Goal: Answer question/provide support: Share knowledge or assist other users

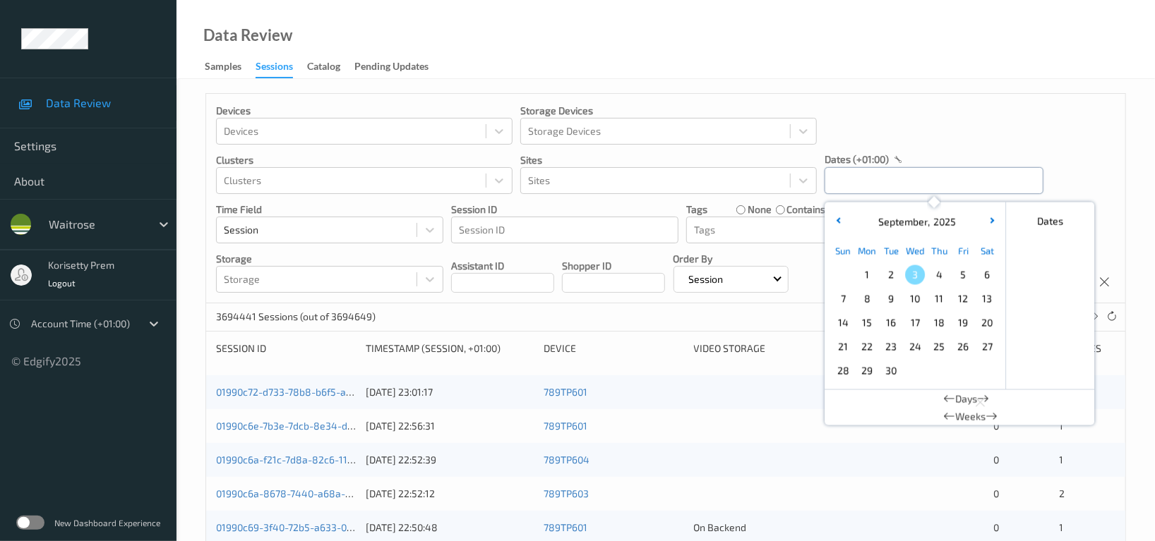
click at [913, 179] on input "text" at bounding box center [933, 180] width 219 height 27
click at [893, 278] on span "2" at bounding box center [891, 275] width 20 height 20
type input "02/09/2025 00:00 -> 02/09/2025 23:59"
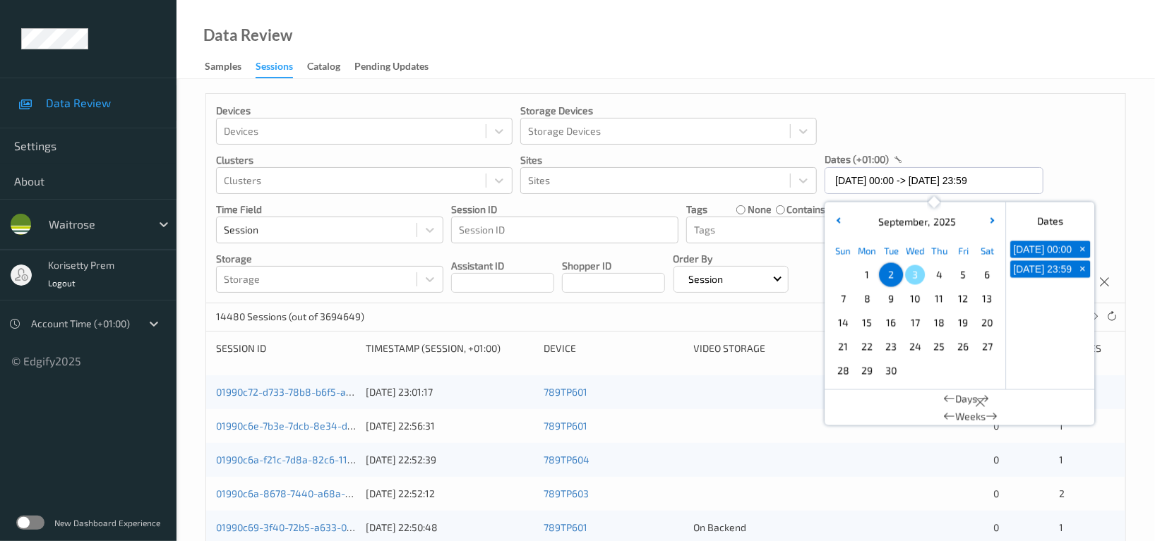
click at [973, 116] on div "Devices Devices Storage Devices Storage Devices Clusters Clusters Sites Sites d…" at bounding box center [665, 199] width 919 height 210
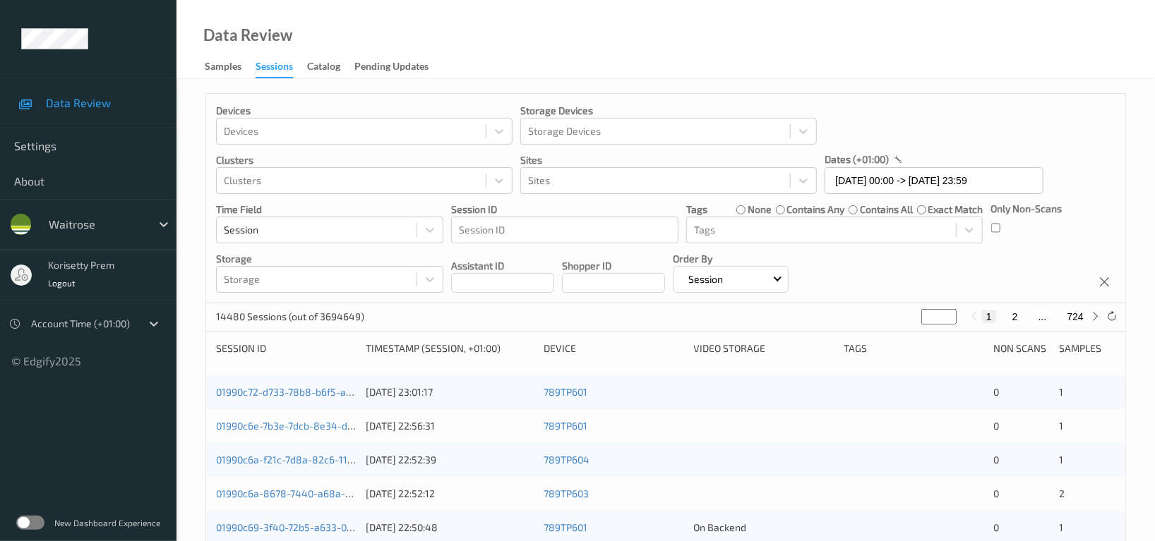
click at [1016, 318] on button "2" at bounding box center [1015, 317] width 14 height 13
type input "*"
click at [1026, 318] on button "3" at bounding box center [1028, 317] width 14 height 13
type input "*"
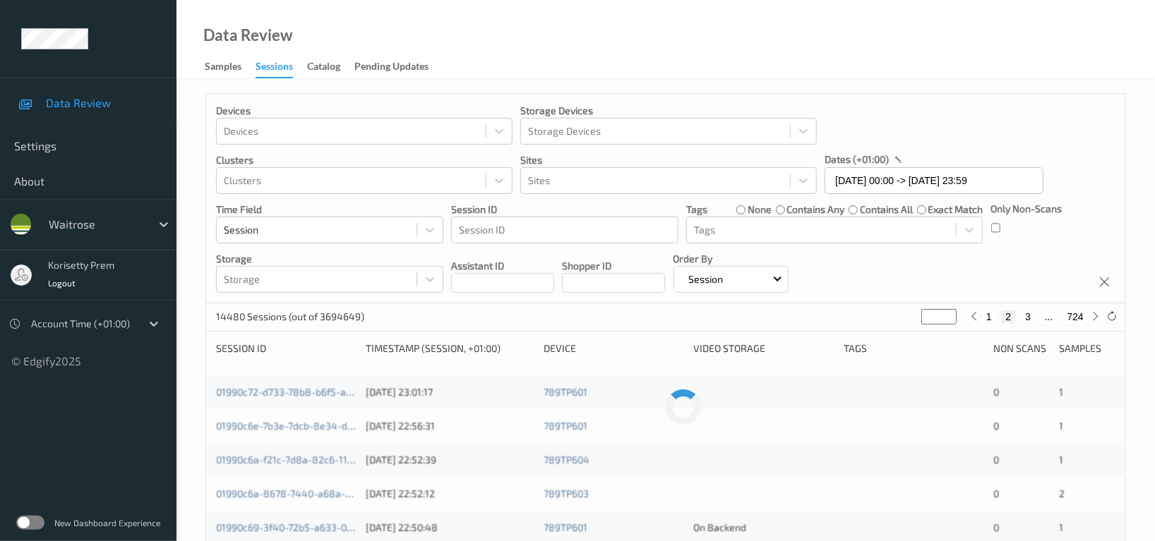
type input "*"
click at [1035, 318] on button "4" at bounding box center [1035, 317] width 14 height 13
type input "*"
click at [958, 272] on div "Devices Devices Storage Devices Storage Devices Clusters Clusters Sites Sites d…" at bounding box center [665, 199] width 919 height 210
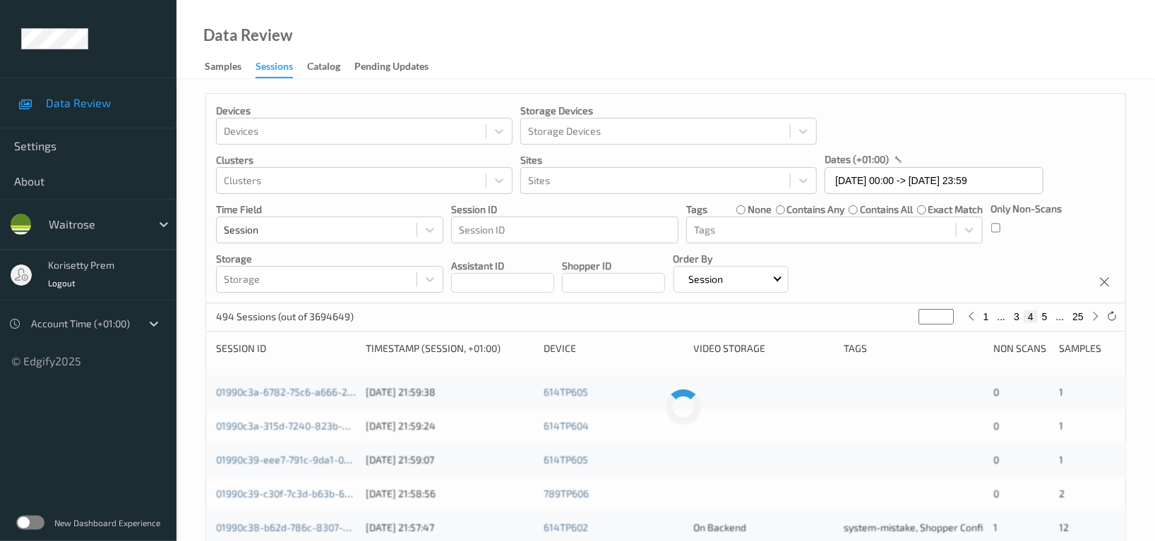
click at [1023, 318] on button "4" at bounding box center [1030, 317] width 14 height 13
click at [1017, 318] on button "3" at bounding box center [1016, 317] width 14 height 13
type input "*"
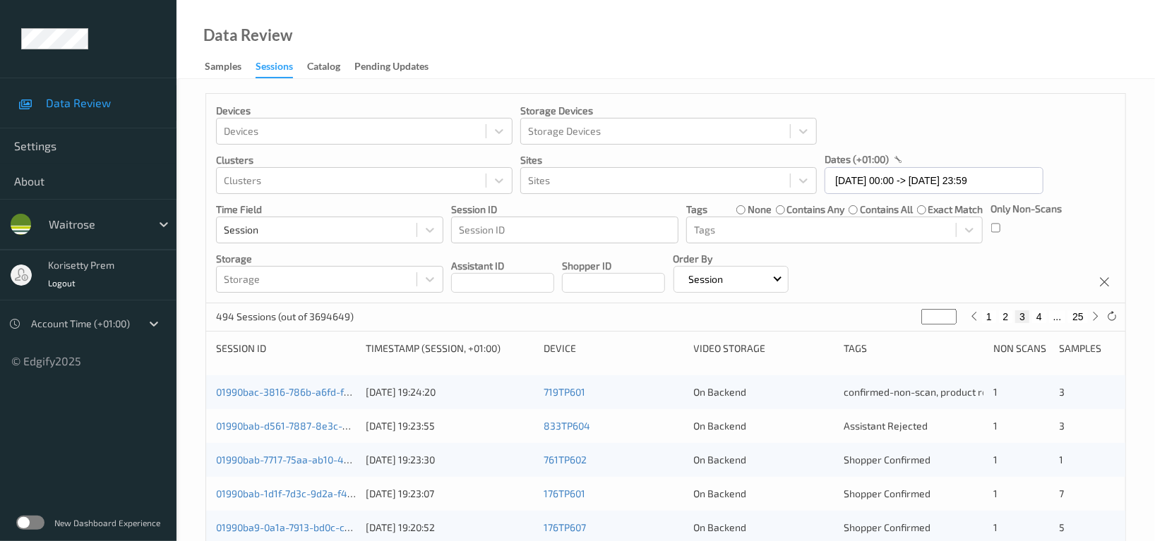
click at [1042, 319] on button "4" at bounding box center [1039, 317] width 14 height 13
type input "*"
click at [906, 284] on div "Devices Devices Storage Devices Storage Devices Clusters Clusters Sites Sites d…" at bounding box center [665, 199] width 919 height 210
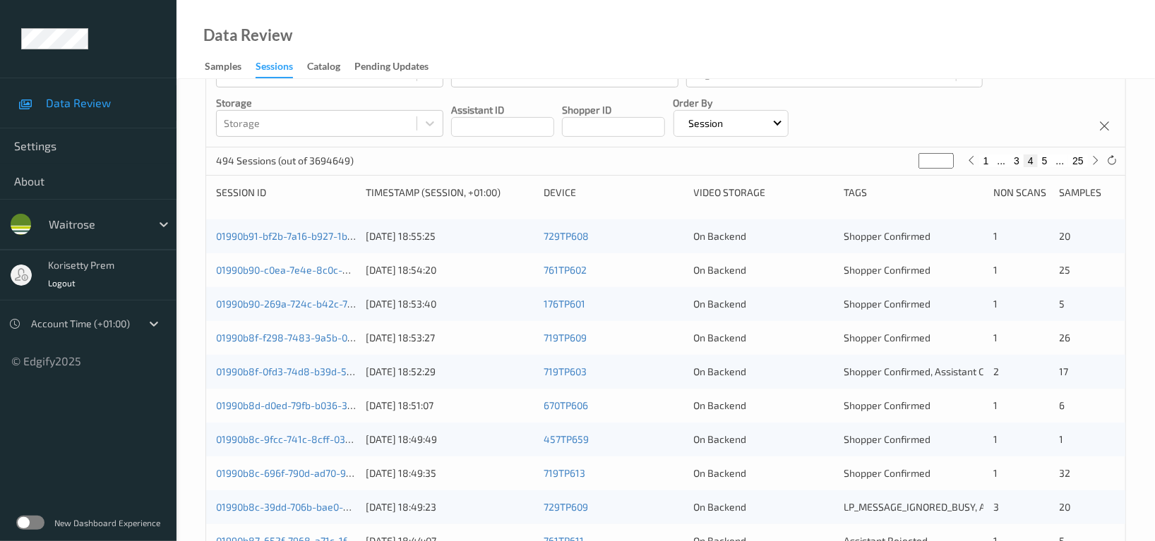
scroll to position [188, 0]
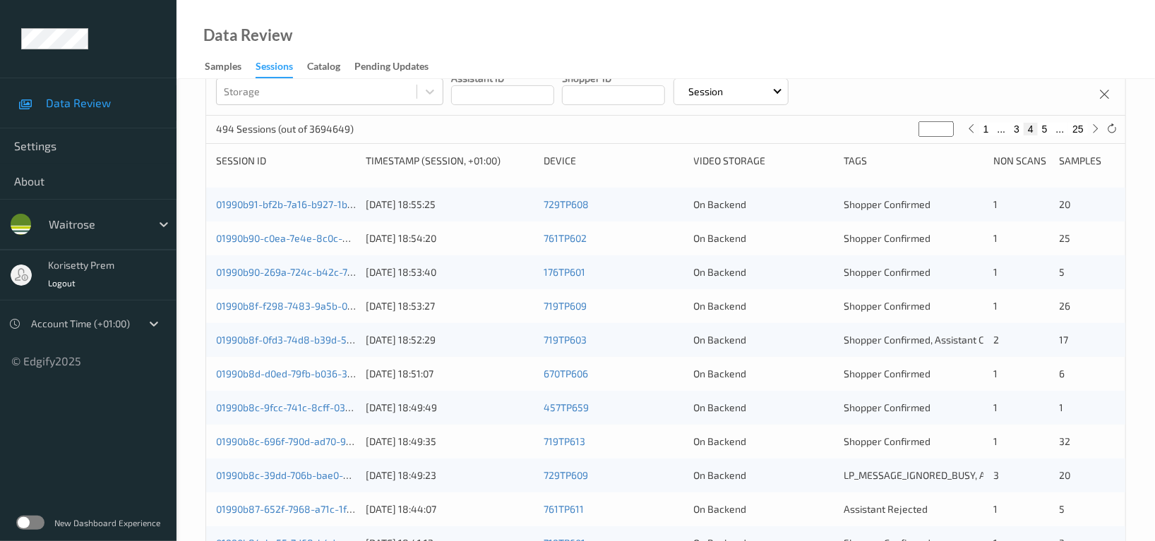
click at [928, 84] on div "Devices Devices Storage Devices Storage Devices Clusters Clusters Sites Sites d…" at bounding box center [665, 11] width 919 height 210
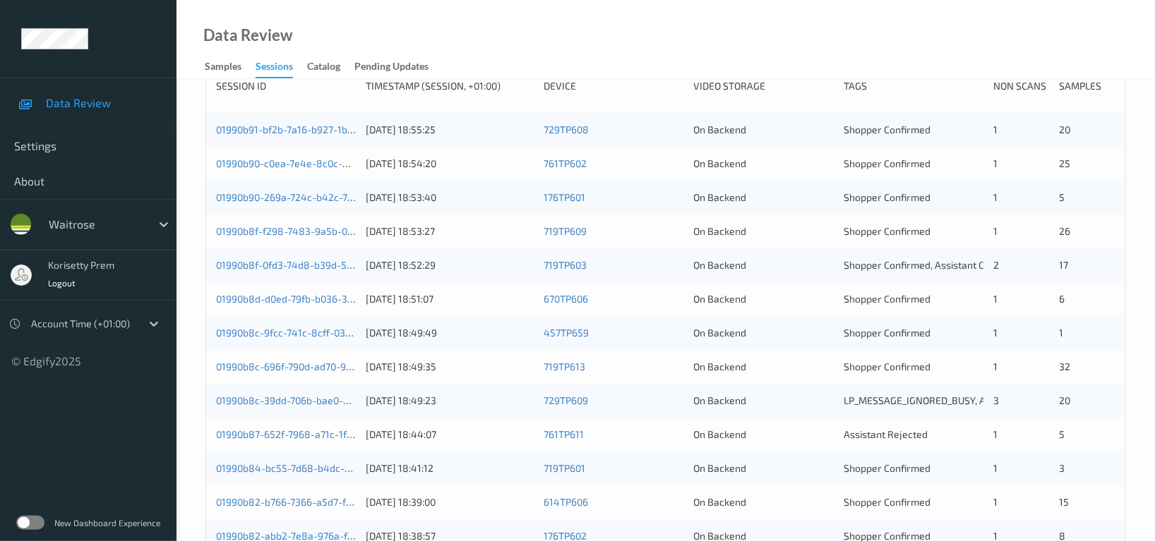
scroll to position [193, 0]
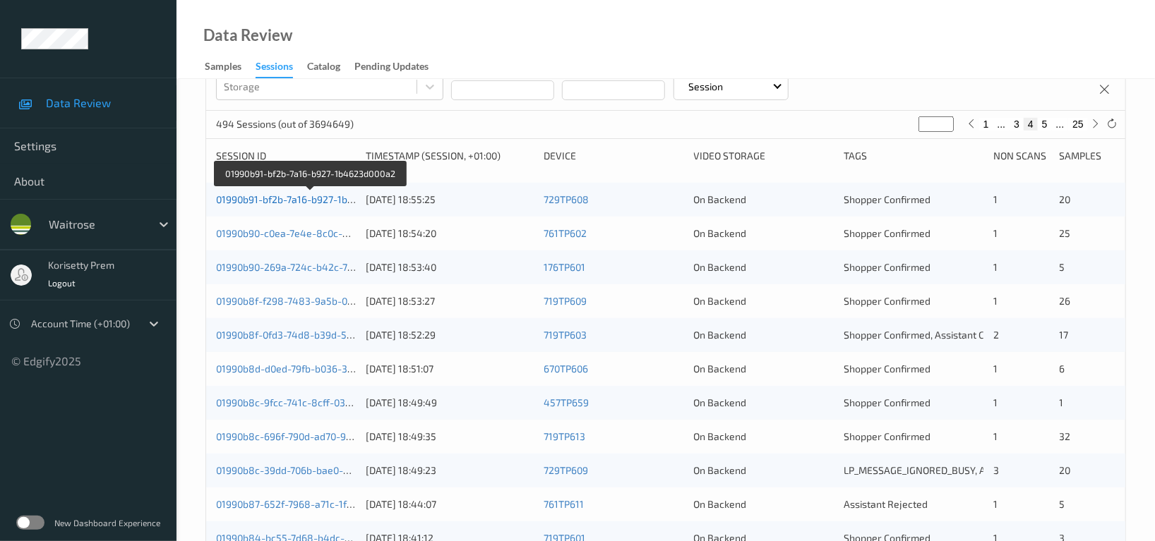
click at [258, 199] on link "01990b91-bf2b-7a16-b927-1b4623d000a2" at bounding box center [310, 199] width 188 height 12
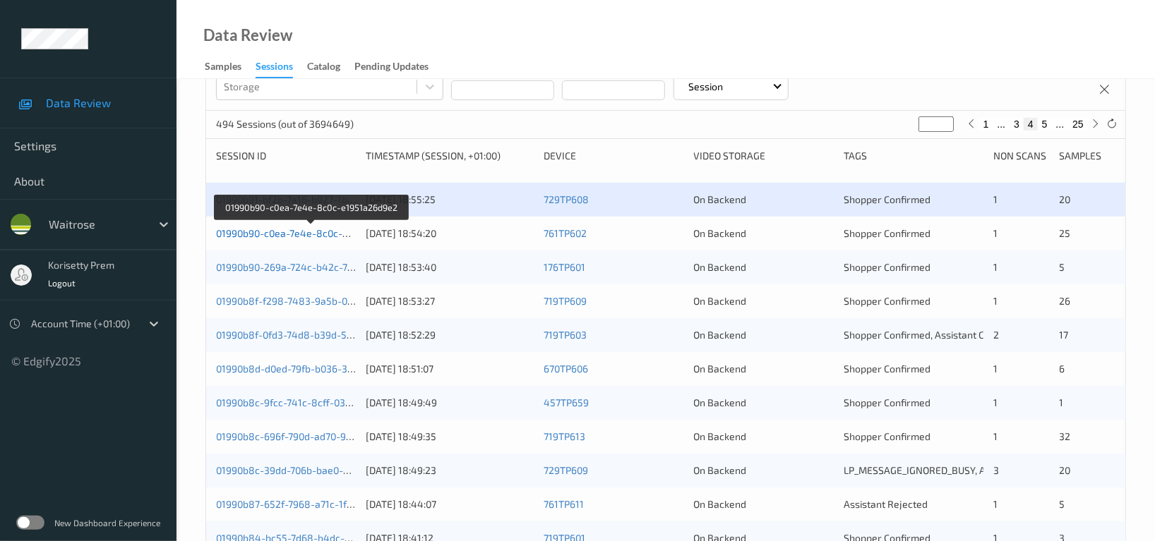
click at [277, 235] on link "01990b90-c0ea-7e4e-8c0c-e1951a26d9e2" at bounding box center [311, 233] width 191 height 12
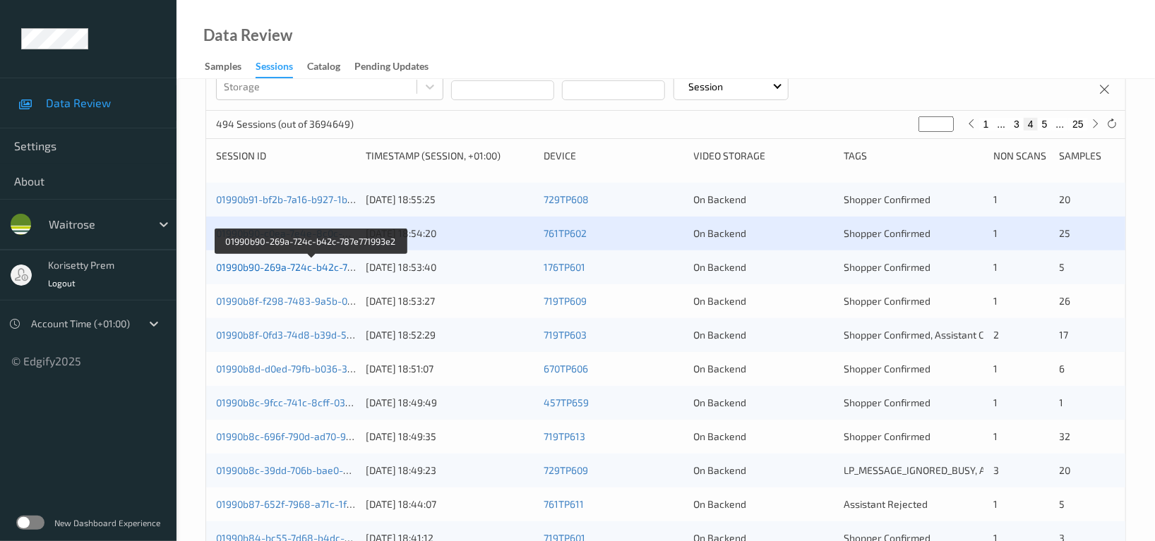
click at [287, 267] on link "01990b90-269a-724c-b42c-787e771993e2" at bounding box center [311, 267] width 191 height 12
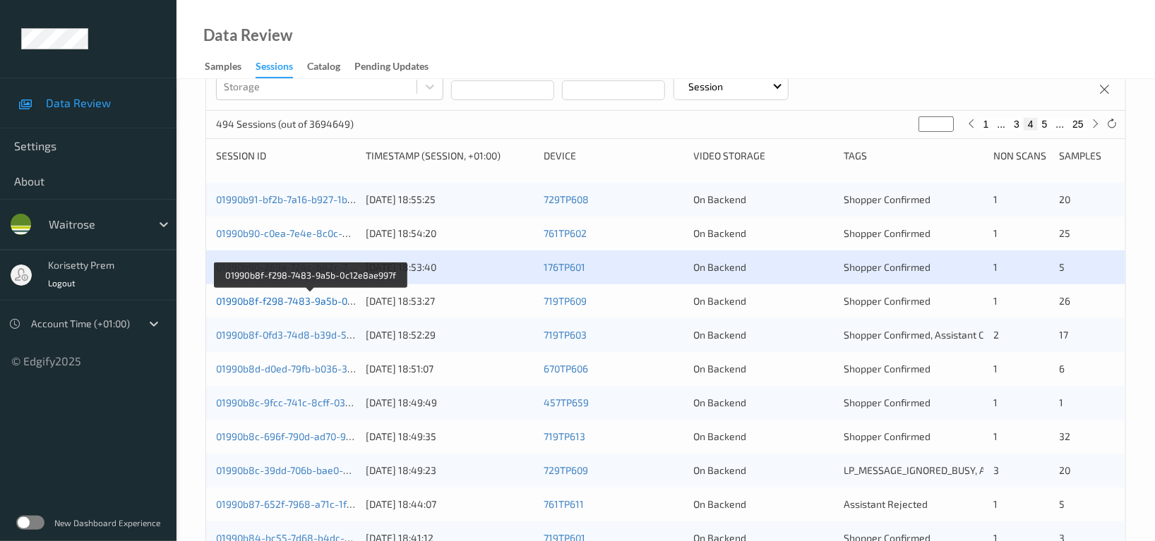
click at [303, 299] on link "01990b8f-f298-7483-9a5b-0c12e8ae997f" at bounding box center [310, 301] width 189 height 12
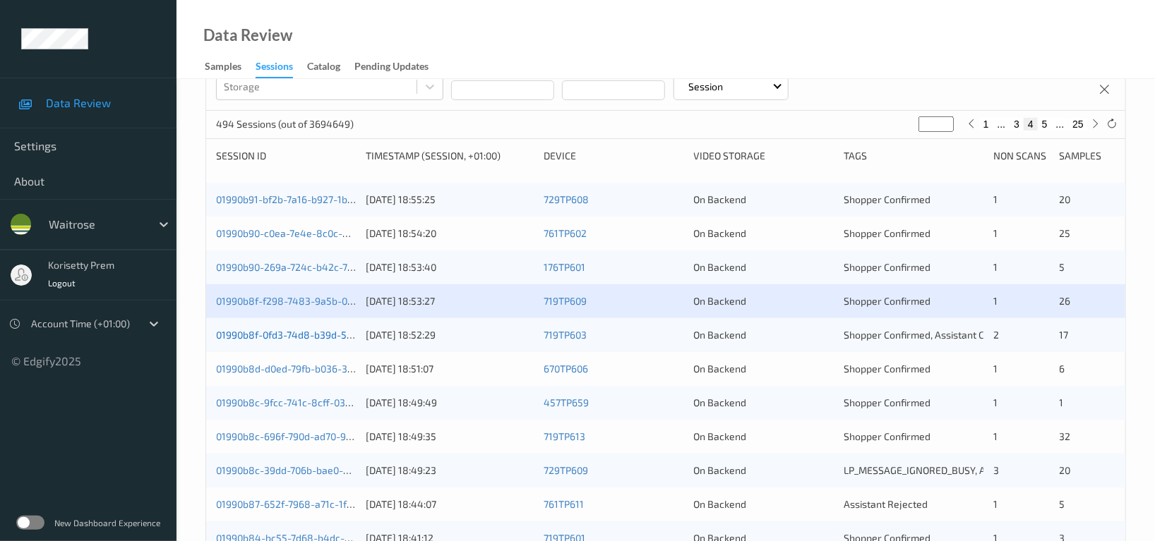
click at [312, 337] on link "01990b8f-0fd3-74d8-b39d-5964ecdcf2d7" at bounding box center [310, 335] width 189 height 12
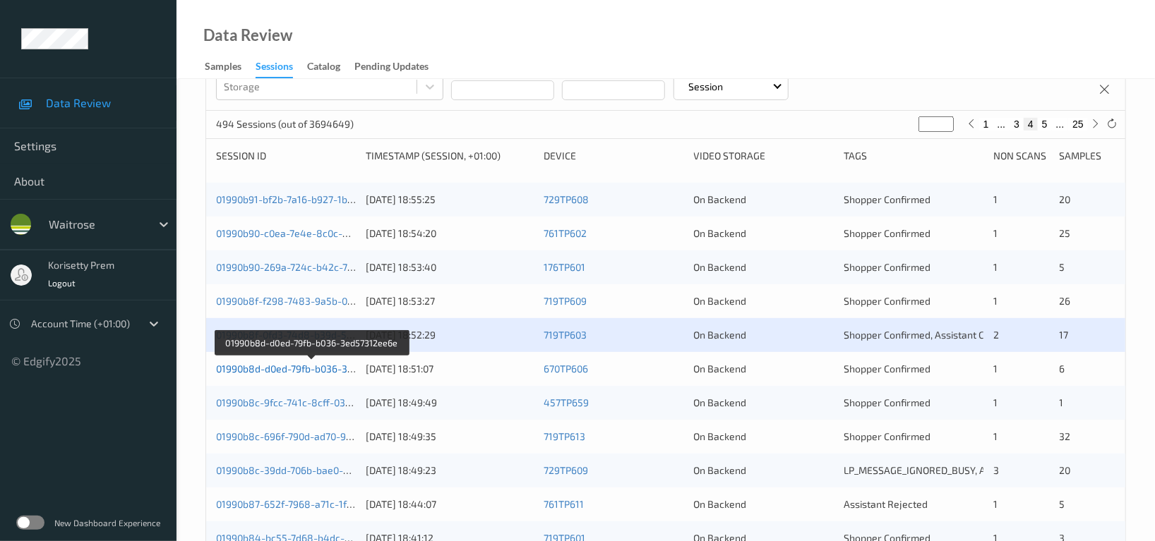
click at [323, 369] on link "01990b8d-d0ed-79fb-b036-3ed57312ee6e" at bounding box center [311, 369] width 191 height 12
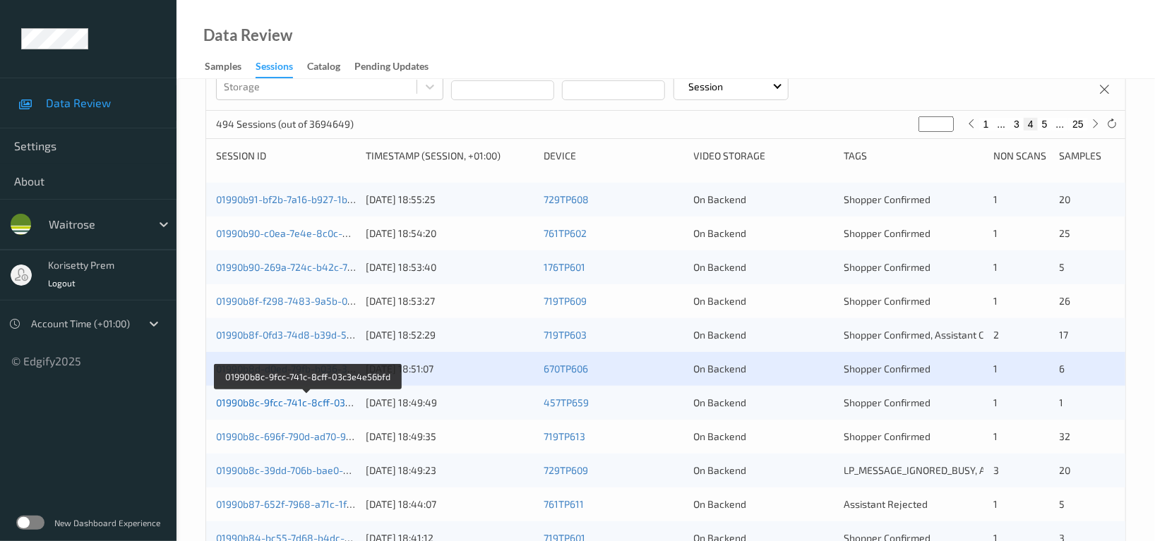
click at [328, 400] on link "01990b8c-9fcc-741c-8cff-03c3e4e56bfd" at bounding box center [308, 403] width 184 height 12
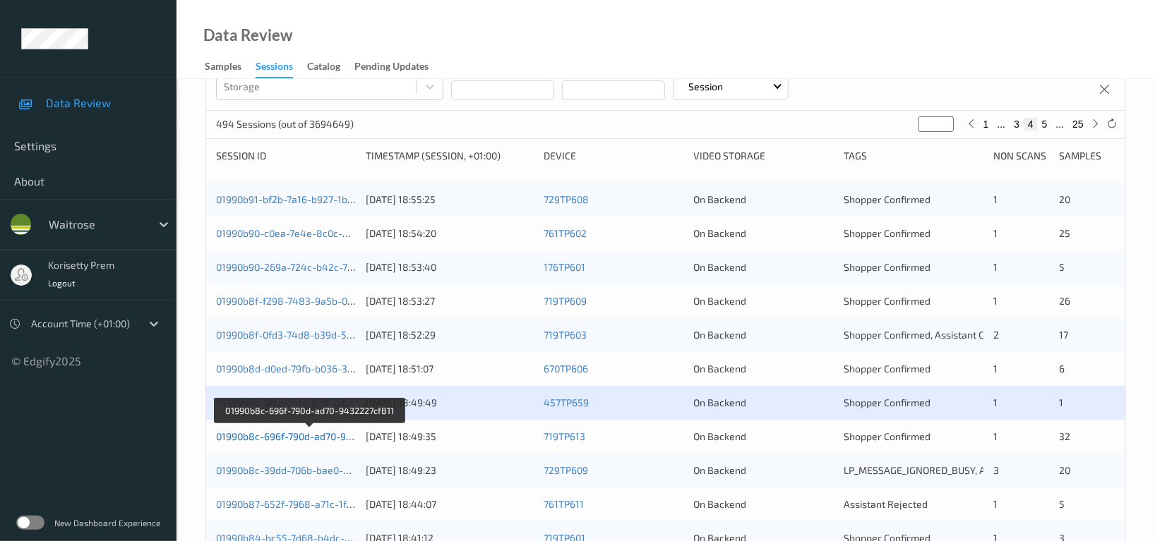
click at [320, 441] on link "01990b8c-696f-790d-ad70-9432227cf811" at bounding box center [309, 437] width 187 height 12
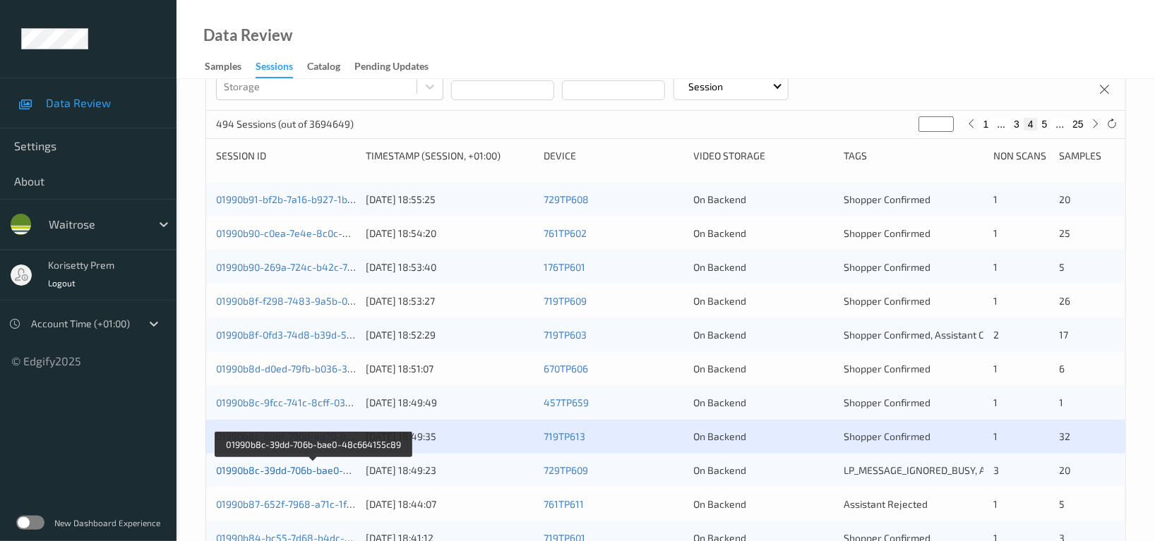
click at [327, 474] on link "01990b8c-39dd-706b-bae0-48c664155c89" at bounding box center [313, 470] width 195 height 12
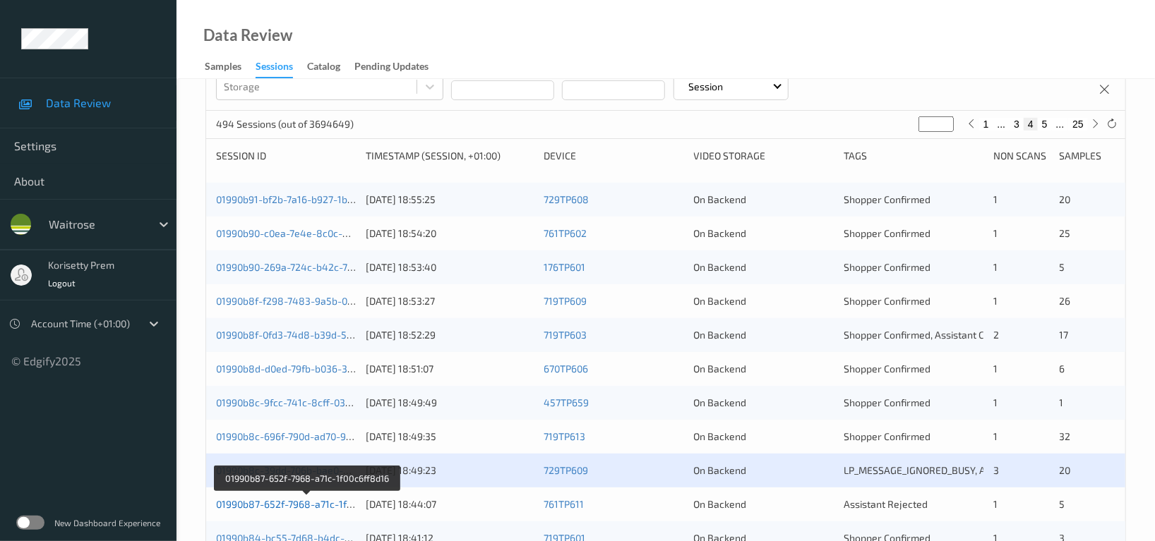
click at [330, 504] on link "01990b87-652f-7968-a71c-1f00c6ff8d16" at bounding box center [306, 504] width 181 height 12
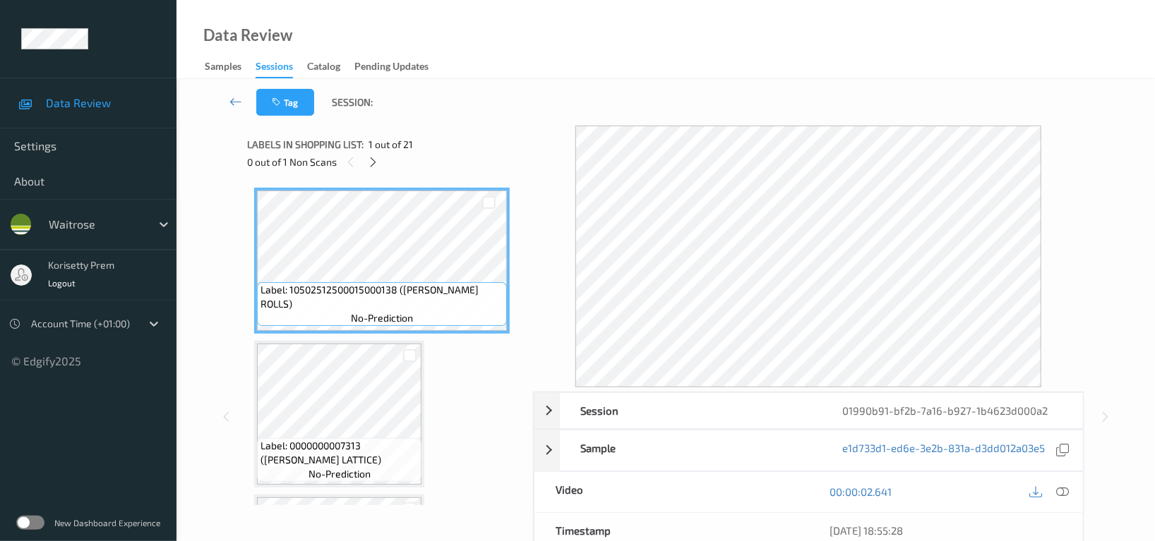
click at [479, 97] on div "Tag Session:" at bounding box center [665, 102] width 920 height 47
click at [372, 158] on icon at bounding box center [374, 162] width 12 height 13
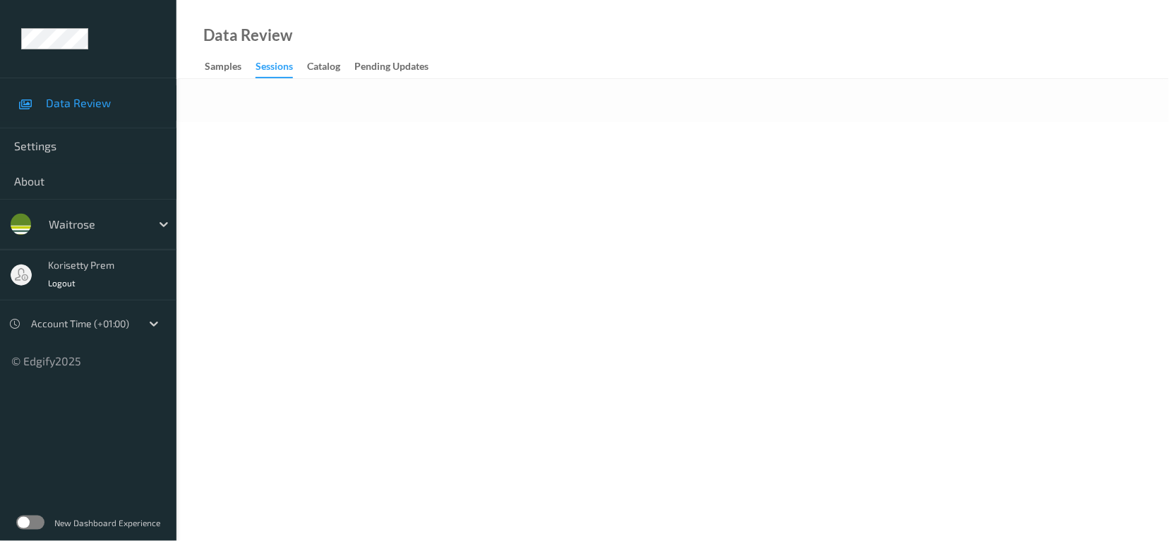
click at [557, 37] on div "Data Review Samples Sessions Catalog Pending Updates" at bounding box center [672, 39] width 992 height 79
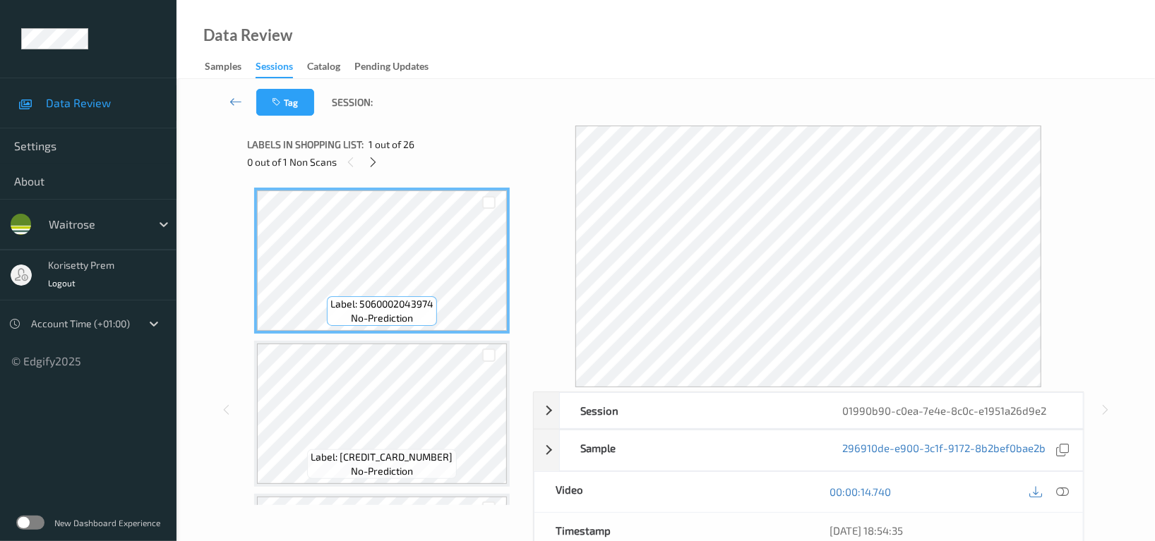
click at [451, 36] on div "Data Review Samples Sessions Catalog Pending Updates" at bounding box center [665, 39] width 978 height 79
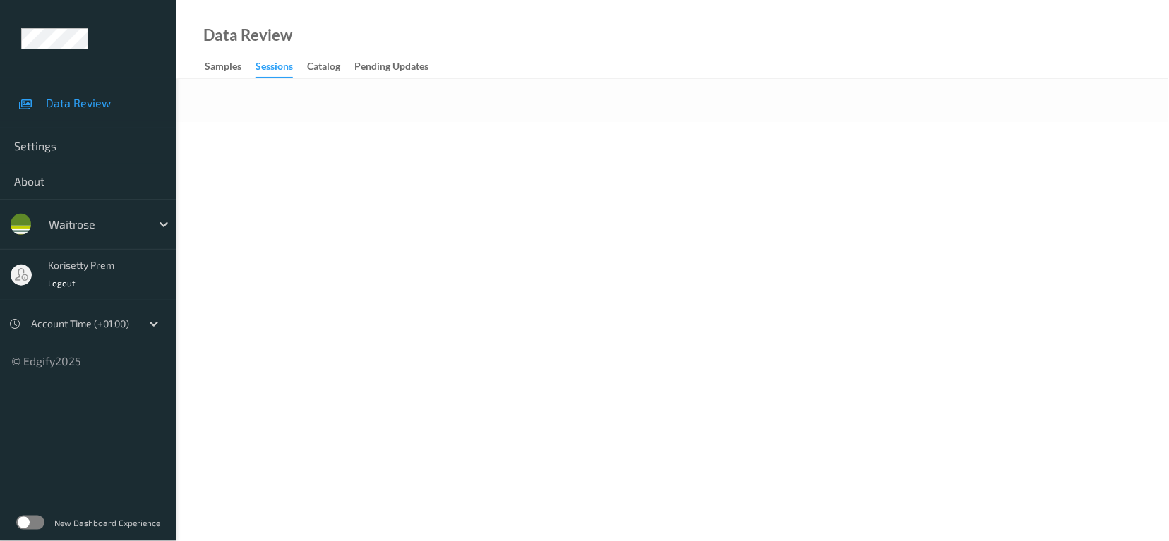
click at [519, 120] on div at bounding box center [672, 100] width 992 height 43
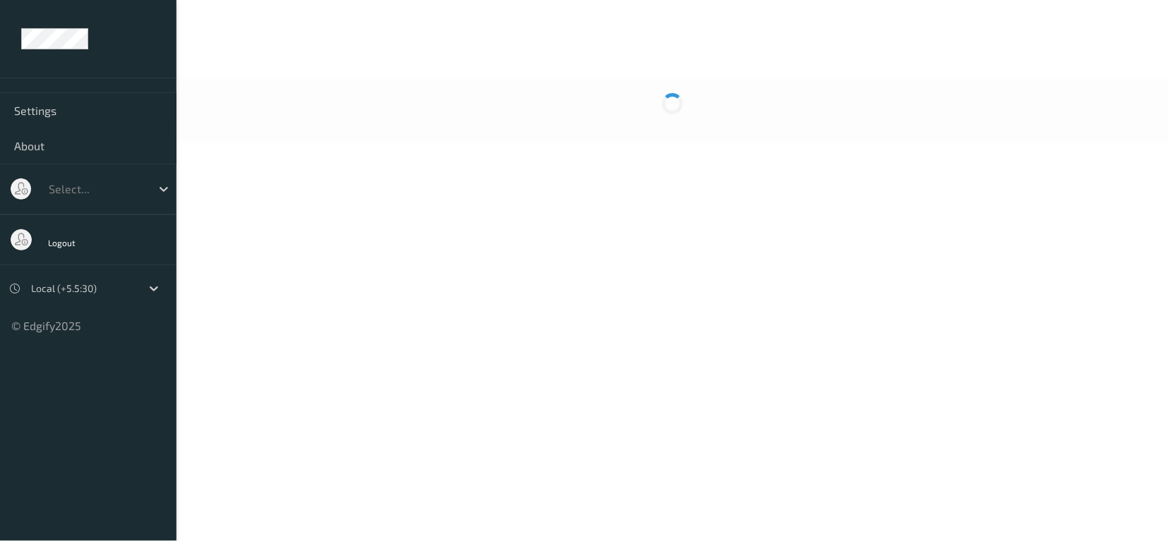
click at [631, 93] on div at bounding box center [672, 111] width 992 height 64
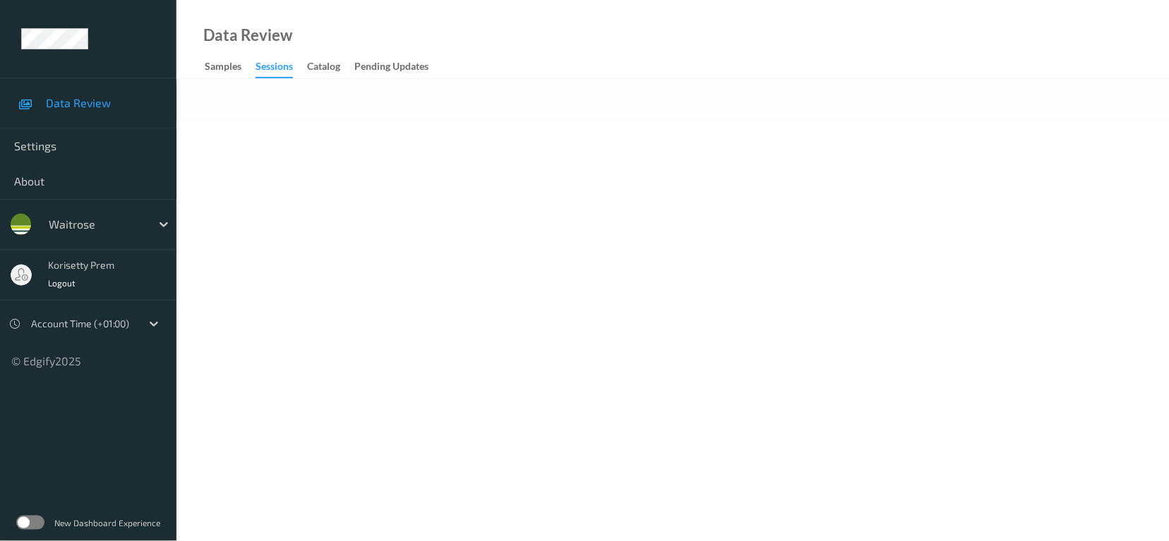
click at [570, 98] on div at bounding box center [672, 100] width 992 height 43
click at [637, 83] on div at bounding box center [672, 100] width 992 height 43
click at [667, 116] on div at bounding box center [672, 100] width 992 height 43
click at [742, 130] on body "Data Review Settings About waitrose korisetty prem Logout Account Time (+01:00)…" at bounding box center [584, 270] width 1169 height 541
click at [620, 167] on body "Data Review Settings About Select... korisetty prem Logout Account Time (+01:00…" at bounding box center [584, 270] width 1169 height 541
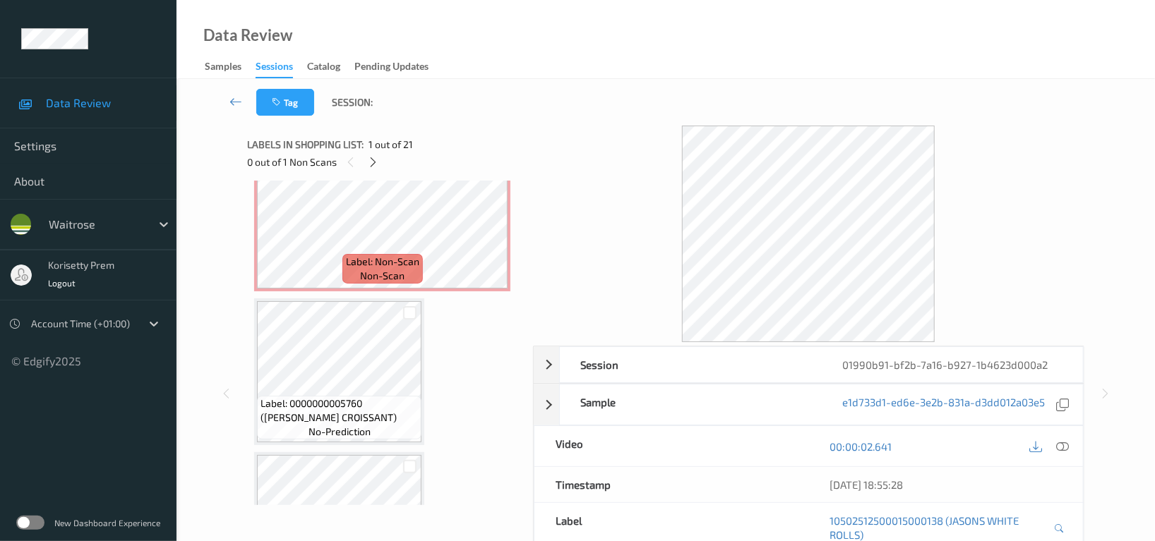
scroll to position [660, 0]
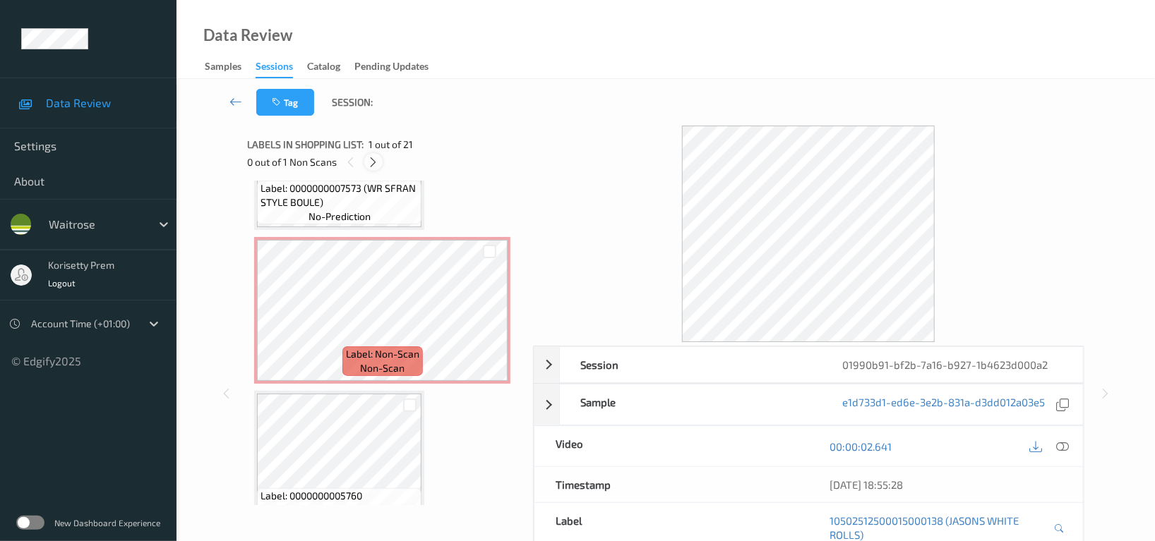
click at [372, 164] on icon at bounding box center [374, 162] width 12 height 13
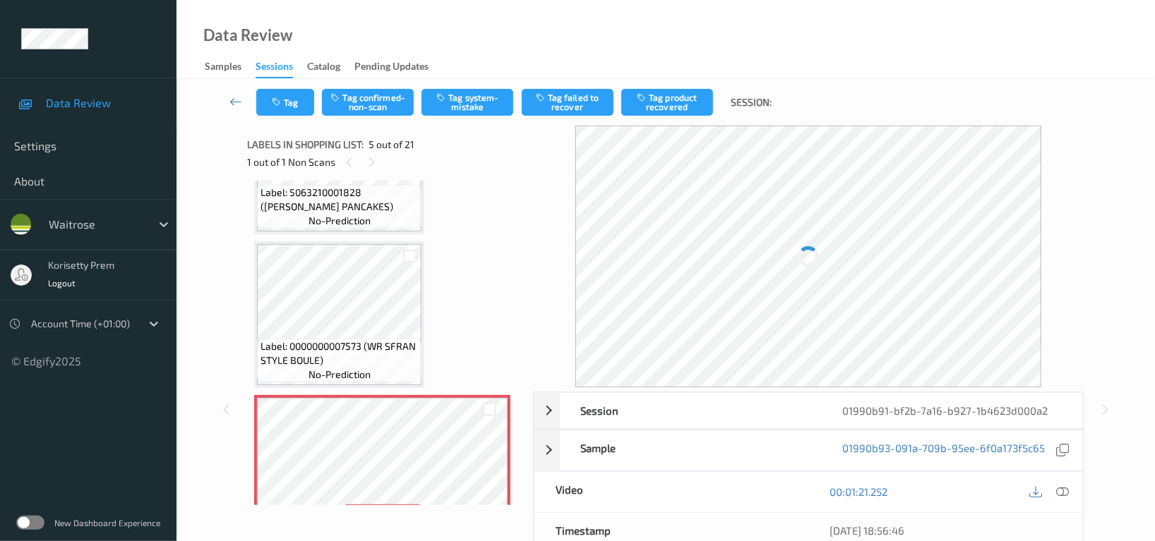
scroll to position [373, 0]
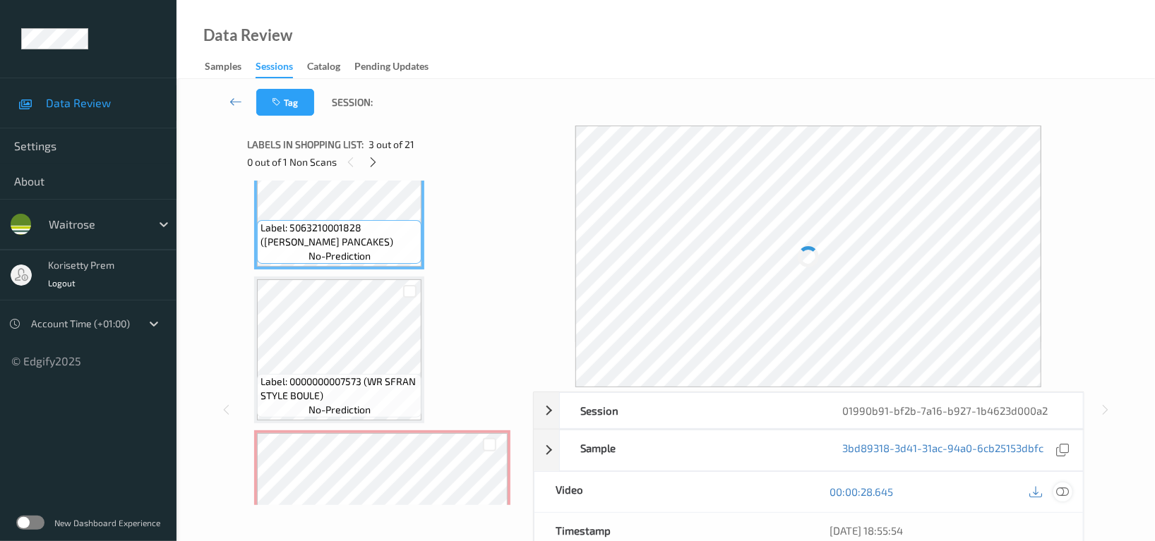
click at [1063, 492] on icon at bounding box center [1062, 492] width 13 height 13
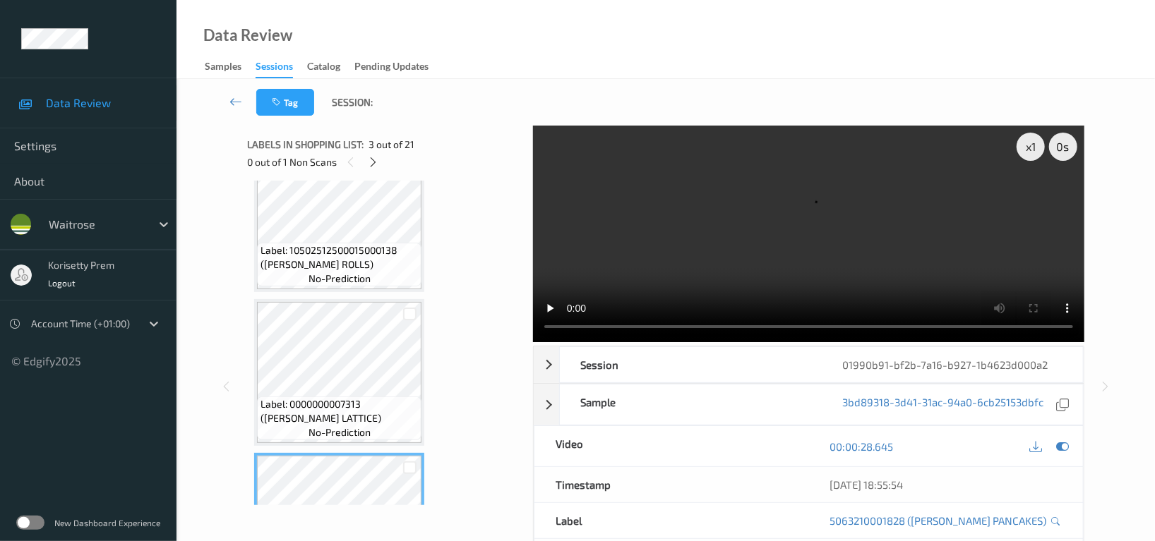
scroll to position [0, 0]
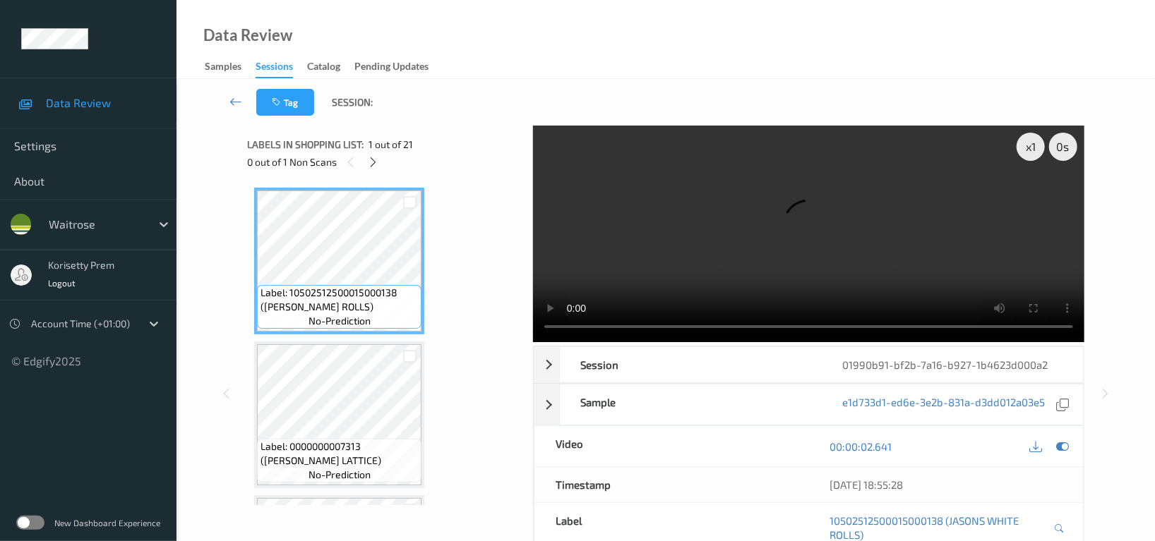
click at [727, 211] on video at bounding box center [808, 234] width 551 height 217
click at [767, 248] on video at bounding box center [808, 234] width 551 height 217
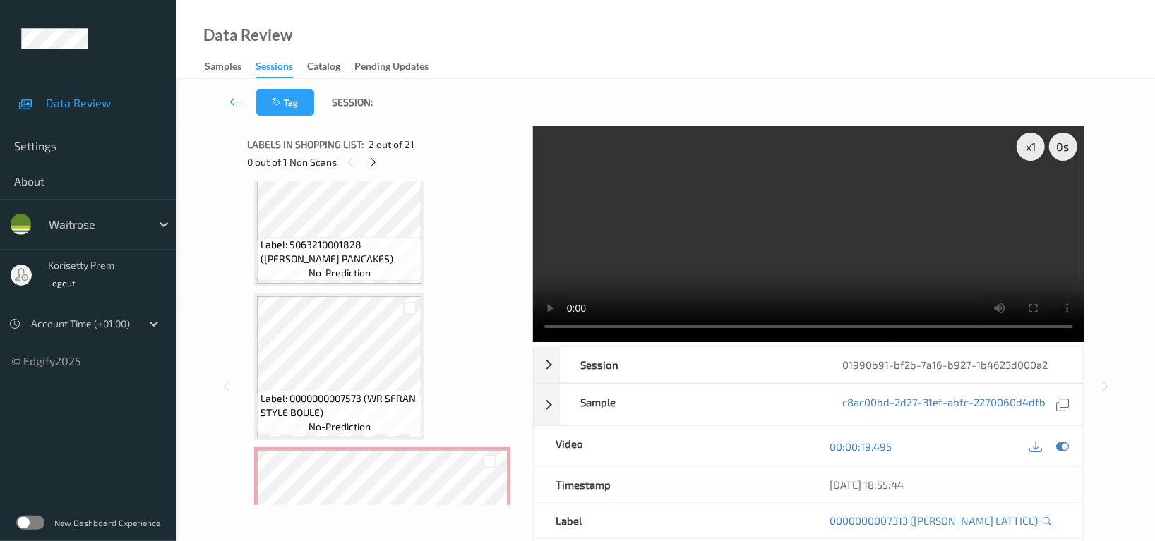
scroll to position [376, 0]
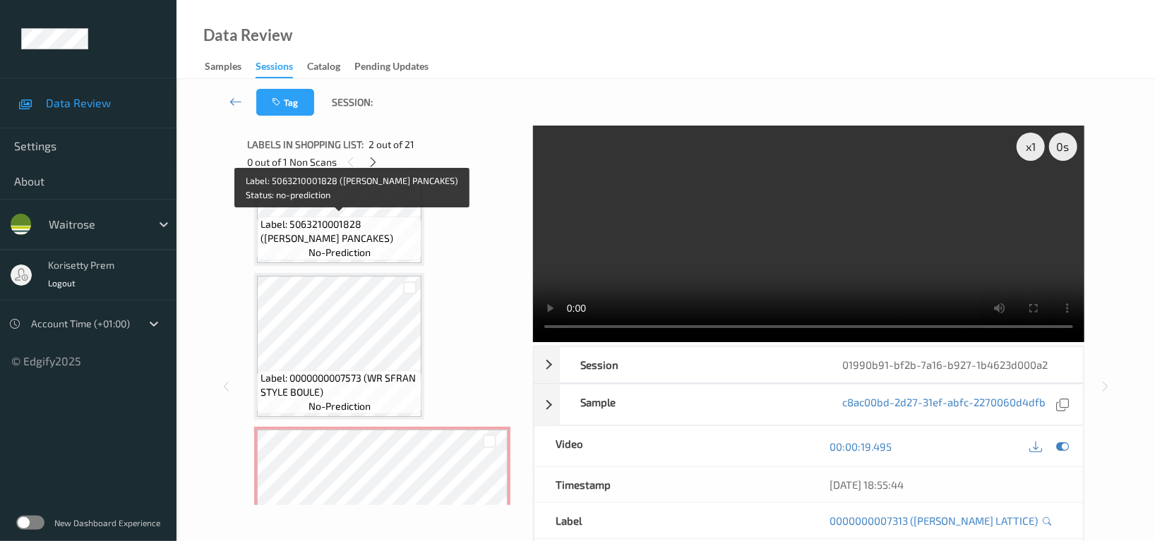
click at [297, 229] on span "Label: 5063210001828 (WR SWEET PANCAKES)" at bounding box center [338, 231] width 157 height 28
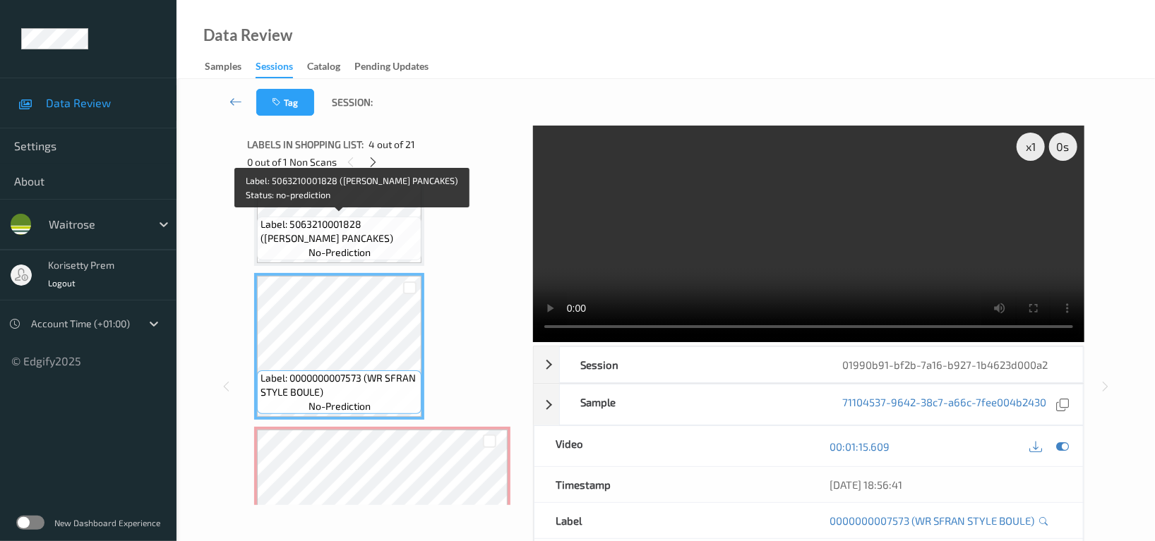
click at [369, 223] on span "Label: 5063210001828 (WR SWEET PANCAKES)" at bounding box center [338, 231] width 157 height 28
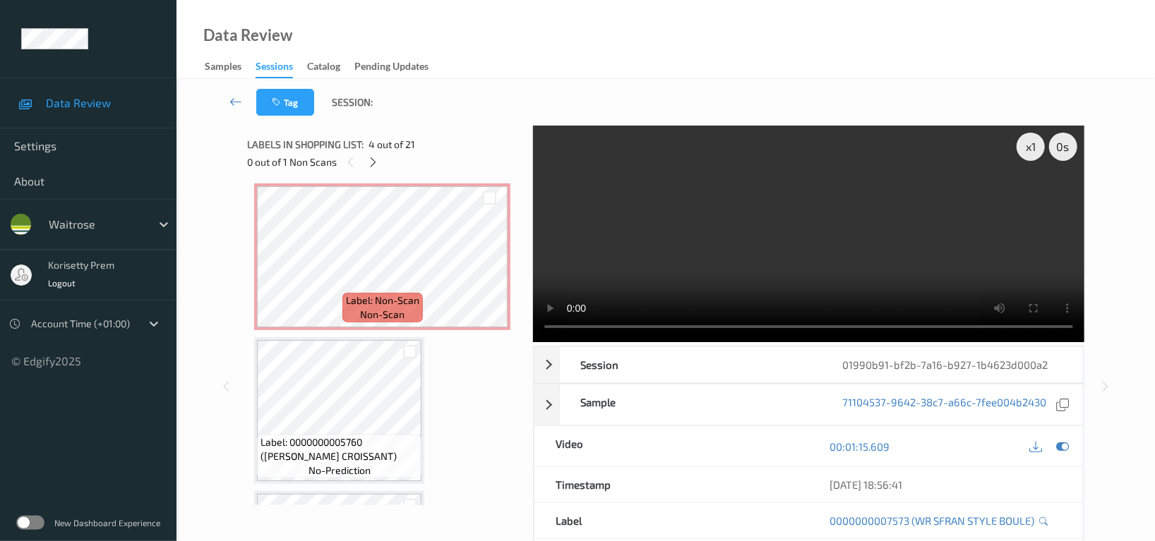
scroll to position [659, 0]
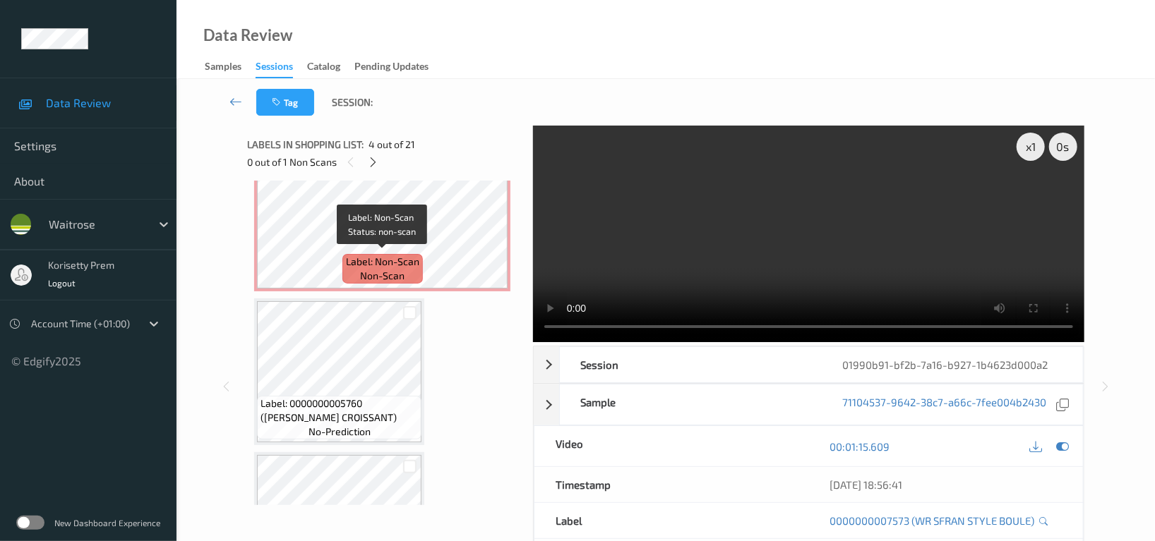
click at [405, 255] on span "Label: Non-Scan" at bounding box center [382, 262] width 73 height 14
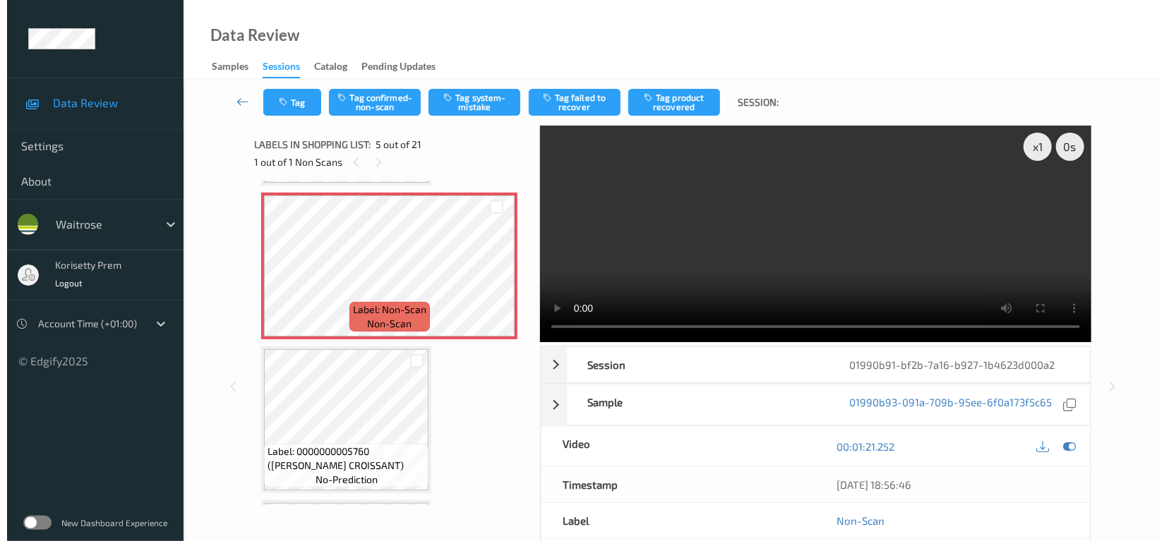
scroll to position [564, 0]
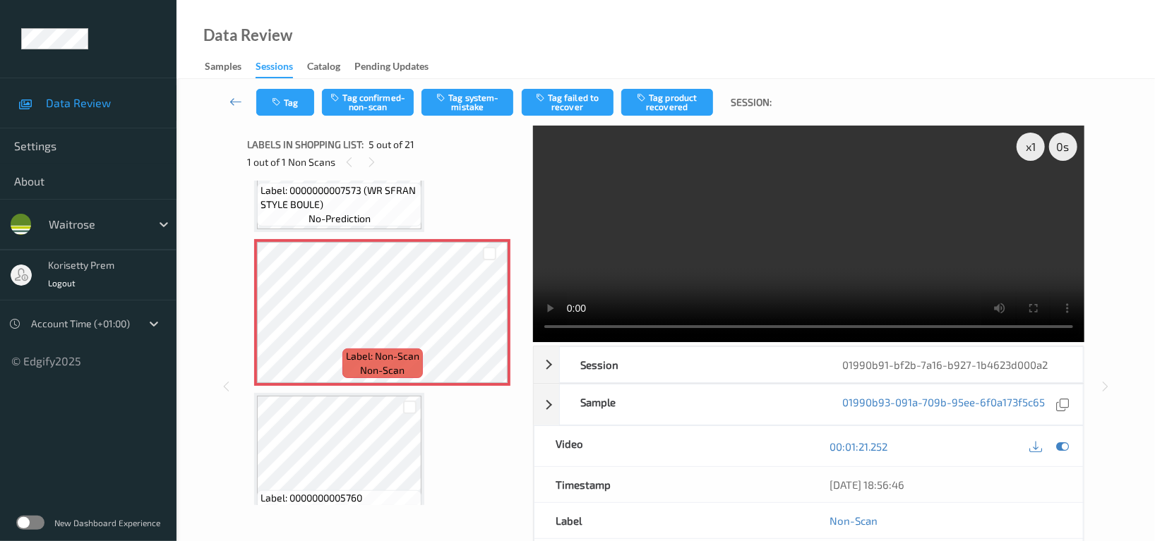
click at [791, 217] on video at bounding box center [808, 234] width 551 height 217
click at [471, 102] on button "Tag system-mistake" at bounding box center [467, 102] width 92 height 27
click at [287, 109] on button "Tag" at bounding box center [285, 102] width 58 height 27
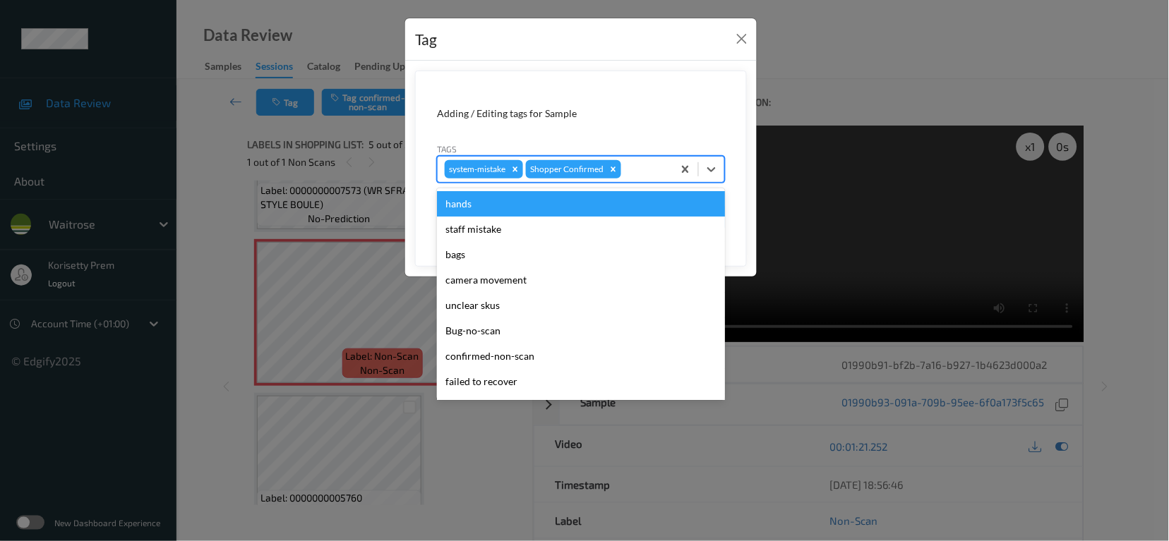
click at [647, 172] on div at bounding box center [645, 169] width 42 height 17
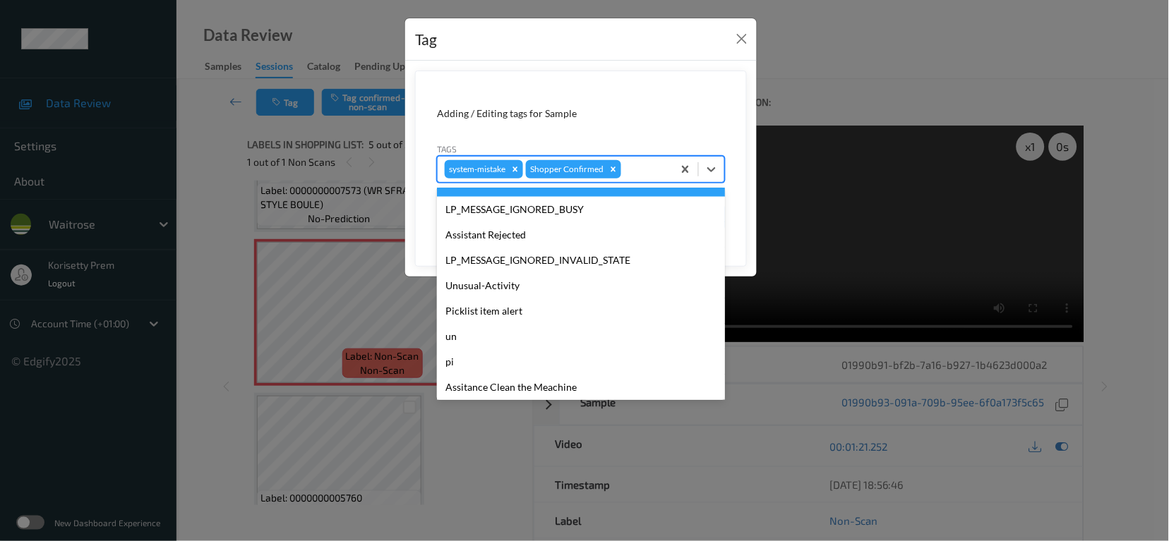
scroll to position [301, 0]
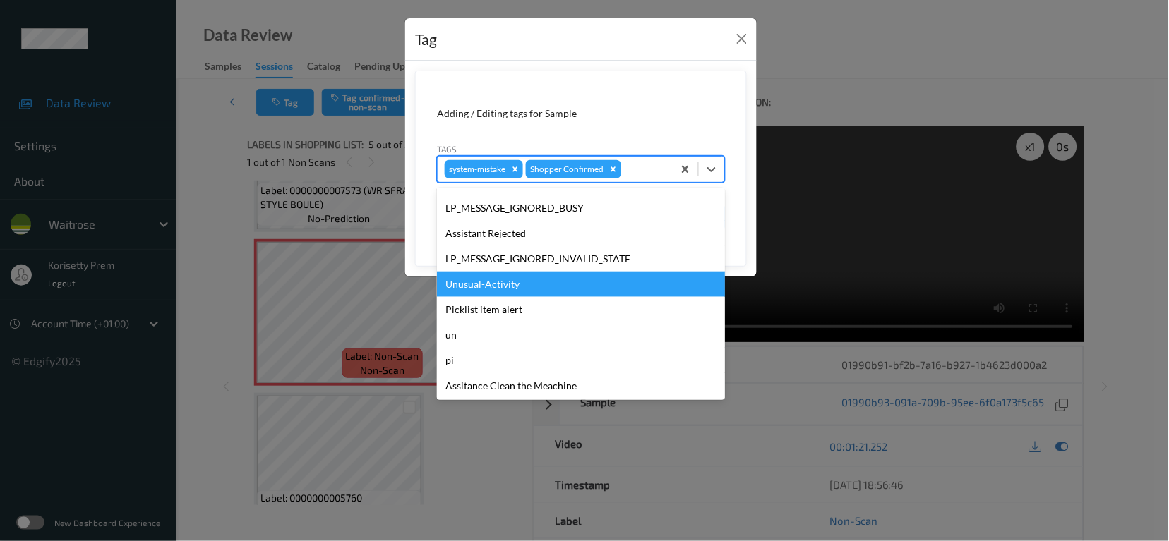
click at [470, 290] on div "Unusual-Activity" at bounding box center [581, 284] width 288 height 25
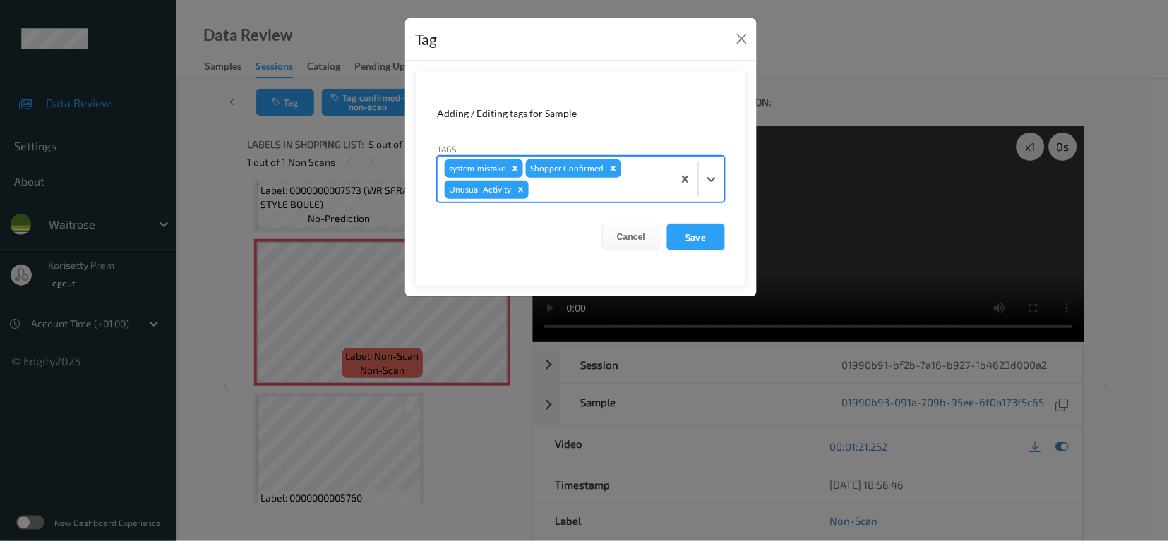
click at [541, 201] on div "system-mistake Shopper Confirmed Unusual-Activity" at bounding box center [555, 179] width 235 height 45
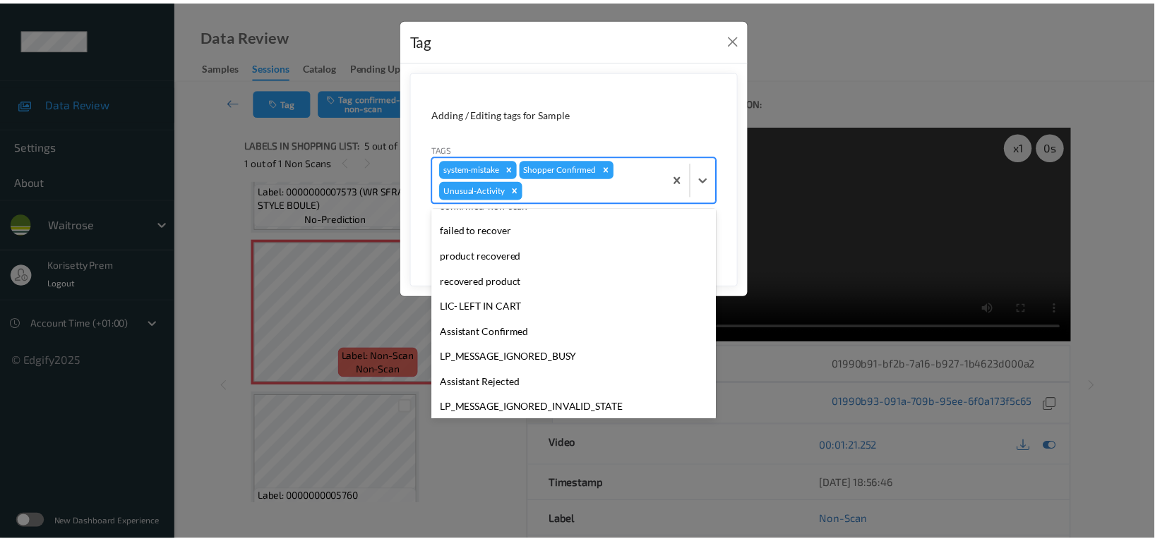
scroll to position [276, 0]
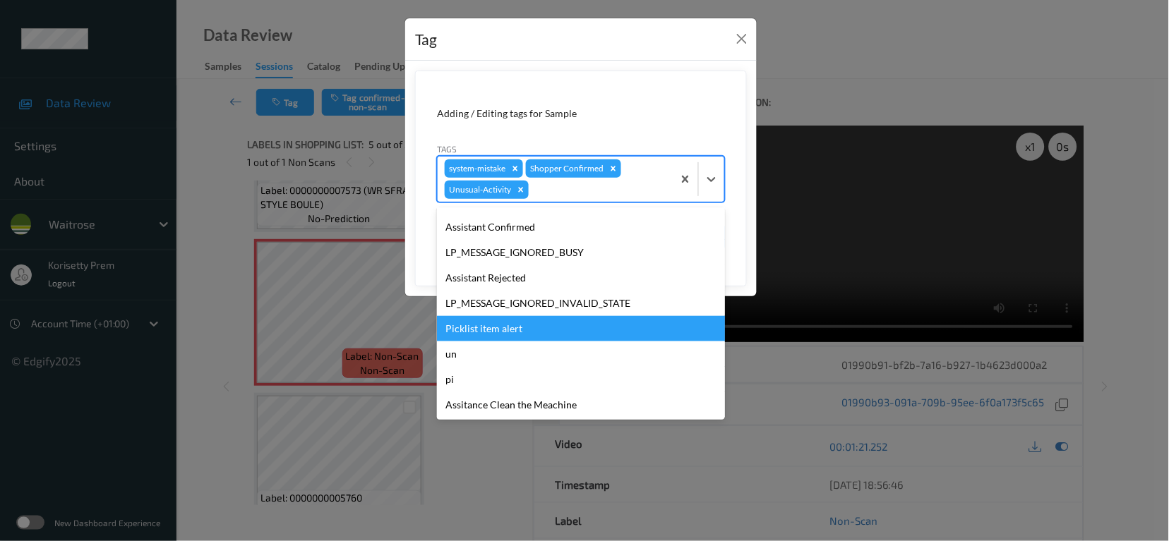
click at [479, 330] on div "Picklist item alert" at bounding box center [581, 328] width 288 height 25
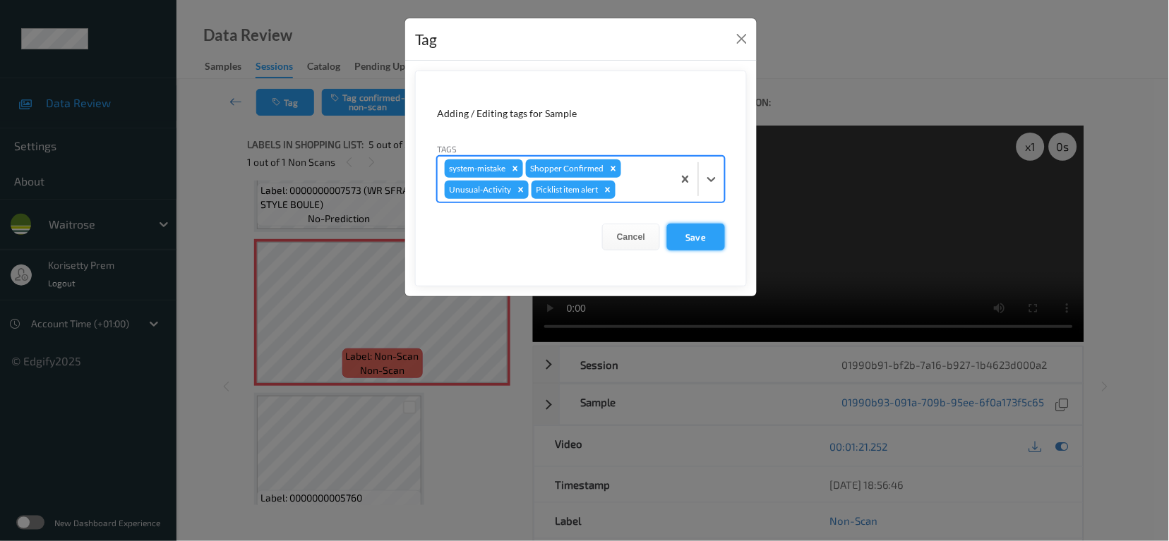
click at [700, 240] on button "Save" at bounding box center [696, 237] width 58 height 27
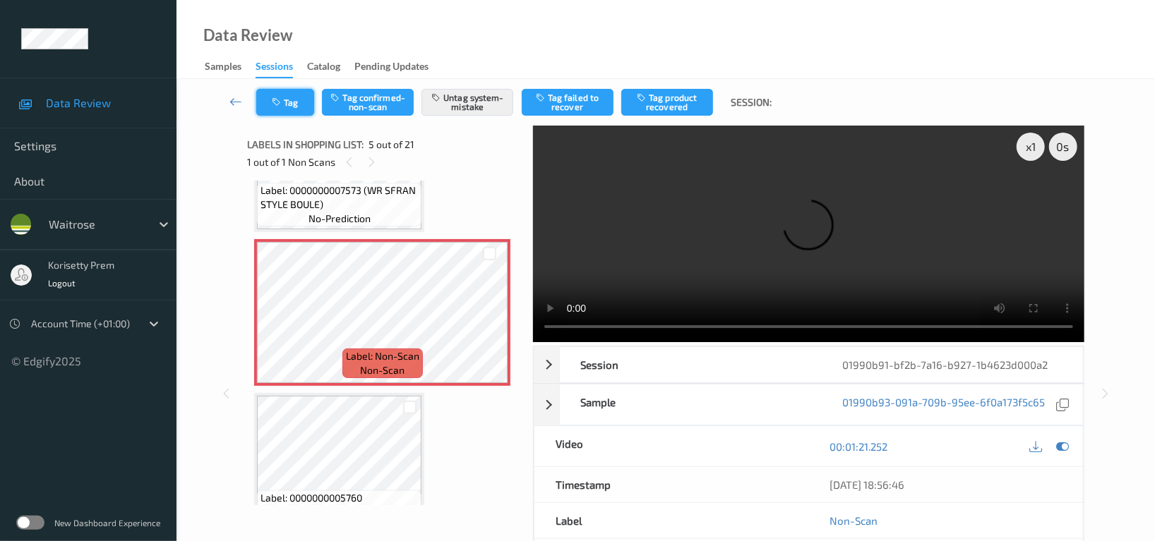
click at [297, 102] on button "Tag" at bounding box center [285, 102] width 58 height 27
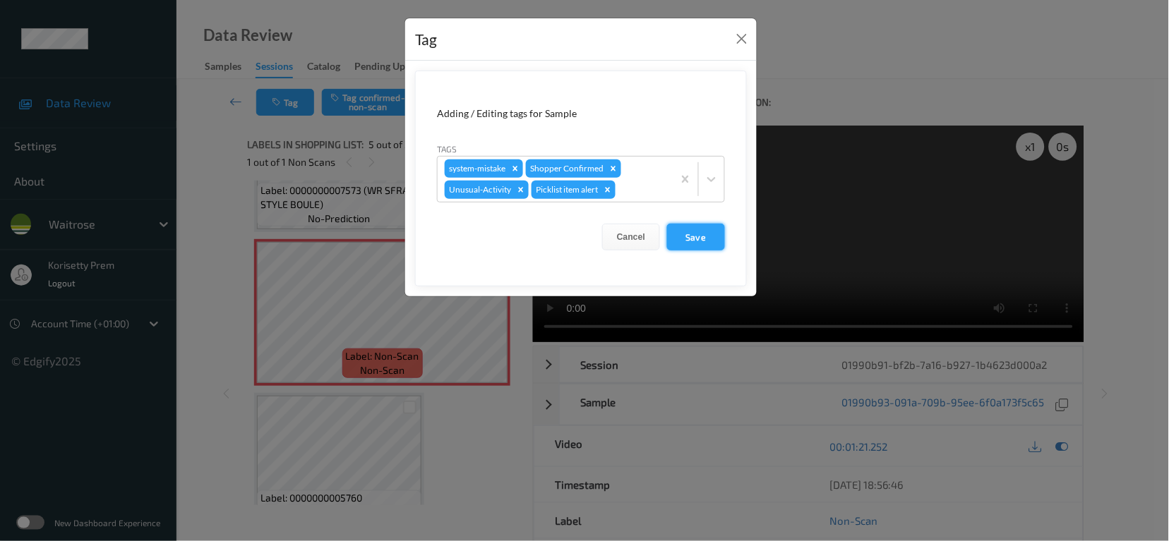
click at [694, 240] on button "Save" at bounding box center [696, 237] width 58 height 27
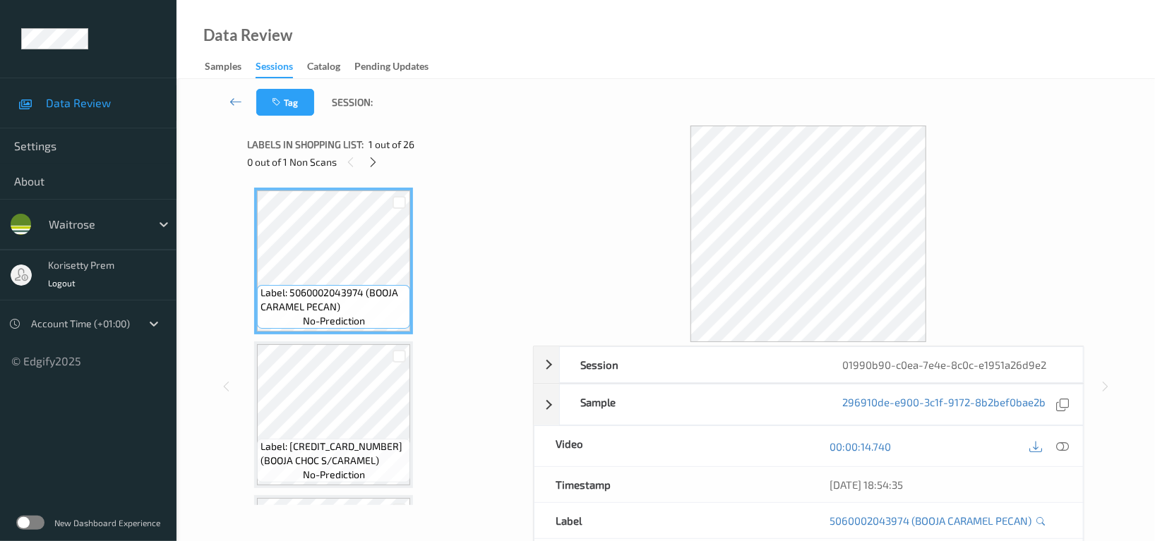
click at [598, 70] on div "Data Review Samples Sessions Catalog Pending Updates" at bounding box center [665, 39] width 978 height 79
click at [375, 161] on icon at bounding box center [374, 162] width 12 height 13
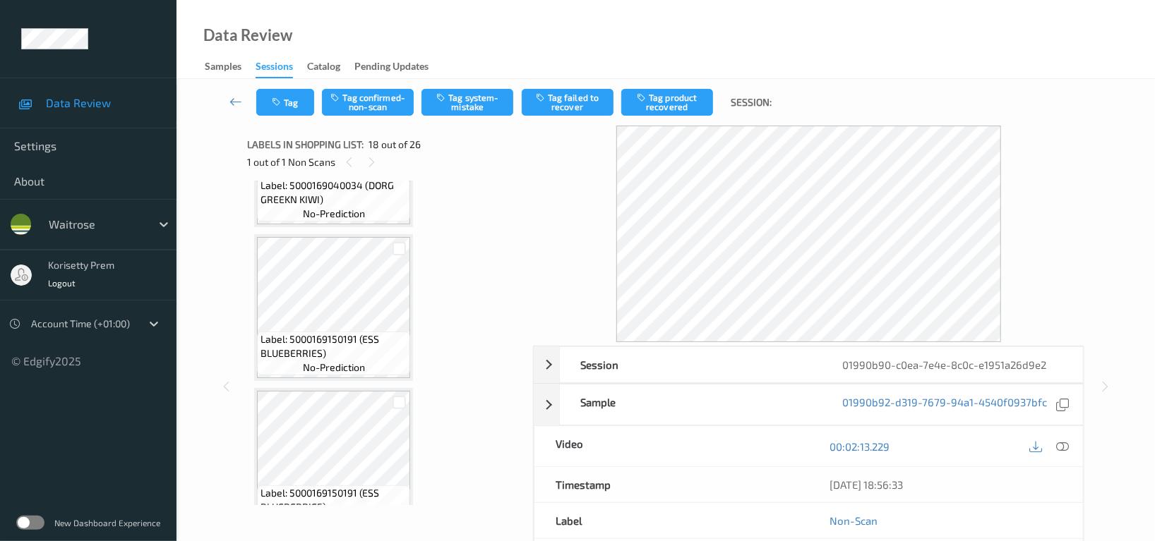
scroll to position [1990, 0]
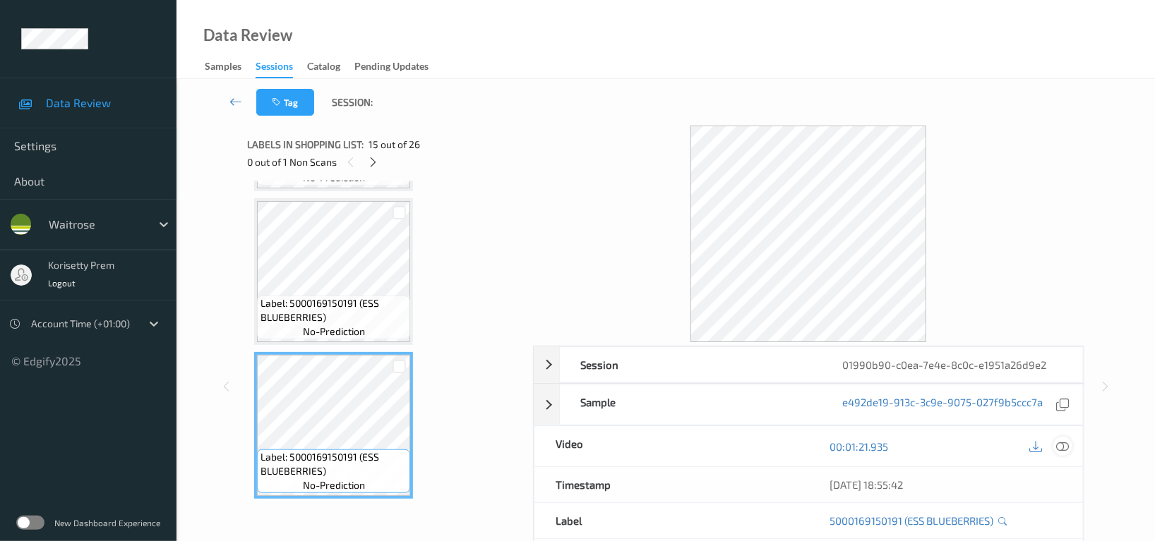
click at [1063, 447] on icon at bounding box center [1062, 446] width 13 height 13
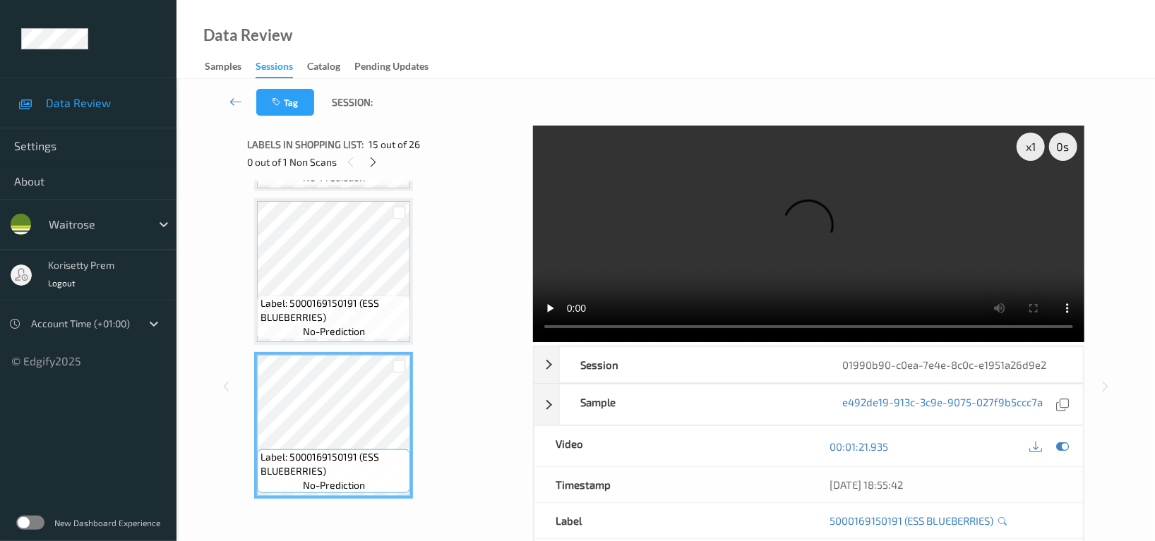
click at [741, 221] on video at bounding box center [808, 234] width 551 height 217
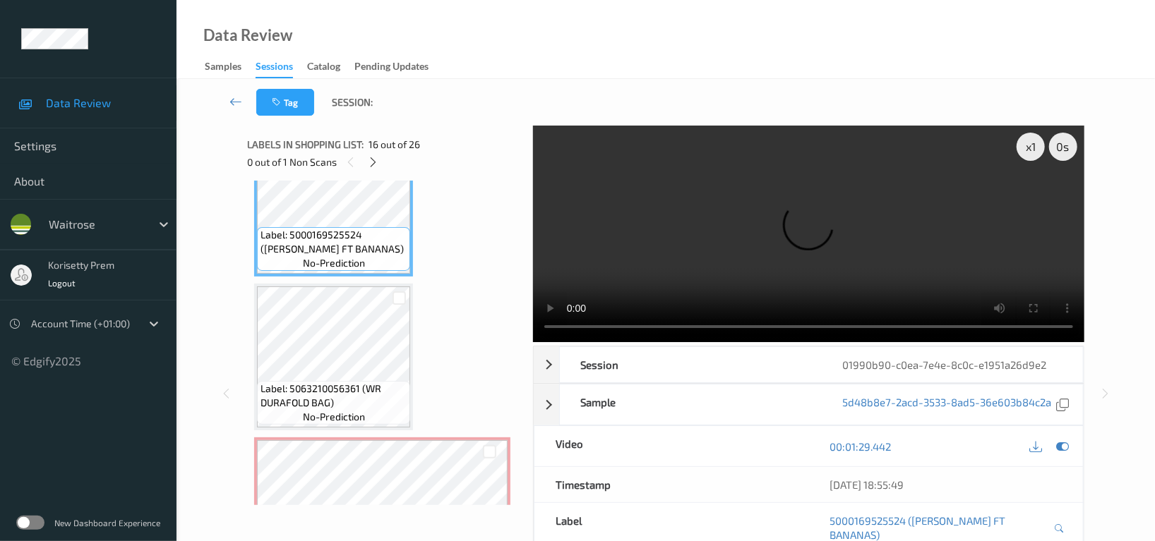
scroll to position [2460, 0]
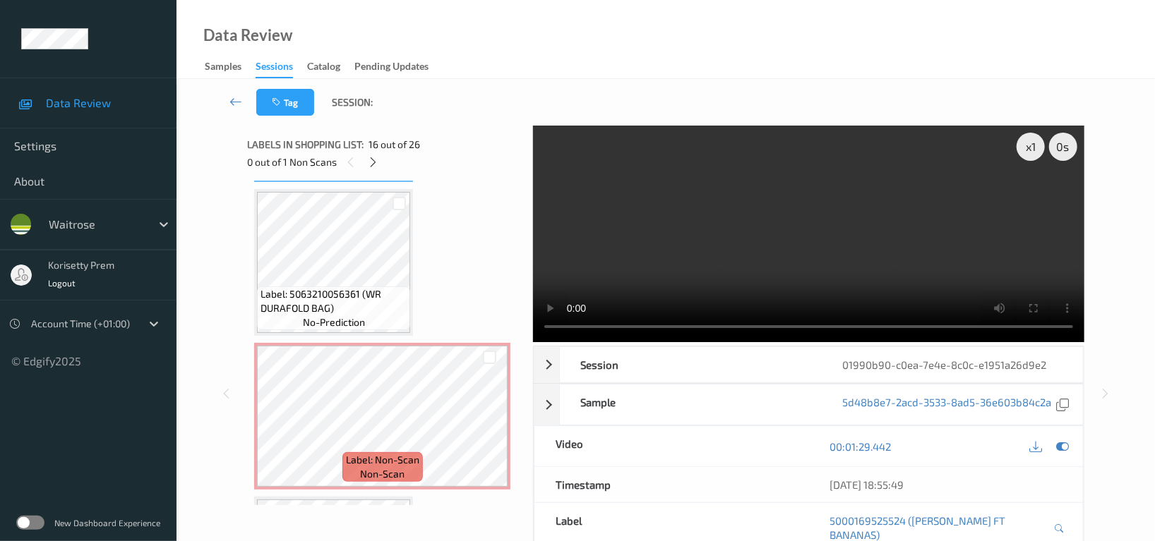
click at [827, 247] on video at bounding box center [808, 234] width 551 height 217
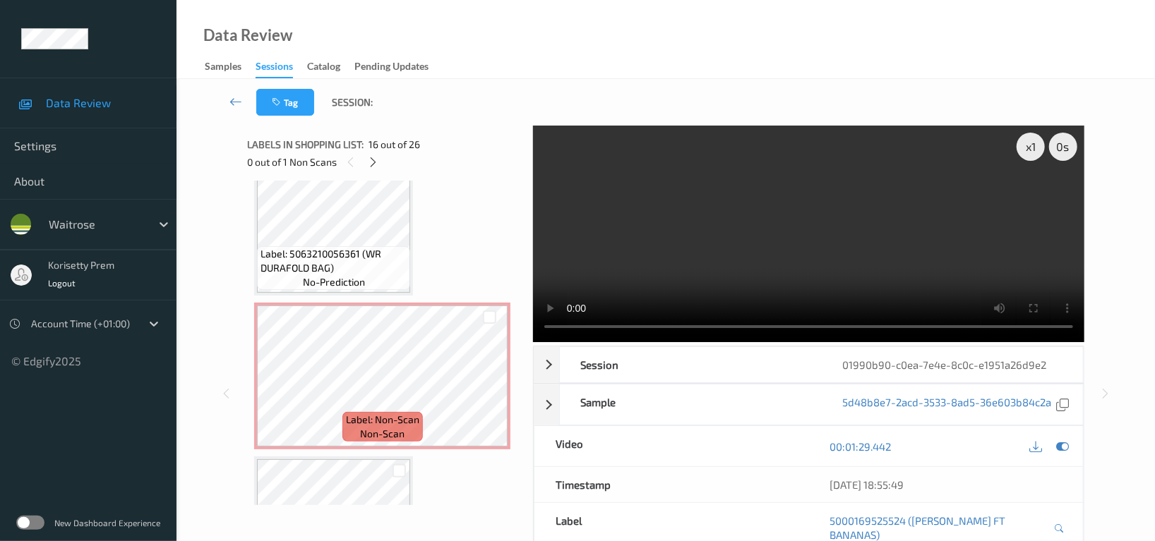
scroll to position [2272, 0]
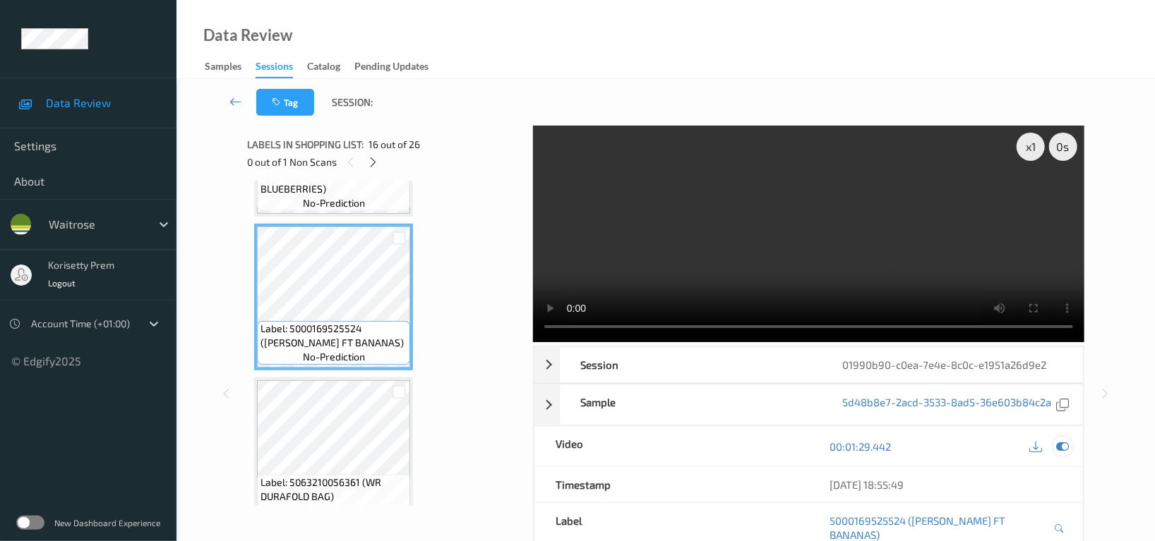
click at [1062, 448] on icon at bounding box center [1062, 446] width 13 height 13
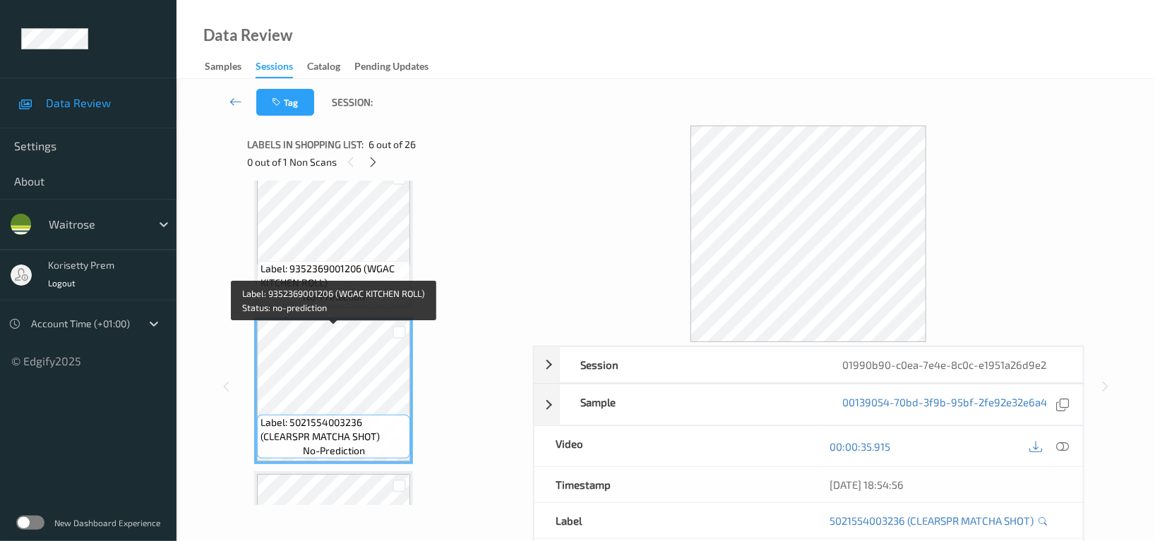
scroll to position [659, 0]
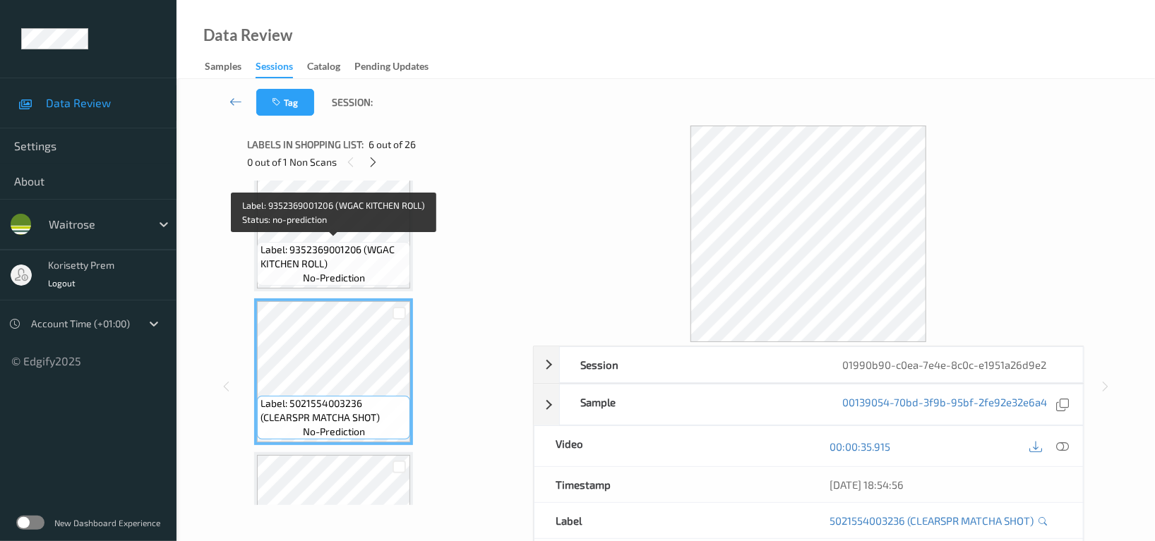
click at [342, 260] on span "Label: 9352369001206 (WGAC KITCHEN ROLL)" at bounding box center [333, 257] width 146 height 28
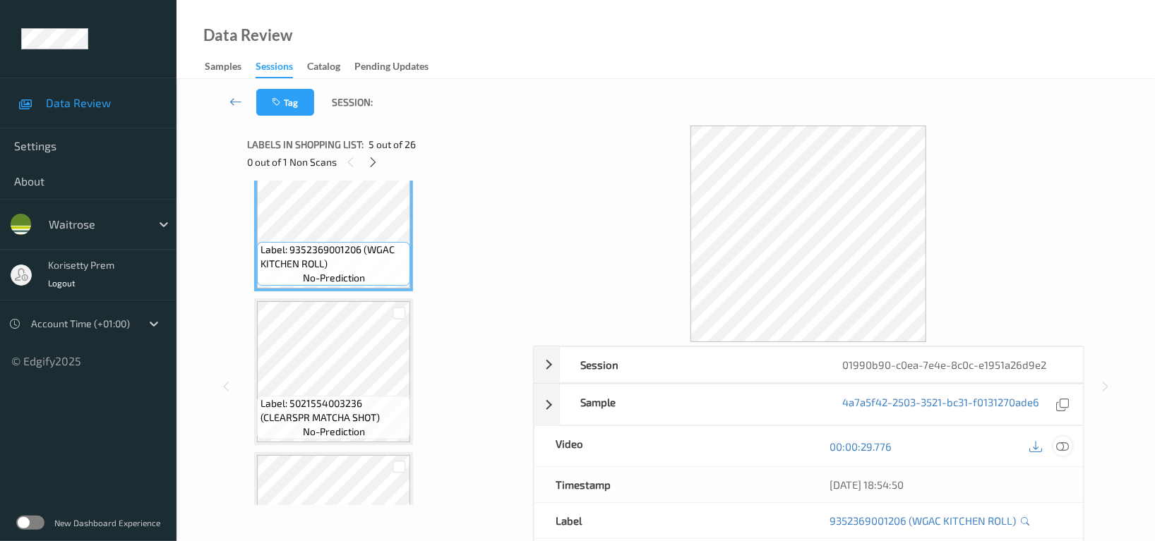
click at [1057, 447] on icon at bounding box center [1062, 446] width 13 height 13
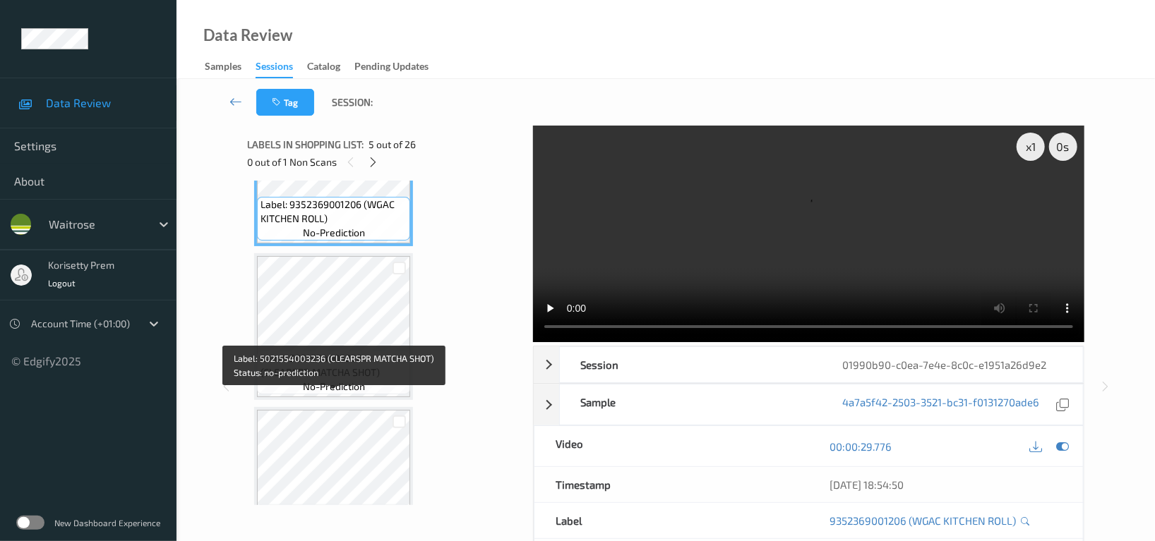
scroll to position [752, 0]
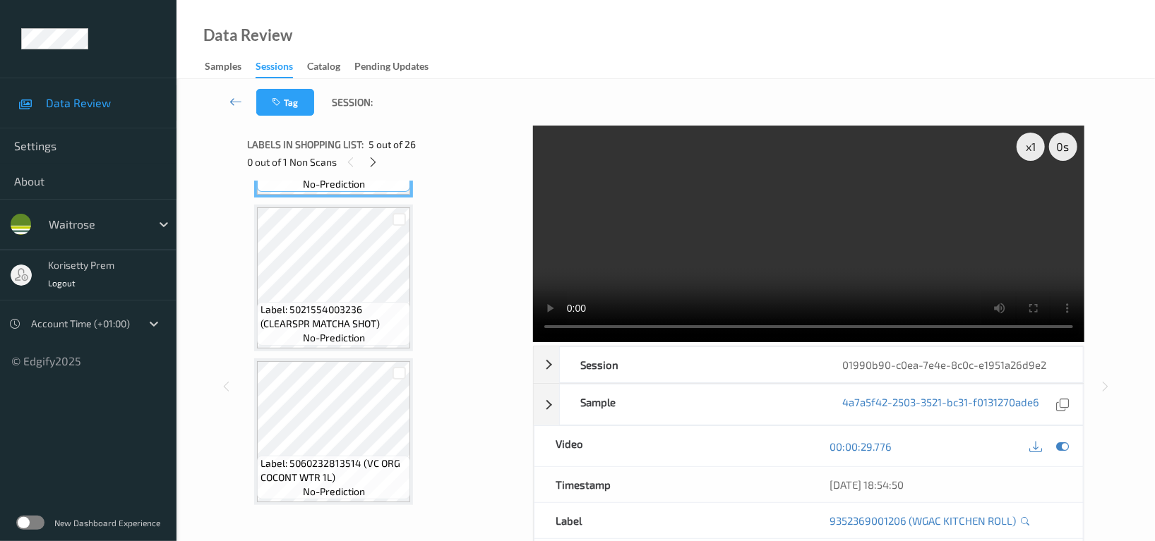
click at [771, 249] on video at bounding box center [808, 234] width 551 height 217
click at [924, 217] on video at bounding box center [808, 234] width 551 height 217
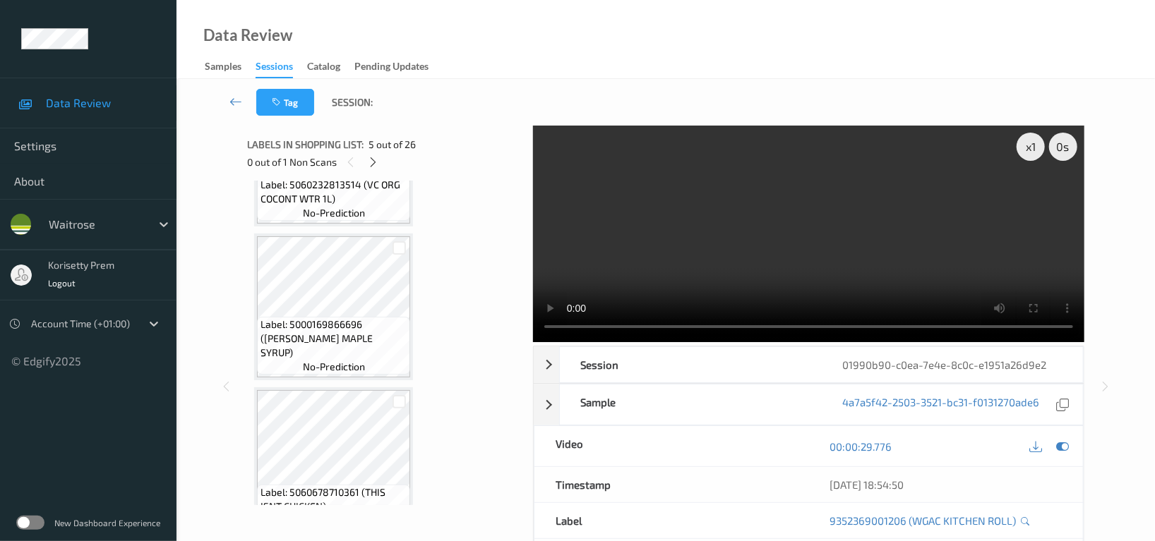
scroll to position [1129, 0]
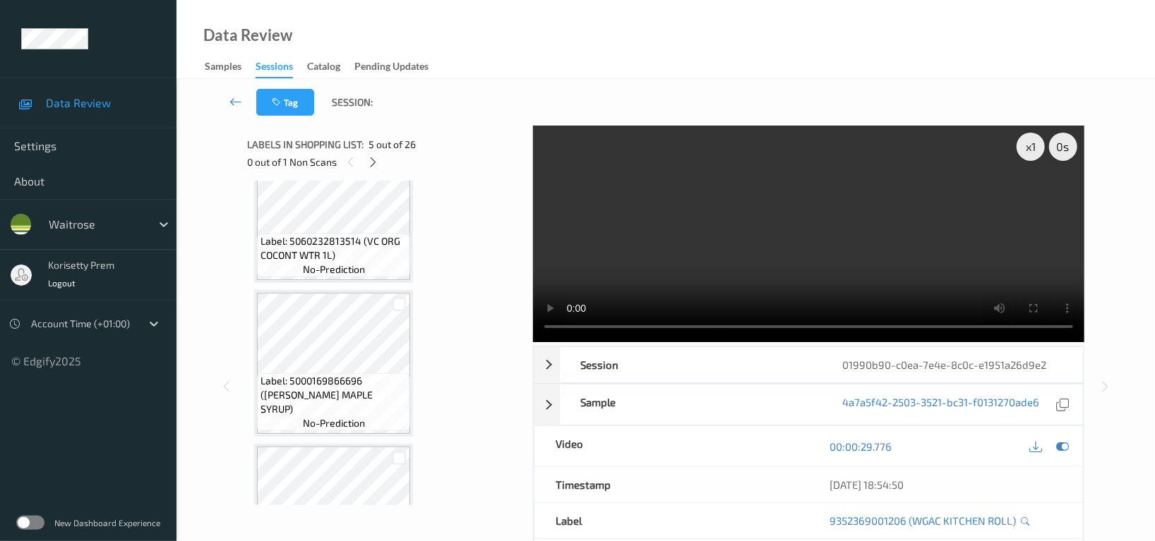
click at [715, 260] on video at bounding box center [808, 234] width 551 height 217
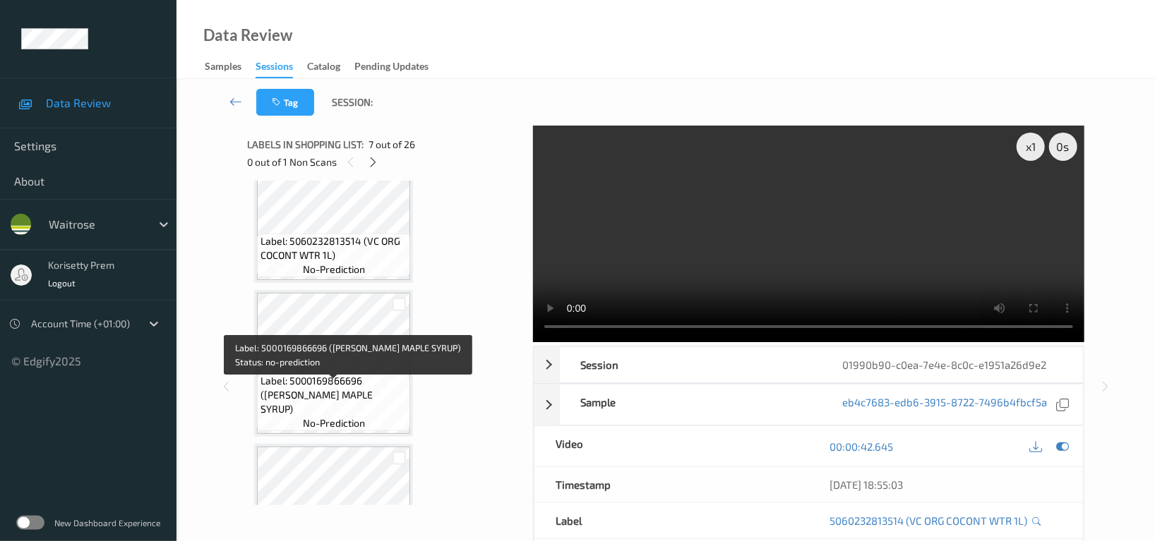
click at [309, 386] on span "Label: 5000169866696 (WR DORG MAPLE SYRUP)" at bounding box center [333, 395] width 146 height 42
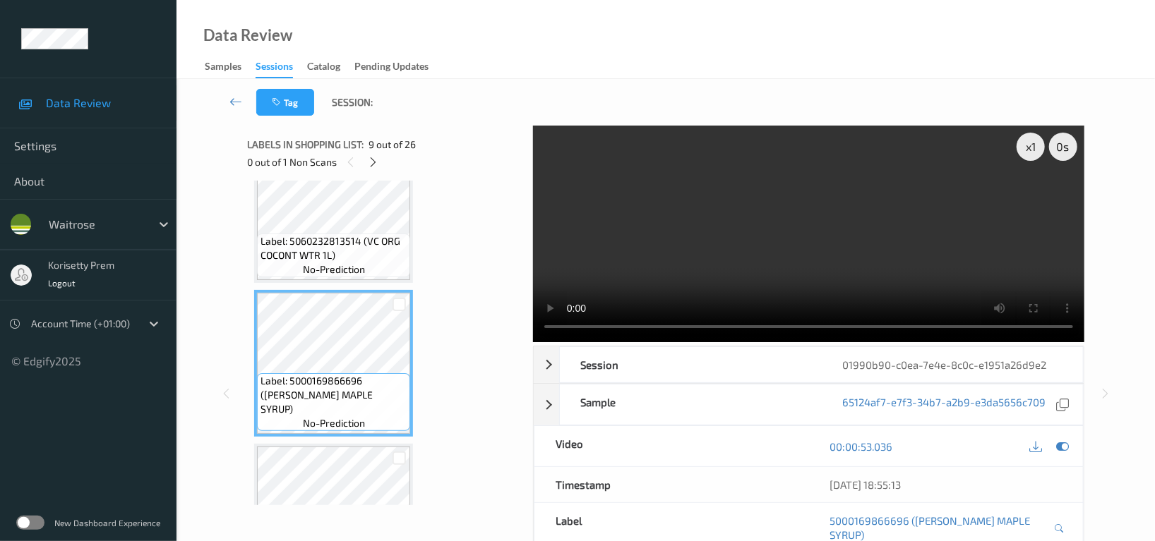
click at [792, 257] on video at bounding box center [808, 234] width 551 height 217
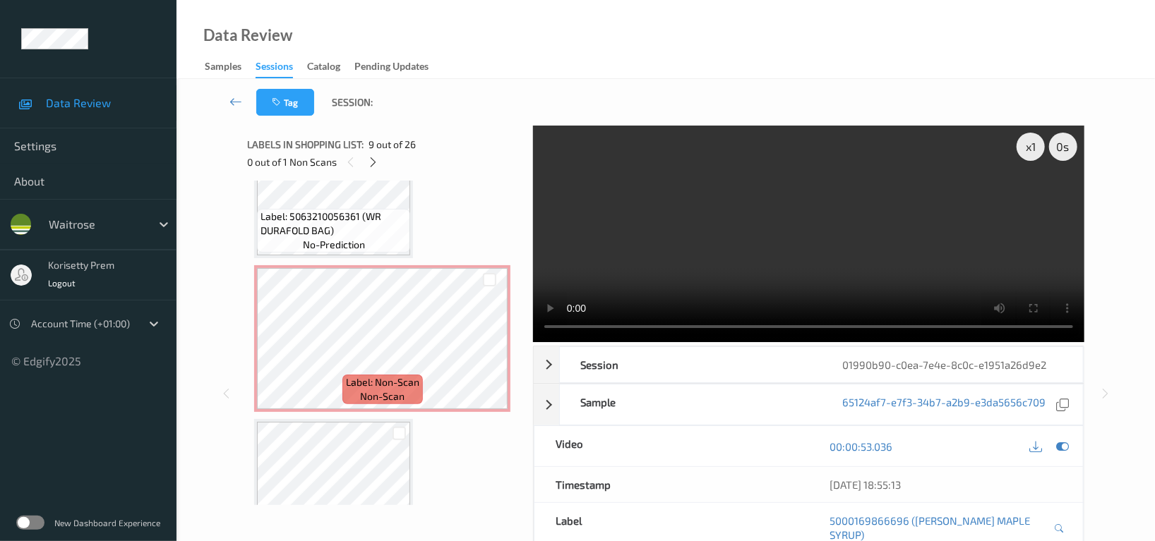
scroll to position [2540, 0]
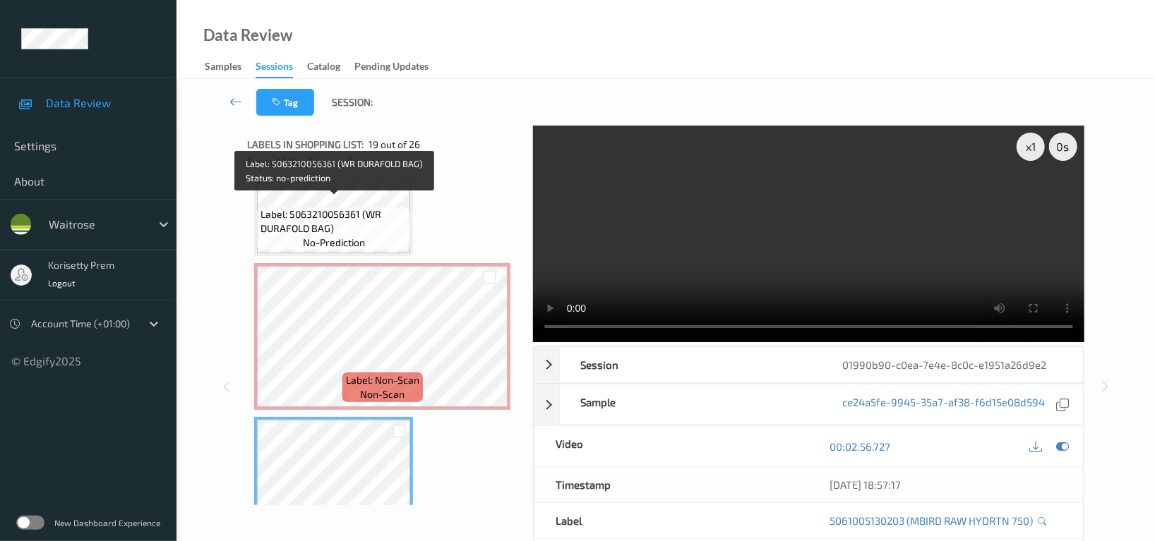
click at [331, 210] on span "Label: 5063210056361 (WR DURAFOLD BAG)" at bounding box center [333, 222] width 146 height 28
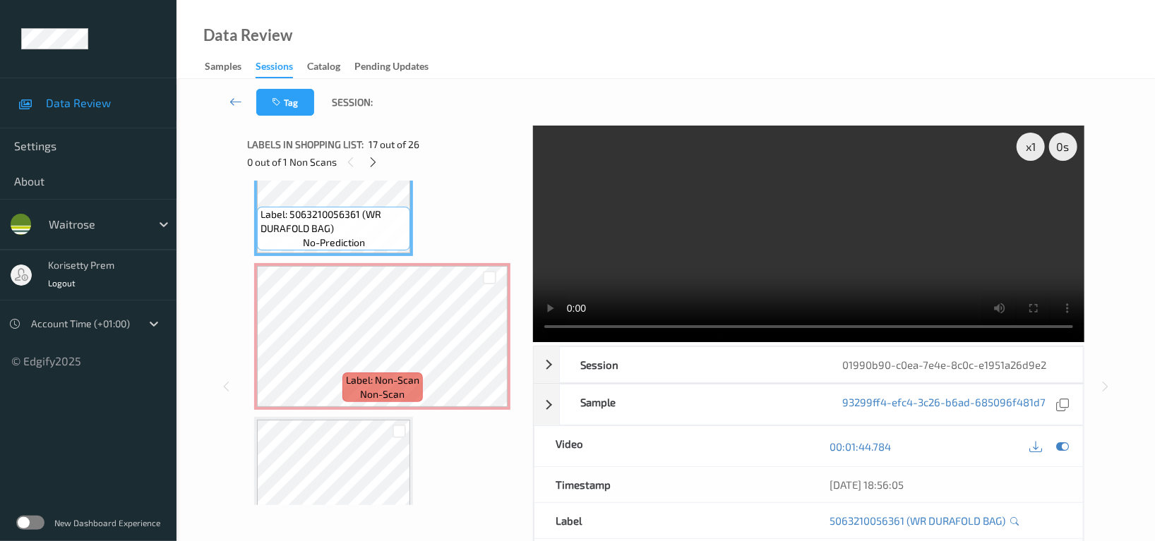
click at [787, 239] on video at bounding box center [808, 234] width 551 height 217
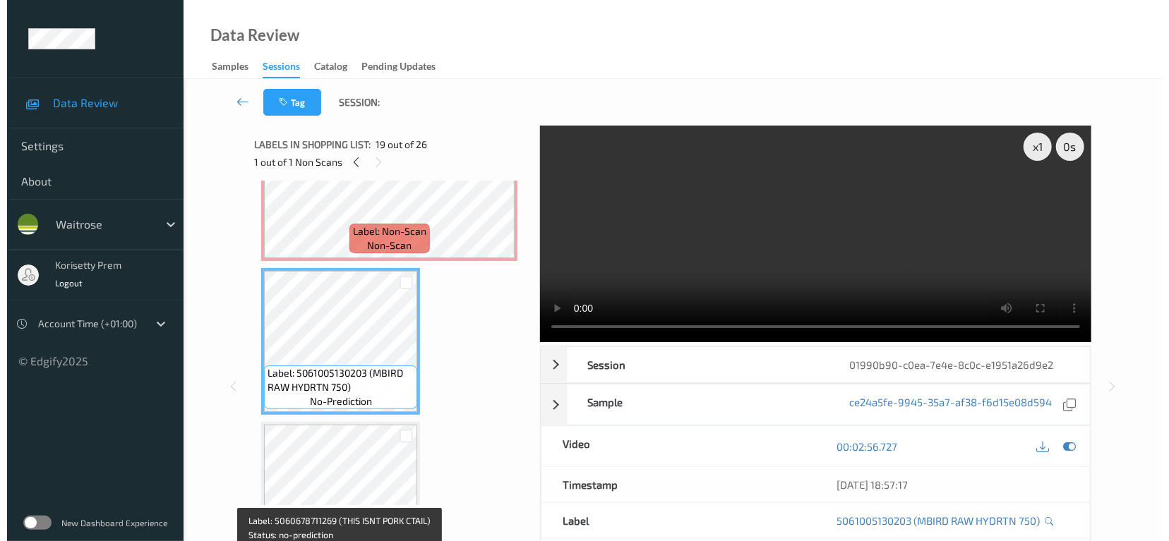
scroll to position [2634, 0]
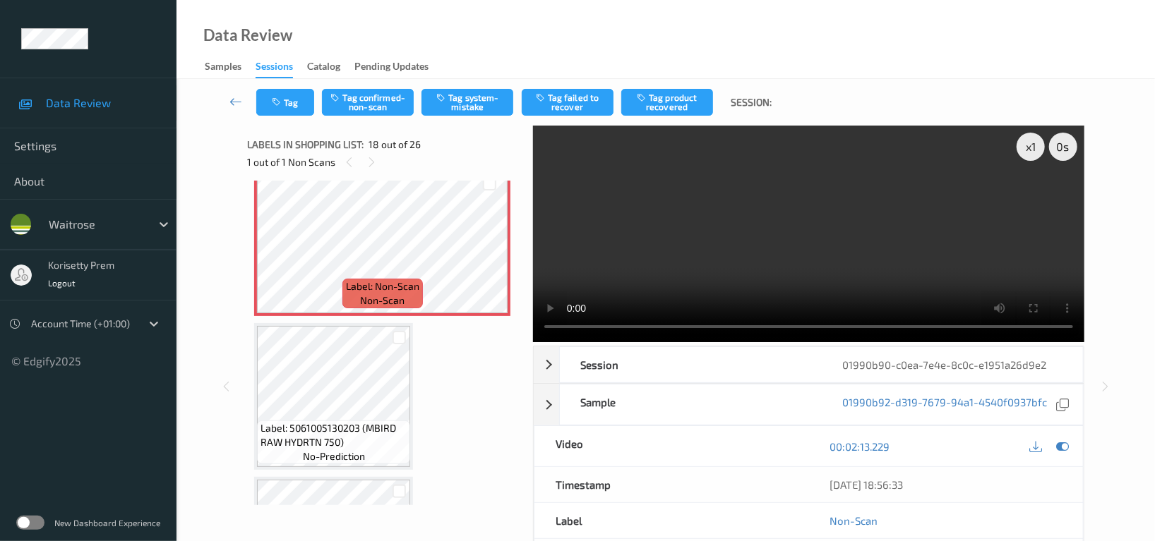
click at [463, 87] on div "Tag Tag confirmed-non-scan Tag system-mistake Tag failed to recover Tag product…" at bounding box center [665, 102] width 920 height 47
click at [470, 99] on button "Tag system-mistake" at bounding box center [467, 102] width 92 height 27
click at [295, 94] on button "Tag" at bounding box center [285, 102] width 58 height 27
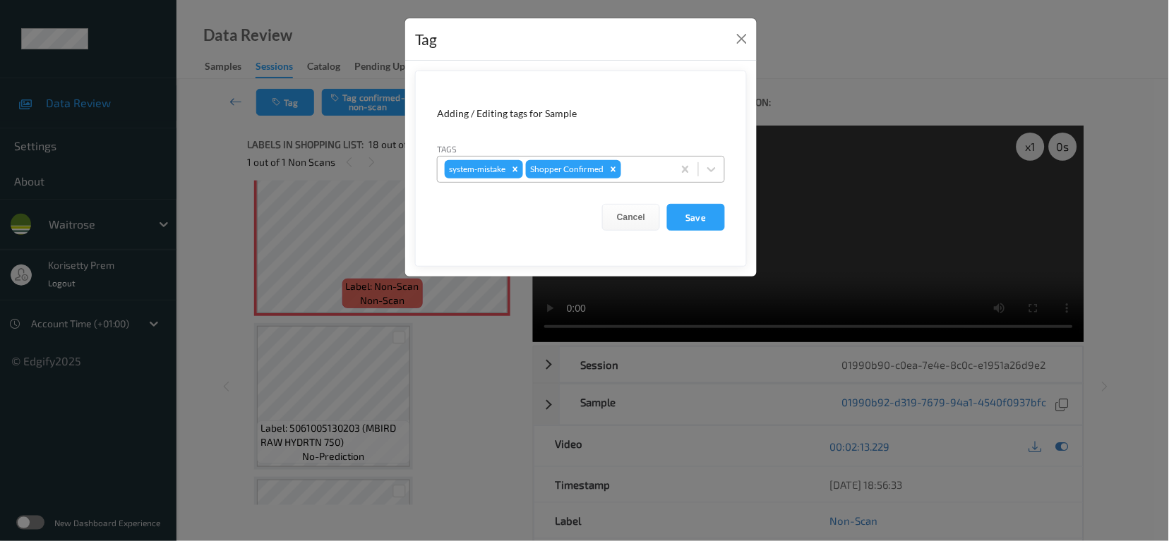
click at [634, 163] on div at bounding box center [645, 169] width 42 height 17
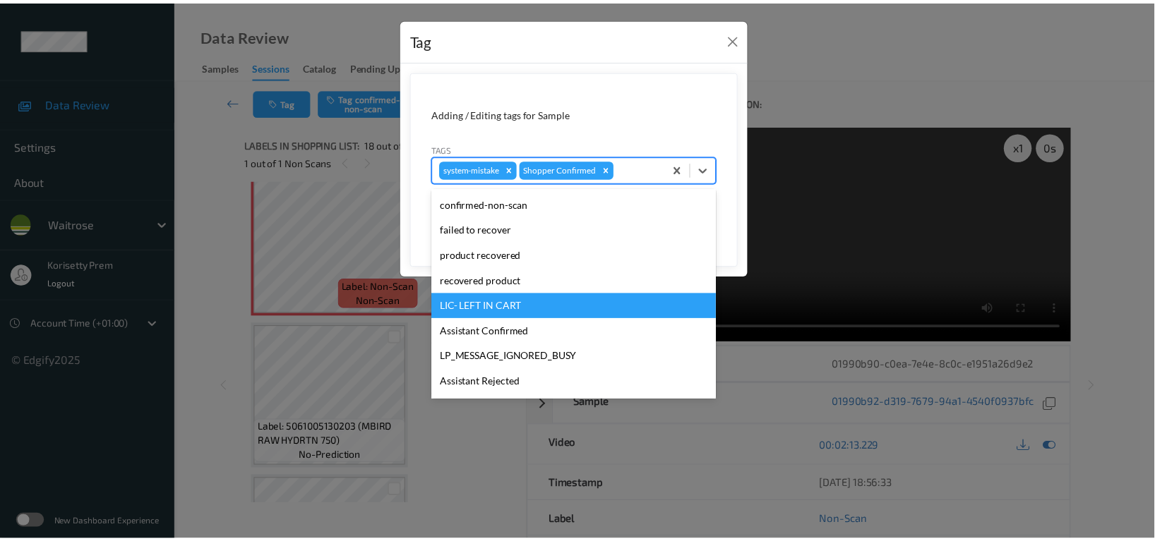
scroll to position [301, 0]
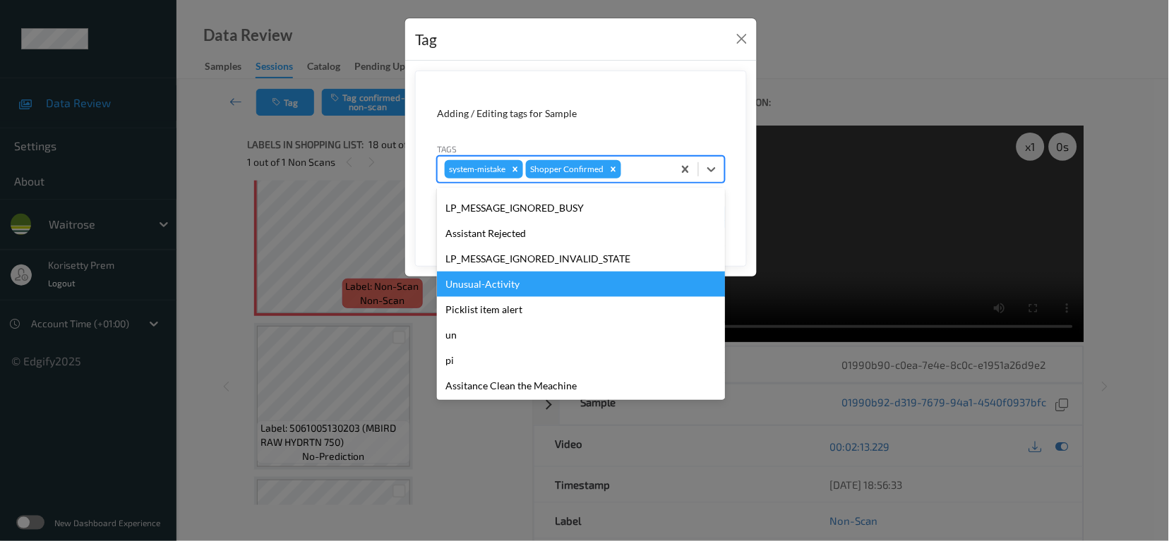
click at [485, 284] on div "Unusual-Activity" at bounding box center [581, 284] width 288 height 25
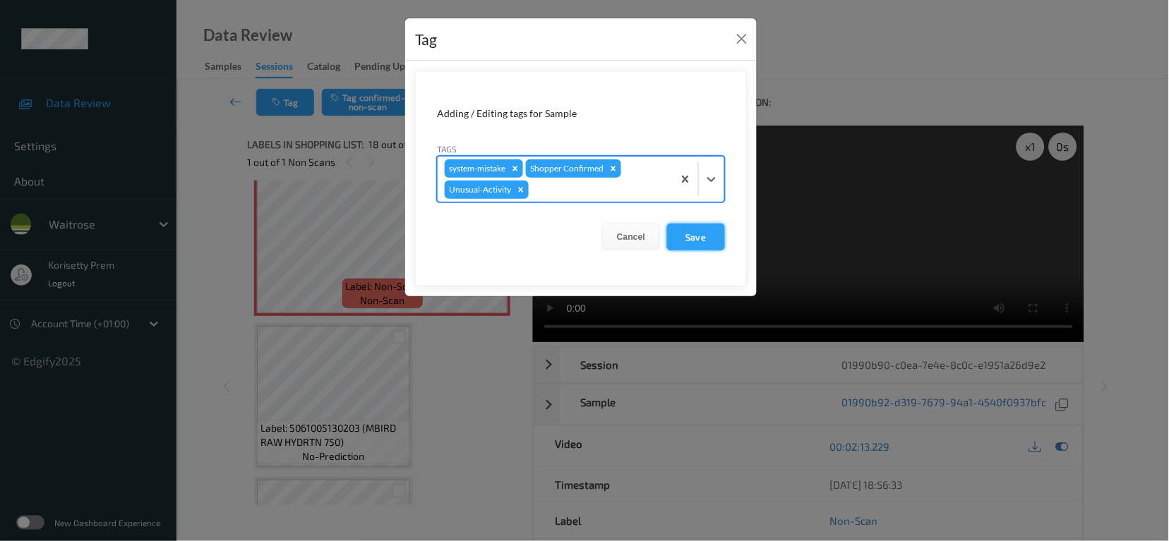
click at [700, 237] on button "Save" at bounding box center [696, 237] width 58 height 27
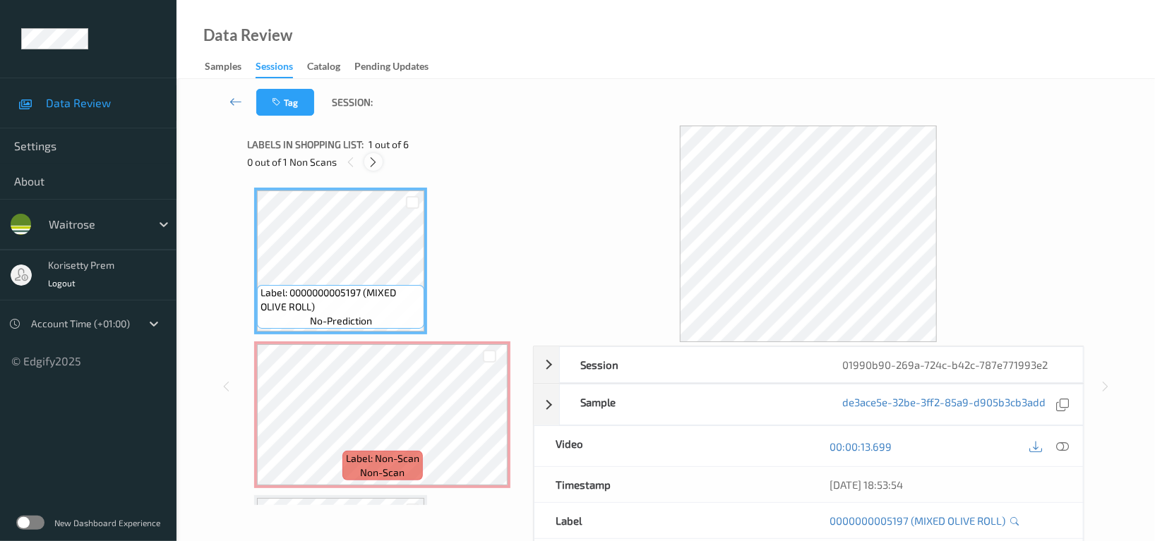
click at [365, 162] on div at bounding box center [373, 162] width 18 height 18
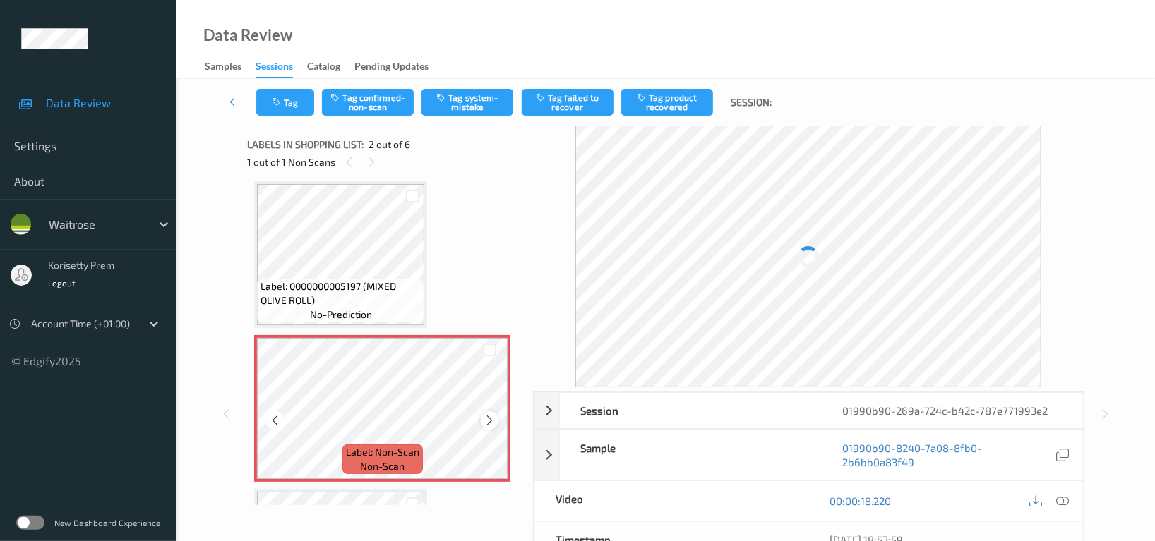
click at [486, 426] on div at bounding box center [490, 420] width 18 height 18
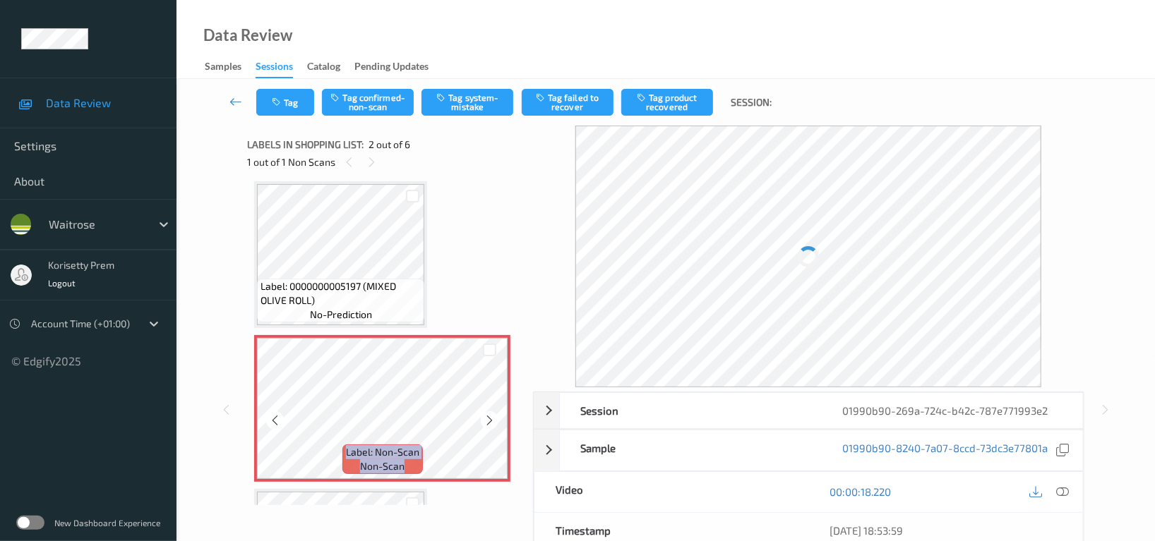
click at [486, 426] on div at bounding box center [490, 420] width 18 height 18
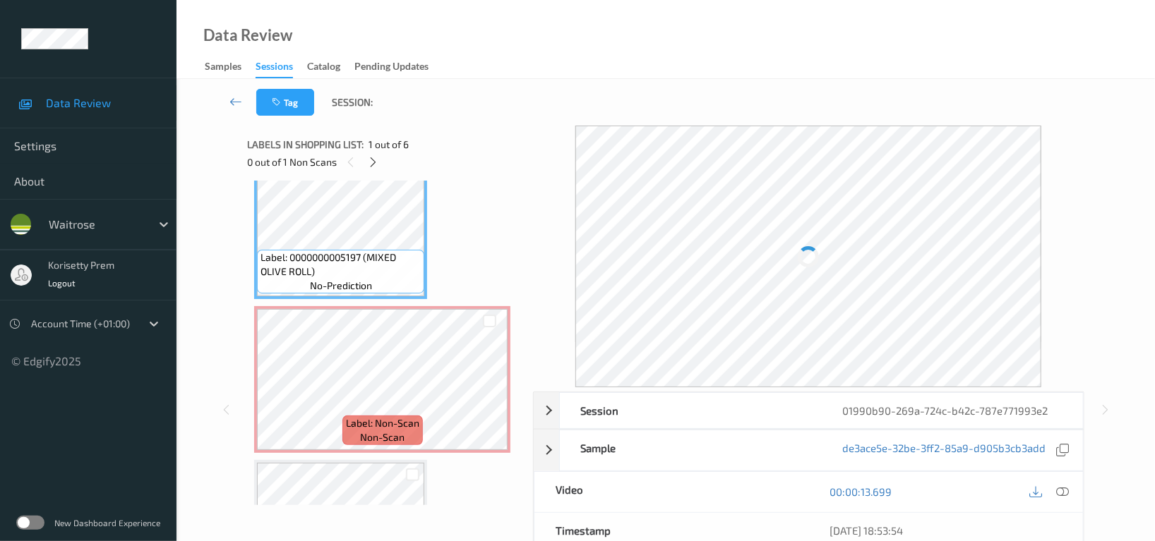
scroll to position [0, 0]
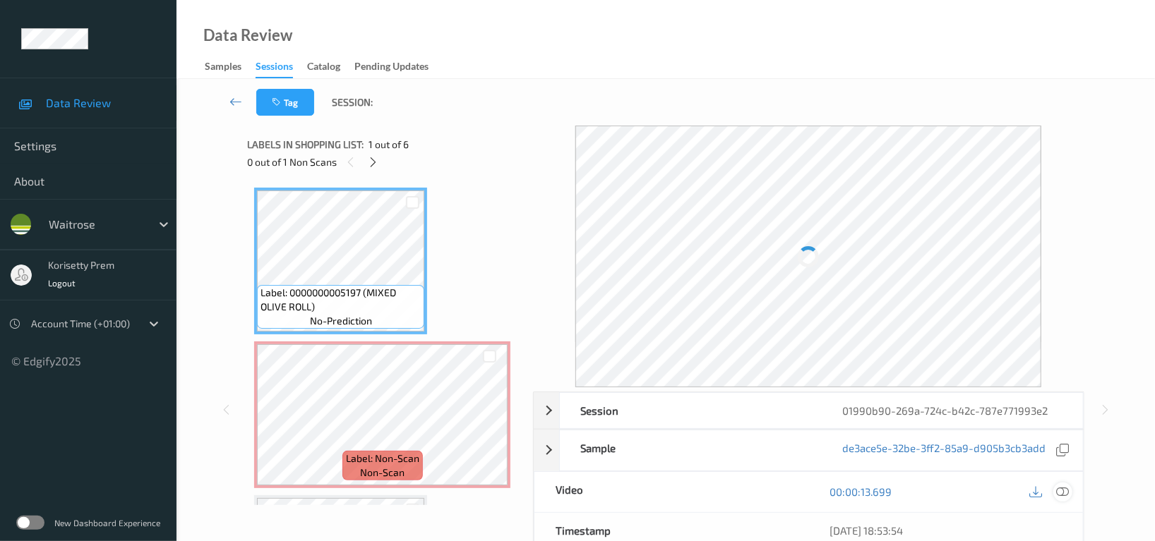
click at [1059, 491] on icon at bounding box center [1062, 492] width 13 height 13
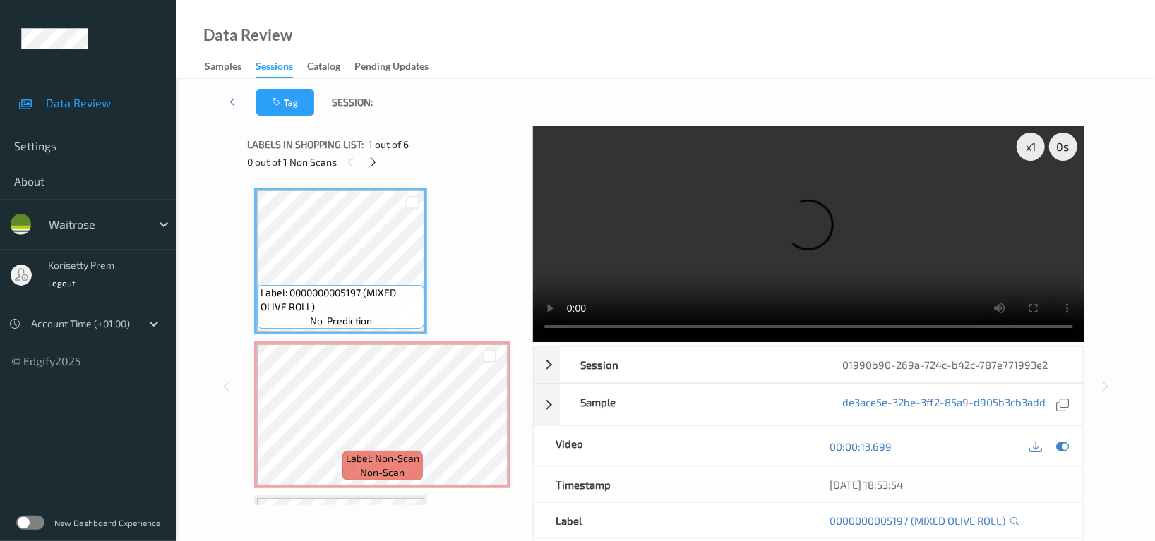
click at [675, 239] on video at bounding box center [808, 234] width 551 height 217
click at [666, 242] on video at bounding box center [808, 234] width 551 height 217
click at [776, 255] on video at bounding box center [808, 234] width 551 height 217
click at [490, 427] on icon at bounding box center [489, 427] width 12 height 13
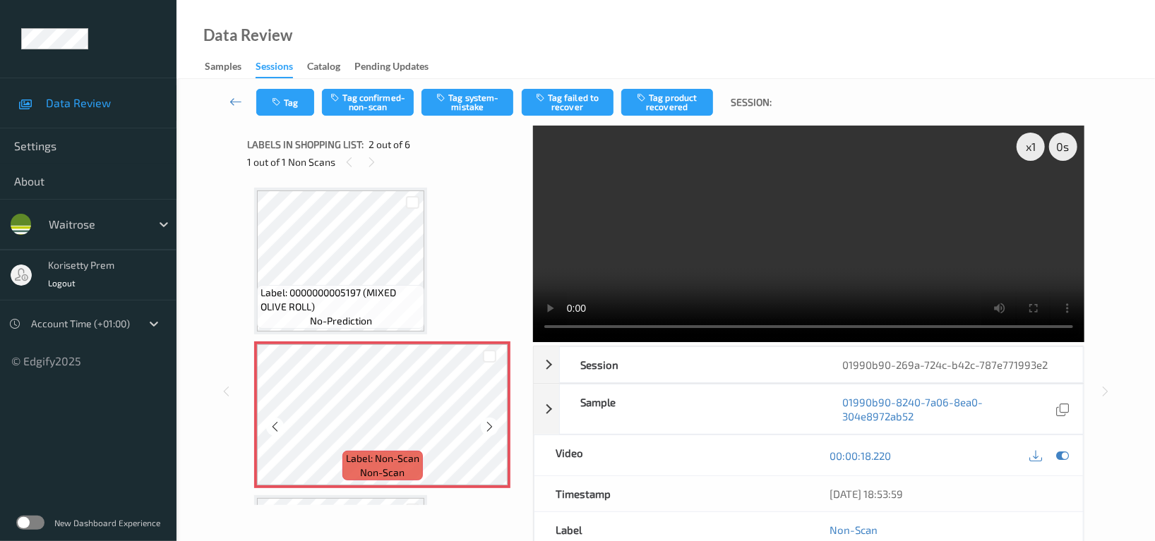
click at [490, 427] on icon at bounding box center [489, 427] width 12 height 13
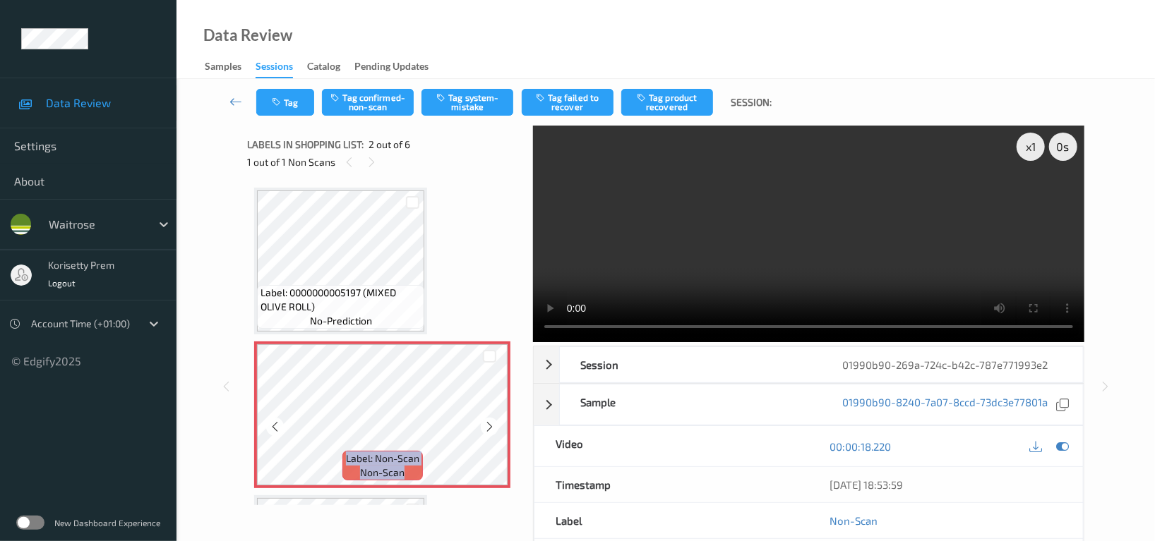
click at [490, 427] on icon at bounding box center [489, 427] width 12 height 13
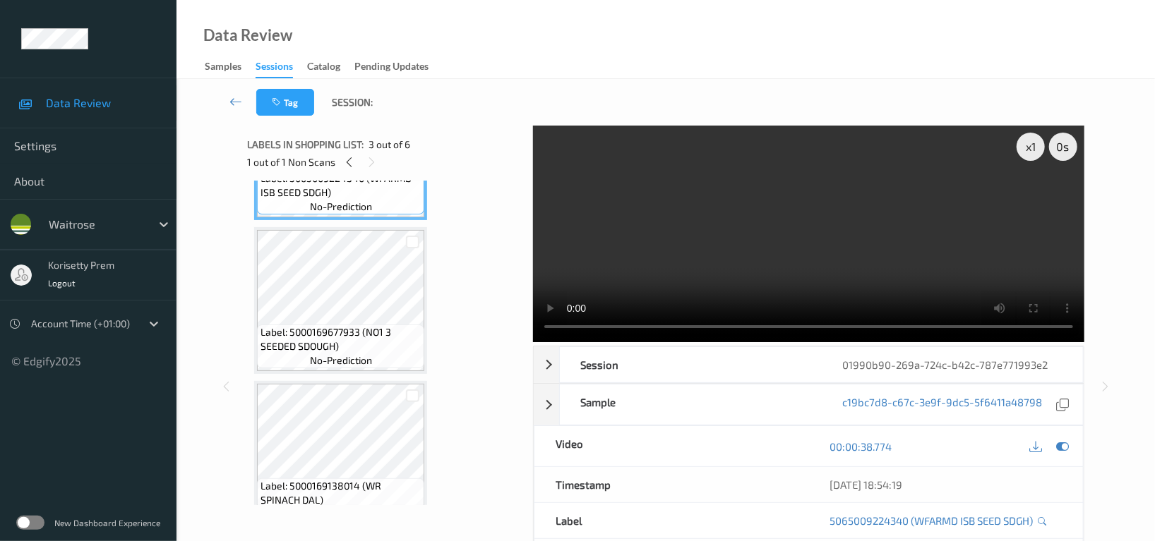
scroll to position [470, 0]
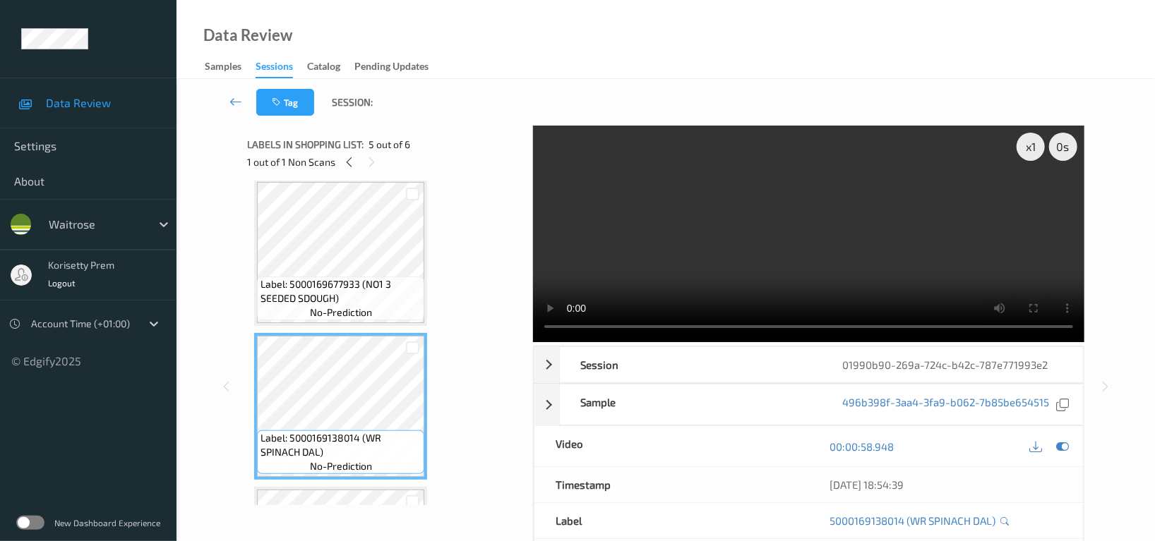
click at [776, 246] on video at bounding box center [808, 234] width 551 height 217
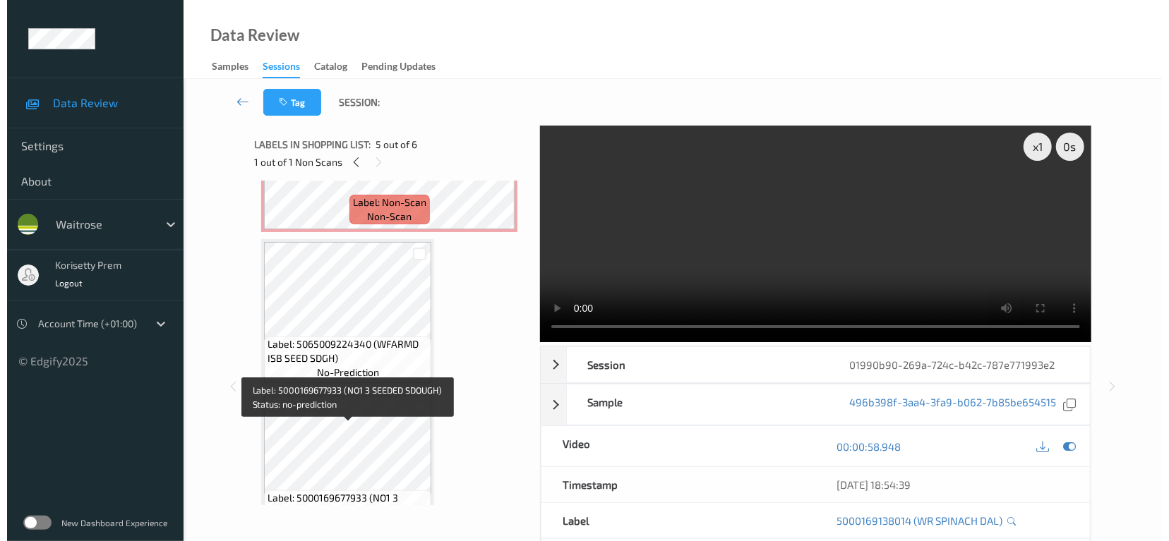
scroll to position [188, 0]
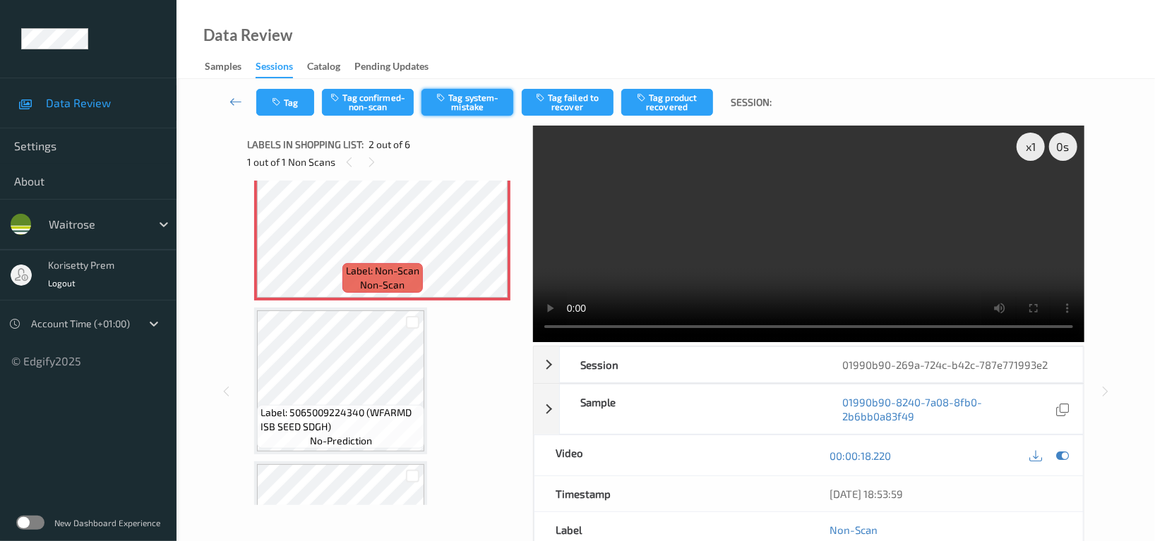
click at [498, 95] on button "Tag system-mistake" at bounding box center [467, 102] width 92 height 27
click at [291, 102] on button "Tag" at bounding box center [285, 102] width 58 height 27
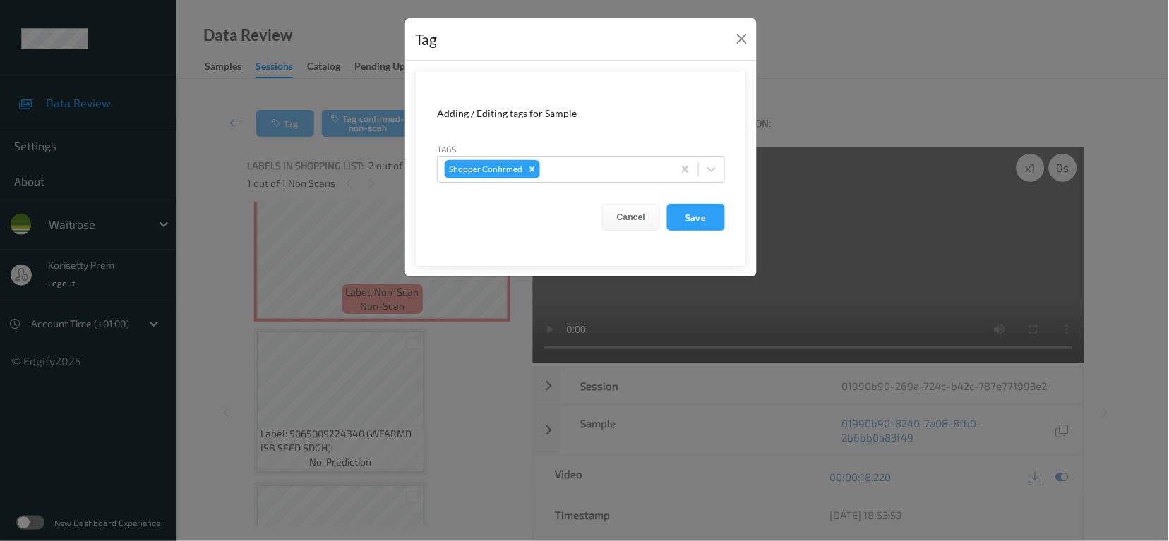
click at [575, 342] on div "Tag Adding / Editing tags for Sample Tags Shopper Confirmed Cancel Save" at bounding box center [584, 270] width 1169 height 541
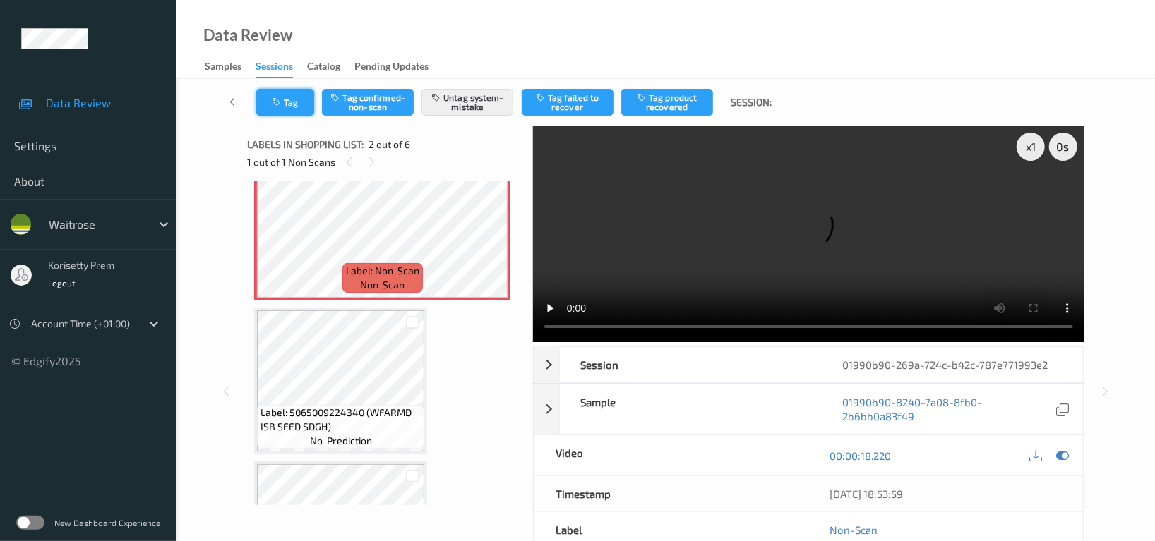
click at [281, 109] on button "Tag" at bounding box center [285, 102] width 58 height 27
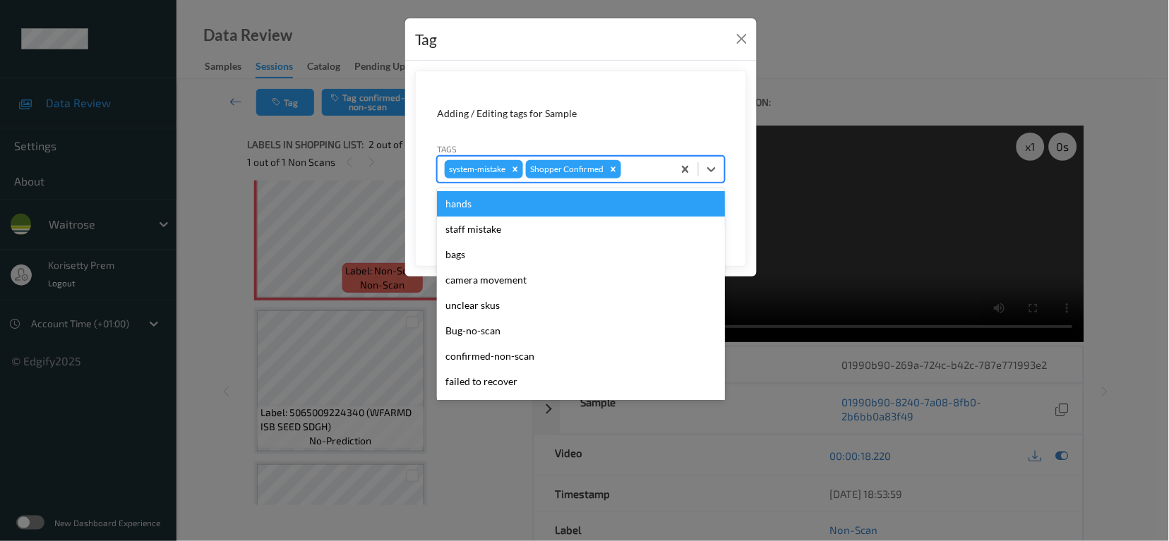
click at [630, 170] on div at bounding box center [645, 169] width 42 height 17
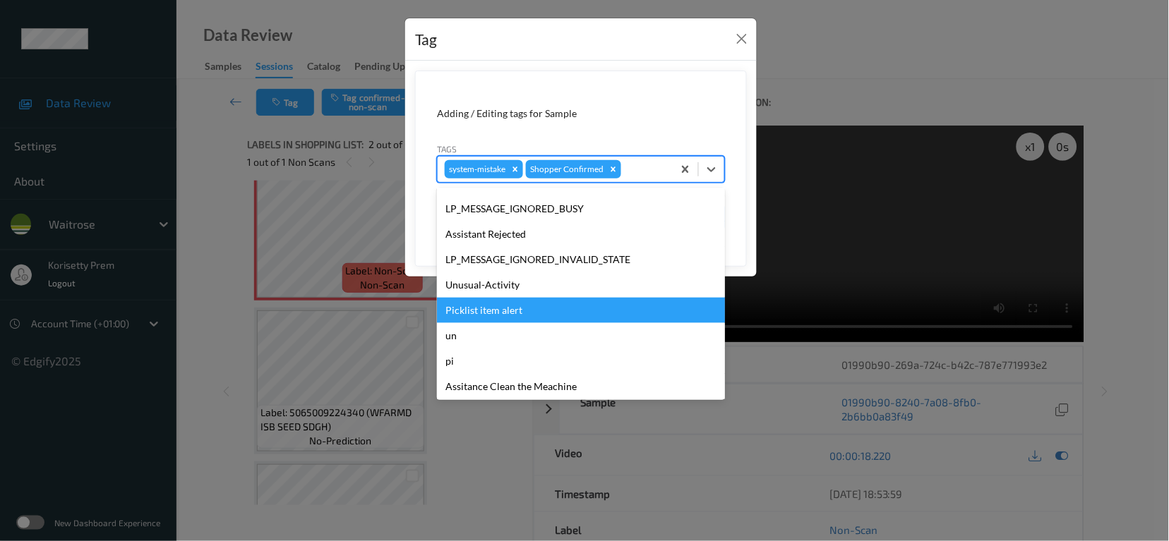
scroll to position [301, 0]
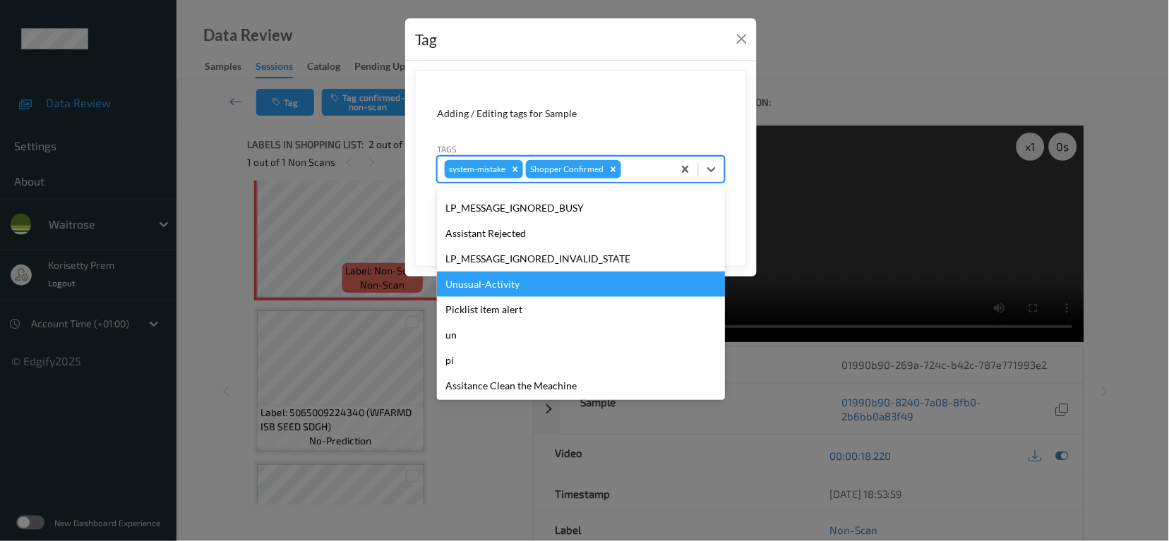
click at [484, 288] on div "Unusual-Activity" at bounding box center [581, 284] width 288 height 25
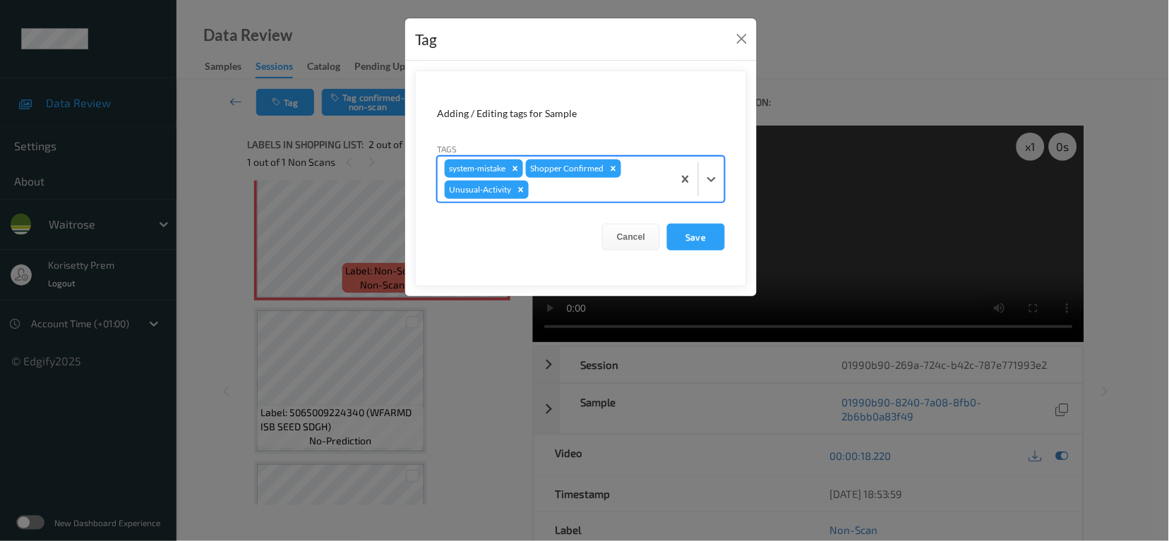
click at [561, 193] on div at bounding box center [598, 189] width 134 height 17
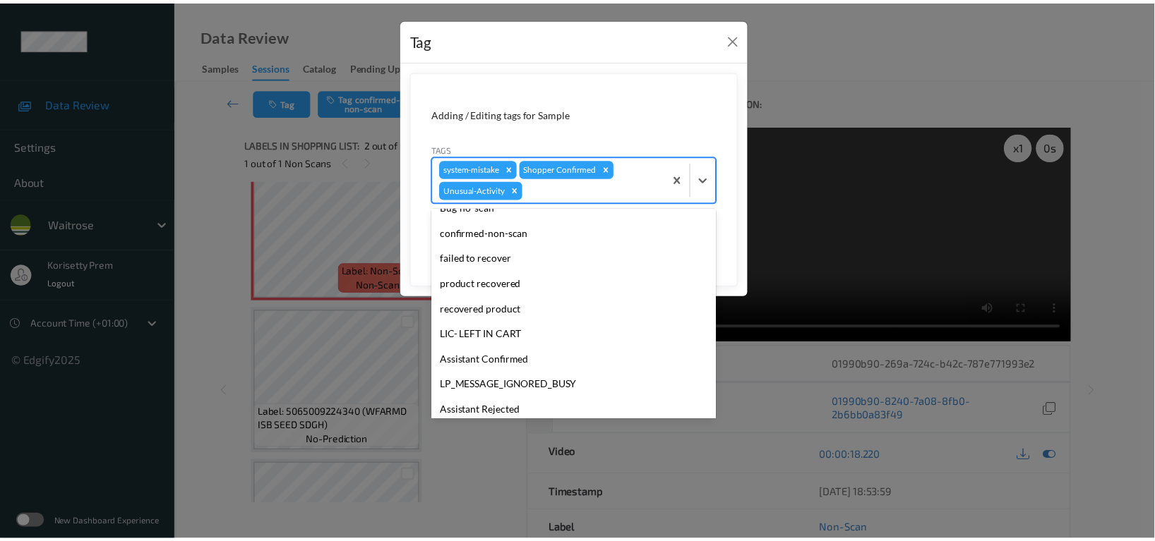
scroll to position [276, 0]
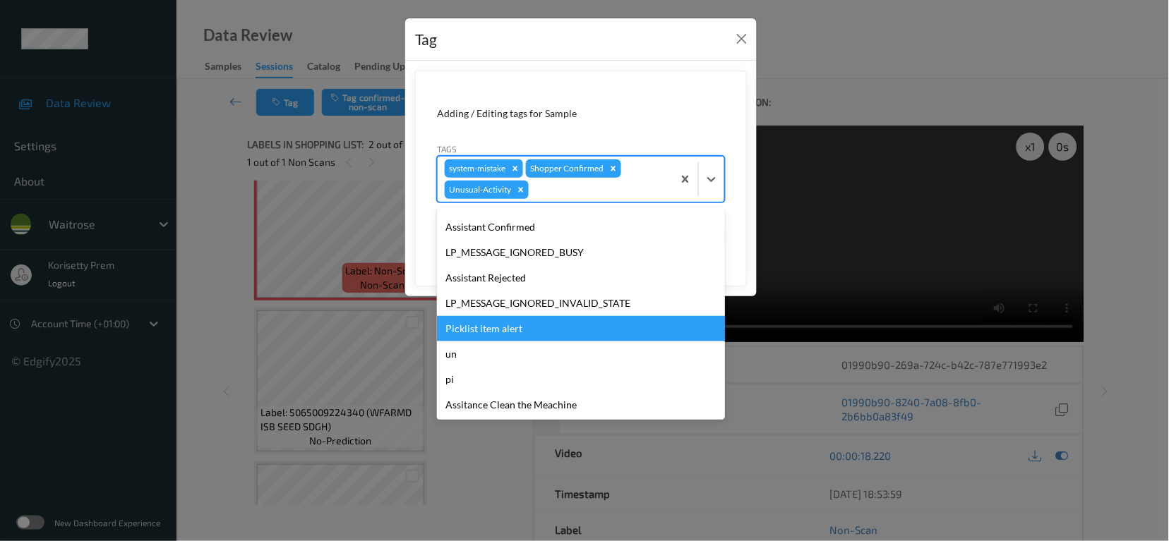
click at [521, 328] on div "Picklist item alert" at bounding box center [581, 328] width 288 height 25
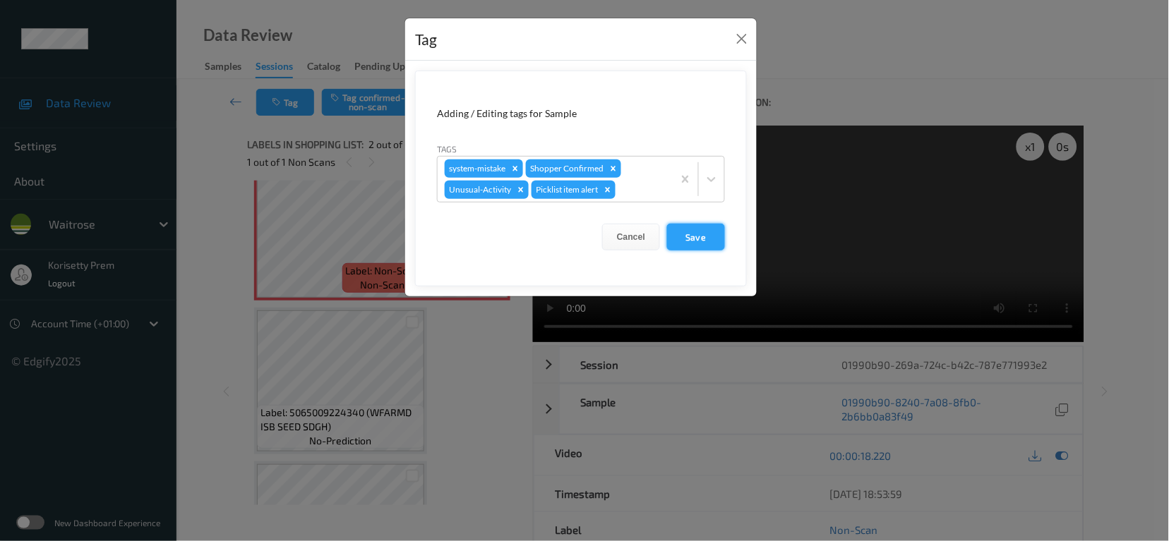
click at [699, 247] on button "Save" at bounding box center [696, 237] width 58 height 27
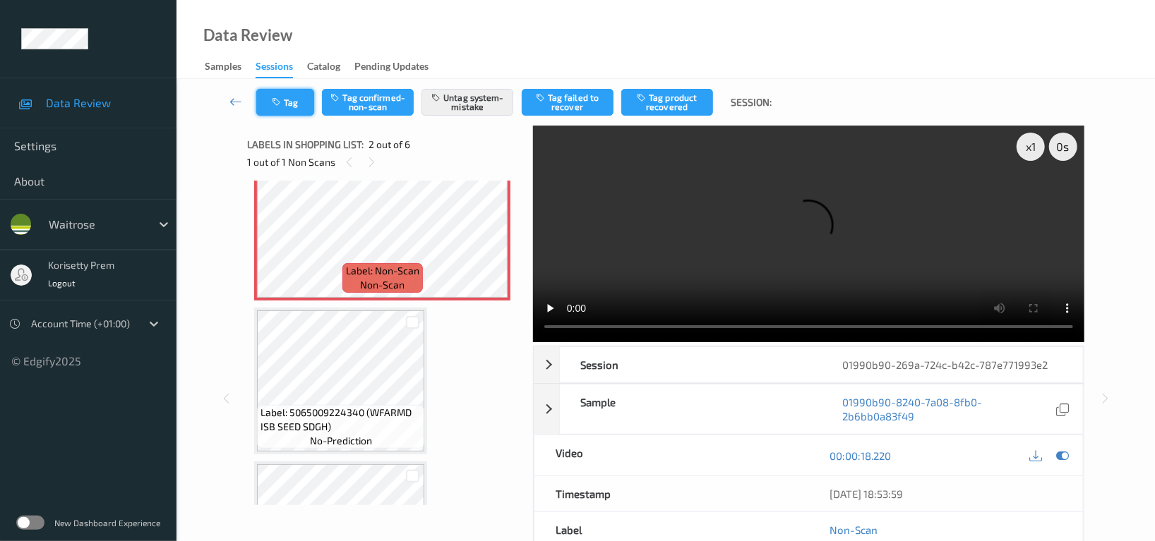
click at [292, 96] on button "Tag" at bounding box center [285, 102] width 58 height 27
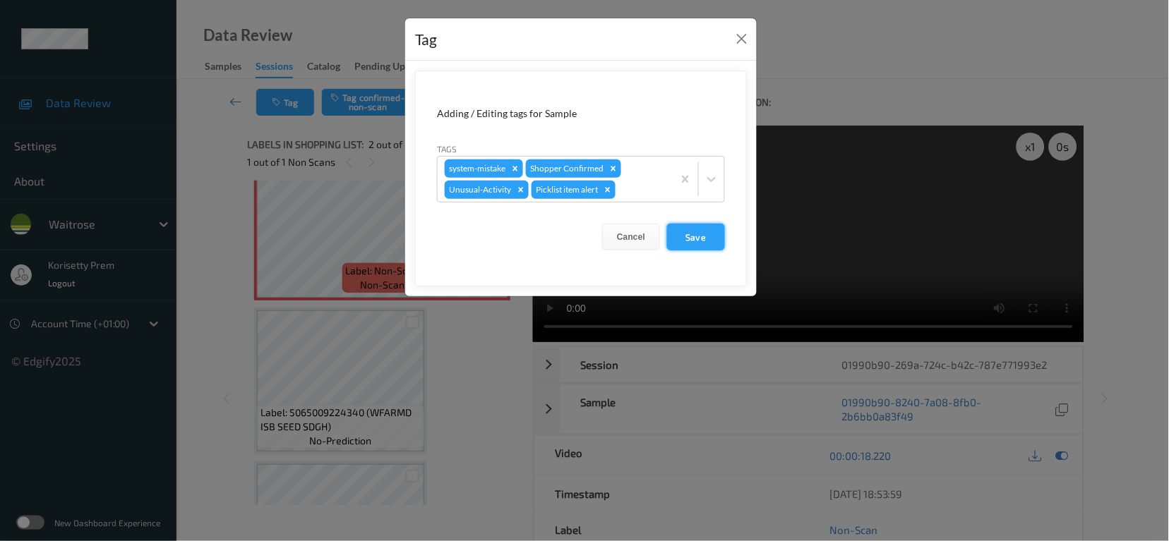
click at [699, 238] on button "Save" at bounding box center [696, 237] width 58 height 27
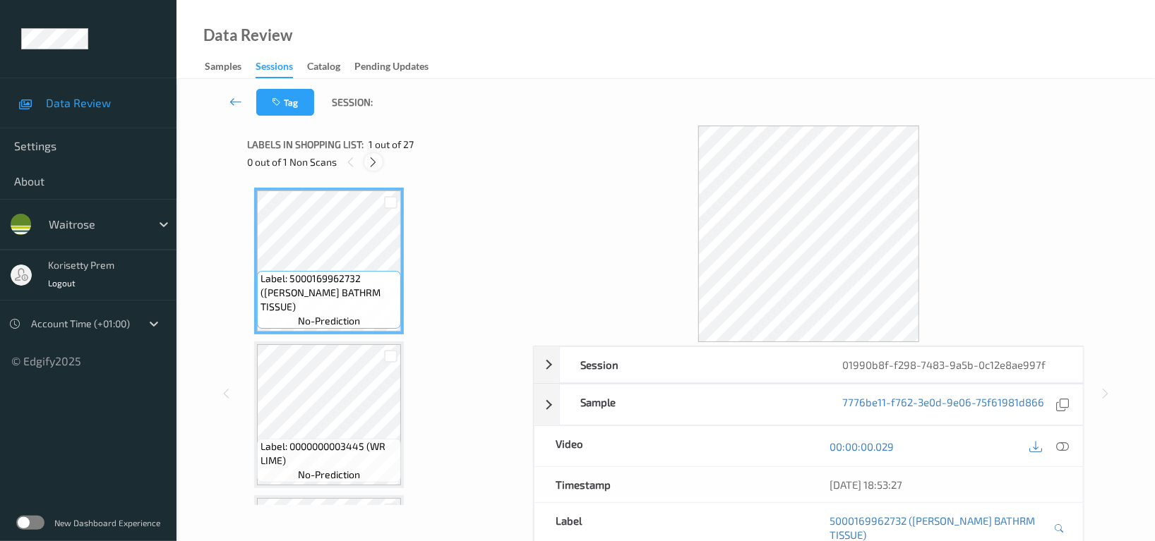
click at [375, 162] on icon at bounding box center [374, 162] width 12 height 13
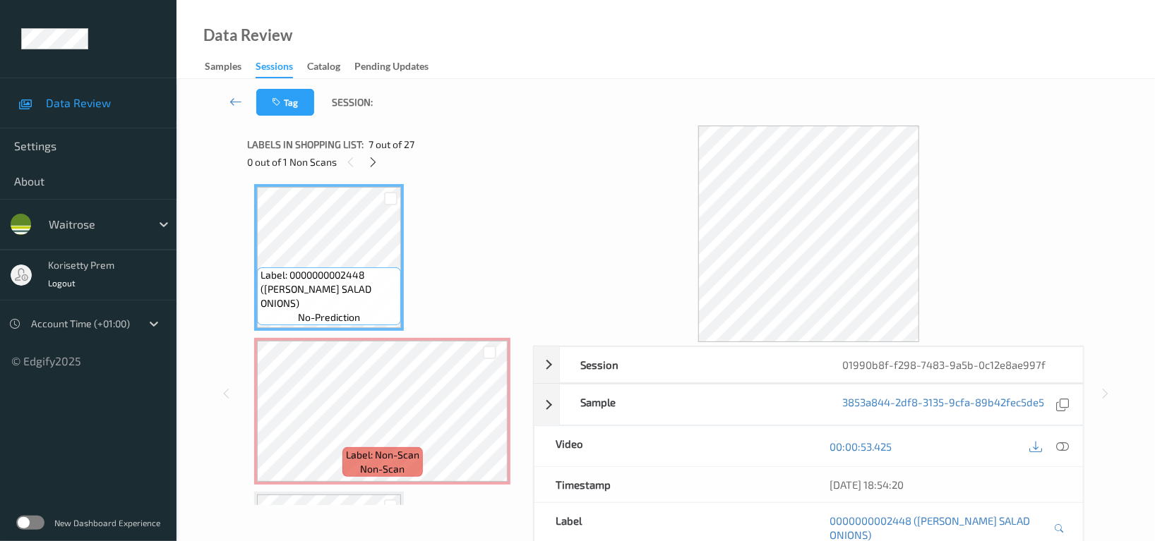
scroll to position [833, 0]
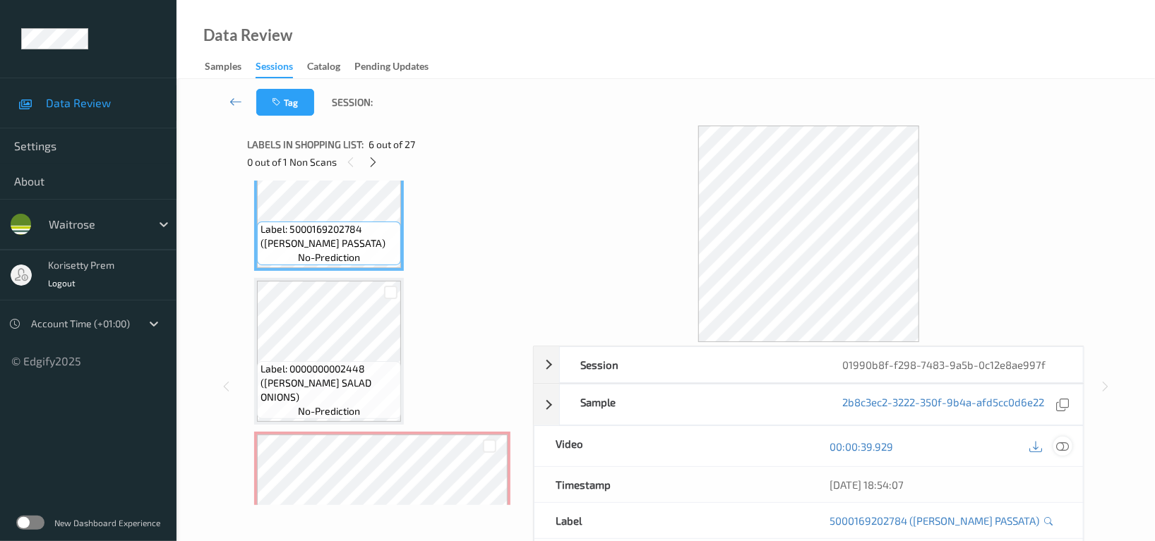
click at [1059, 443] on icon at bounding box center [1062, 446] width 13 height 13
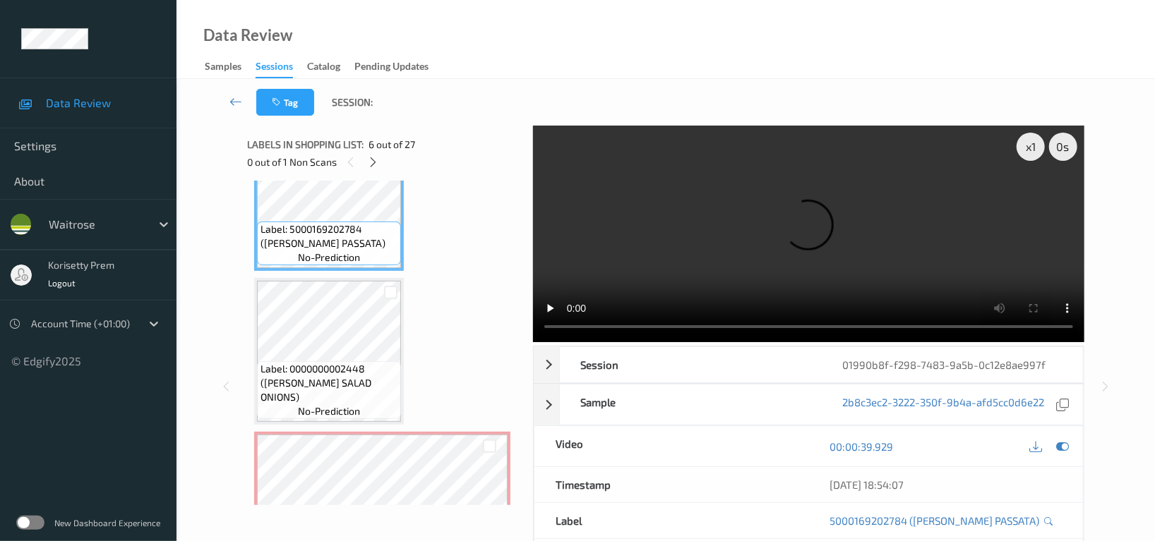
click at [941, 198] on video at bounding box center [808, 234] width 551 height 217
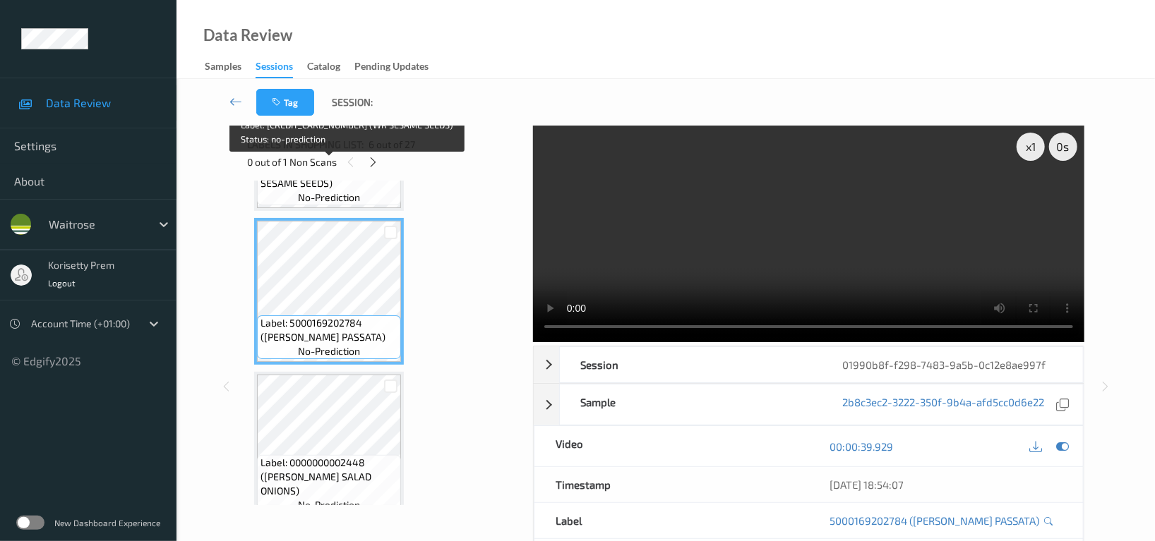
click at [324, 186] on span "Label: [CREDIT_CARD_NUMBER] (WR SESAME SEEDS)" at bounding box center [328, 169] width 137 height 42
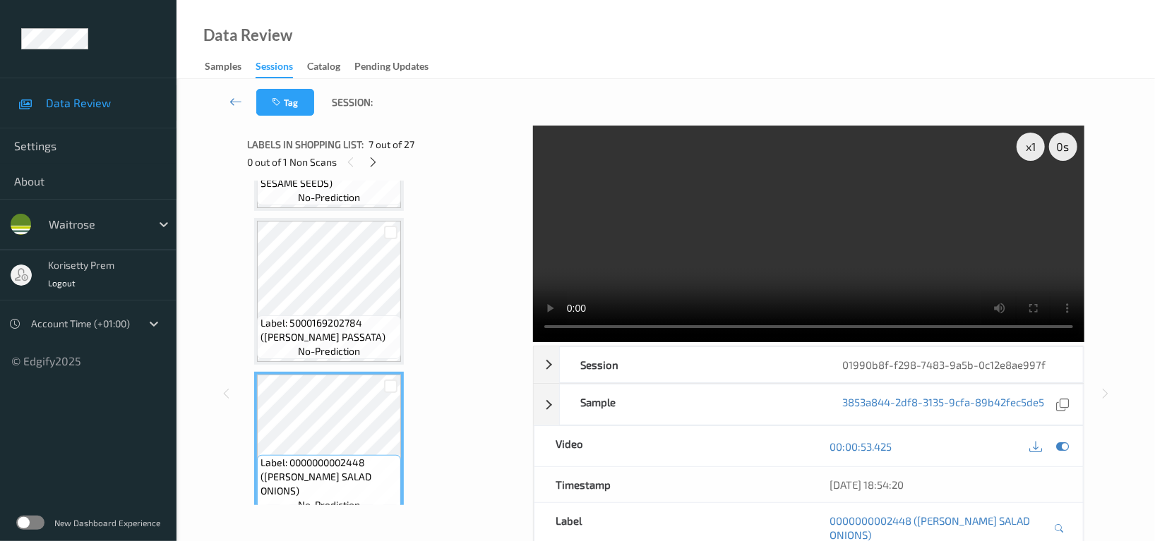
click at [910, 212] on video at bounding box center [808, 234] width 551 height 217
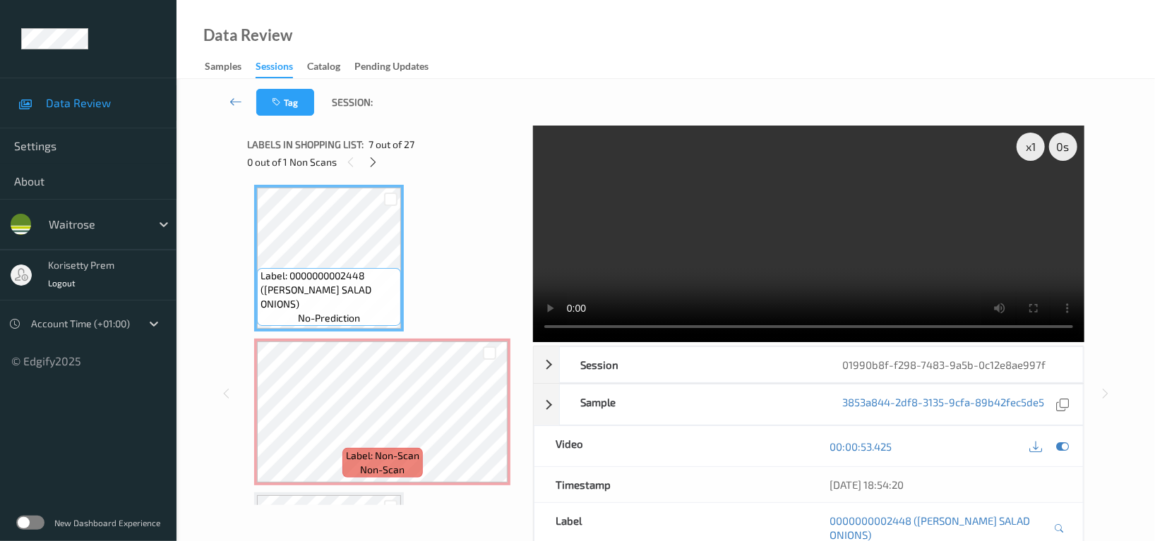
scroll to position [927, 0]
click at [784, 276] on video at bounding box center [808, 234] width 551 height 217
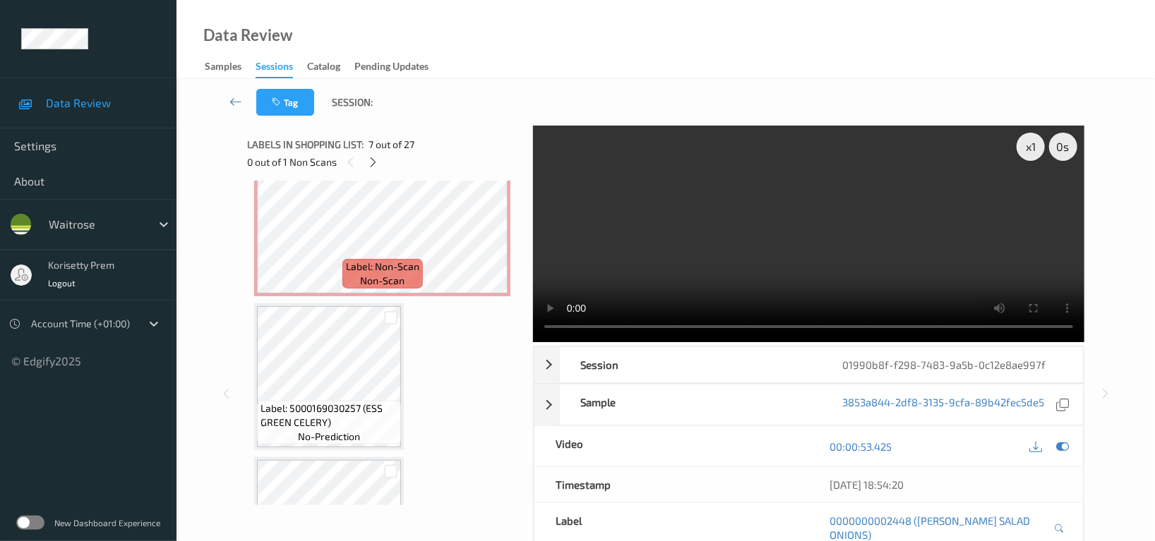
click at [689, 273] on video at bounding box center [808, 234] width 551 height 217
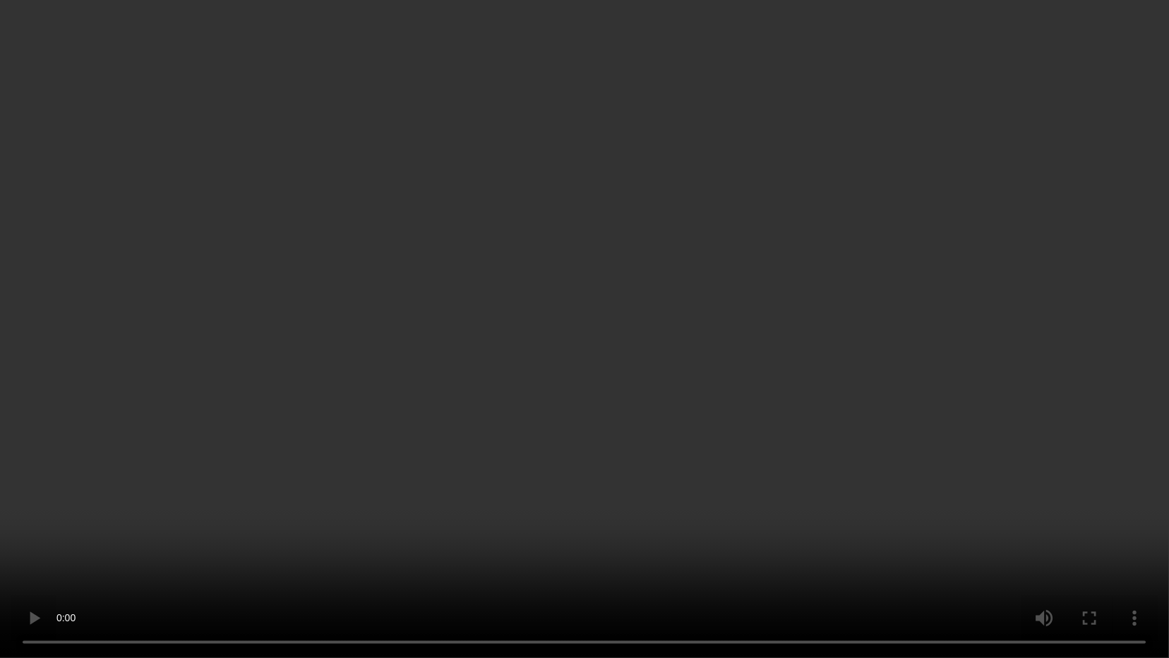
click at [788, 405] on video at bounding box center [584, 329] width 1169 height 658
click at [904, 386] on video at bounding box center [584, 329] width 1169 height 658
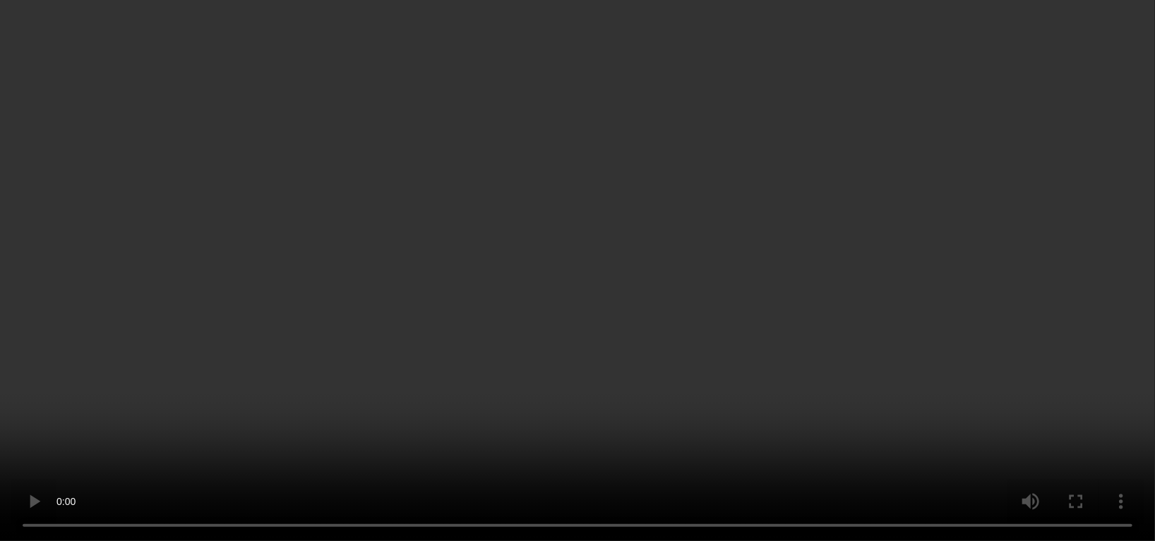
scroll to position [1021, 0]
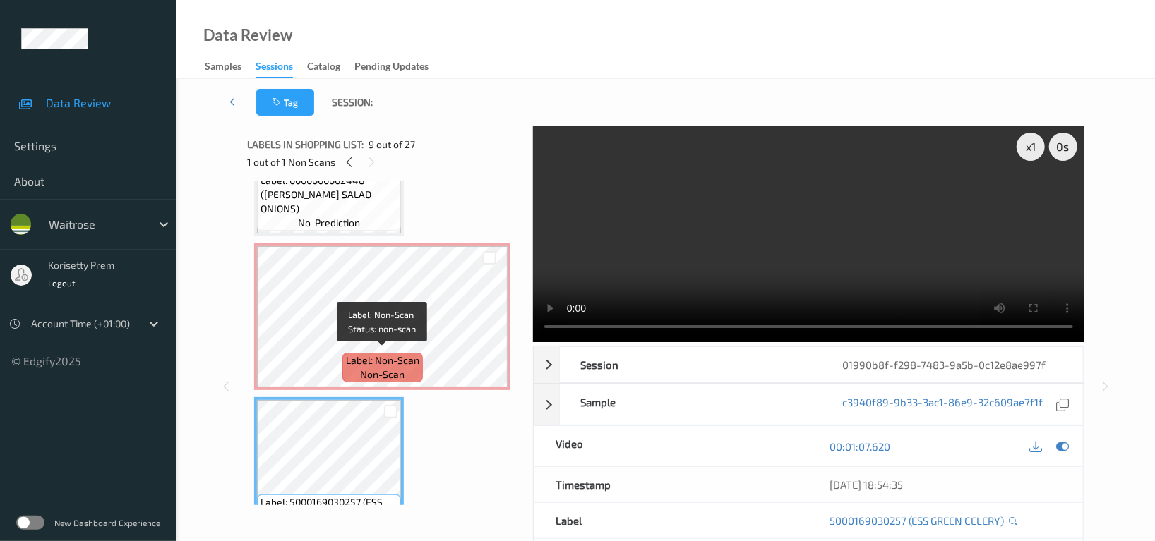
click at [371, 358] on span "Label: Non-Scan" at bounding box center [382, 361] width 73 height 14
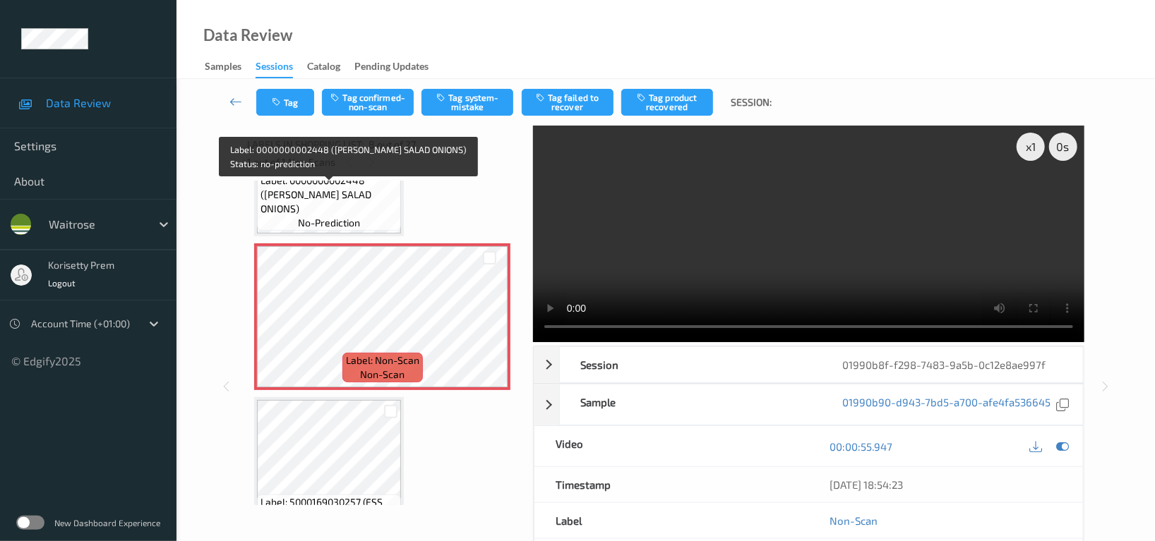
click at [320, 189] on span "Label: 0000000002448 (WR ESS SALAD ONIONS)" at bounding box center [328, 195] width 137 height 42
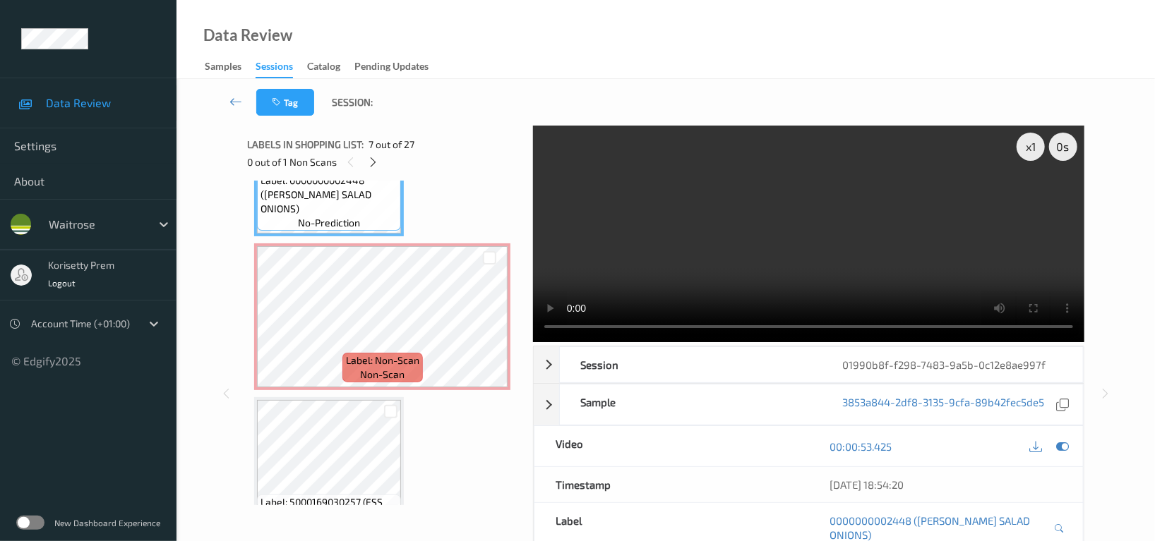
click at [913, 227] on video at bounding box center [808, 234] width 551 height 217
click at [840, 243] on video at bounding box center [808, 234] width 551 height 217
click at [642, 155] on video at bounding box center [808, 234] width 551 height 217
click at [752, 239] on video at bounding box center [808, 234] width 551 height 217
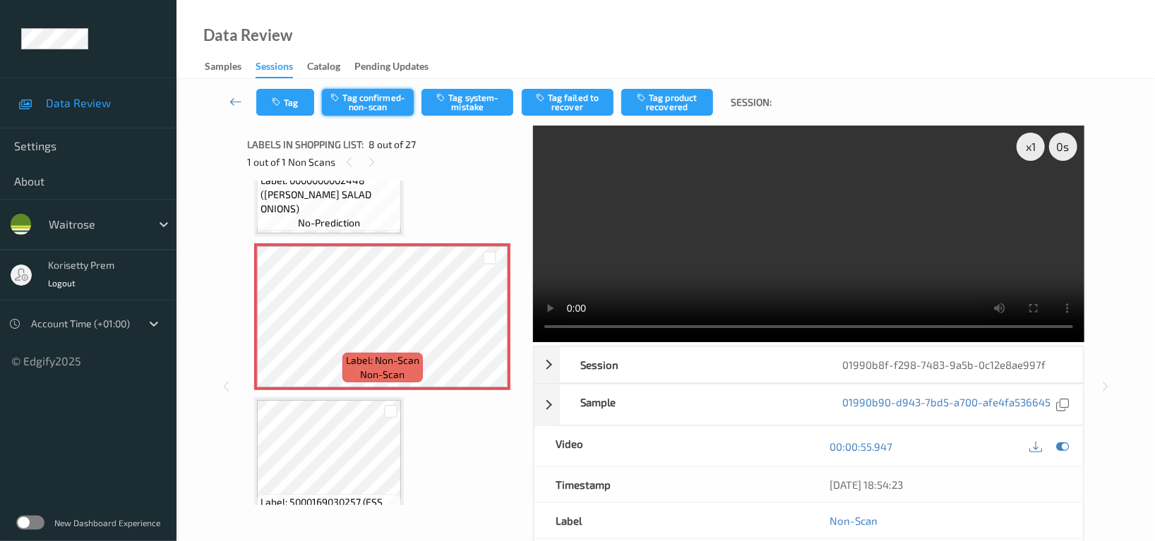
click at [384, 104] on button "Tag confirmed-non-scan" at bounding box center [368, 102] width 92 height 27
click at [659, 104] on button "Tag product recovered" at bounding box center [667, 102] width 92 height 27
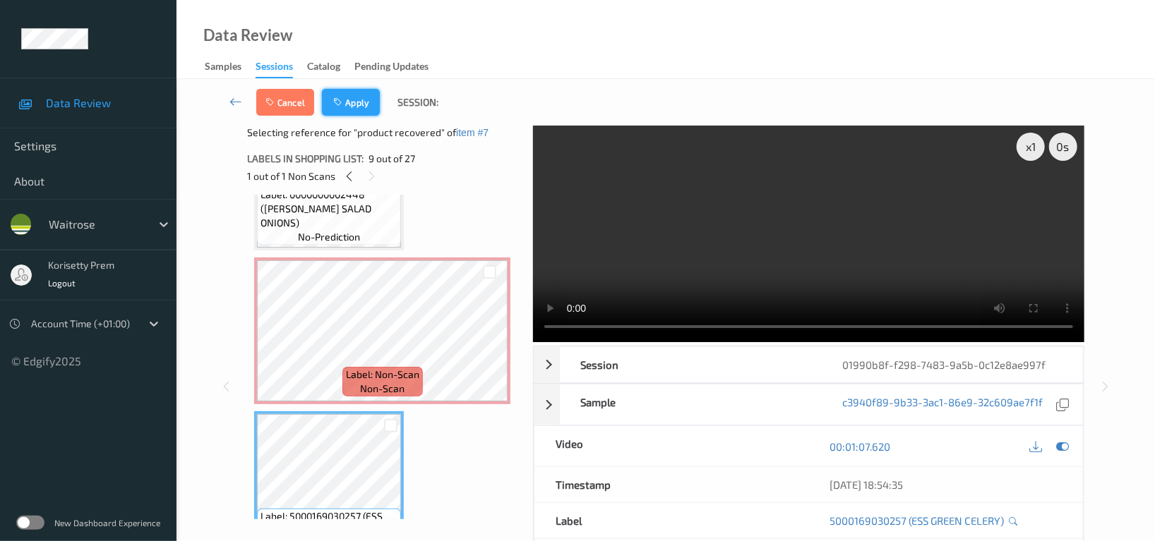
click at [356, 109] on button "Apply" at bounding box center [351, 102] width 58 height 27
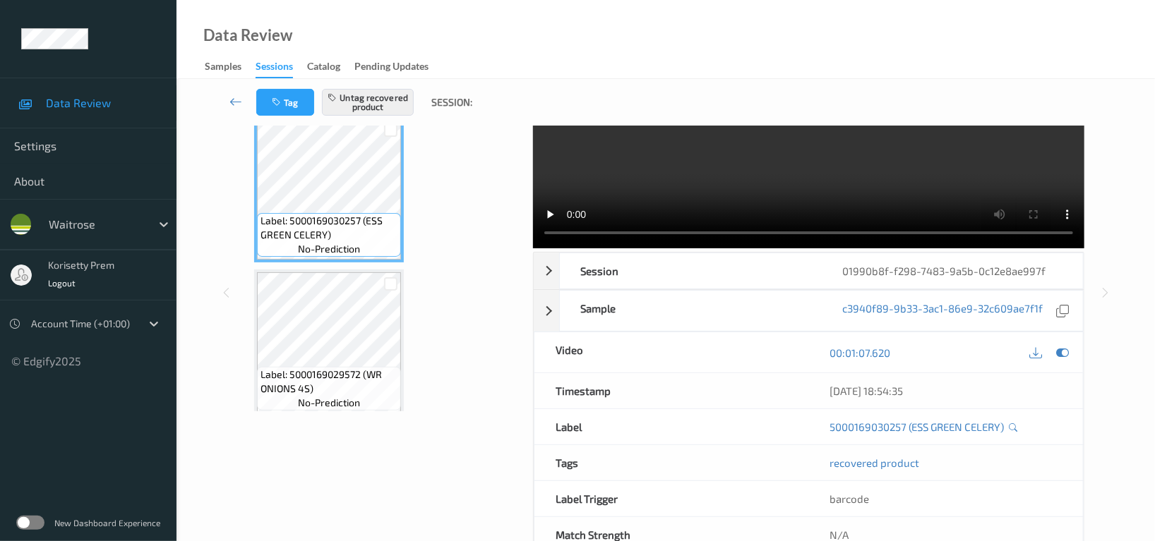
scroll to position [0, 0]
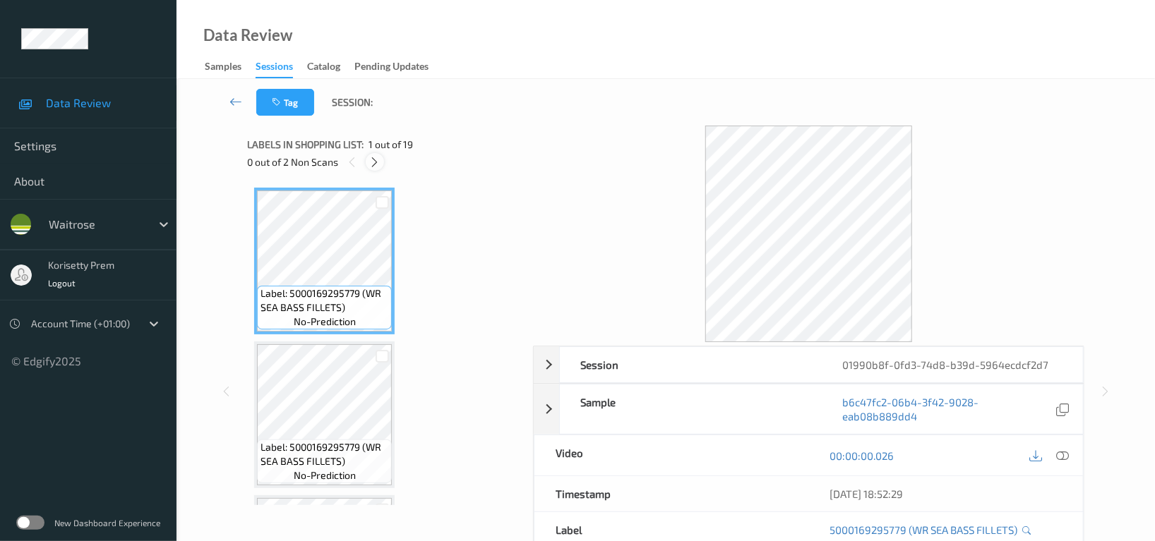
click at [373, 160] on icon at bounding box center [375, 162] width 12 height 13
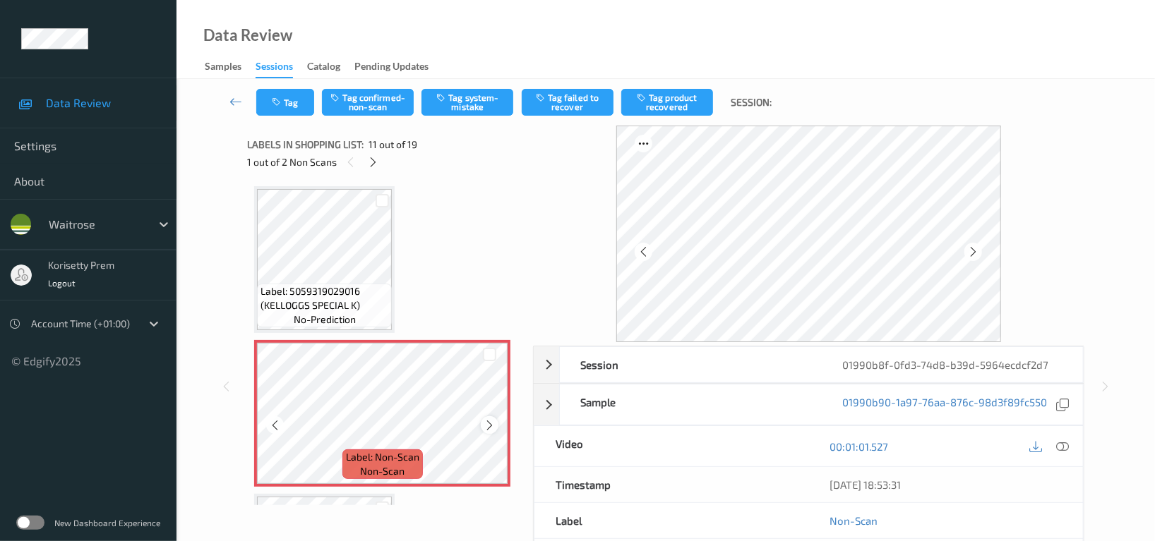
click at [487, 423] on icon at bounding box center [489, 425] width 12 height 13
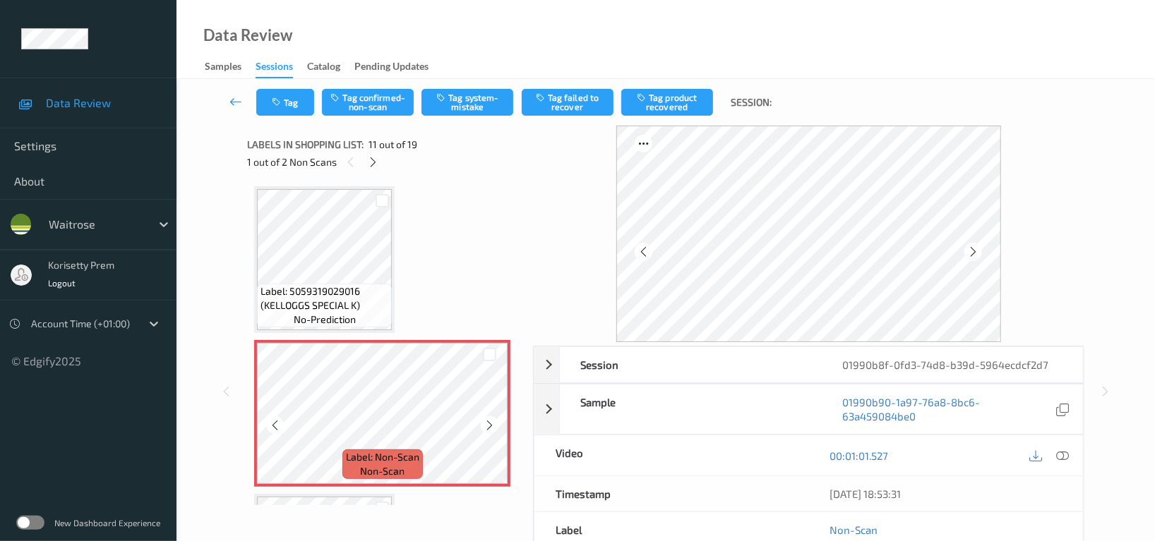
click at [487, 423] on icon at bounding box center [489, 425] width 12 height 13
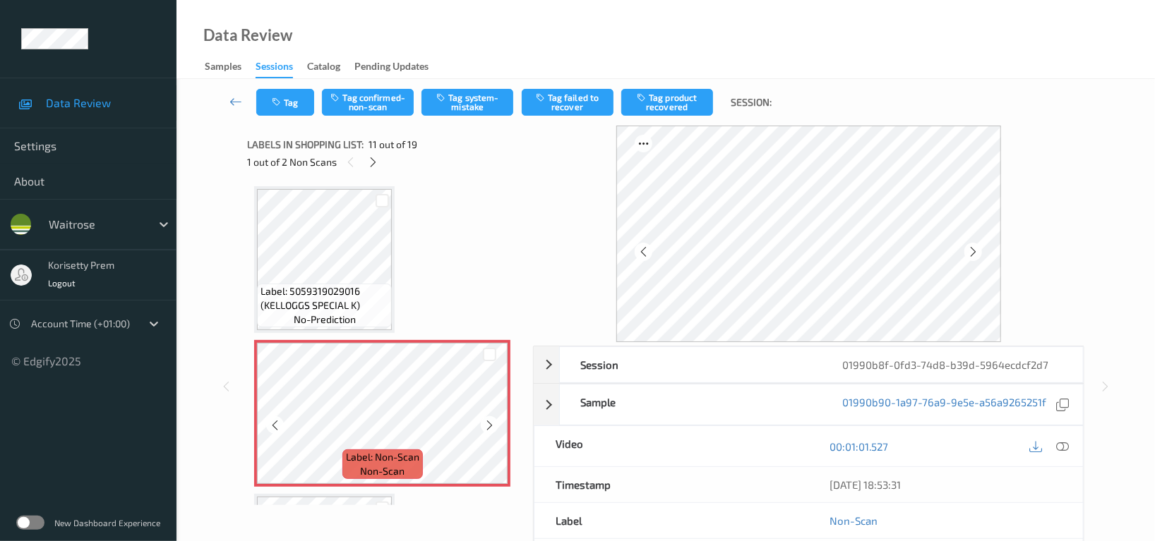
click at [487, 423] on icon at bounding box center [489, 425] width 12 height 13
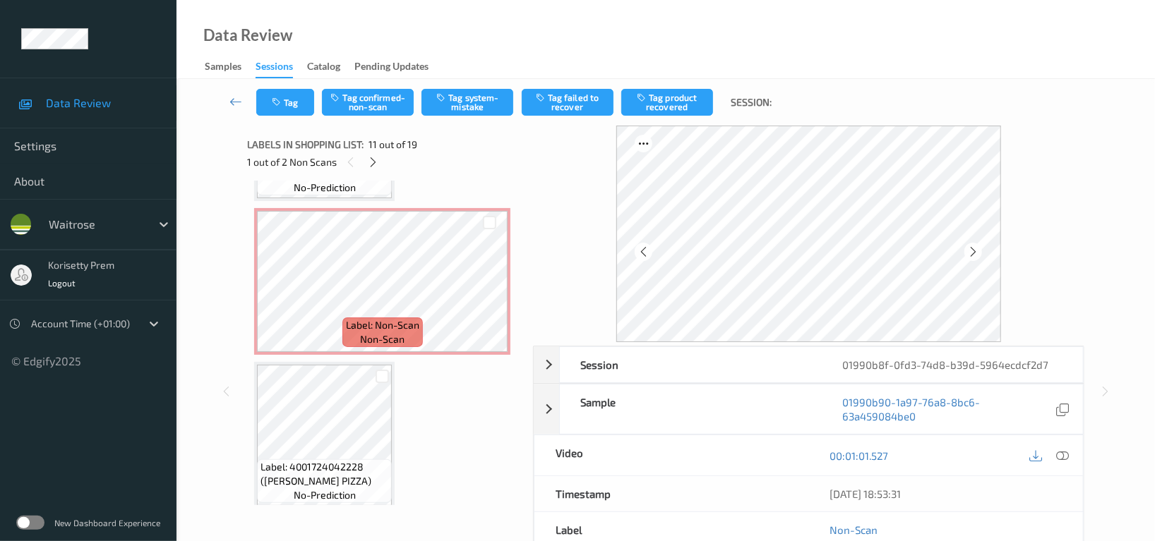
scroll to position [2045, 0]
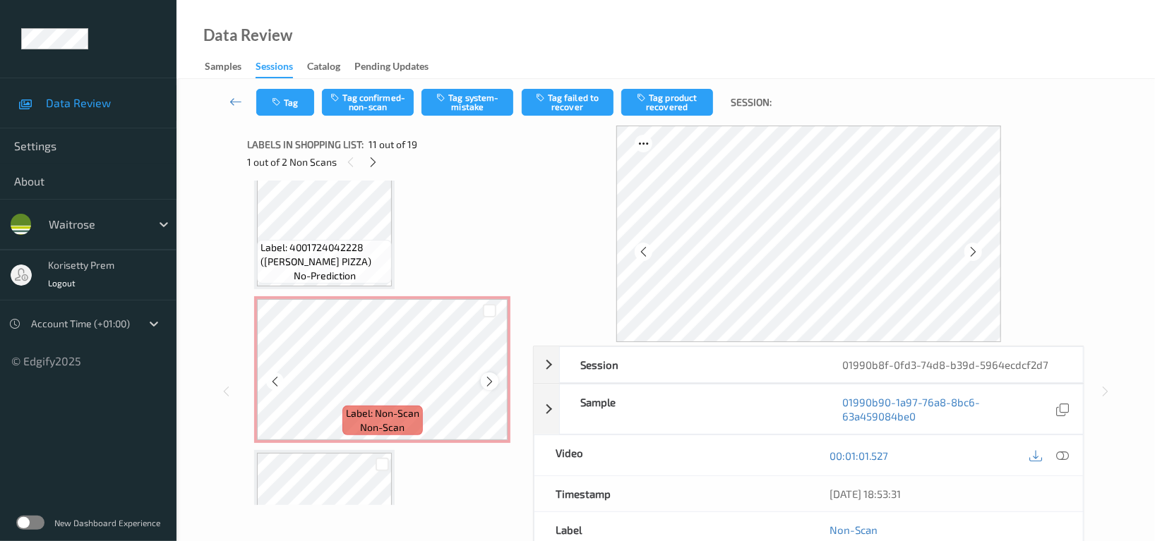
click at [488, 375] on icon at bounding box center [489, 381] width 12 height 13
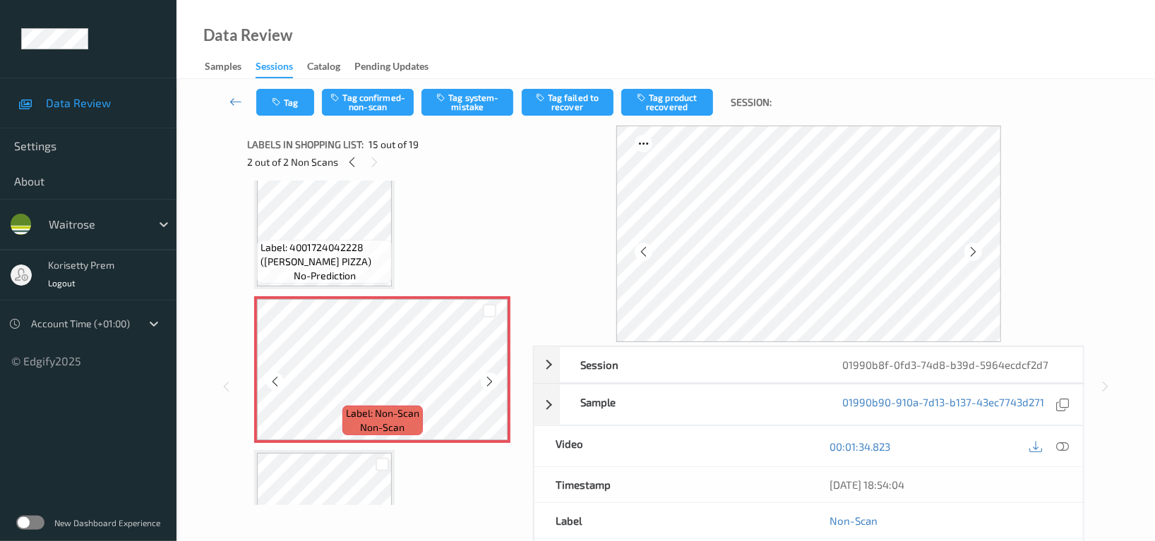
click at [488, 375] on icon at bounding box center [489, 381] width 12 height 13
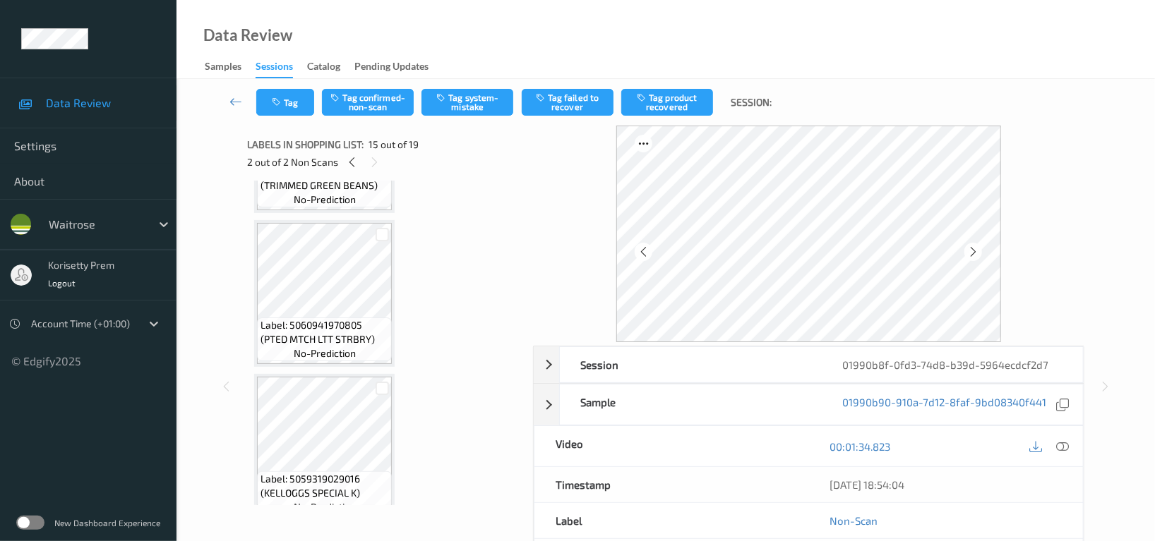
scroll to position [1104, 0]
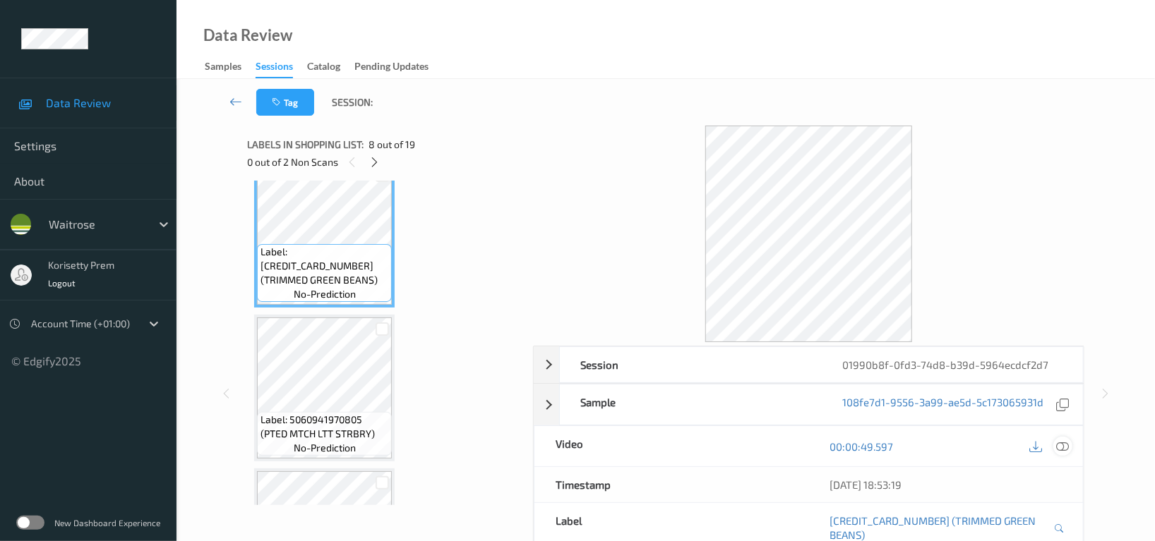
click at [1062, 445] on icon at bounding box center [1062, 446] width 13 height 13
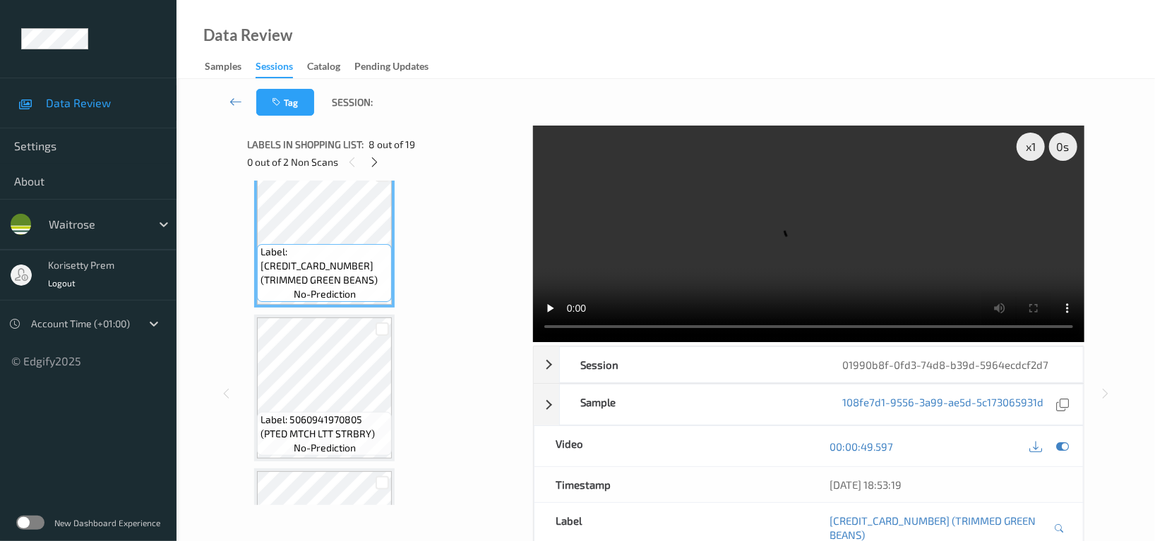
click at [659, 265] on video at bounding box center [808, 234] width 551 height 217
click at [948, 254] on video at bounding box center [808, 234] width 551 height 217
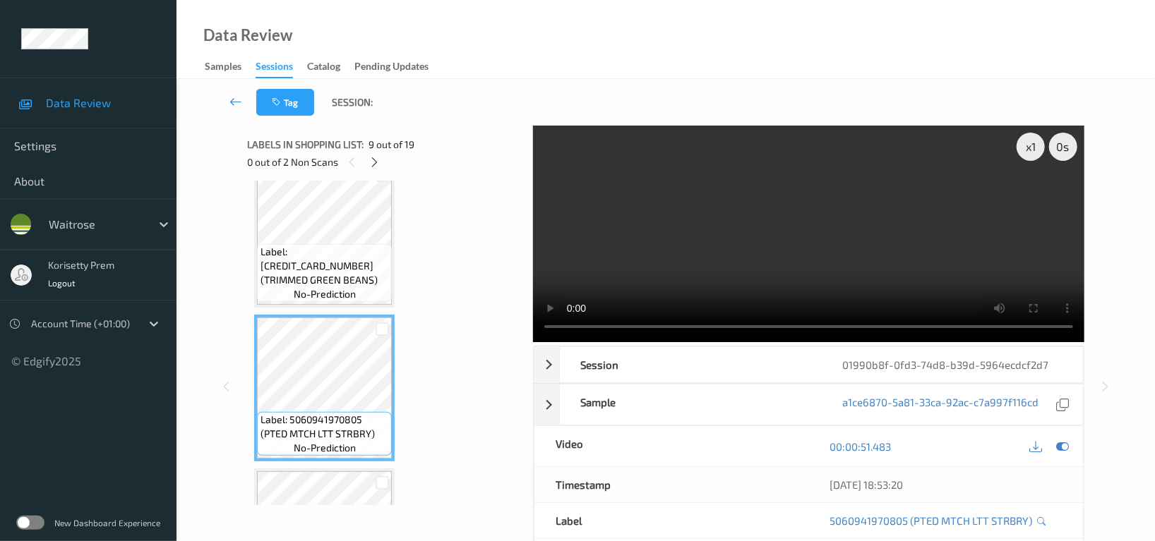
click at [860, 229] on video at bounding box center [808, 234] width 551 height 217
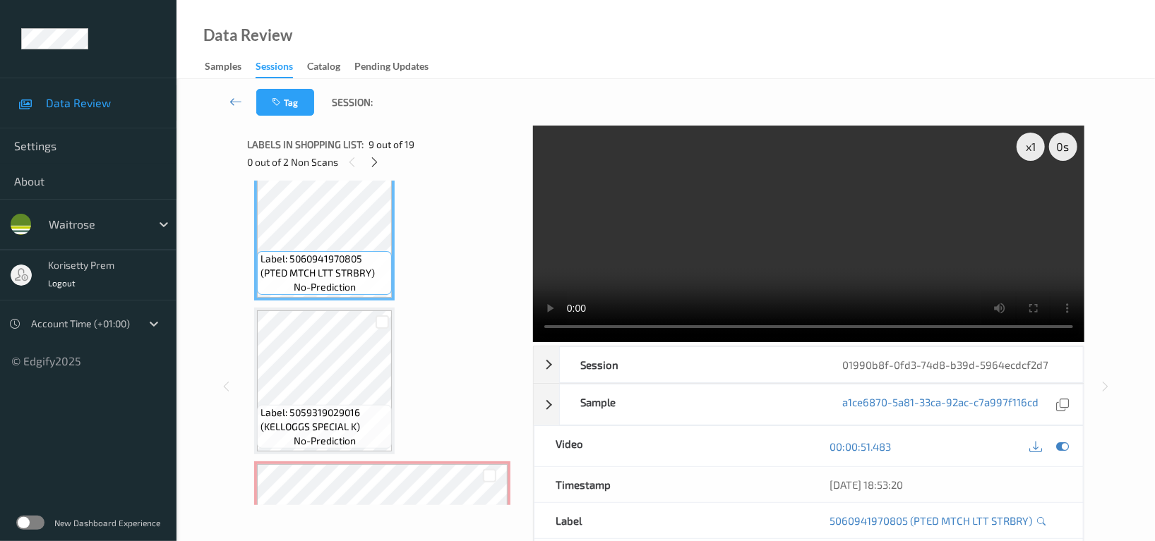
scroll to position [1292, 0]
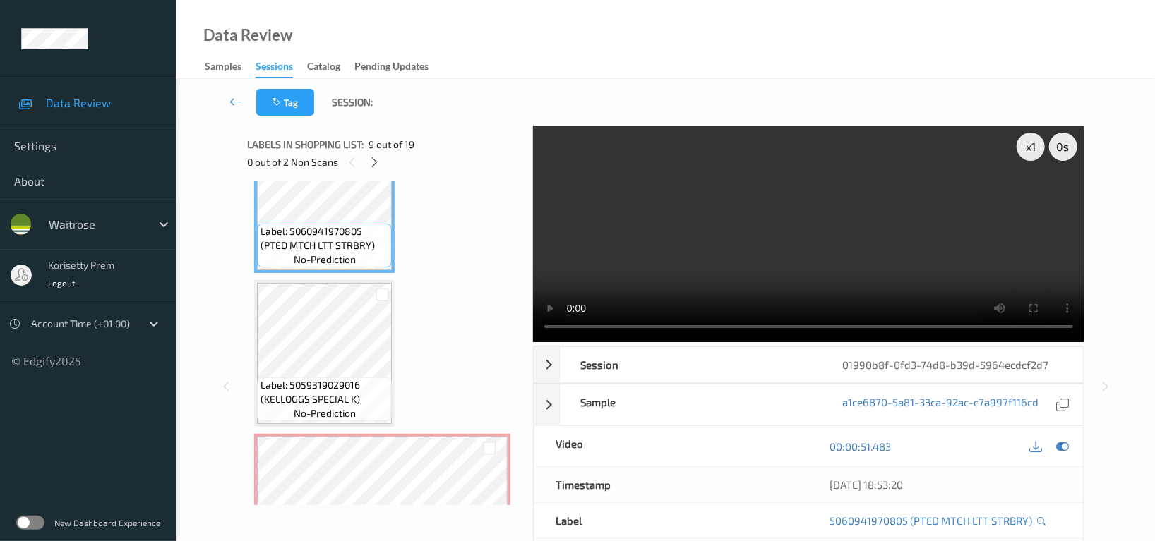
click at [777, 276] on video at bounding box center [808, 234] width 551 height 217
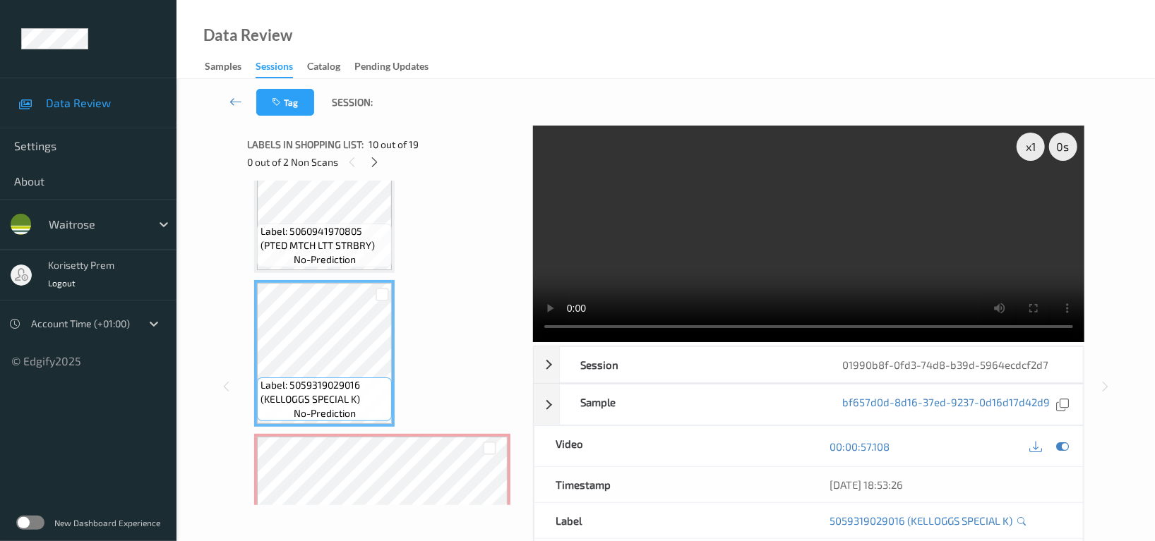
click at [720, 248] on video at bounding box center [808, 234] width 551 height 217
click at [788, 217] on video at bounding box center [808, 234] width 551 height 217
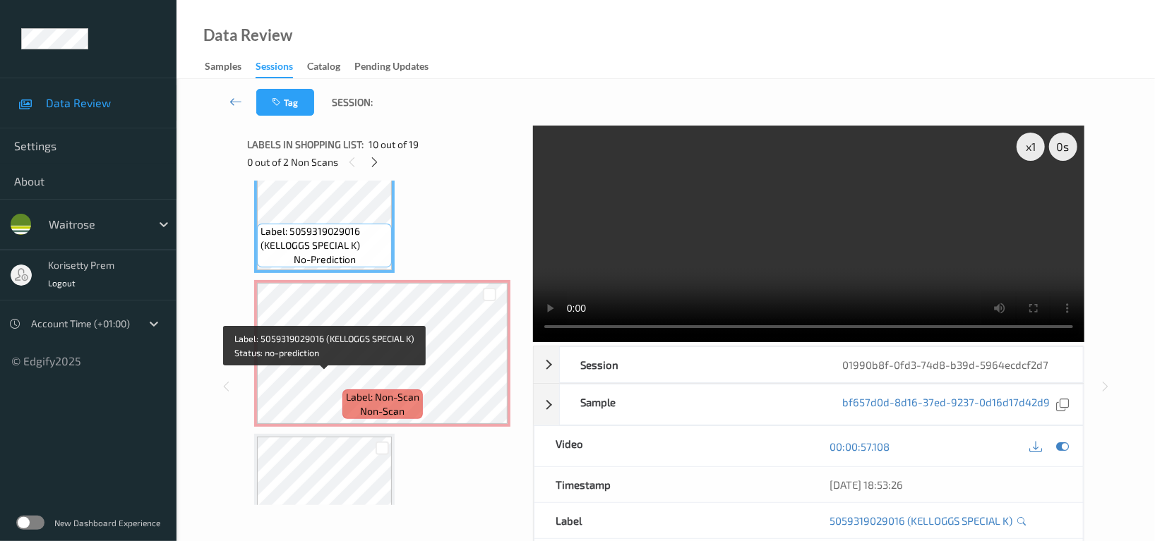
scroll to position [1481, 0]
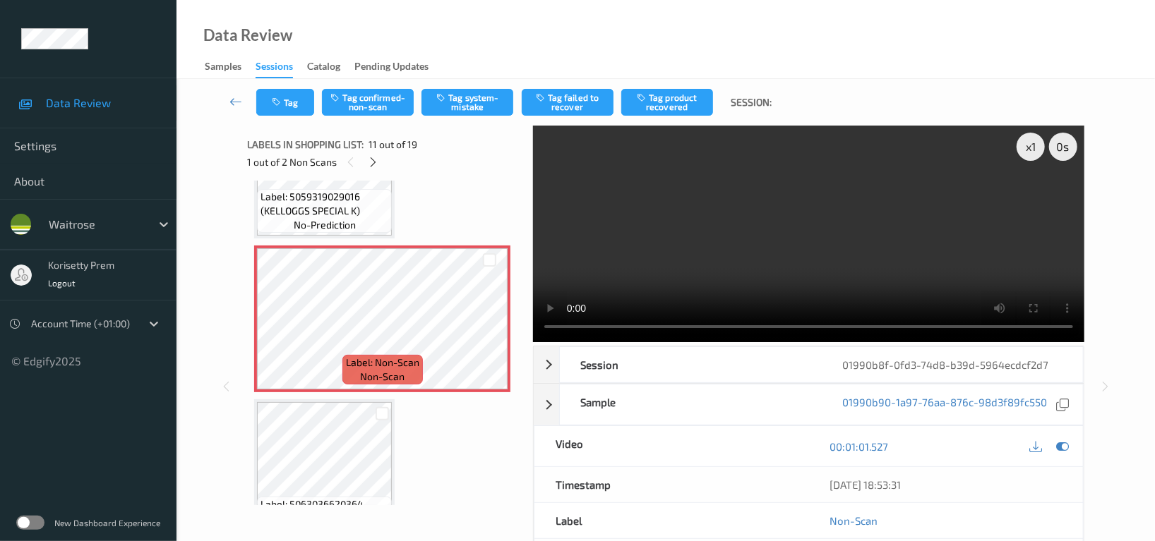
click at [891, 236] on video at bounding box center [808, 234] width 551 height 217
click at [787, 270] on video at bounding box center [808, 234] width 551 height 217
click at [481, 97] on button "Tag system-mistake" at bounding box center [467, 102] width 92 height 27
click at [284, 97] on button "Tag" at bounding box center [285, 102] width 58 height 27
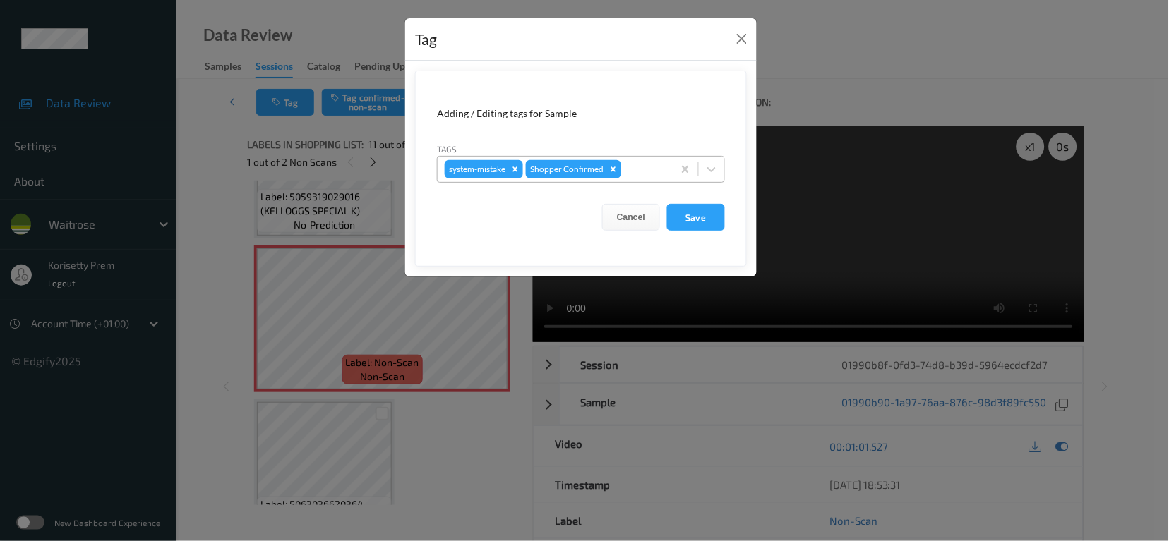
click at [639, 169] on div at bounding box center [645, 169] width 42 height 17
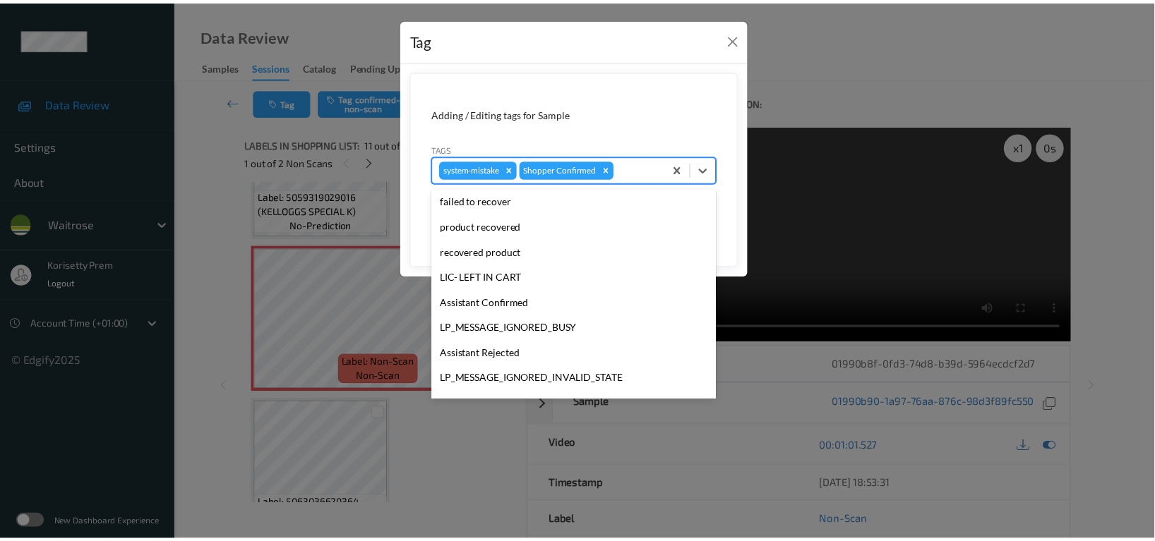
scroll to position [301, 0]
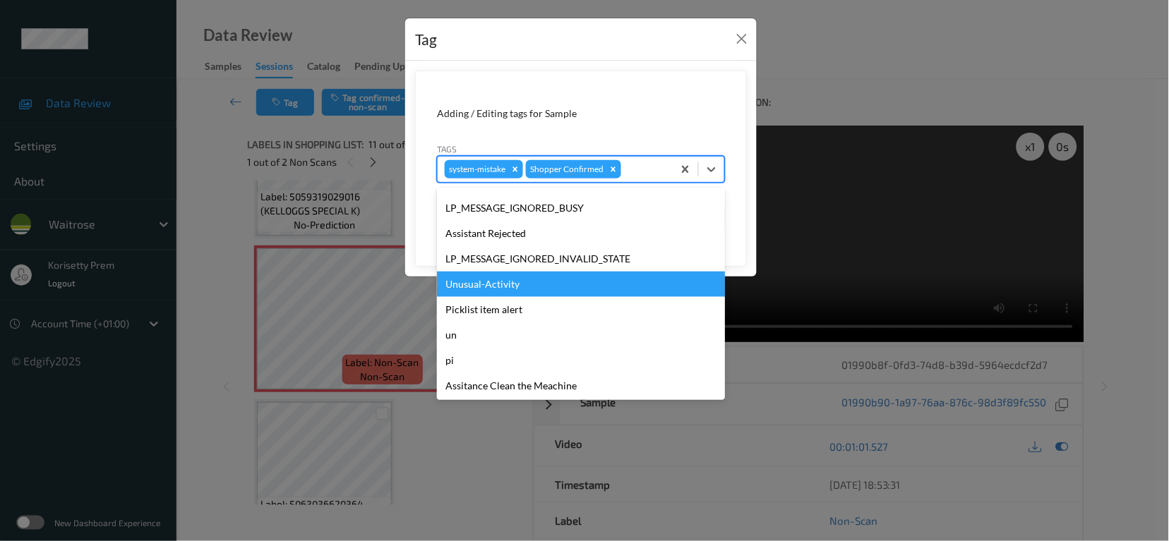
click at [479, 291] on div "Unusual-Activity" at bounding box center [581, 284] width 288 height 25
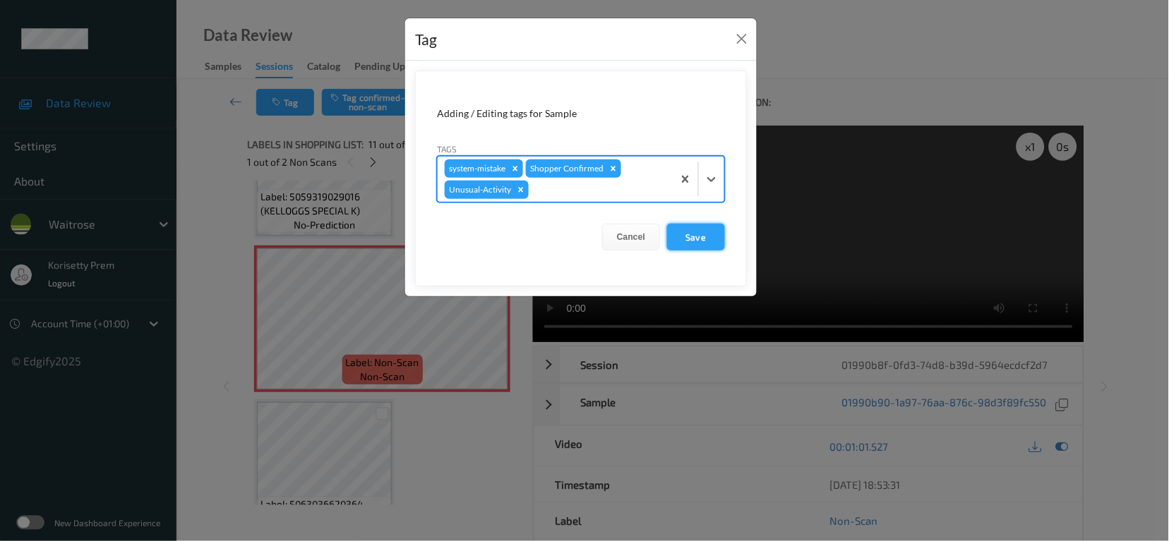
click at [688, 235] on button "Save" at bounding box center [696, 237] width 58 height 27
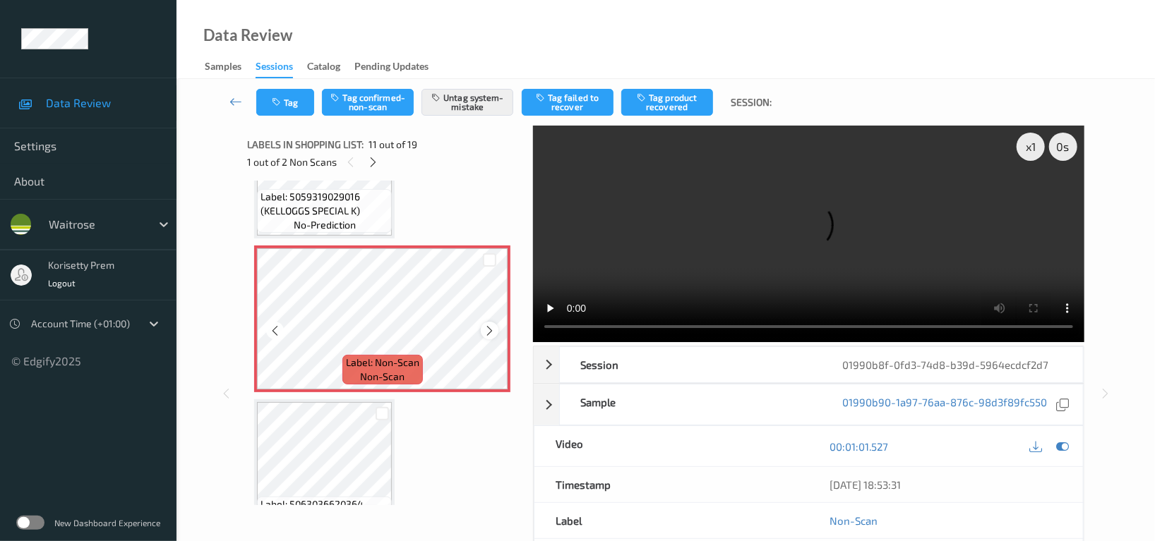
click at [493, 327] on icon at bounding box center [489, 331] width 12 height 13
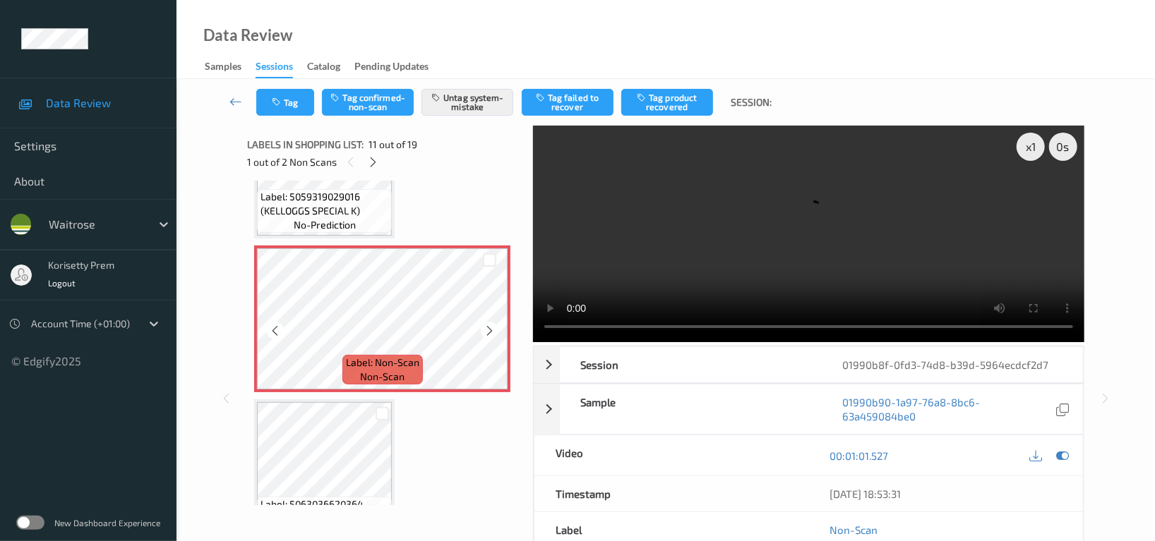
click at [493, 327] on icon at bounding box center [489, 331] width 12 height 13
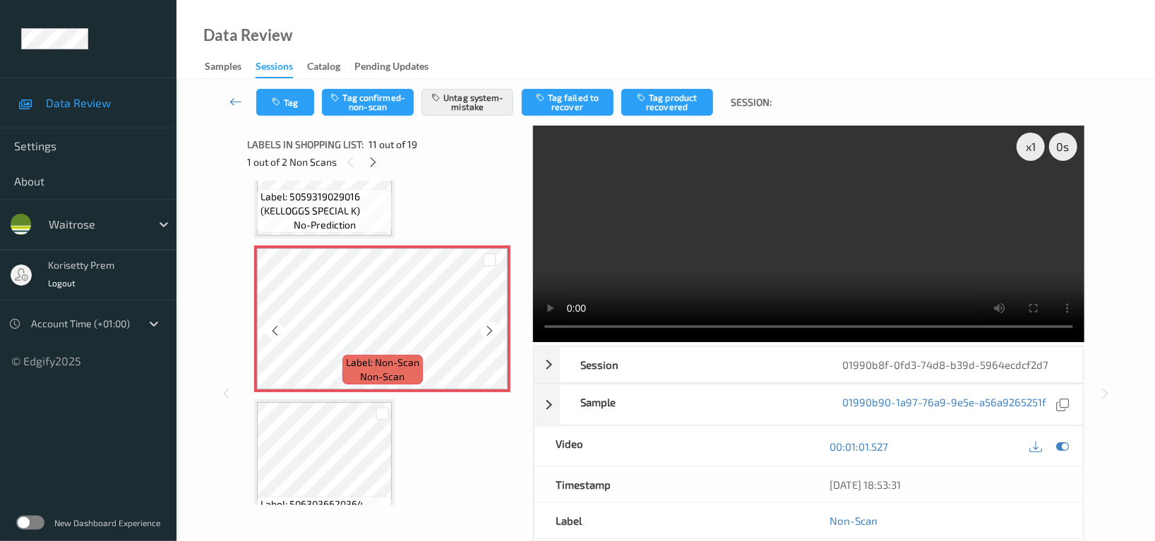
click at [493, 327] on icon at bounding box center [489, 331] width 12 height 13
click at [293, 94] on button "Tag" at bounding box center [285, 102] width 58 height 27
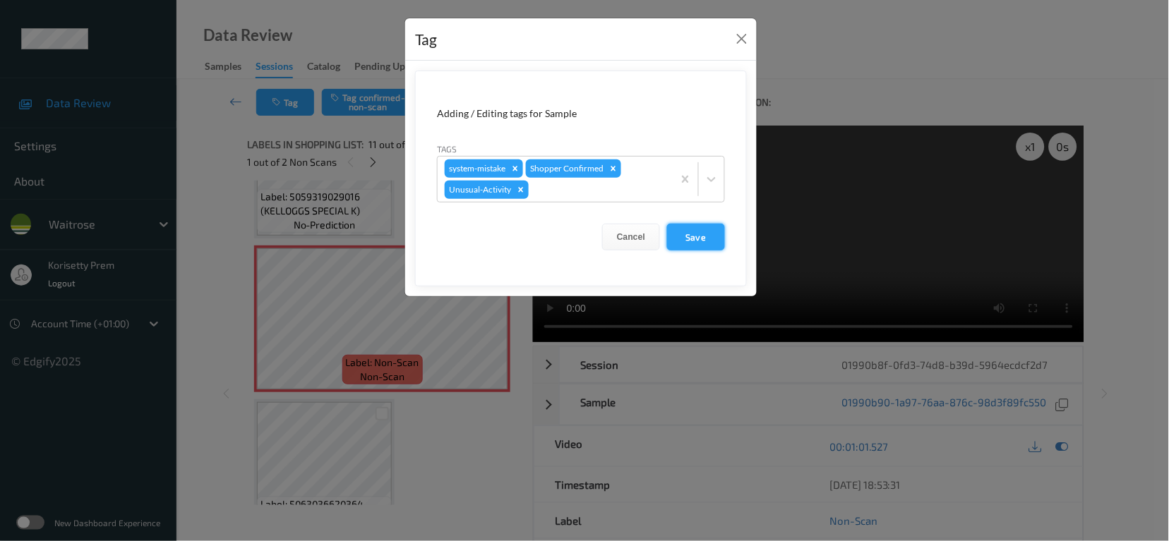
click at [698, 234] on button "Save" at bounding box center [696, 237] width 58 height 27
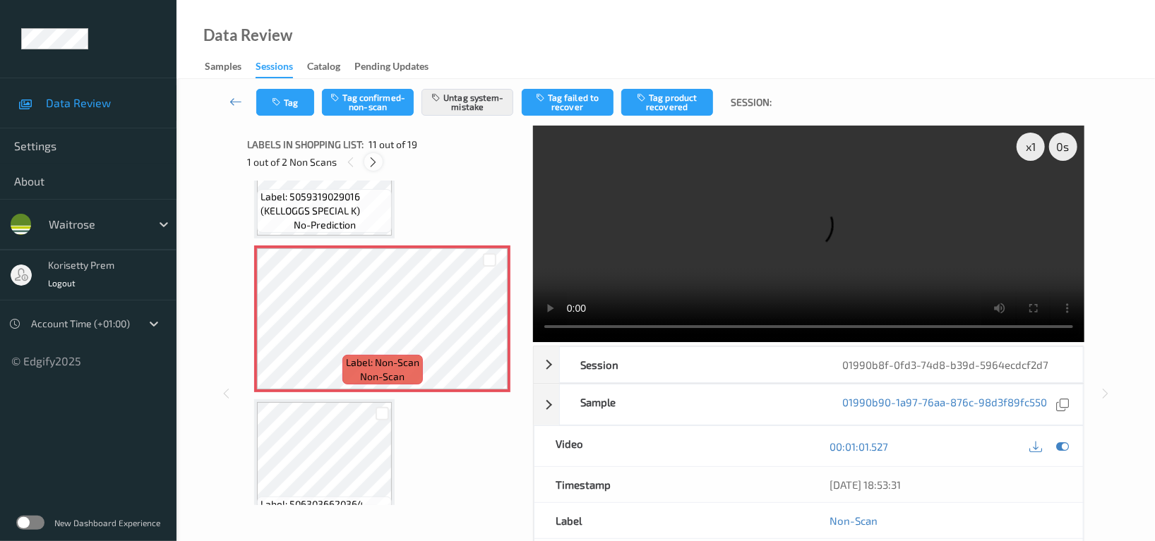
click at [372, 165] on icon at bounding box center [374, 162] width 12 height 13
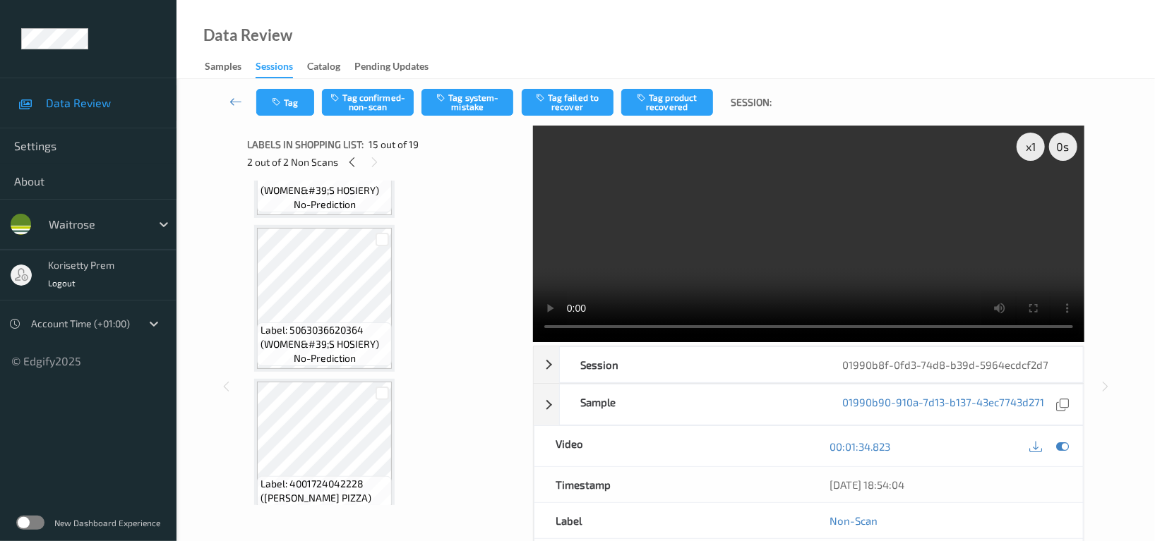
scroll to position [1812, 0]
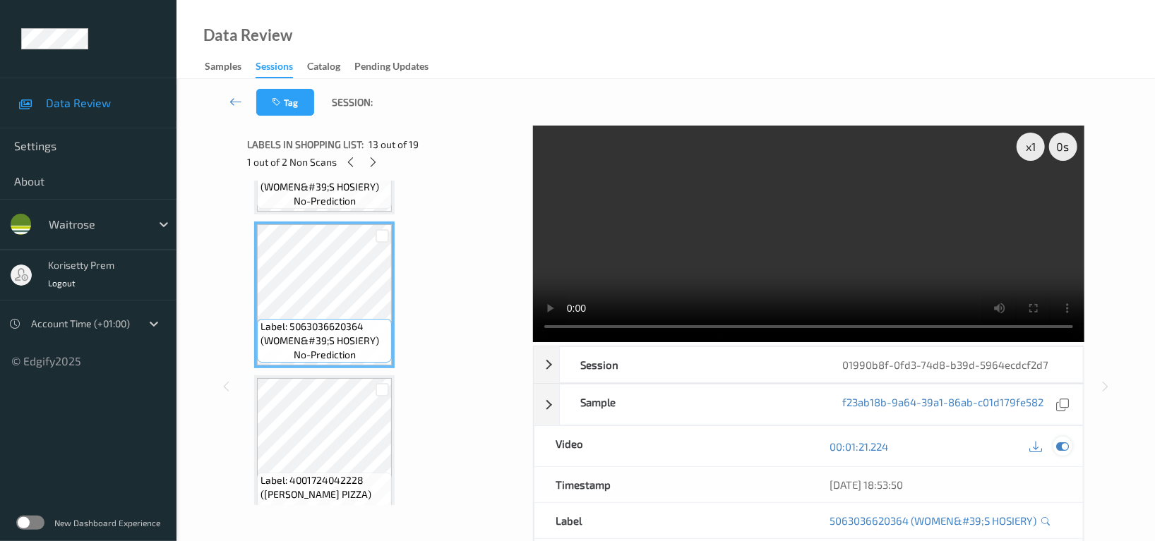
click at [1062, 448] on icon at bounding box center [1062, 446] width 13 height 13
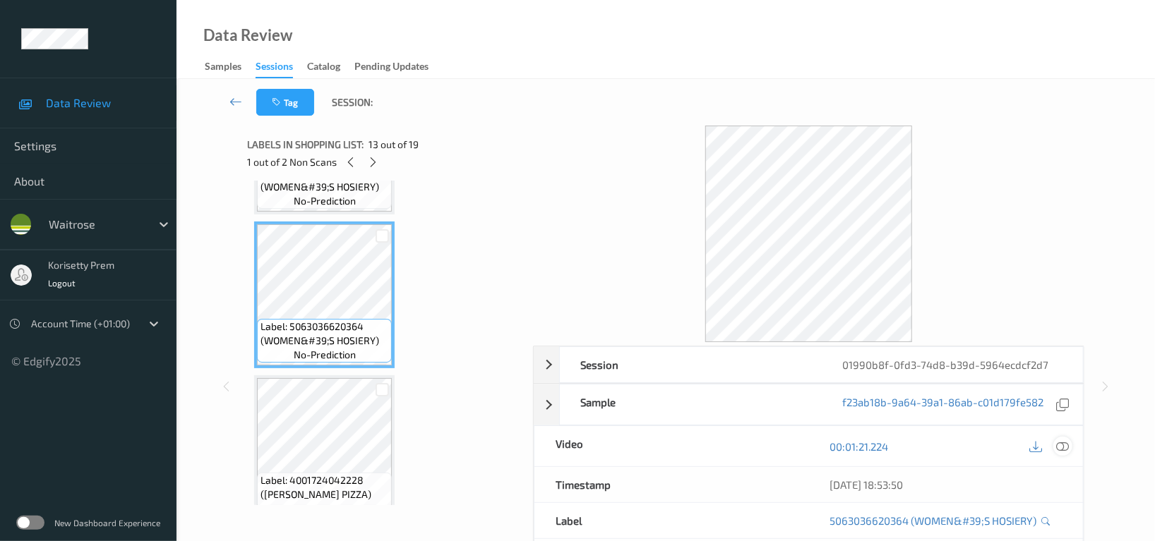
click at [1062, 448] on icon at bounding box center [1062, 446] width 13 height 13
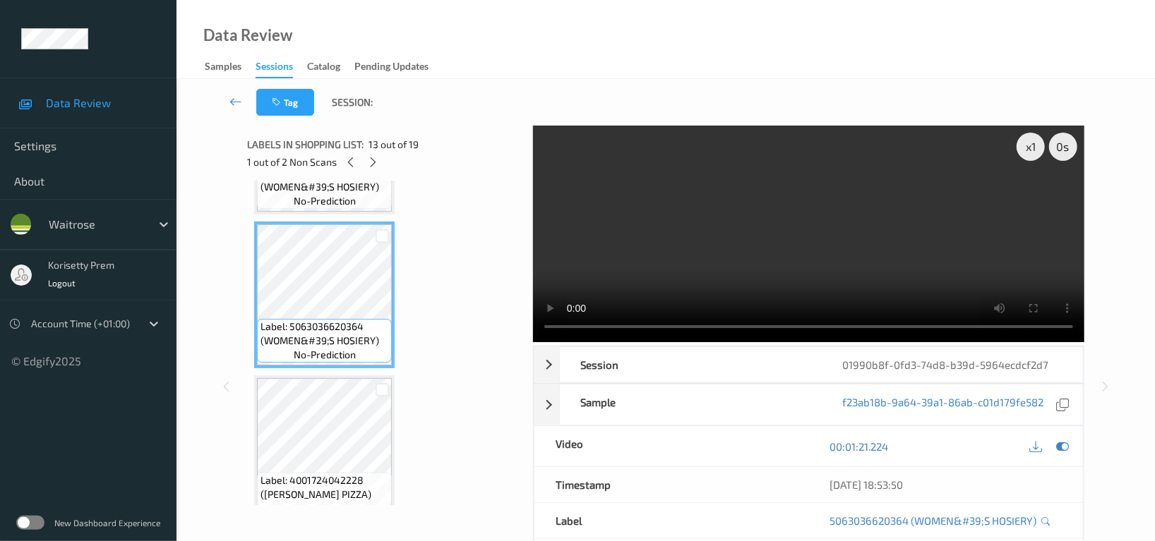
click at [929, 265] on video at bounding box center [808, 234] width 551 height 217
click at [679, 218] on video at bounding box center [808, 234] width 551 height 217
click at [667, 227] on video at bounding box center [808, 234] width 551 height 217
click at [842, 243] on video at bounding box center [808, 234] width 551 height 217
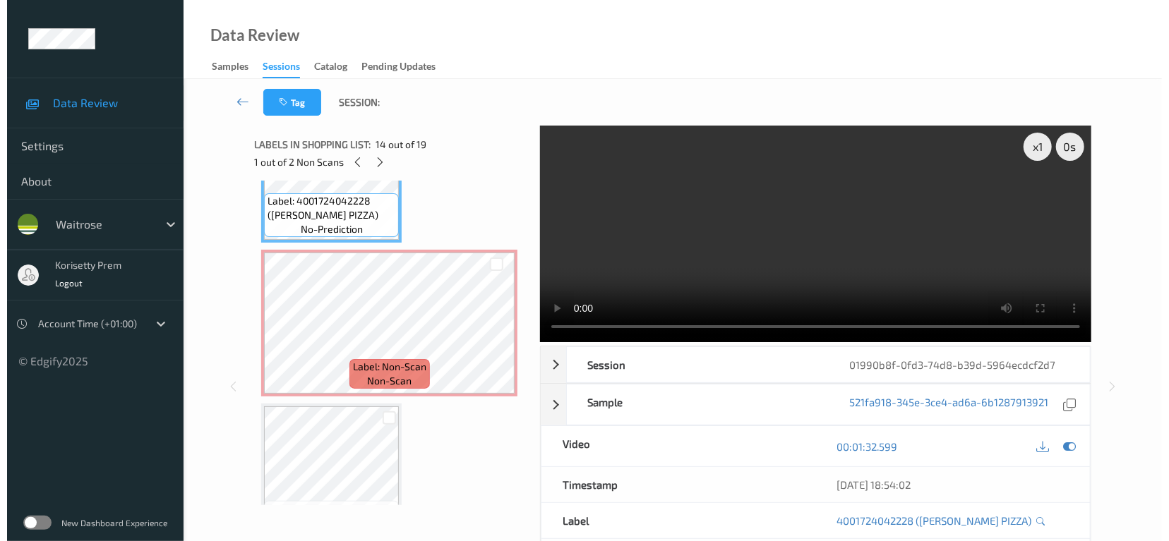
scroll to position [2001, 0]
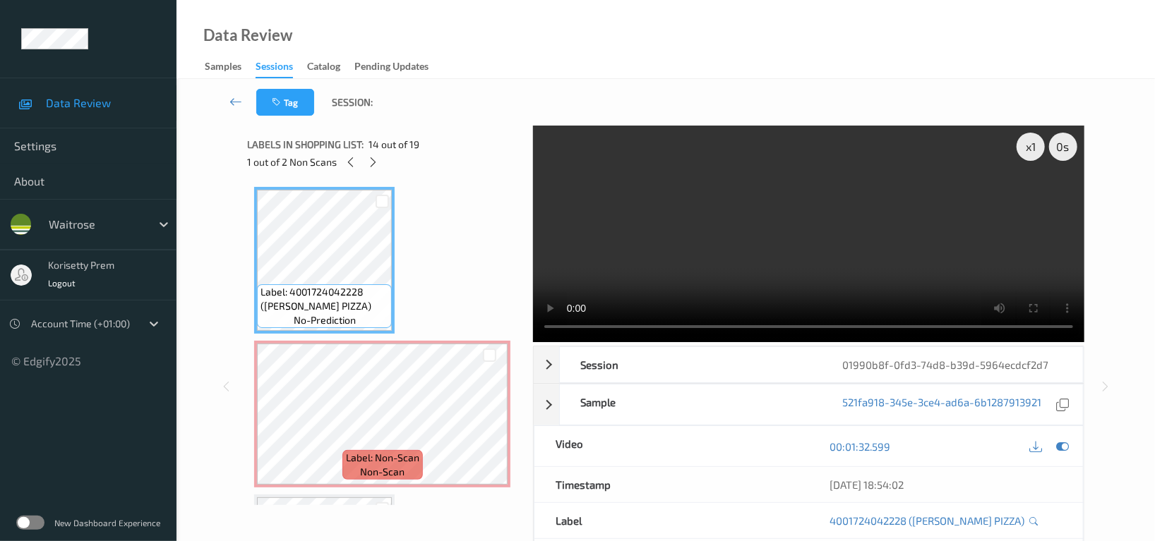
click at [742, 272] on video at bounding box center [808, 234] width 551 height 217
click at [780, 272] on video at bounding box center [808, 234] width 551 height 217
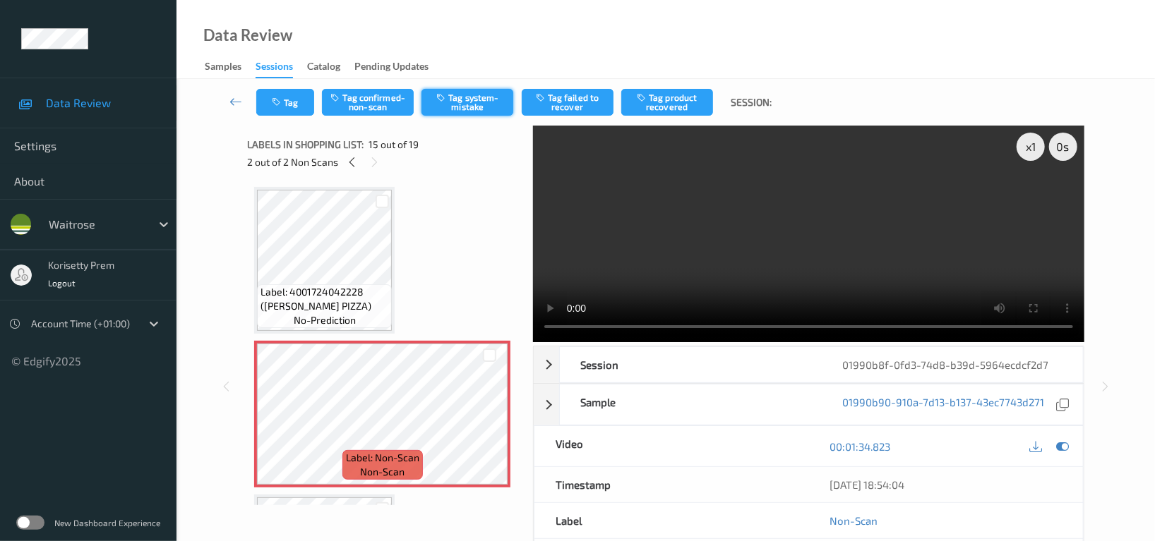
click at [426, 104] on button "Tag system-mistake" at bounding box center [467, 102] width 92 height 27
click at [285, 90] on button "Tag" at bounding box center [285, 102] width 58 height 27
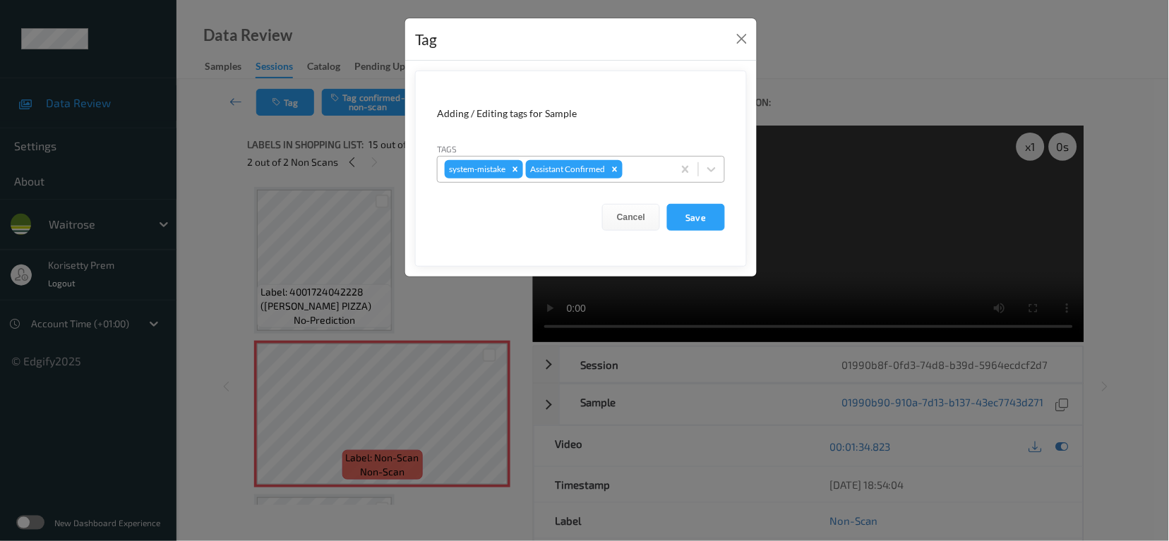
click at [627, 165] on input "text" at bounding box center [626, 169] width 2 height 14
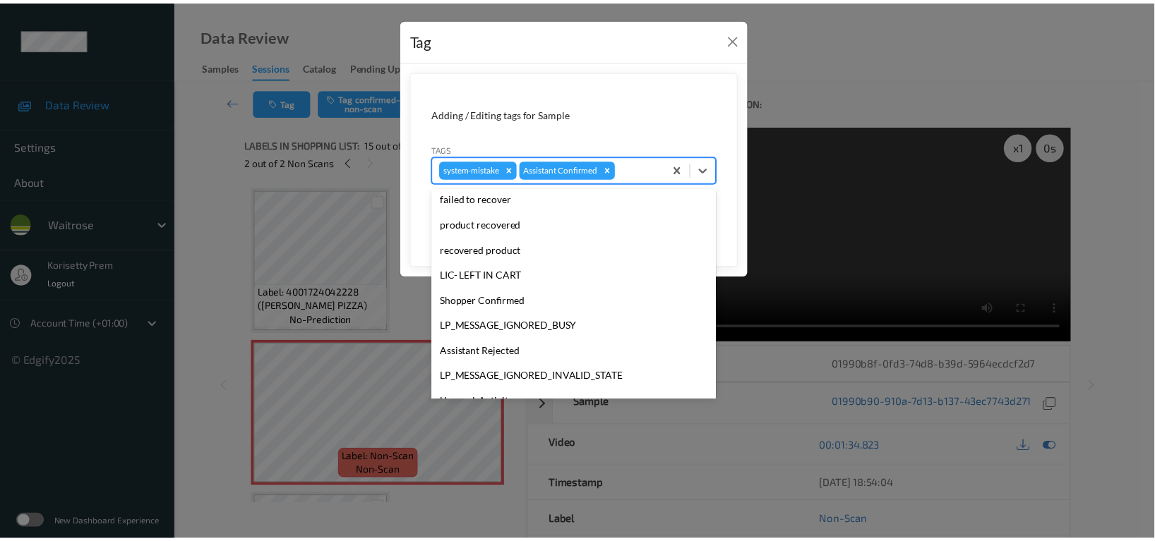
scroll to position [301, 0]
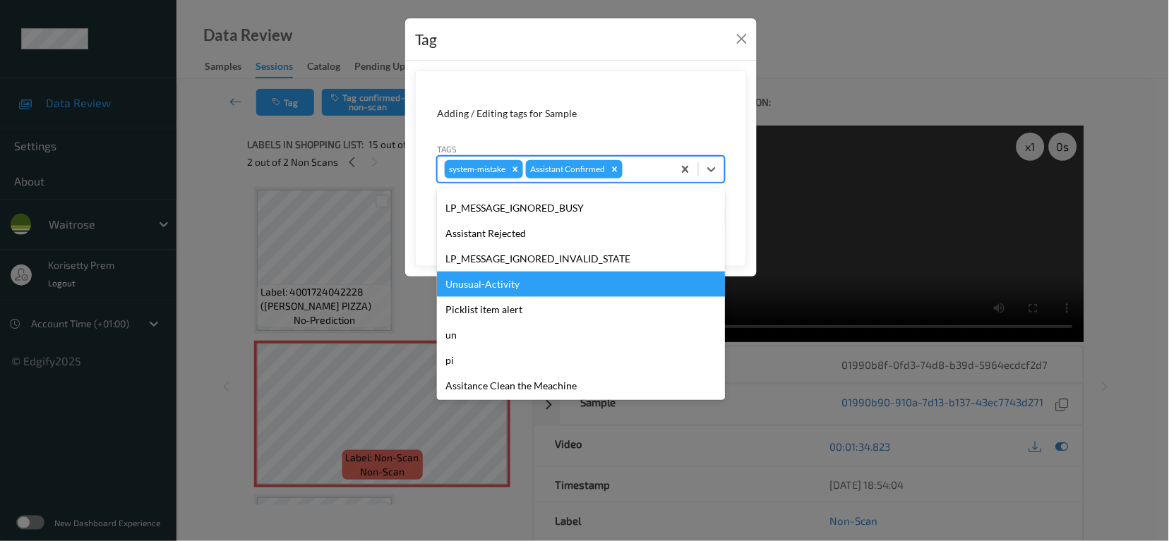
click at [506, 288] on div "Unusual-Activity" at bounding box center [581, 284] width 288 height 25
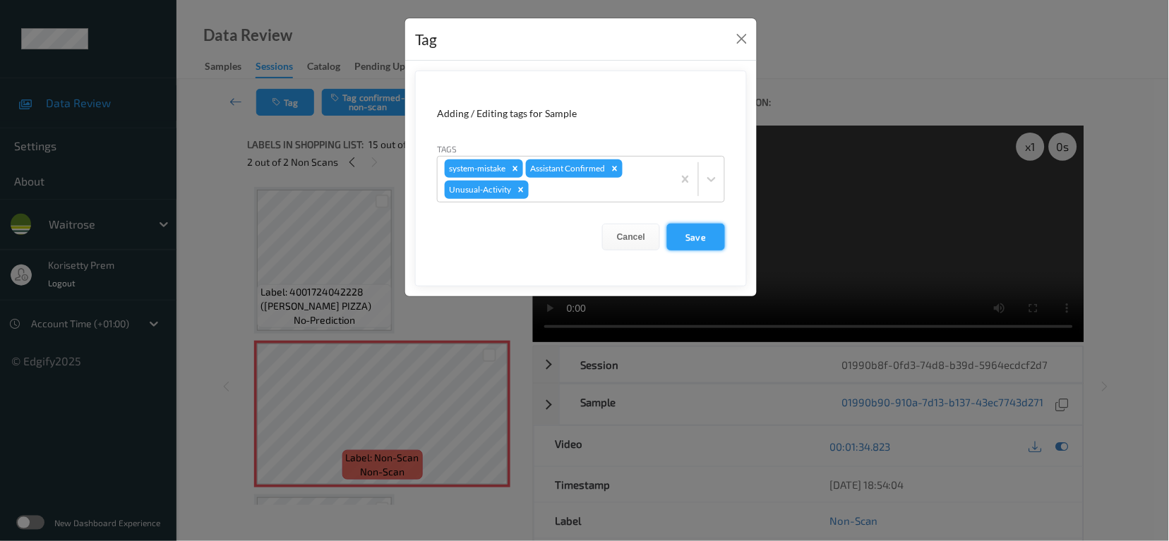
click at [700, 245] on button "Save" at bounding box center [696, 237] width 58 height 27
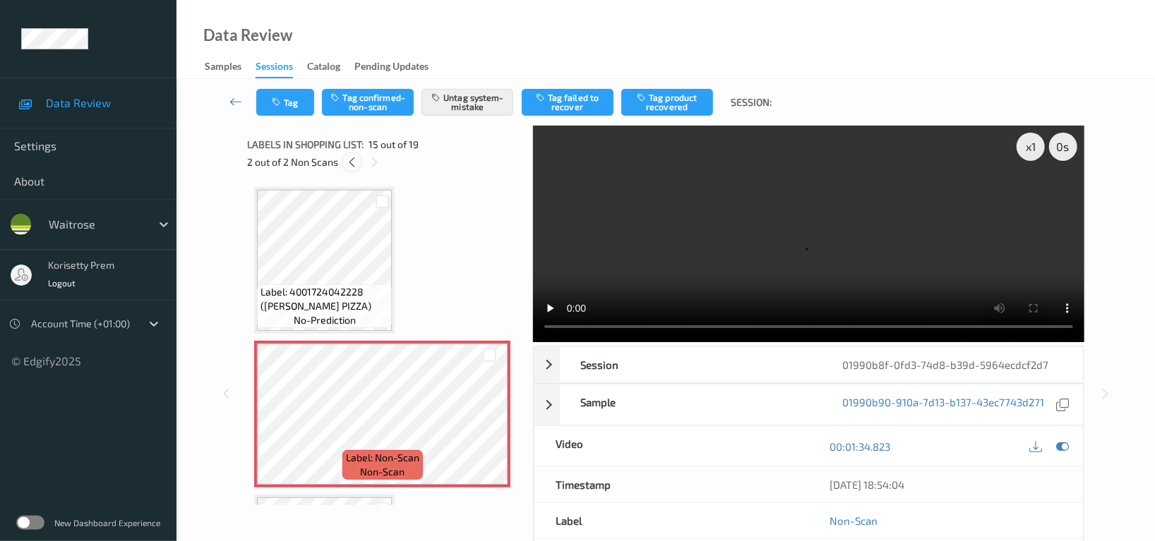
click at [347, 159] on icon at bounding box center [352, 162] width 12 height 13
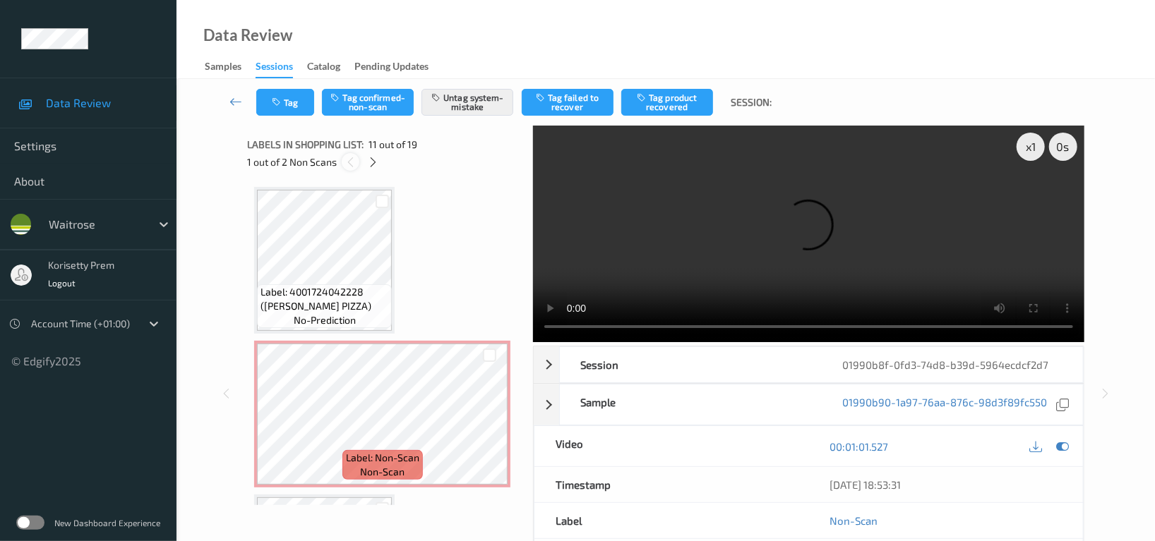
scroll to position [1386, 0]
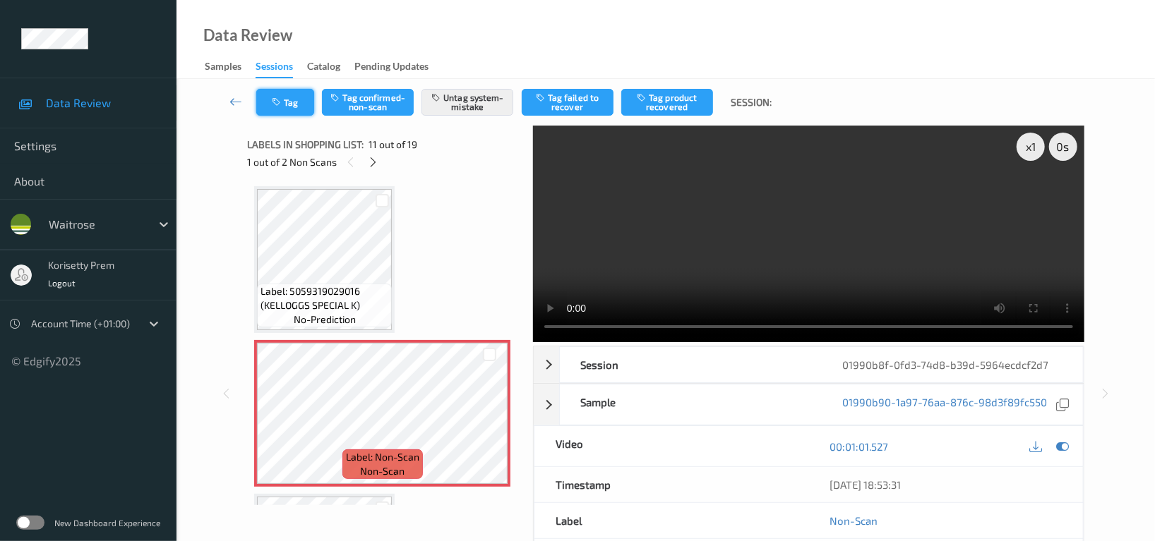
click at [288, 100] on button "Tag" at bounding box center [285, 102] width 58 height 27
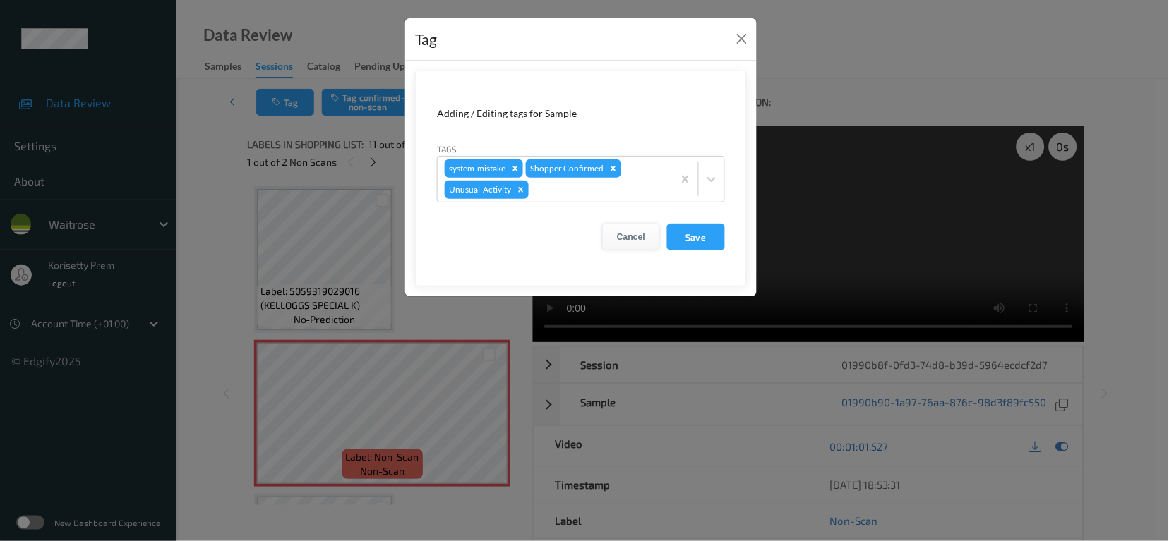
click at [635, 236] on button "Cancel" at bounding box center [631, 237] width 58 height 27
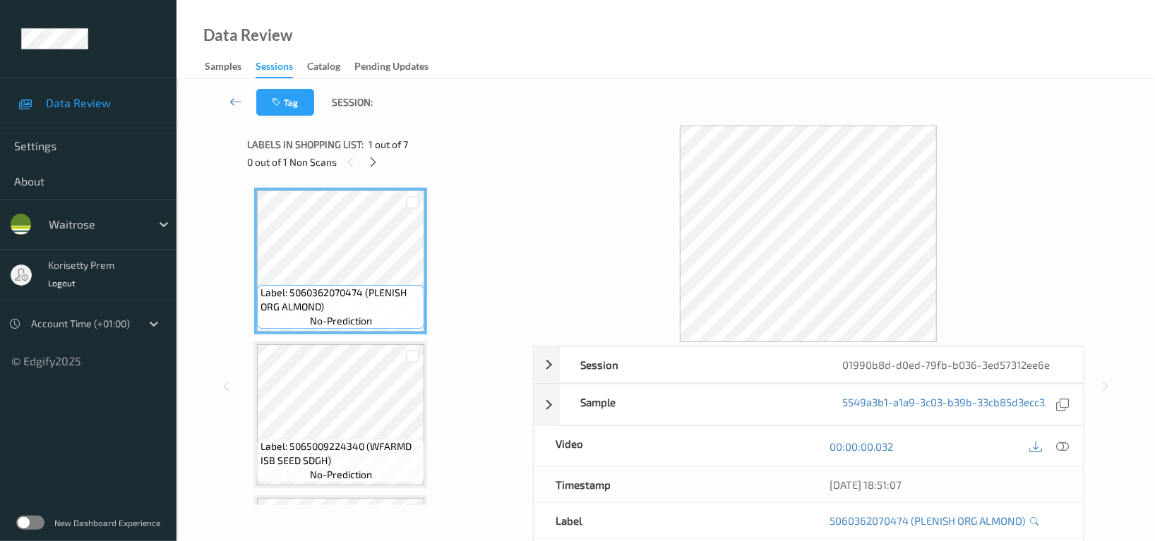
click at [575, 44] on div "Data Review Samples Sessions Catalog Pending Updates" at bounding box center [665, 39] width 978 height 79
click at [374, 163] on icon at bounding box center [374, 162] width 12 height 13
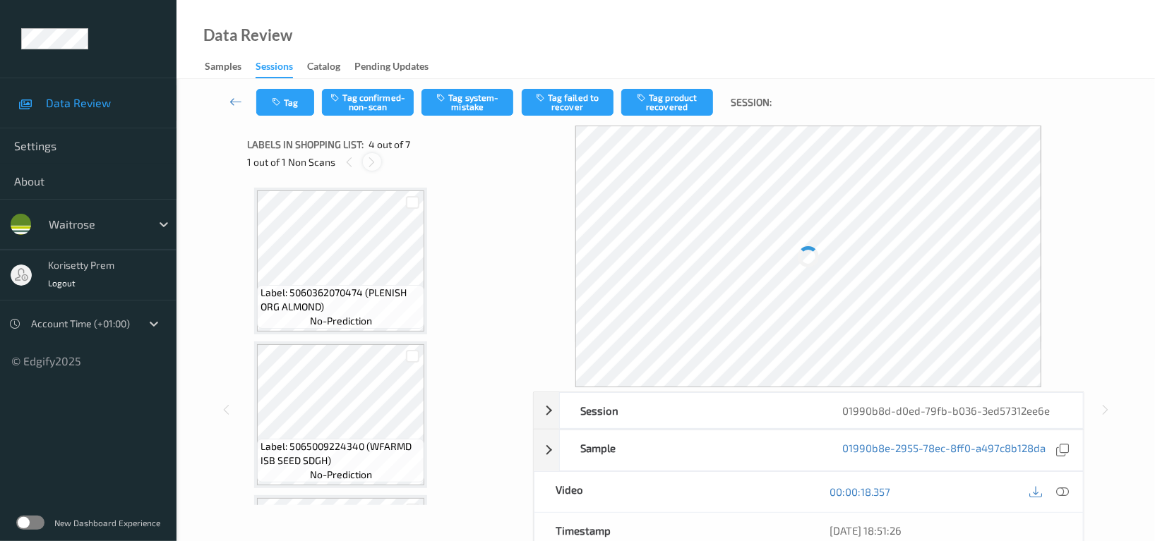
scroll to position [313, 0]
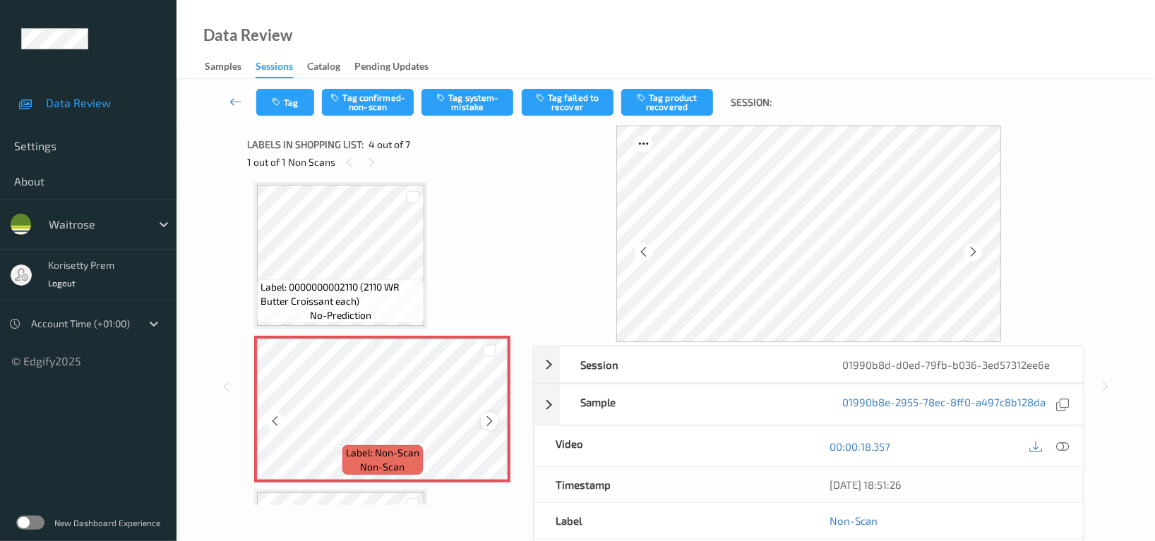
click at [488, 416] on icon at bounding box center [489, 421] width 12 height 13
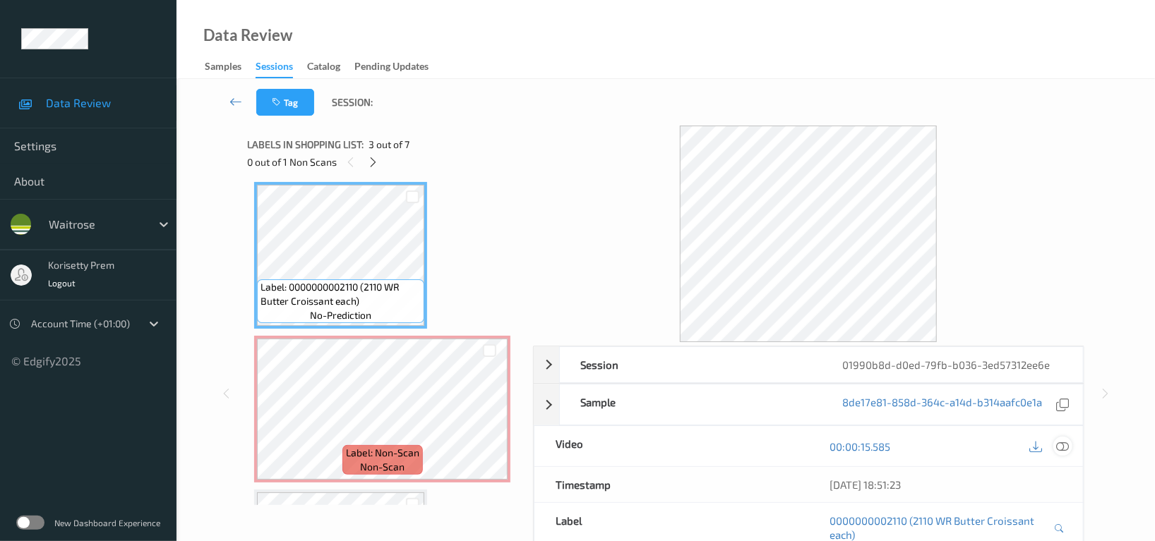
click at [1062, 444] on icon at bounding box center [1062, 446] width 13 height 13
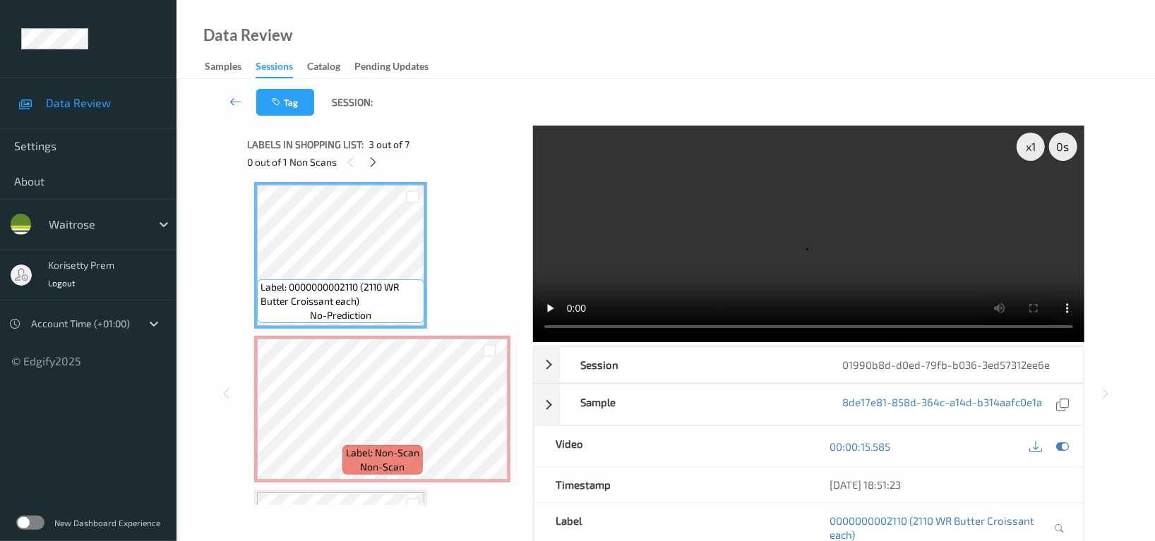
click at [733, 211] on video at bounding box center [808, 234] width 551 height 217
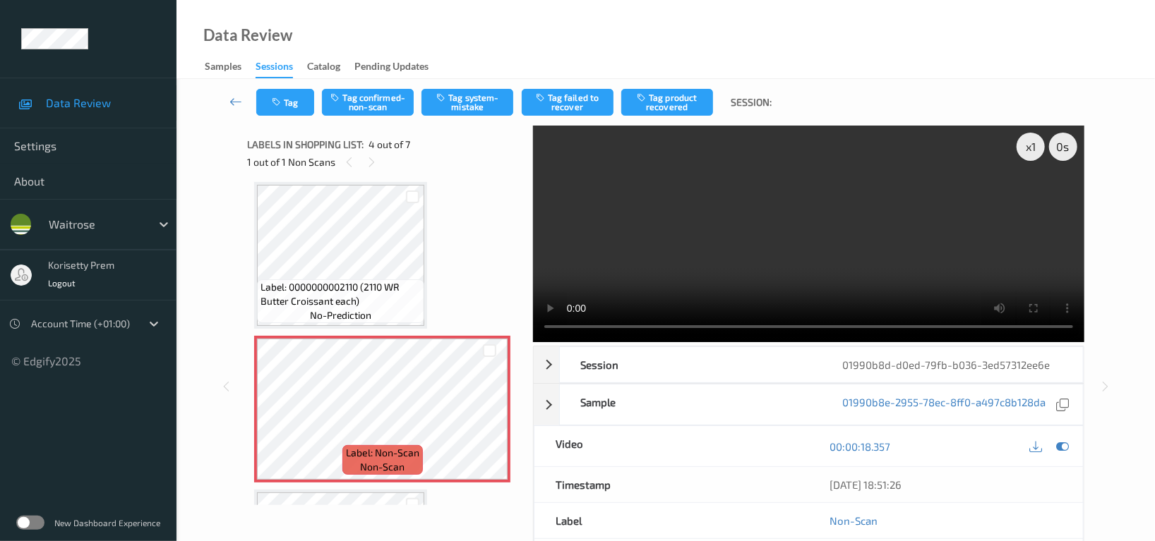
click at [773, 243] on video at bounding box center [808, 234] width 551 height 217
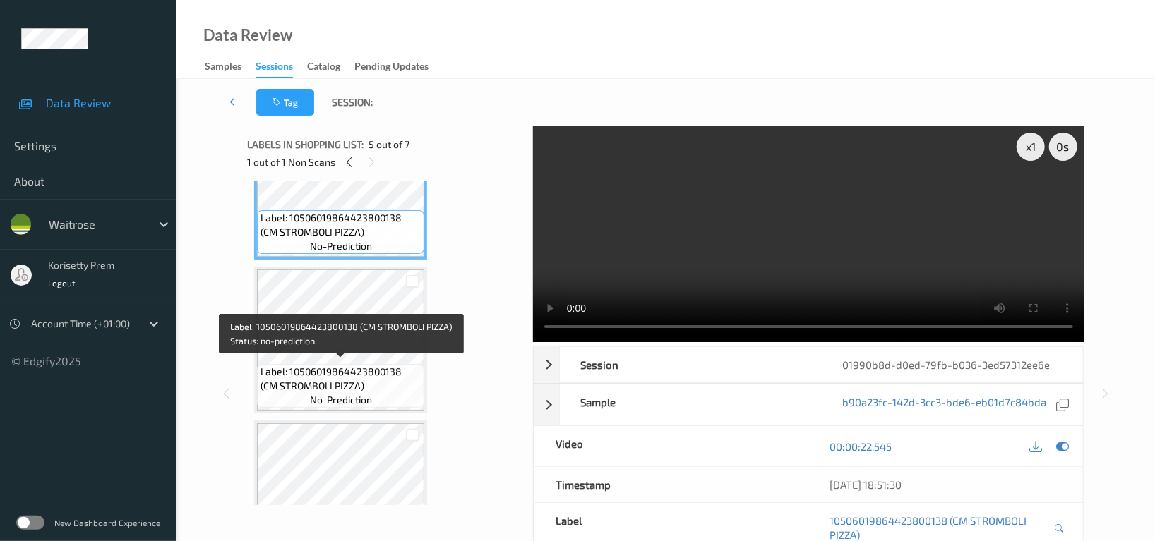
click at [305, 368] on span "Label: 10506019864423800138 (CM STROMBOLI PIZZA)" at bounding box center [340, 379] width 160 height 28
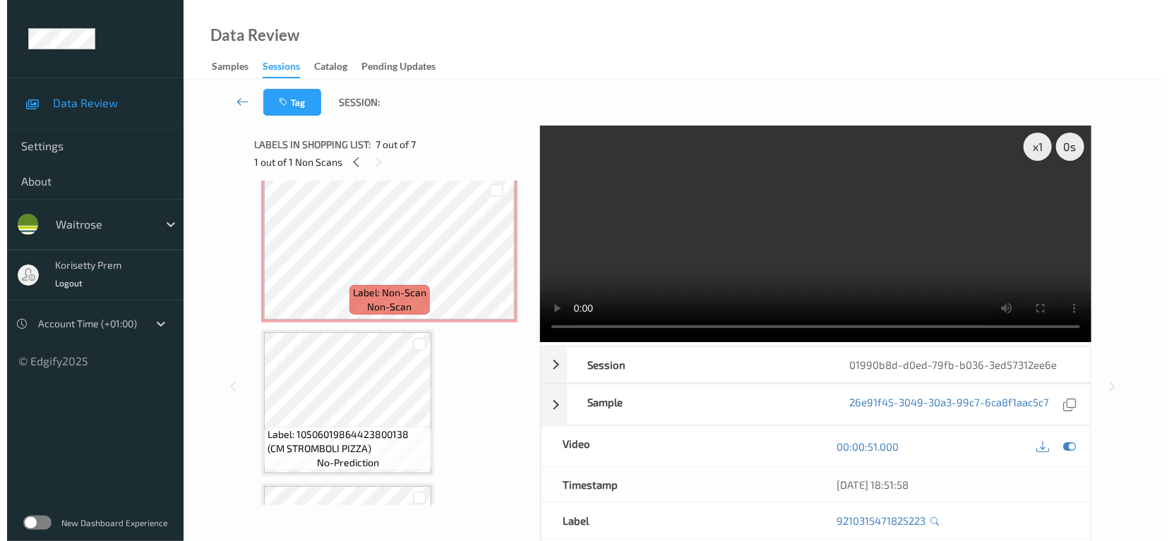
scroll to position [473, 0]
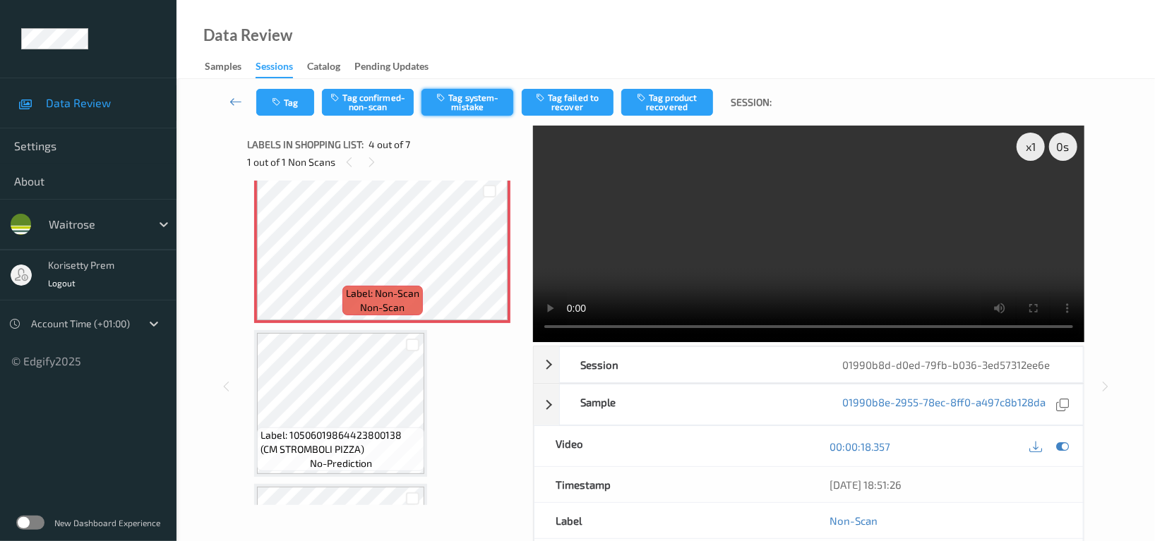
click at [474, 90] on button "Tag system-mistake" at bounding box center [467, 102] width 92 height 27
click at [291, 94] on button "Tag" at bounding box center [285, 102] width 58 height 27
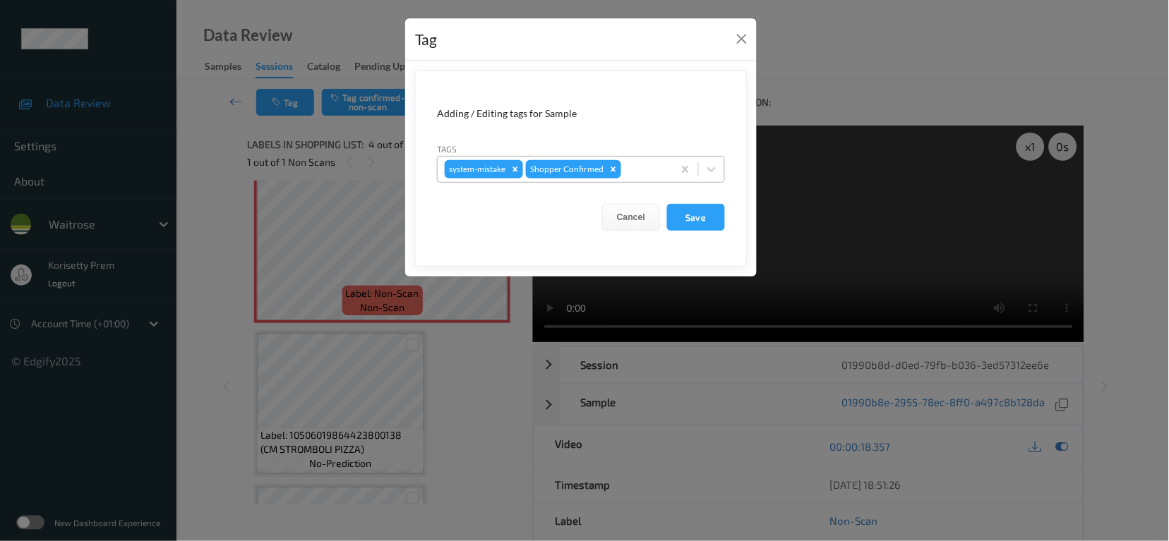
click at [642, 175] on div at bounding box center [645, 169] width 42 height 17
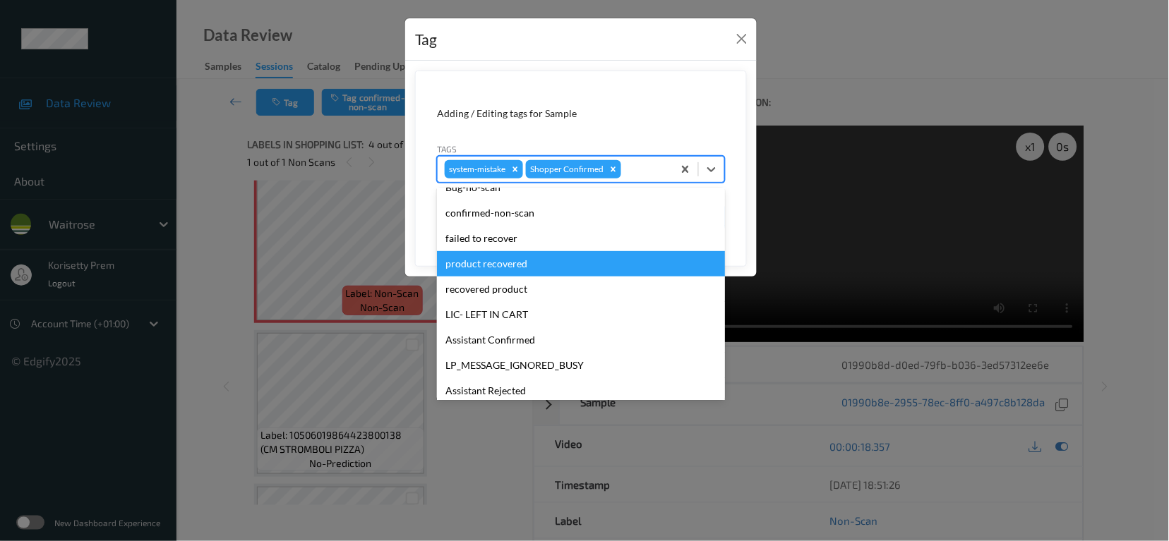
scroll to position [301, 0]
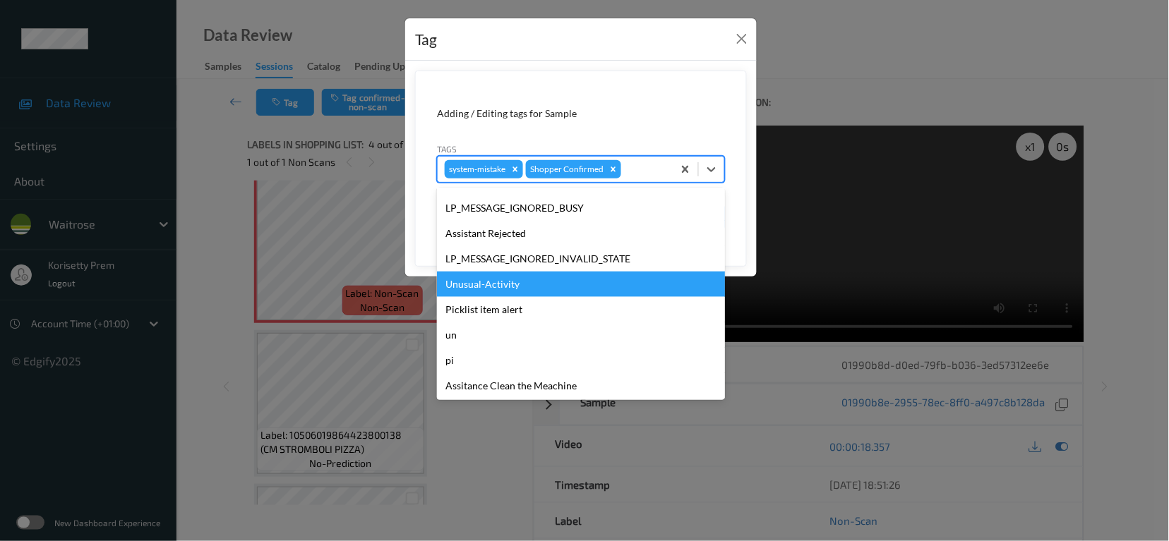
click at [483, 290] on div "Unusual-Activity" at bounding box center [581, 284] width 288 height 25
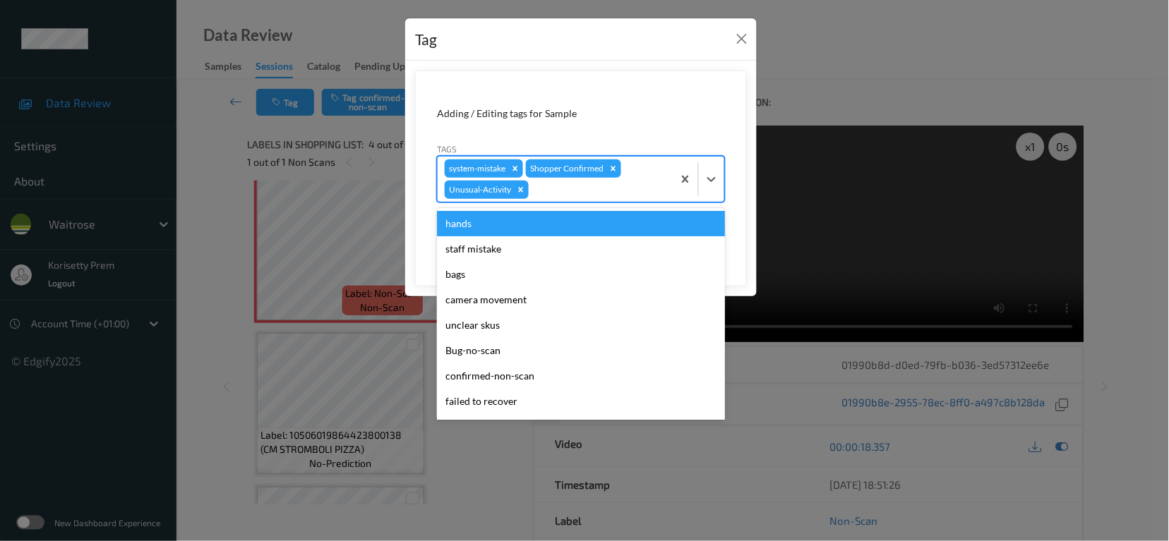
click at [594, 187] on div at bounding box center [598, 189] width 134 height 17
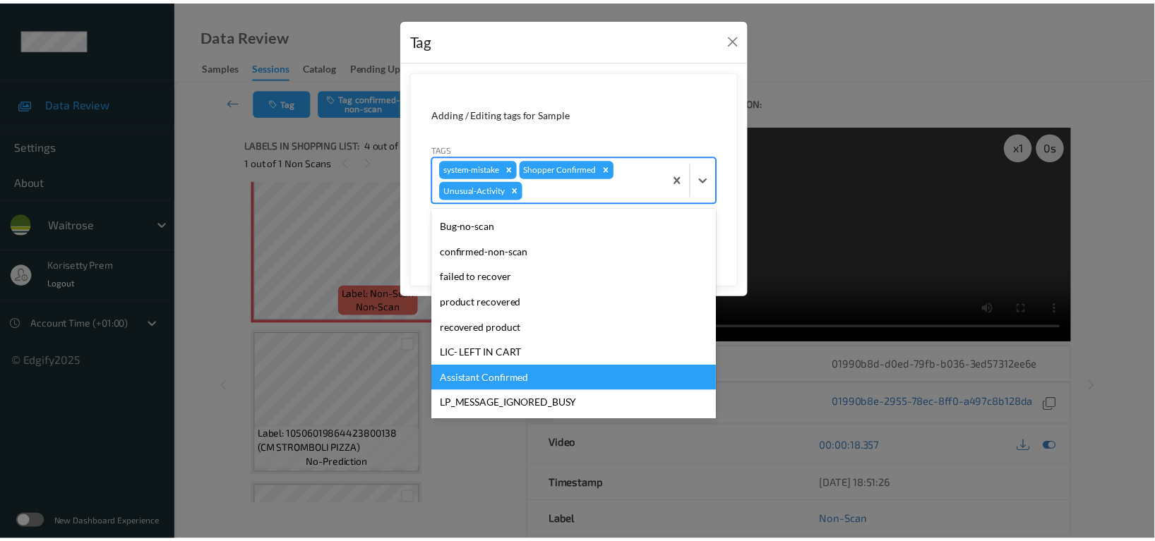
scroll to position [276, 0]
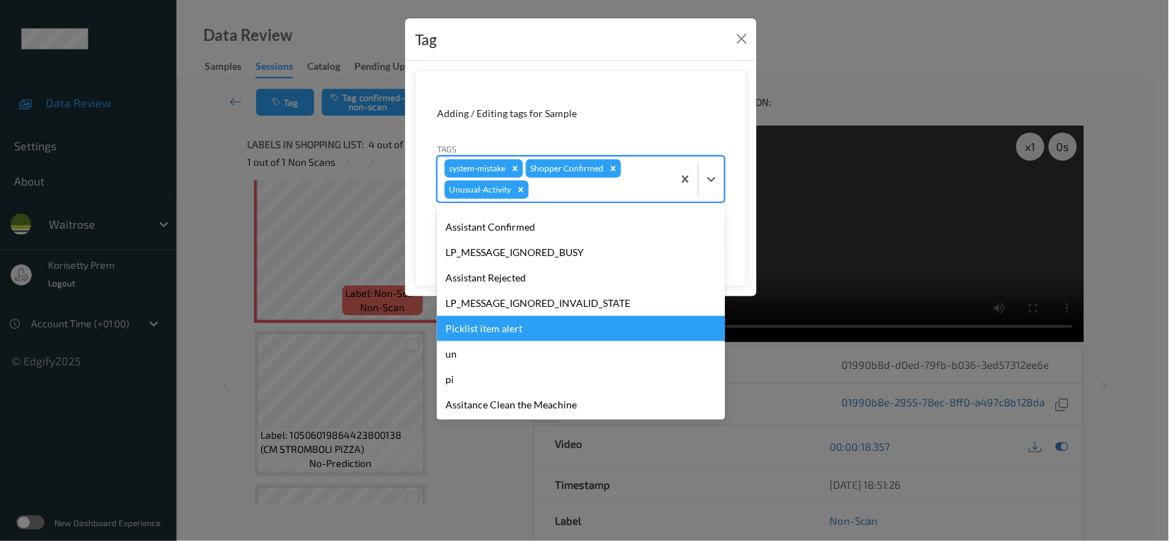
click at [498, 331] on div "Picklist item alert" at bounding box center [581, 328] width 288 height 25
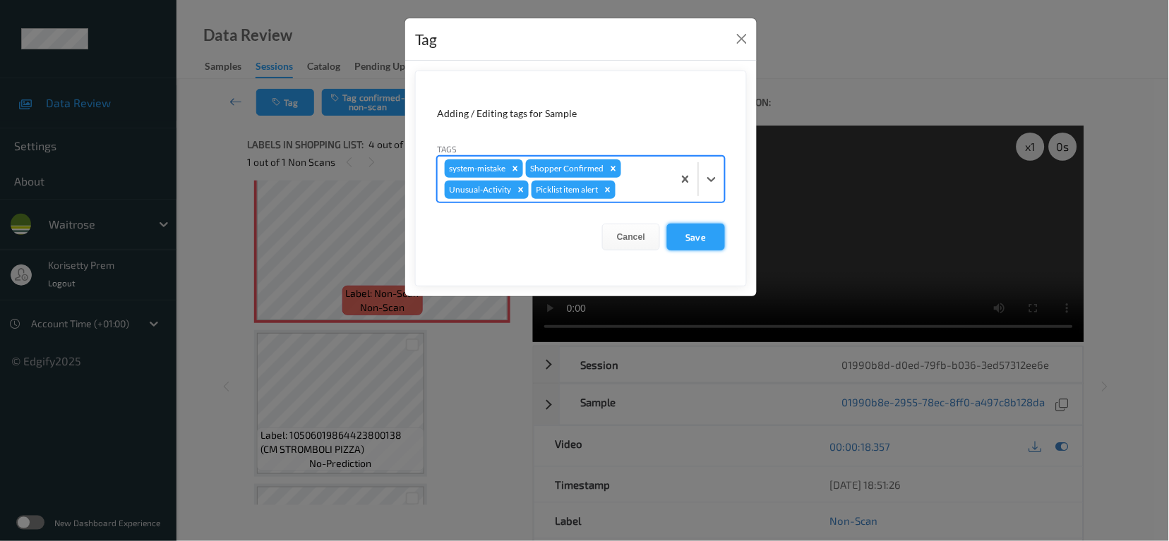
click at [682, 243] on button "Save" at bounding box center [696, 237] width 58 height 27
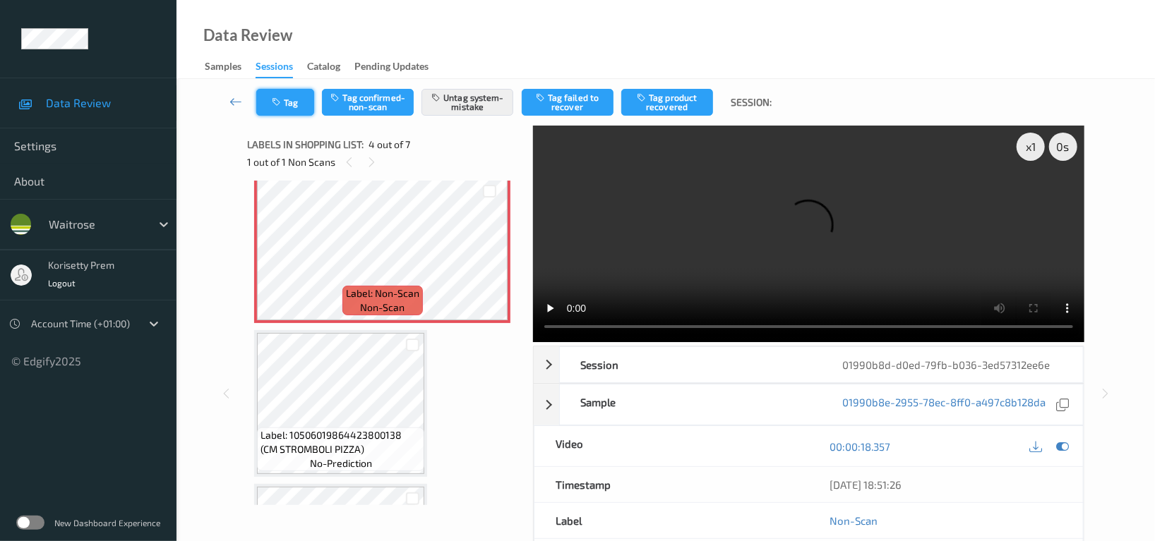
click at [294, 102] on button "Tag" at bounding box center [285, 102] width 58 height 27
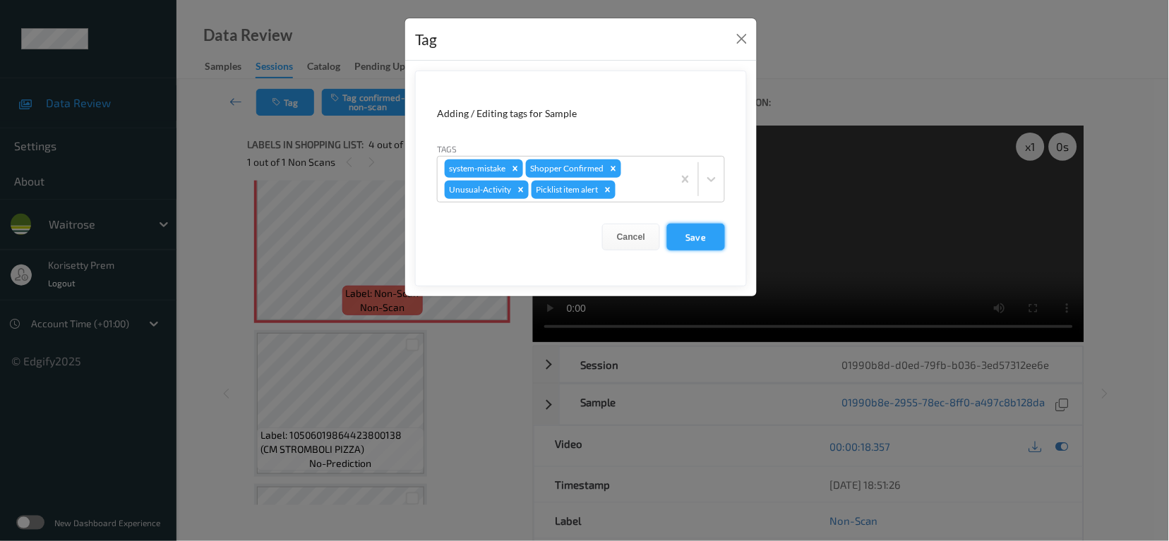
click at [701, 241] on button "Save" at bounding box center [696, 237] width 58 height 27
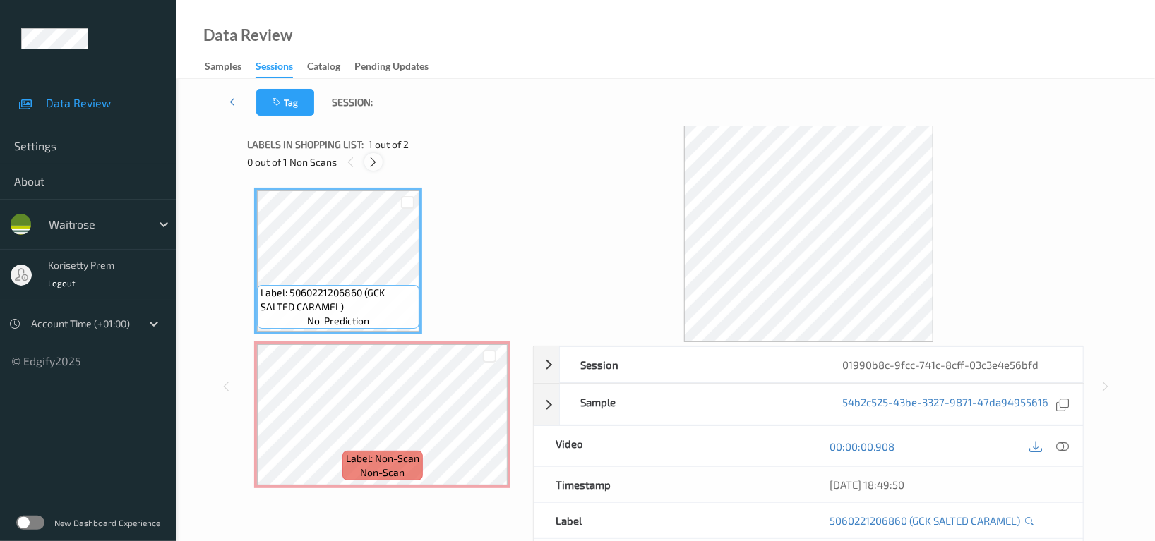
click at [373, 169] on div at bounding box center [373, 162] width 18 height 18
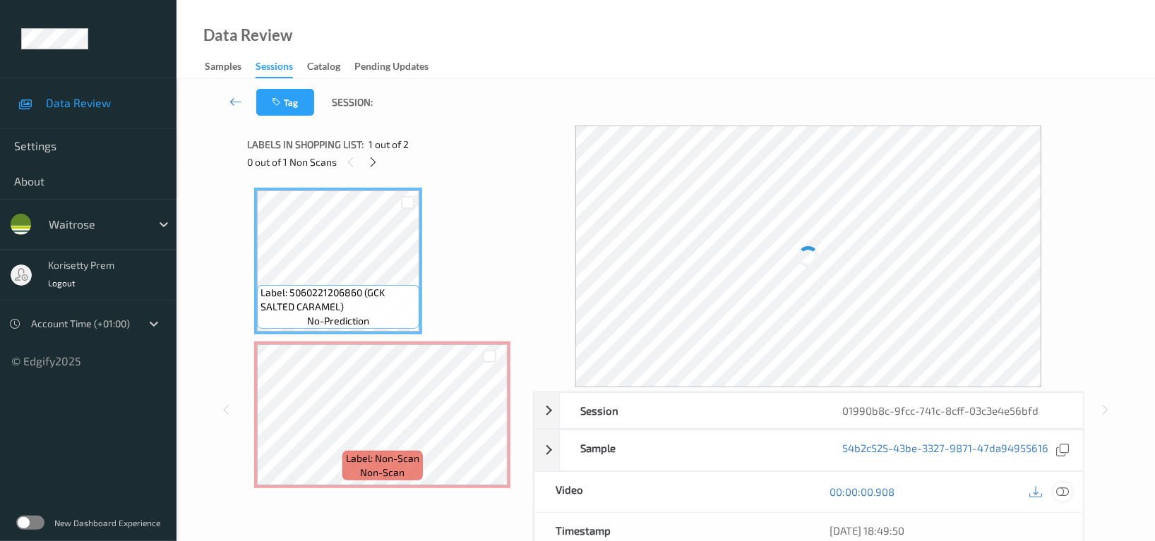
click at [1062, 485] on div at bounding box center [1062, 492] width 19 height 19
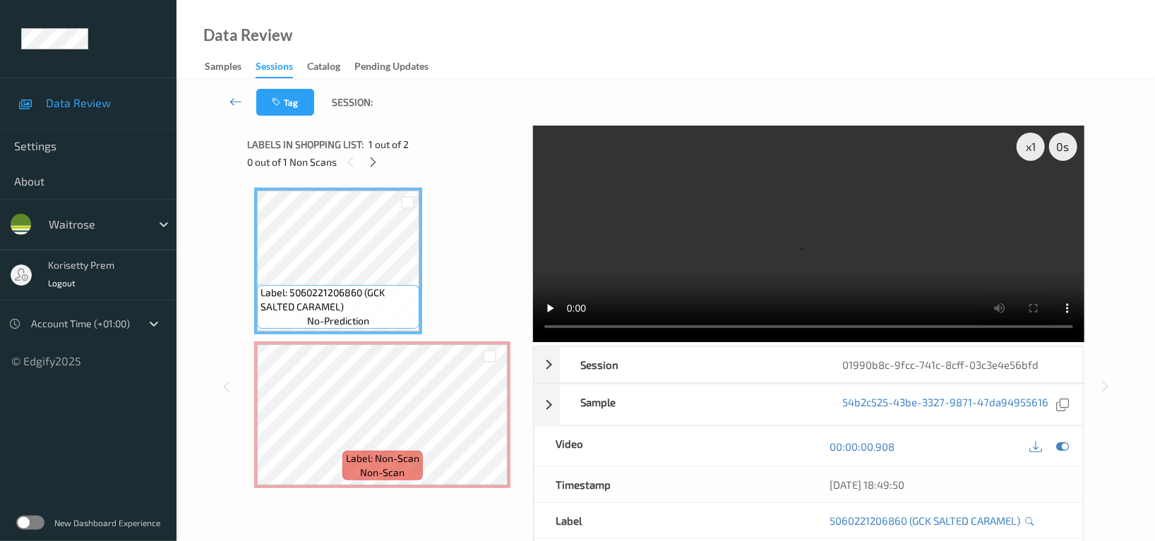
click at [620, 197] on video at bounding box center [808, 234] width 551 height 217
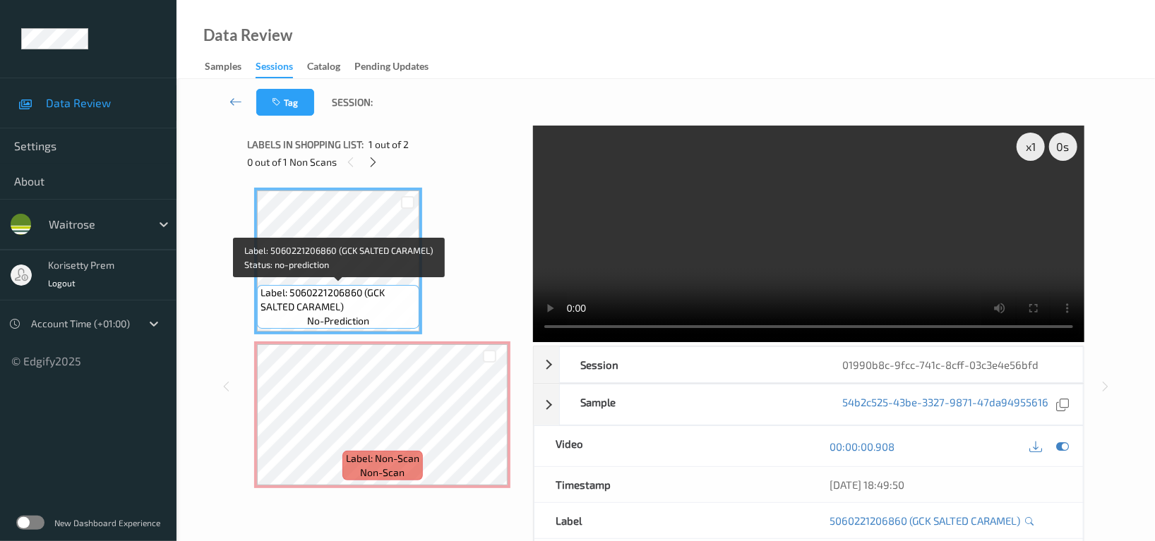
click at [325, 289] on span "Label: 5060221206860 (GCK SALTED CARAMEL)" at bounding box center [337, 300] width 155 height 28
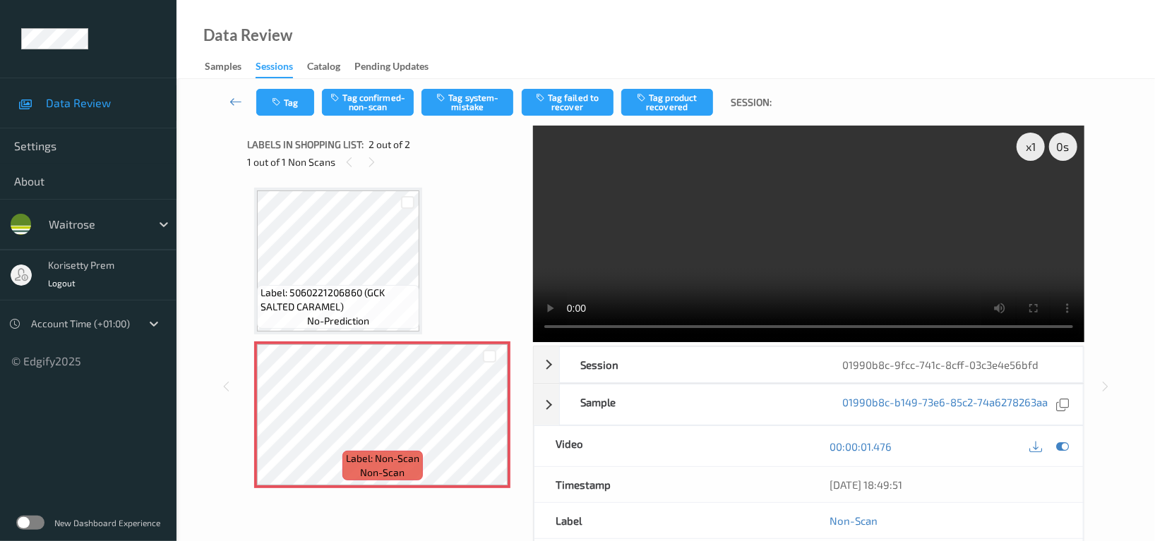
click at [800, 226] on video at bounding box center [808, 234] width 551 height 217
click at [725, 247] on video at bounding box center [808, 234] width 551 height 217
click at [494, 102] on button "Tag system-mistake" at bounding box center [467, 102] width 92 height 27
click at [291, 93] on button "Tag" at bounding box center [285, 102] width 58 height 27
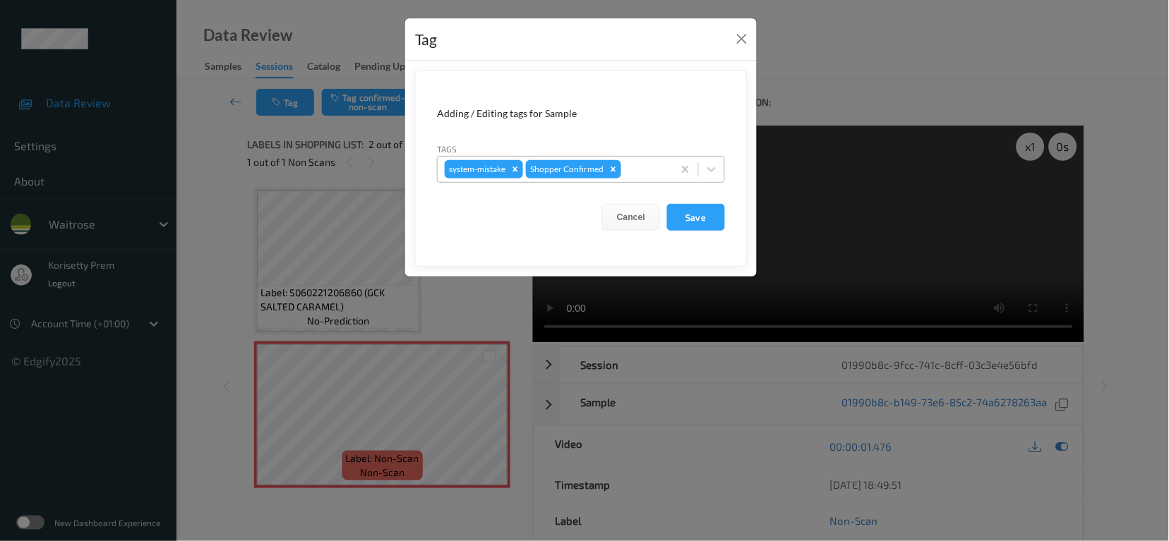
click at [649, 167] on div at bounding box center [645, 169] width 42 height 17
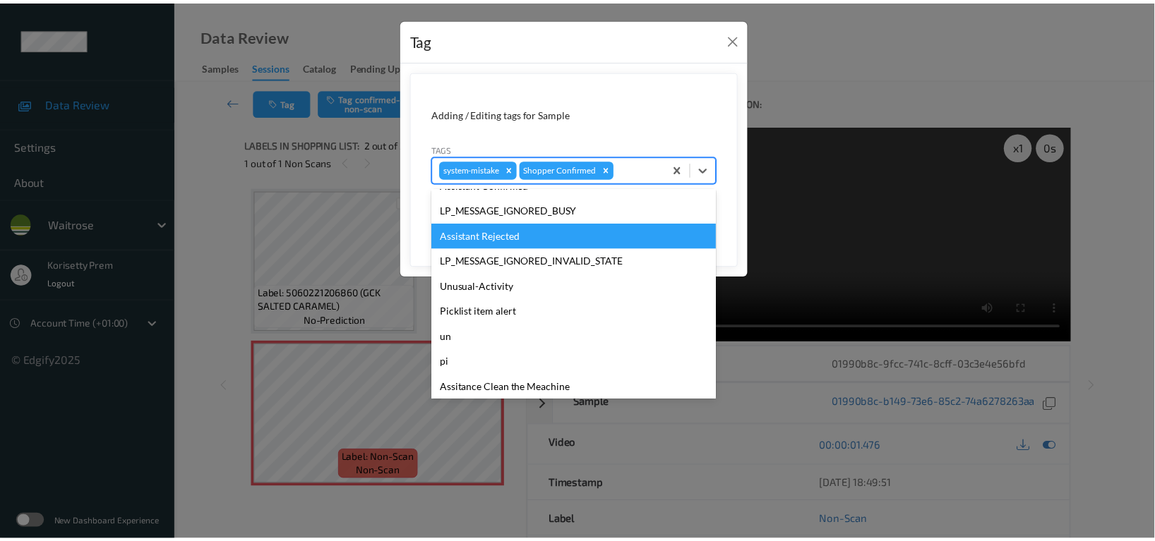
scroll to position [301, 0]
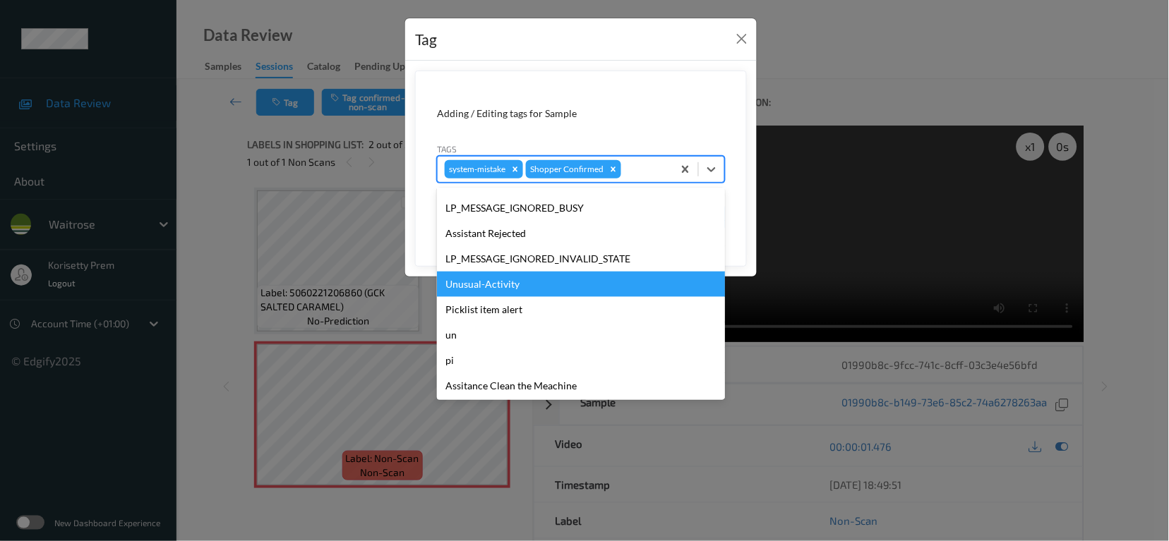
click at [534, 282] on div "Unusual-Activity" at bounding box center [581, 284] width 288 height 25
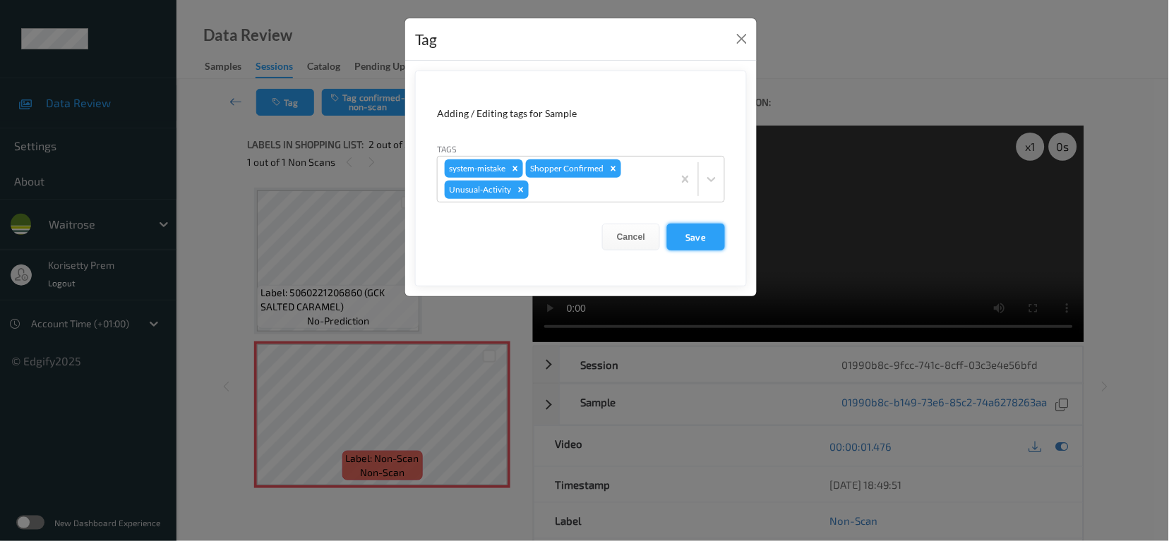
click at [716, 242] on button "Save" at bounding box center [696, 237] width 58 height 27
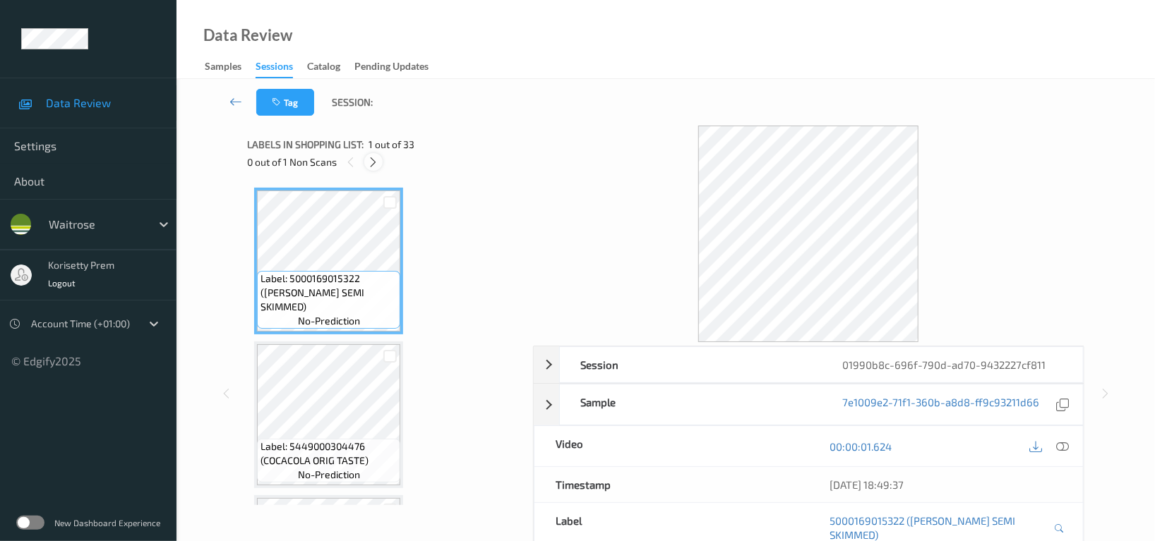
click at [373, 163] on icon at bounding box center [374, 162] width 12 height 13
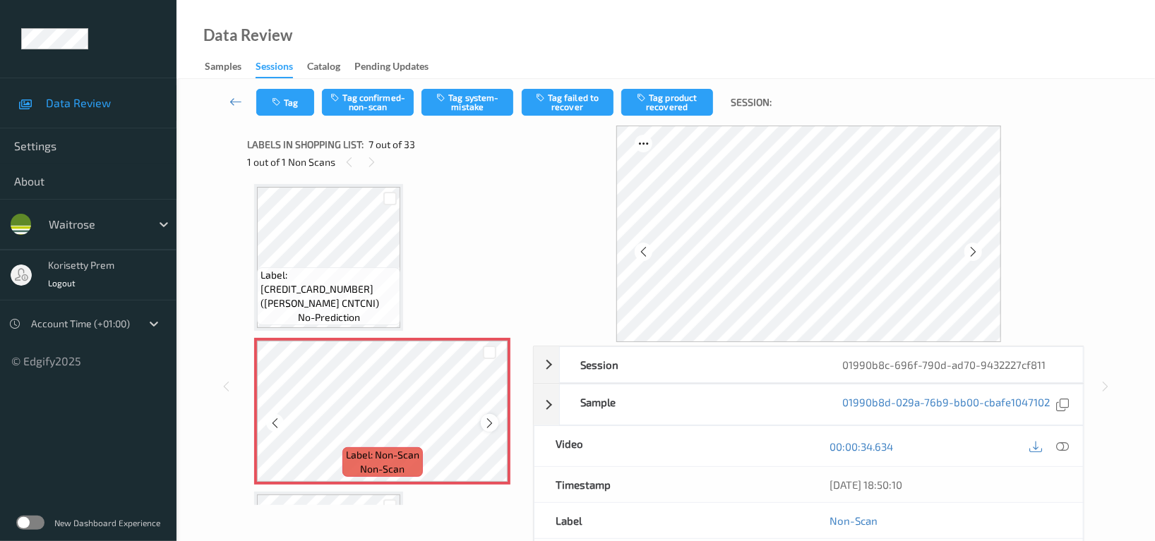
click at [491, 420] on icon at bounding box center [489, 423] width 12 height 13
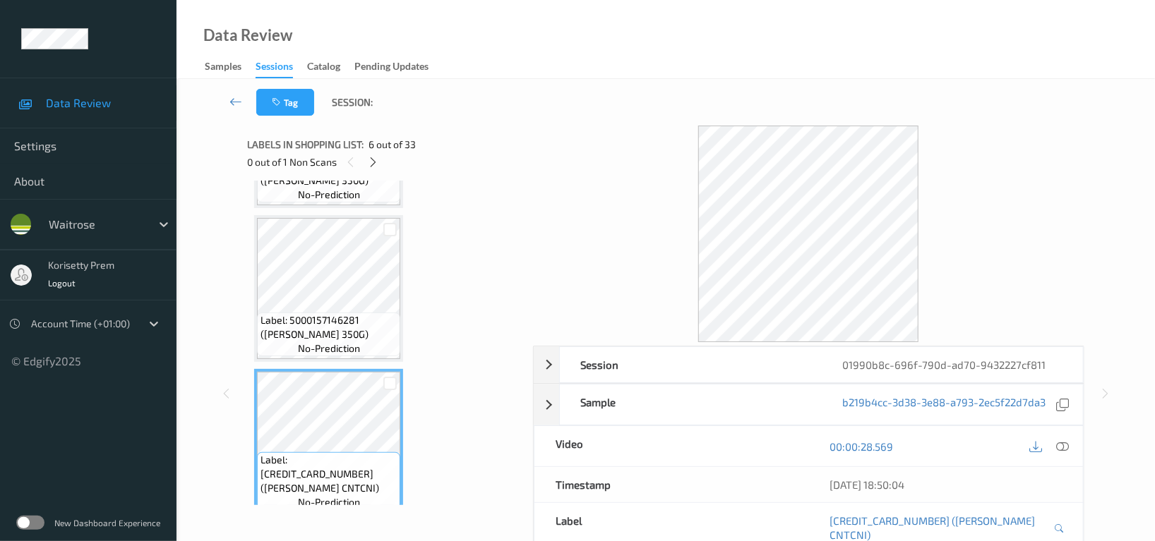
scroll to position [585, 0]
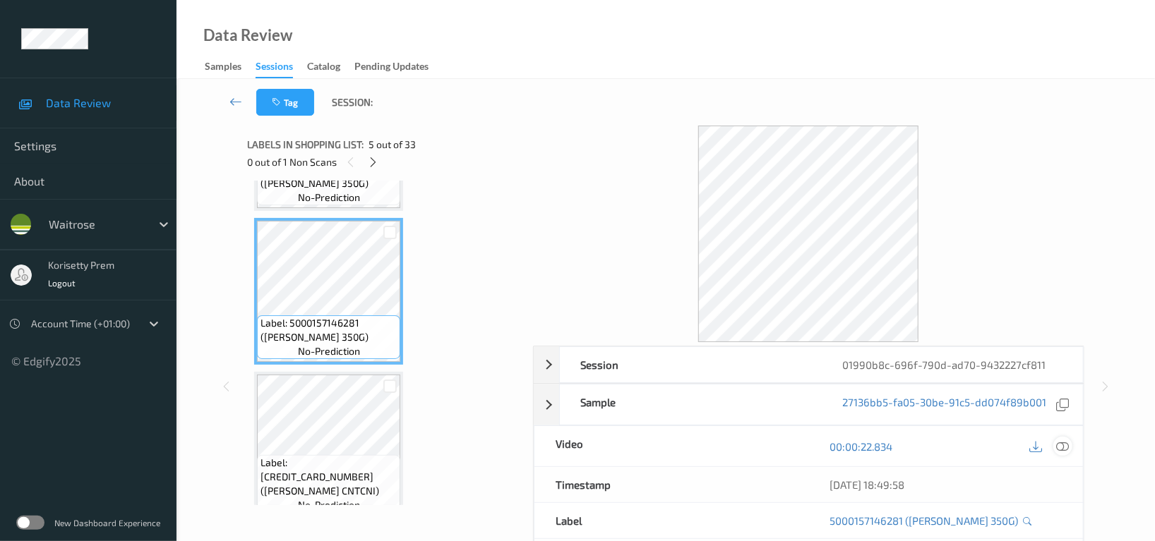
click at [1062, 447] on icon at bounding box center [1062, 446] width 13 height 13
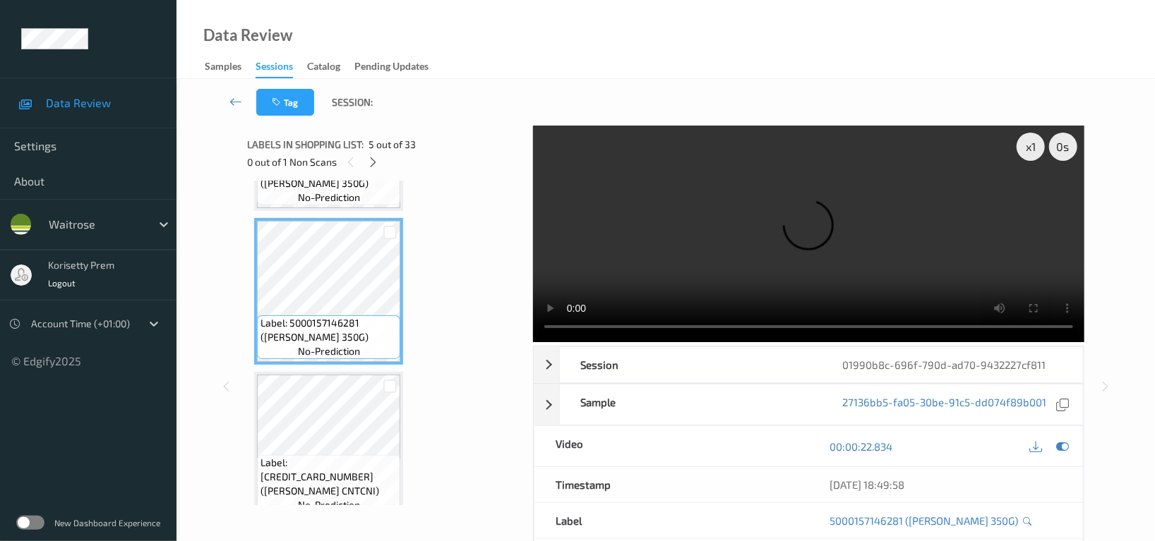
click at [908, 279] on video at bounding box center [808, 234] width 551 height 217
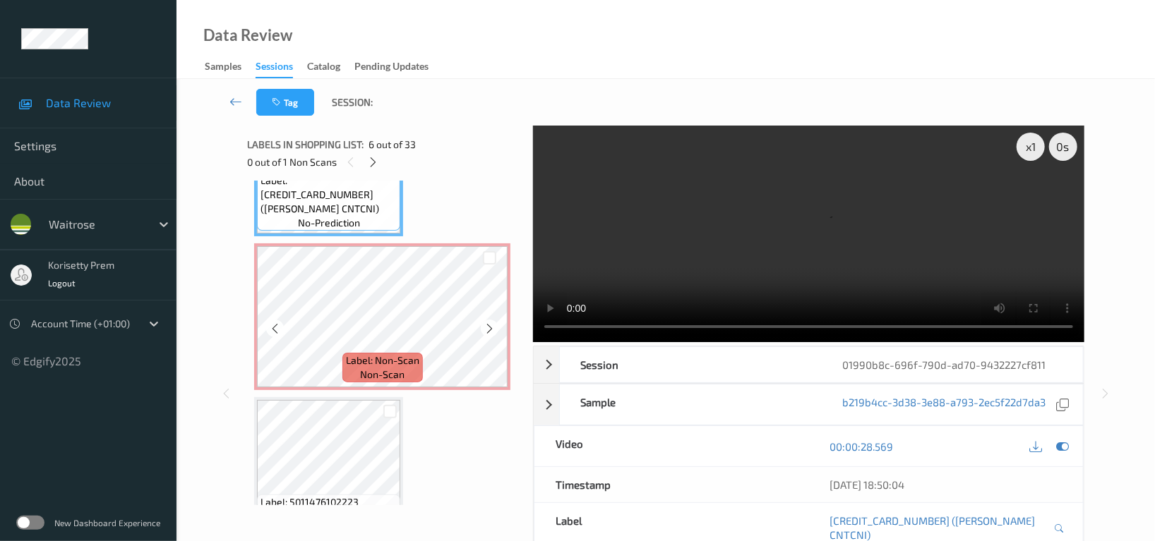
scroll to position [961, 0]
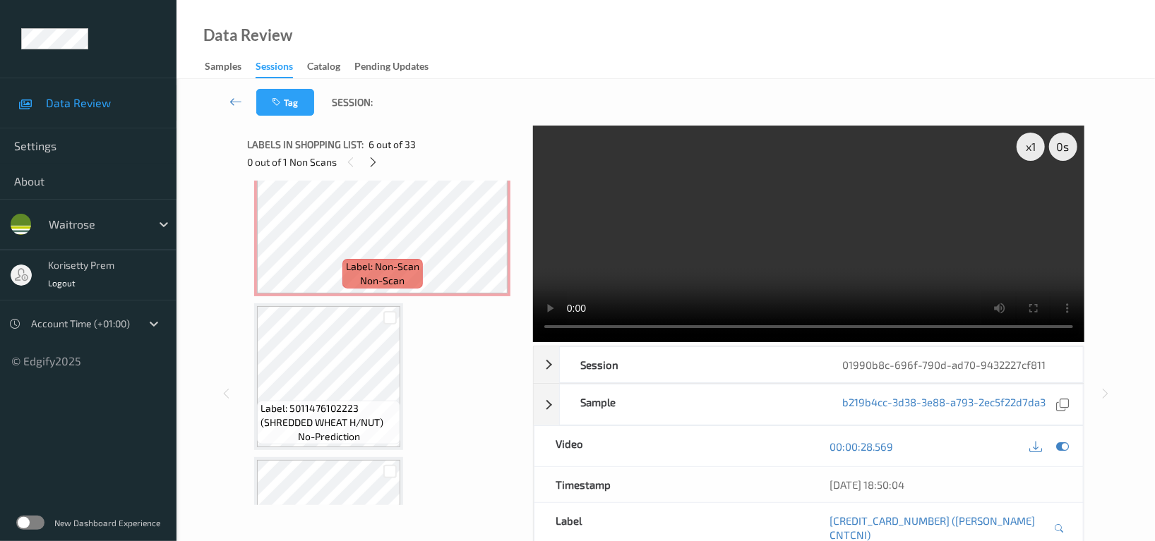
click at [810, 234] on video at bounding box center [808, 234] width 551 height 217
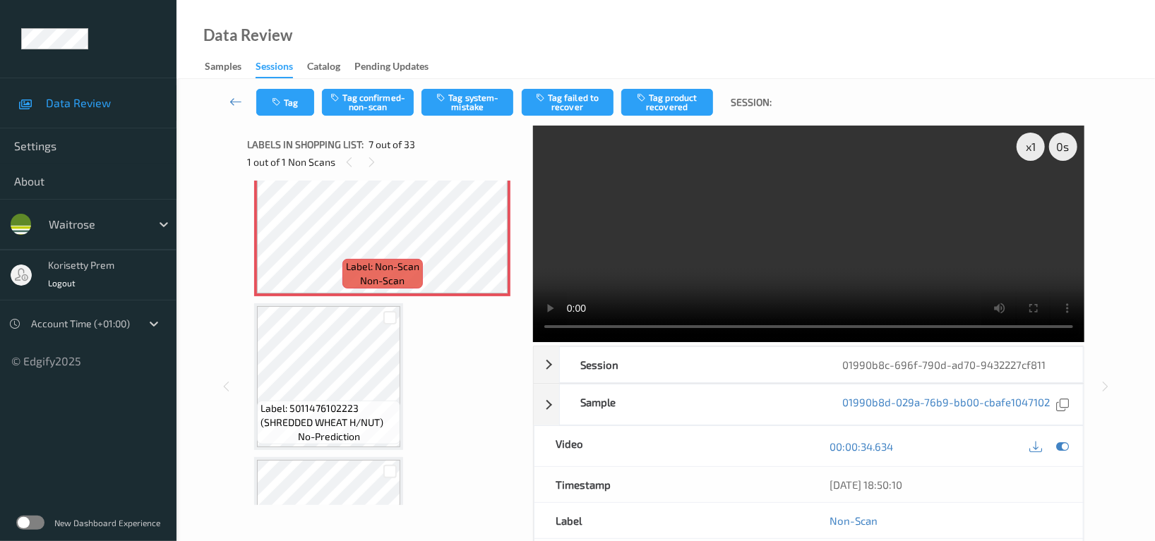
click at [364, 116] on div "Tag Tag confirmed-non-scan Tag system-mistake Tag failed to recover Tag product…" at bounding box center [665, 102] width 920 height 47
click at [369, 94] on button "Tag confirmed-non-scan" at bounding box center [368, 102] width 92 height 27
click at [660, 100] on button "Tag product recovered" at bounding box center [667, 102] width 92 height 27
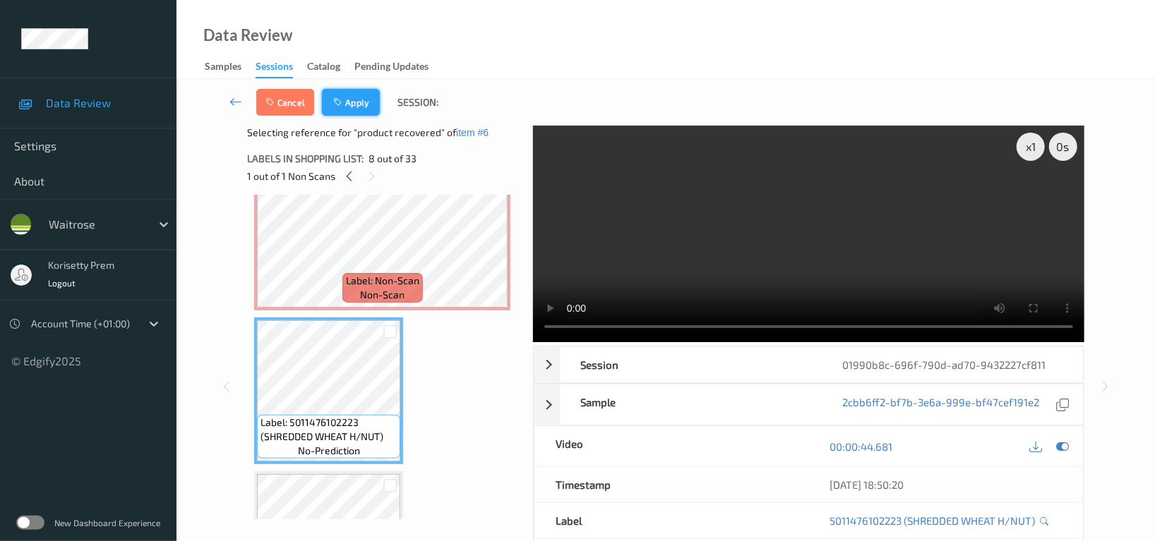
click at [353, 104] on button "Apply" at bounding box center [351, 102] width 58 height 27
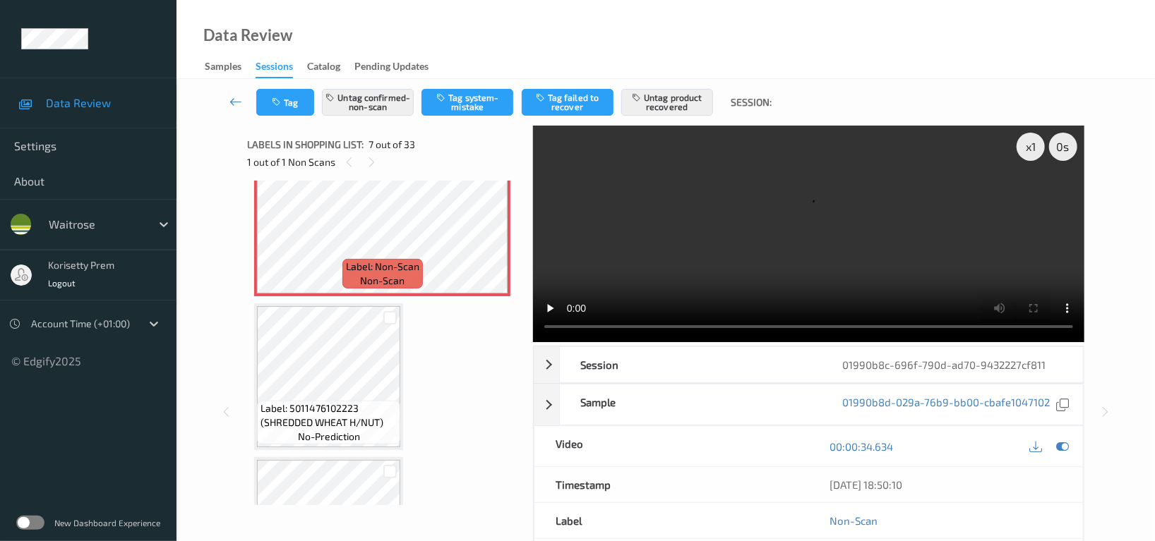
scroll to position [1055, 0]
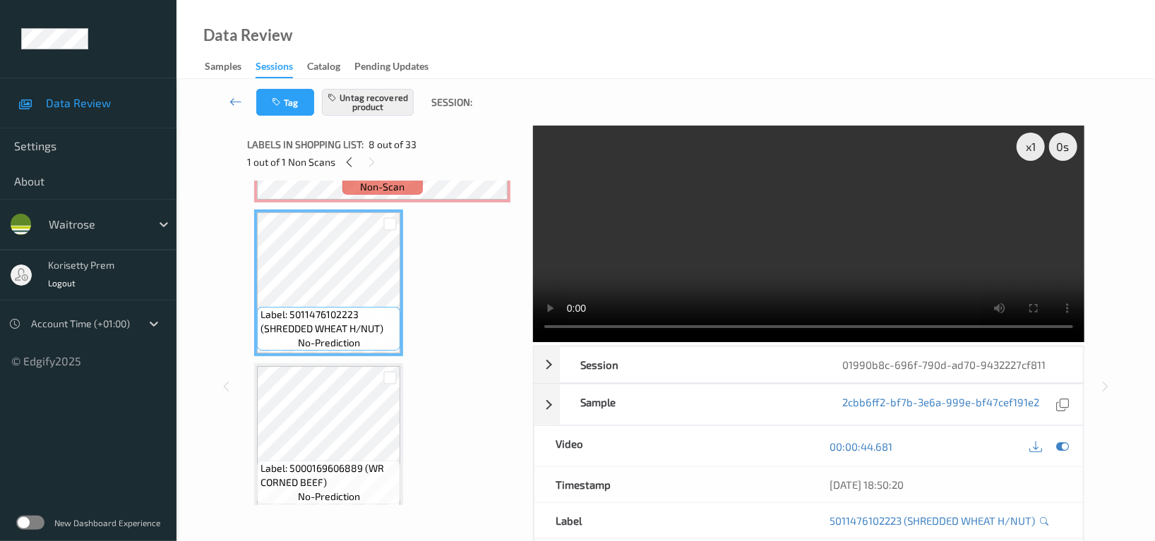
scroll to position [927, 0]
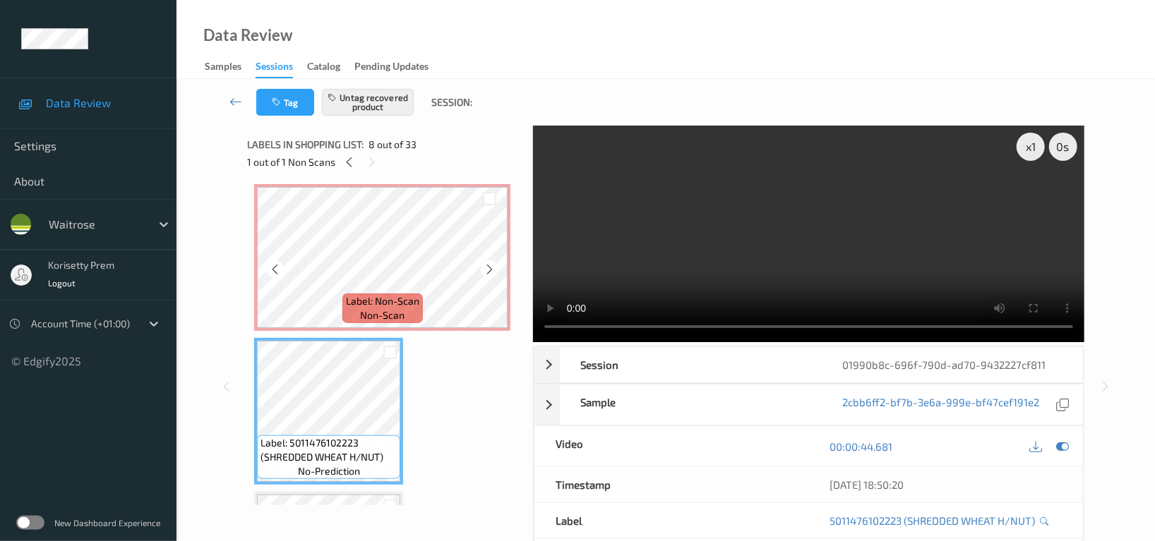
click at [348, 315] on div "Label: Non-Scan non-scan" at bounding box center [382, 309] width 80 height 30
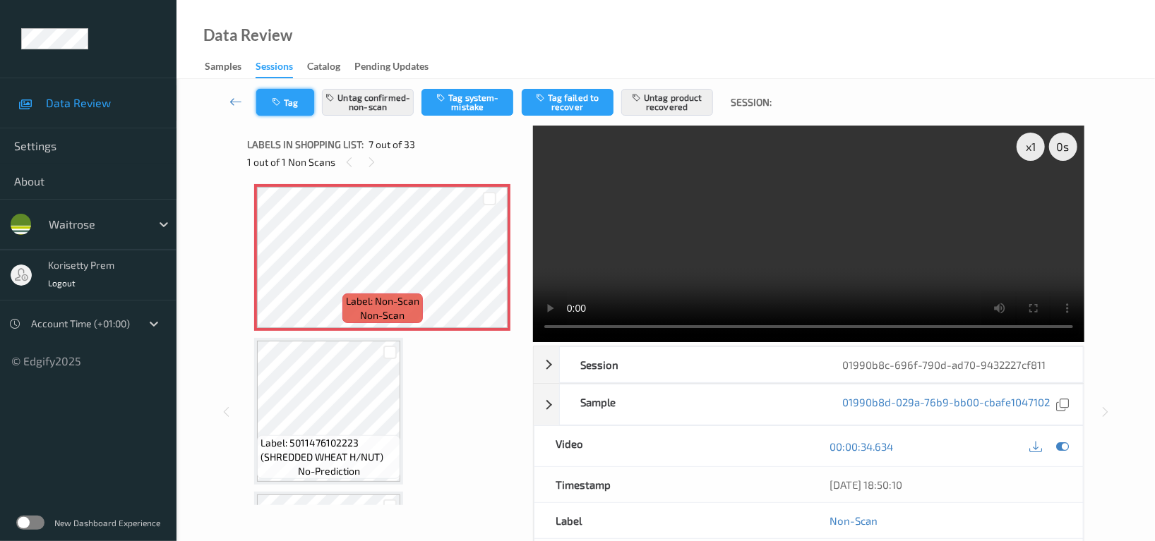
click at [291, 92] on button "Tag" at bounding box center [285, 102] width 58 height 27
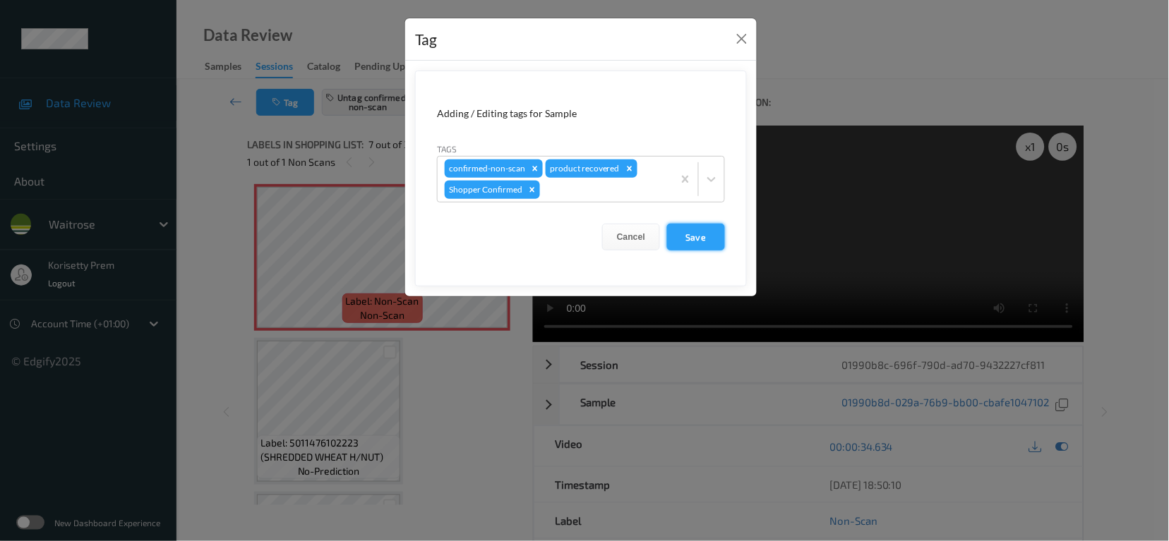
click at [687, 241] on button "Save" at bounding box center [696, 237] width 58 height 27
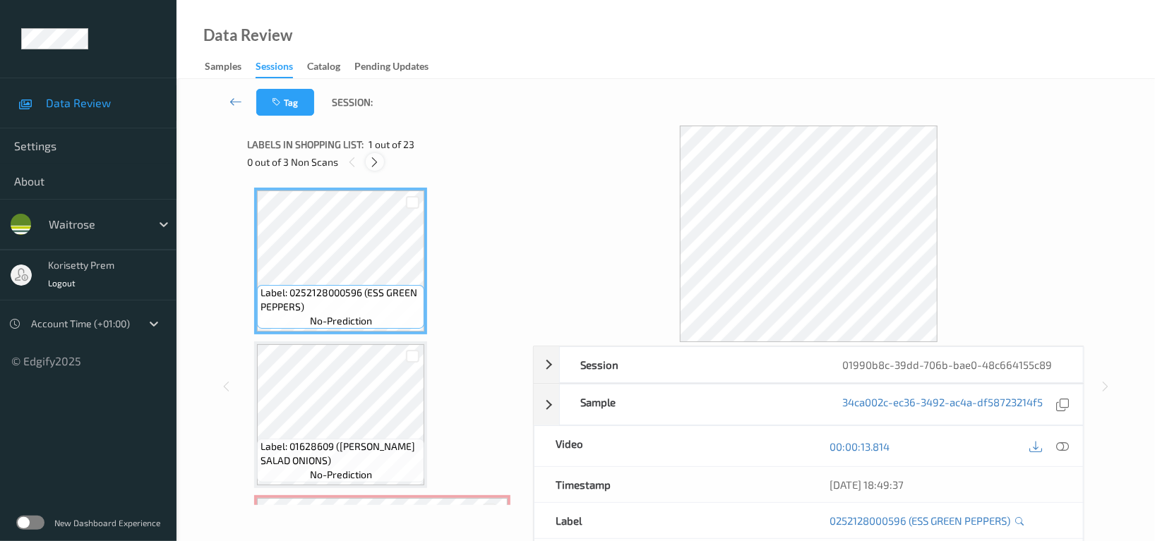
click at [373, 164] on icon at bounding box center [375, 162] width 12 height 13
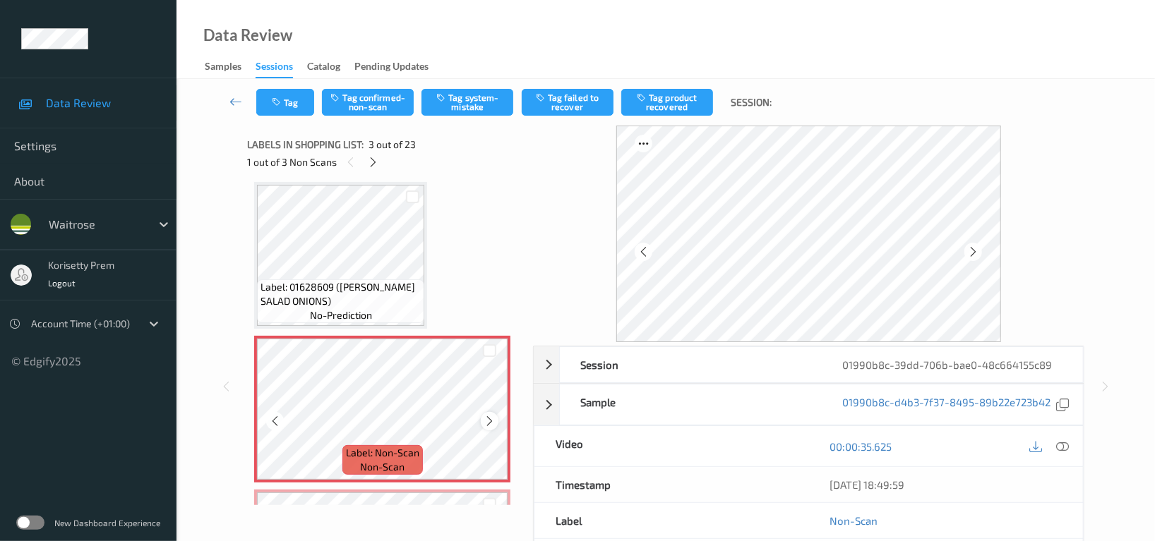
click at [486, 423] on icon at bounding box center [489, 421] width 12 height 13
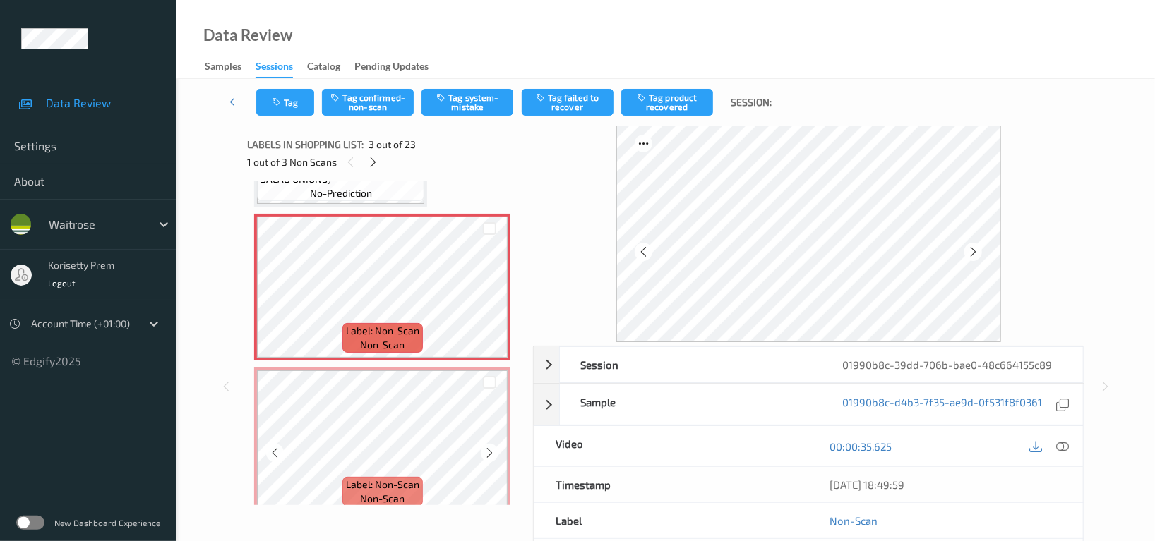
scroll to position [376, 0]
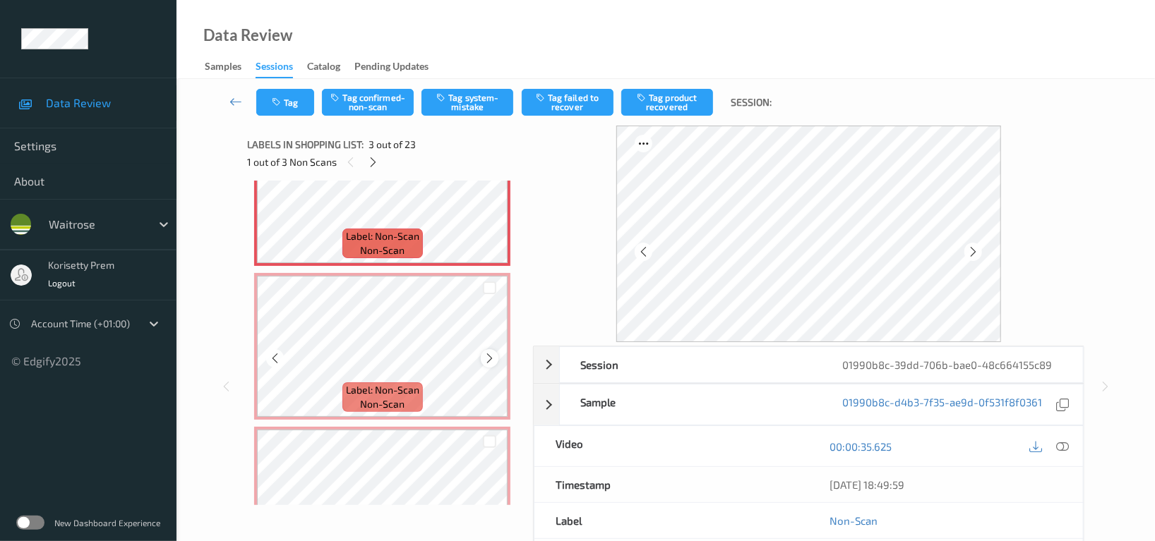
click at [490, 353] on icon at bounding box center [489, 358] width 12 height 13
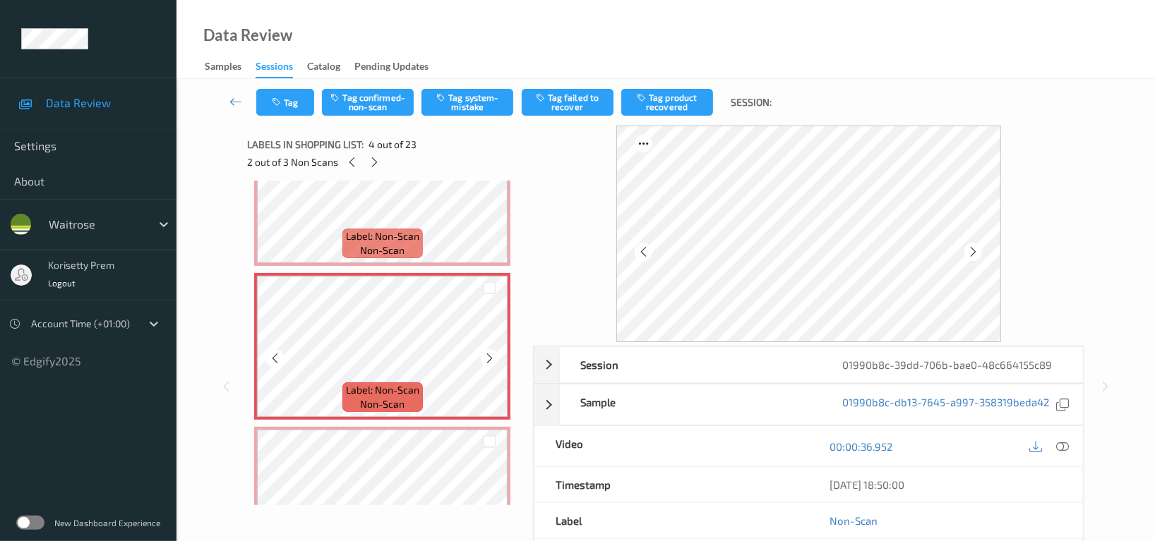
click at [490, 353] on icon at bounding box center [489, 358] width 12 height 13
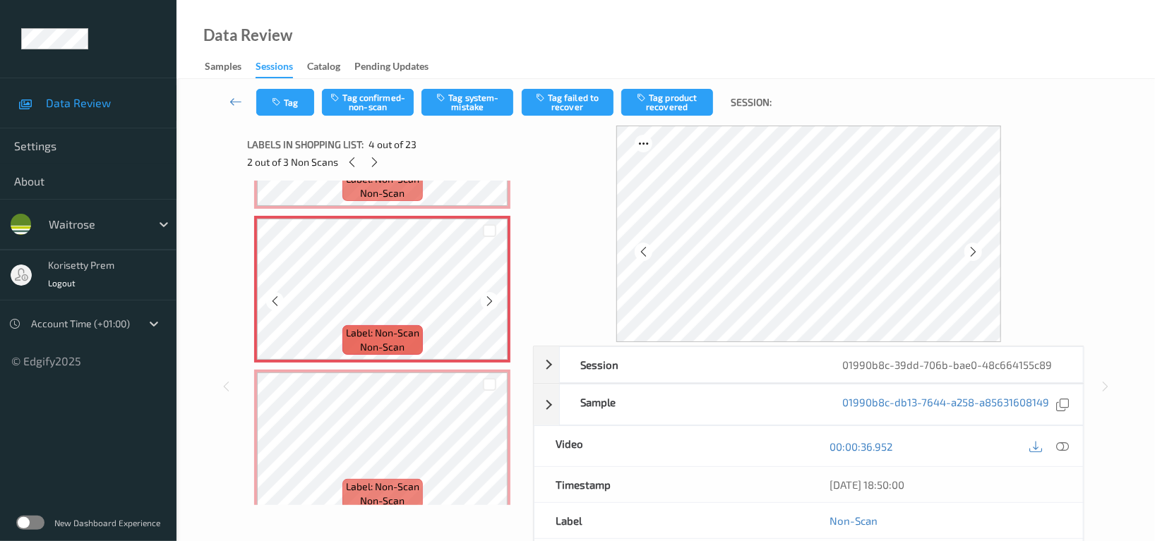
scroll to position [470, 0]
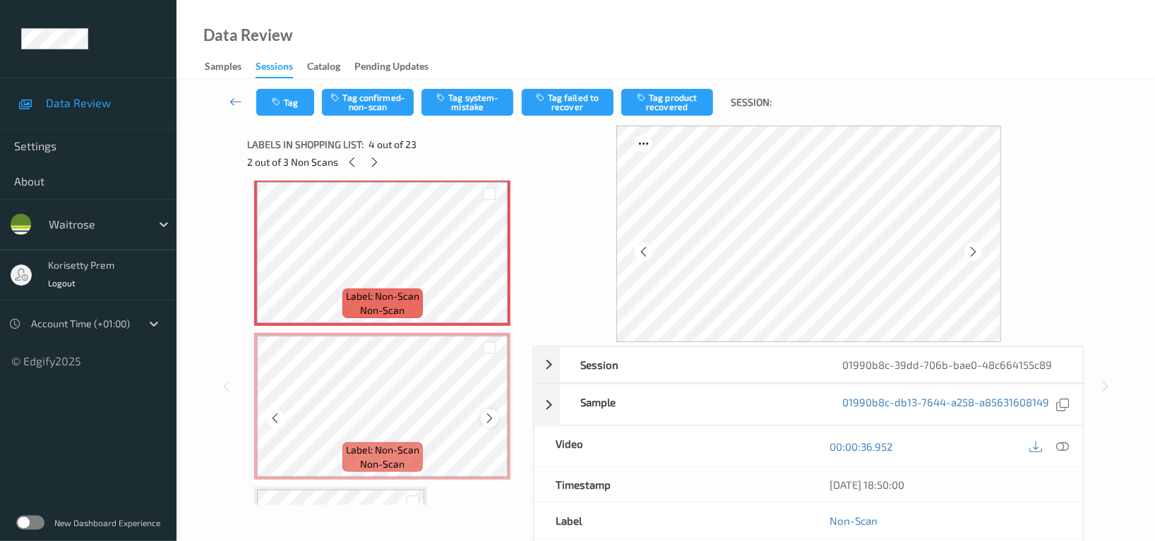
click at [493, 419] on icon at bounding box center [489, 418] width 12 height 13
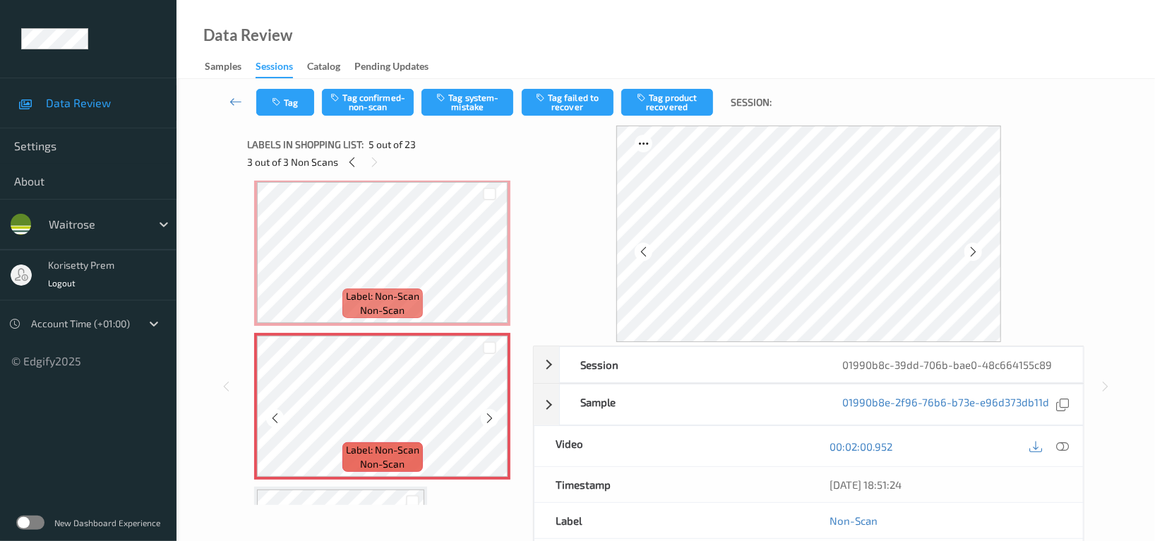
click at [493, 419] on icon at bounding box center [489, 418] width 12 height 13
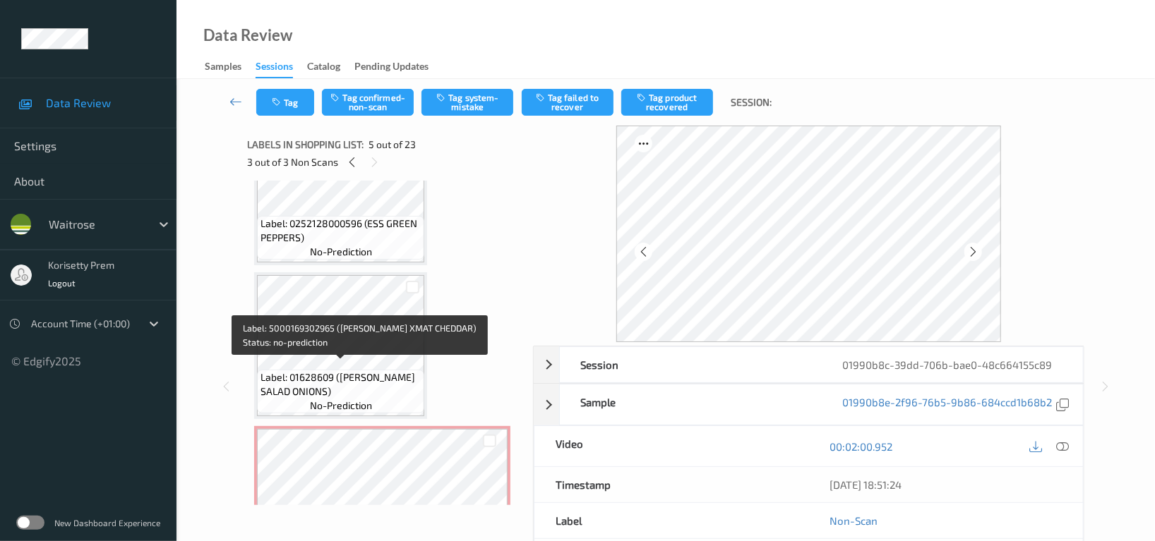
scroll to position [0, 0]
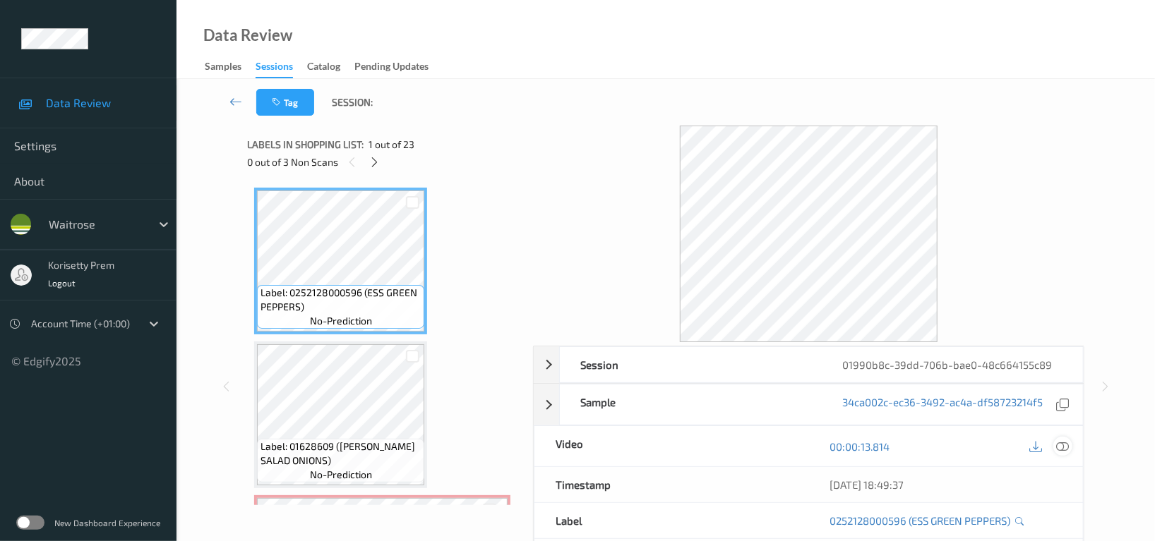
click at [1059, 447] on icon at bounding box center [1062, 446] width 13 height 13
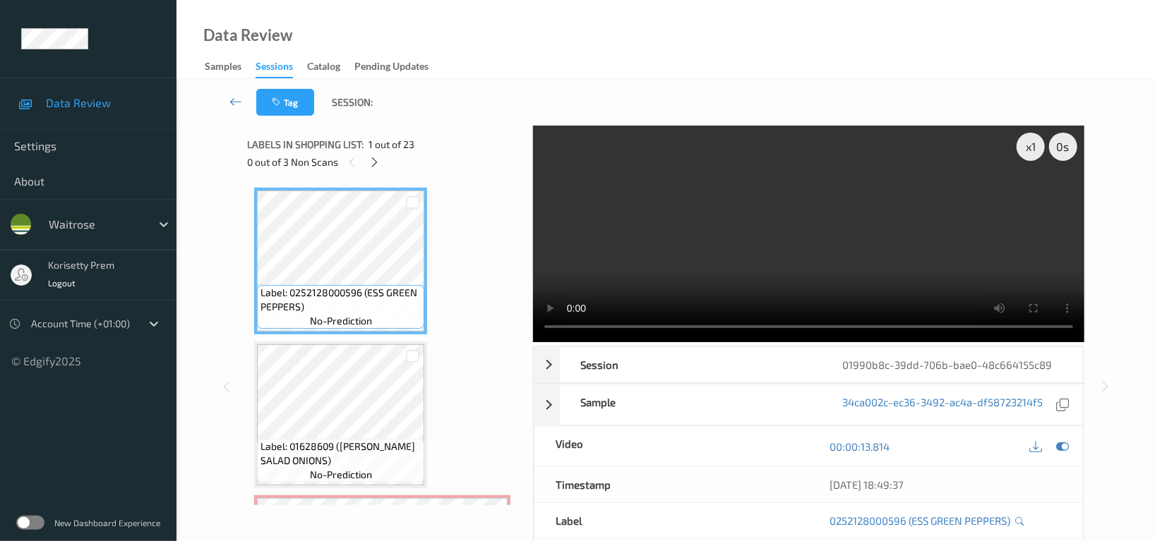
click at [778, 167] on video at bounding box center [808, 234] width 551 height 217
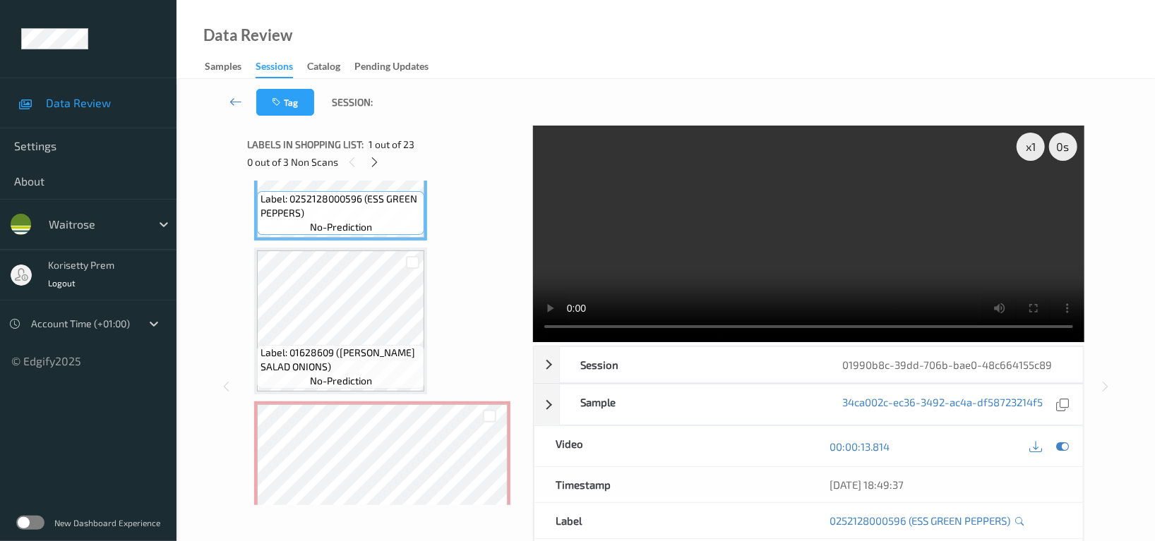
click at [726, 251] on video at bounding box center [808, 234] width 551 height 217
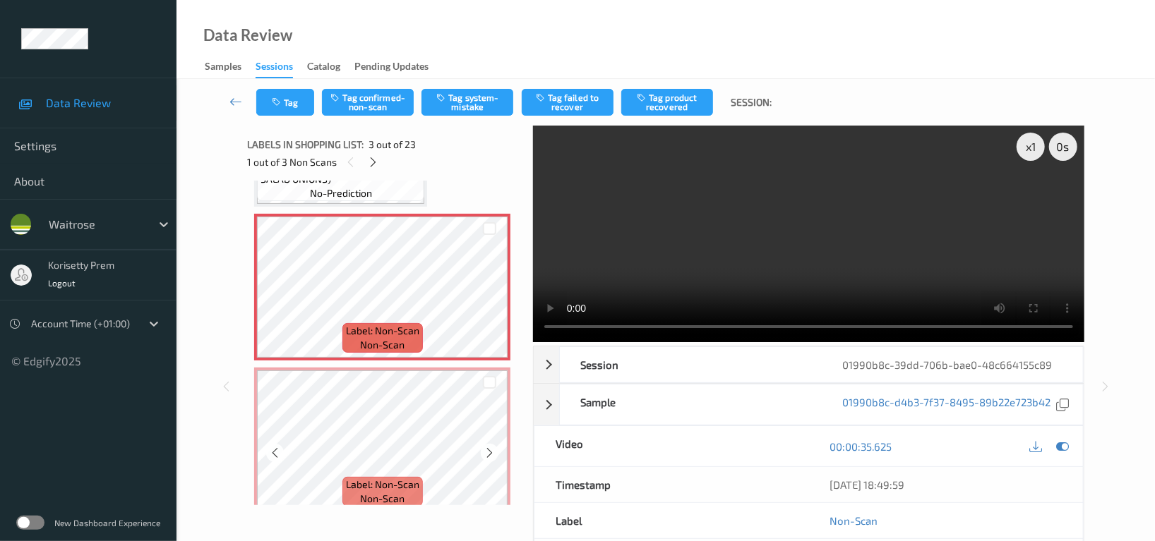
scroll to position [376, 0]
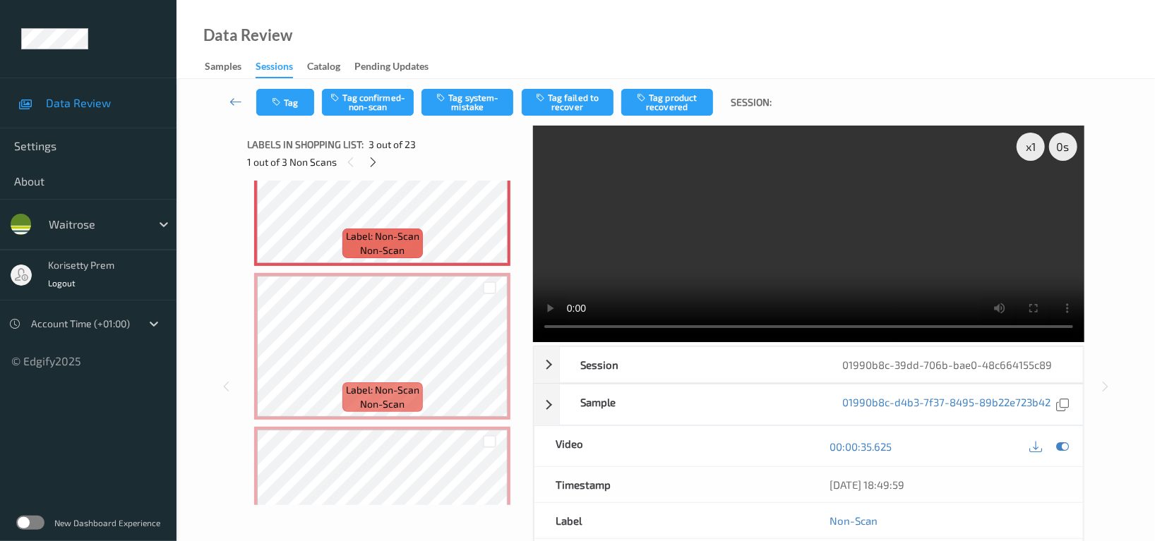
click at [771, 199] on video at bounding box center [808, 234] width 551 height 217
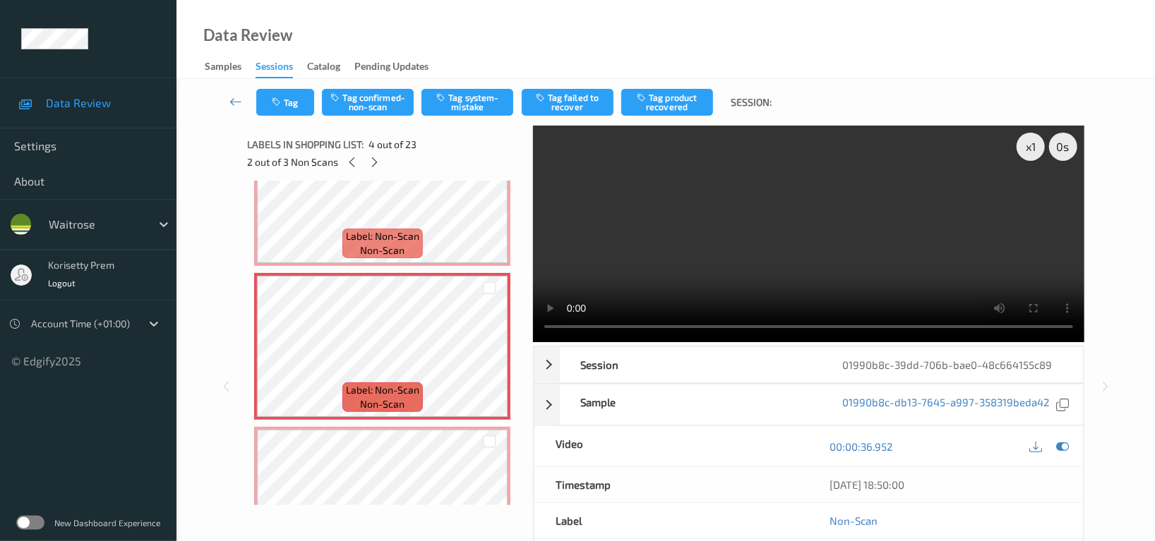
click at [762, 207] on video at bounding box center [808, 234] width 551 height 217
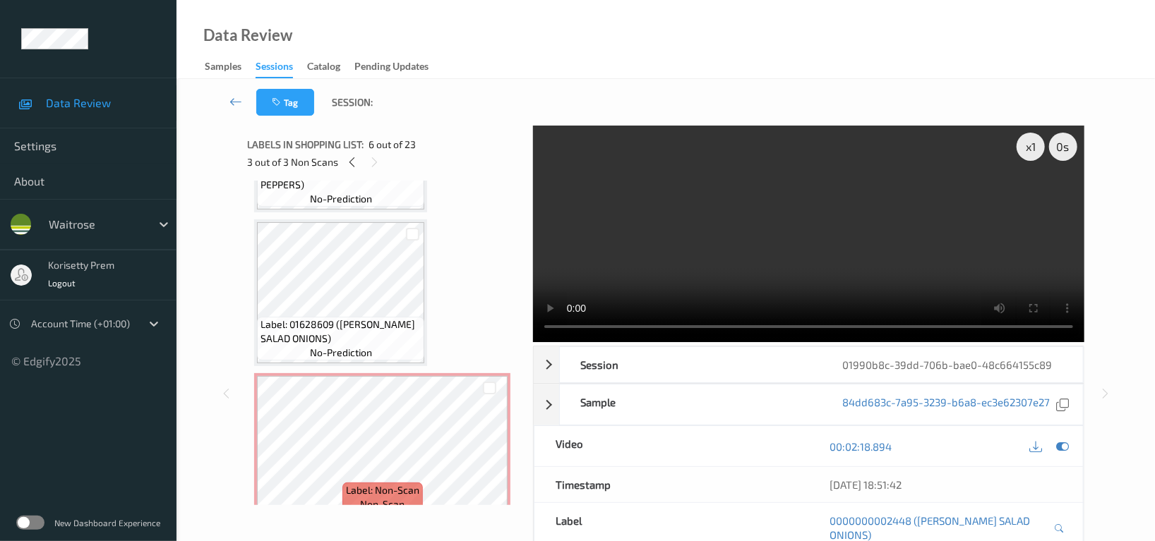
scroll to position [94, 0]
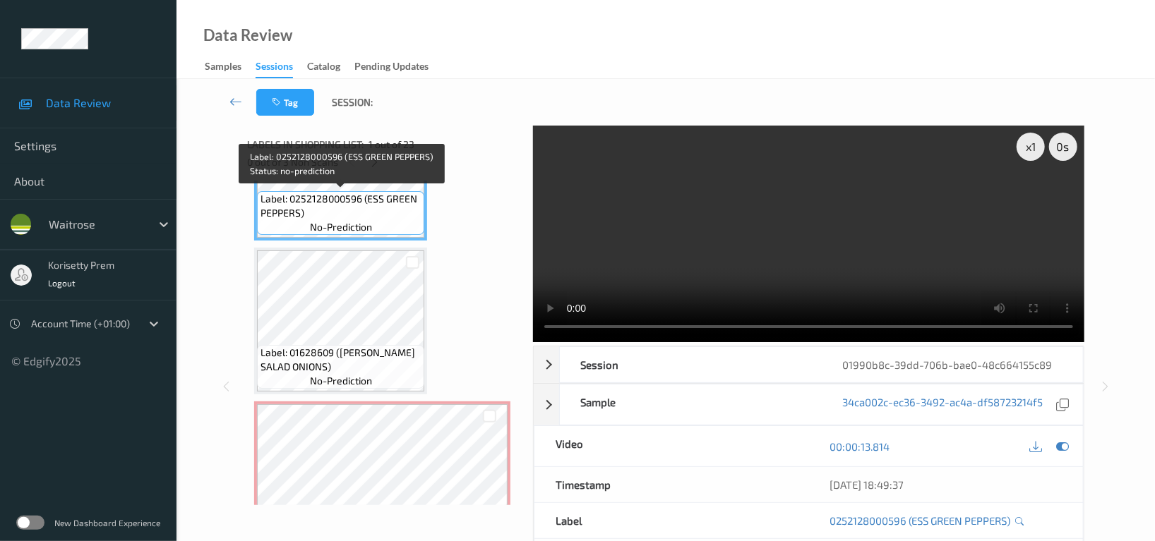
click at [315, 217] on span "Label: 0252128000596 (ESS GREEN PEPPERS)" at bounding box center [340, 206] width 160 height 28
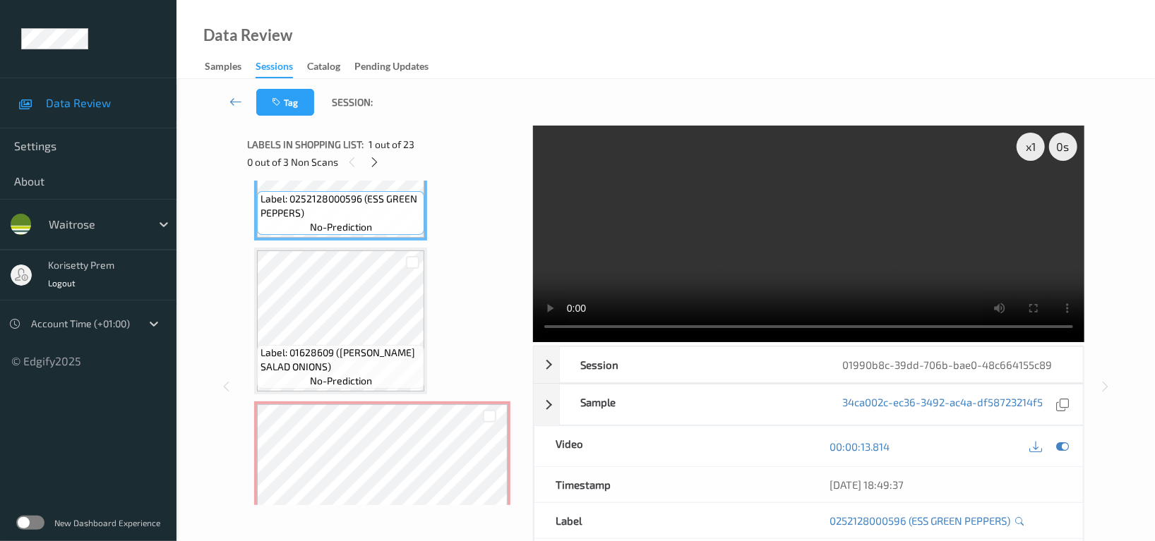
click at [942, 243] on video at bounding box center [808, 234] width 551 height 217
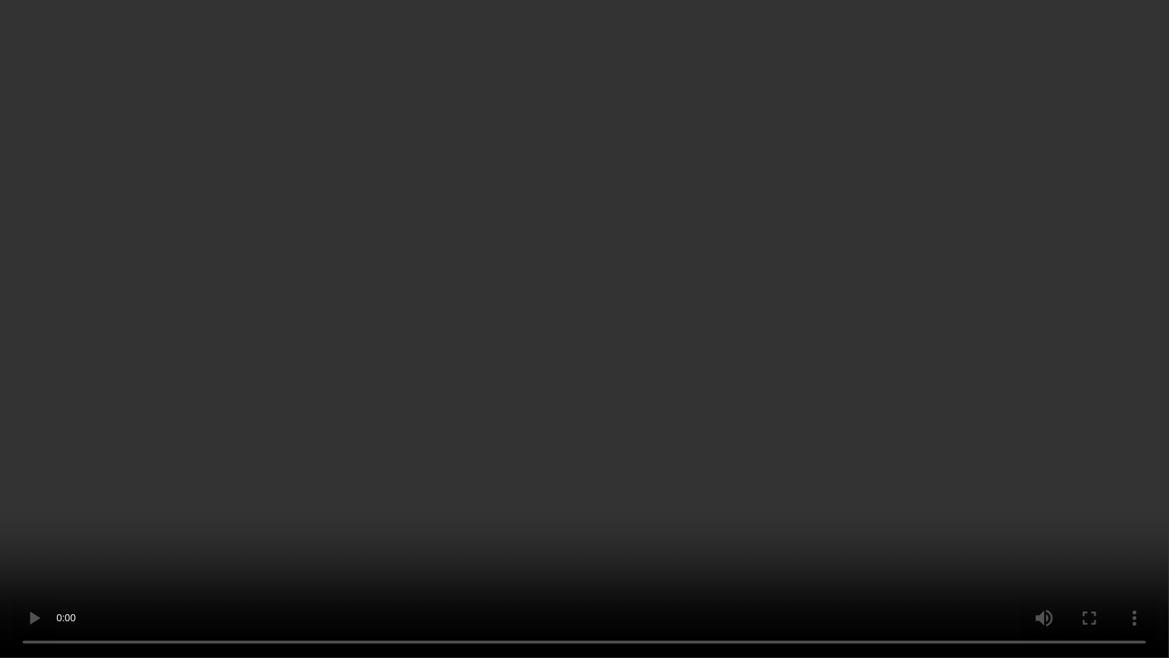
click at [710, 402] on video at bounding box center [584, 329] width 1169 height 658
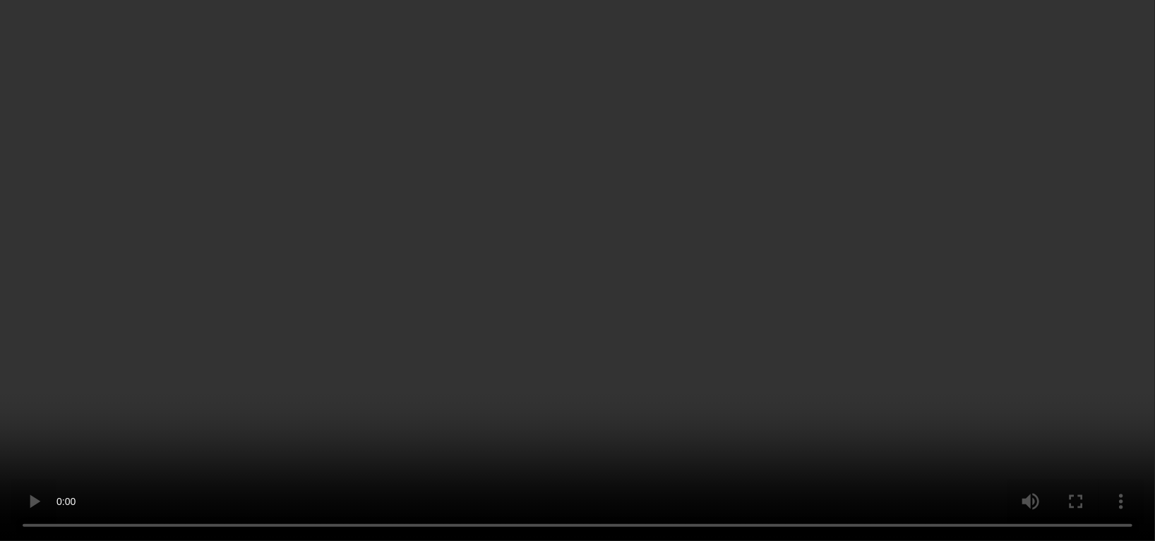
scroll to position [188, 0]
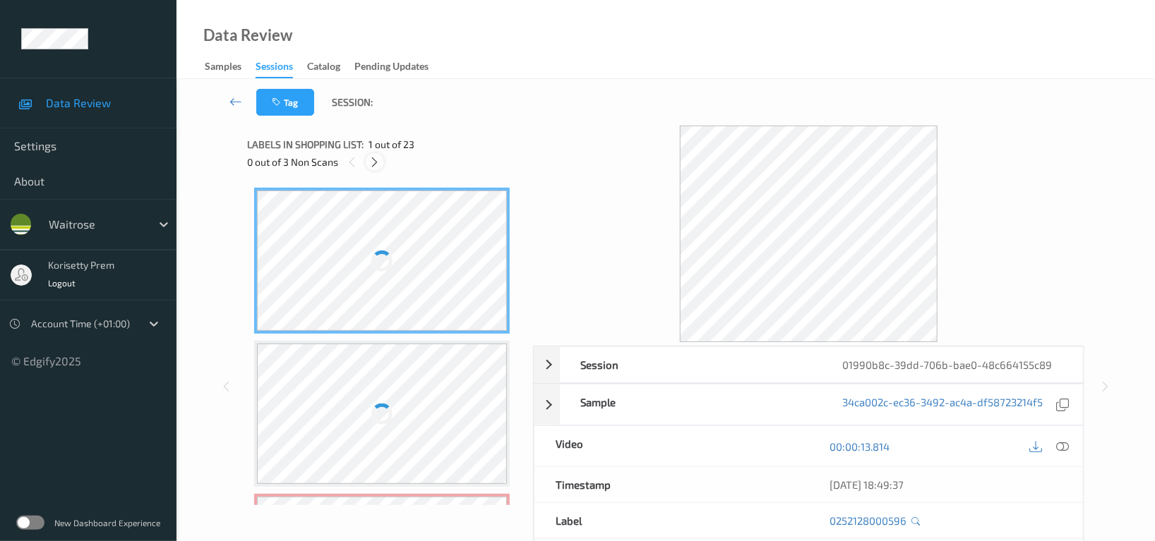
click at [373, 163] on icon at bounding box center [375, 162] width 12 height 13
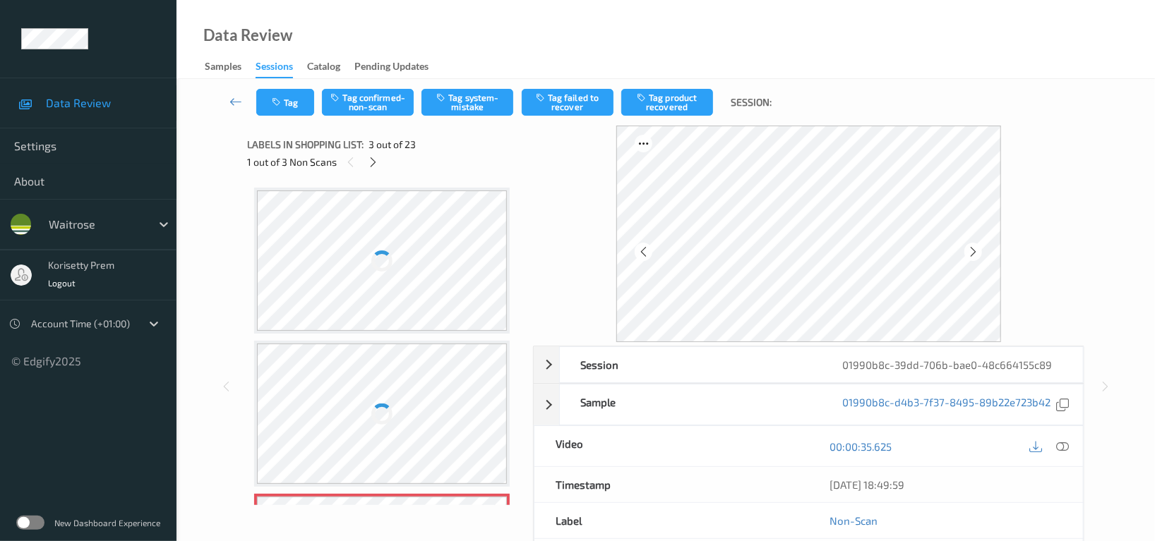
click at [401, 371] on div at bounding box center [382, 414] width 250 height 140
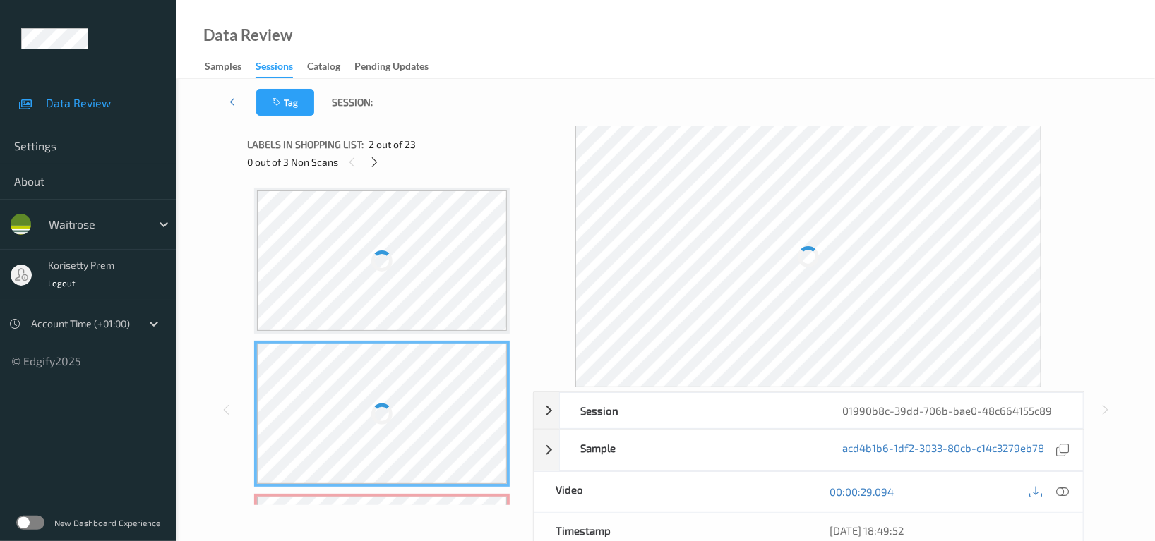
click at [384, 298] on div at bounding box center [382, 261] width 250 height 140
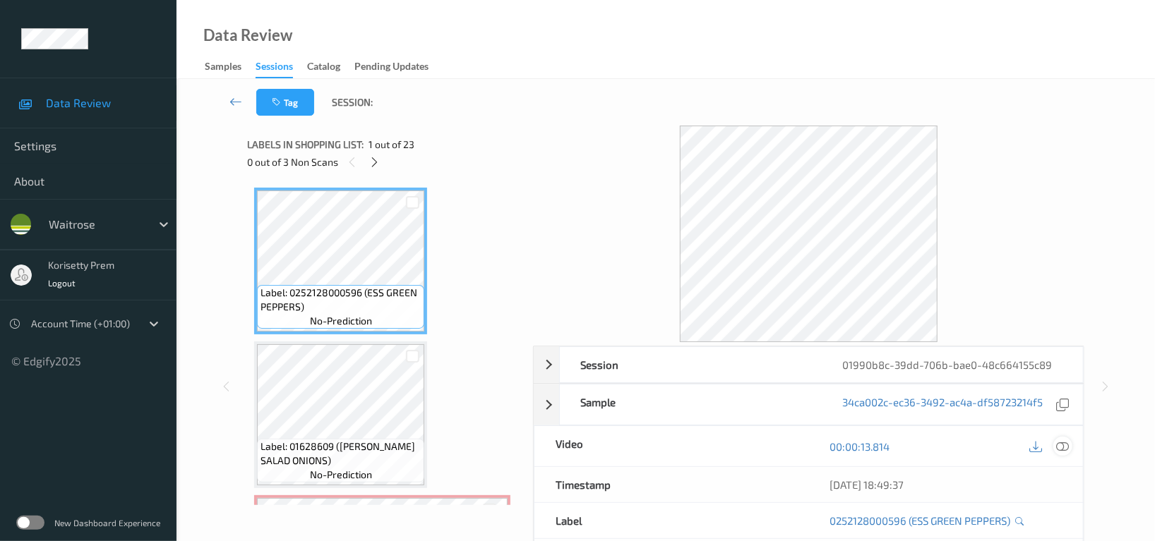
click at [1062, 445] on icon at bounding box center [1062, 446] width 13 height 13
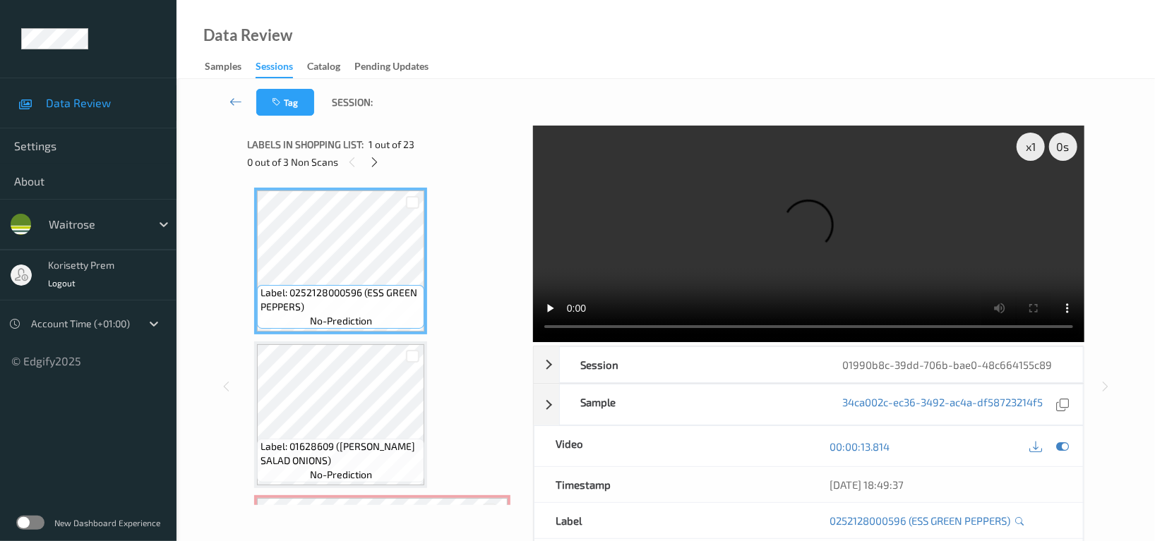
click at [749, 203] on video at bounding box center [808, 234] width 551 height 217
click at [828, 239] on video at bounding box center [808, 234] width 551 height 217
click at [1076, 444] on div "00:00:13.814" at bounding box center [945, 446] width 274 height 40
click at [1059, 452] on icon at bounding box center [1062, 446] width 13 height 13
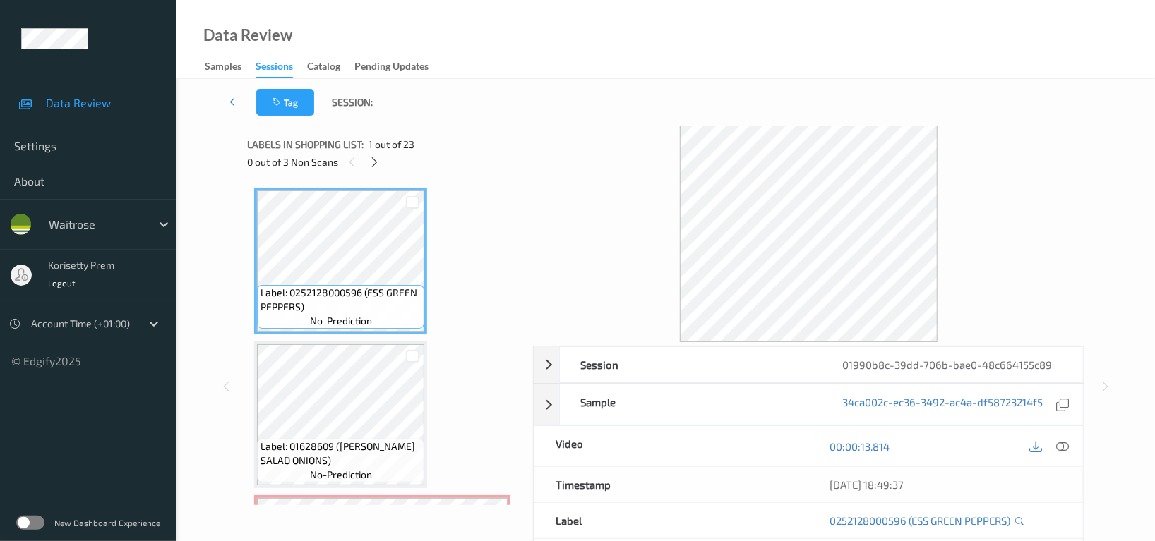
scroll to position [188, 0]
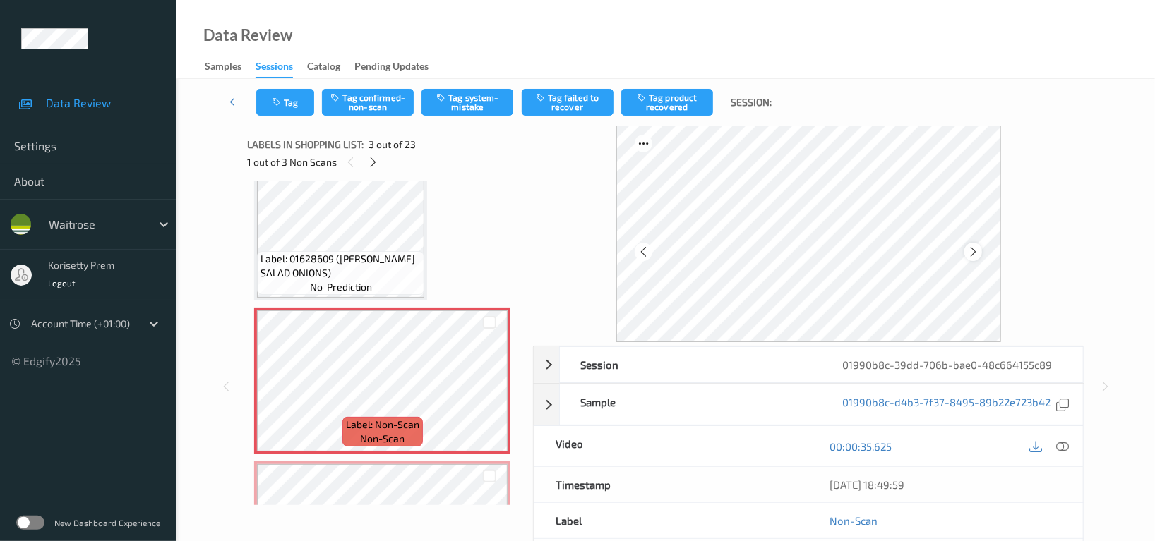
click at [966, 251] on div at bounding box center [973, 252] width 18 height 18
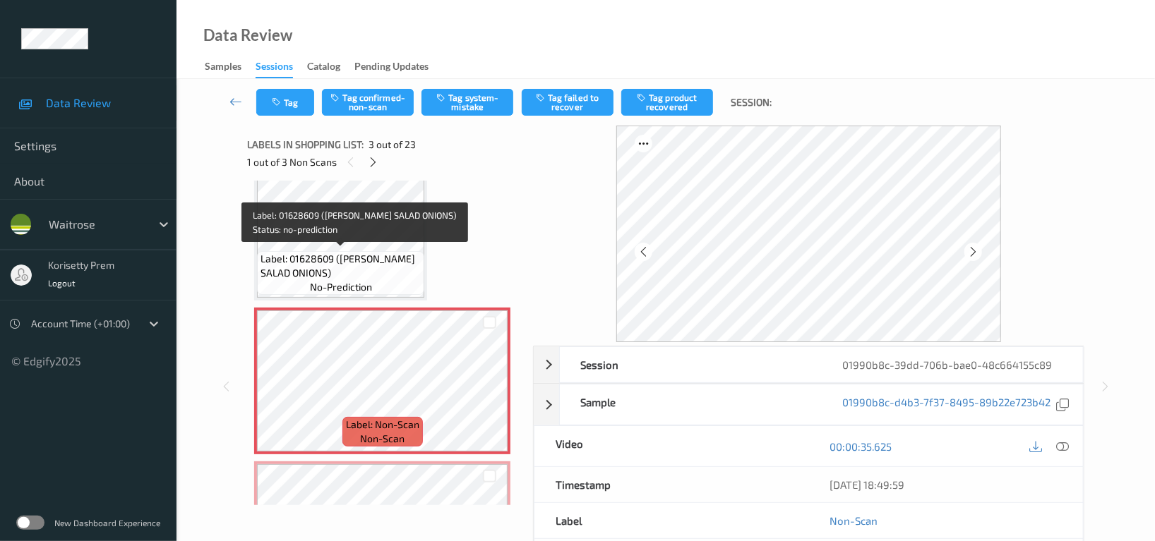
click at [310, 263] on span "Label: 01628609 ([PERSON_NAME] SALAD ONIONS)" at bounding box center [340, 266] width 160 height 28
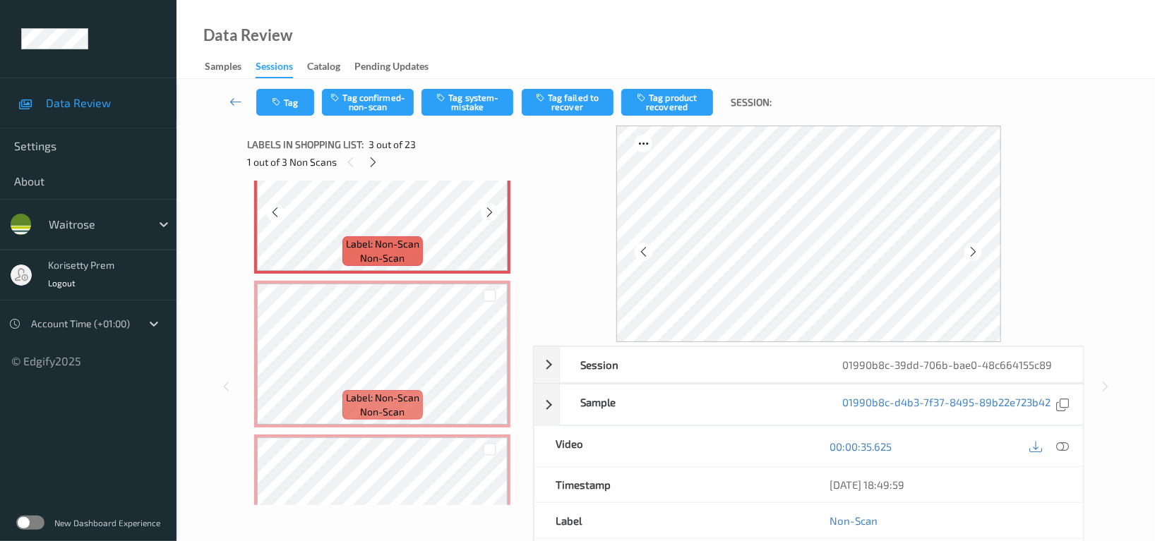
scroll to position [376, 0]
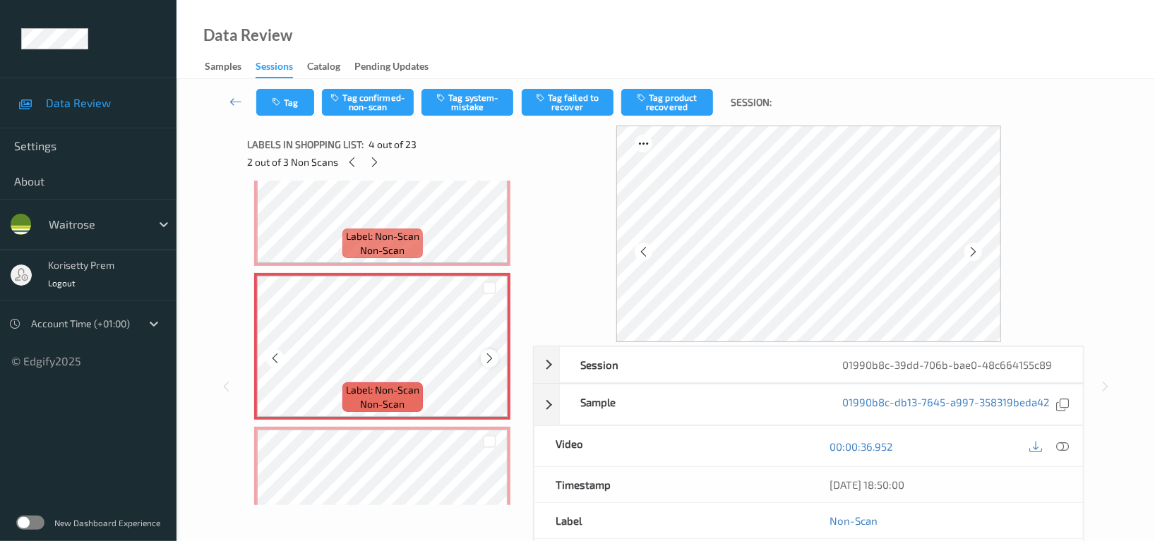
click at [485, 354] on icon at bounding box center [489, 358] width 12 height 13
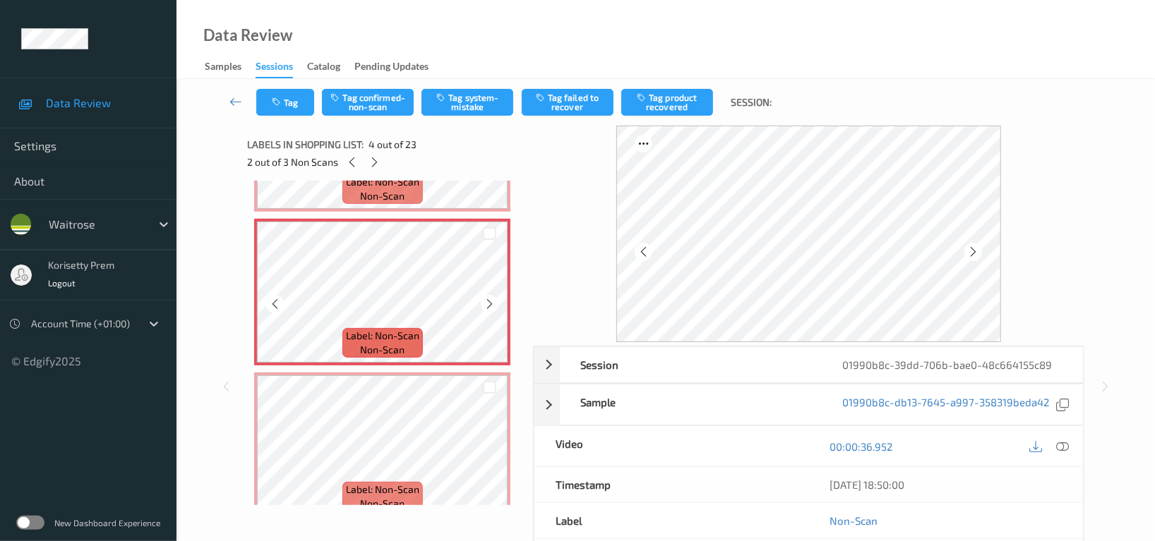
scroll to position [470, 0]
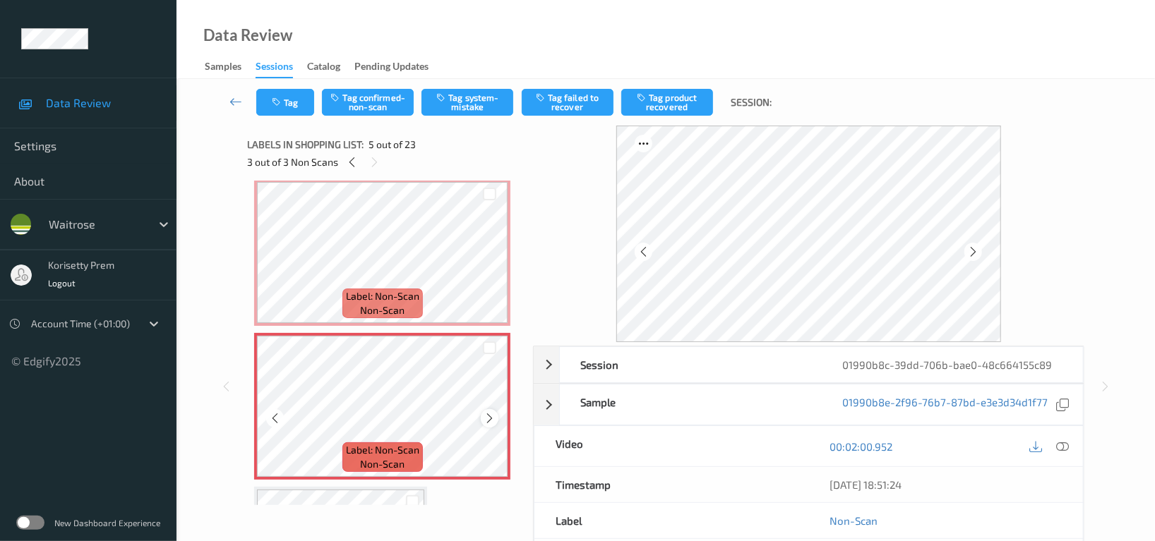
click at [489, 416] on icon at bounding box center [489, 418] width 12 height 13
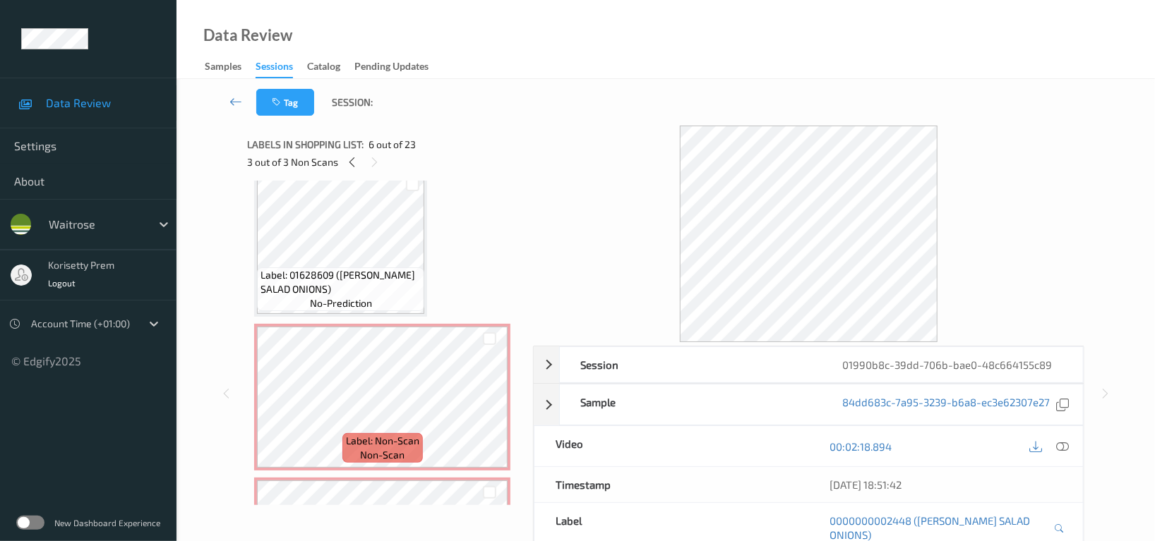
scroll to position [0, 0]
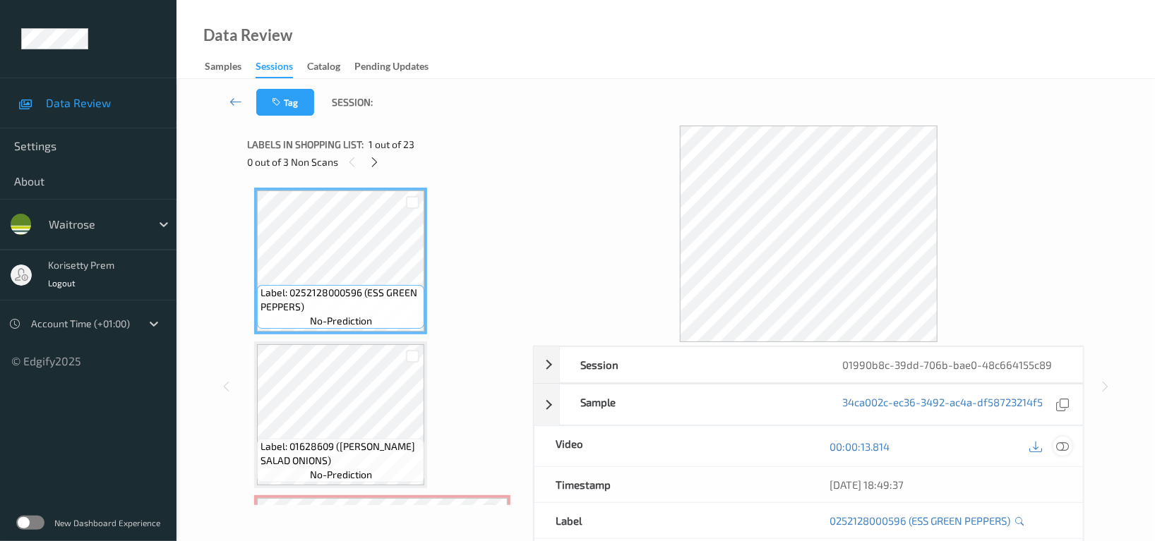
click at [1062, 447] on icon at bounding box center [1062, 446] width 13 height 13
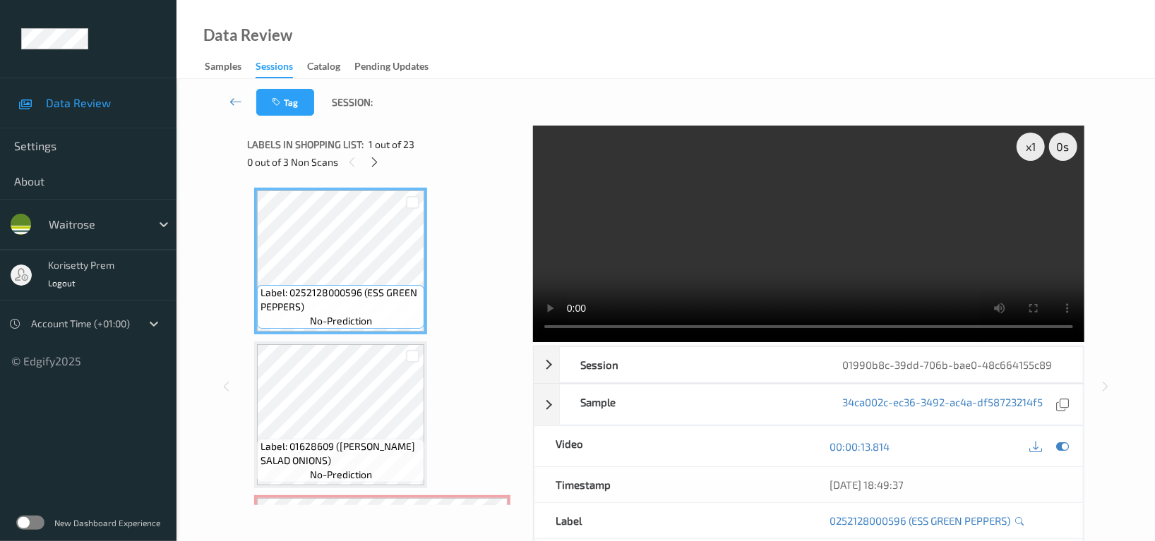
click at [635, 261] on video at bounding box center [808, 234] width 551 height 217
click at [748, 267] on video at bounding box center [808, 234] width 551 height 217
click at [813, 220] on video at bounding box center [808, 234] width 551 height 217
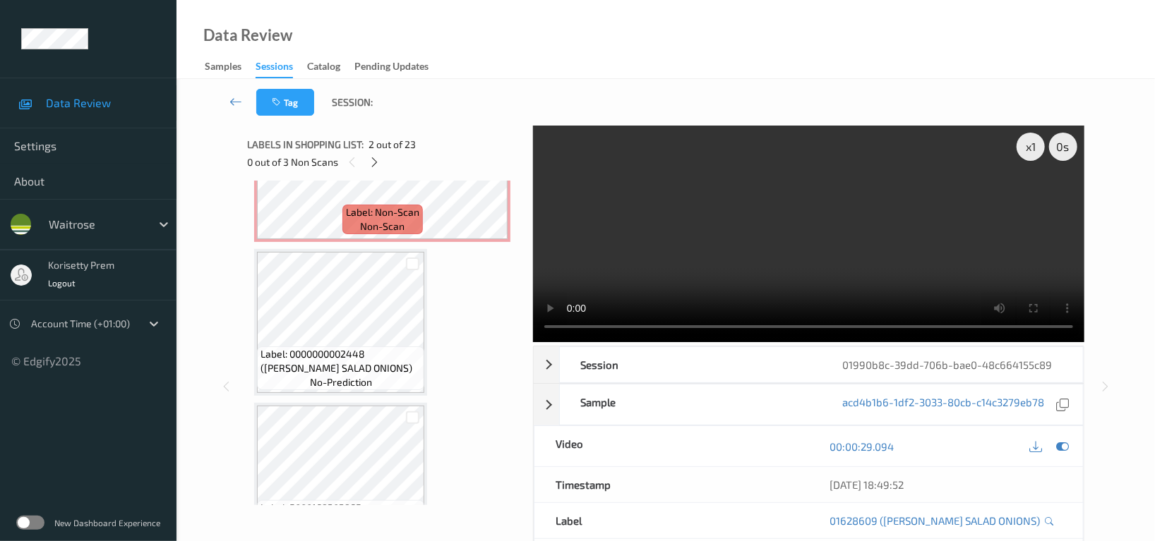
scroll to position [752, 0]
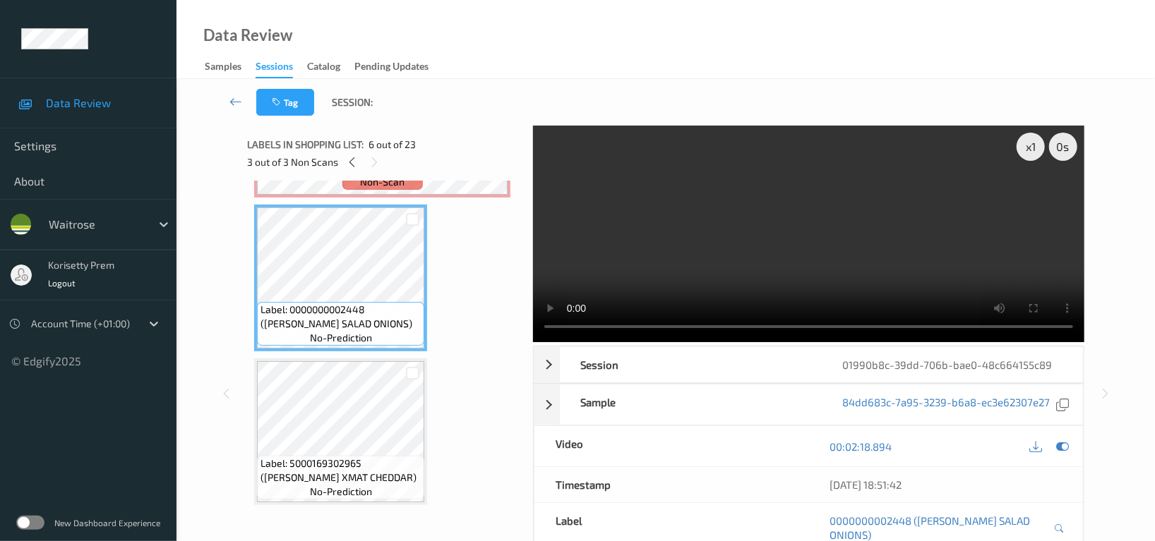
click at [776, 197] on video at bounding box center [808, 234] width 551 height 217
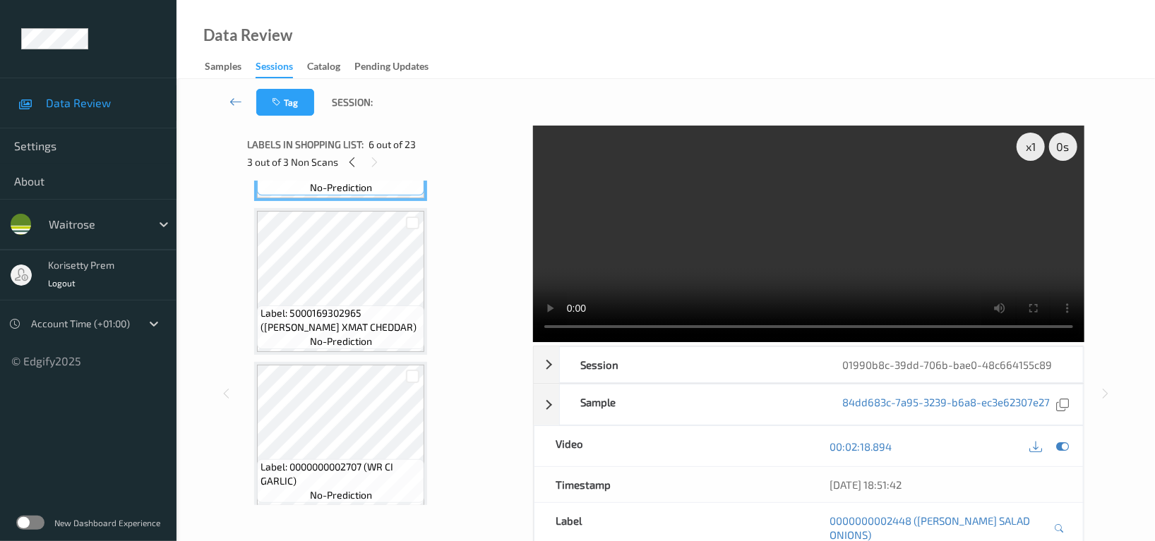
scroll to position [941, 0]
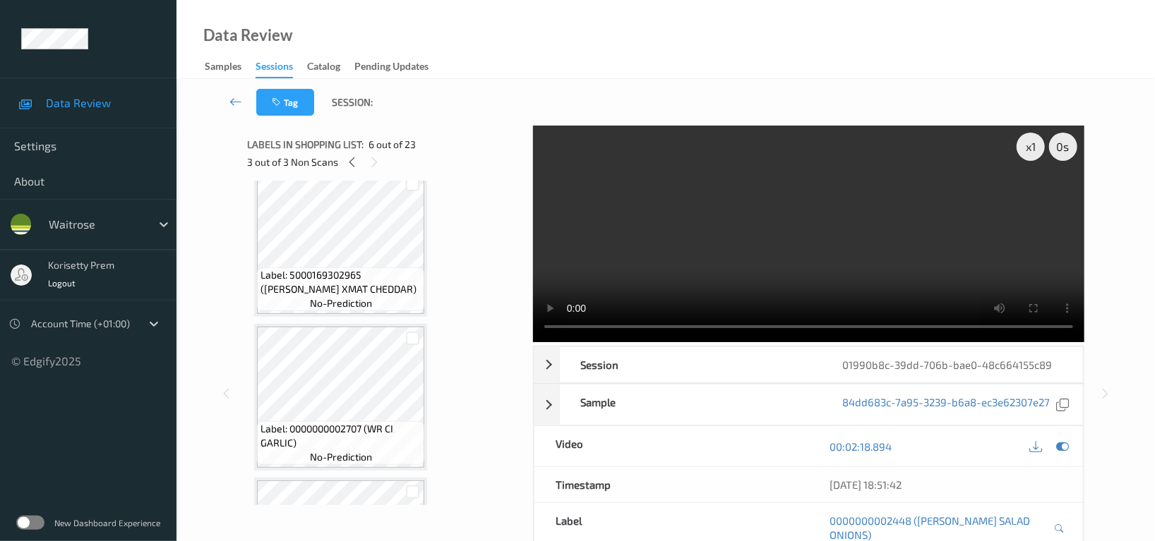
click at [705, 212] on video at bounding box center [808, 234] width 551 height 217
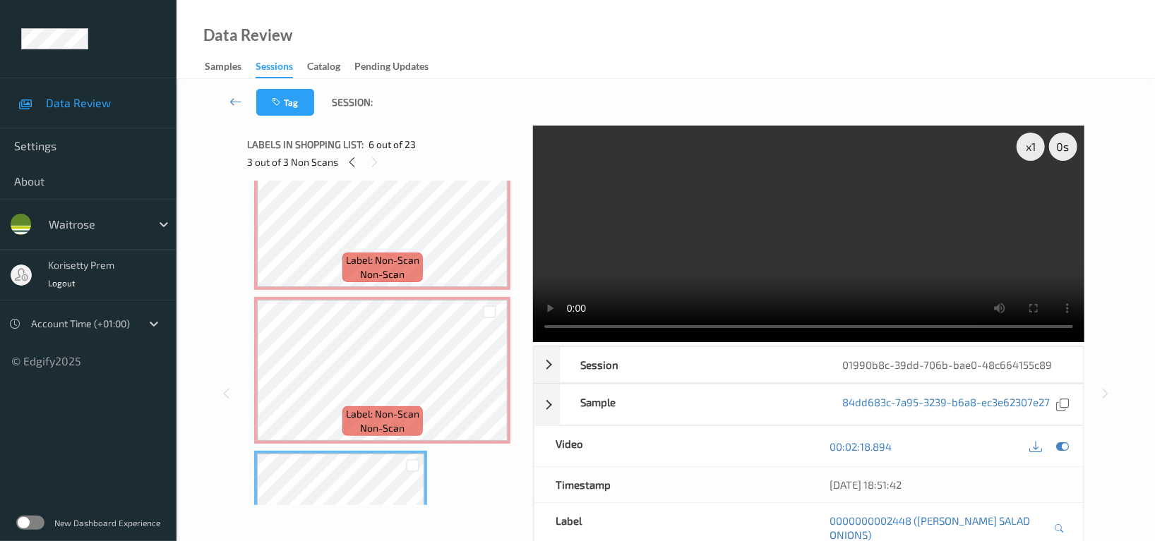
scroll to position [282, 0]
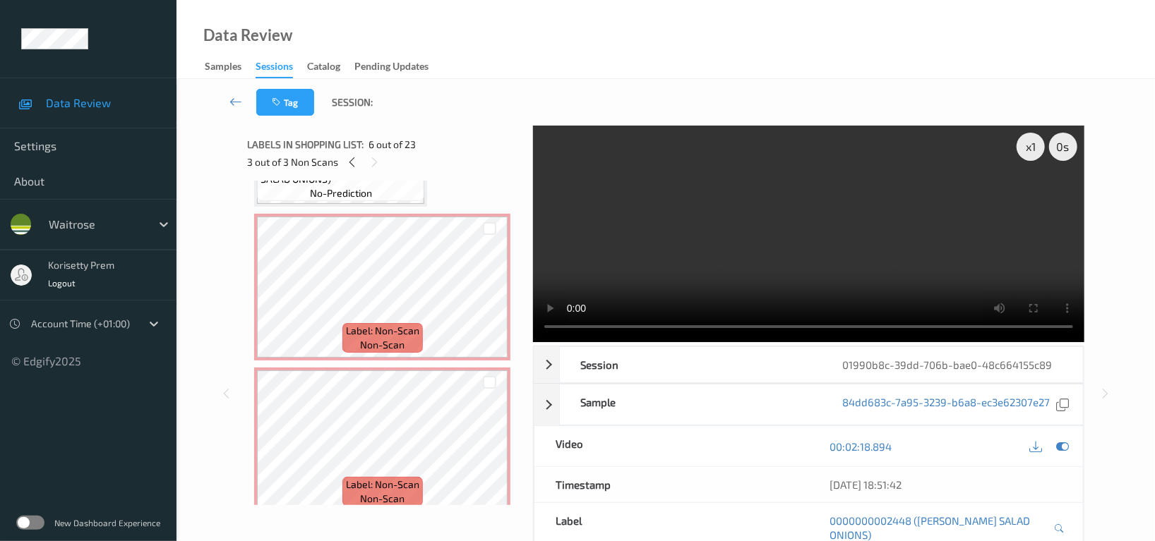
click at [712, 217] on video at bounding box center [808, 234] width 551 height 217
click at [663, 234] on video at bounding box center [808, 234] width 551 height 217
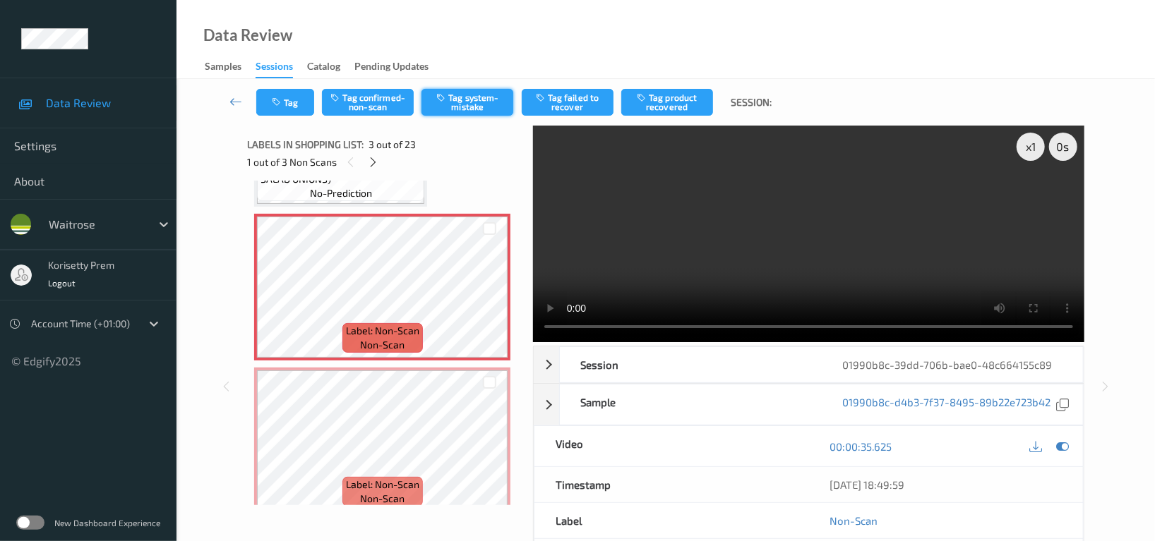
click at [476, 102] on button "Tag system-mistake" at bounding box center [467, 102] width 92 height 27
click at [293, 107] on button "Tag" at bounding box center [285, 102] width 58 height 27
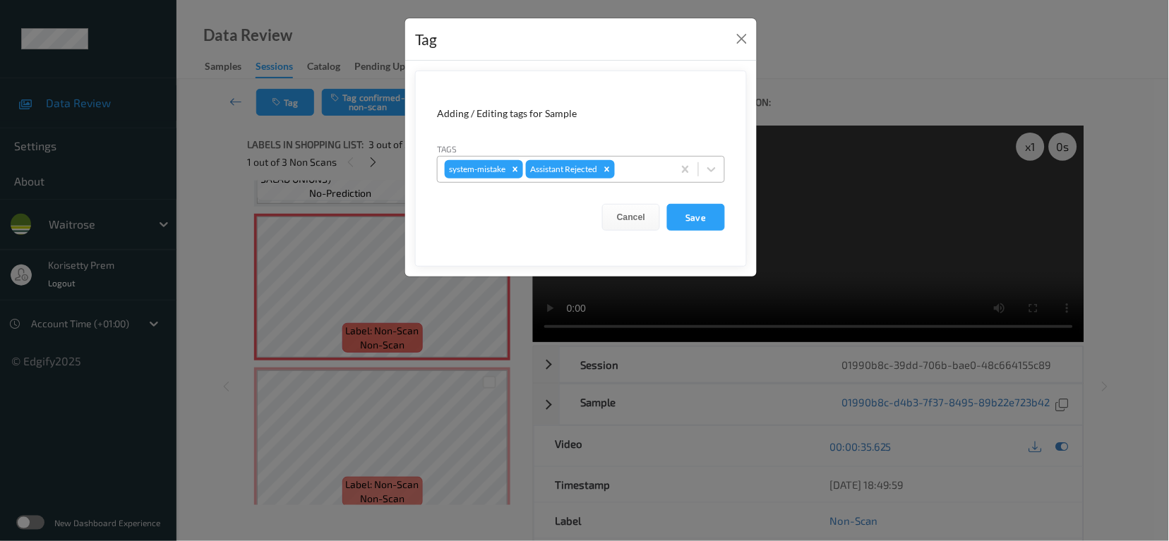
click at [627, 169] on div at bounding box center [642, 169] width 48 height 17
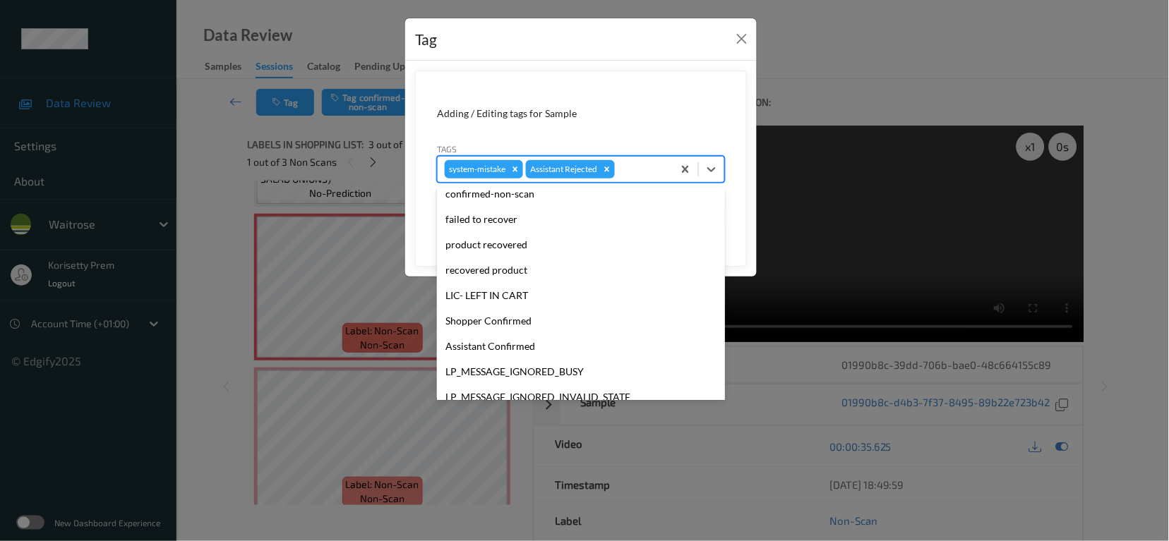
scroll to position [301, 0]
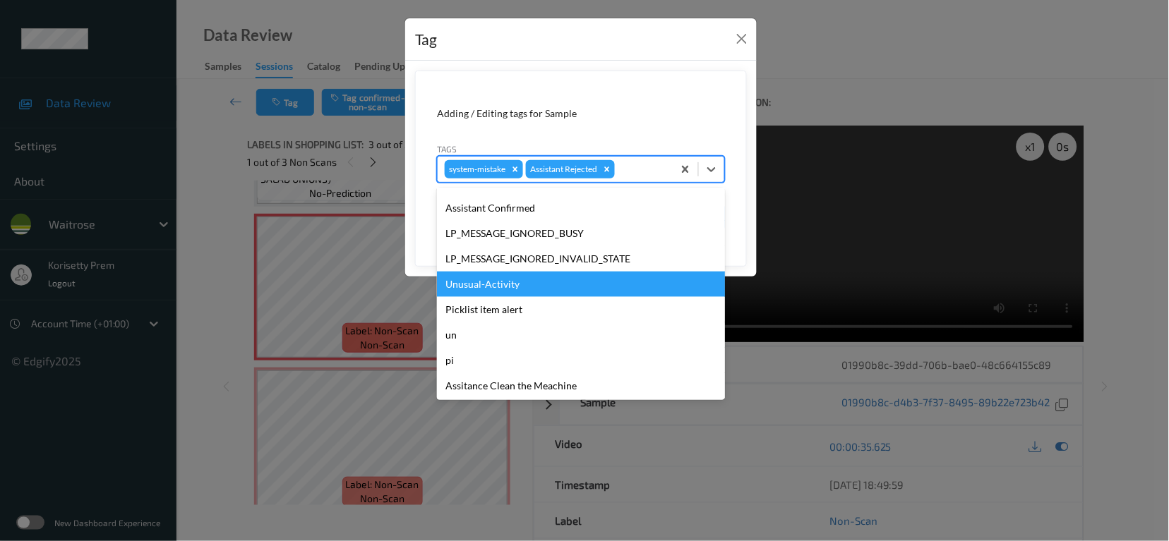
click at [486, 287] on div "Unusual-Activity" at bounding box center [581, 284] width 288 height 25
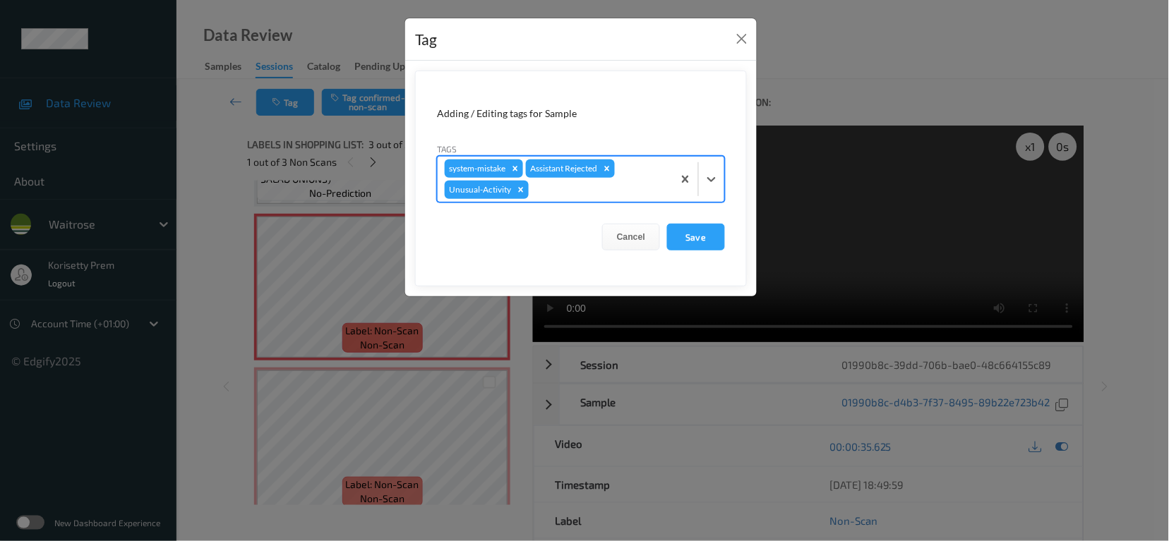
click at [561, 194] on div at bounding box center [598, 189] width 134 height 17
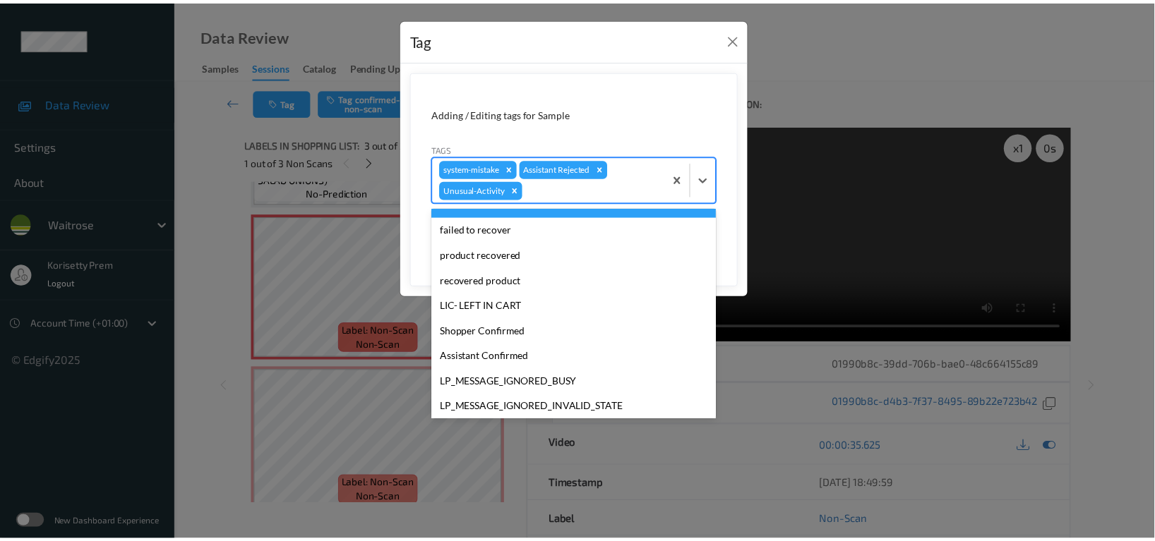
scroll to position [276, 0]
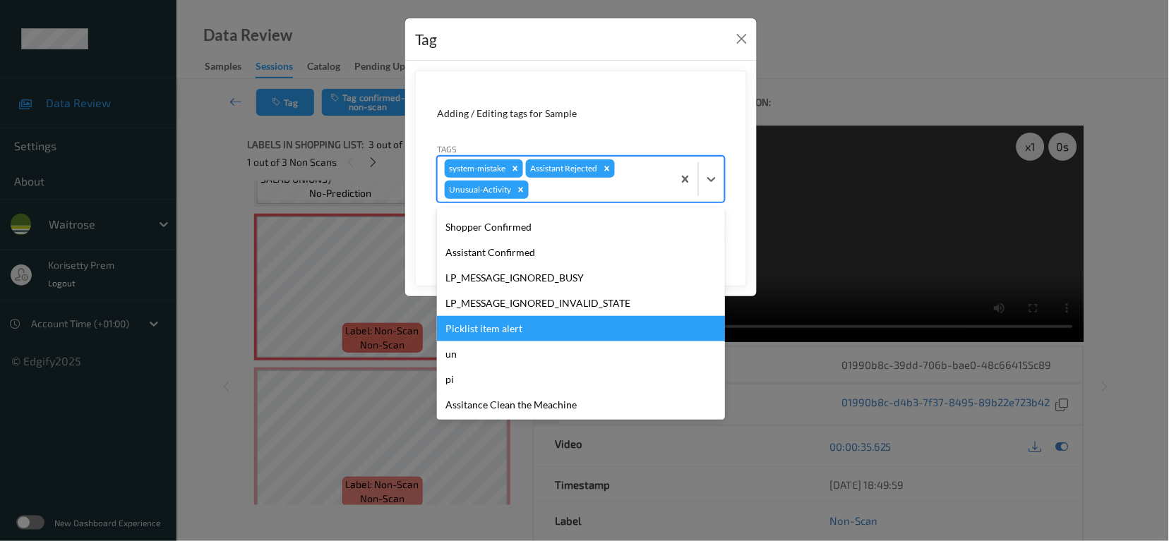
click at [493, 326] on div "Picklist item alert" at bounding box center [581, 328] width 288 height 25
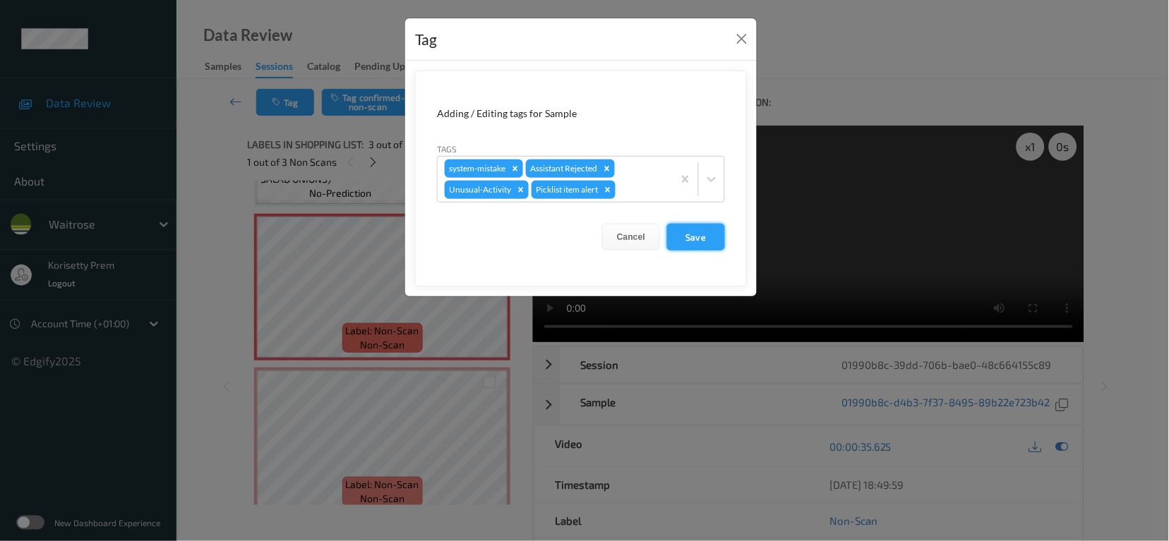
click at [723, 239] on button "Save" at bounding box center [696, 237] width 58 height 27
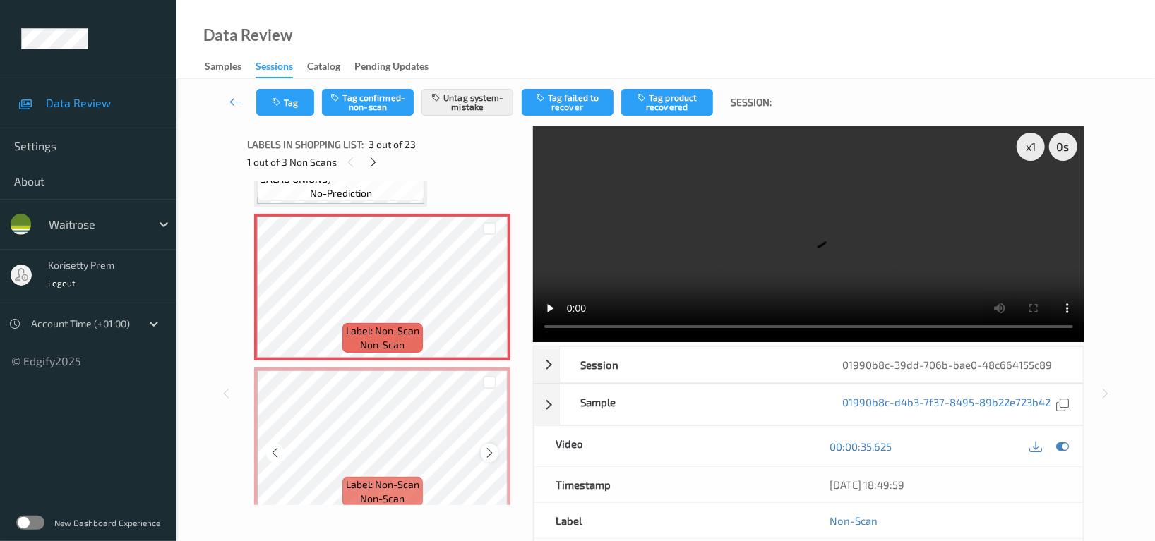
click at [485, 447] on icon at bounding box center [489, 453] width 12 height 13
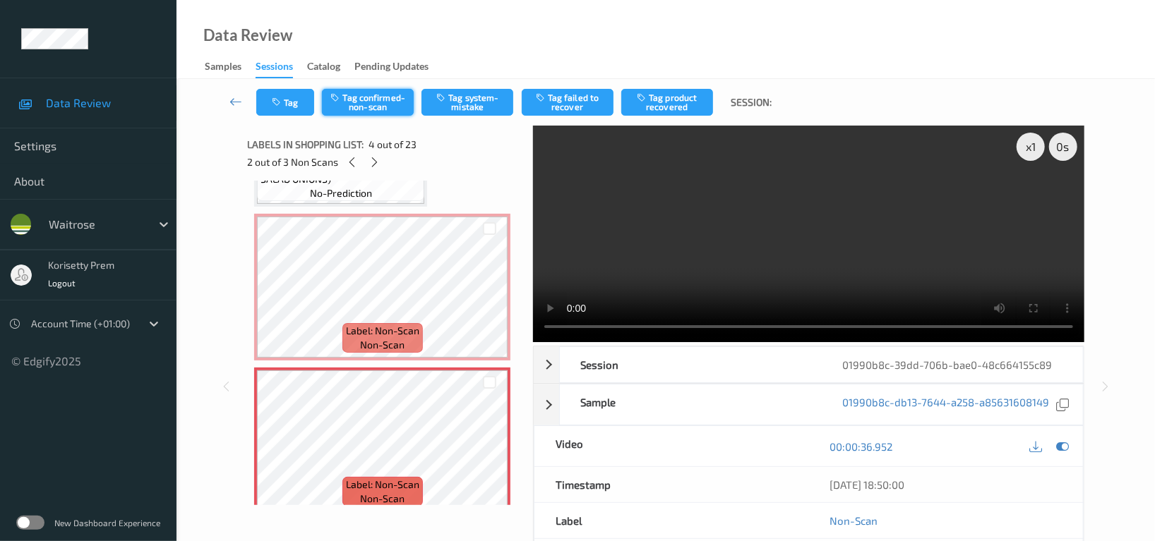
click at [382, 93] on button "Tag confirmed-non-scan" at bounding box center [368, 102] width 92 height 27
click at [654, 102] on button "Tag product recovered" at bounding box center [667, 102] width 92 height 27
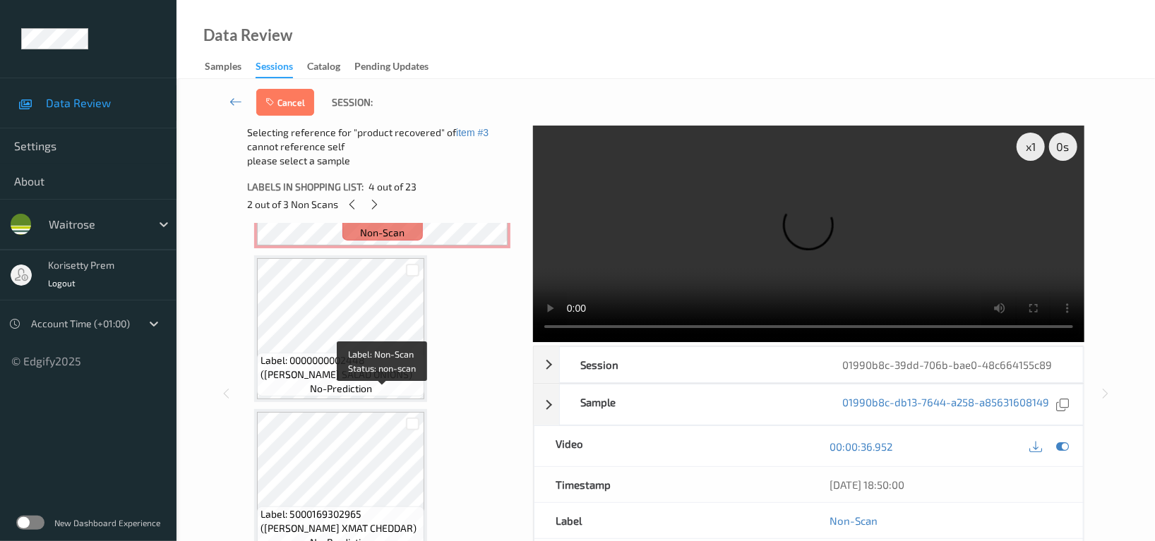
scroll to position [752, 0]
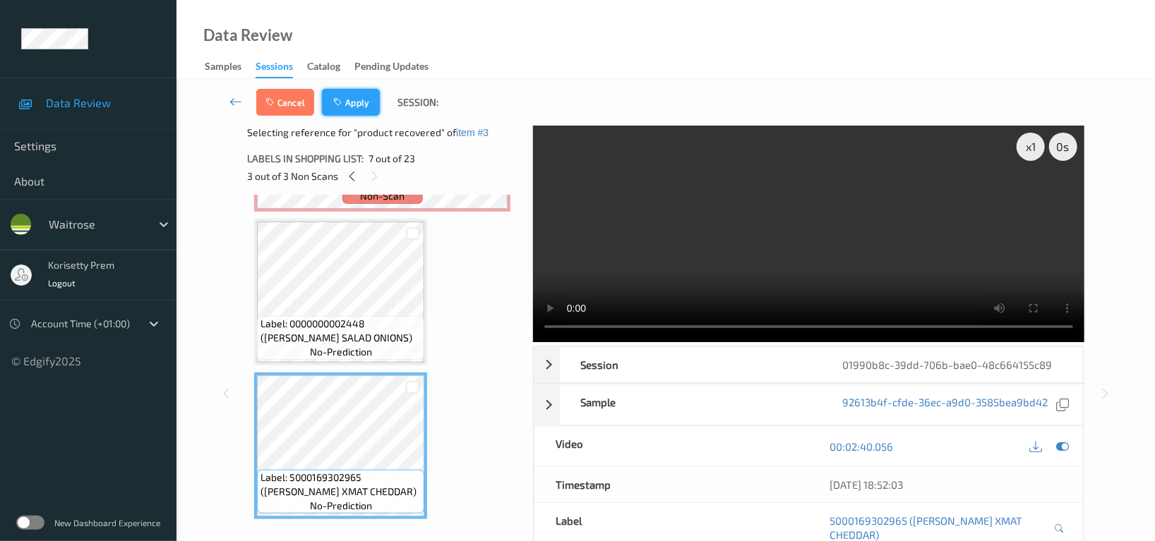
click at [349, 99] on button "Apply" at bounding box center [351, 102] width 58 height 27
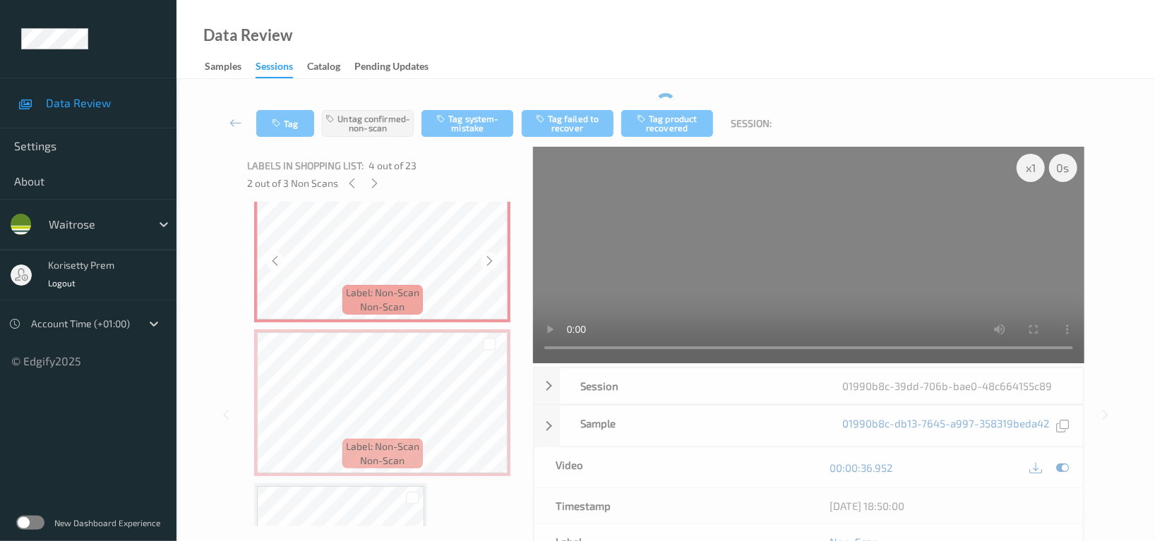
scroll to position [502, 0]
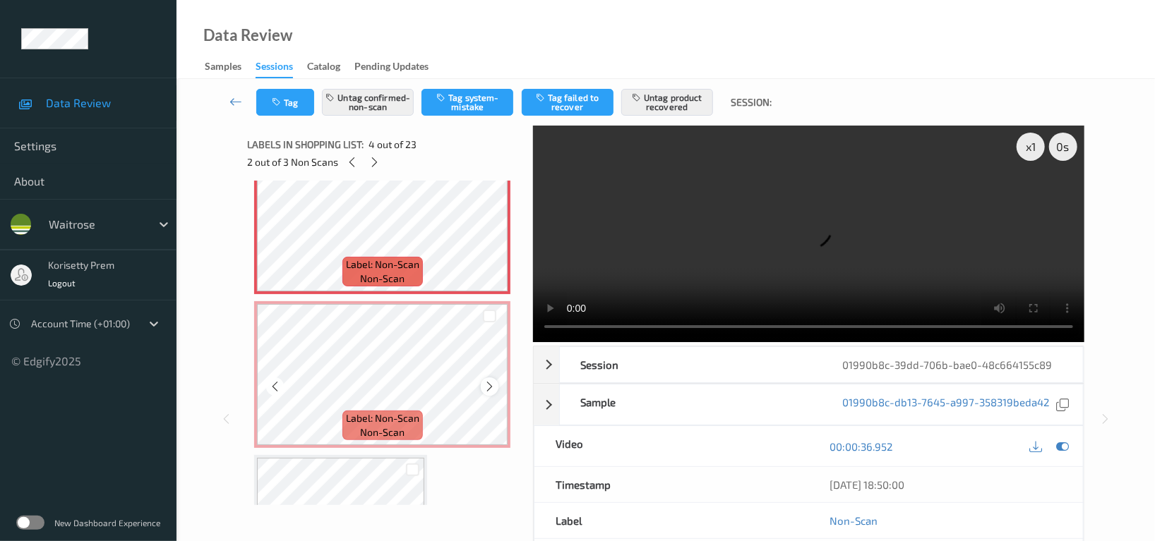
click at [491, 385] on icon at bounding box center [489, 386] width 12 height 13
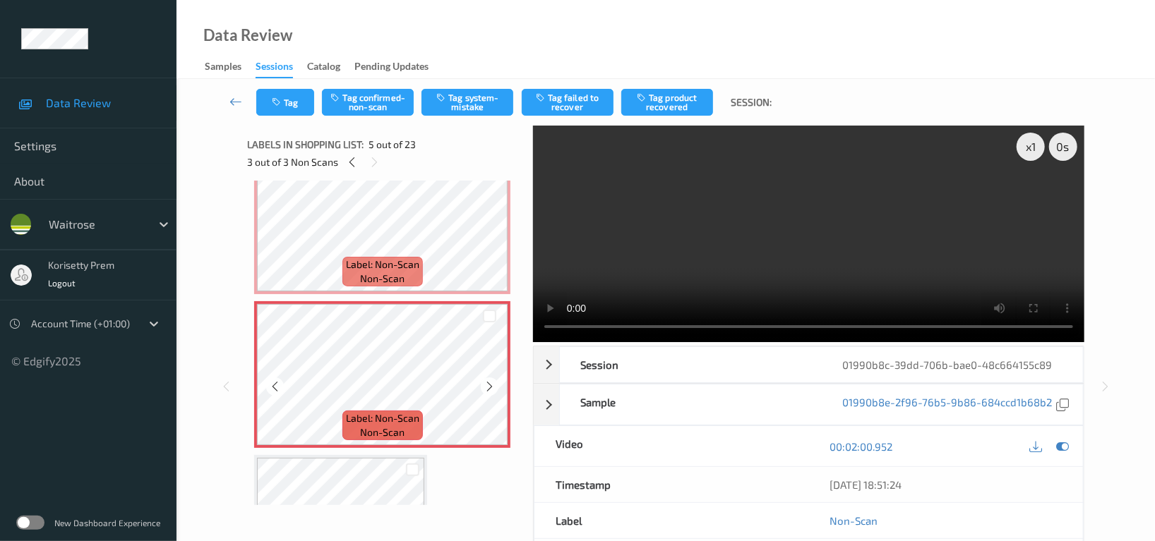
click at [491, 385] on icon at bounding box center [489, 386] width 12 height 13
click at [482, 85] on div "Tag Tag confirmed-non-scan Tag system-mistake Tag failed to recover Tag product…" at bounding box center [665, 102] width 920 height 47
click at [464, 112] on button "Tag system-mistake" at bounding box center [467, 102] width 92 height 27
click at [285, 100] on button "Tag" at bounding box center [285, 102] width 58 height 27
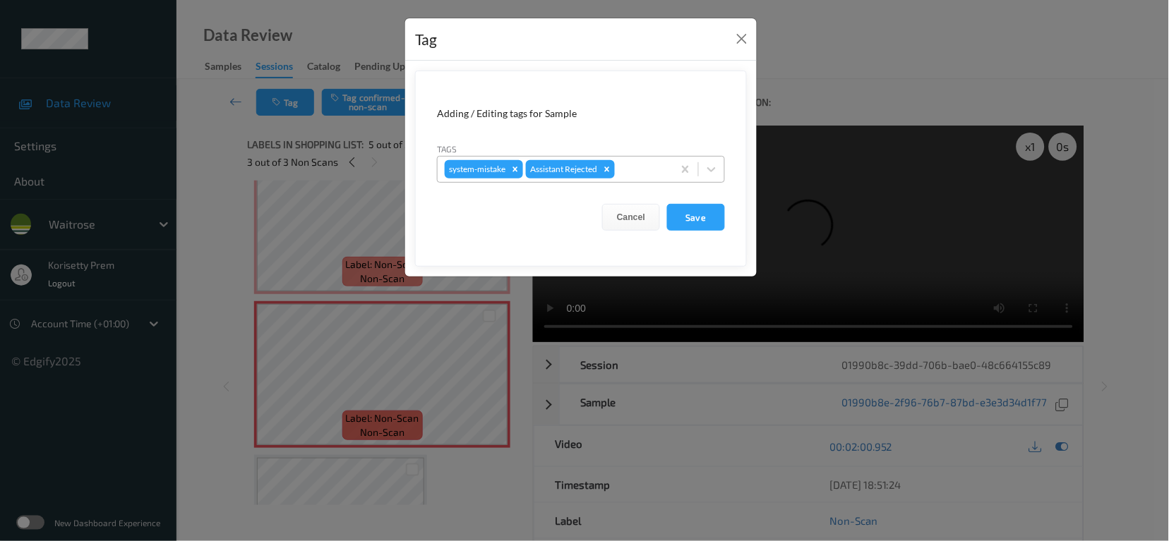
click at [639, 174] on div at bounding box center [642, 169] width 48 height 17
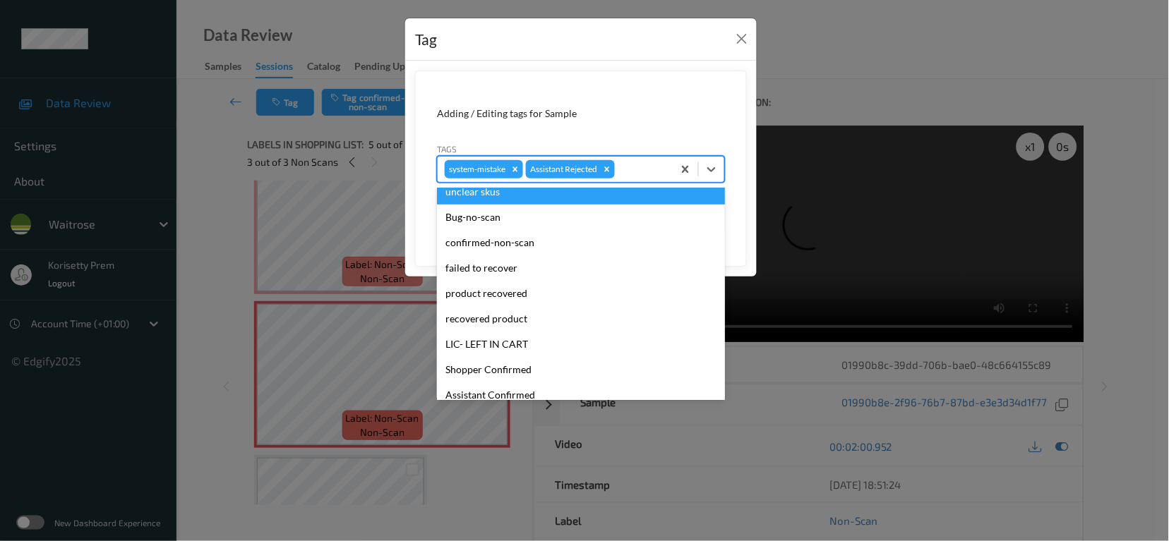
scroll to position [301, 0]
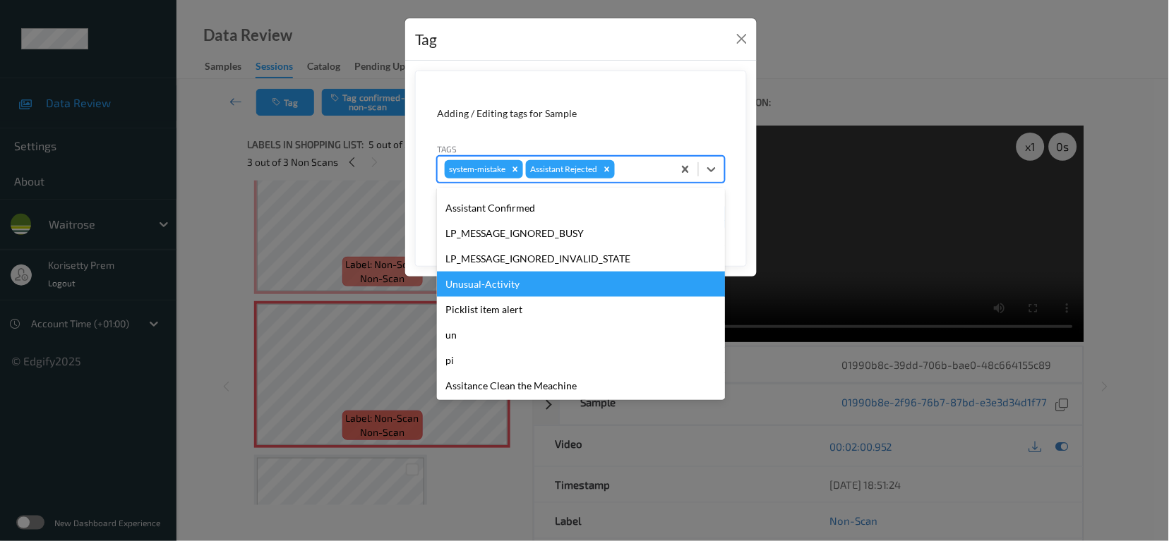
click at [493, 287] on div "Unusual-Activity" at bounding box center [581, 284] width 288 height 25
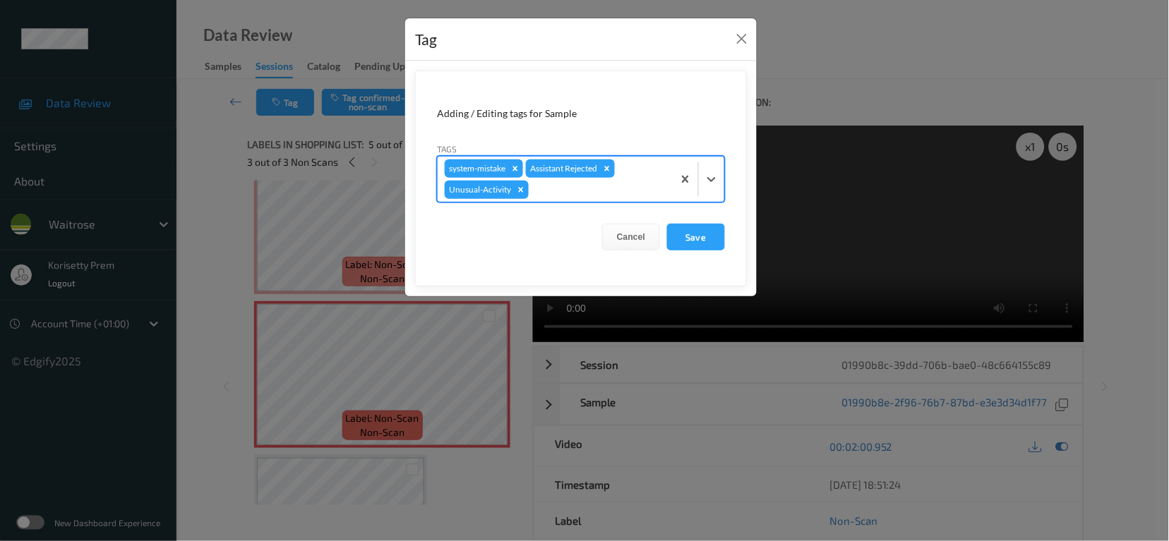
click at [570, 198] on div at bounding box center [598, 189] width 134 height 17
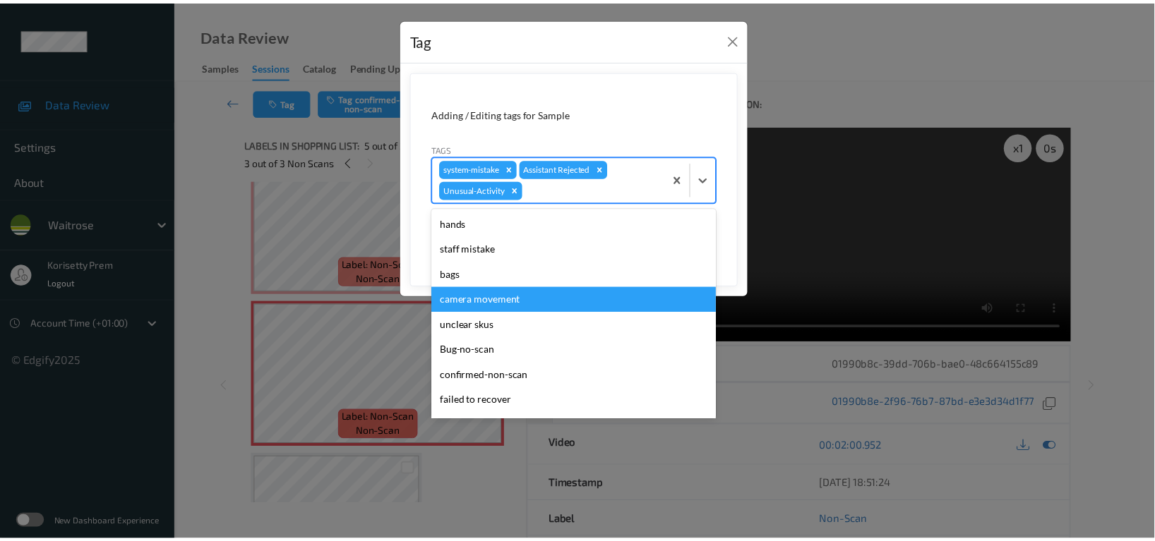
scroll to position [276, 0]
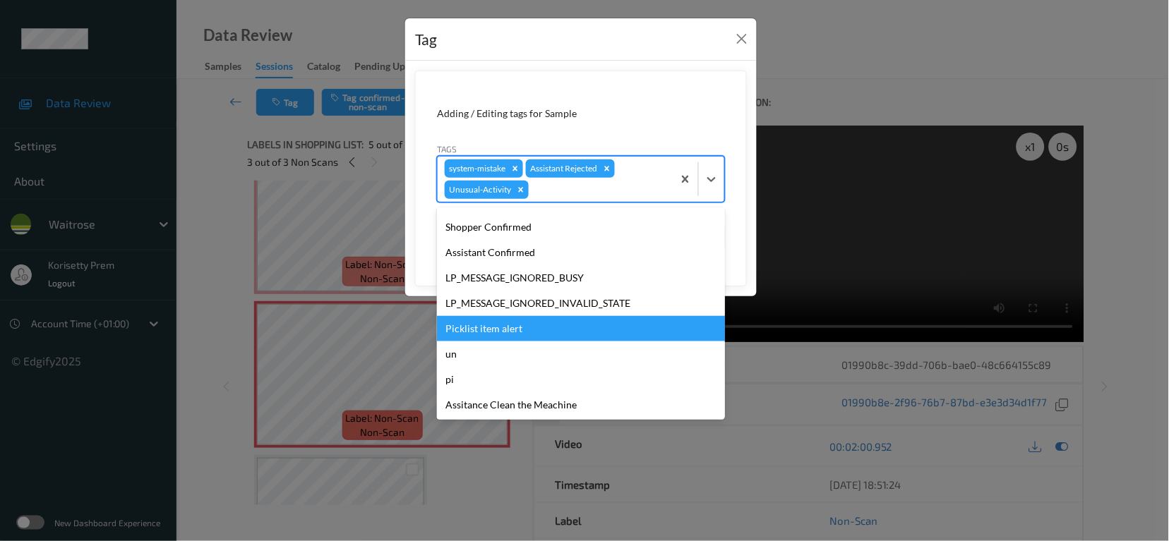
click at [490, 327] on div "Picklist item alert" at bounding box center [581, 328] width 288 height 25
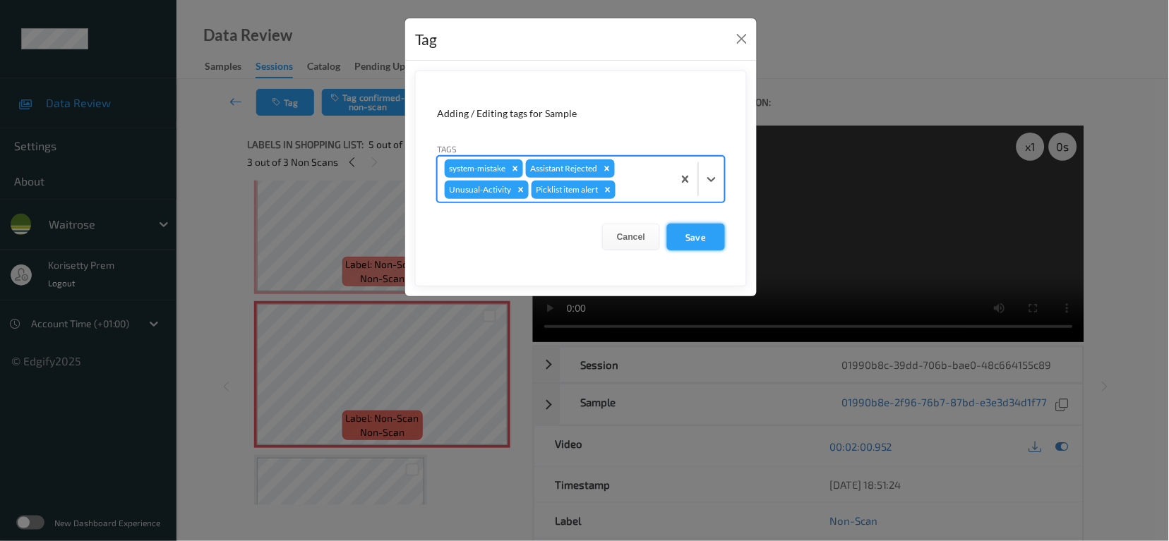
click at [690, 246] on button "Save" at bounding box center [696, 237] width 58 height 27
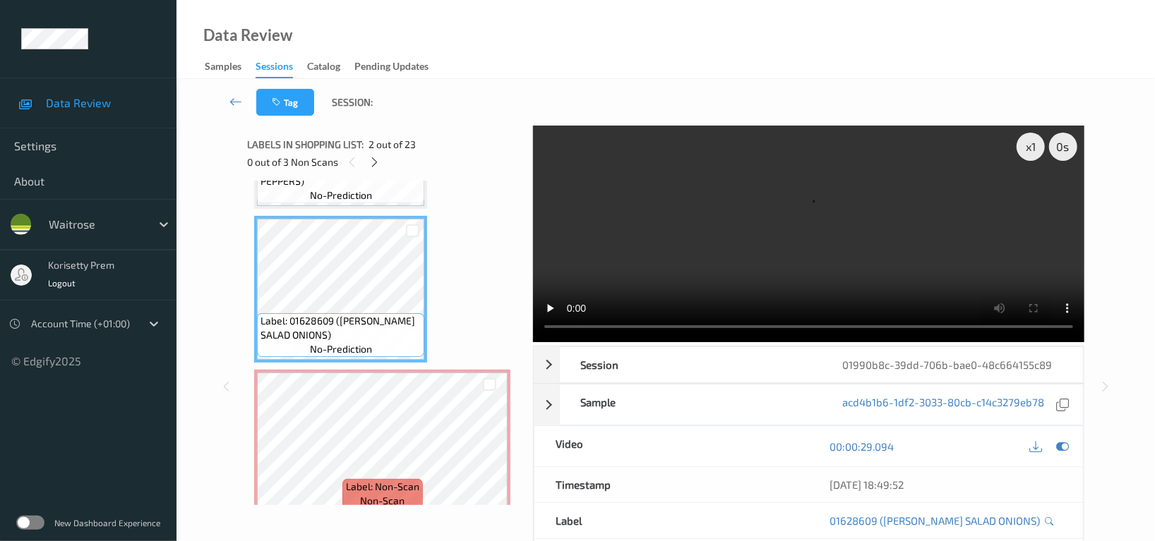
scroll to position [31, 0]
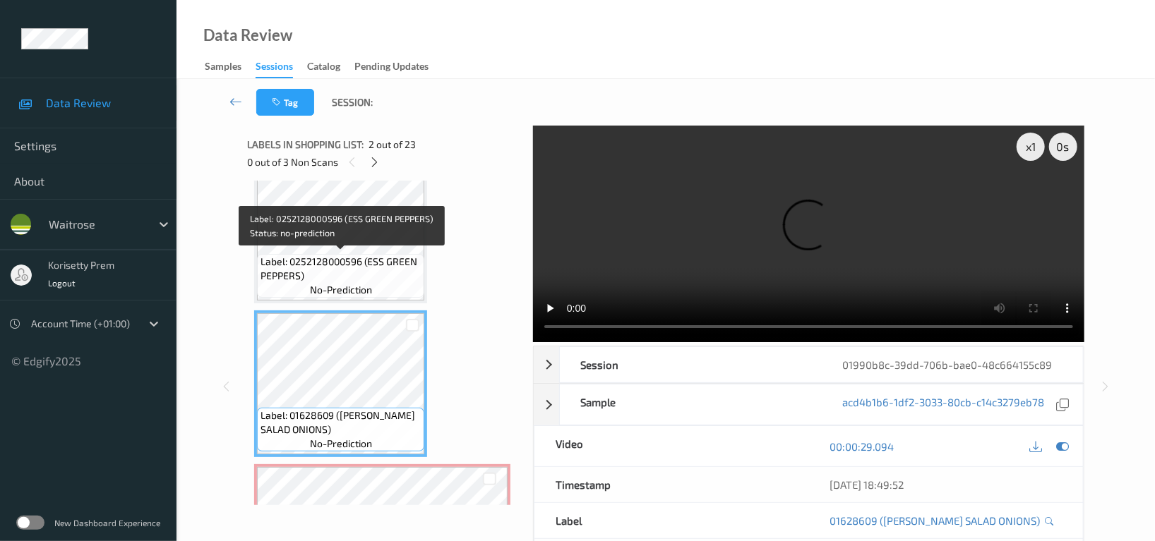
click at [325, 260] on span "Label: 0252128000596 (ESS GREEN PEPPERS)" at bounding box center [340, 269] width 160 height 28
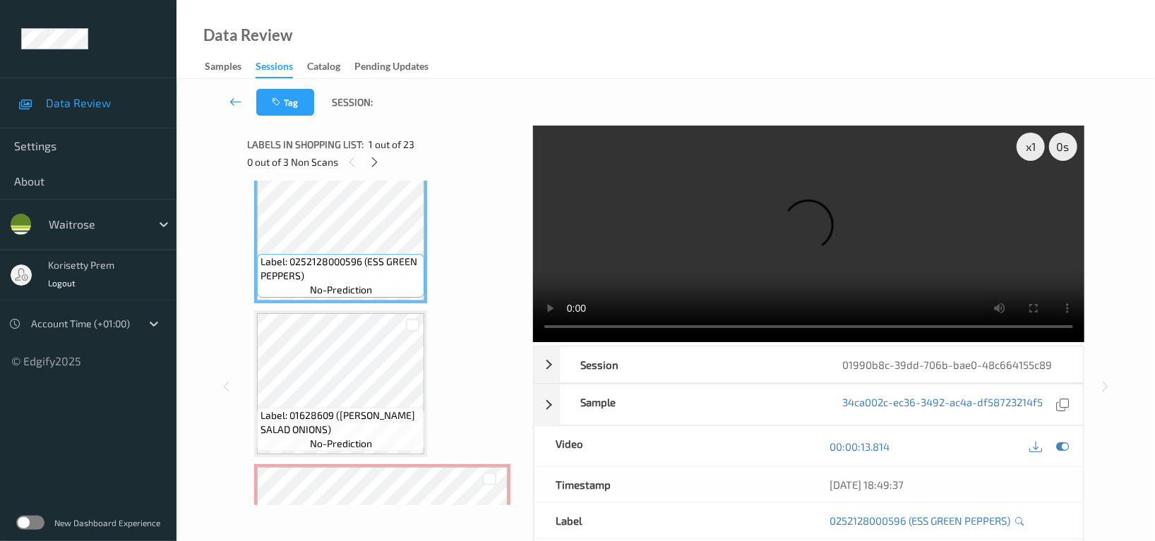
click at [946, 222] on video at bounding box center [808, 234] width 551 height 217
click at [747, 222] on video at bounding box center [808, 234] width 551 height 217
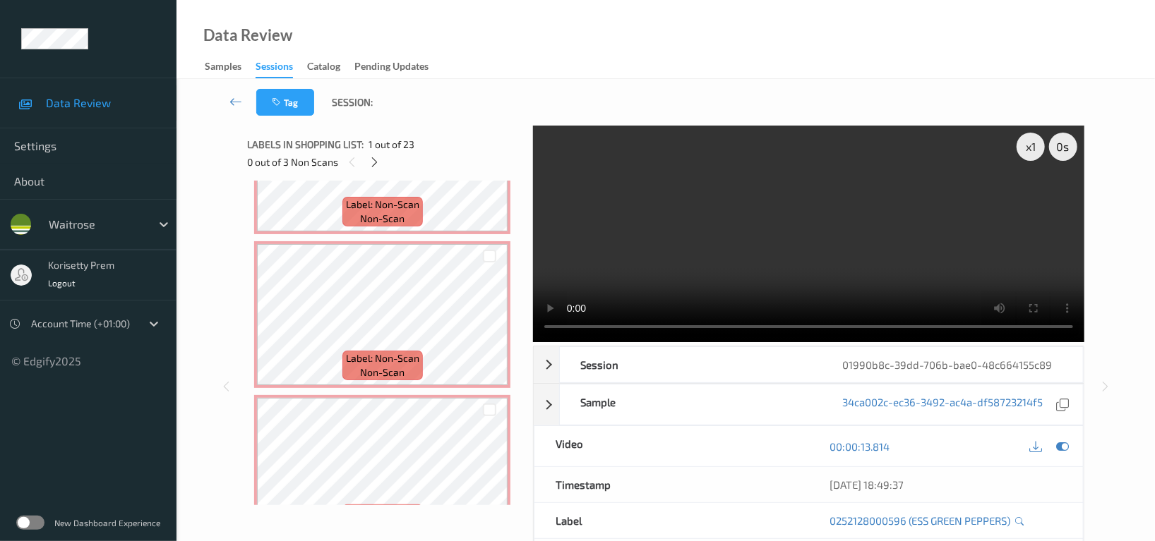
click at [361, 222] on span "non-scan" at bounding box center [382, 219] width 44 height 14
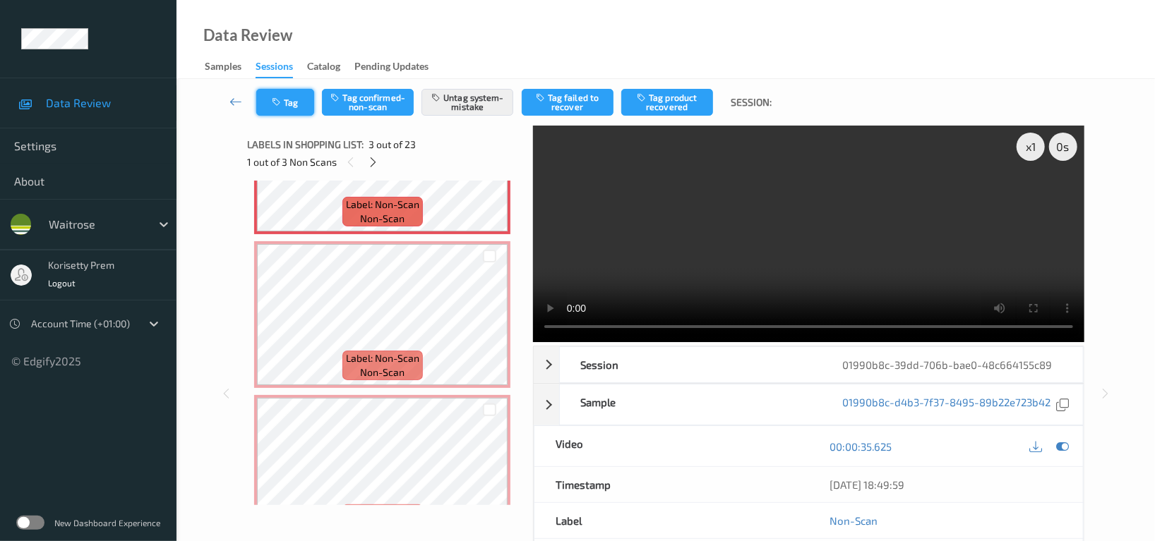
click at [283, 102] on icon "button" at bounding box center [278, 102] width 12 height 10
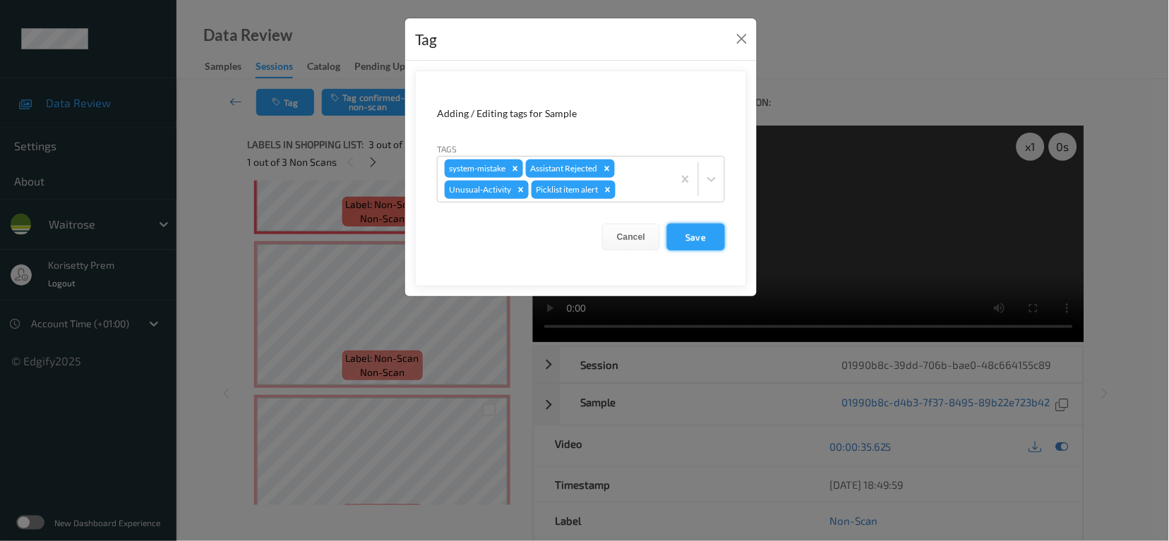
click at [701, 227] on button "Save" at bounding box center [696, 237] width 58 height 27
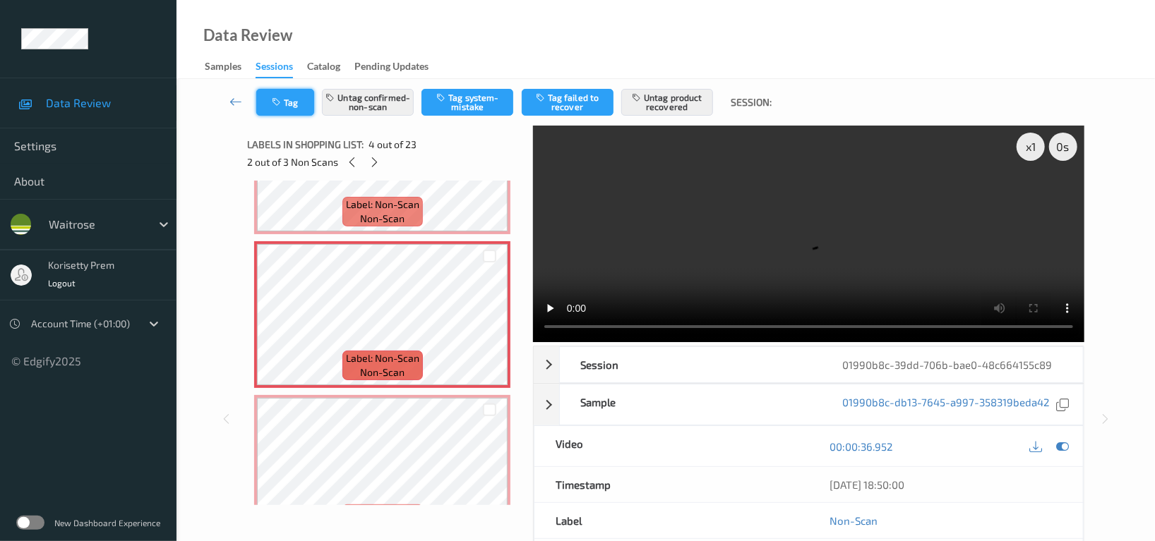
click at [272, 87] on div "Tag Untag confirmed-non-scan Tag system-mistake Tag failed to recover Untag pro…" at bounding box center [665, 102] width 920 height 47
click at [307, 108] on button "Tag" at bounding box center [285, 102] width 58 height 27
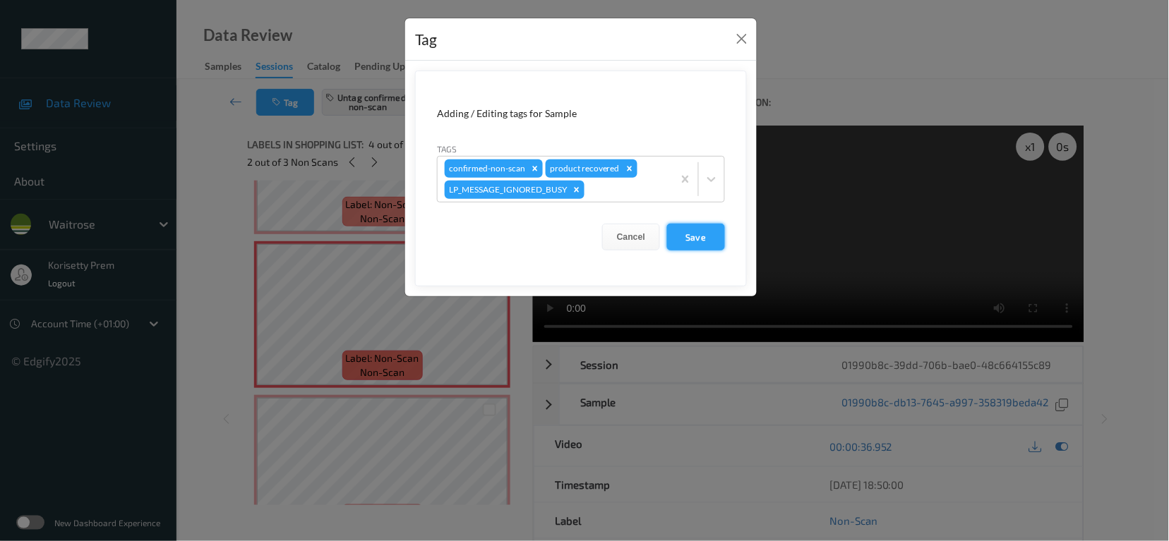
click at [705, 240] on button "Save" at bounding box center [696, 237] width 58 height 27
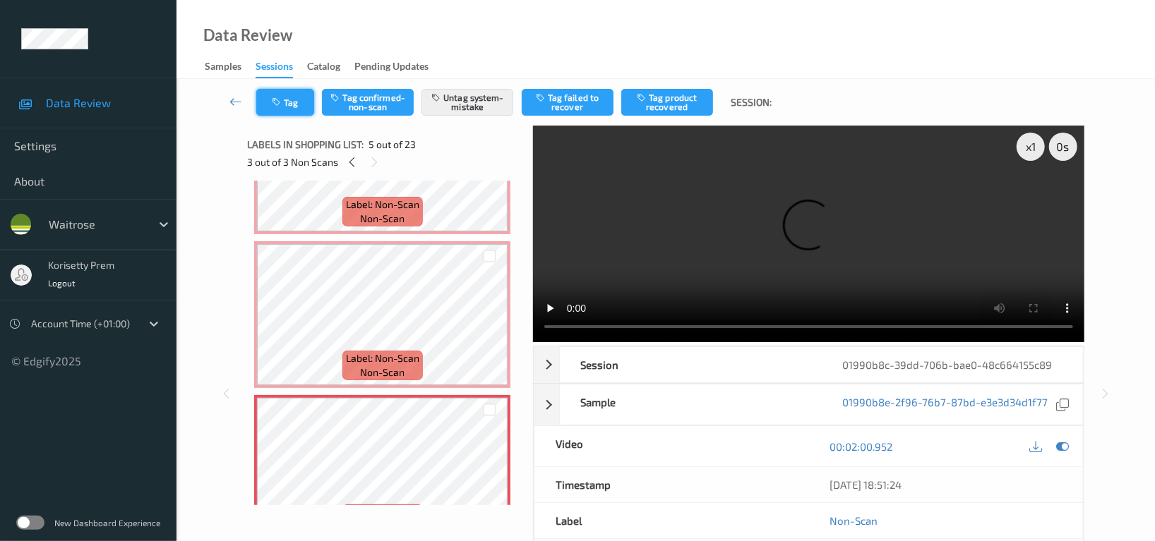
click at [281, 104] on icon "button" at bounding box center [278, 102] width 12 height 10
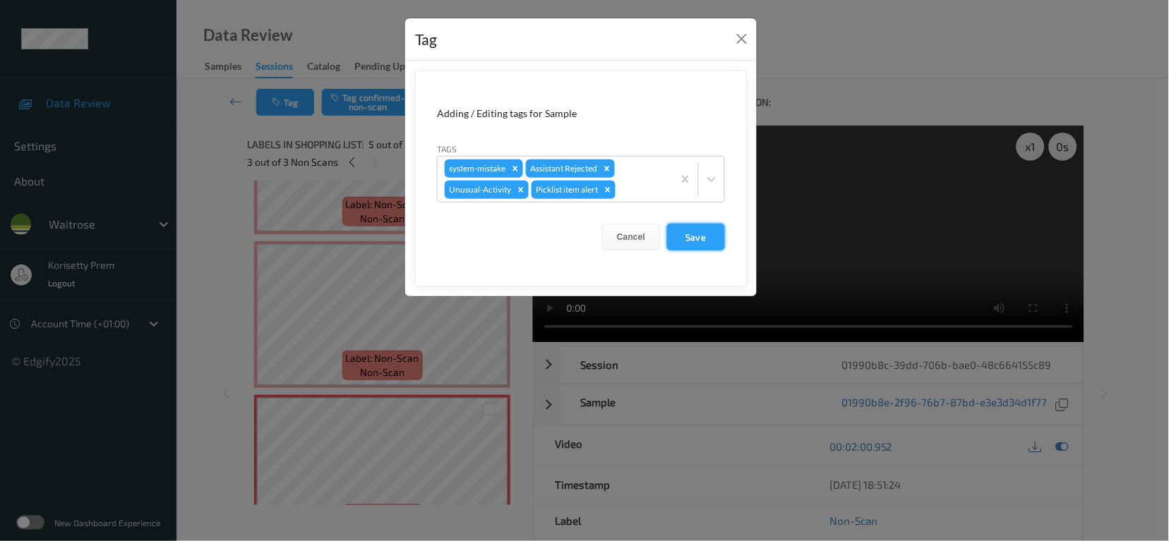
click at [680, 239] on button "Save" at bounding box center [696, 237] width 58 height 27
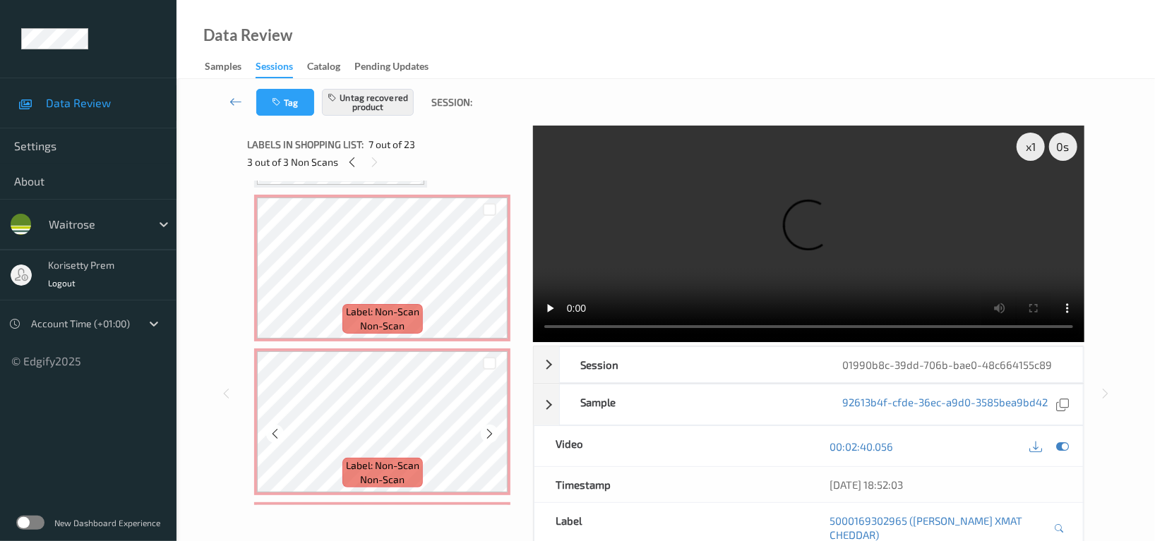
scroll to position [303, 0]
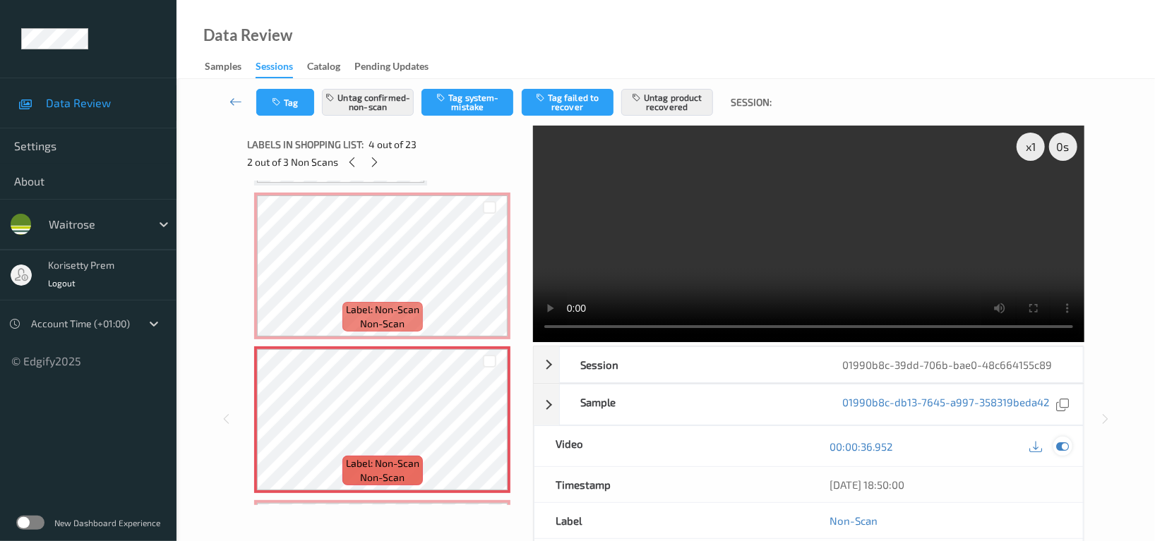
click at [1061, 447] on icon at bounding box center [1062, 446] width 13 height 13
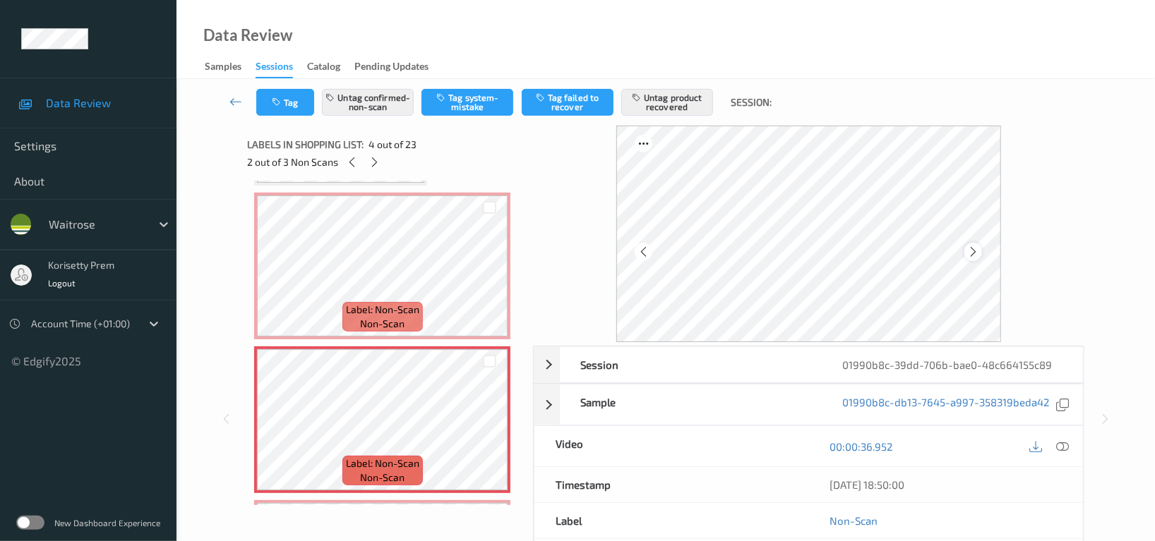
click at [974, 253] on icon at bounding box center [973, 252] width 12 height 13
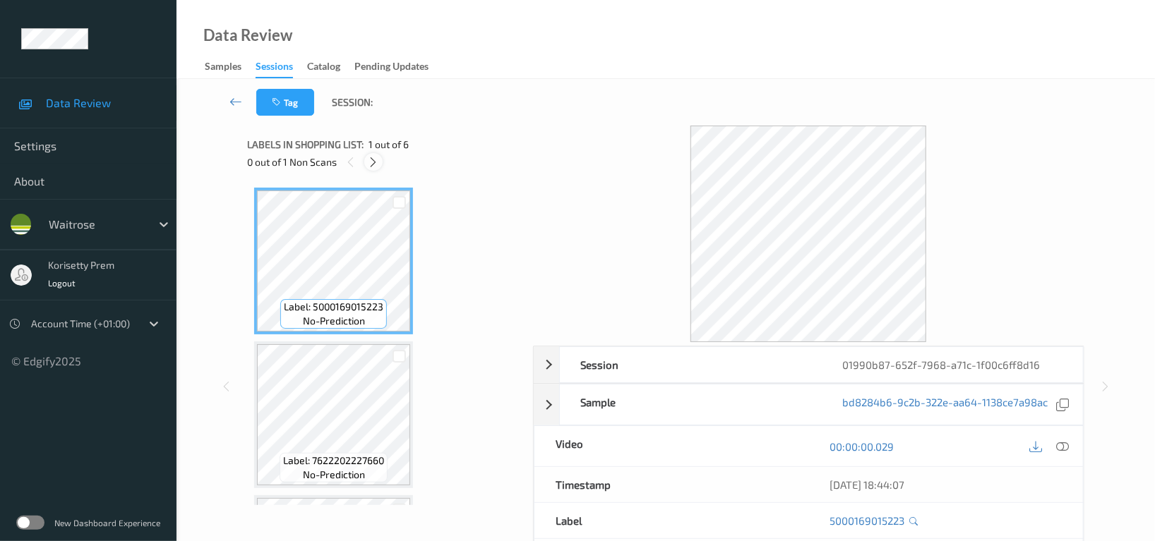
click at [373, 167] on icon at bounding box center [374, 162] width 12 height 13
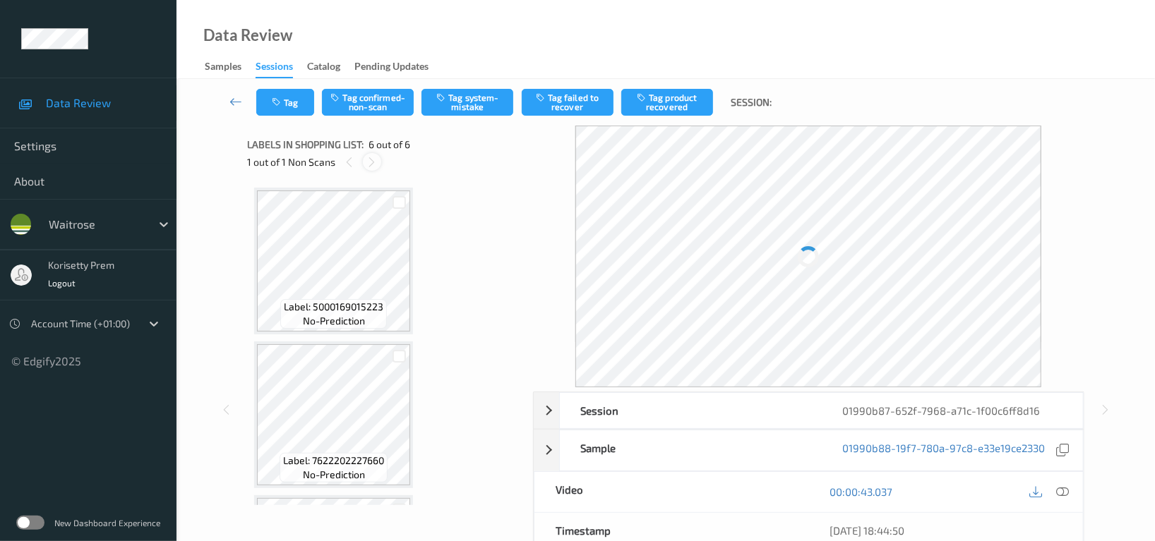
scroll to position [601, 0]
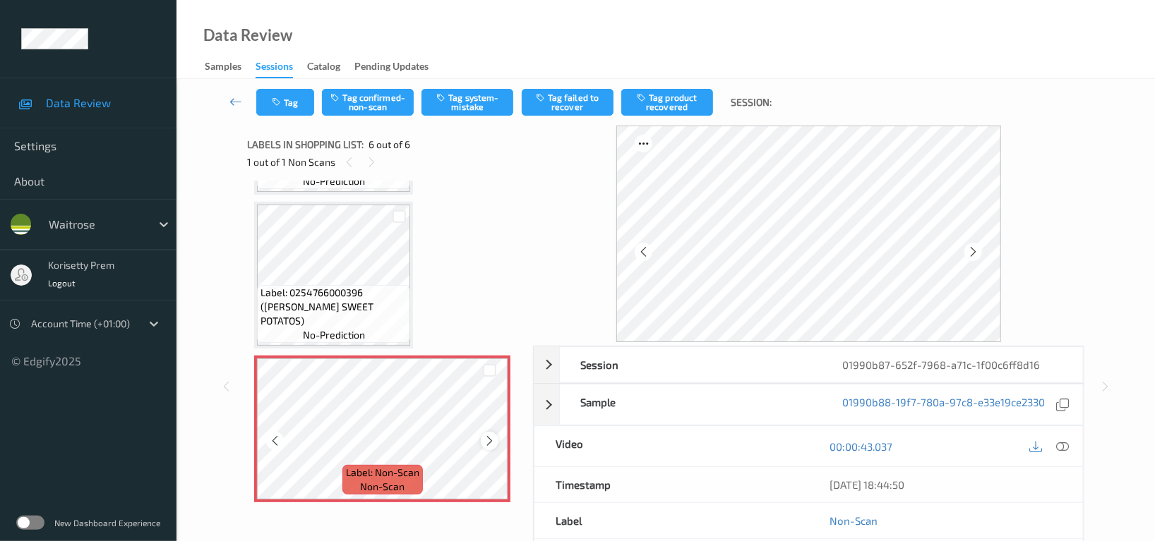
click at [491, 443] on icon at bounding box center [489, 441] width 12 height 13
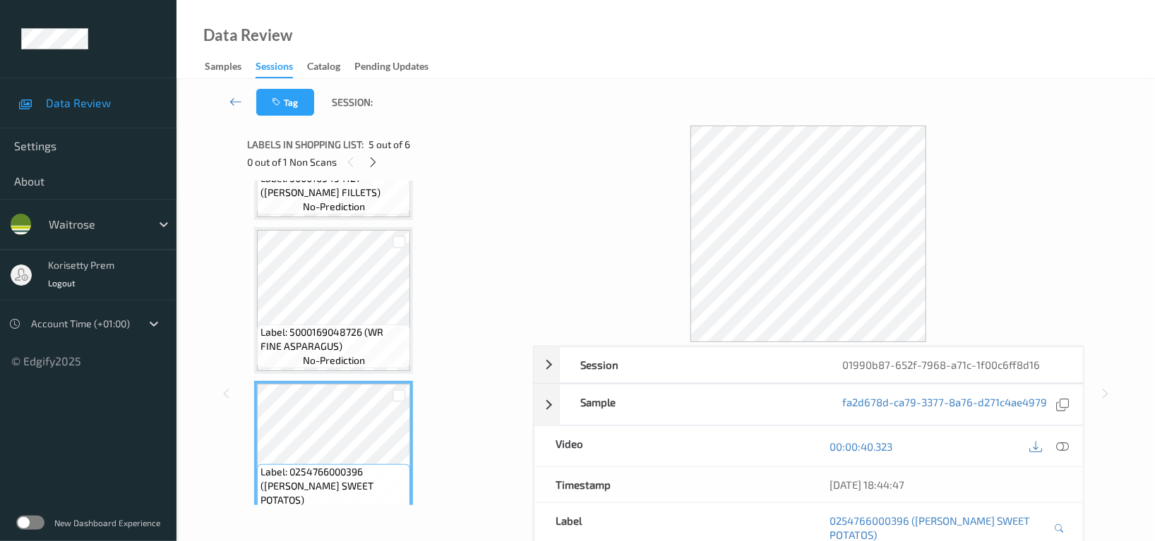
scroll to position [414, 0]
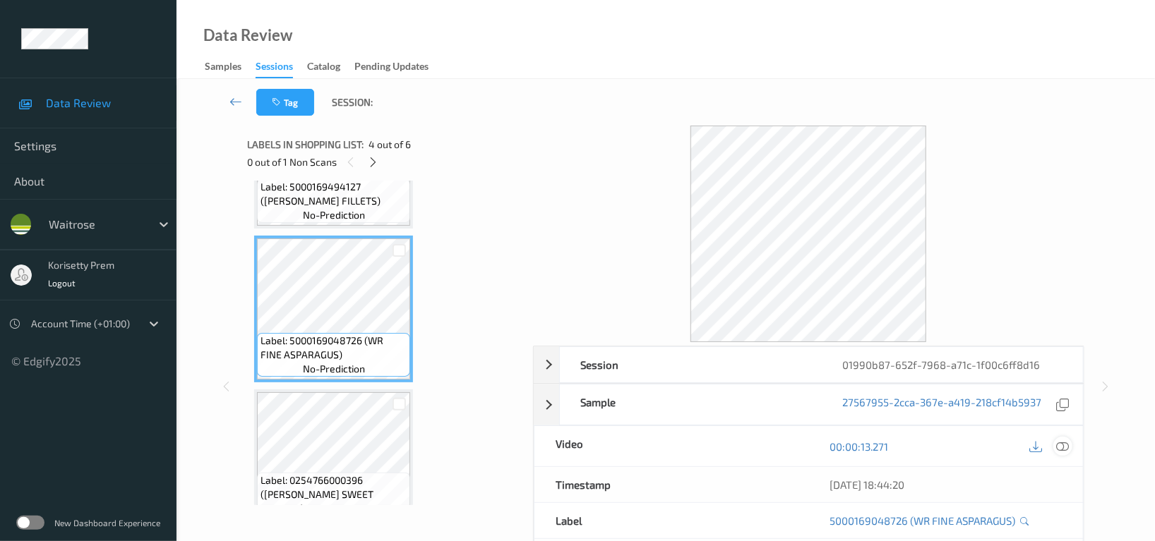
click at [1061, 449] on icon at bounding box center [1062, 446] width 13 height 13
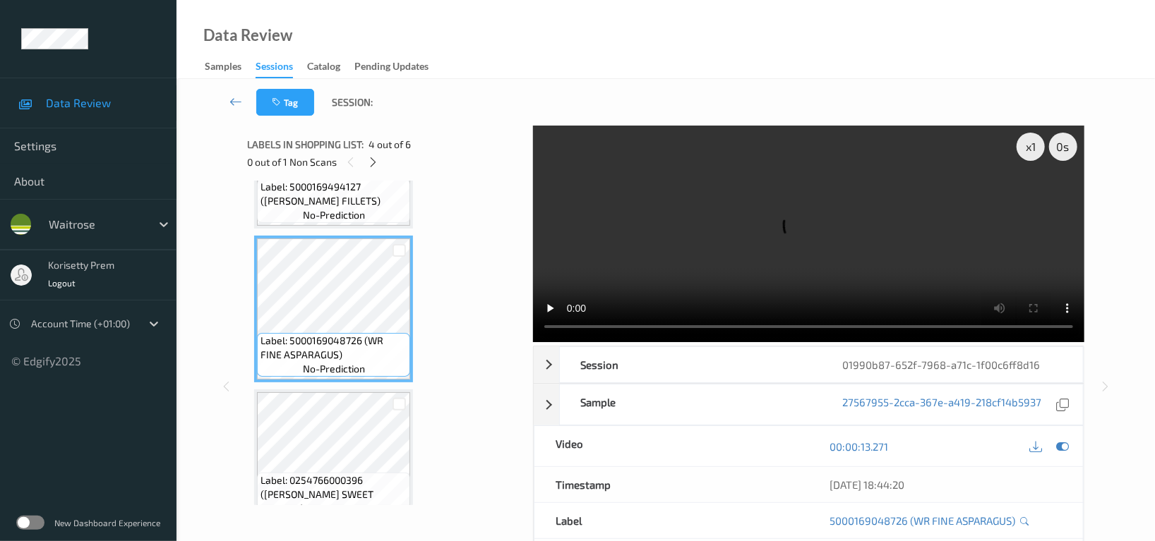
click at [737, 248] on video at bounding box center [808, 234] width 551 height 217
click at [805, 208] on video at bounding box center [808, 234] width 551 height 217
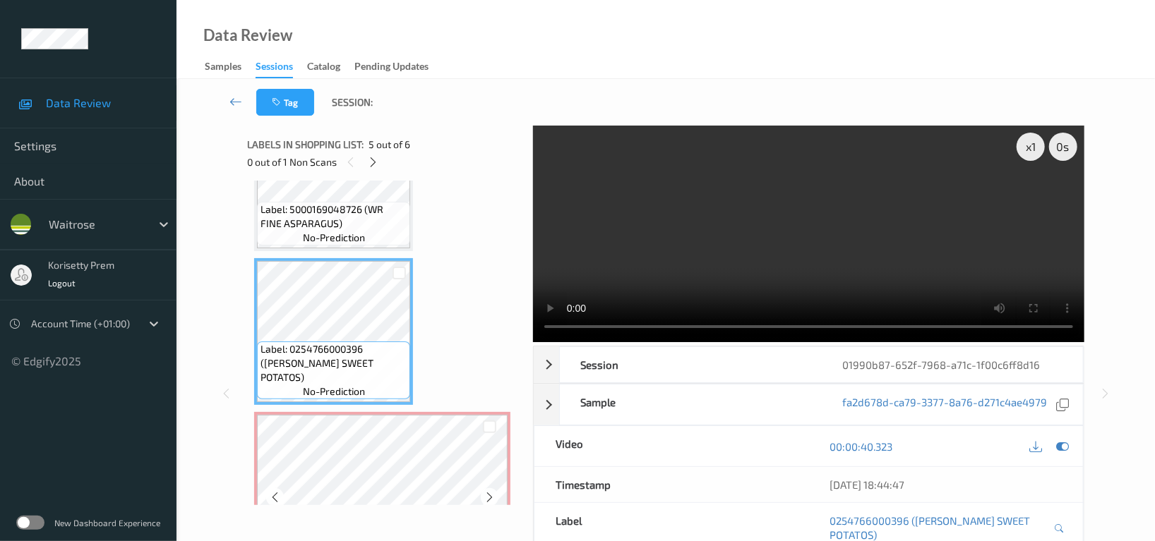
scroll to position [507, 0]
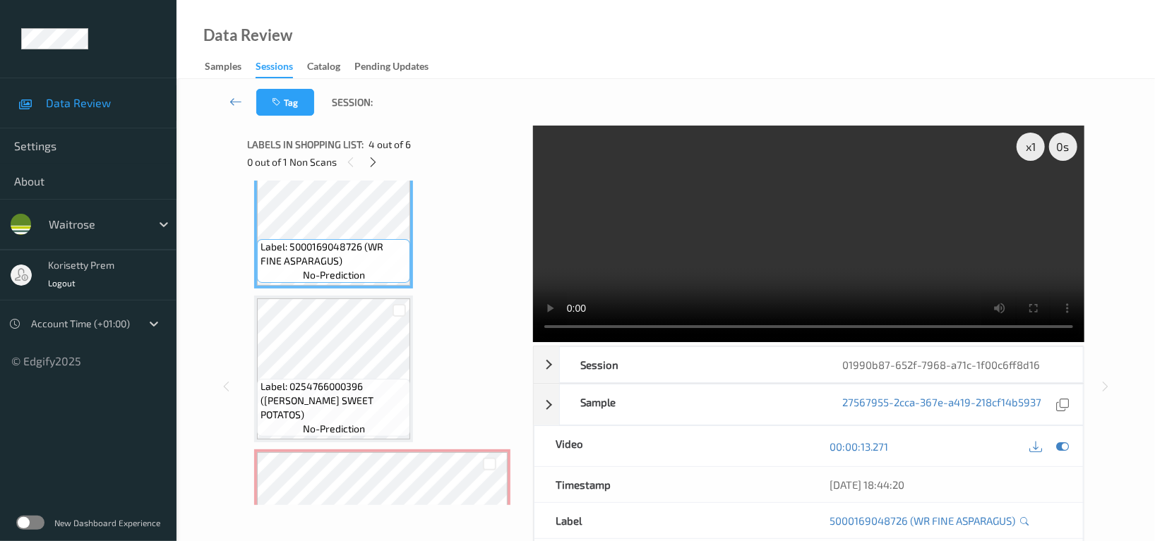
click at [741, 258] on video at bounding box center [808, 234] width 551 height 217
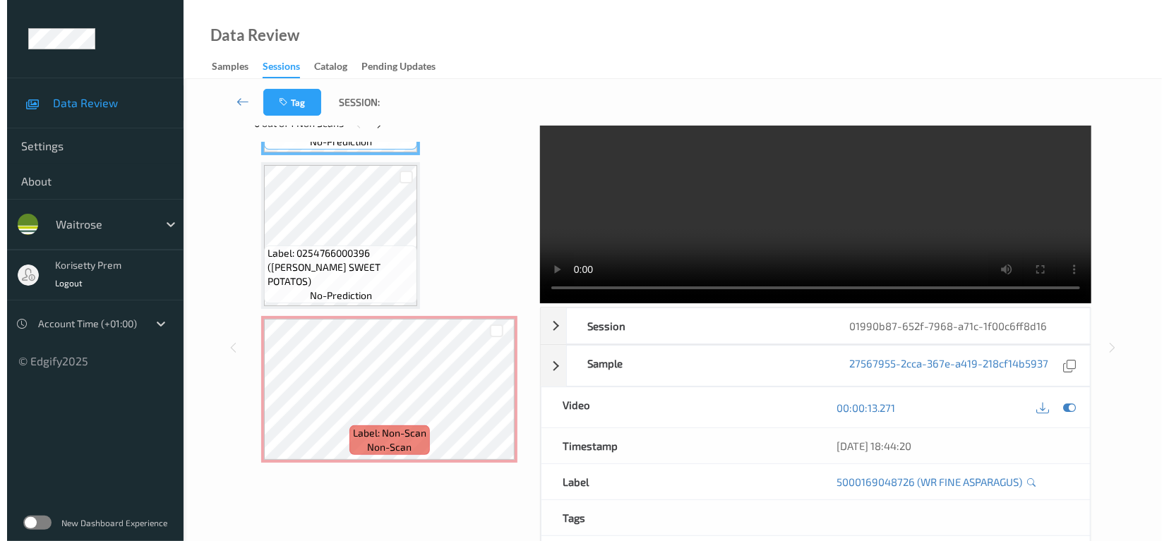
scroll to position [0, 0]
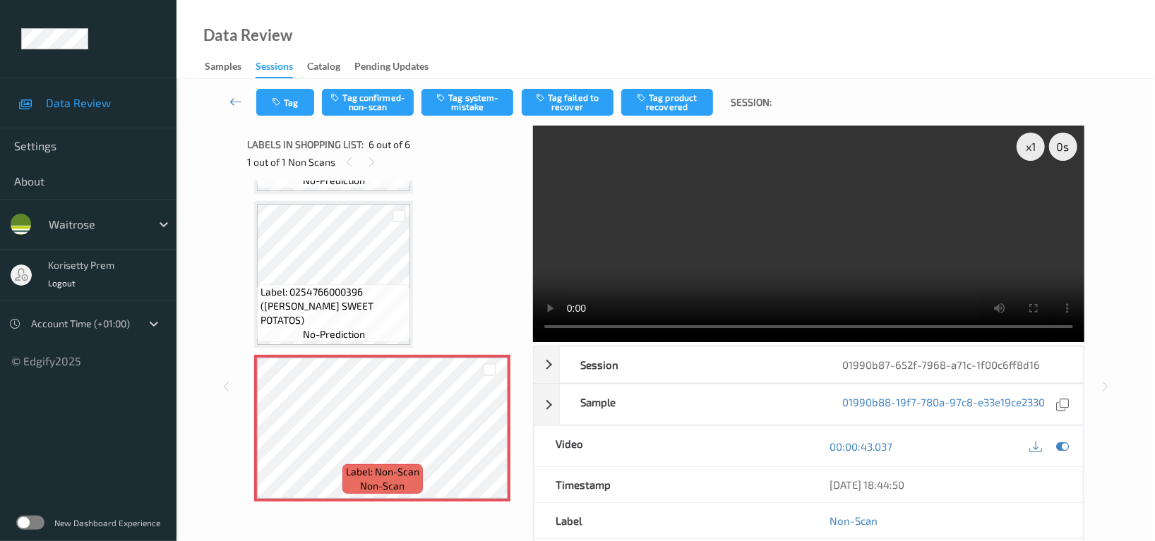
click at [704, 209] on video at bounding box center [808, 234] width 551 height 217
click at [462, 94] on button "Tag system-mistake" at bounding box center [467, 102] width 92 height 27
click at [282, 107] on button "Tag" at bounding box center [285, 102] width 58 height 27
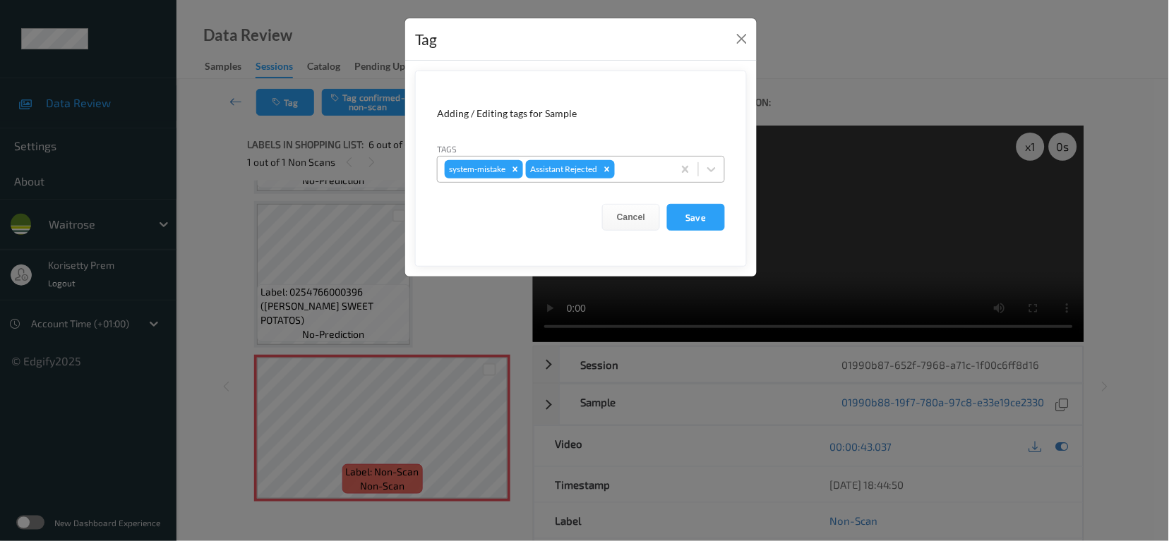
click at [649, 165] on div at bounding box center [642, 169] width 48 height 17
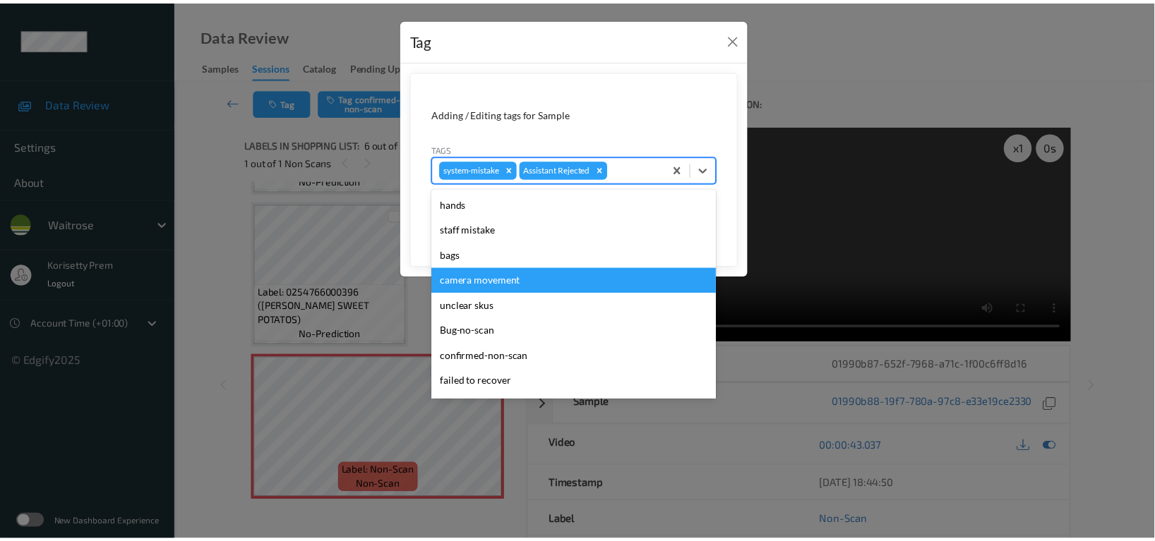
scroll to position [301, 0]
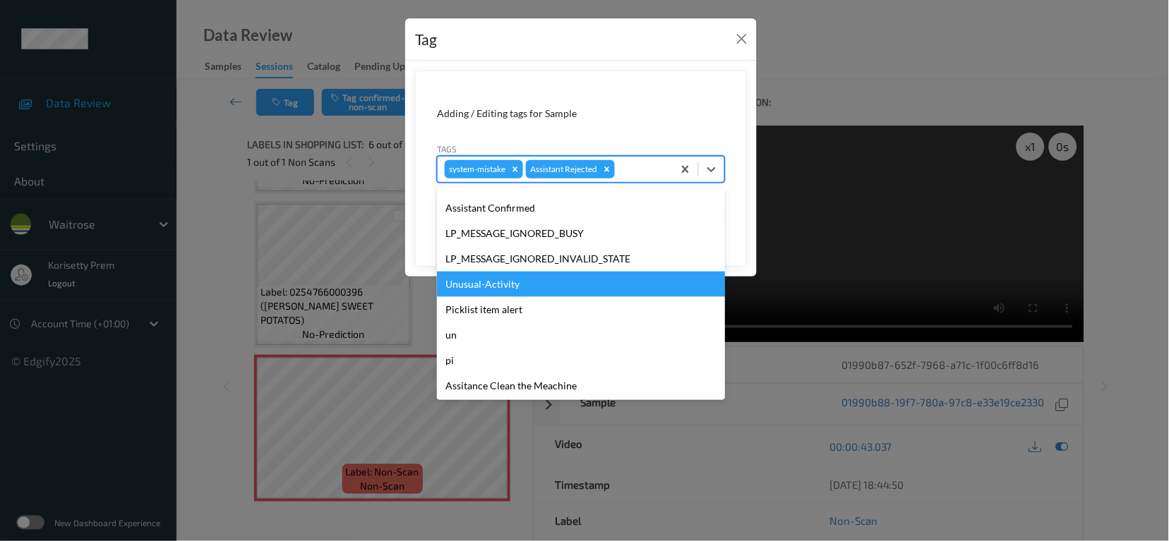
click at [479, 283] on div "Unusual-Activity" at bounding box center [581, 284] width 288 height 25
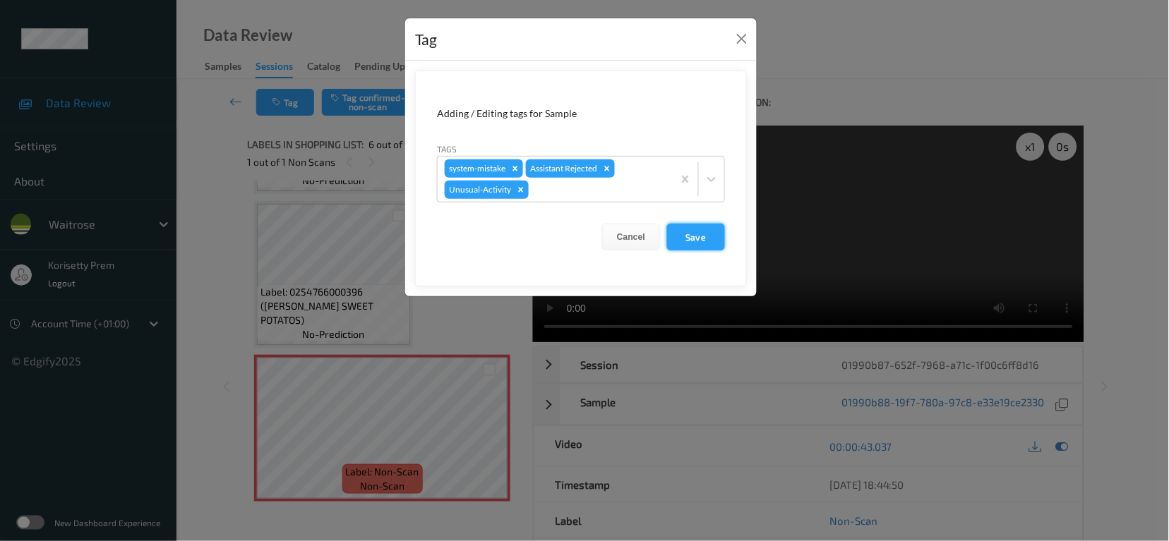
click at [694, 239] on button "Save" at bounding box center [696, 237] width 58 height 27
click at [676, 234] on button "Save" at bounding box center [696, 237] width 58 height 27
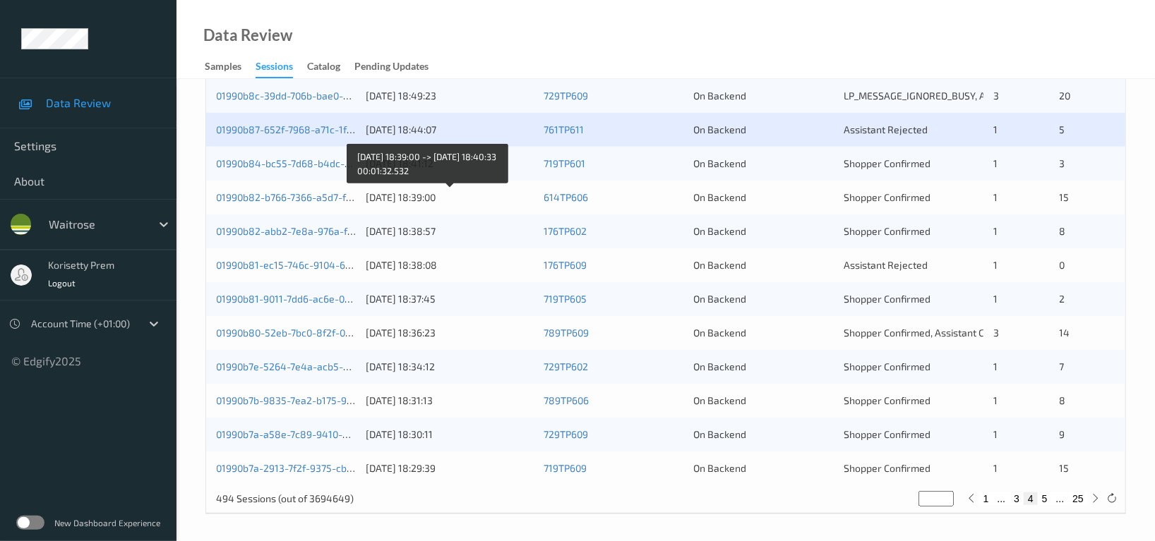
scroll to position [570, 0]
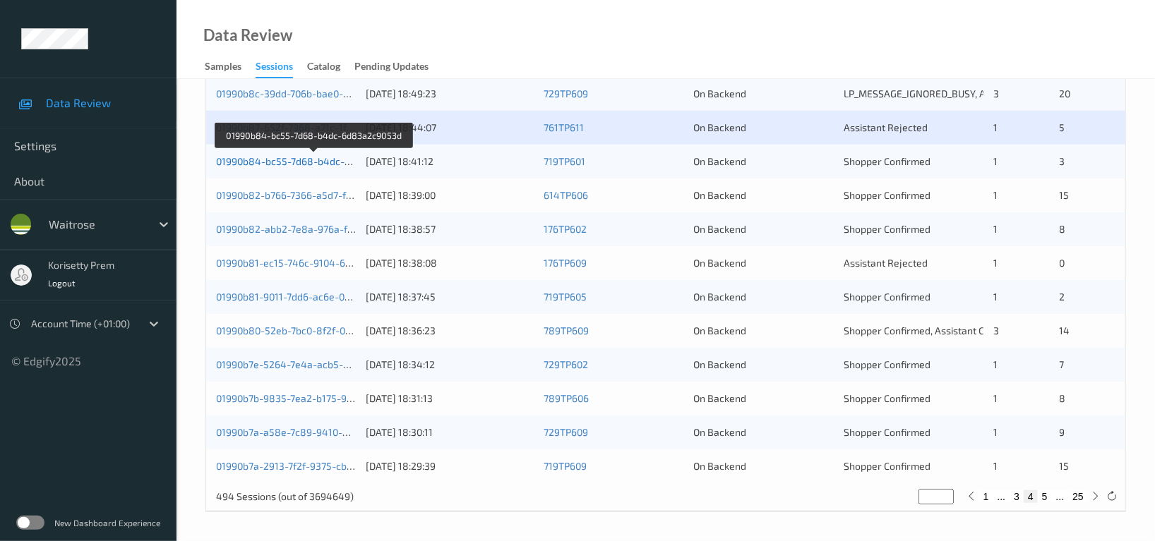
click at [310, 162] on link "01990b84-bc55-7d68-b4dc-6d83a2c9053d" at bounding box center [314, 161] width 196 height 12
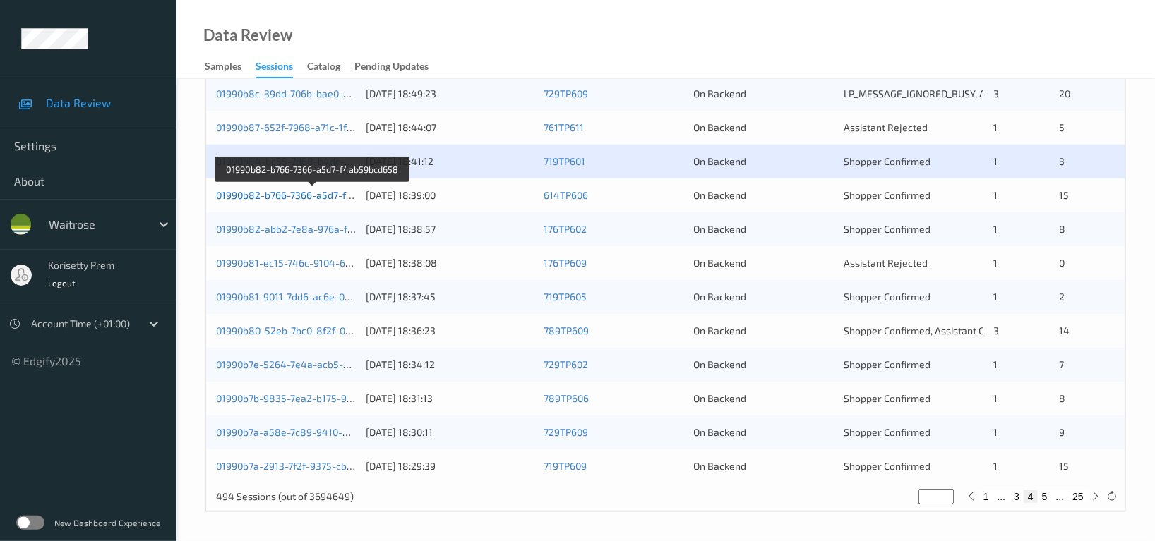
click at [320, 198] on link "01990b82-b766-7366-a5d7-f4ab59bcd658" at bounding box center [312, 195] width 193 height 12
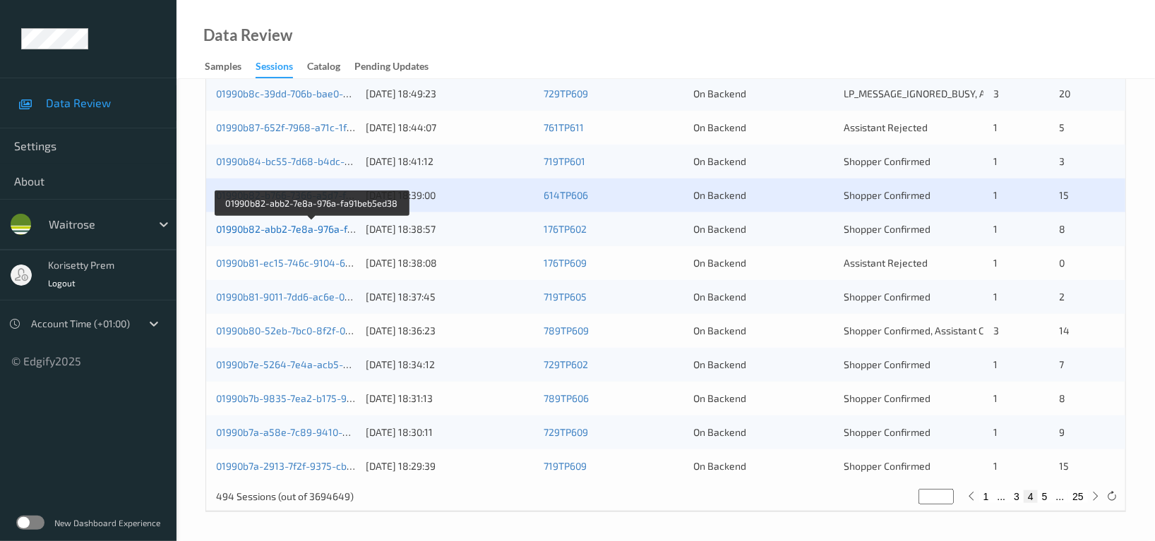
click at [329, 231] on link "01990b82-abb2-7e8a-976a-fa91beb5ed38" at bounding box center [312, 229] width 193 height 12
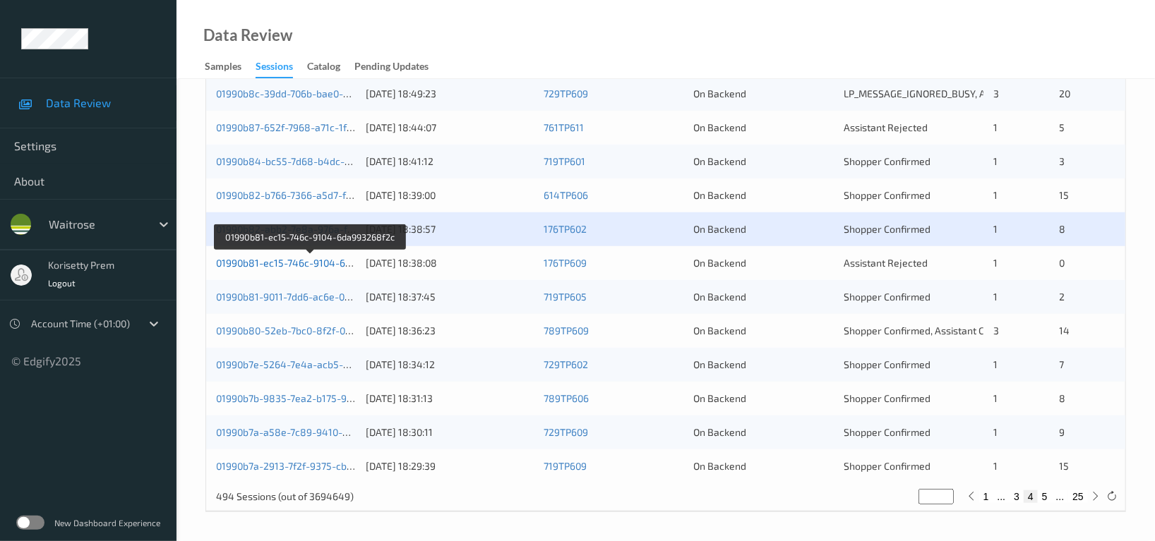
click at [329, 264] on link "01990b81-ec15-746c-9104-6da993268f2c" at bounding box center [310, 263] width 189 height 12
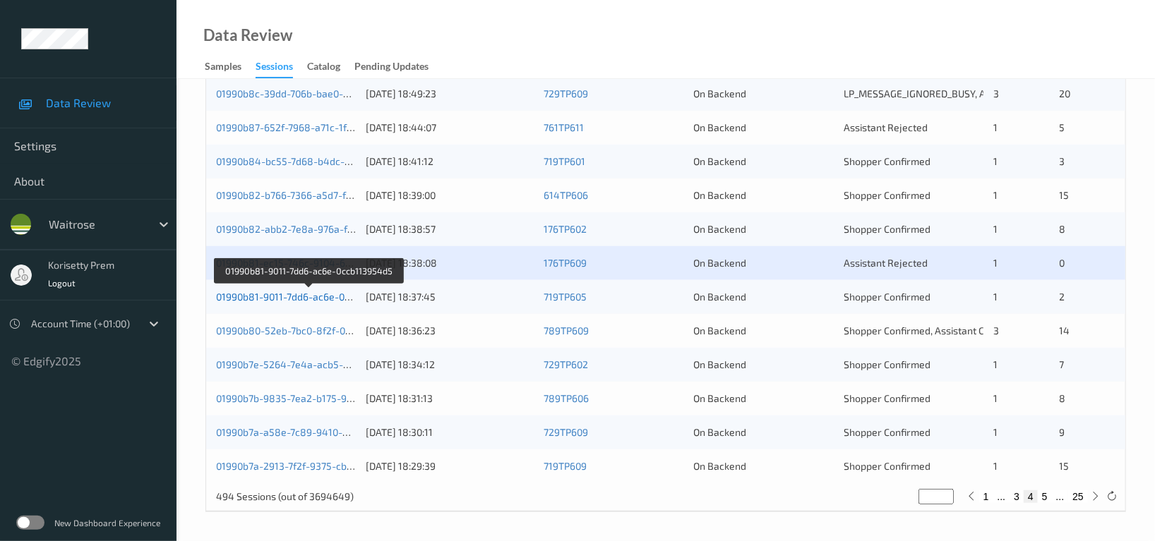
click at [332, 296] on link "01990b81-9011-7dd6-ac6e-0ccb113954d5" at bounding box center [309, 297] width 187 height 12
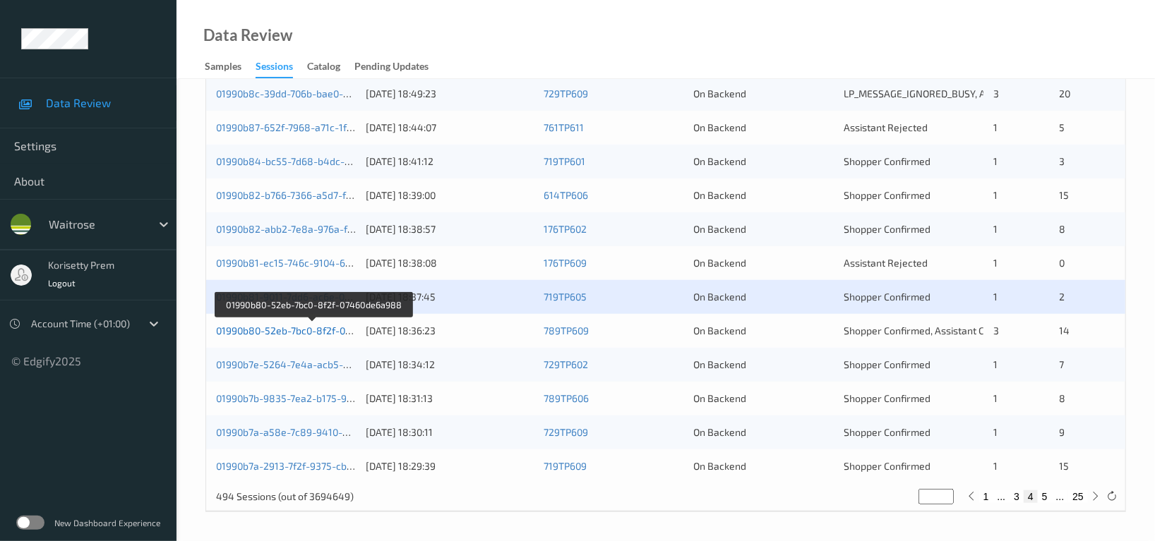
click at [325, 326] on link "01990b80-52eb-7bc0-8f2f-07460de6a988" at bounding box center [312, 331] width 193 height 12
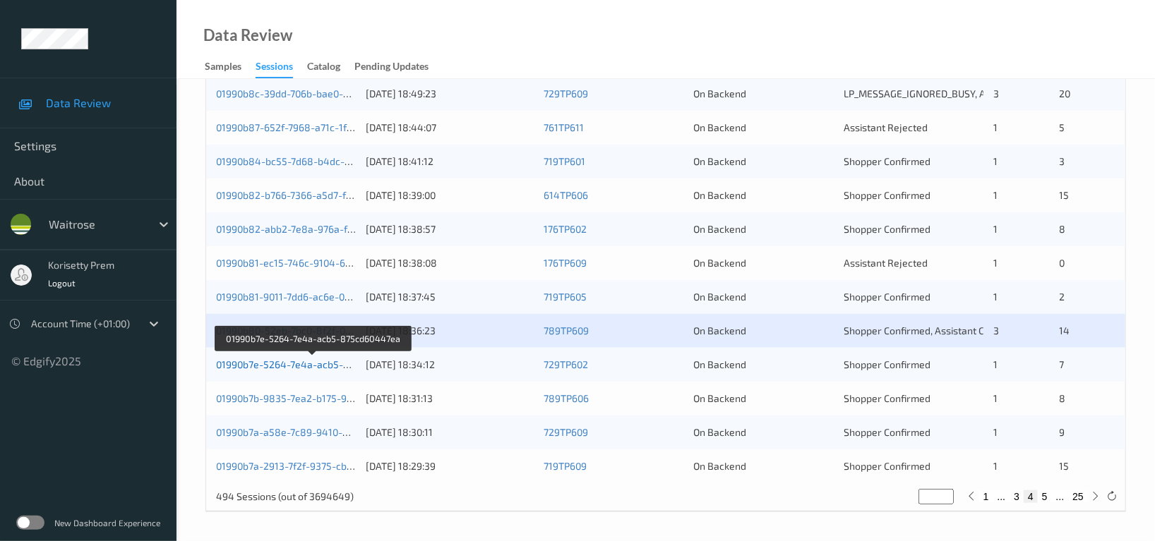
click at [320, 360] on link "01990b7e-5264-7e4a-acb5-875cd60447ea" at bounding box center [313, 365] width 195 height 12
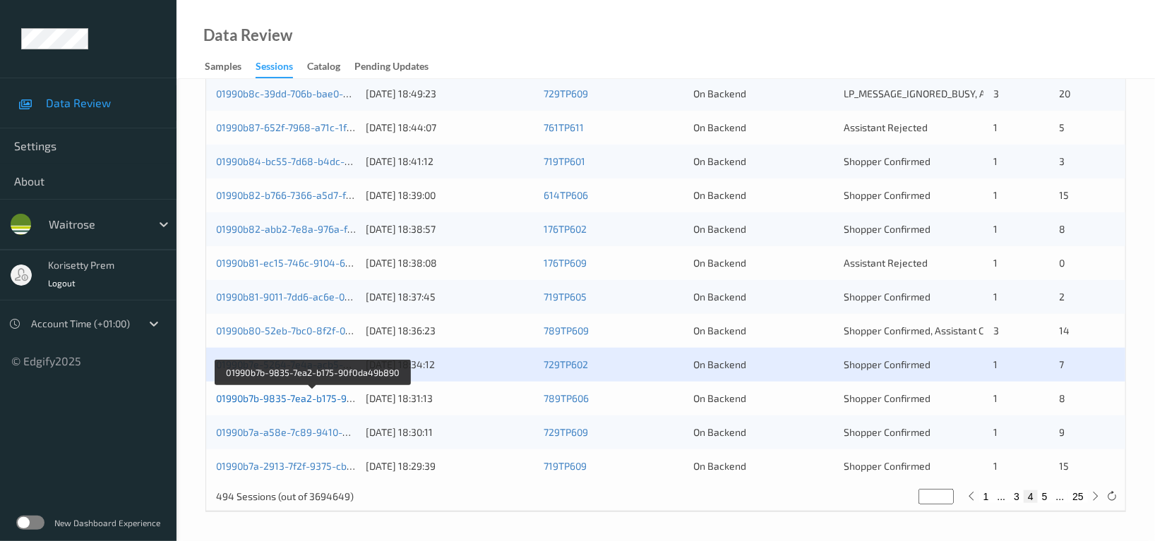
click at [337, 395] on link "01990b7b-9835-7ea2-b175-90f0da49b890" at bounding box center [312, 398] width 192 height 12
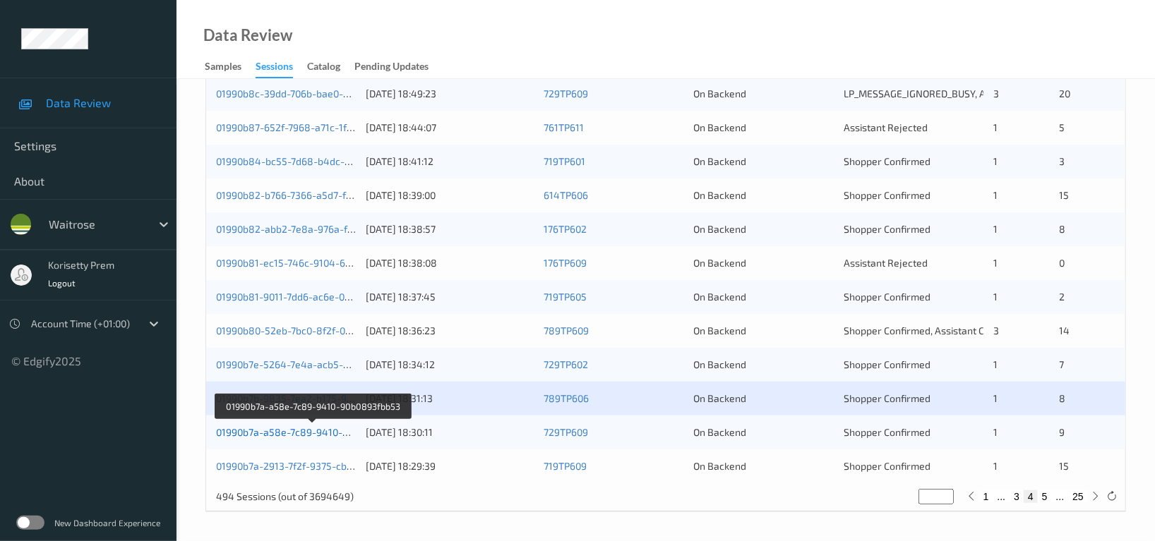
click at [334, 433] on link "01990b7a-a58e-7c89-9410-90b0893fbb53" at bounding box center [312, 432] width 193 height 12
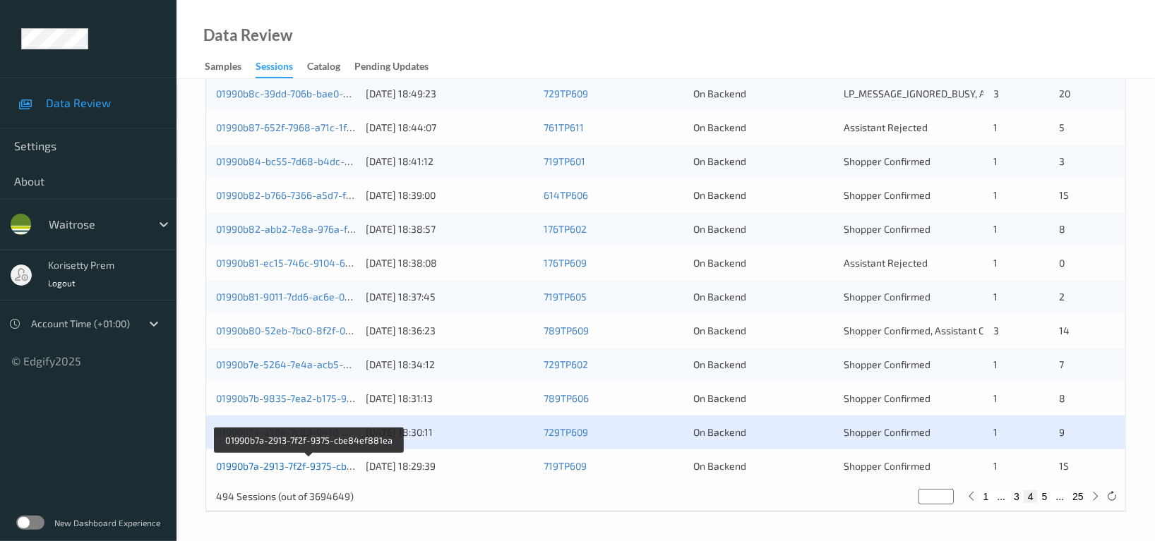
click at [324, 464] on link "01990b7a-2913-7f2f-9375-cbe84ef881ea" at bounding box center [309, 466] width 186 height 12
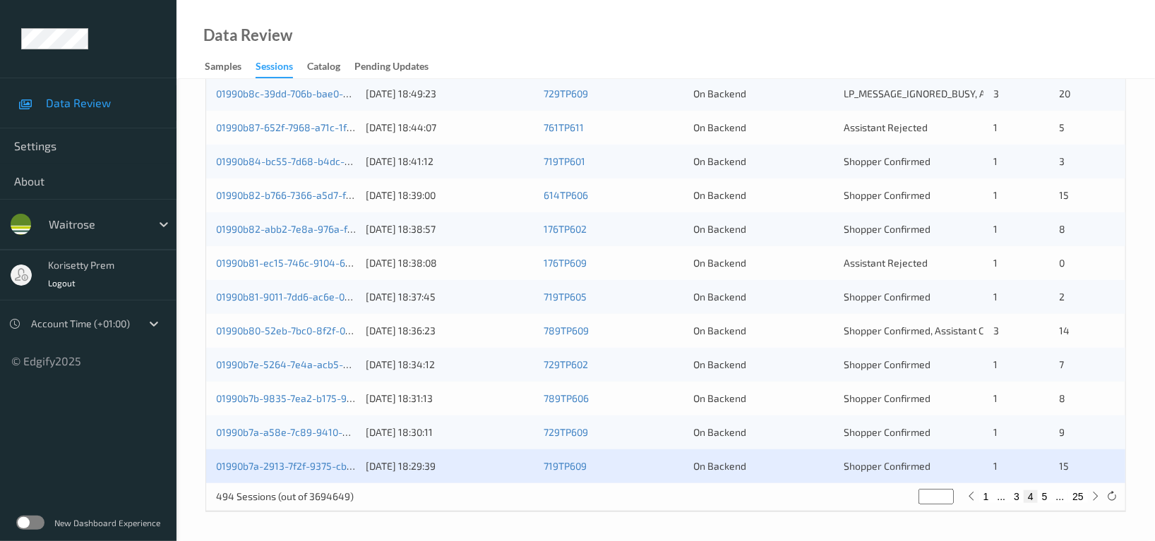
click at [456, 126] on div "02/09/2025 18:44:07" at bounding box center [450, 128] width 168 height 14
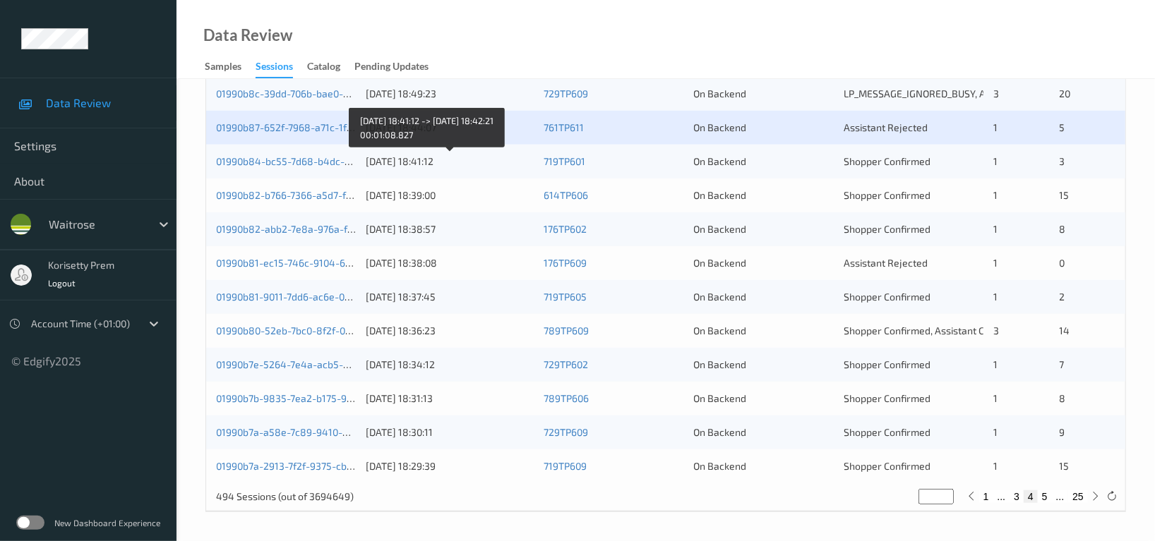
click at [399, 162] on div "[DATE] 18:41:12" at bounding box center [450, 162] width 168 height 14
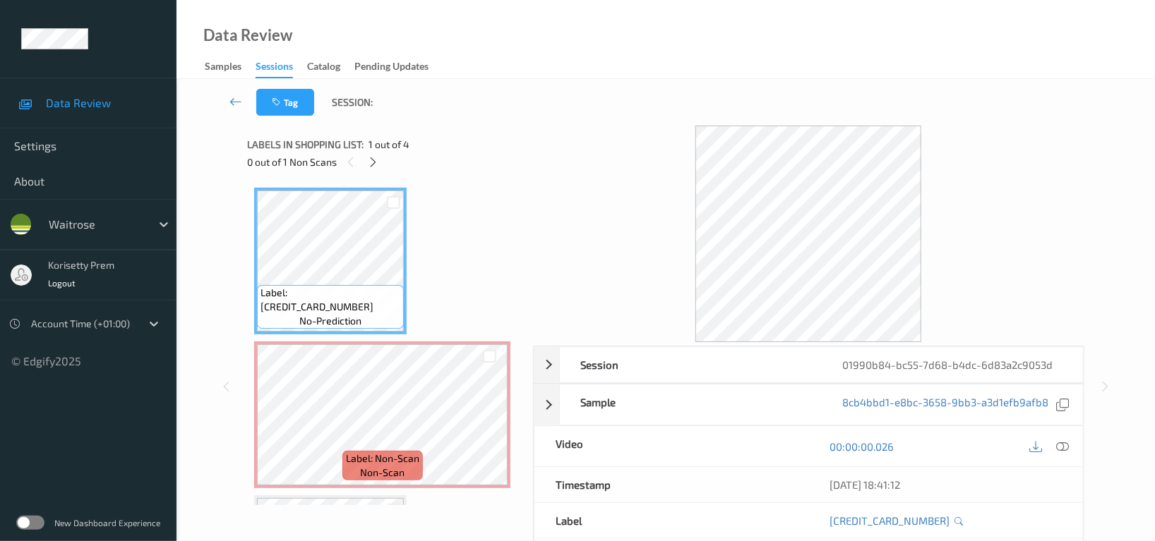
click at [699, 41] on div "Data Review Samples Sessions Catalog Pending Updates" at bounding box center [665, 39] width 978 height 79
click at [378, 163] on icon at bounding box center [374, 162] width 12 height 13
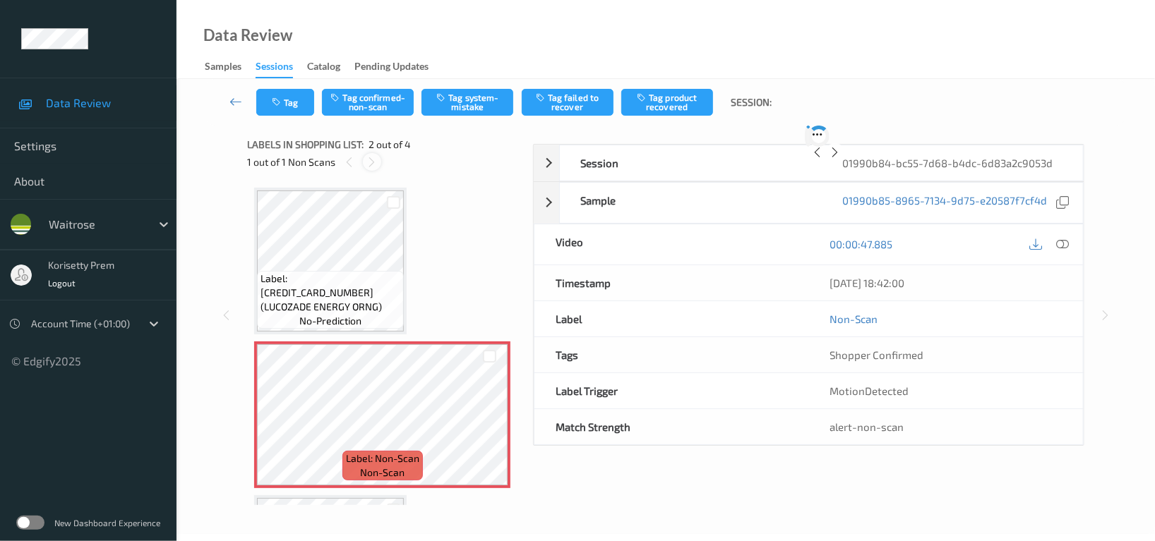
scroll to position [6, 0]
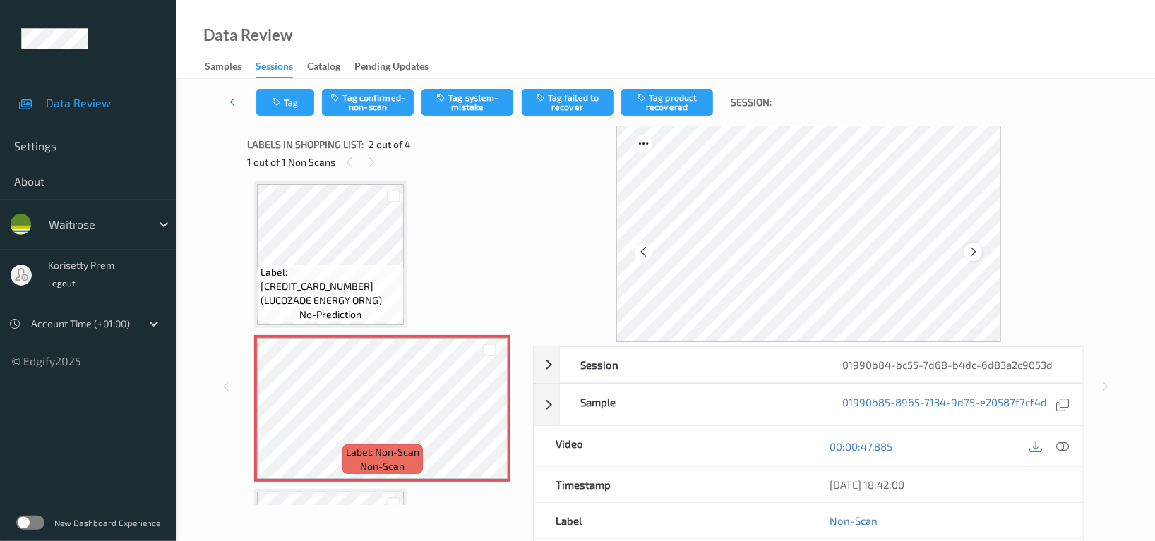
click at [974, 246] on icon at bounding box center [973, 252] width 12 height 13
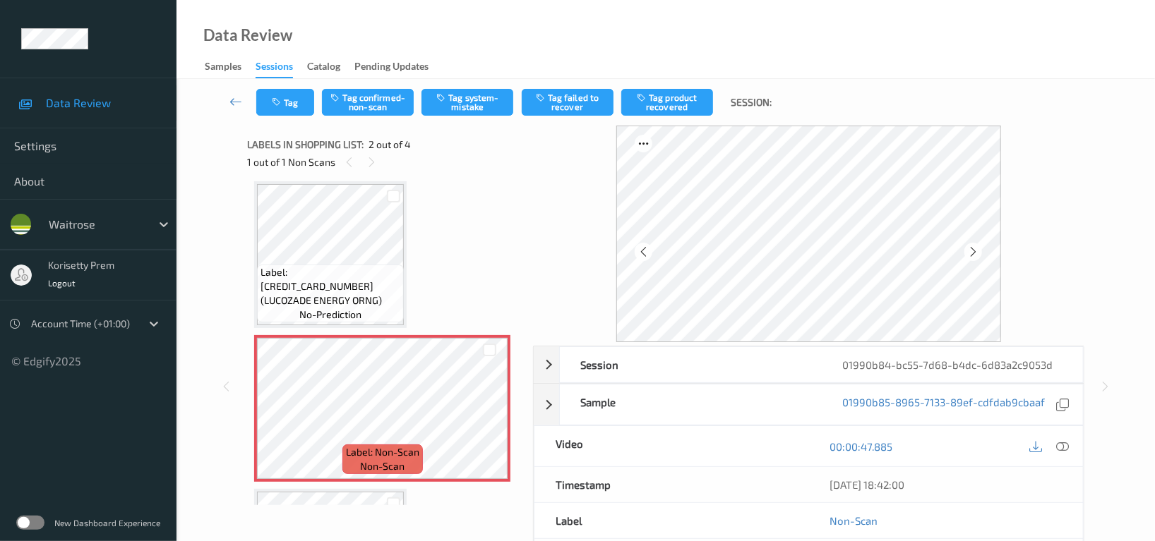
click at [974, 246] on icon at bounding box center [973, 252] width 12 height 13
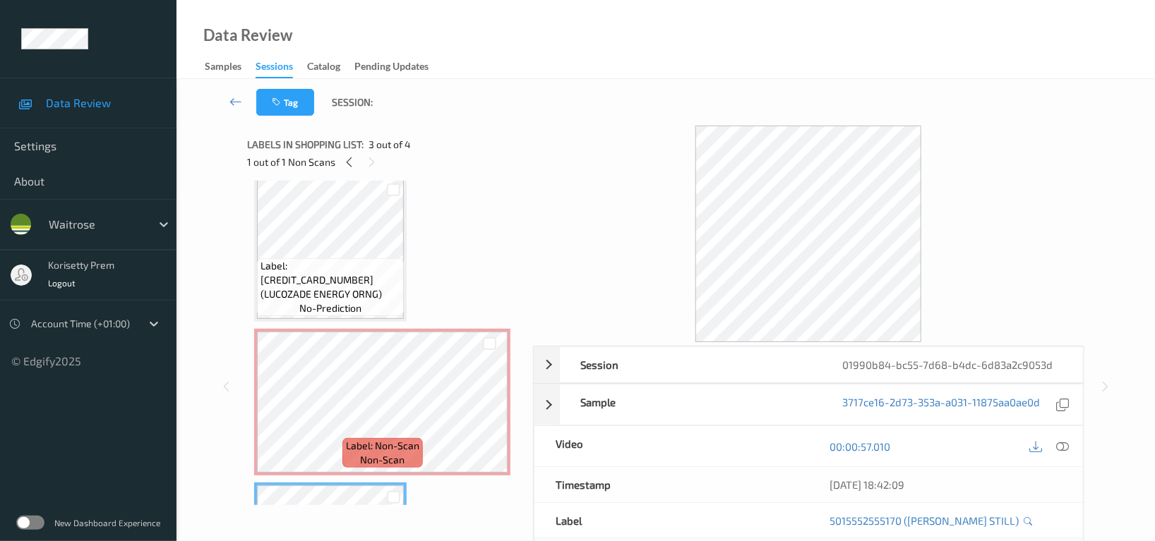
scroll to position [0, 0]
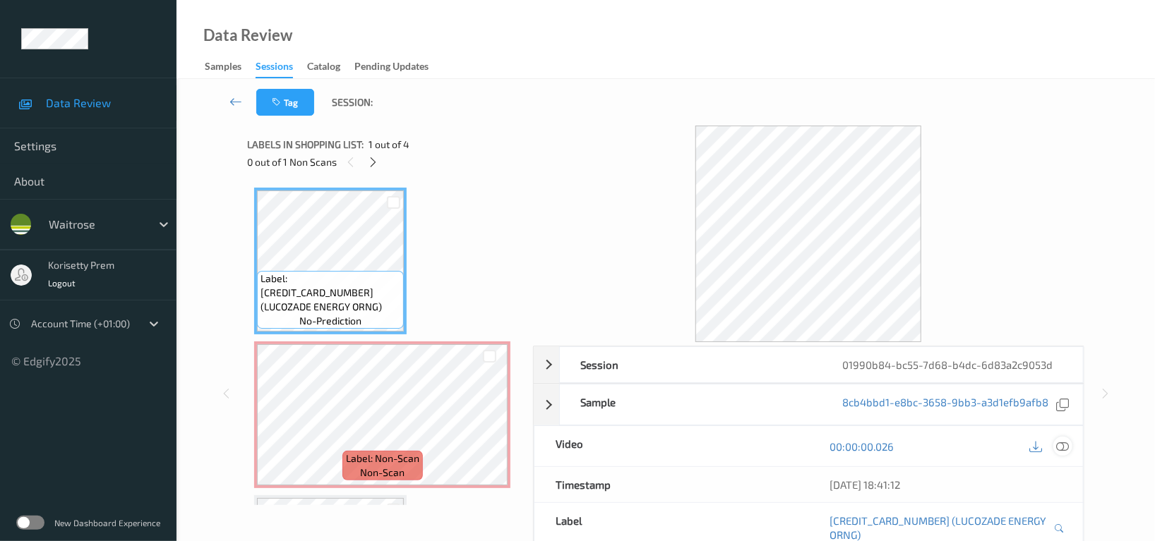
click at [1066, 449] on icon at bounding box center [1062, 446] width 13 height 13
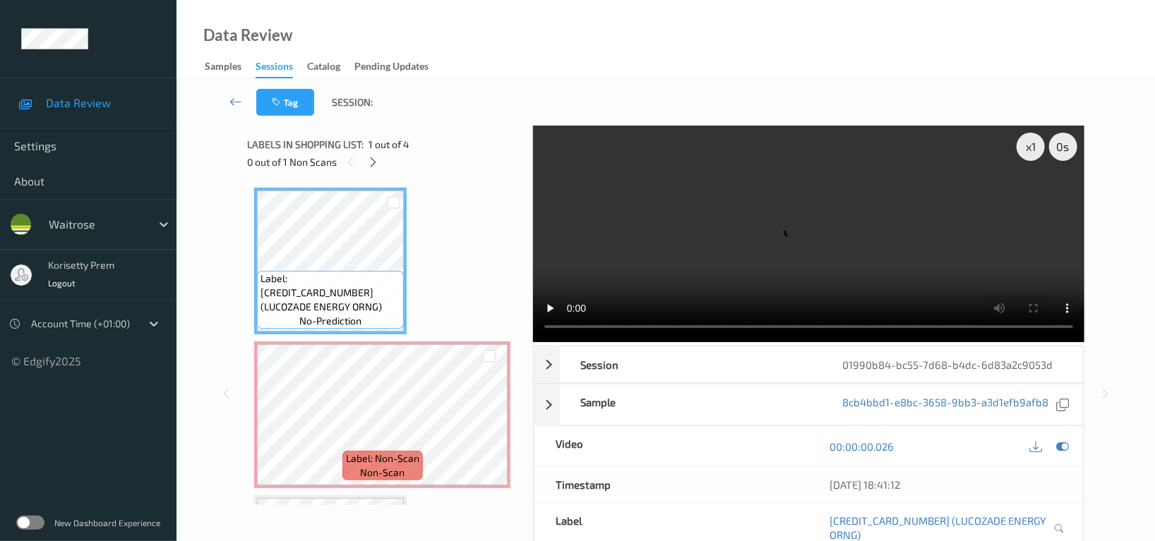
click at [772, 251] on video at bounding box center [808, 234] width 551 height 217
click at [567, 245] on video at bounding box center [808, 234] width 551 height 217
click at [707, 183] on video at bounding box center [808, 234] width 551 height 217
click at [804, 249] on video at bounding box center [808, 234] width 551 height 217
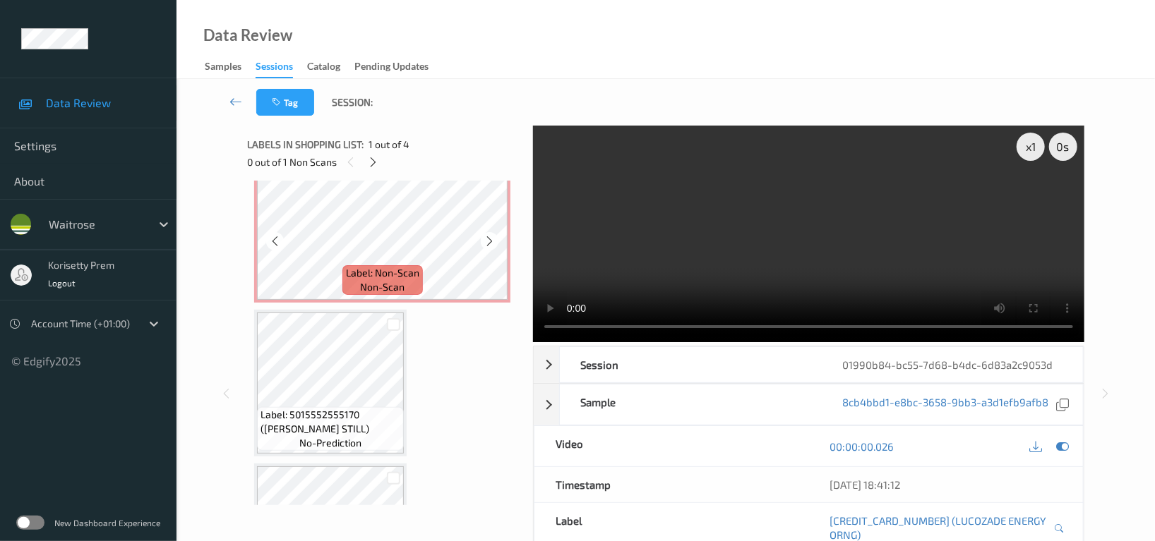
scroll to position [188, 0]
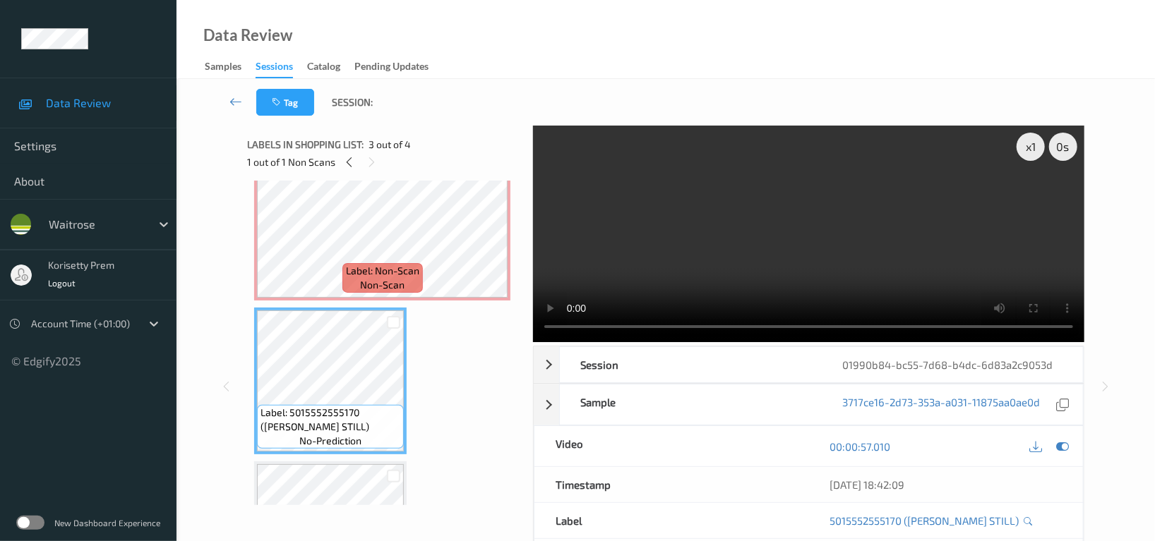
click at [632, 259] on video at bounding box center [808, 234] width 551 height 217
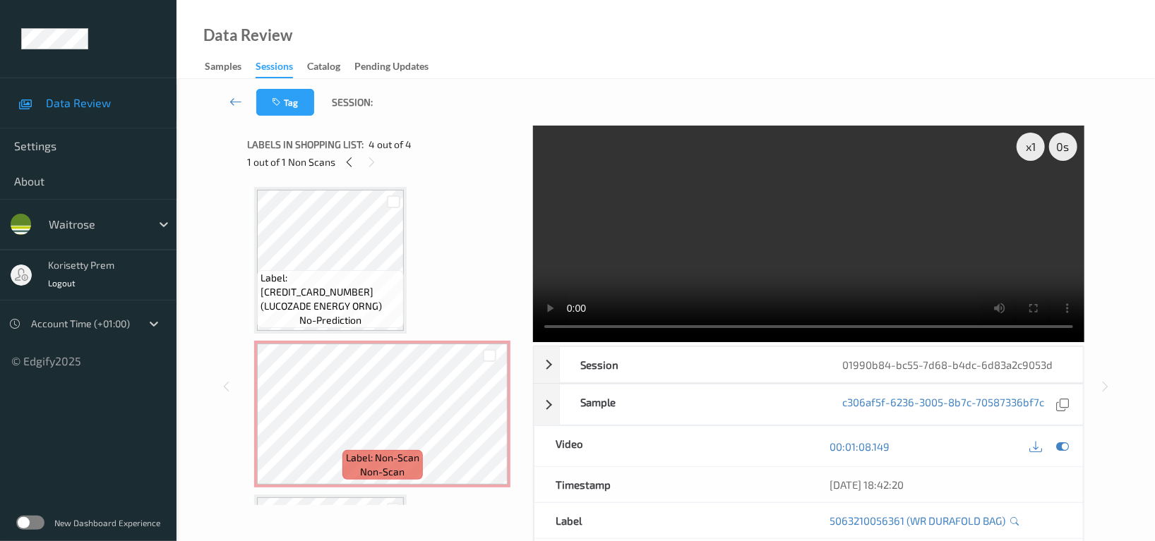
scroll to position [0, 0]
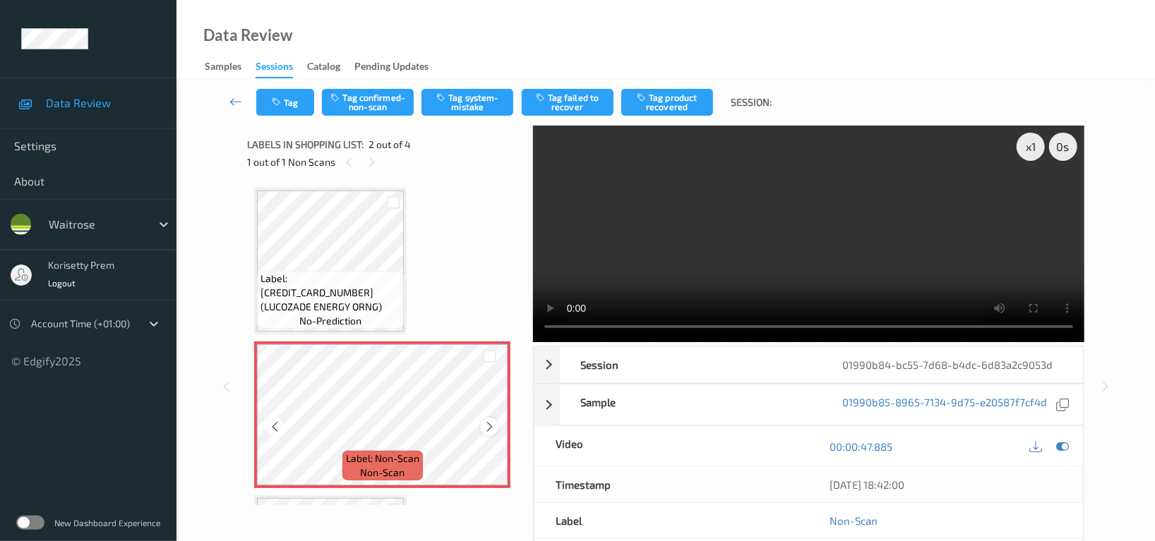
click at [491, 426] on icon at bounding box center [489, 427] width 12 height 13
click at [489, 428] on icon at bounding box center [489, 427] width 12 height 13
click at [642, 247] on video at bounding box center [808, 234] width 551 height 217
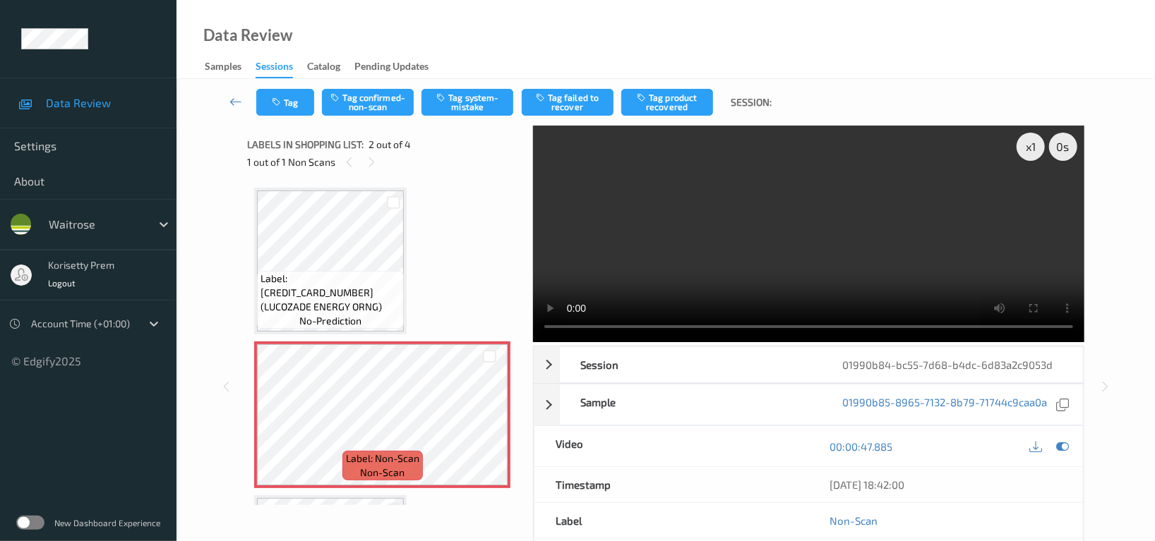
click at [642, 247] on video at bounding box center [808, 234] width 551 height 217
click at [679, 255] on video at bounding box center [808, 234] width 551 height 217
click at [807, 203] on video at bounding box center [808, 234] width 551 height 217
click at [380, 107] on button "Tag confirmed-non-scan" at bounding box center [368, 102] width 92 height 27
click at [378, 110] on button "Untag confirmed-non-scan" at bounding box center [368, 102] width 92 height 27
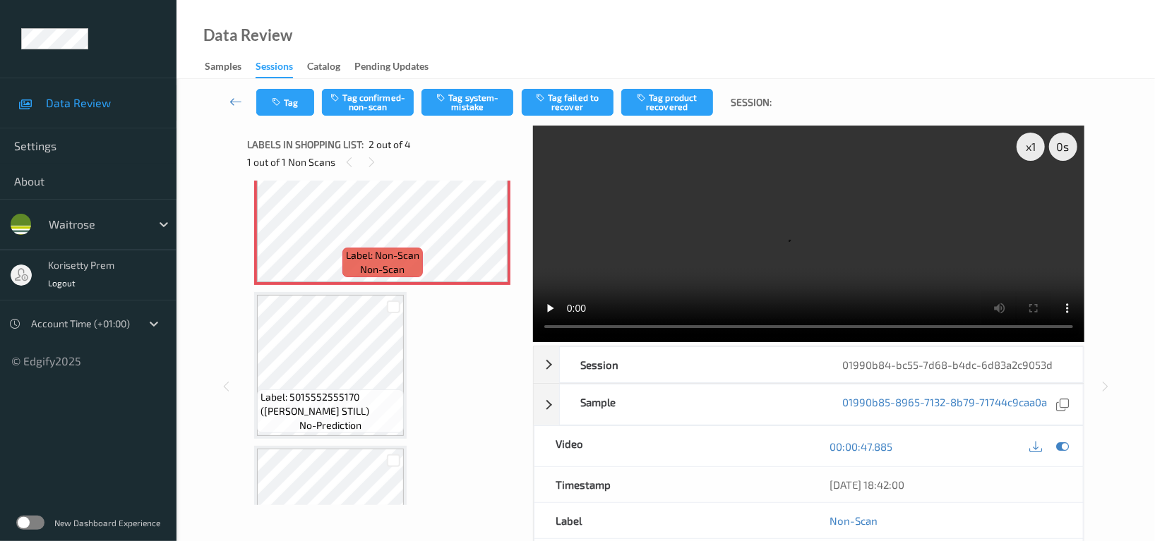
scroll to position [200, 0]
click at [469, 100] on button "Tag system-mistake" at bounding box center [467, 102] width 92 height 27
click at [497, 155] on div "1 out of 1 Non Scans" at bounding box center [384, 162] width 275 height 18
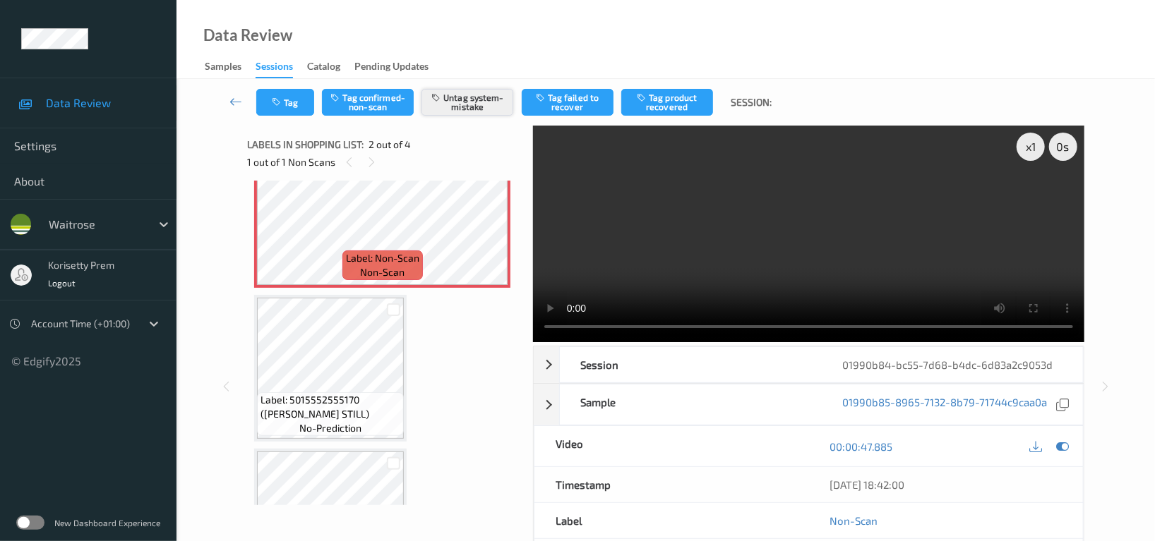
click at [453, 99] on button "Untag system-mistake" at bounding box center [467, 102] width 92 height 27
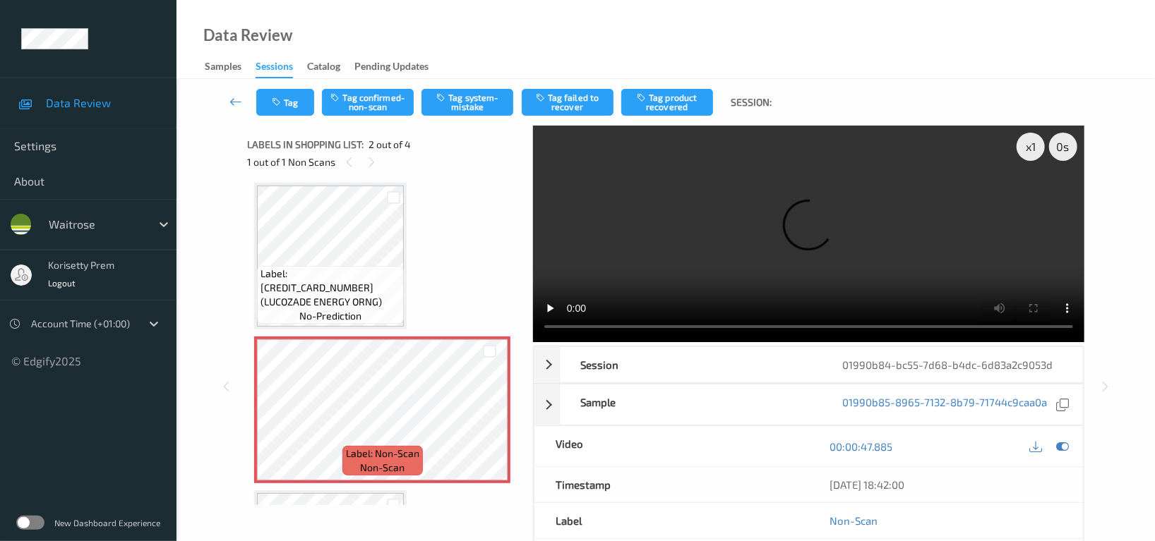
scroll to position [0, 0]
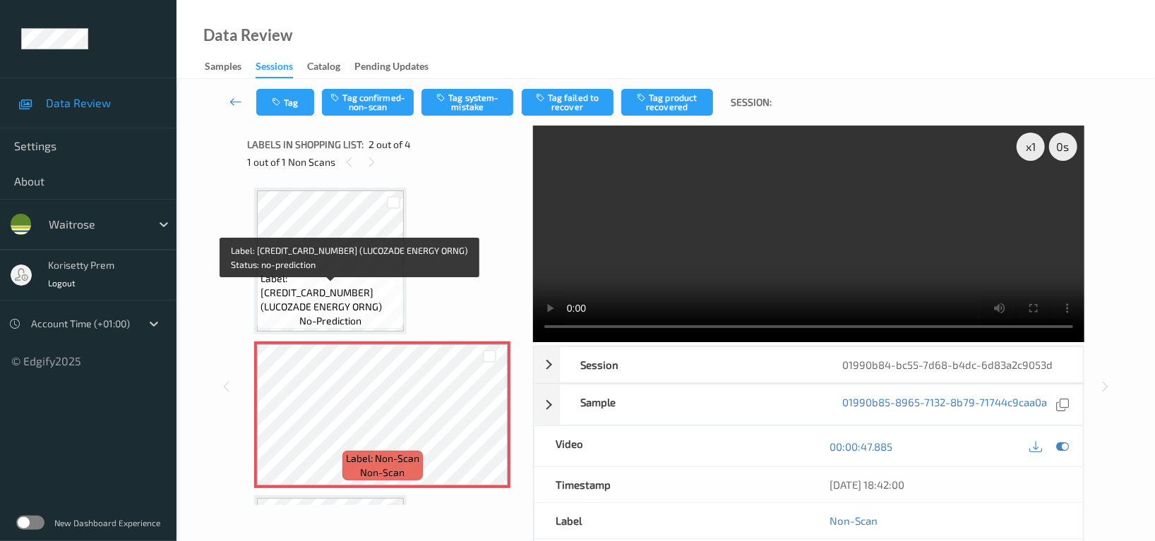
click at [370, 291] on span "Label: 5054267010710 (LUCOZADE ENERGY ORNG)" at bounding box center [330, 293] width 140 height 42
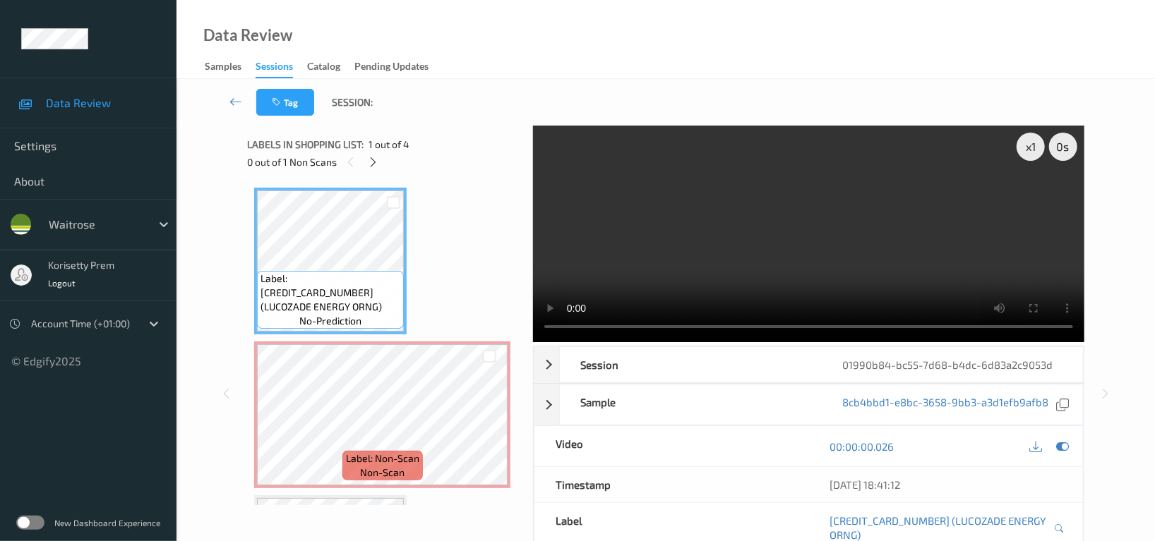
click at [704, 222] on video at bounding box center [808, 234] width 551 height 217
click at [711, 275] on video at bounding box center [808, 234] width 551 height 217
click at [687, 241] on video at bounding box center [808, 234] width 551 height 217
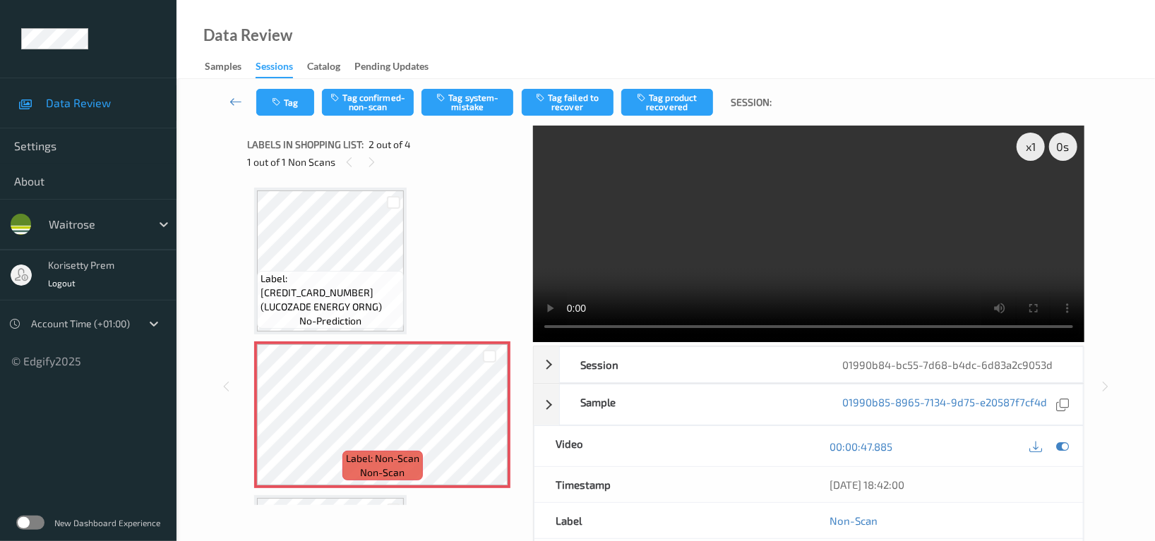
click at [824, 227] on video at bounding box center [808, 234] width 551 height 217
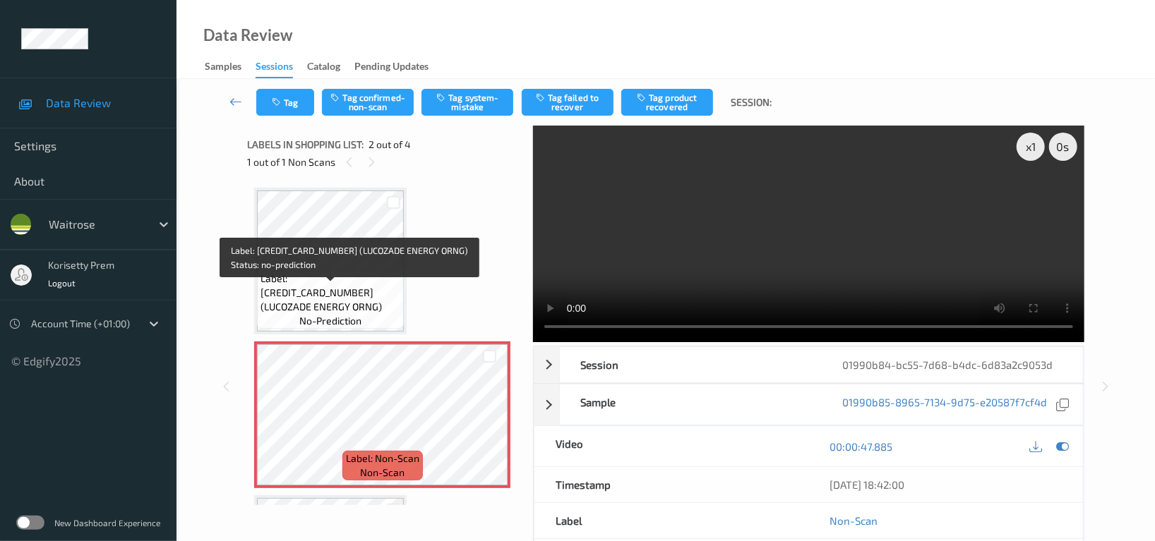
click at [347, 289] on span "Label: 5054267010710 (LUCOZADE ENERGY ORNG)" at bounding box center [330, 293] width 140 height 42
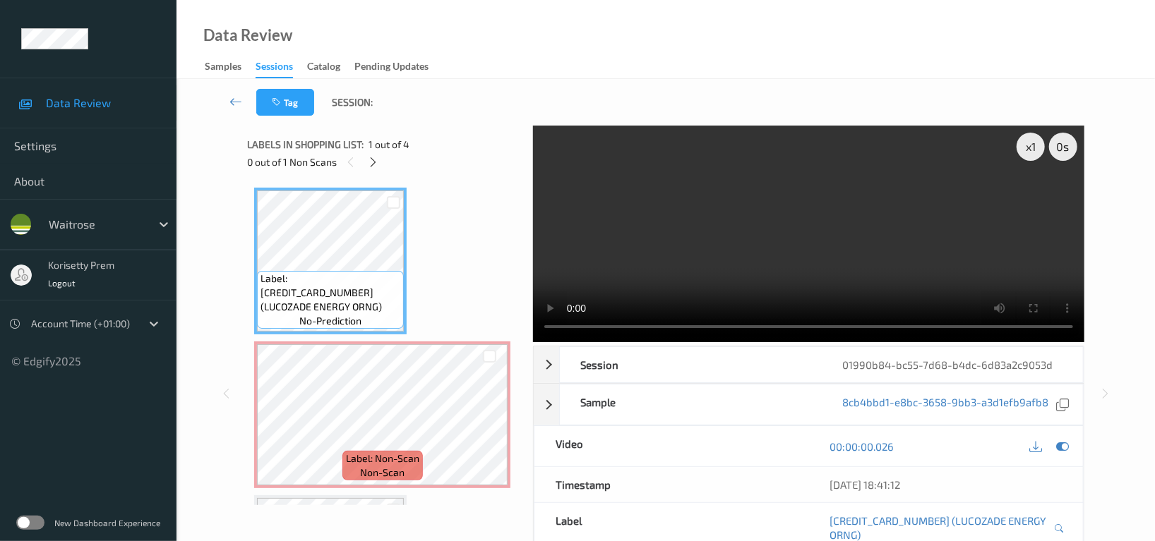
click at [771, 234] on video at bounding box center [808, 234] width 551 height 217
click at [1030, 155] on div "x 1" at bounding box center [1030, 147] width 28 height 28
click at [709, 175] on video at bounding box center [808, 234] width 551 height 217
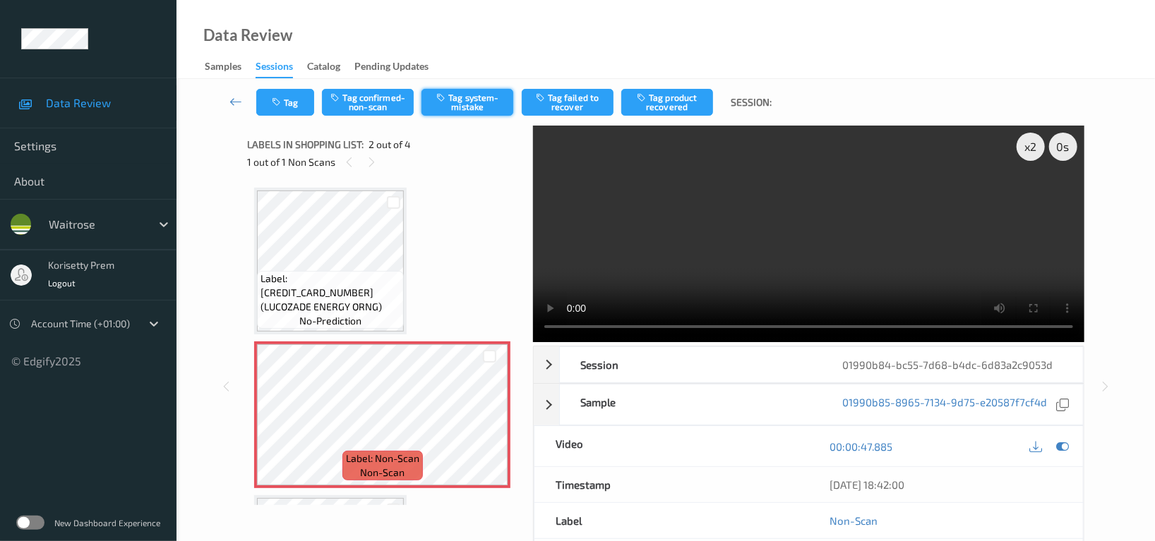
click at [457, 93] on button "Tag system-mistake" at bounding box center [467, 102] width 92 height 27
click at [285, 100] on button "Tag" at bounding box center [285, 102] width 58 height 27
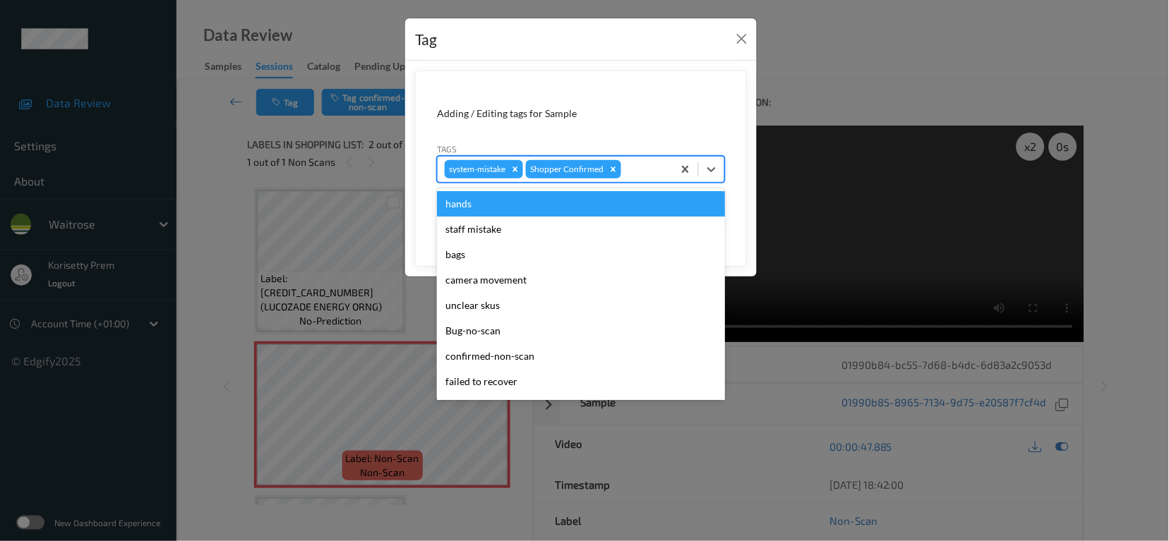
click at [659, 167] on div at bounding box center [645, 169] width 42 height 17
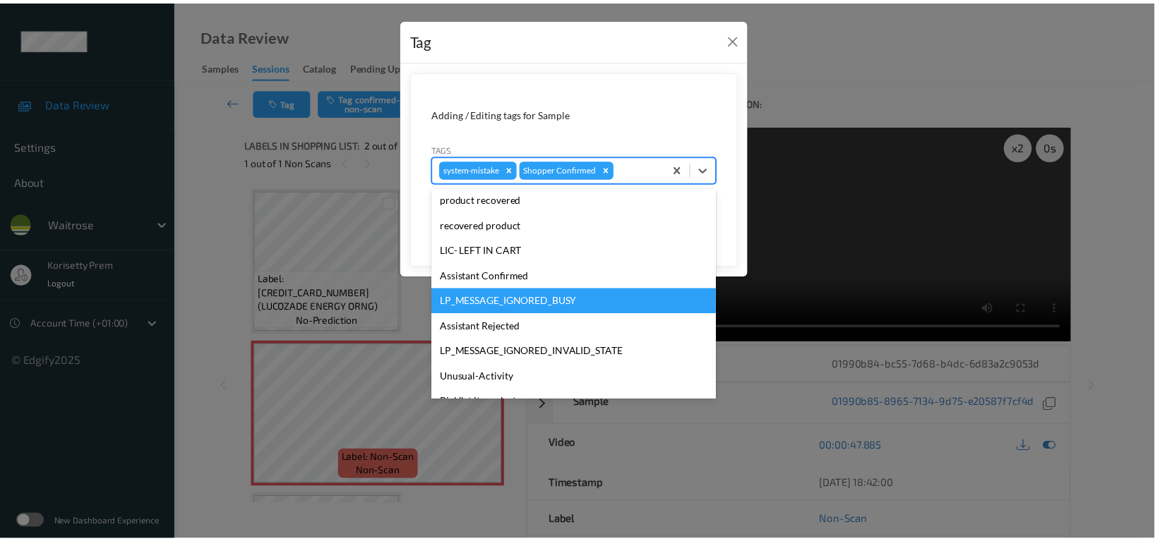
scroll to position [301, 0]
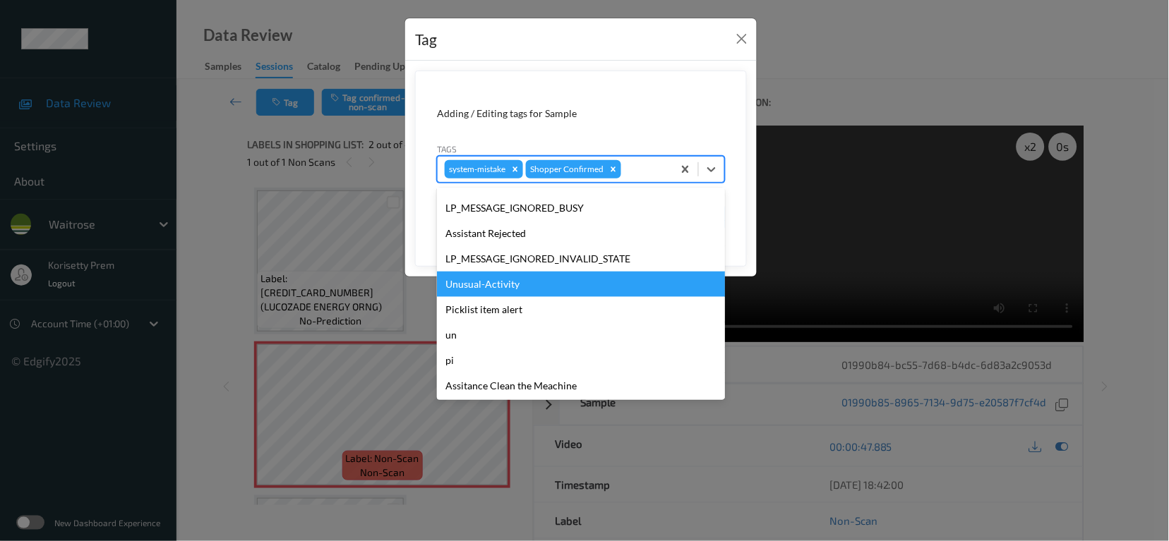
click at [509, 285] on div "Unusual-Activity" at bounding box center [581, 284] width 288 height 25
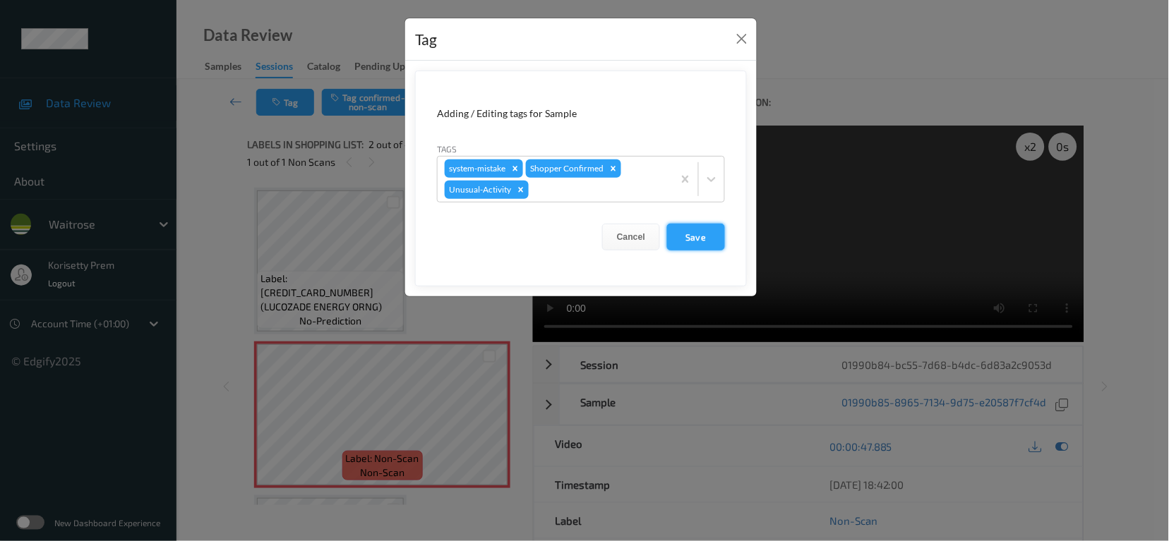
click at [675, 238] on button "Save" at bounding box center [696, 237] width 58 height 27
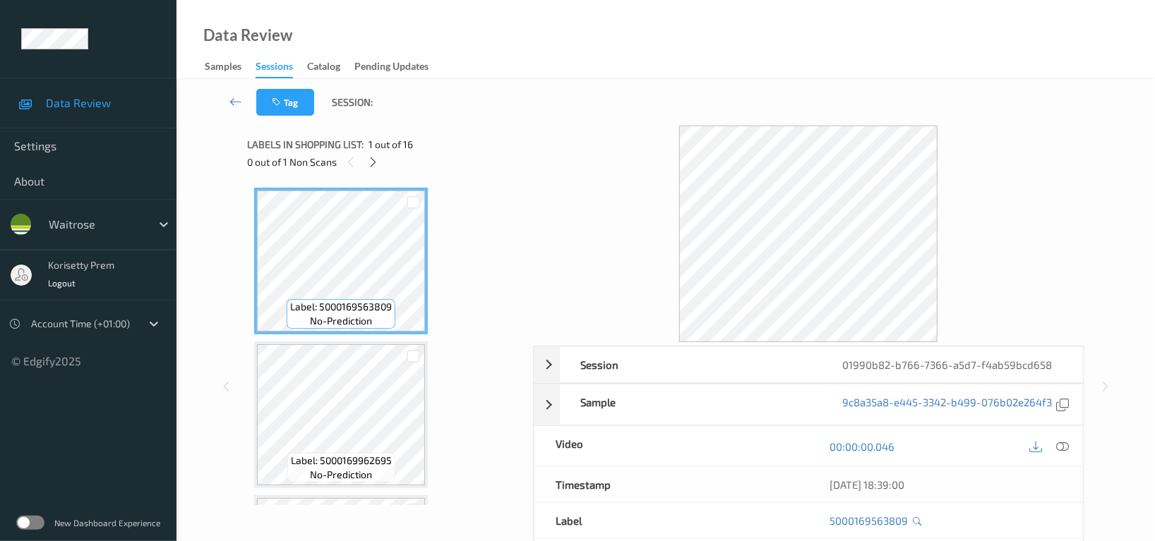
click at [582, 93] on div "Tag Session:" at bounding box center [665, 102] width 920 height 47
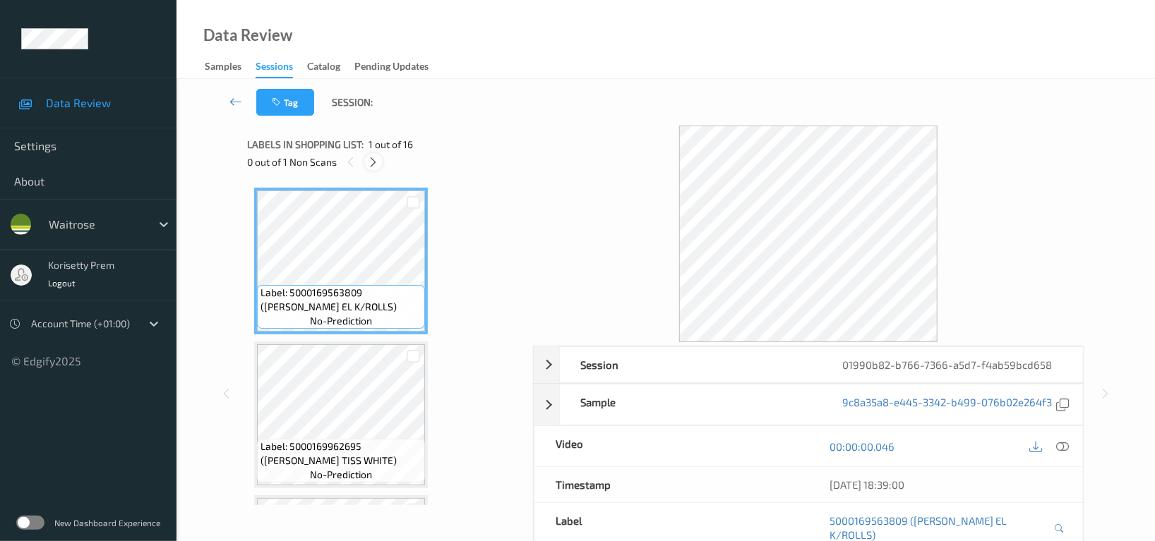
click at [373, 161] on icon at bounding box center [374, 162] width 12 height 13
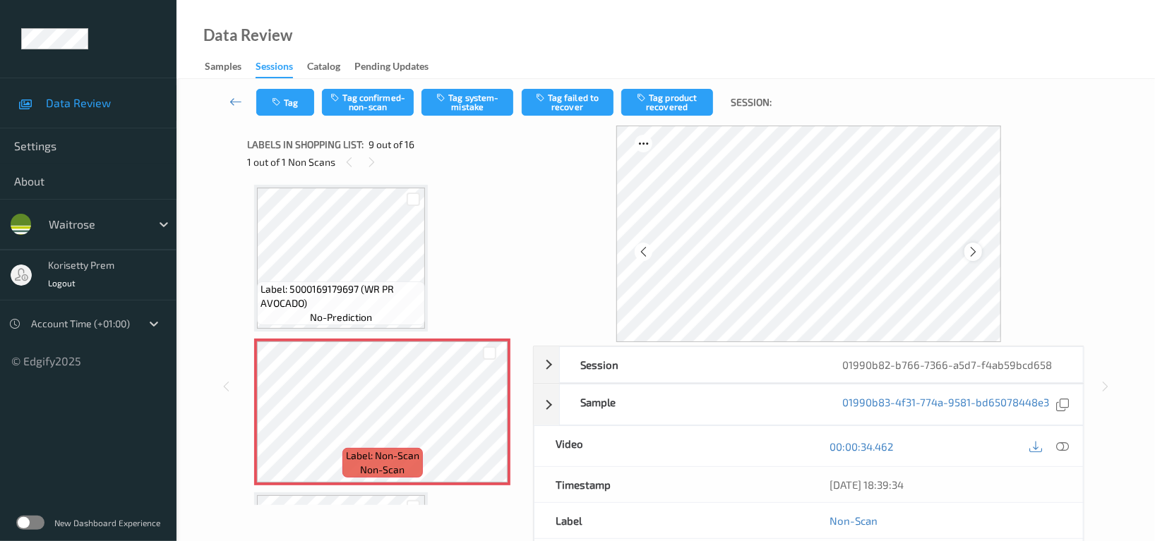
click at [977, 247] on icon at bounding box center [973, 252] width 12 height 13
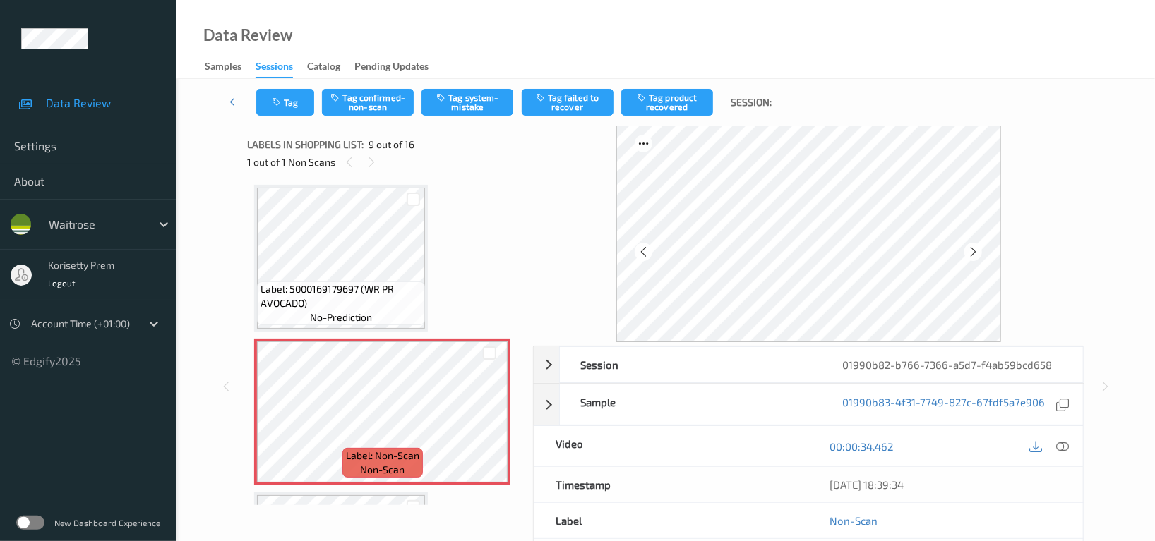
click at [977, 247] on icon at bounding box center [973, 252] width 12 height 13
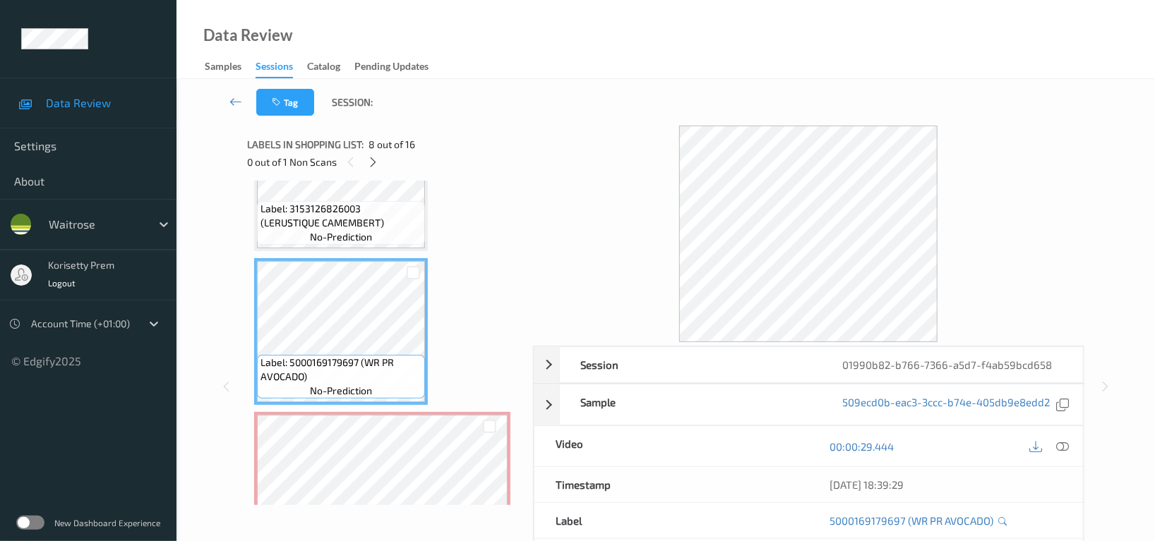
scroll to position [892, 0]
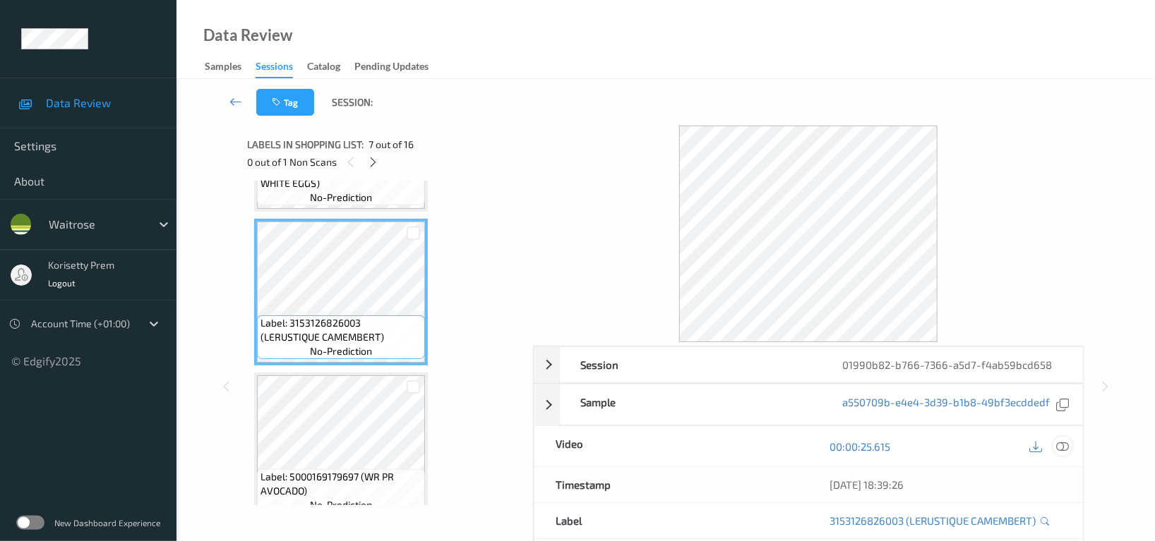
click at [1059, 440] on div at bounding box center [1062, 446] width 19 height 19
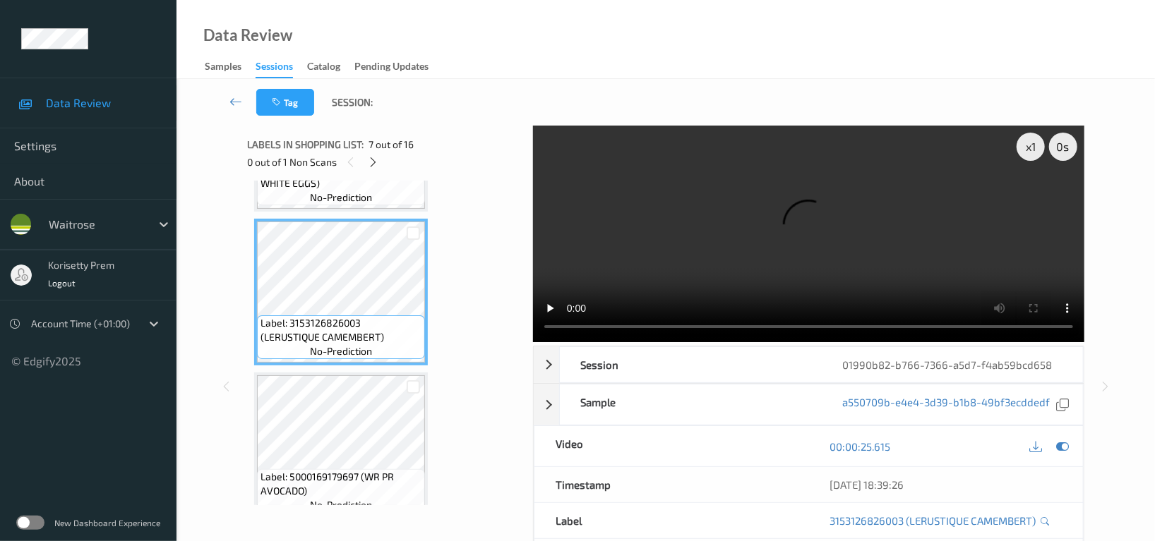
click at [898, 197] on video at bounding box center [808, 234] width 551 height 217
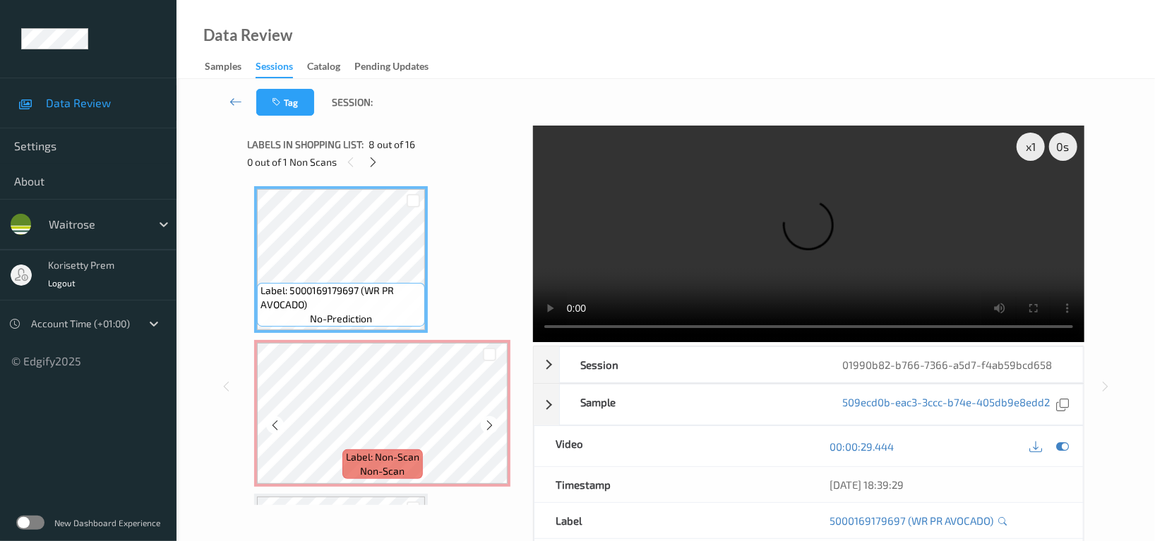
scroll to position [1080, 0]
click at [807, 221] on video at bounding box center [808, 234] width 551 height 217
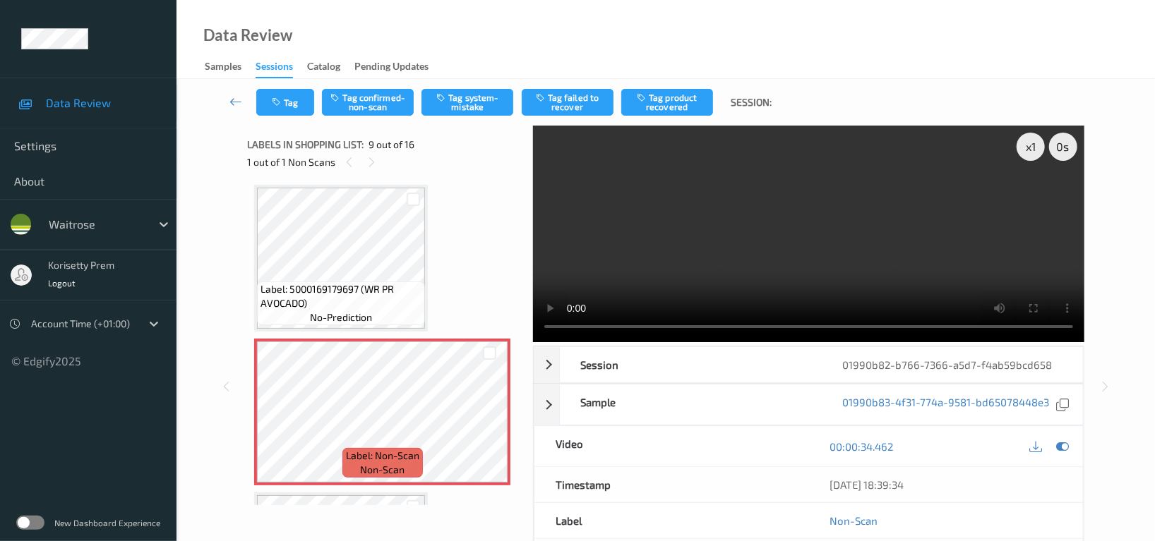
click at [879, 253] on video at bounding box center [808, 234] width 551 height 217
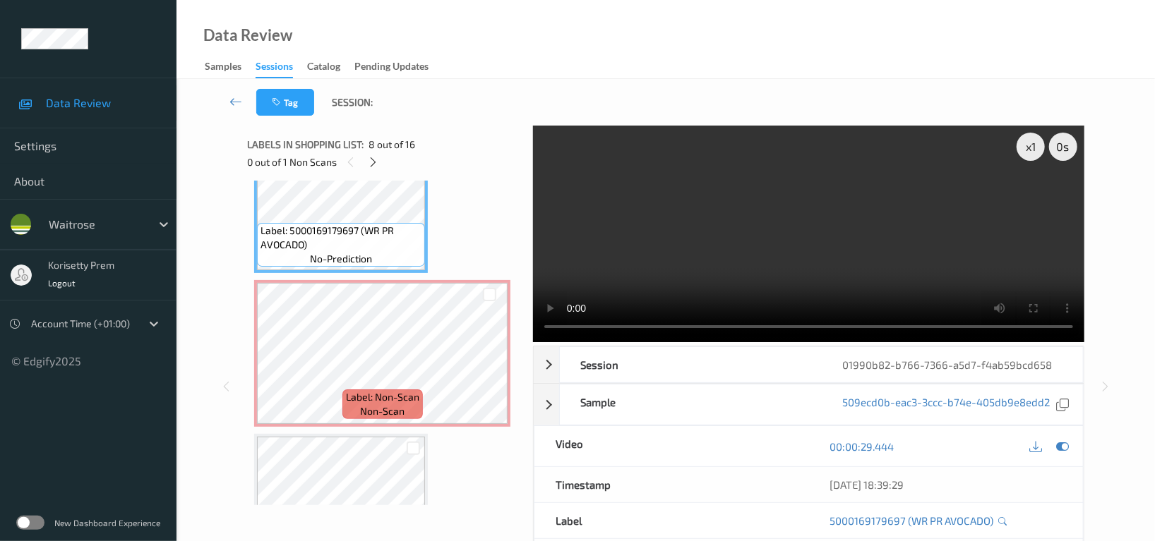
scroll to position [1174, 0]
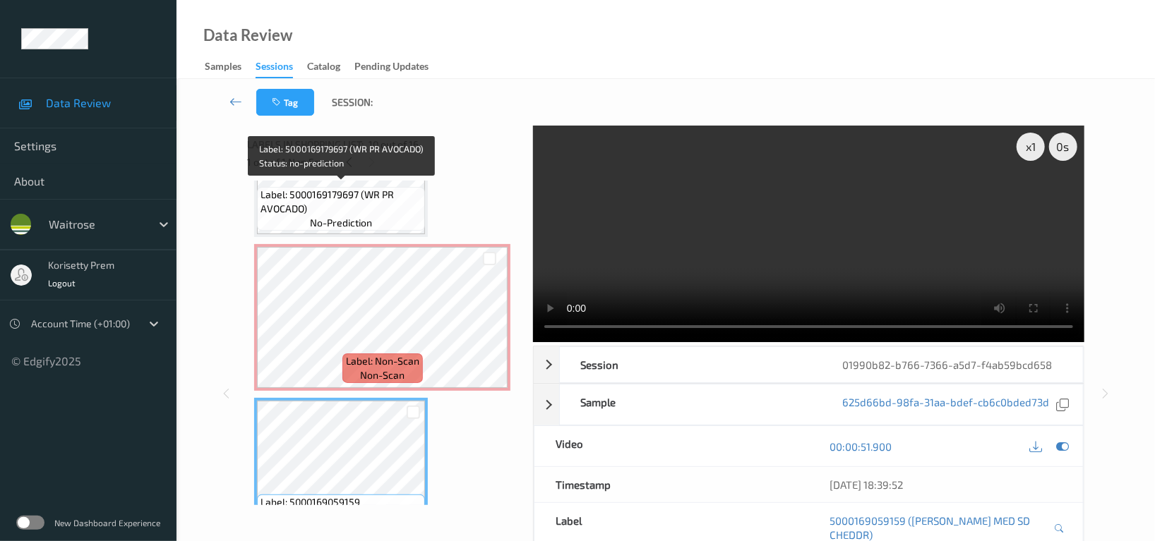
click at [344, 205] on span "Label: 5000169179697 (WR PR AVOCADO)" at bounding box center [340, 202] width 161 height 28
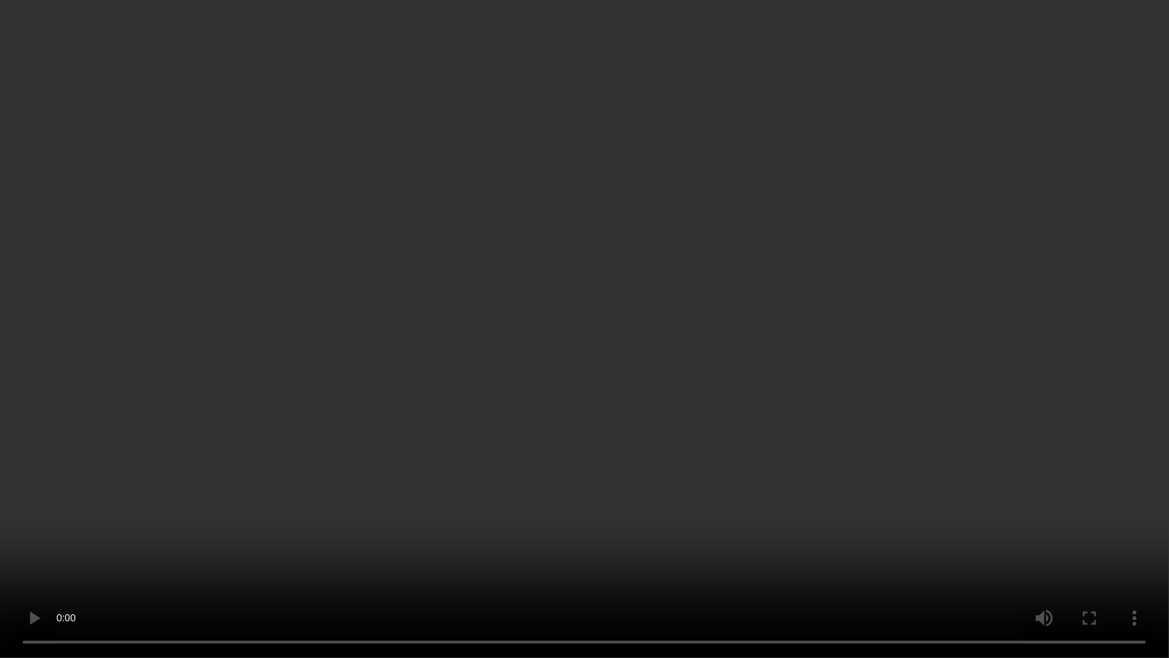
click at [704, 317] on video at bounding box center [584, 329] width 1169 height 658
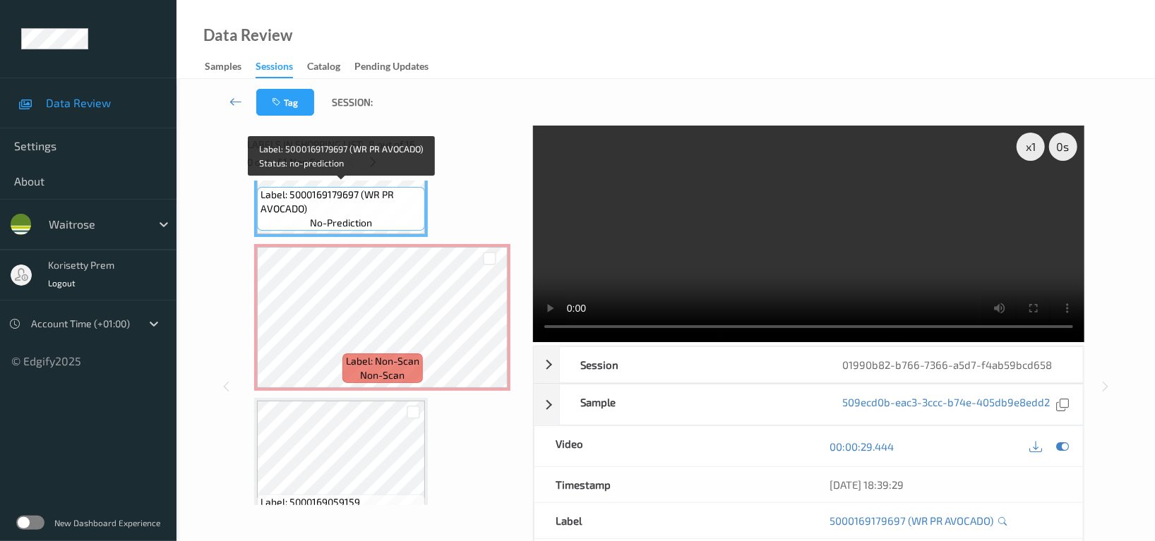
click at [357, 207] on span "Label: 5000169179697 (WR PR AVOCADO)" at bounding box center [340, 202] width 161 height 28
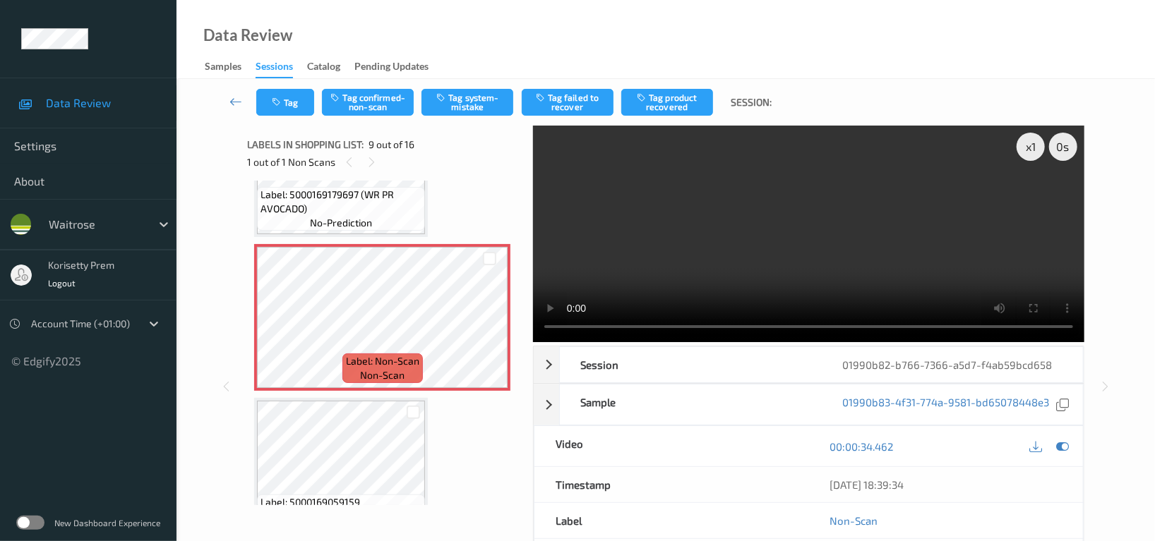
click at [717, 224] on video at bounding box center [808, 234] width 551 height 217
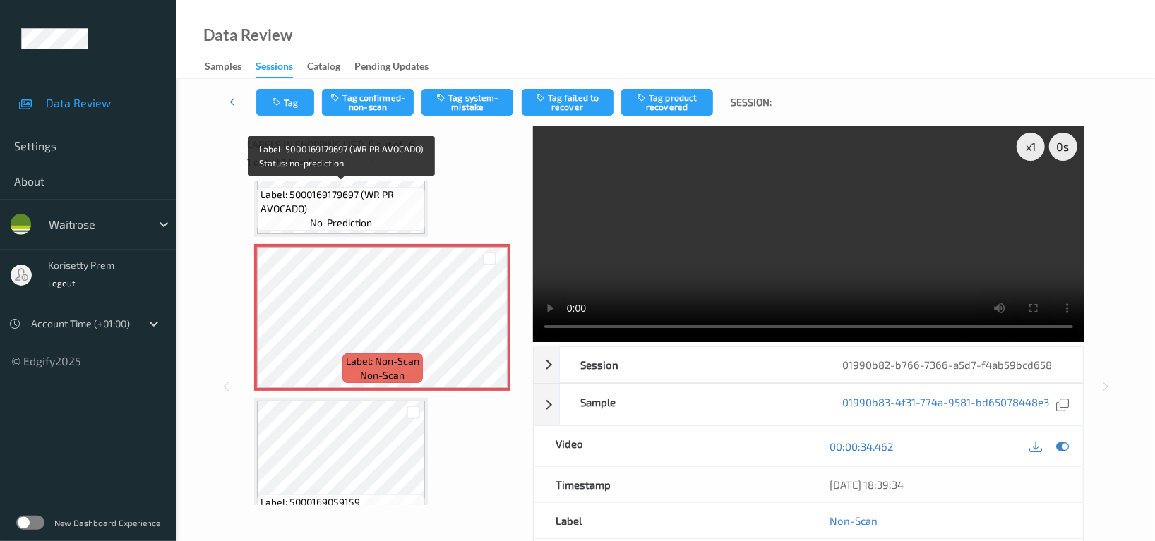
click at [330, 216] on span "no-prediction" at bounding box center [341, 223] width 62 height 14
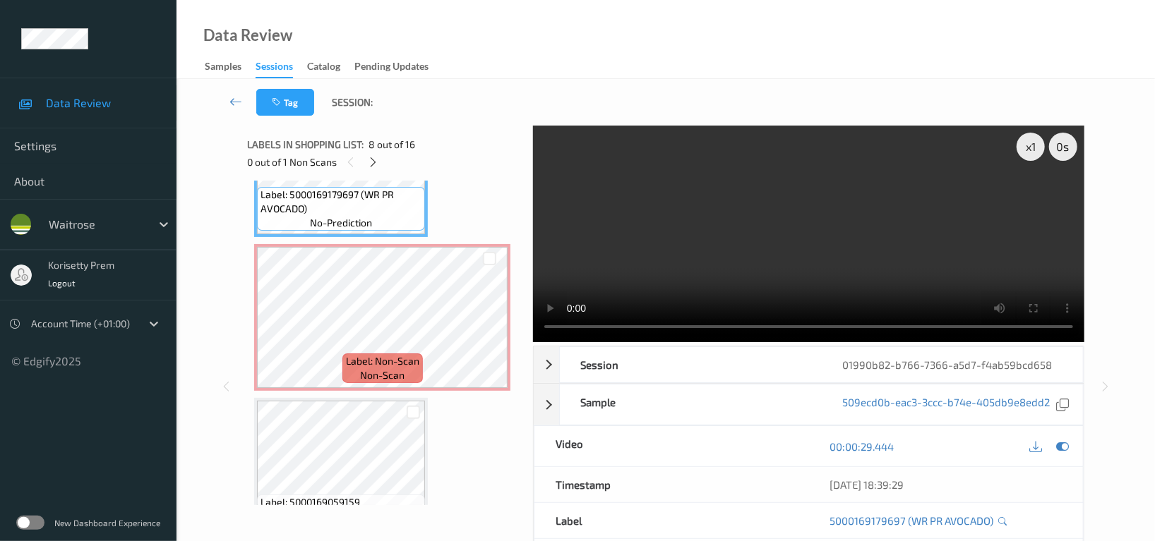
click at [853, 239] on video at bounding box center [808, 234] width 551 height 217
click at [760, 257] on video at bounding box center [808, 234] width 551 height 217
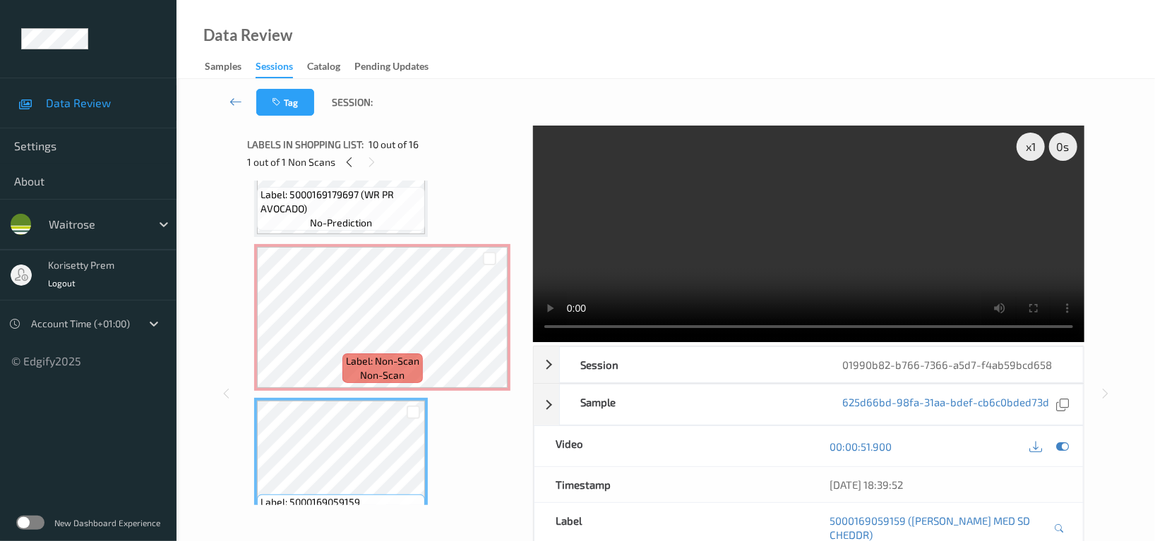
click at [812, 238] on video at bounding box center [808, 234] width 551 height 217
click at [362, 356] on span "Label: Non-Scan" at bounding box center [382, 361] width 73 height 14
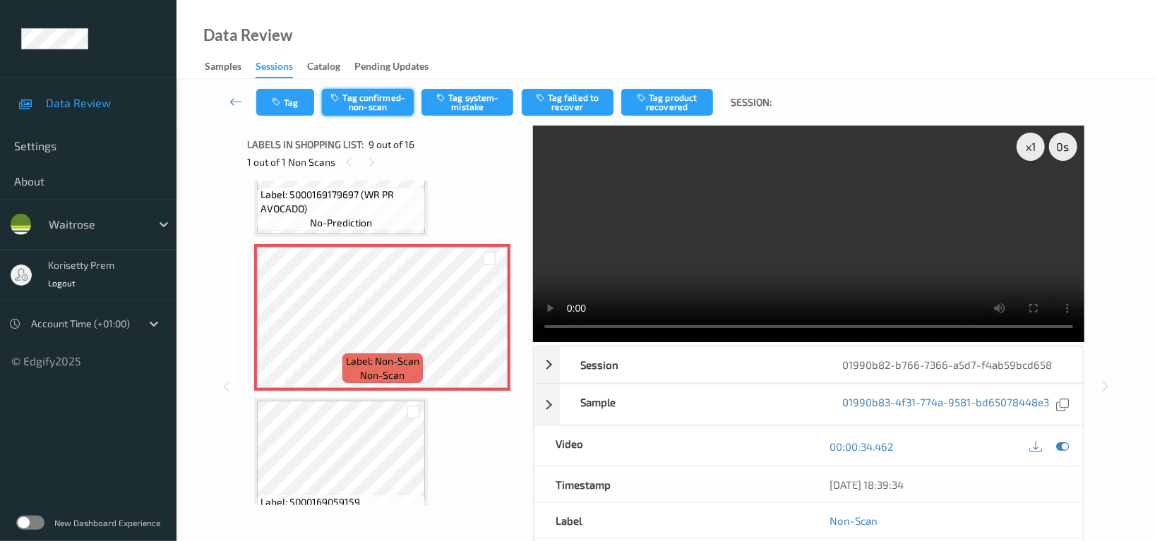
click at [355, 108] on button "Tag confirmed-non-scan" at bounding box center [368, 102] width 92 height 27
click at [670, 104] on button "Tag product recovered" at bounding box center [667, 102] width 92 height 27
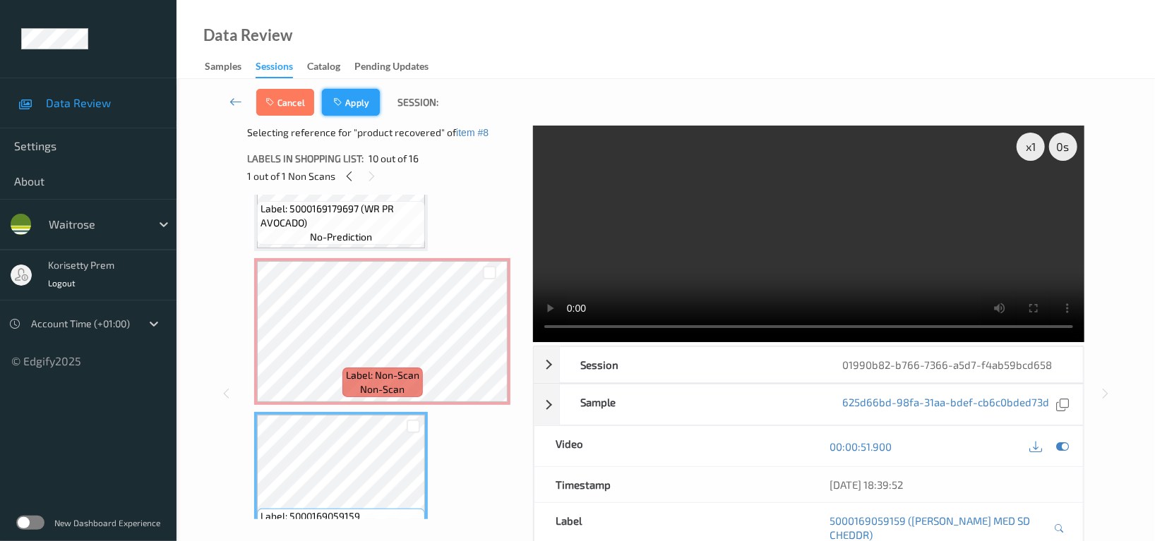
click at [339, 95] on button "Apply" at bounding box center [351, 102] width 58 height 27
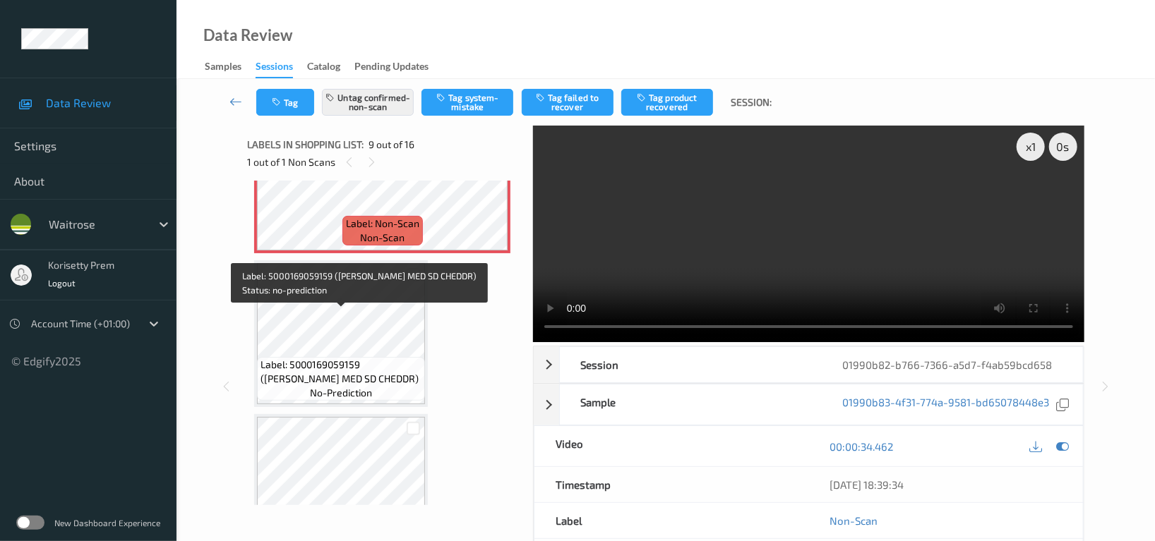
scroll to position [1362, 0]
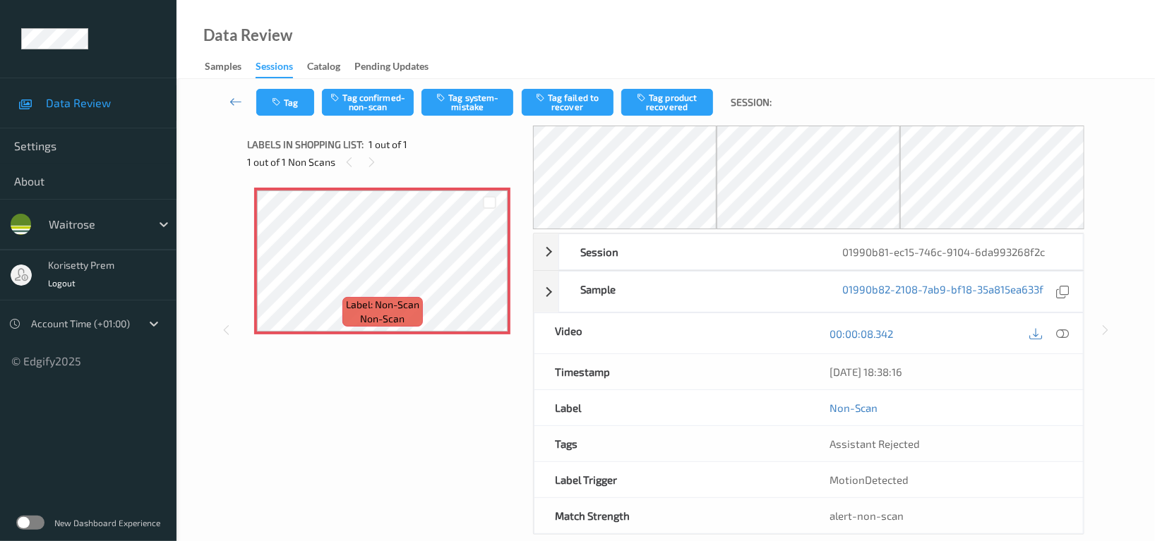
click at [675, 49] on div "Data Review Samples Sessions Catalog Pending Updates" at bounding box center [665, 39] width 978 height 79
click at [494, 273] on icon at bounding box center [489, 273] width 12 height 13
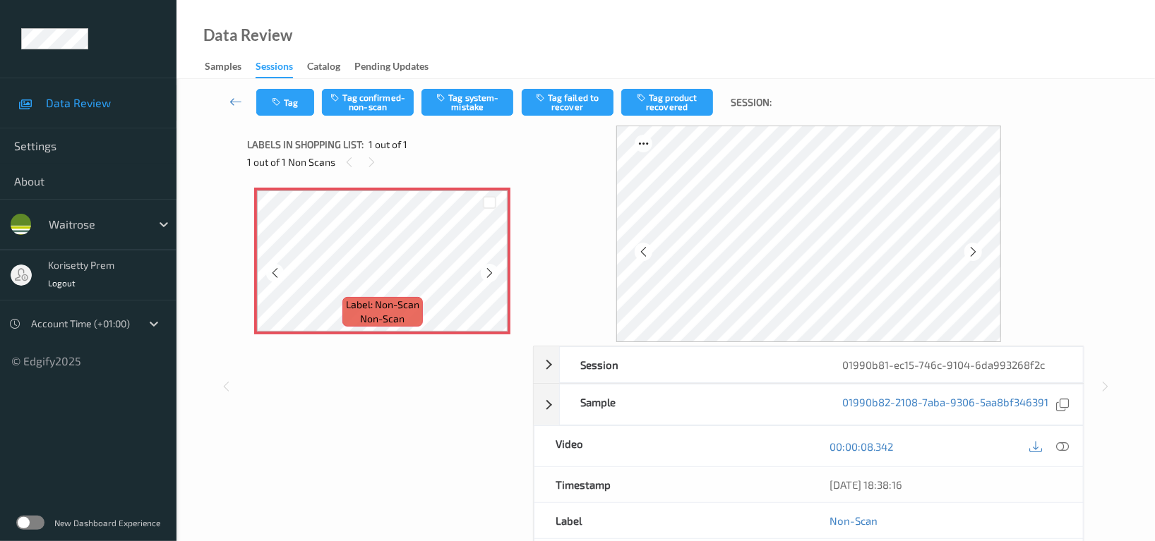
click at [494, 273] on icon at bounding box center [489, 273] width 12 height 13
click at [469, 101] on button "Tag system-mistake" at bounding box center [467, 102] width 92 height 27
click at [284, 102] on button "Tag" at bounding box center [285, 102] width 58 height 27
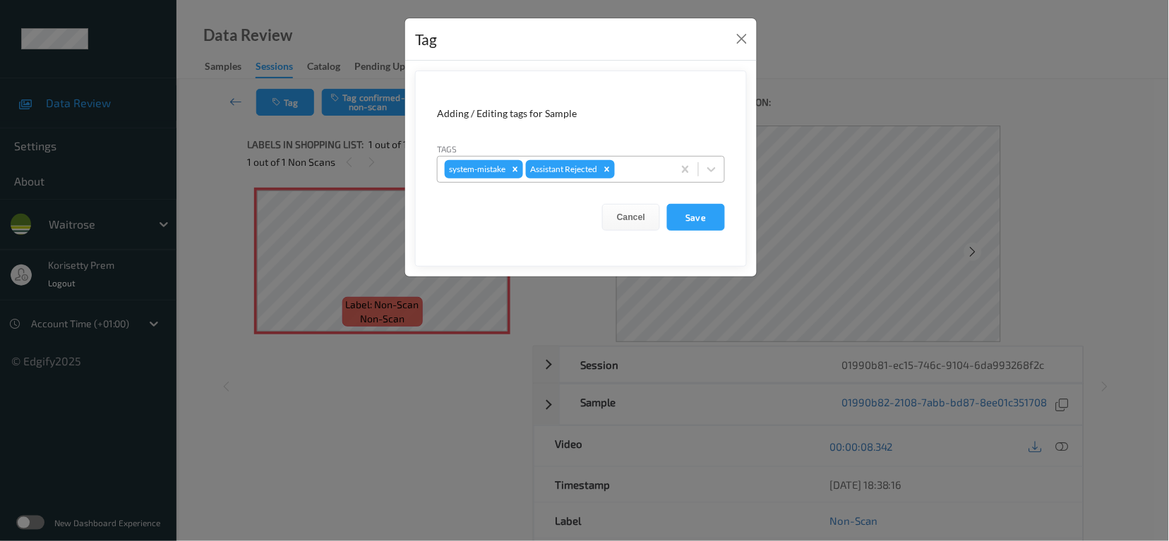
click at [652, 176] on div at bounding box center [642, 169] width 48 height 17
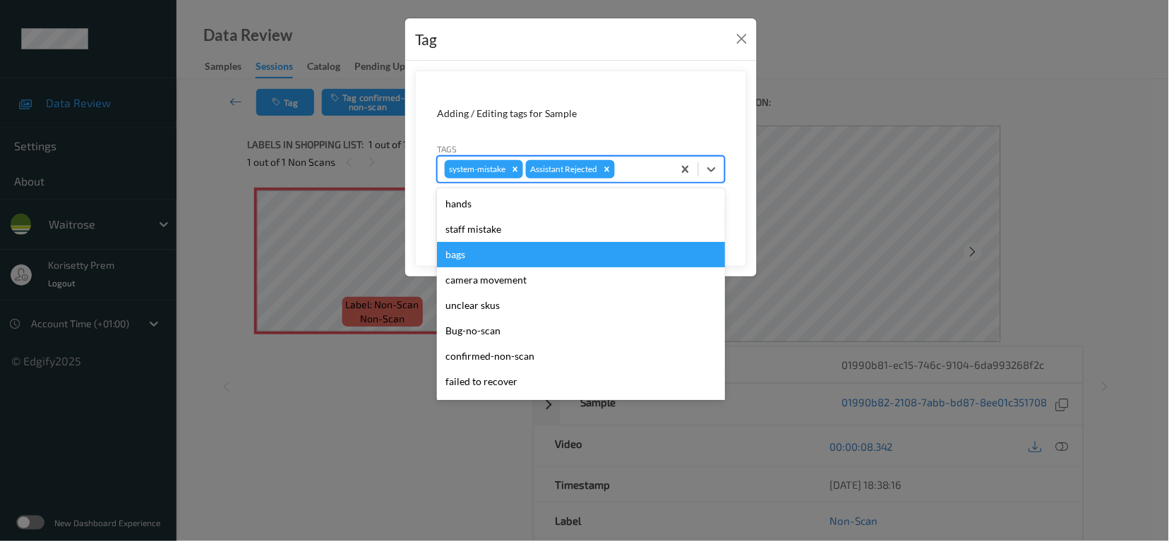
click at [467, 252] on div "bags" at bounding box center [581, 254] width 288 height 25
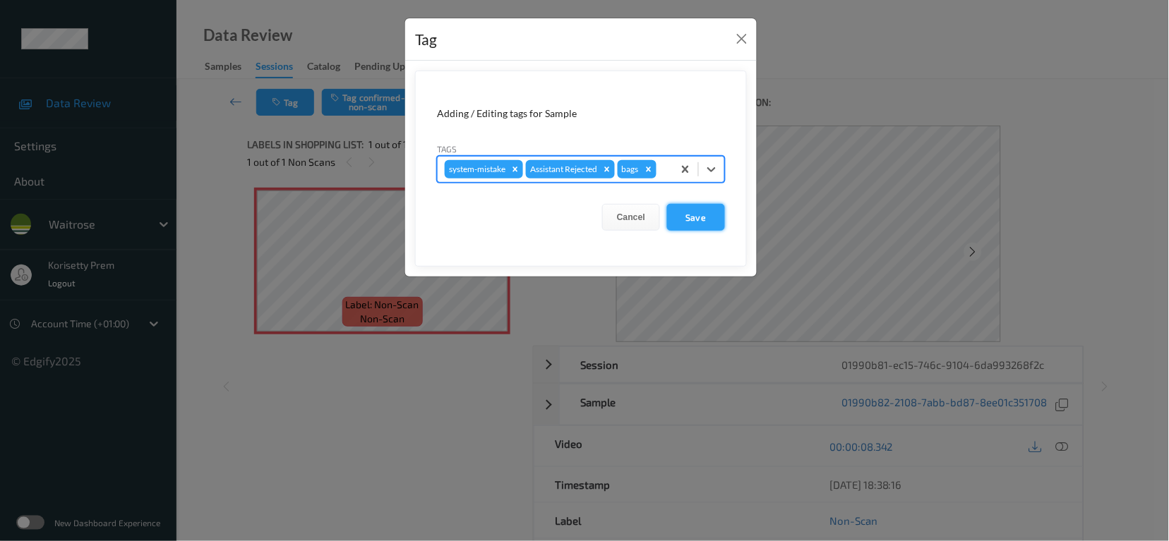
click at [710, 210] on button "Save" at bounding box center [696, 217] width 58 height 27
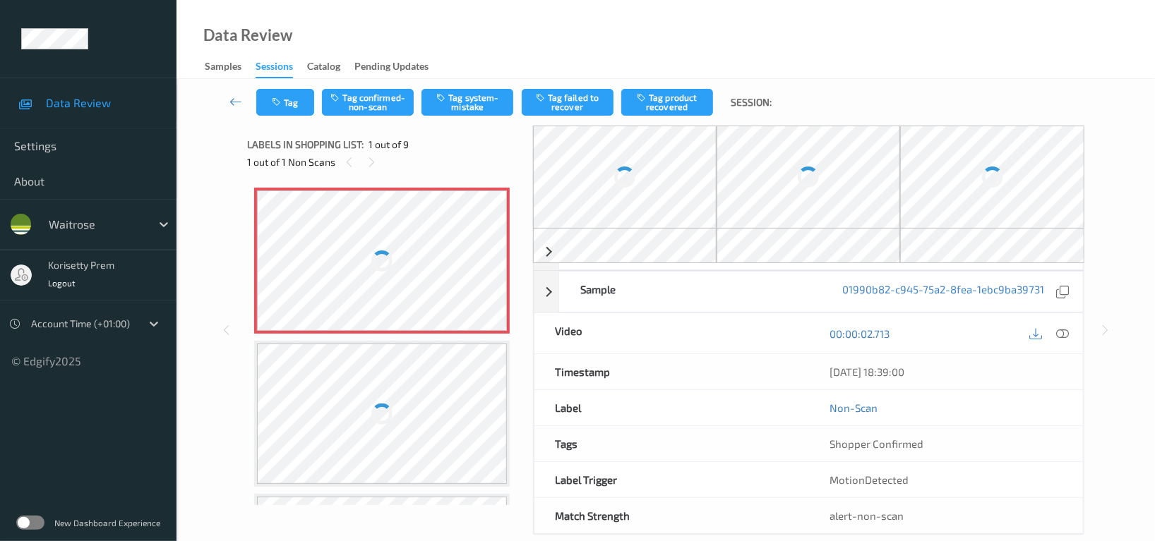
click at [566, 50] on div "Data Review Samples Sessions Catalog Pending Updates" at bounding box center [665, 39] width 978 height 79
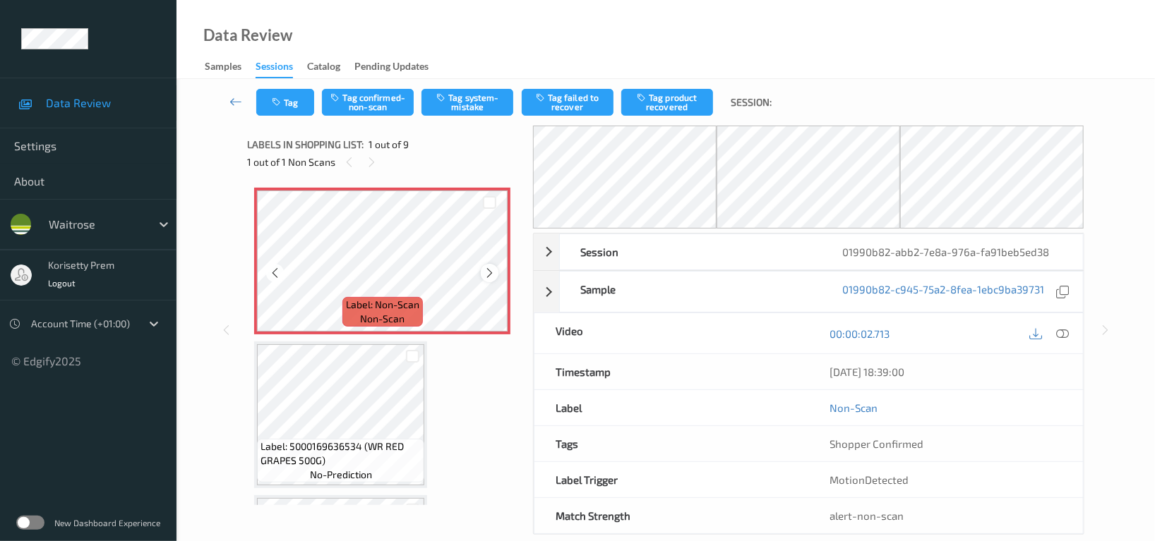
click at [486, 272] on icon at bounding box center [489, 273] width 12 height 13
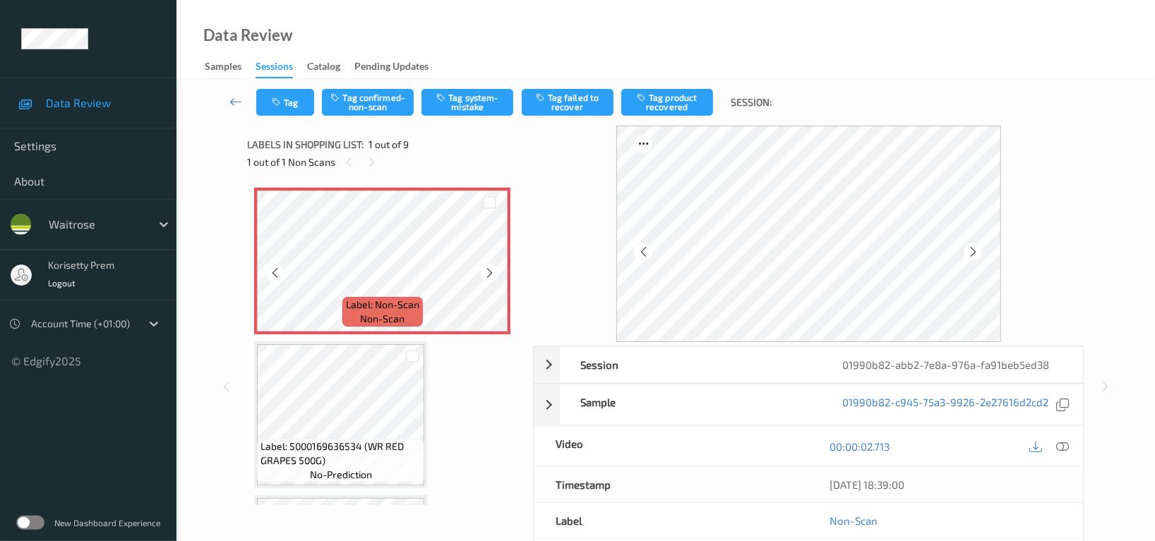
click at [486, 272] on icon at bounding box center [489, 273] width 12 height 13
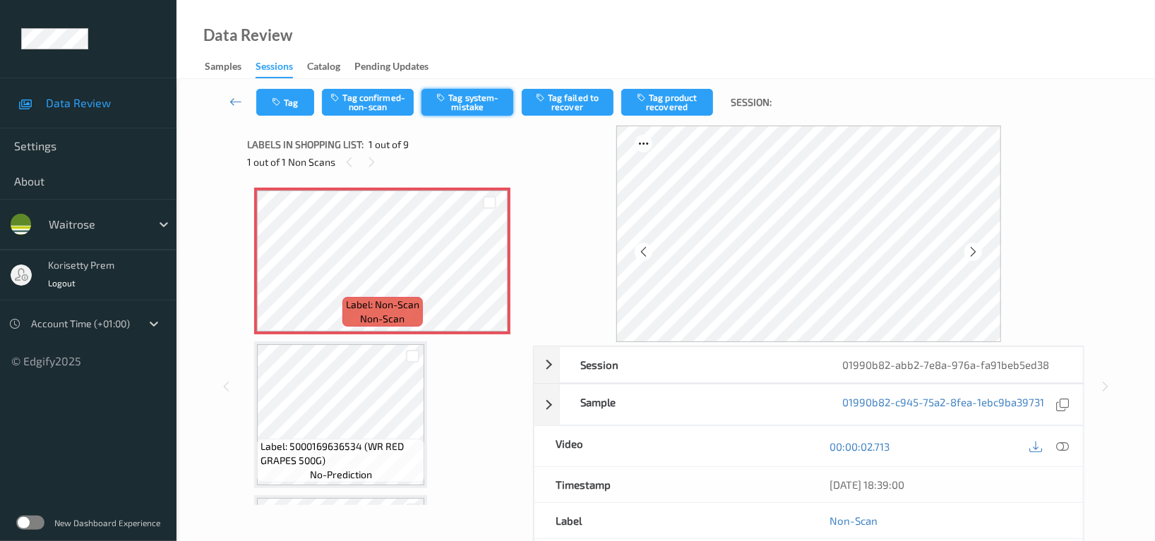
click at [462, 102] on button "Tag system-mistake" at bounding box center [467, 102] width 92 height 27
click at [289, 106] on button "Tag" at bounding box center [285, 102] width 58 height 27
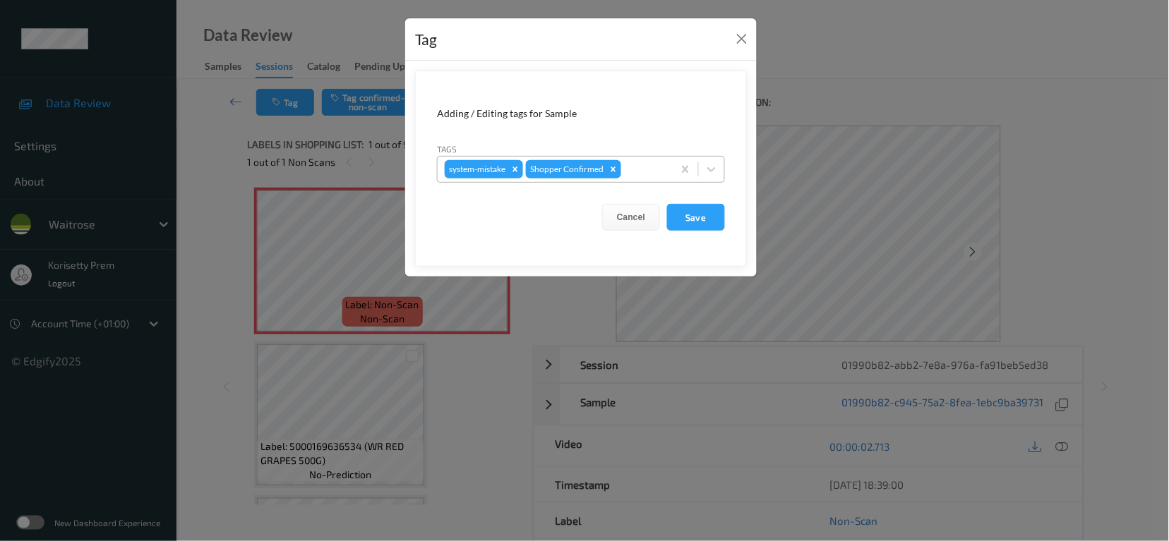
click at [639, 179] on div "system-mistake Shopper Confirmed" at bounding box center [555, 169] width 235 height 24
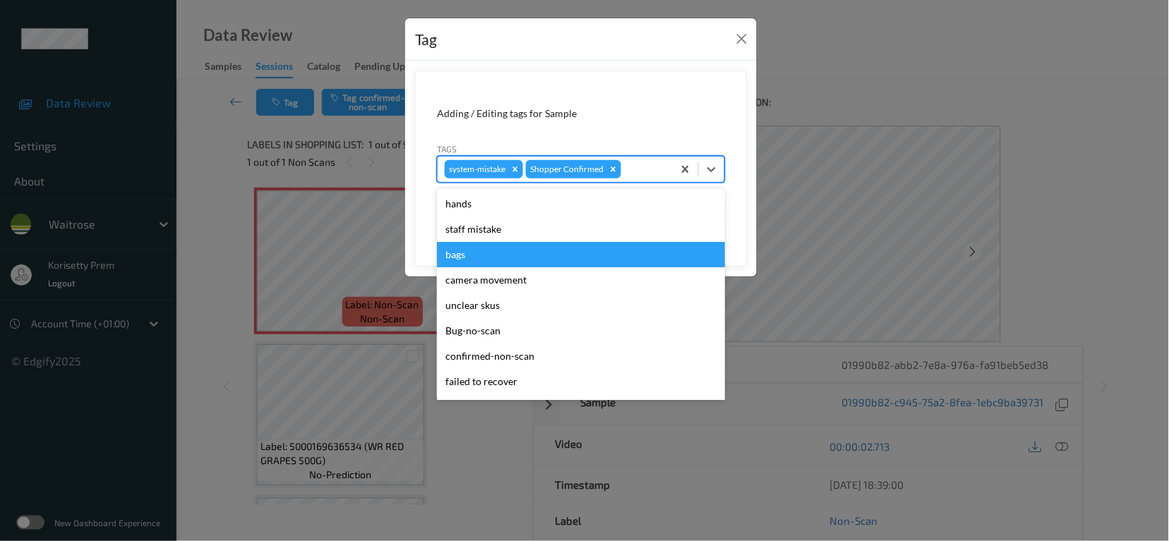
click at [479, 260] on div "bags" at bounding box center [581, 254] width 288 height 25
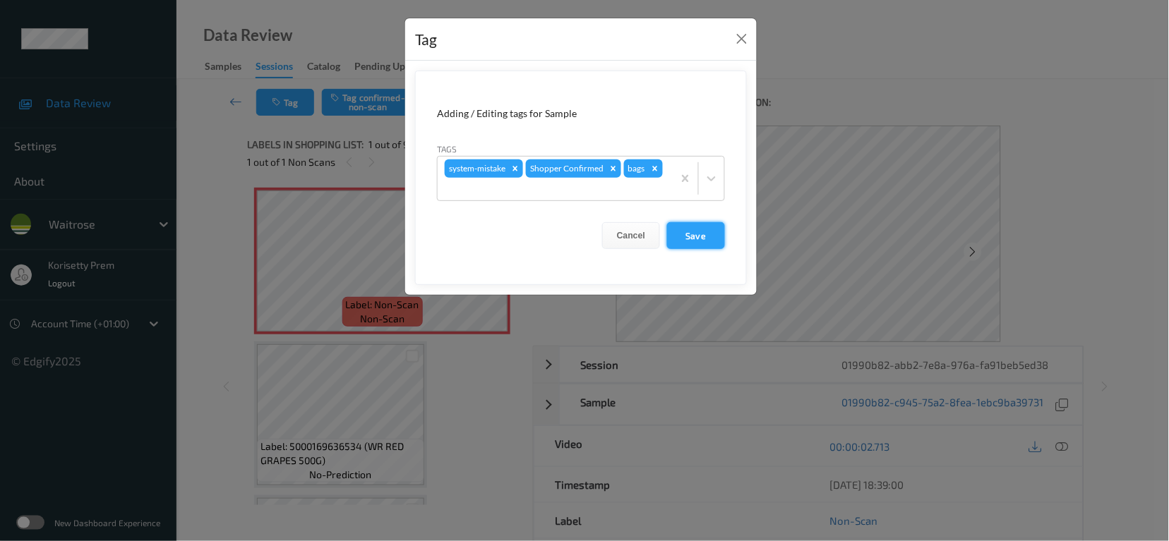
click at [668, 235] on button "Save" at bounding box center [696, 235] width 58 height 27
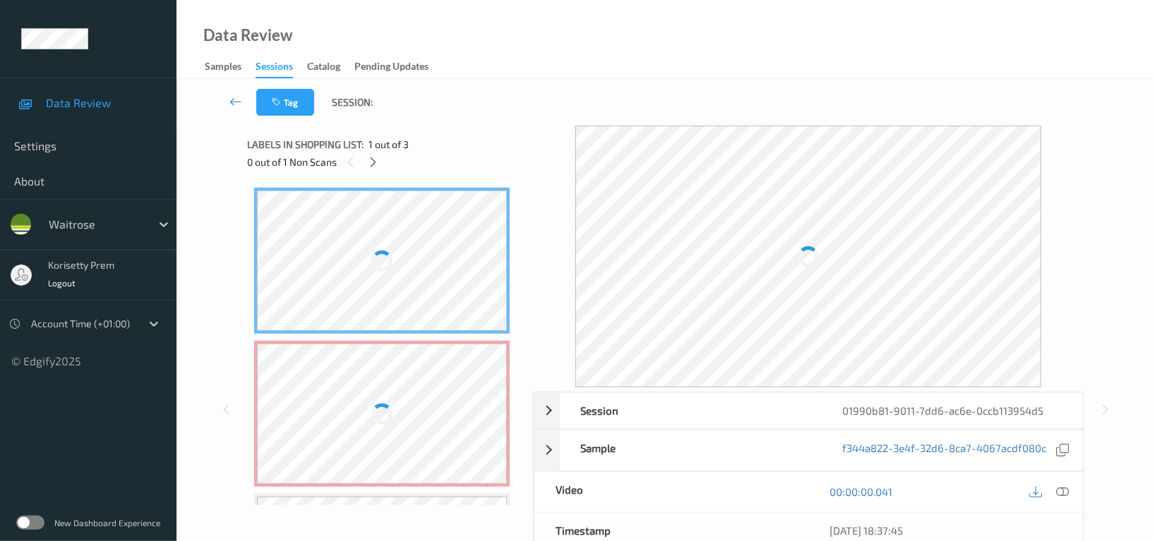
click at [589, 83] on div "Tag Session:" at bounding box center [665, 102] width 920 height 47
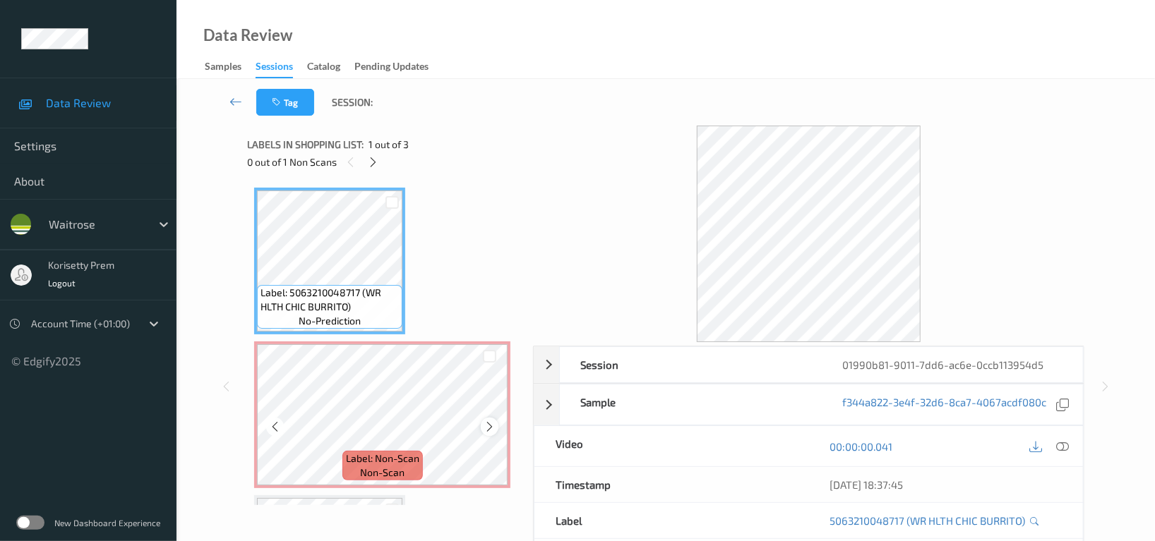
click at [488, 425] on icon at bounding box center [489, 427] width 12 height 13
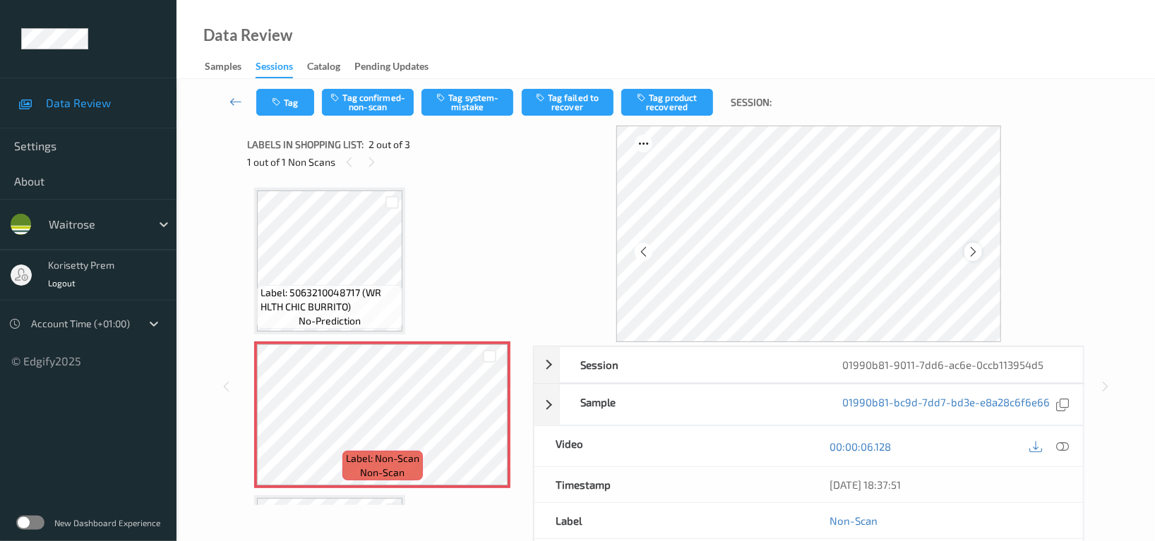
click at [975, 246] on icon at bounding box center [973, 252] width 12 height 13
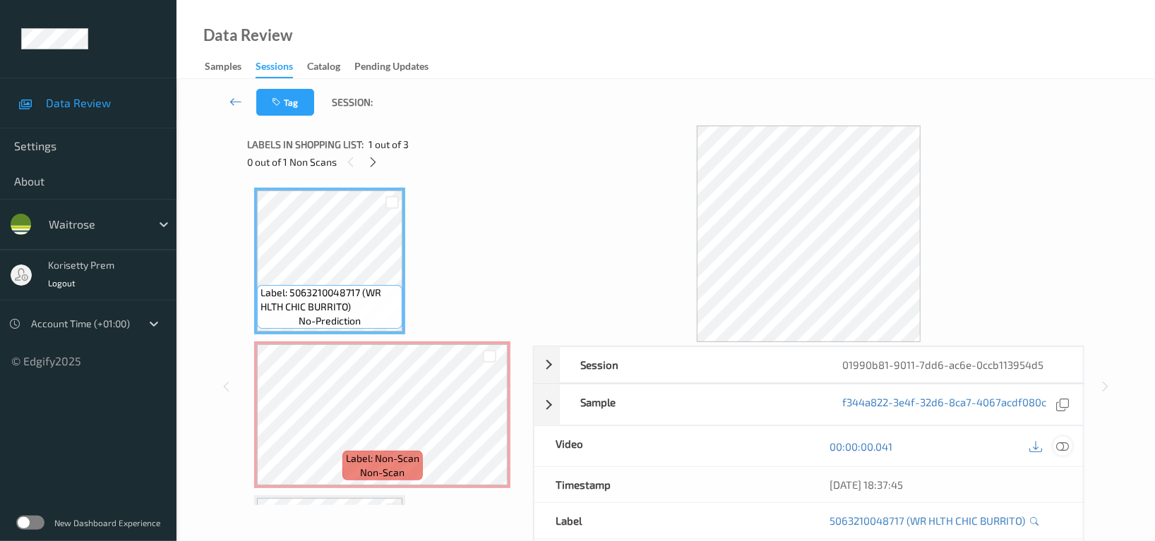
click at [1061, 447] on icon at bounding box center [1062, 446] width 13 height 13
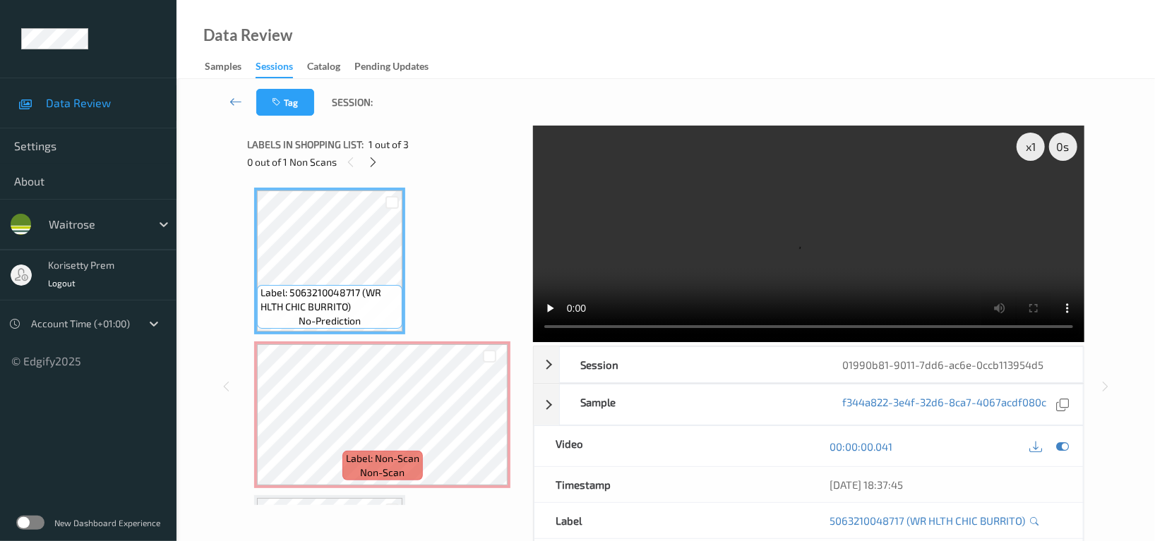
click at [702, 257] on video at bounding box center [808, 234] width 551 height 217
click at [487, 421] on icon at bounding box center [489, 427] width 12 height 13
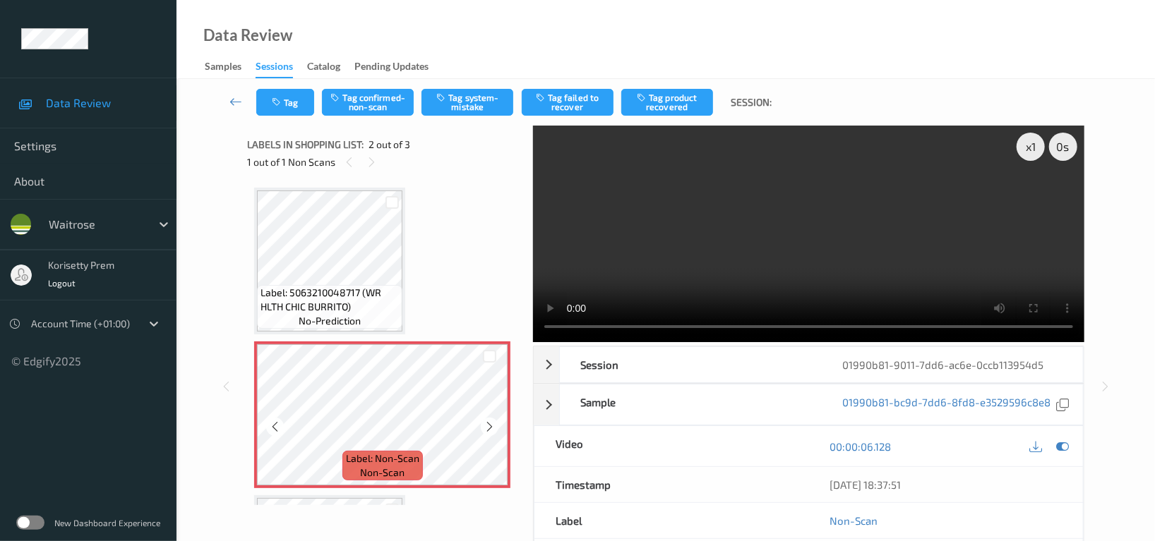
click at [487, 421] on icon at bounding box center [489, 427] width 12 height 13
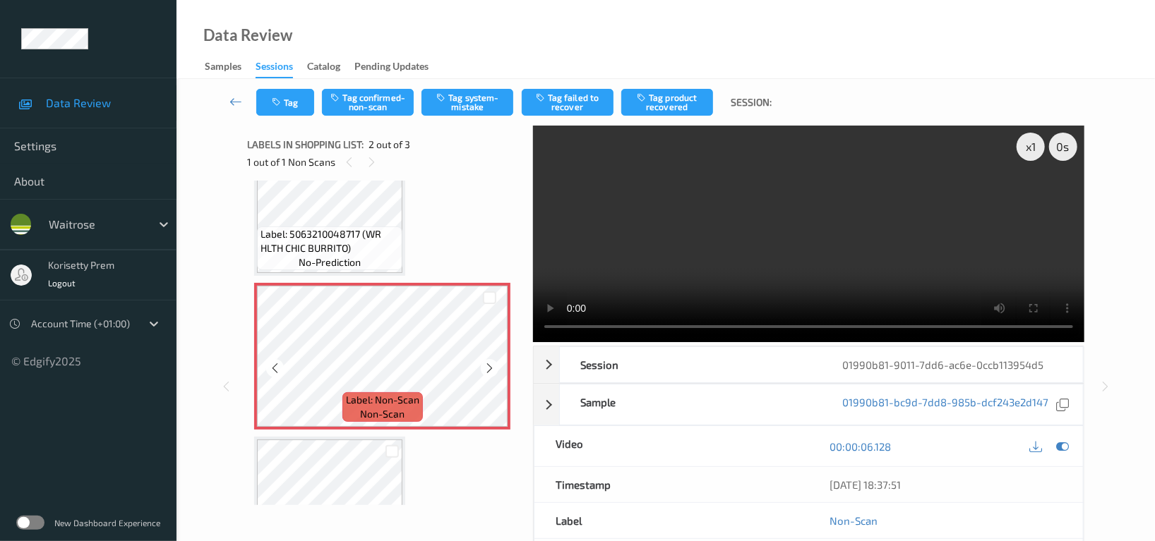
scroll to position [94, 0]
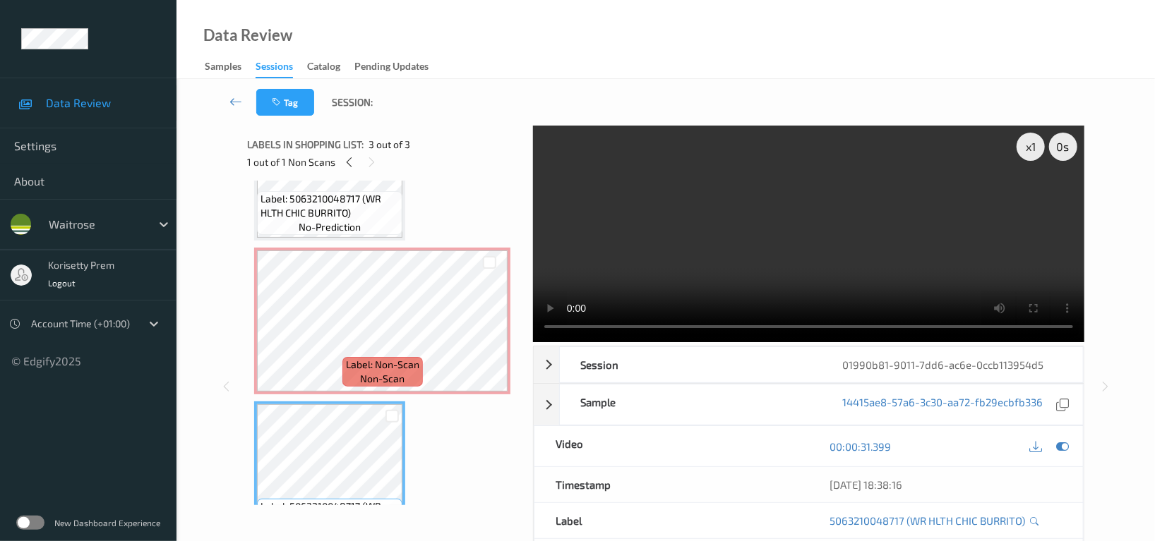
click at [793, 236] on video at bounding box center [808, 234] width 551 height 217
click at [699, 240] on video at bounding box center [808, 234] width 551 height 217
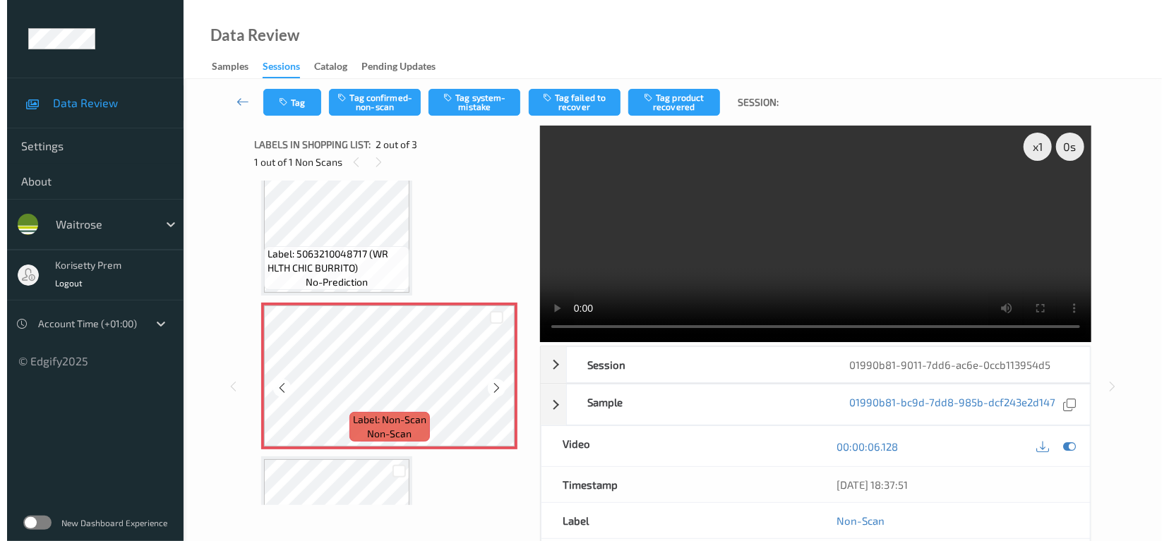
scroll to position [0, 0]
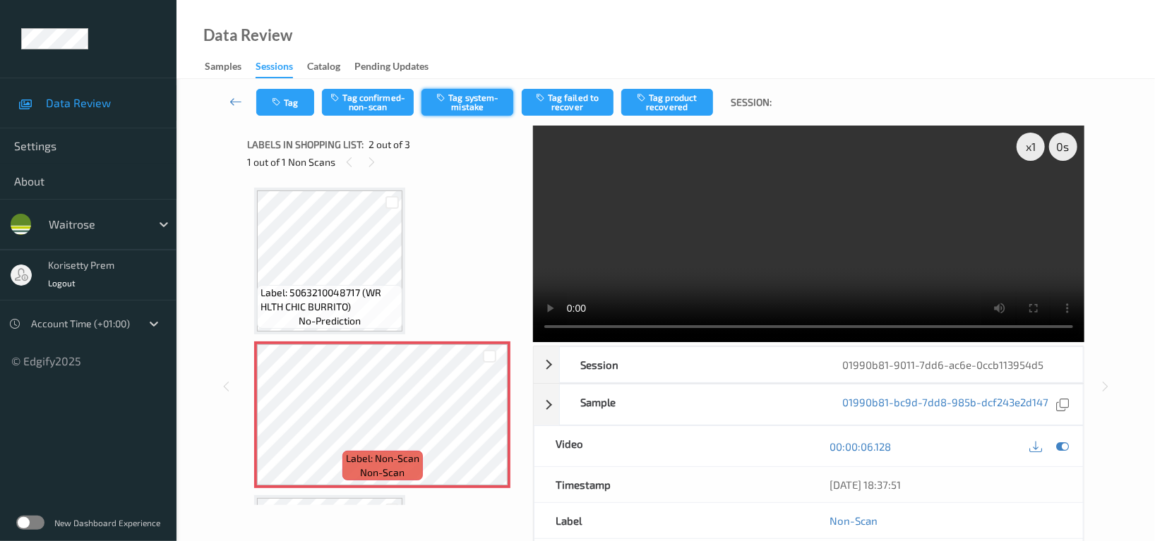
click at [491, 104] on button "Tag system-mistake" at bounding box center [467, 102] width 92 height 27
click at [287, 109] on button "Tag" at bounding box center [285, 102] width 58 height 27
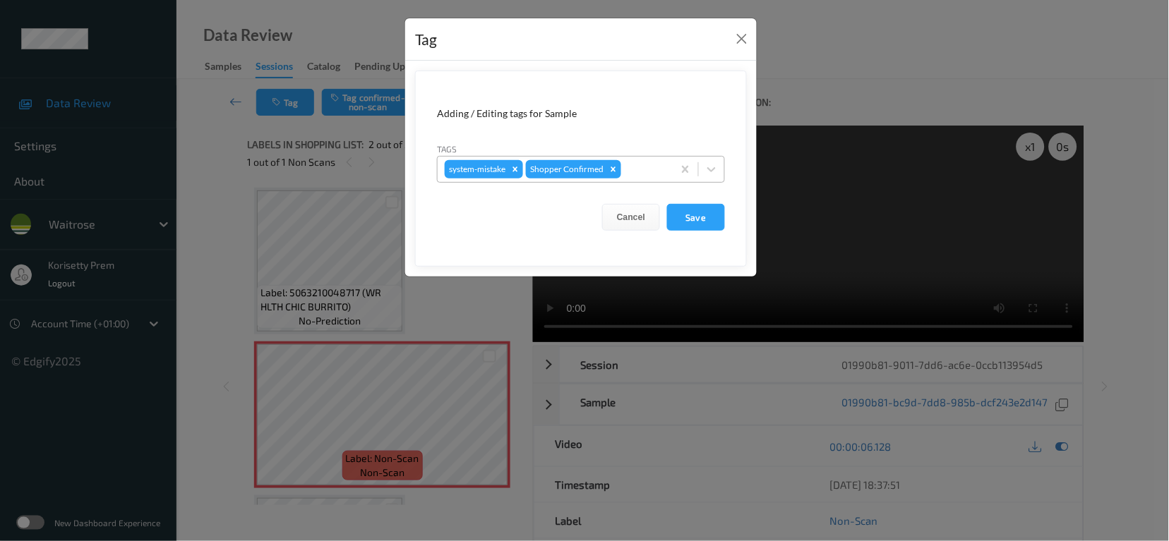
click at [660, 167] on div at bounding box center [645, 169] width 42 height 17
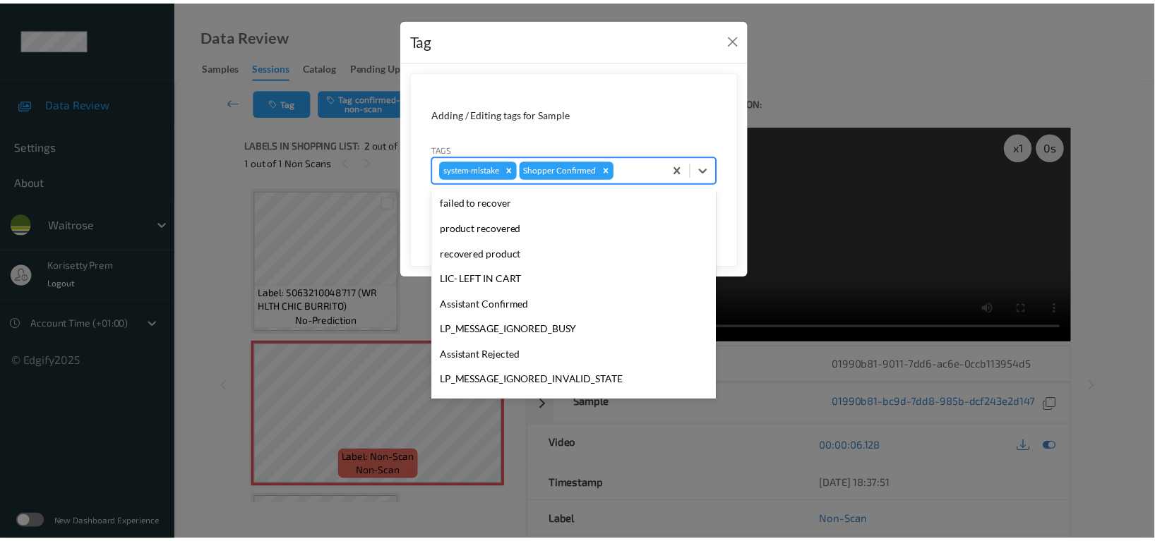
scroll to position [301, 0]
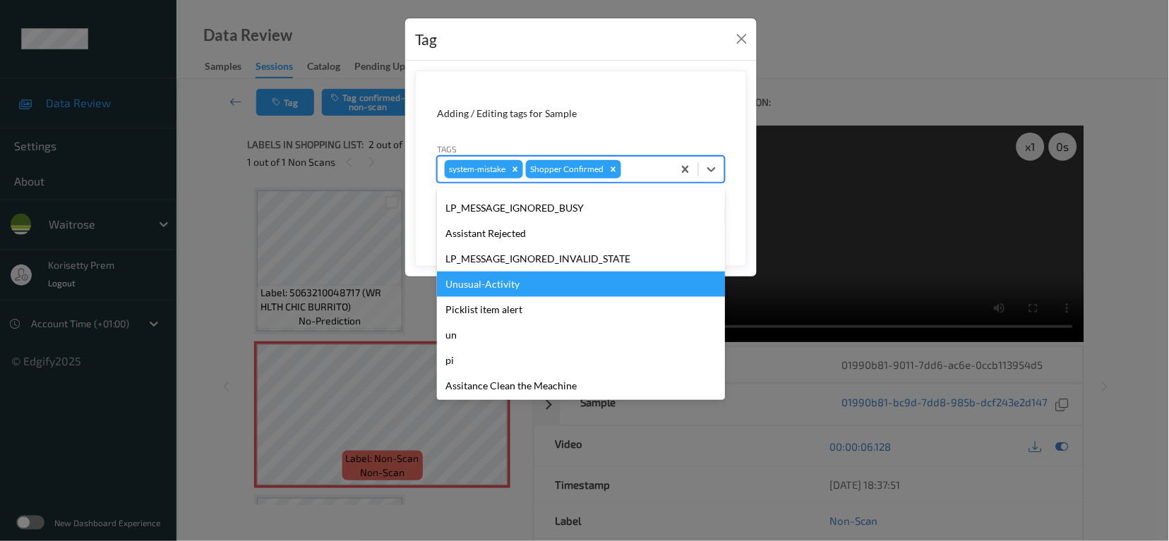
click at [484, 286] on div "Unusual-Activity" at bounding box center [581, 284] width 288 height 25
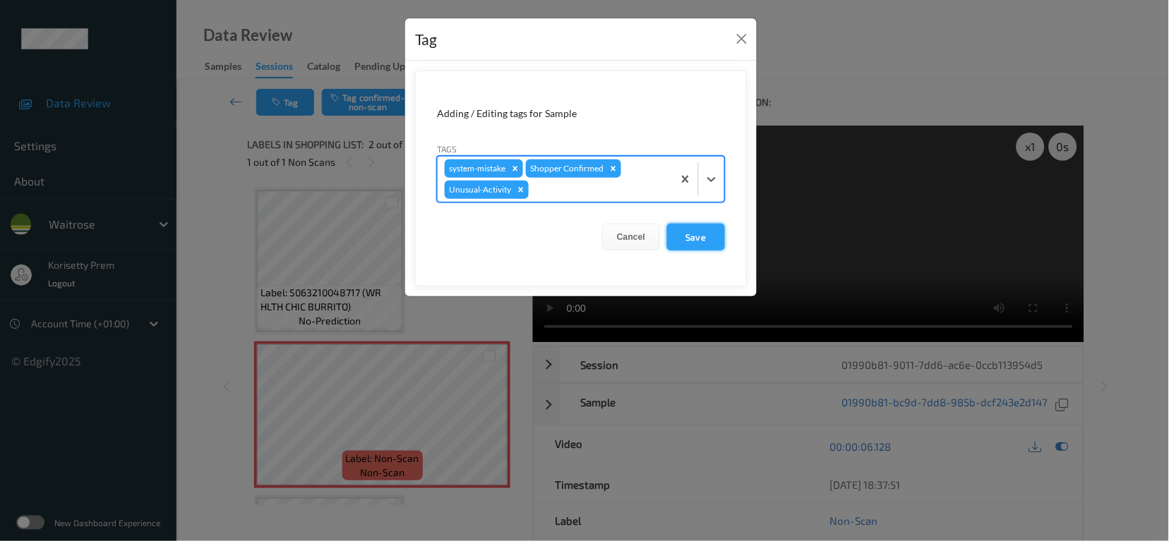
click at [711, 229] on button "Save" at bounding box center [696, 237] width 58 height 27
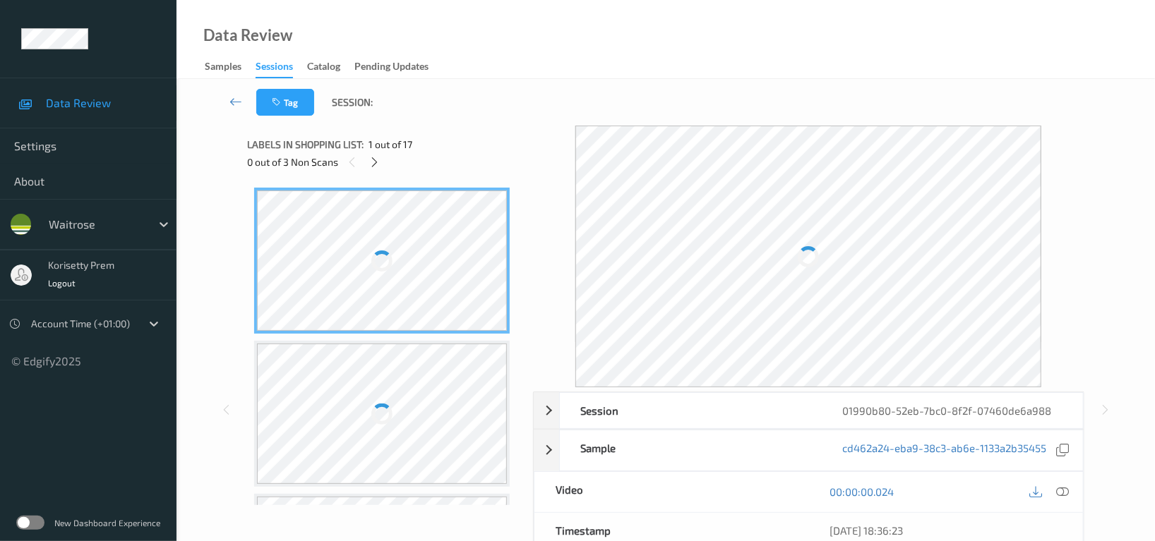
click at [595, 57] on div "Data Review Samples Sessions Catalog Pending Updates" at bounding box center [665, 39] width 978 height 79
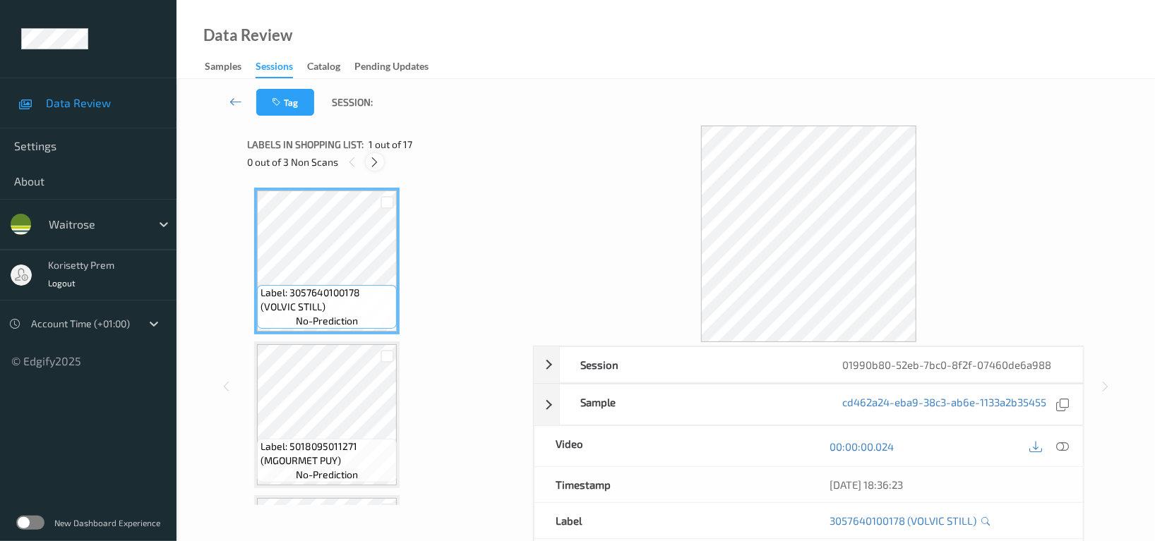
click at [374, 156] on icon at bounding box center [375, 162] width 12 height 13
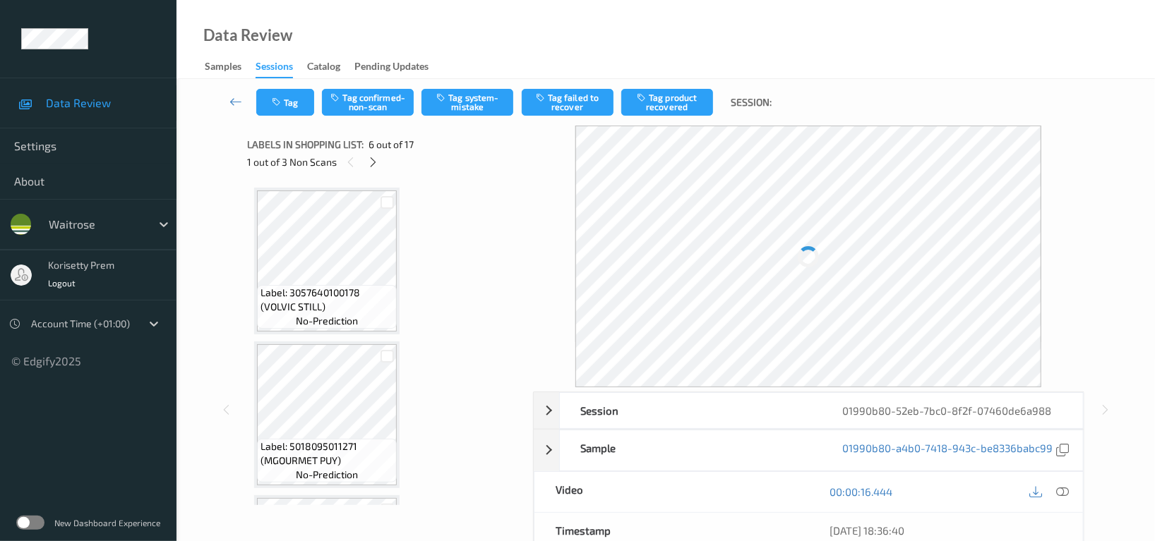
scroll to position [620, 0]
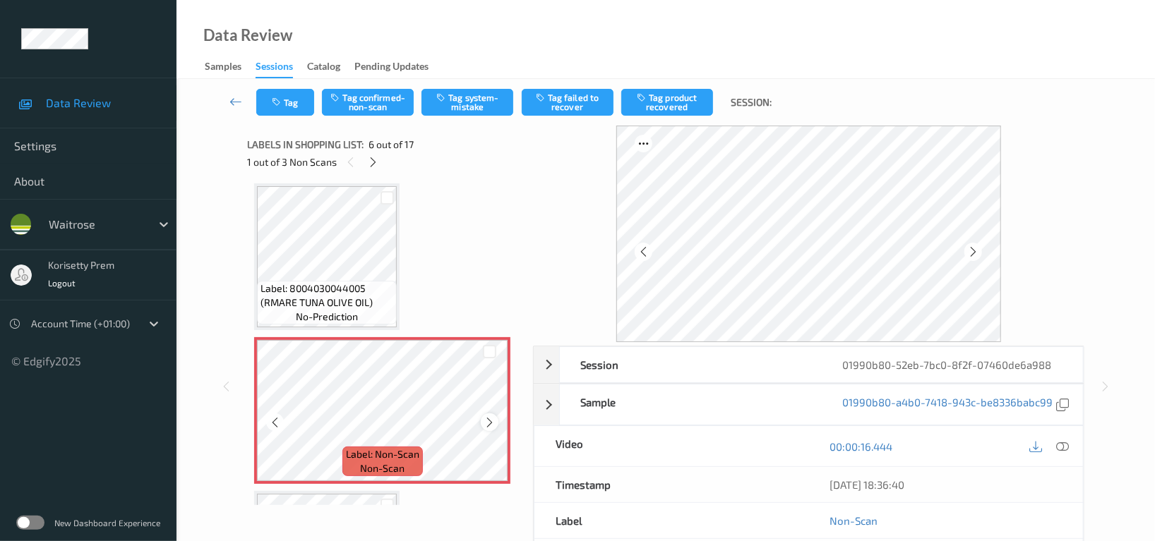
click at [496, 420] on div at bounding box center [490, 423] width 18 height 18
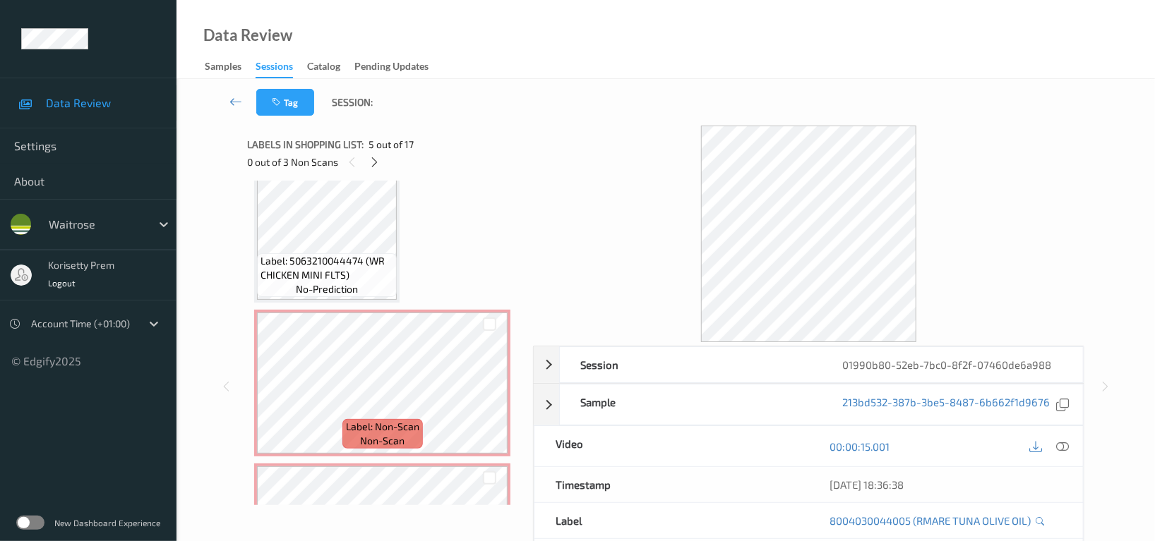
scroll to position [1655, 0]
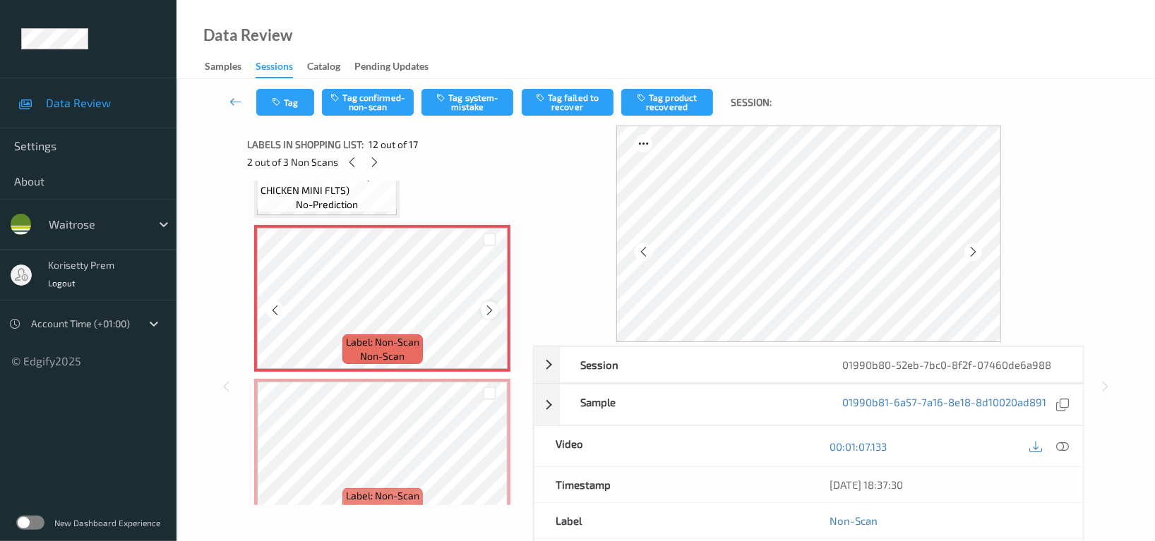
click at [488, 306] on icon at bounding box center [489, 310] width 12 height 13
click at [486, 458] on icon at bounding box center [489, 464] width 12 height 13
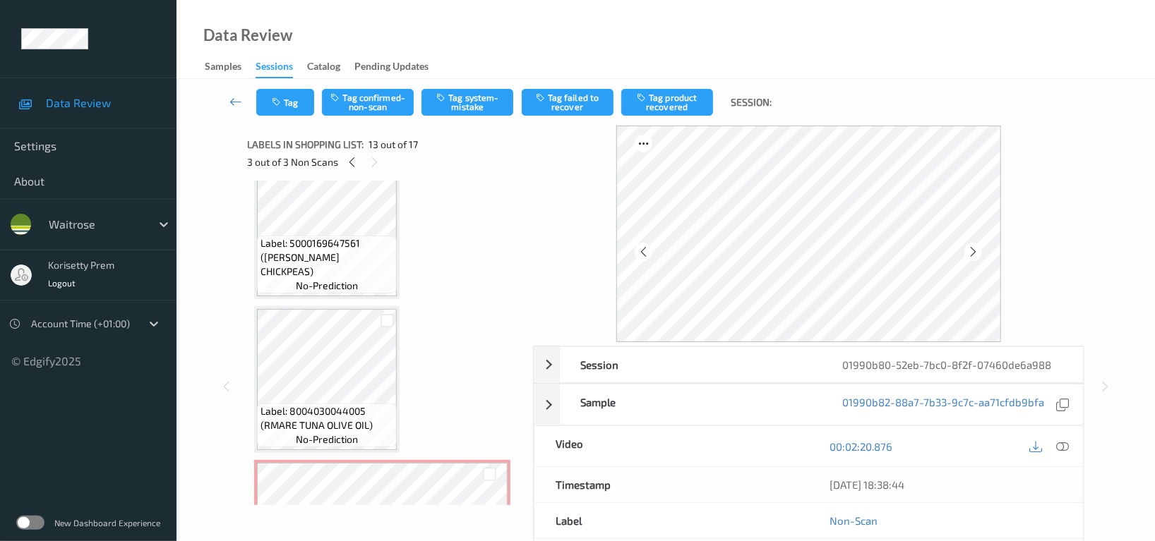
scroll to position [470, 0]
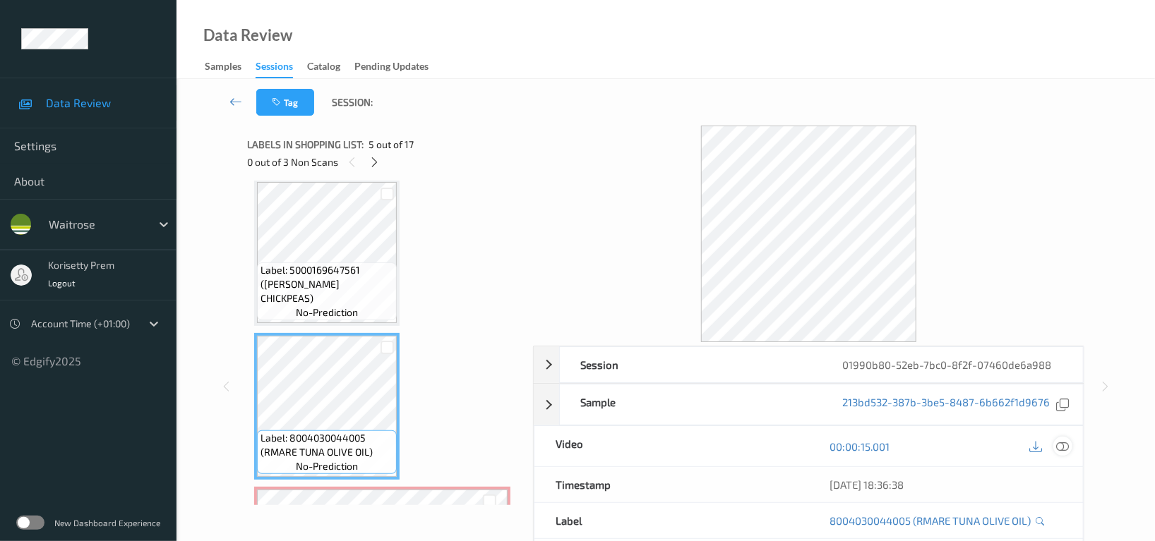
click at [1063, 444] on icon at bounding box center [1062, 446] width 13 height 13
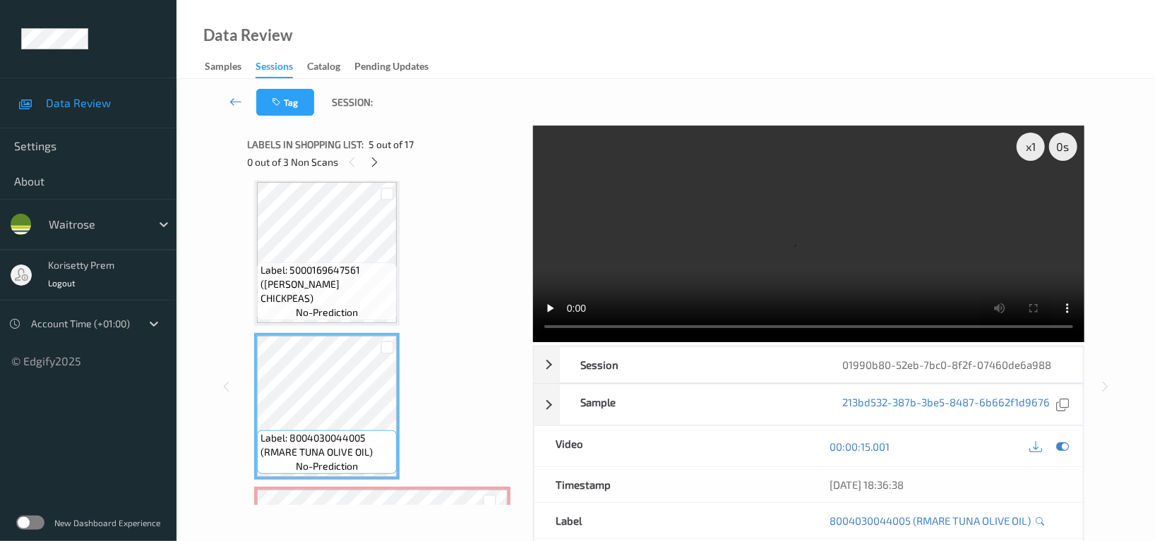
click at [846, 233] on video at bounding box center [808, 234] width 551 height 217
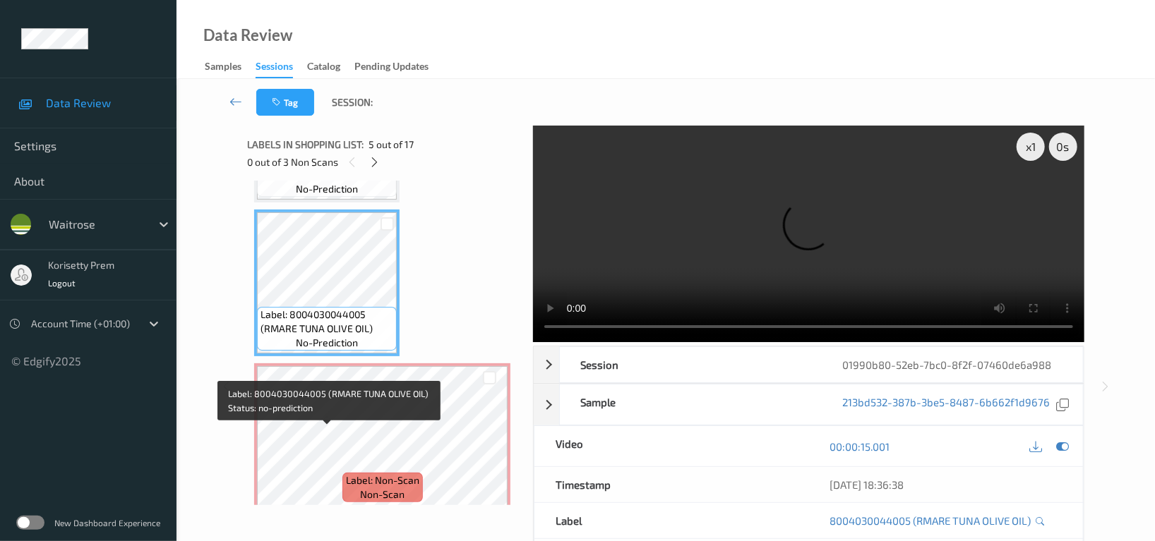
scroll to position [659, 0]
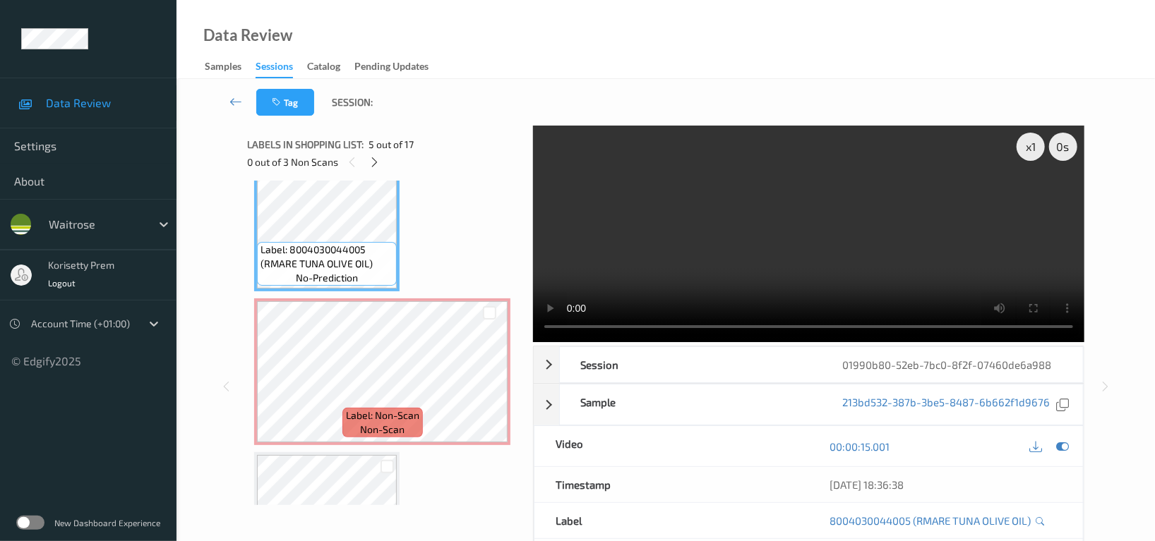
click at [686, 271] on video at bounding box center [808, 234] width 551 height 217
click at [828, 217] on video at bounding box center [808, 234] width 551 height 217
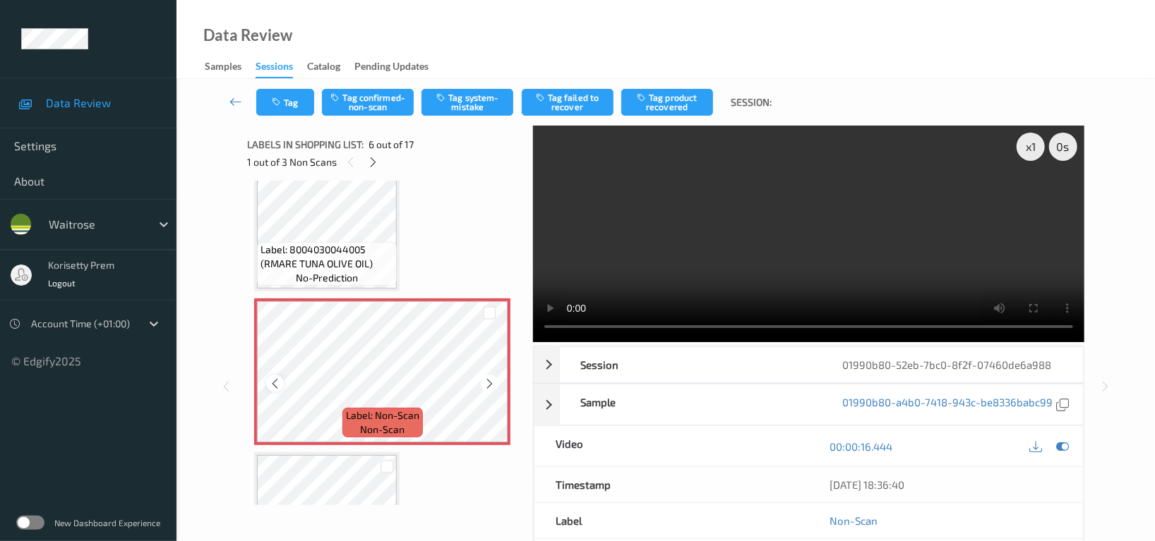
click at [275, 380] on icon at bounding box center [275, 384] width 12 height 13
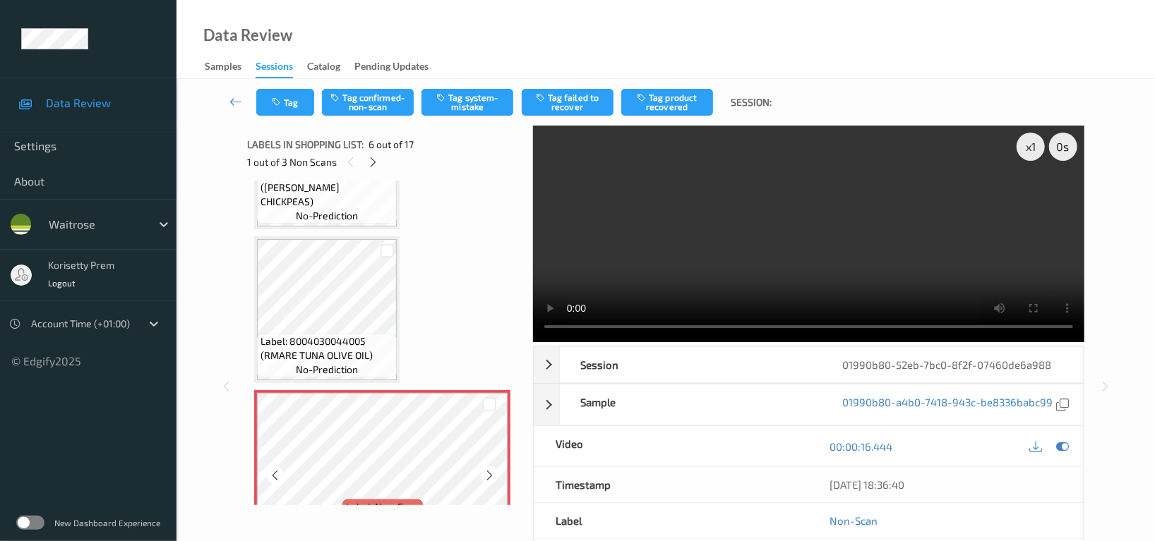
scroll to position [564, 0]
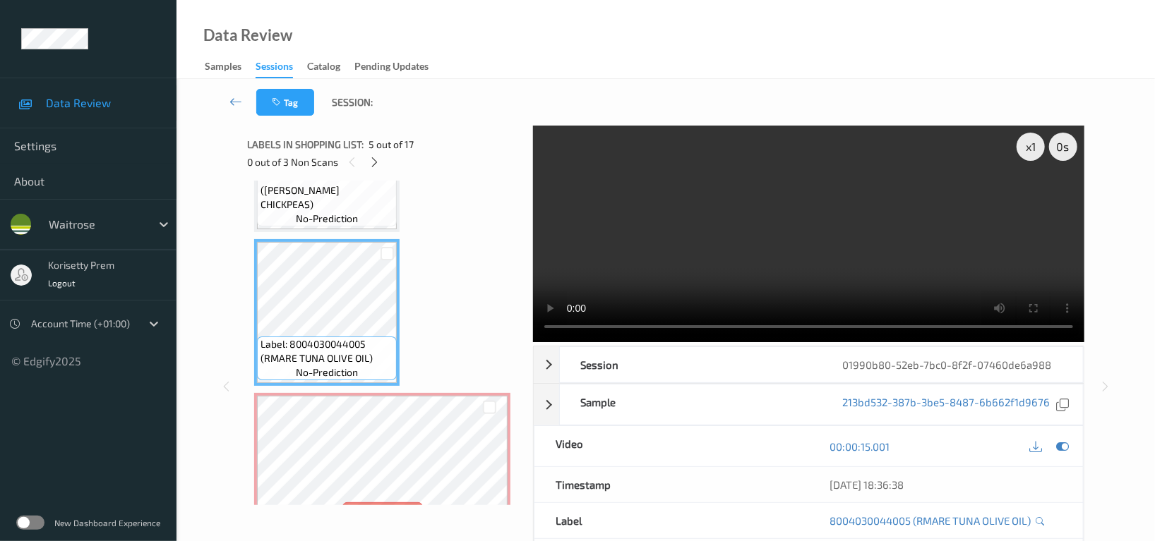
click at [781, 259] on video at bounding box center [808, 234] width 551 height 217
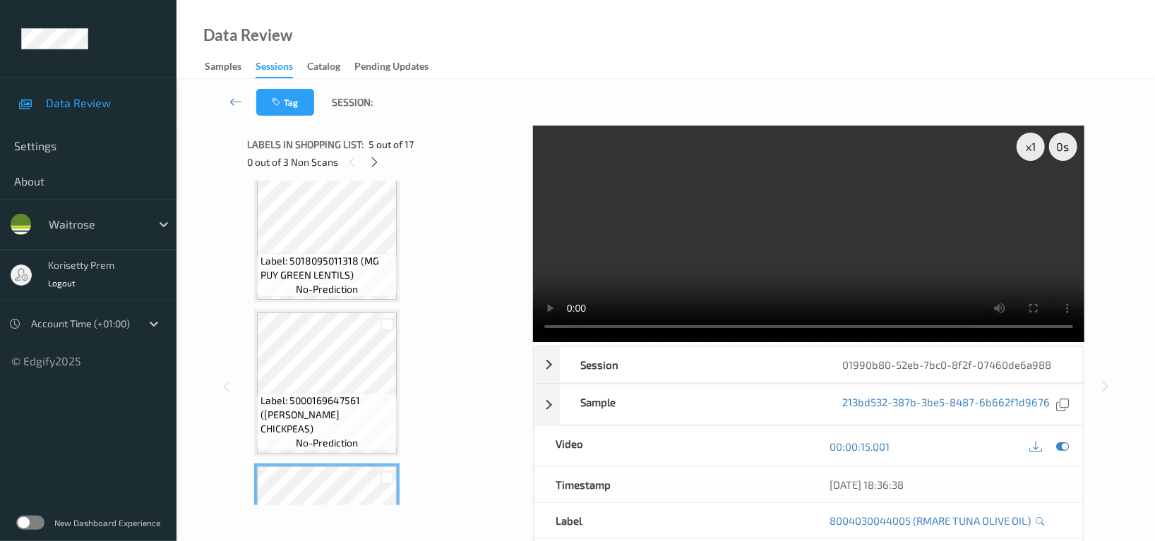
scroll to position [376, 0]
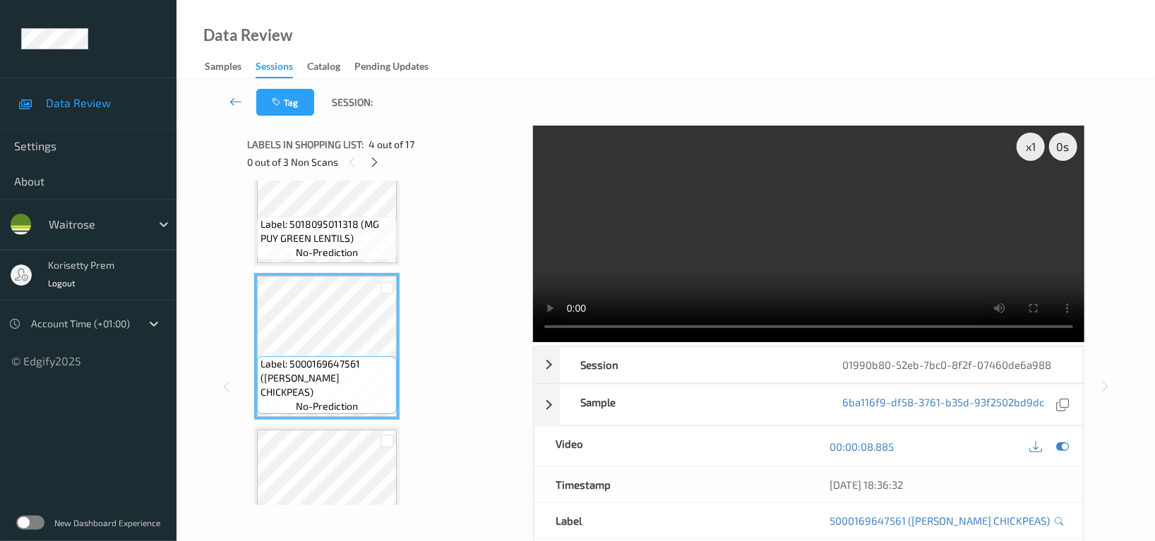
click at [838, 213] on video at bounding box center [808, 234] width 551 height 217
click at [878, 259] on video at bounding box center [808, 234] width 551 height 217
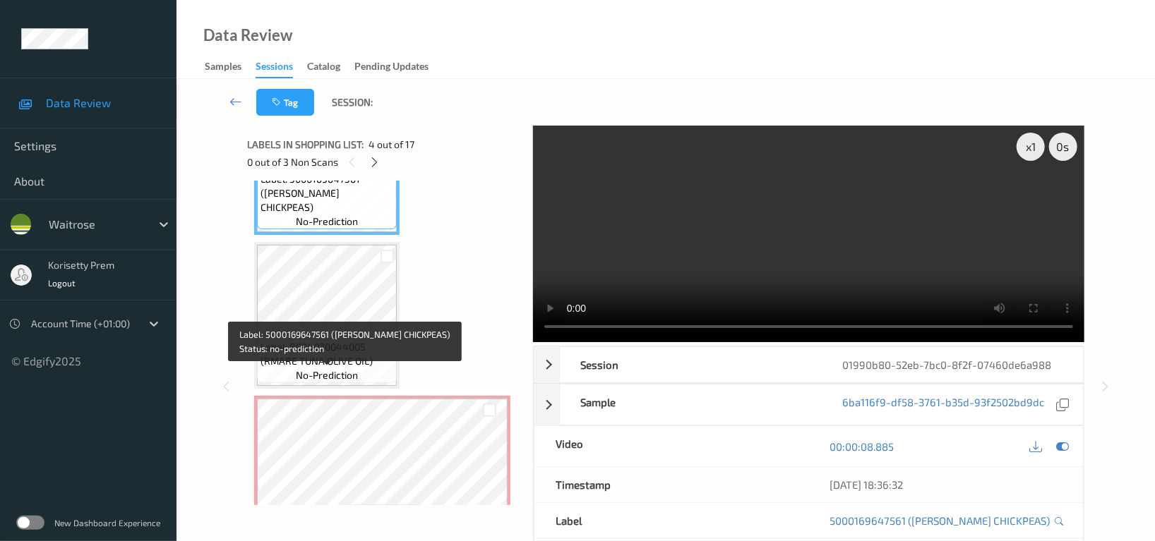
scroll to position [564, 0]
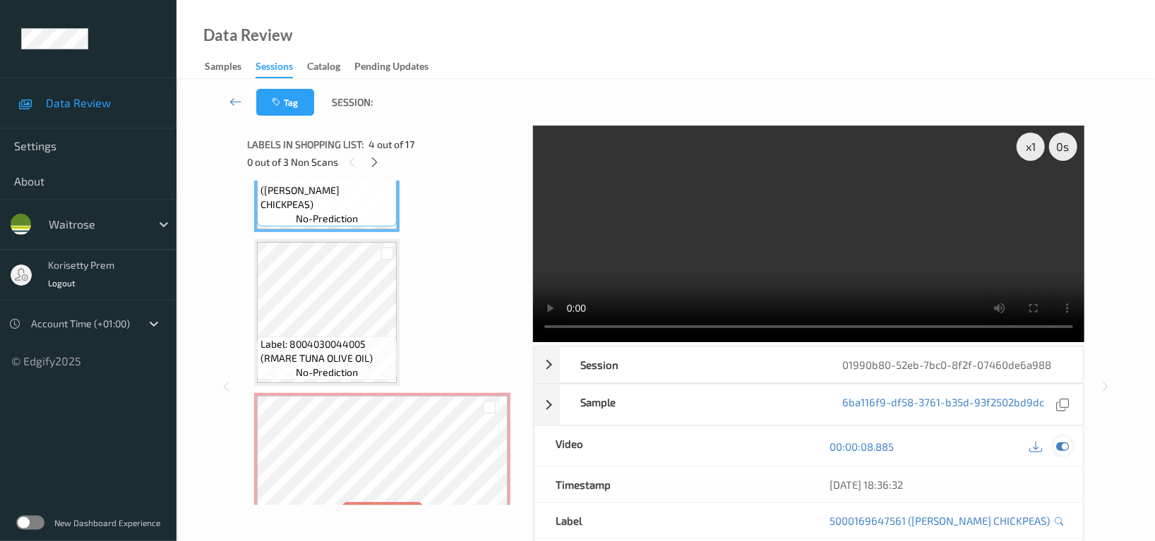
click at [1059, 447] on icon at bounding box center [1062, 446] width 13 height 13
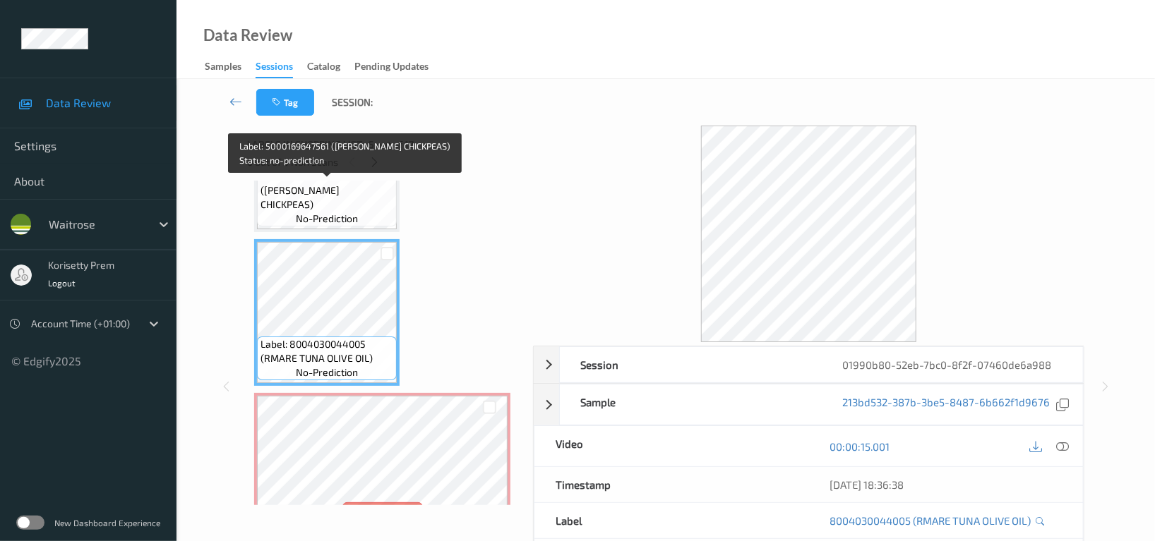
click at [331, 188] on span "Label: 5000169647561 (WR ESS CHICKPEAS)" at bounding box center [326, 190] width 133 height 42
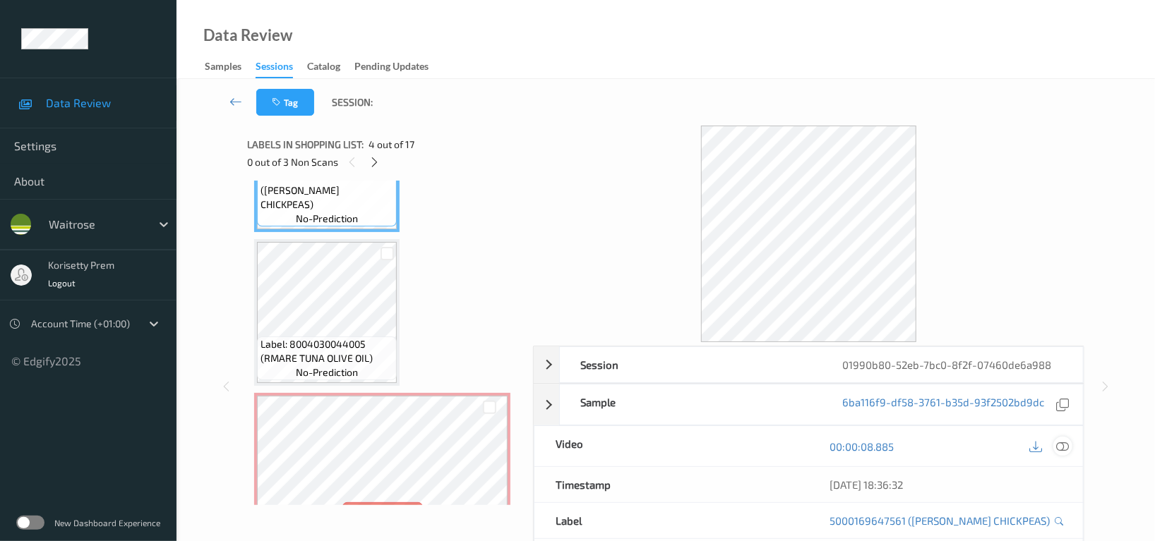
click at [1068, 447] on icon at bounding box center [1062, 446] width 13 height 13
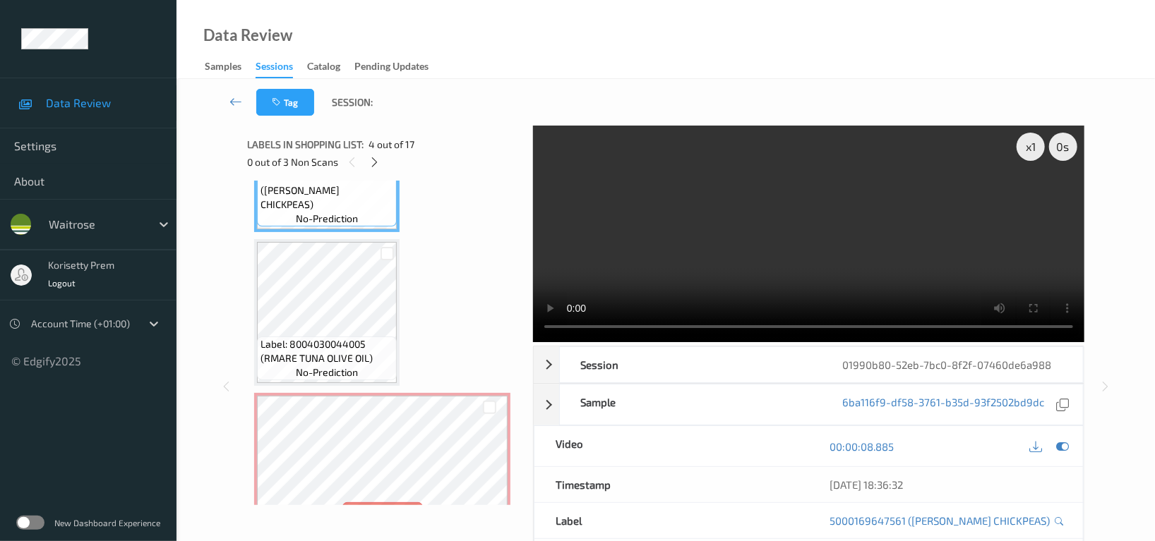
click at [906, 275] on video at bounding box center [808, 234] width 551 height 217
click at [1040, 443] on icon at bounding box center [1035, 446] width 13 height 13
click at [777, 229] on video at bounding box center [808, 234] width 551 height 217
click at [723, 249] on video at bounding box center [808, 234] width 551 height 217
click at [644, 242] on video at bounding box center [808, 234] width 551 height 217
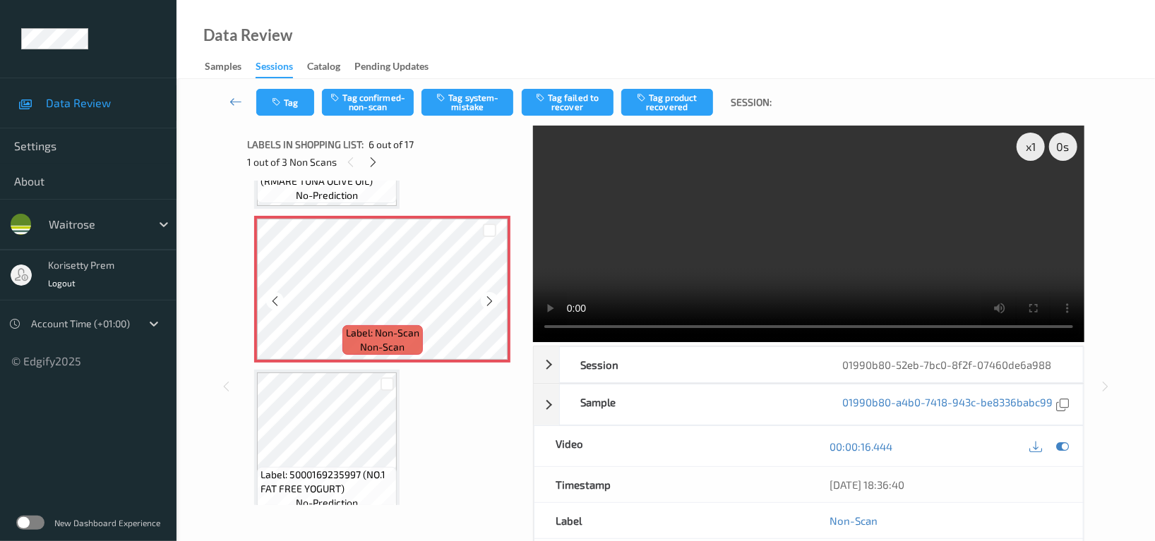
scroll to position [752, 0]
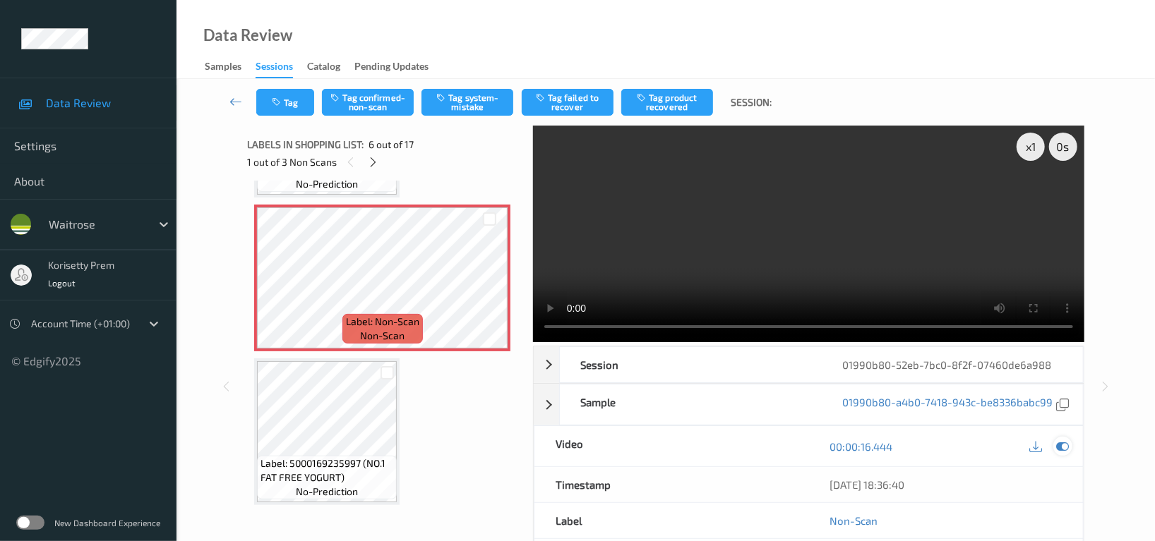
click at [1057, 445] on icon at bounding box center [1062, 446] width 13 height 13
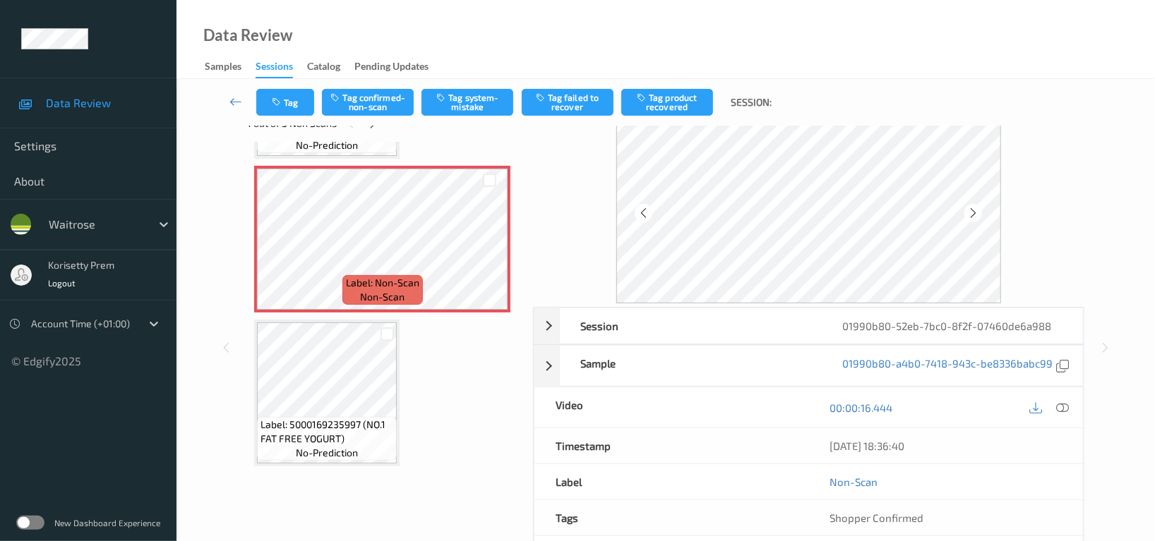
scroll to position [0, 0]
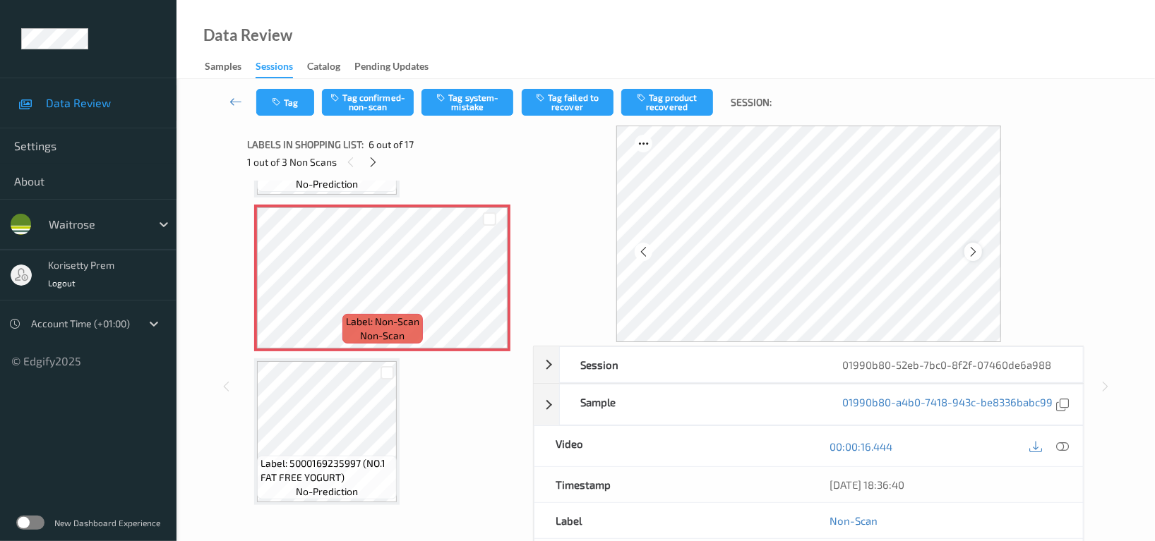
click at [976, 248] on icon at bounding box center [973, 252] width 12 height 13
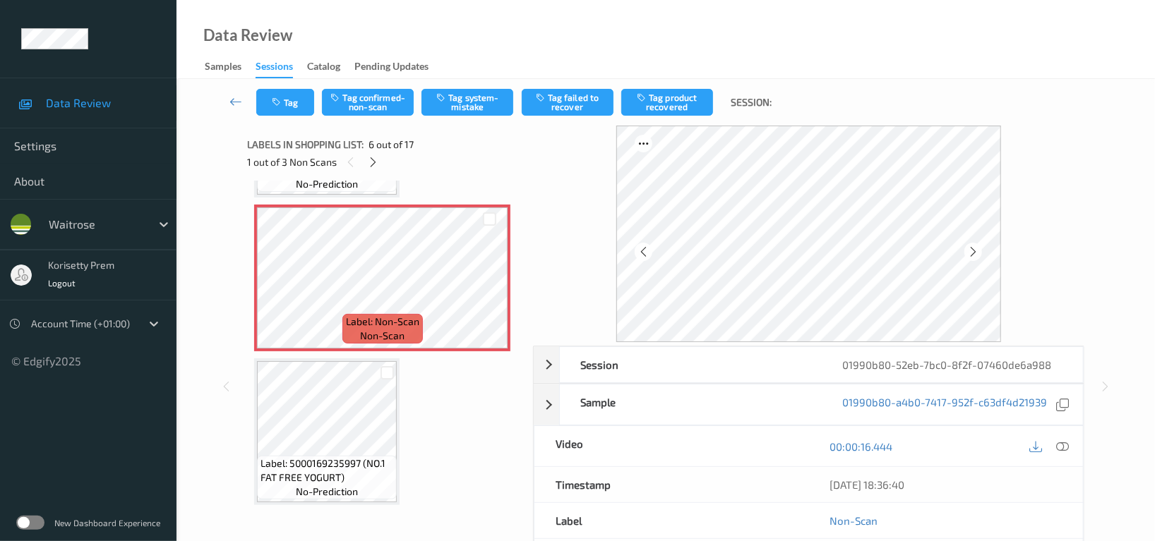
click at [976, 248] on icon at bounding box center [973, 252] width 12 height 13
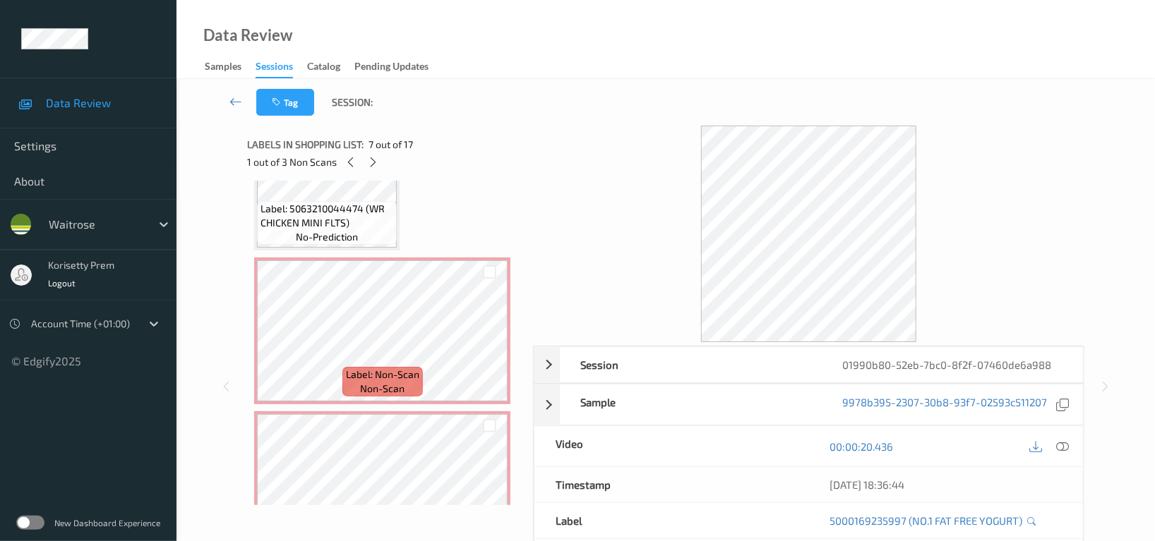
scroll to position [1599, 0]
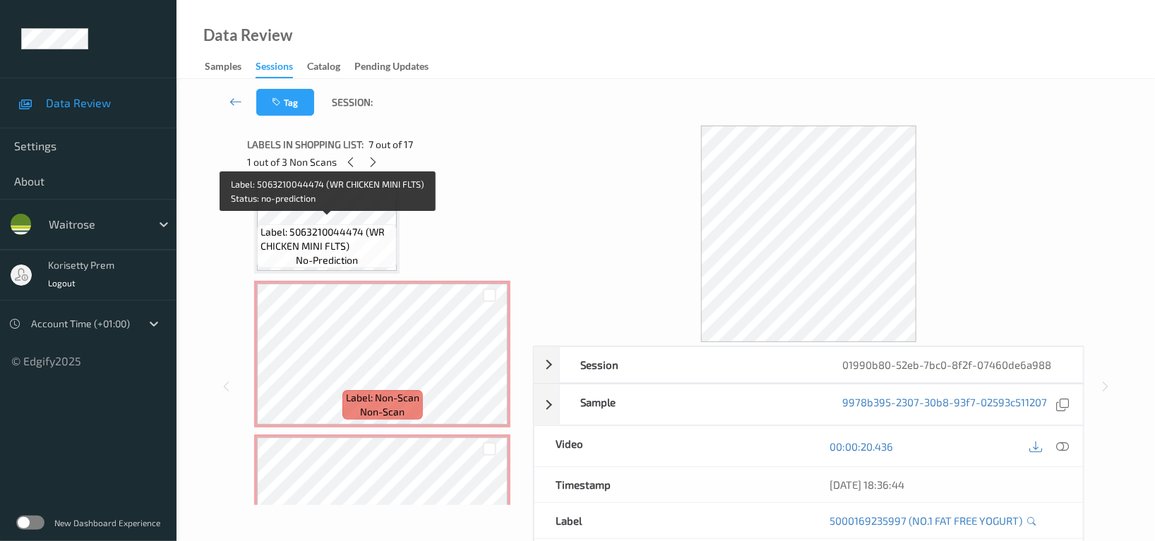
click at [299, 229] on span "Label: 5063210044474 (WR CHICKEN MINI FLTS)" at bounding box center [326, 239] width 133 height 28
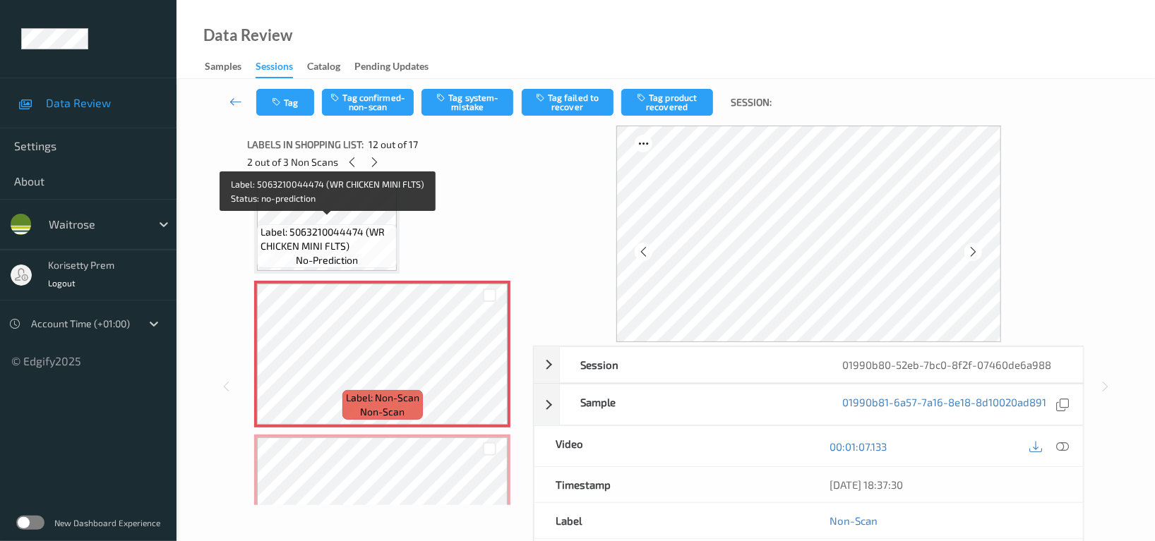
click at [324, 230] on span "Label: 5063210044474 (WR CHICKEN MINI FLTS)" at bounding box center [326, 239] width 133 height 28
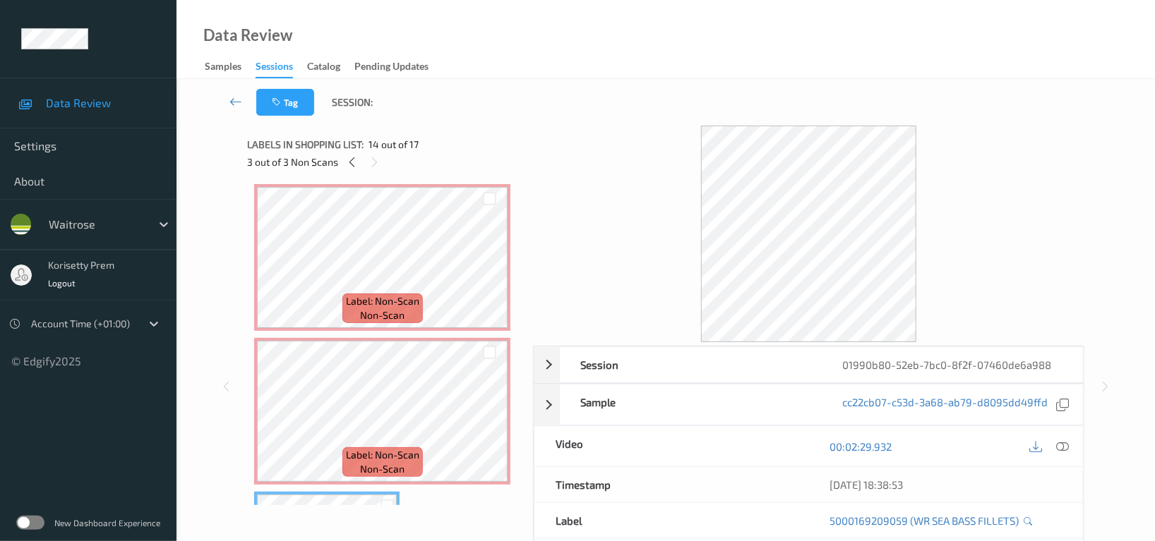
scroll to position [1693, 0]
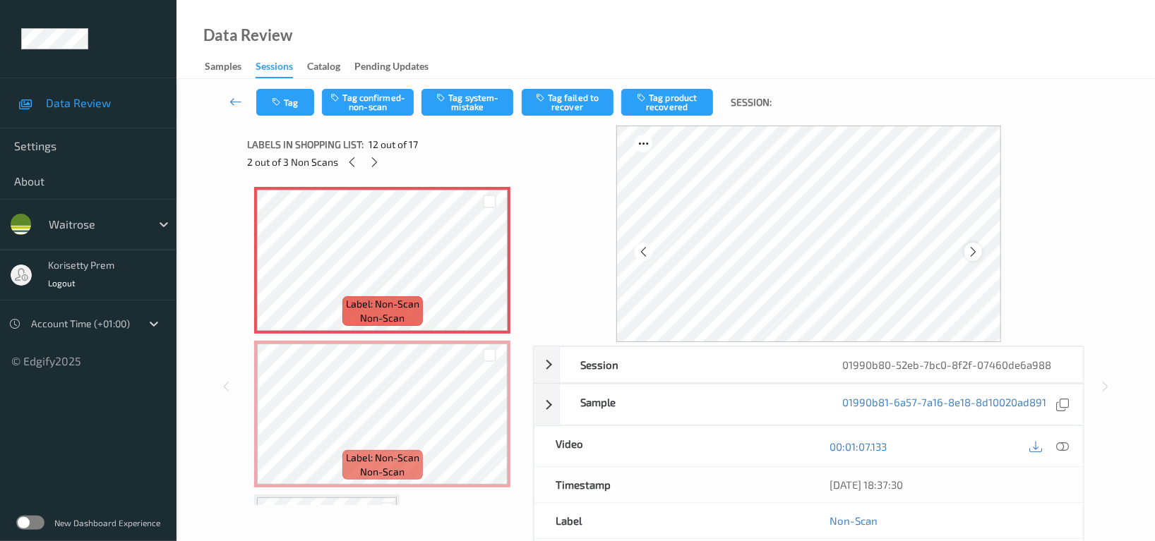
click at [970, 253] on icon at bounding box center [973, 252] width 12 height 13
click at [481, 539] on div "Labels in shopping list: 12 out of 17 2 out of 3 Non Scans Label: 3057640100178…" at bounding box center [384, 387] width 275 height 522
click at [372, 98] on button "Tag confirmed-non-scan" at bounding box center [368, 102] width 92 height 27
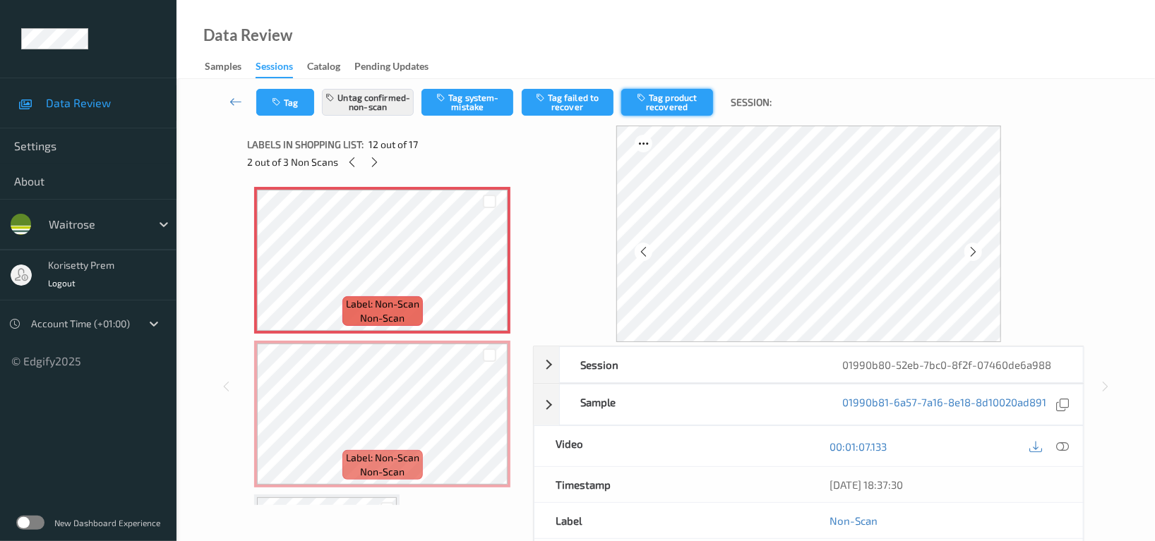
click at [675, 104] on button "Tag product recovered" at bounding box center [667, 102] width 92 height 27
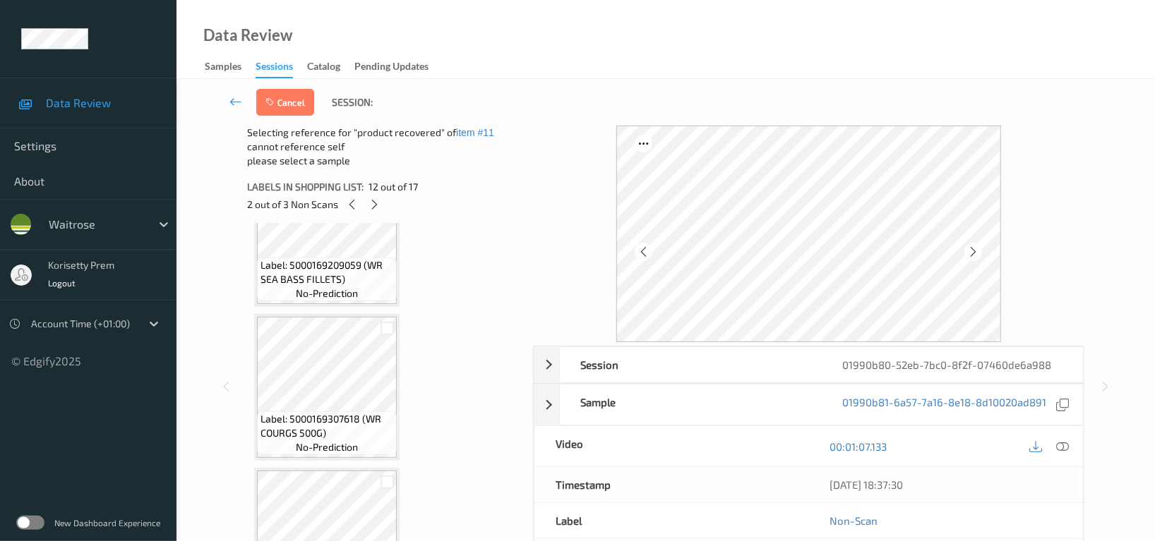
scroll to position [1976, 0]
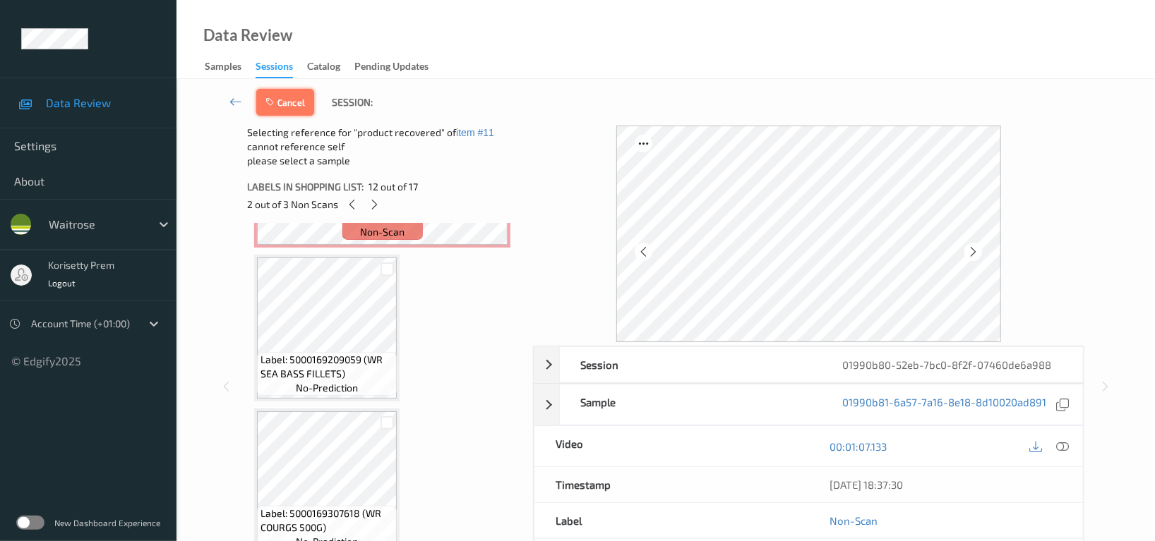
click at [293, 104] on button "Cancel" at bounding box center [285, 102] width 58 height 27
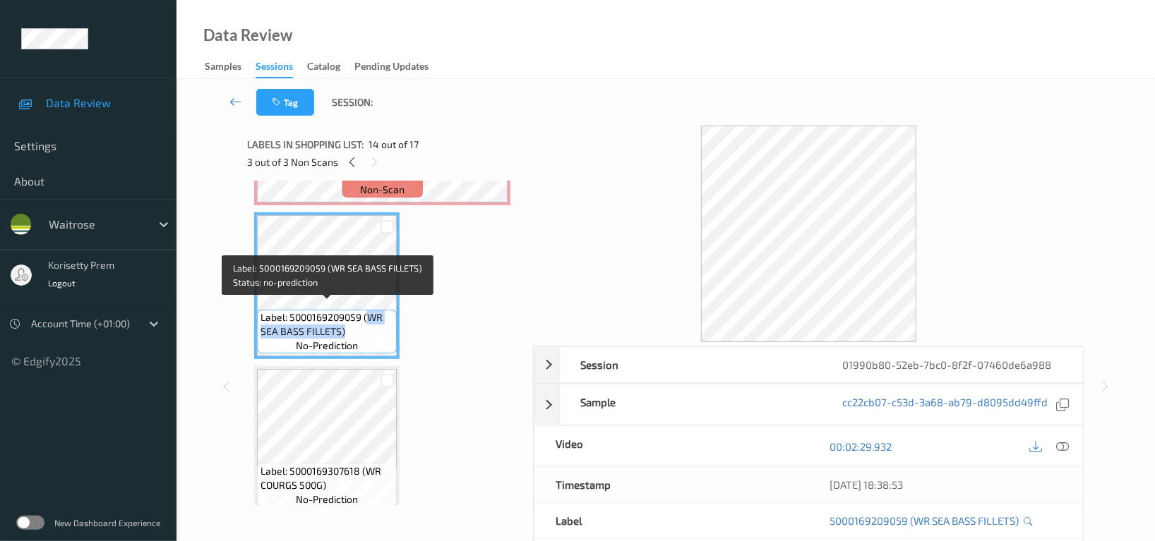
drag, startPoint x: 366, startPoint y: 311, endPoint x: 366, endPoint y: 322, distance: 11.3
click at [366, 322] on span "Label: 5000169209059 (WR SEA BASS FILLETS)" at bounding box center [326, 325] width 133 height 28
copy span "WR SEA BASS FILLETS)"
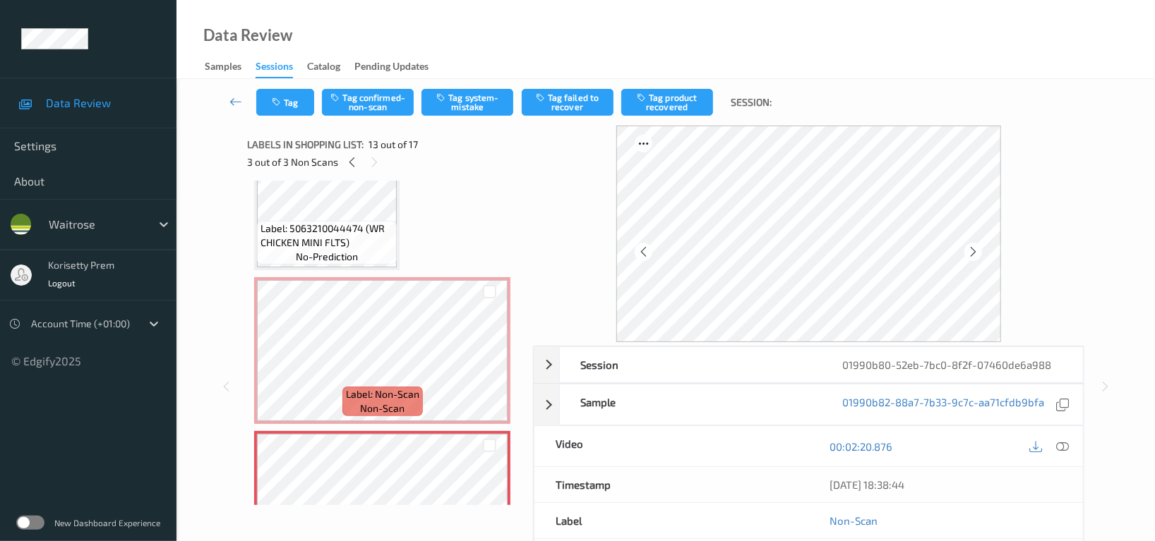
scroll to position [1599, 0]
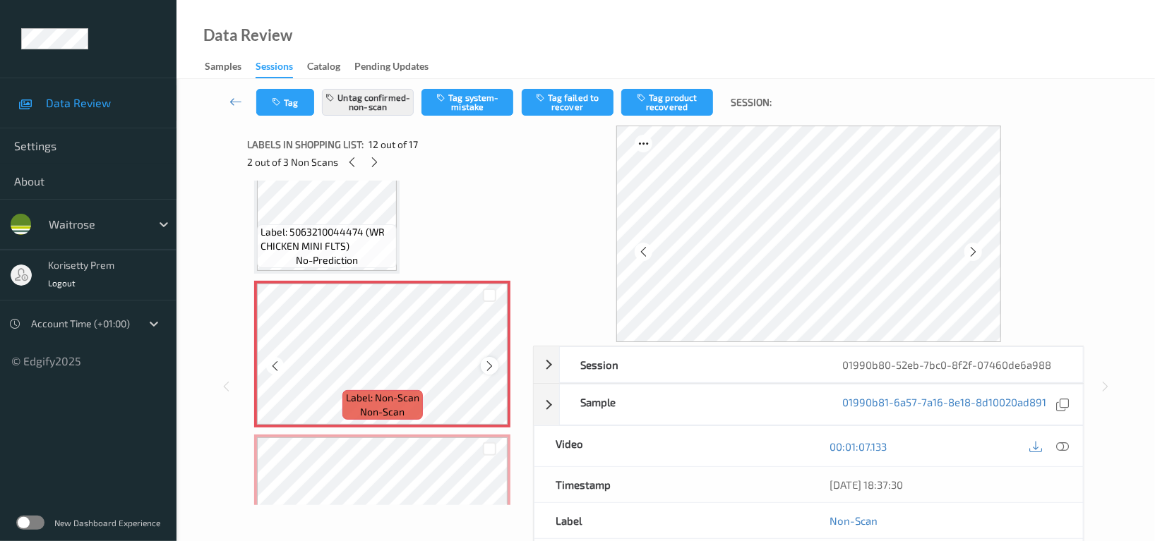
click at [486, 360] on icon at bounding box center [489, 366] width 12 height 13
click at [579, 107] on button "Tag failed to recover" at bounding box center [568, 102] width 92 height 27
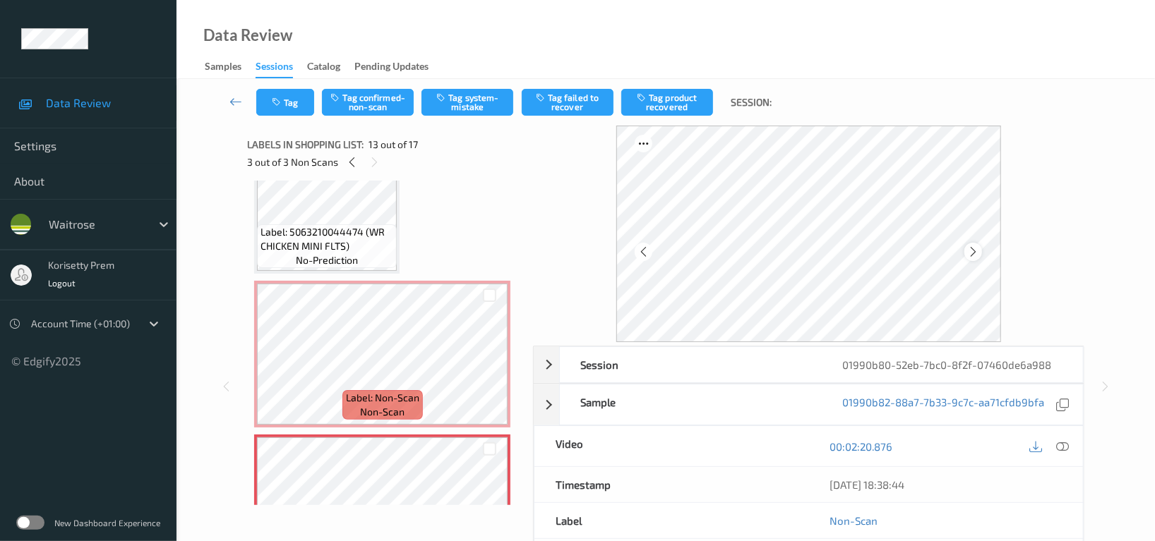
click at [976, 251] on icon at bounding box center [973, 252] width 12 height 13
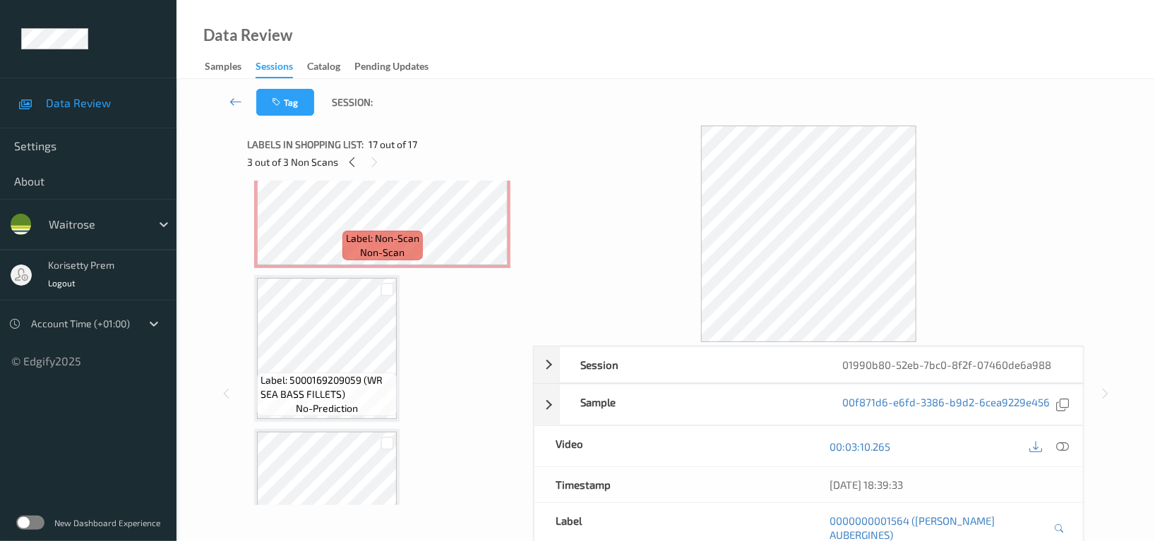
scroll to position [1912, 0]
click at [353, 232] on span "Label: Non-Scan" at bounding box center [382, 239] width 73 height 14
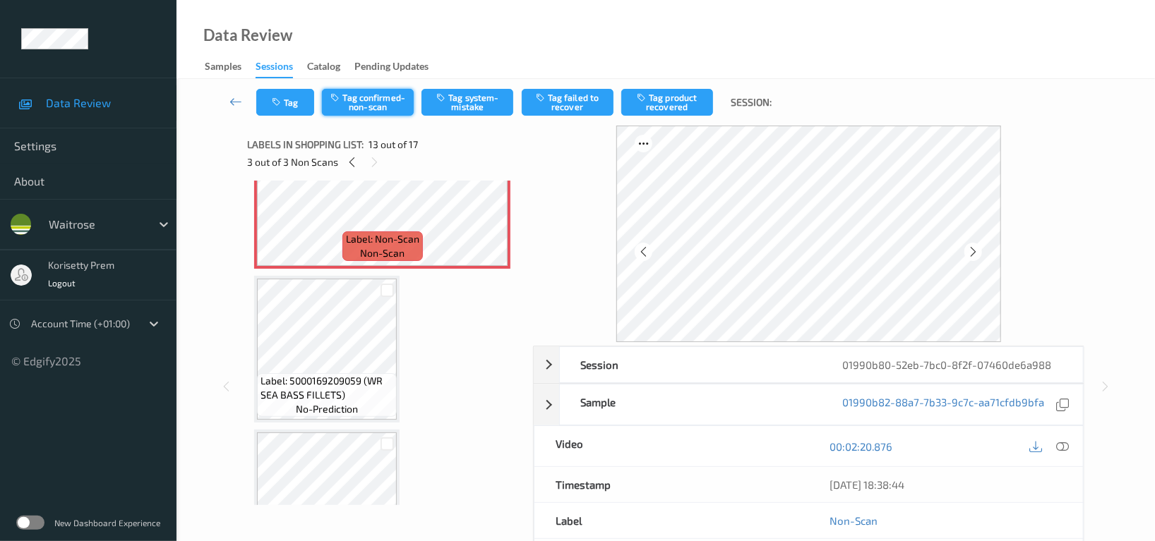
click at [384, 95] on button "Tag confirmed-non-scan" at bounding box center [368, 102] width 92 height 27
click at [560, 109] on button "Tag failed to recover" at bounding box center [568, 102] width 92 height 27
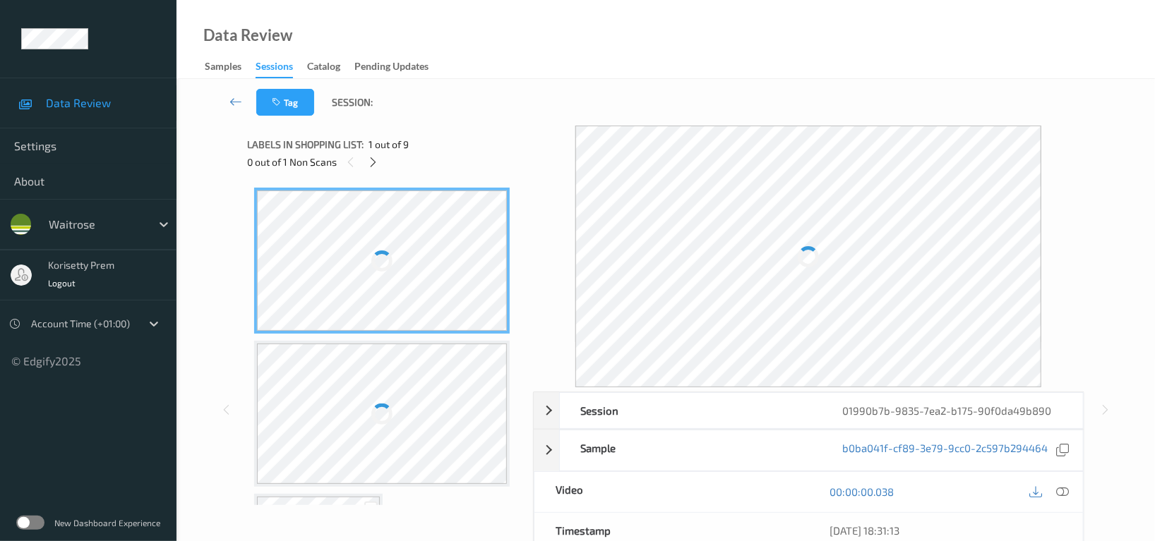
click at [603, 72] on div "Data Review Samples Sessions Catalog Pending Updates" at bounding box center [665, 39] width 978 height 79
click at [596, 49] on div "Data Review Samples Sessions Catalog Pending Updates" at bounding box center [665, 39] width 978 height 79
click at [558, 87] on div "Tag Session:" at bounding box center [665, 102] width 920 height 47
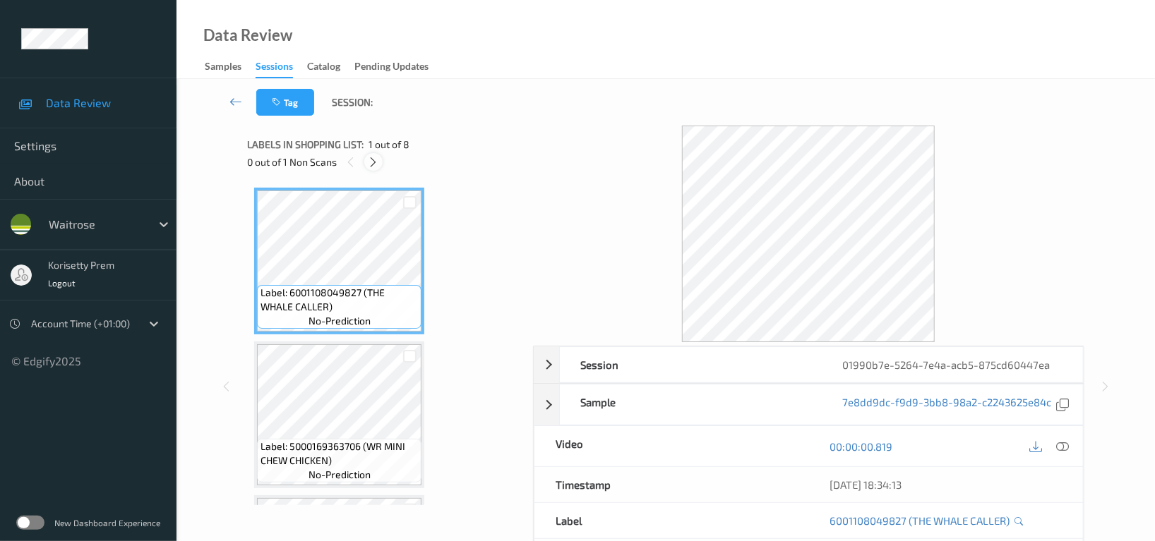
click at [374, 159] on icon at bounding box center [374, 162] width 12 height 13
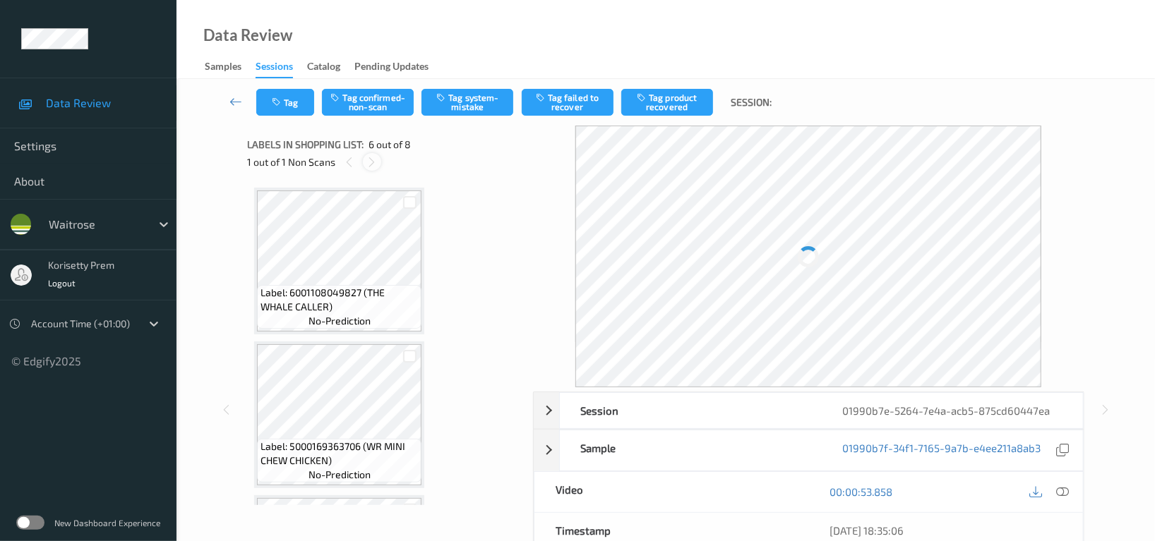
scroll to position [620, 0]
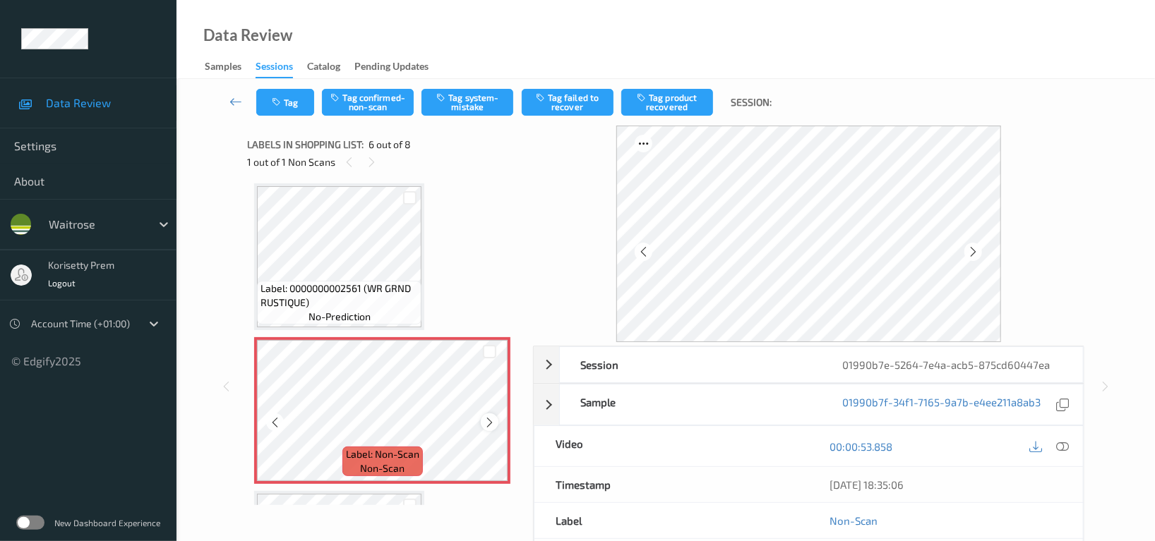
click at [487, 420] on icon at bounding box center [489, 422] width 12 height 13
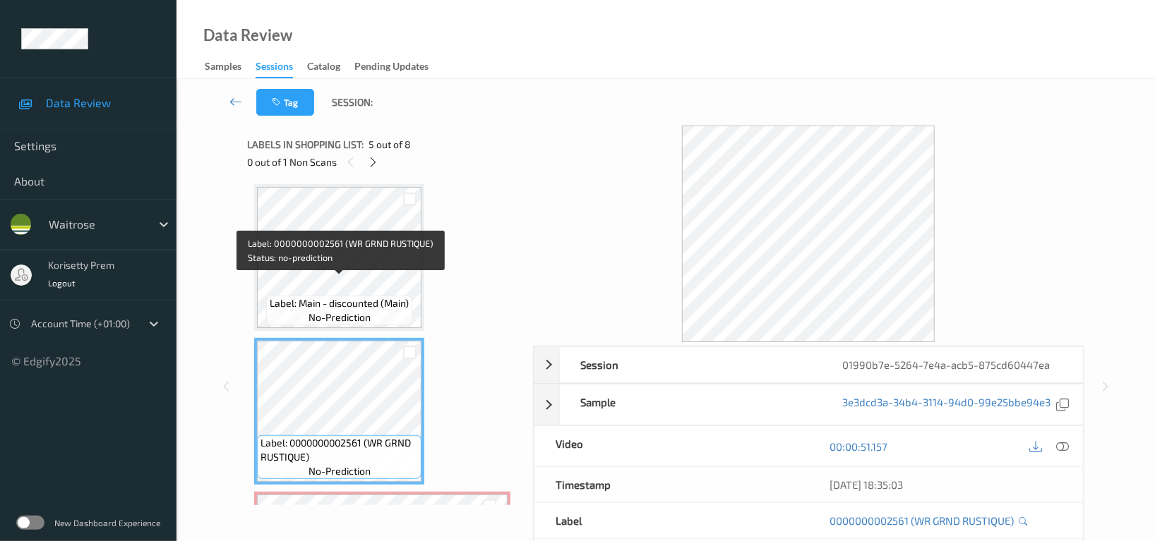
scroll to position [432, 0]
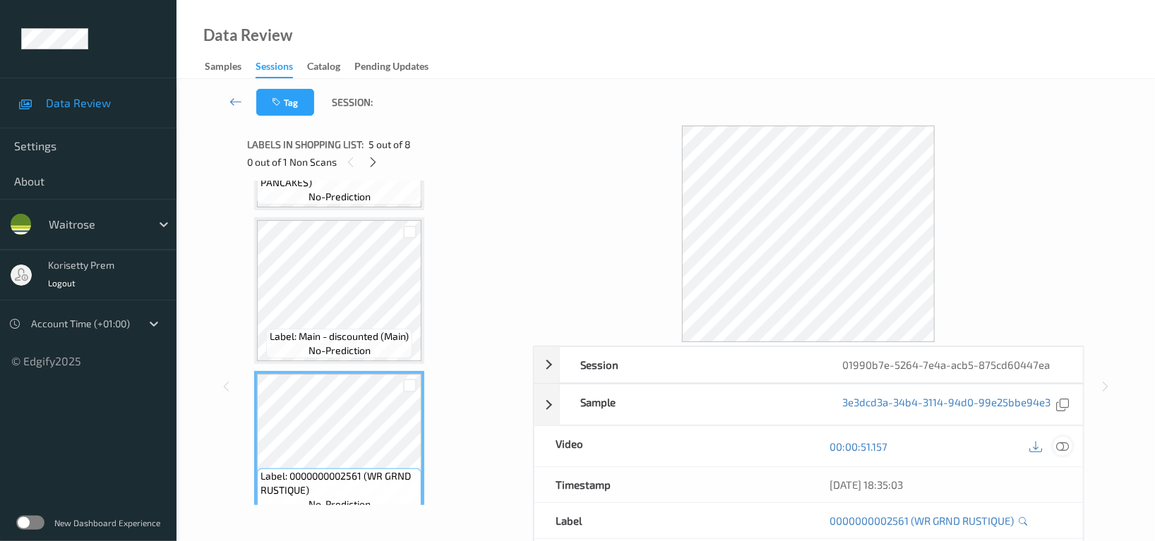
click at [1064, 444] on icon at bounding box center [1062, 446] width 13 height 13
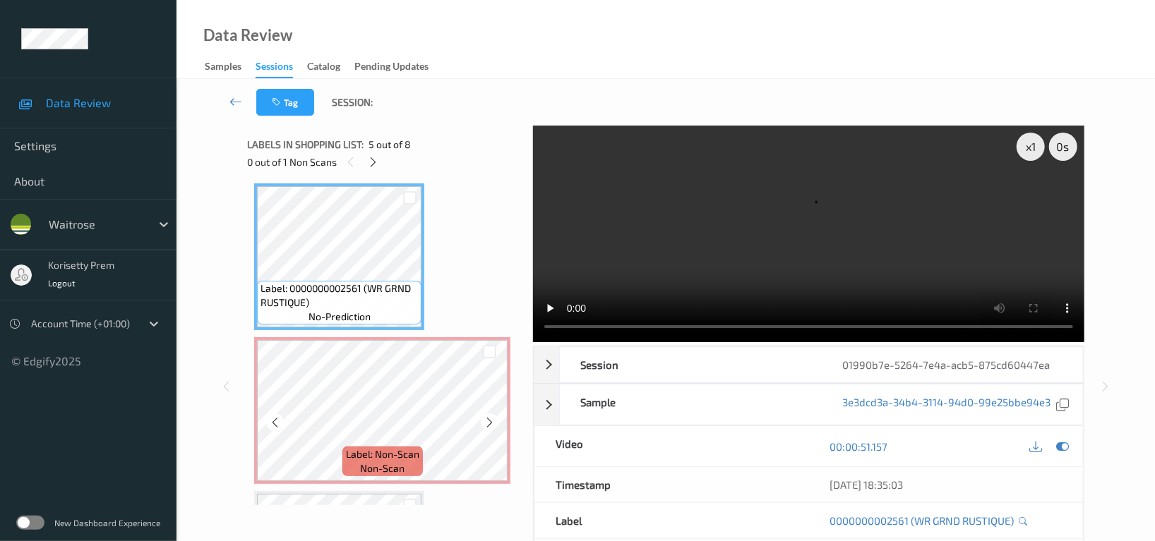
scroll to position [714, 0]
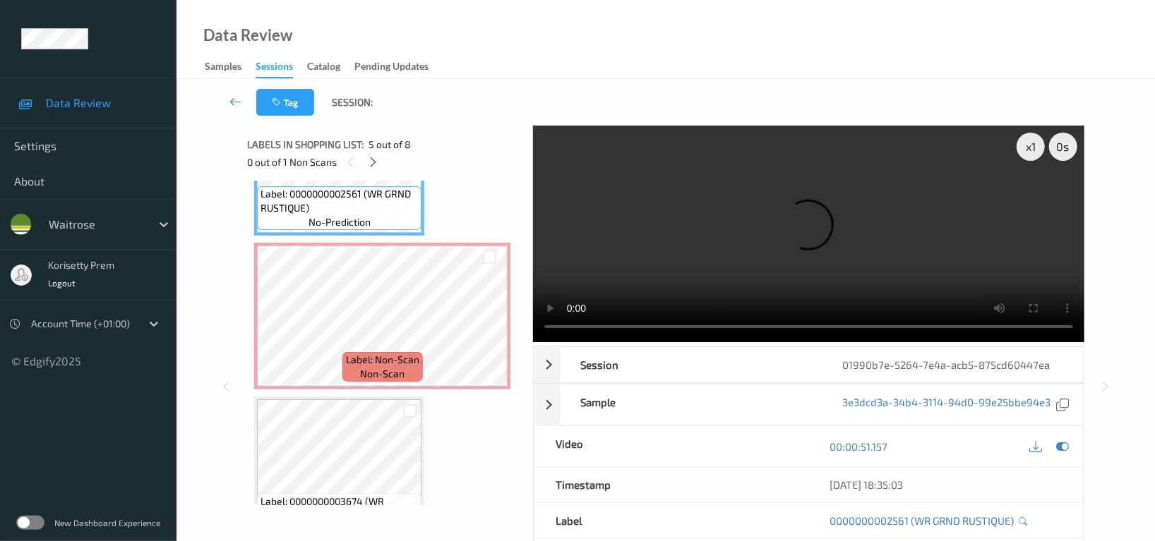
click at [702, 217] on video at bounding box center [808, 234] width 551 height 217
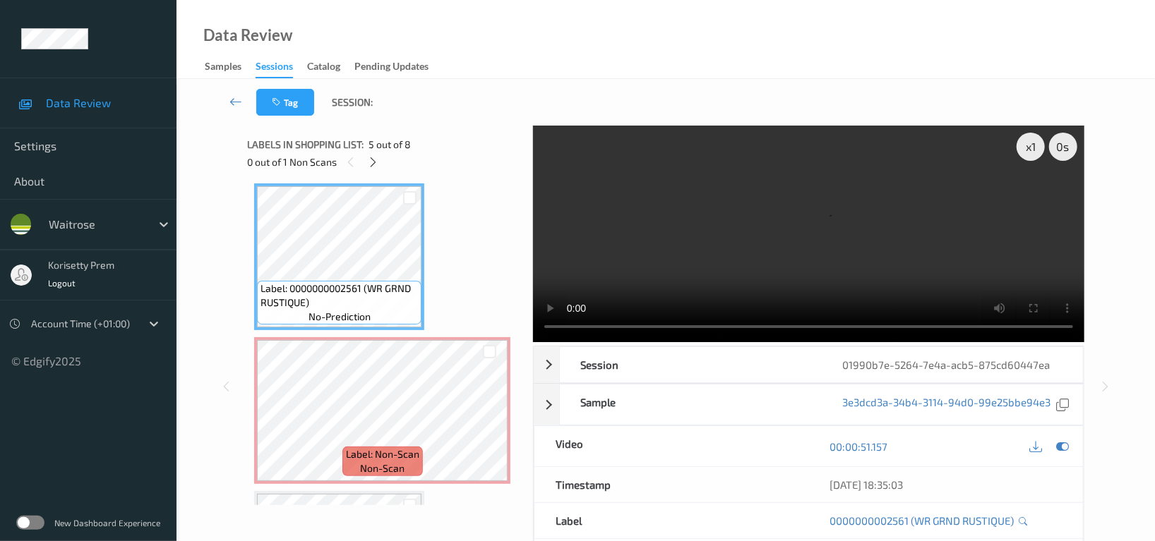
scroll to position [526, 0]
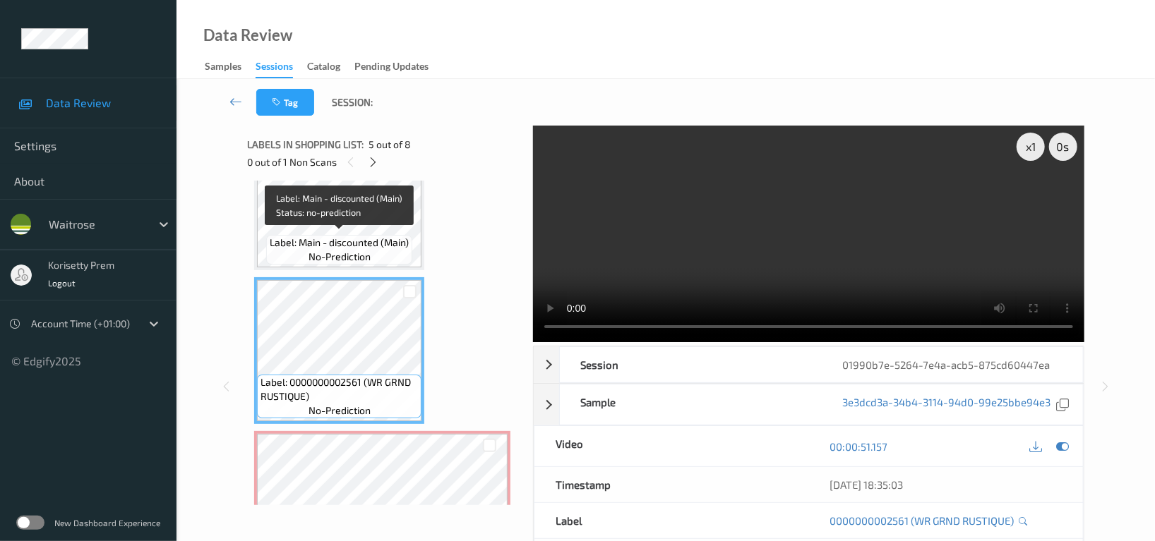
click at [301, 236] on span "Label: Main - discounted (Main)" at bounding box center [339, 243] width 139 height 14
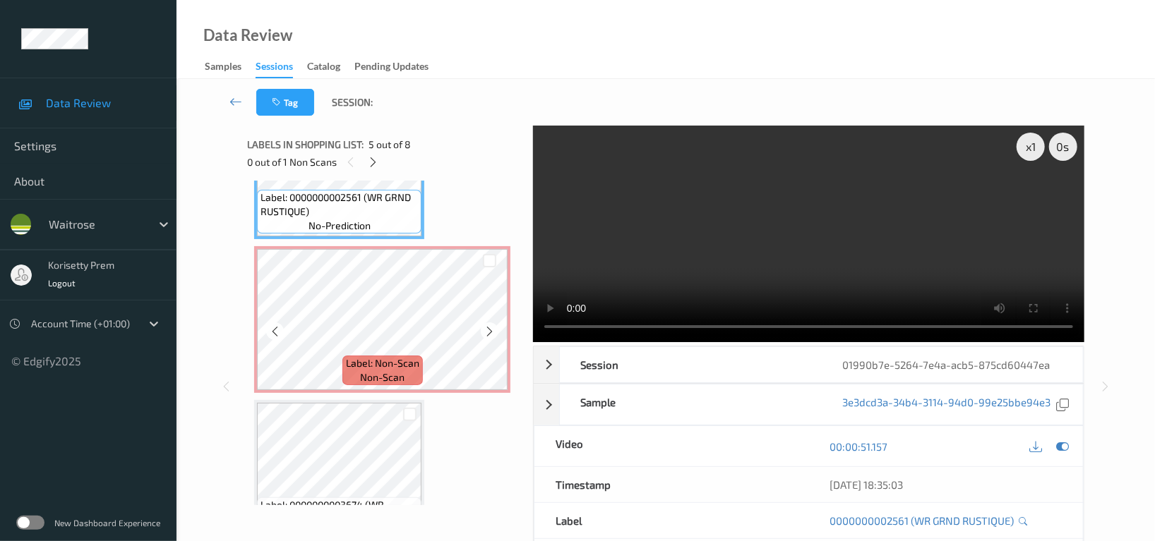
scroll to position [714, 0]
click at [486, 330] on icon at bounding box center [489, 328] width 12 height 13
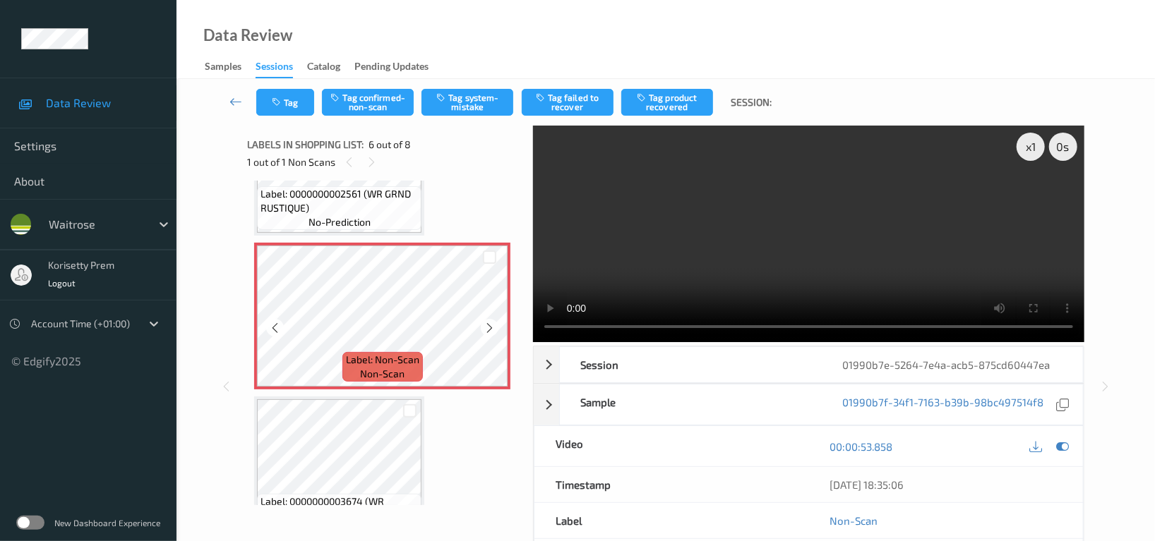
click at [486, 330] on icon at bounding box center [489, 328] width 12 height 13
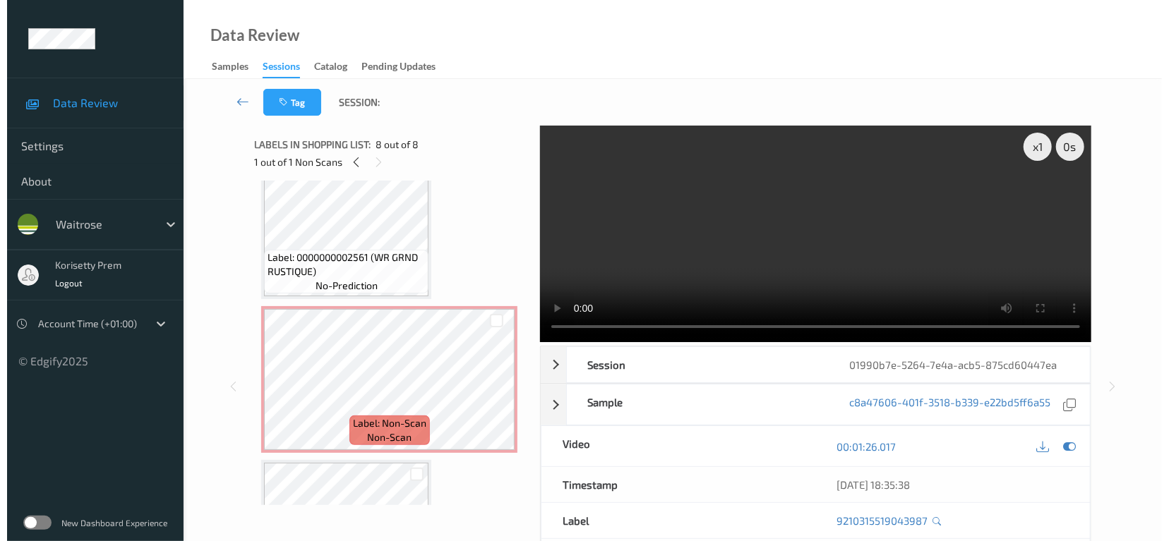
scroll to position [620, 0]
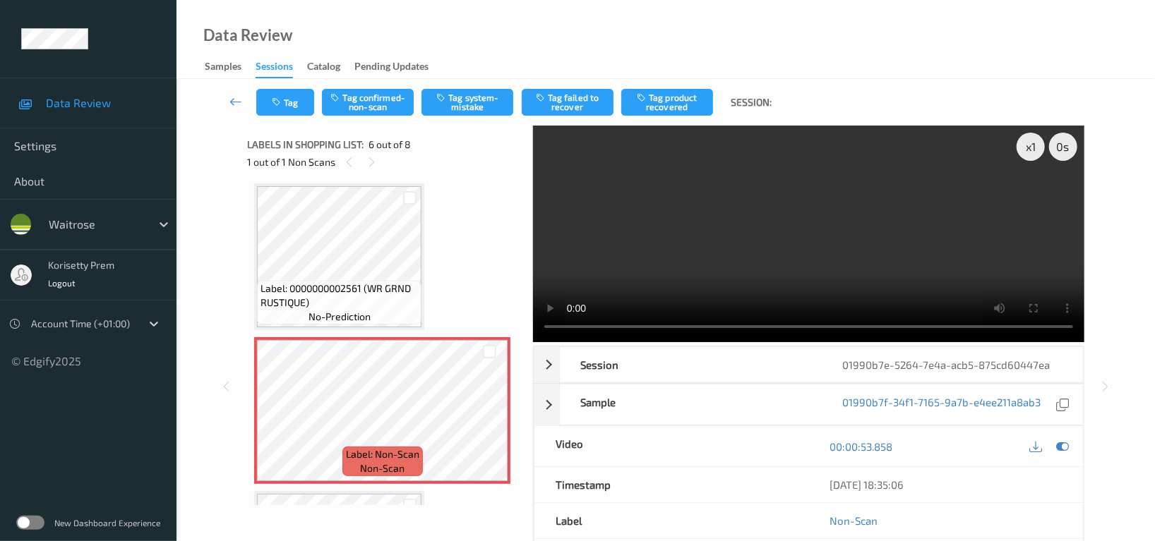
click at [623, 240] on video at bounding box center [808, 234] width 551 height 217
click at [484, 99] on button "Tag system-mistake" at bounding box center [467, 102] width 92 height 27
click at [287, 104] on button "Tag" at bounding box center [285, 102] width 58 height 27
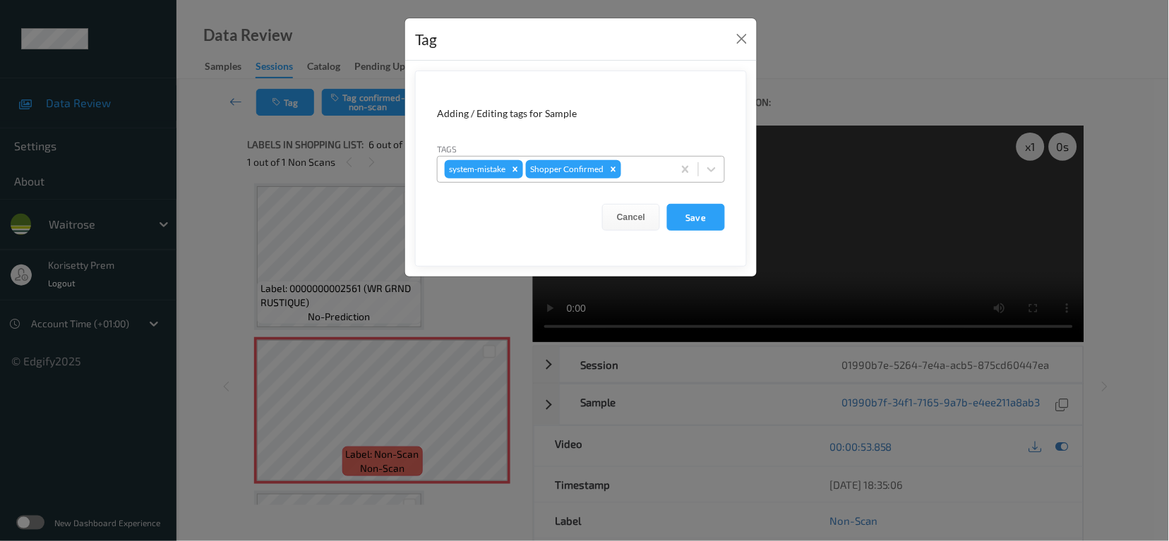
click at [635, 165] on div at bounding box center [645, 169] width 42 height 17
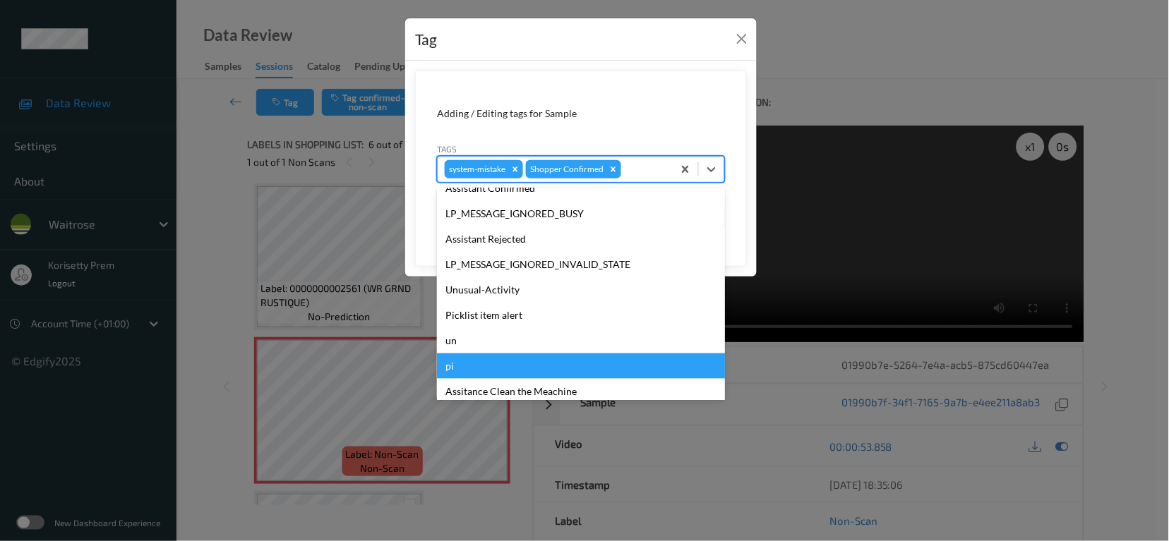
scroll to position [301, 0]
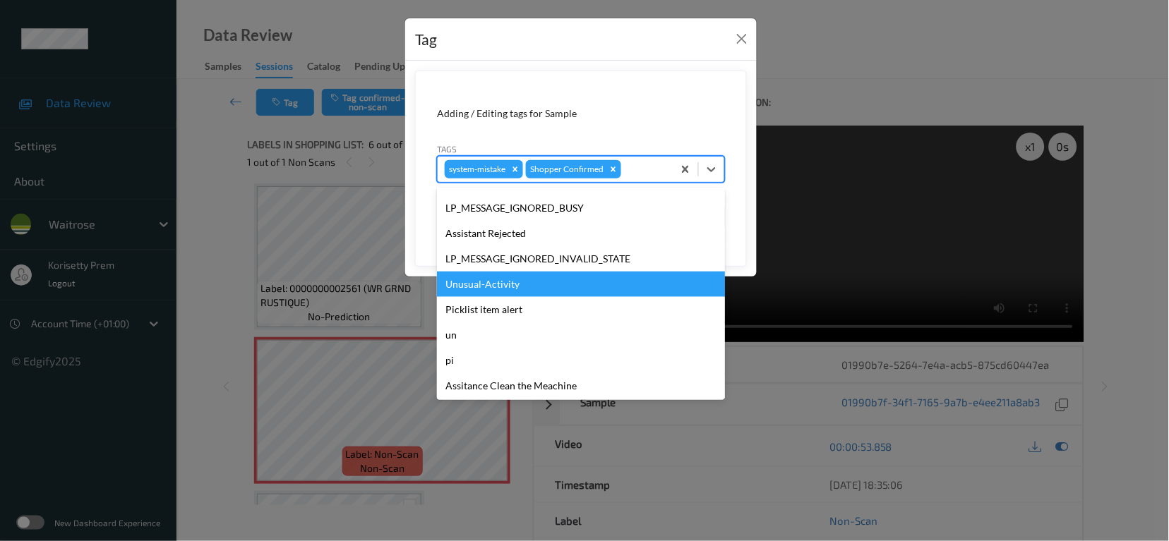
click at [491, 285] on div "Unusual-Activity" at bounding box center [581, 284] width 288 height 25
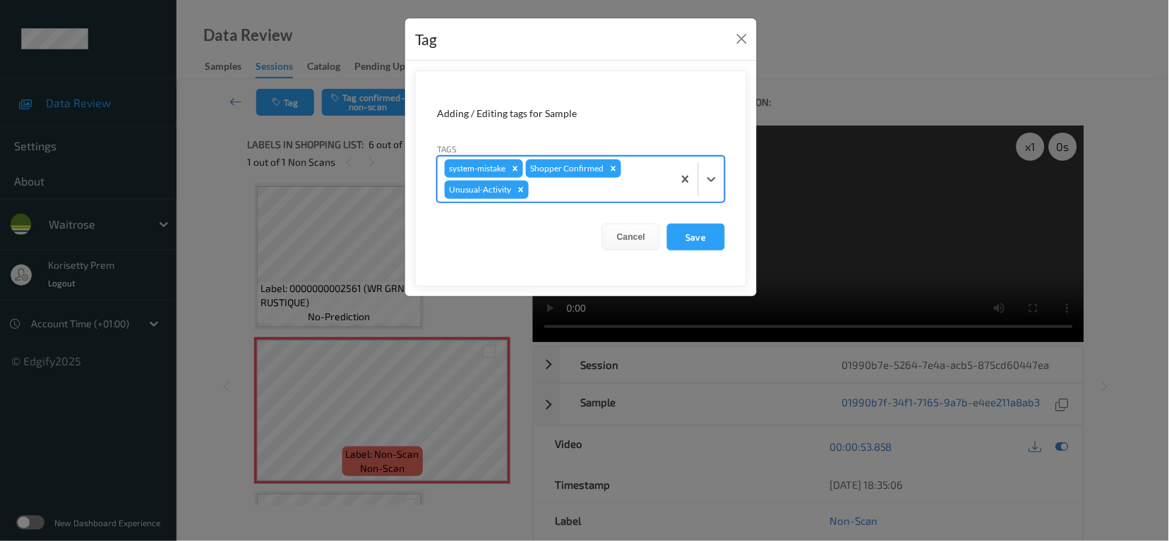
click at [550, 199] on div "system-mistake Shopper Confirmed Unusual-Activity" at bounding box center [555, 179] width 235 height 45
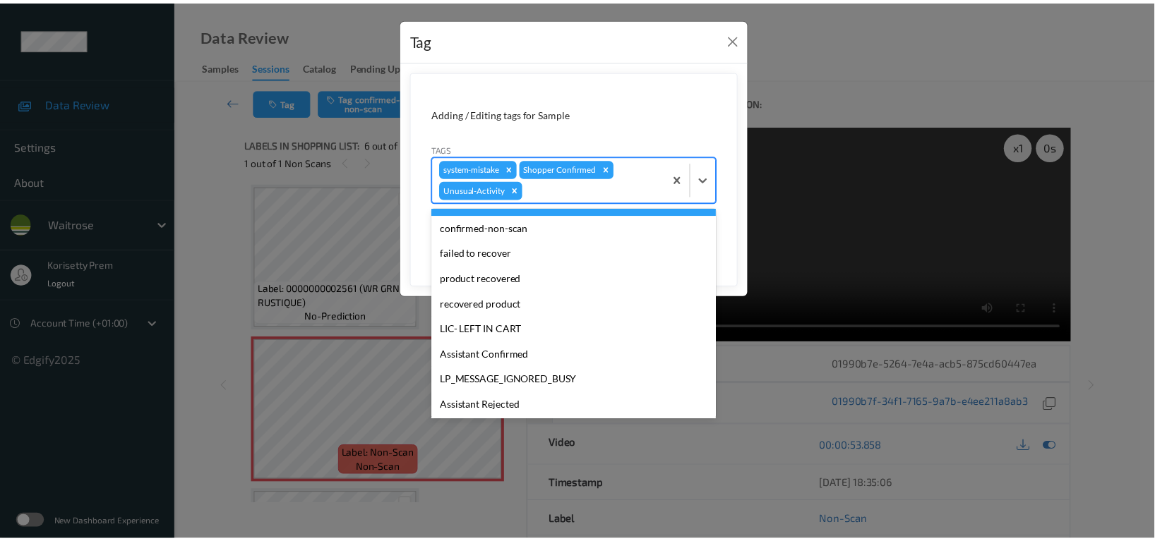
scroll to position [276, 0]
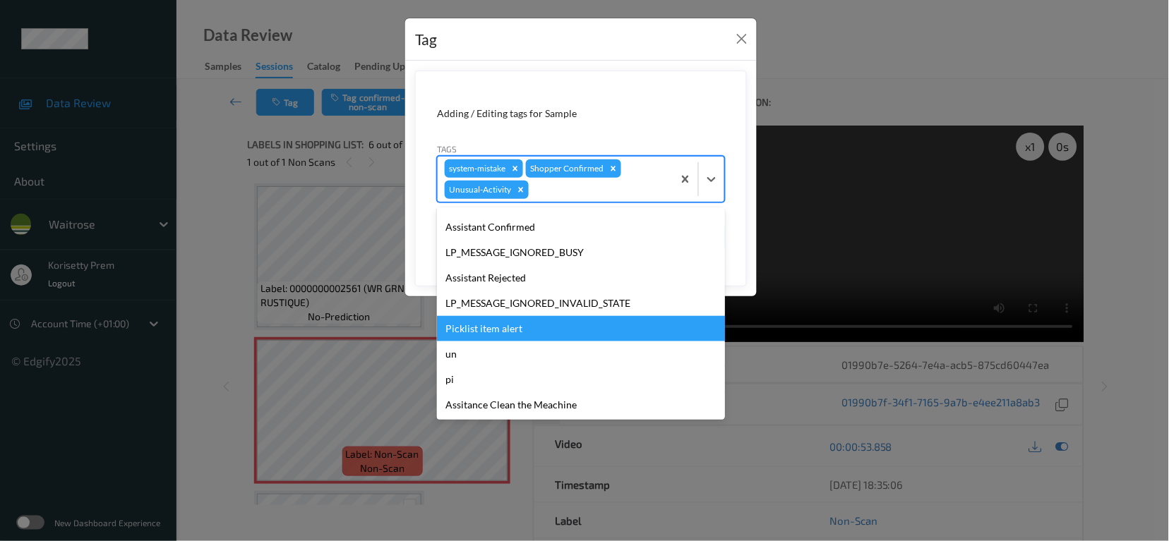
click at [491, 327] on div "Picklist item alert" at bounding box center [581, 328] width 288 height 25
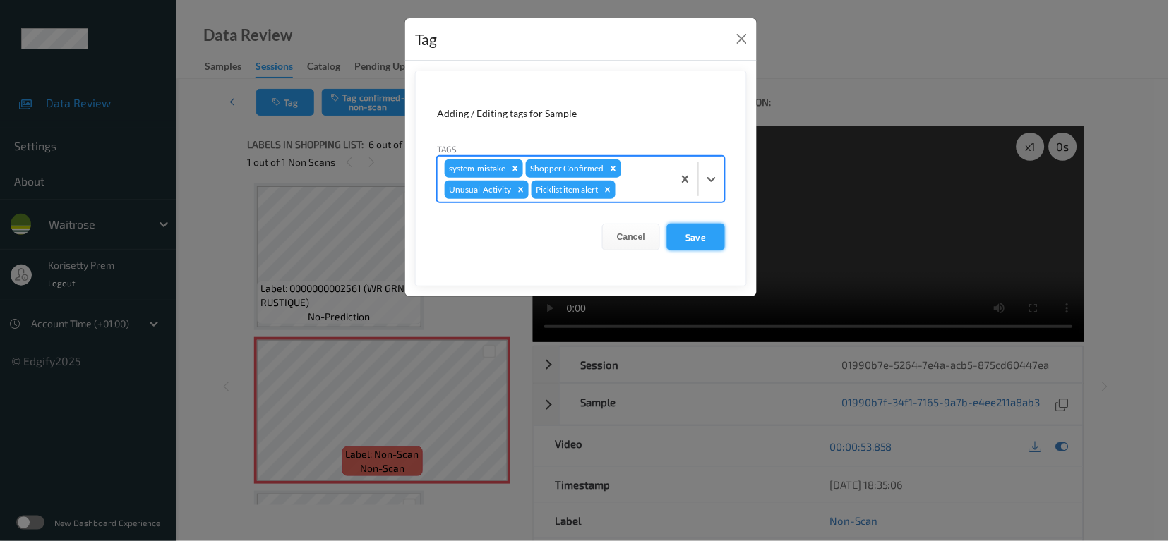
click at [692, 234] on button "Save" at bounding box center [696, 237] width 58 height 27
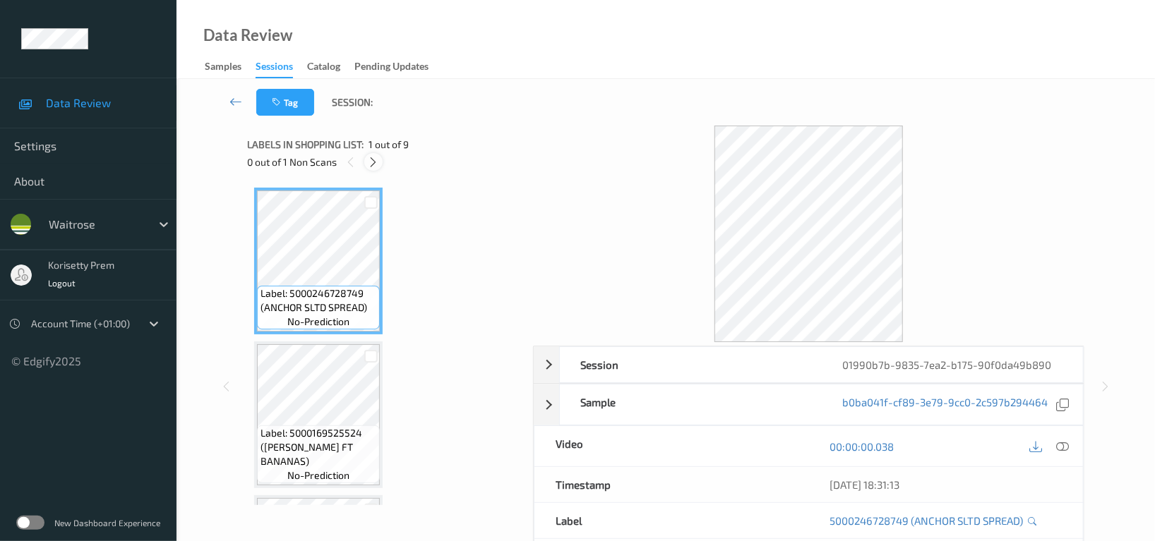
click at [370, 162] on icon at bounding box center [374, 162] width 12 height 13
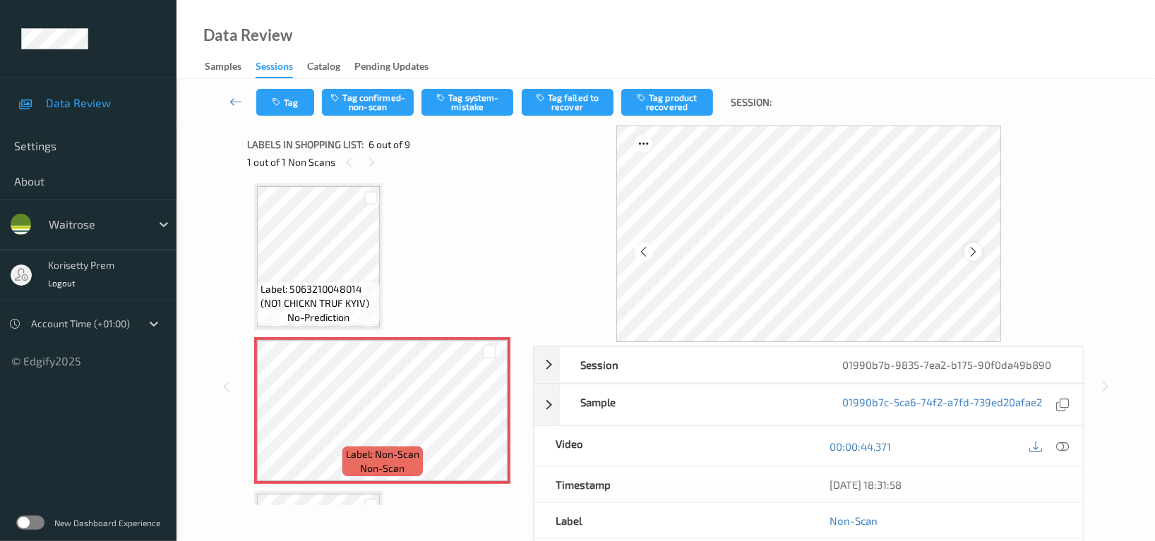
click at [975, 257] on icon at bounding box center [973, 252] width 12 height 13
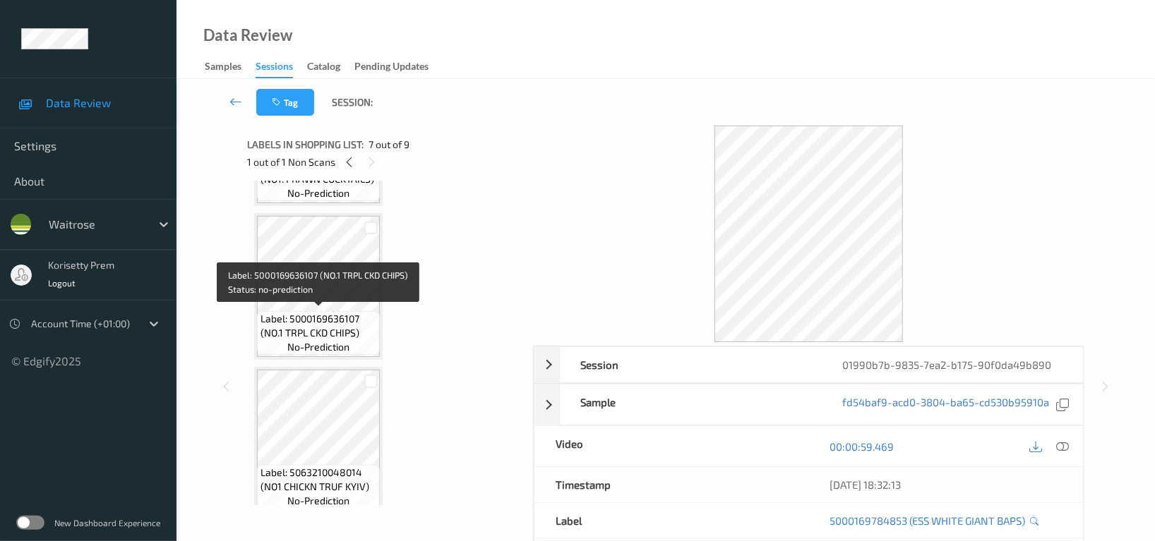
scroll to position [432, 0]
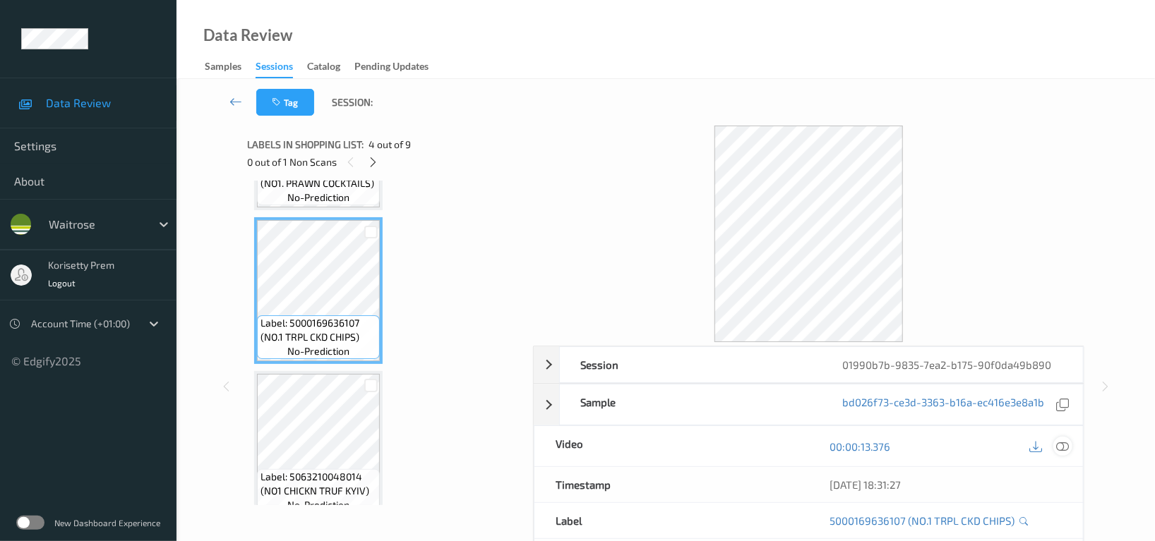
click at [1064, 445] on icon at bounding box center [1062, 446] width 13 height 13
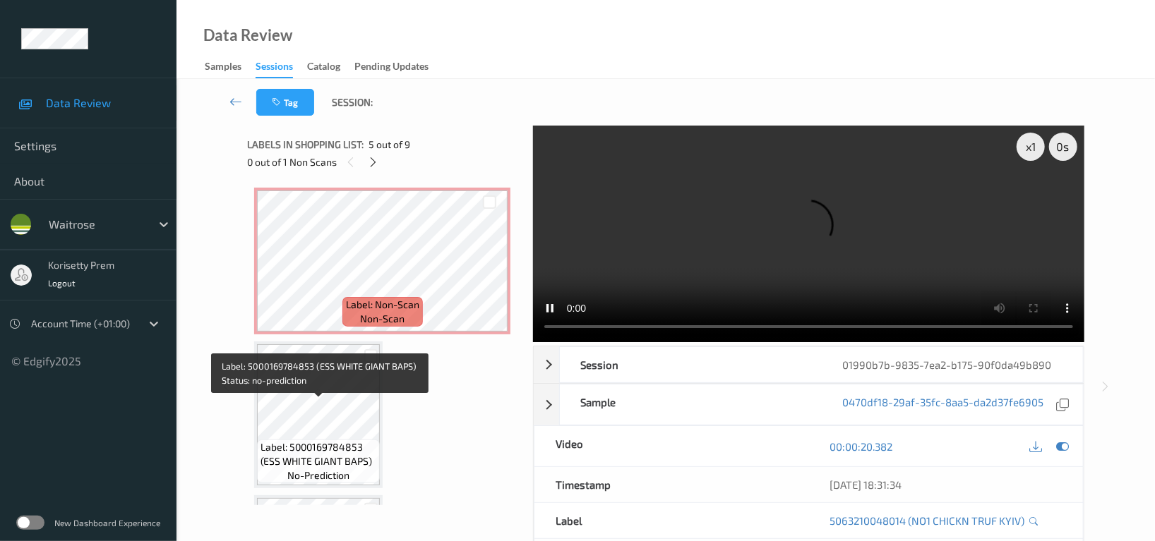
scroll to position [808, 0]
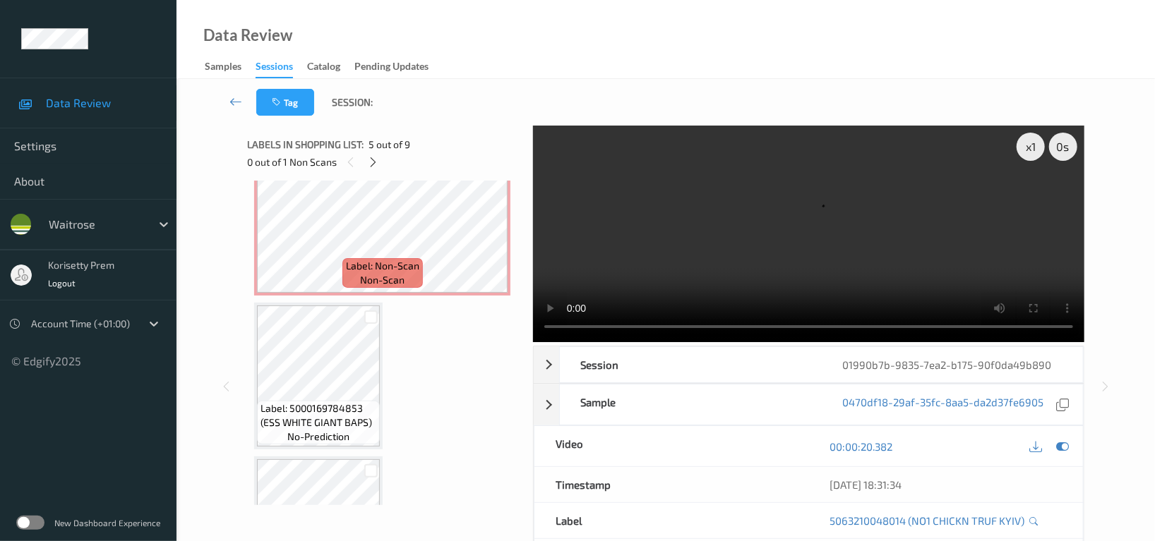
click at [844, 217] on video at bounding box center [808, 234] width 551 height 217
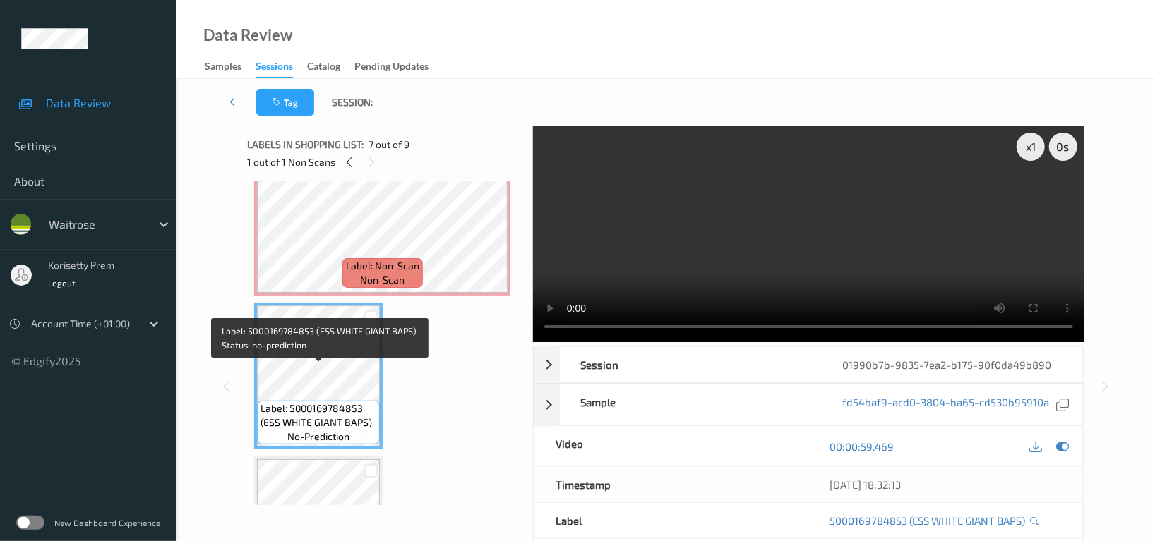
scroll to position [902, 0]
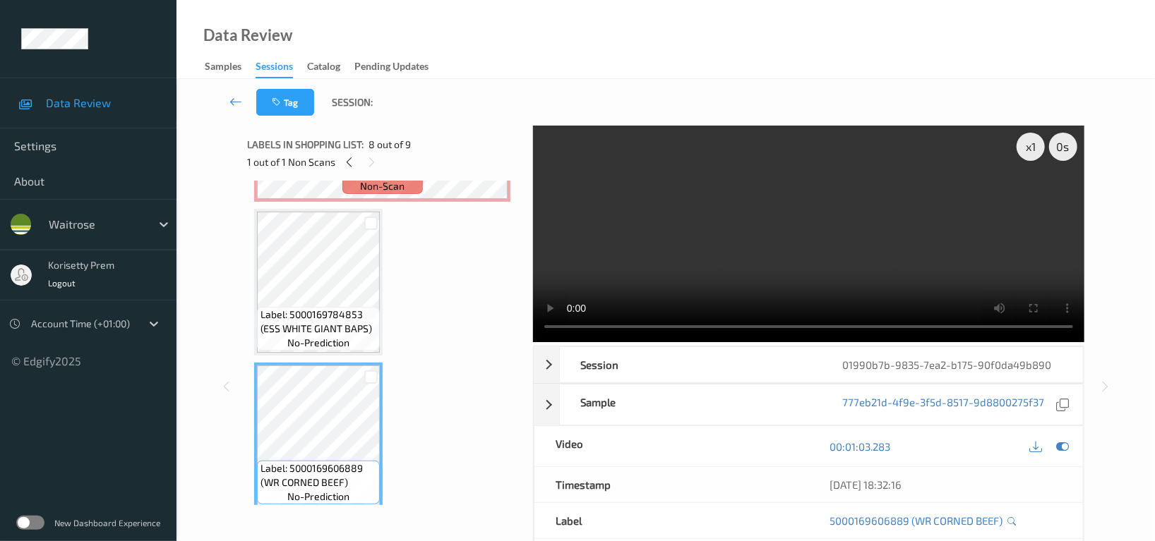
click at [778, 263] on video at bounding box center [808, 234] width 551 height 217
click at [765, 224] on video at bounding box center [808, 234] width 551 height 217
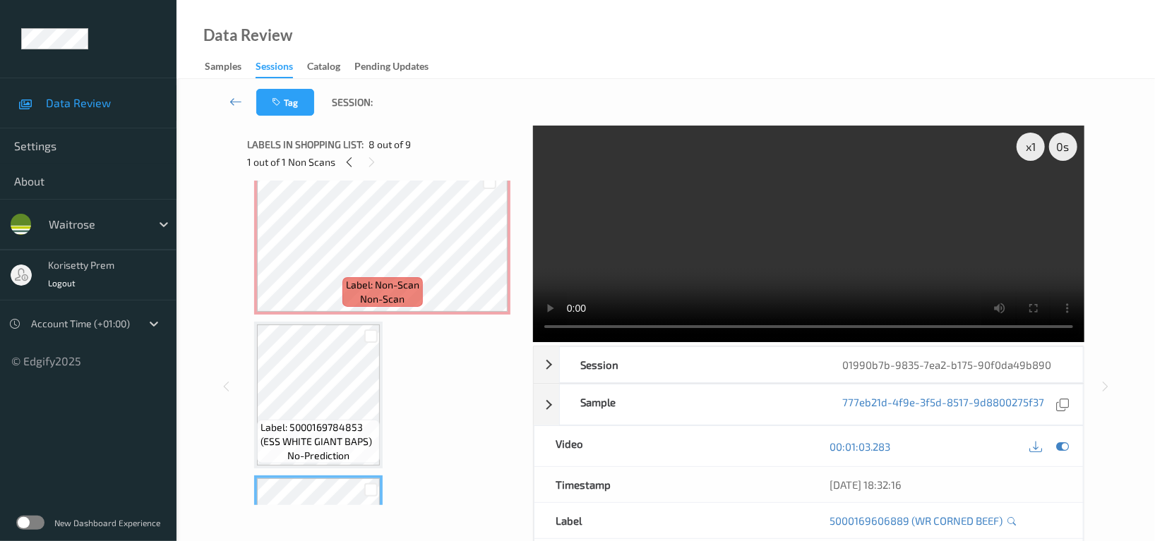
scroll to position [780, 0]
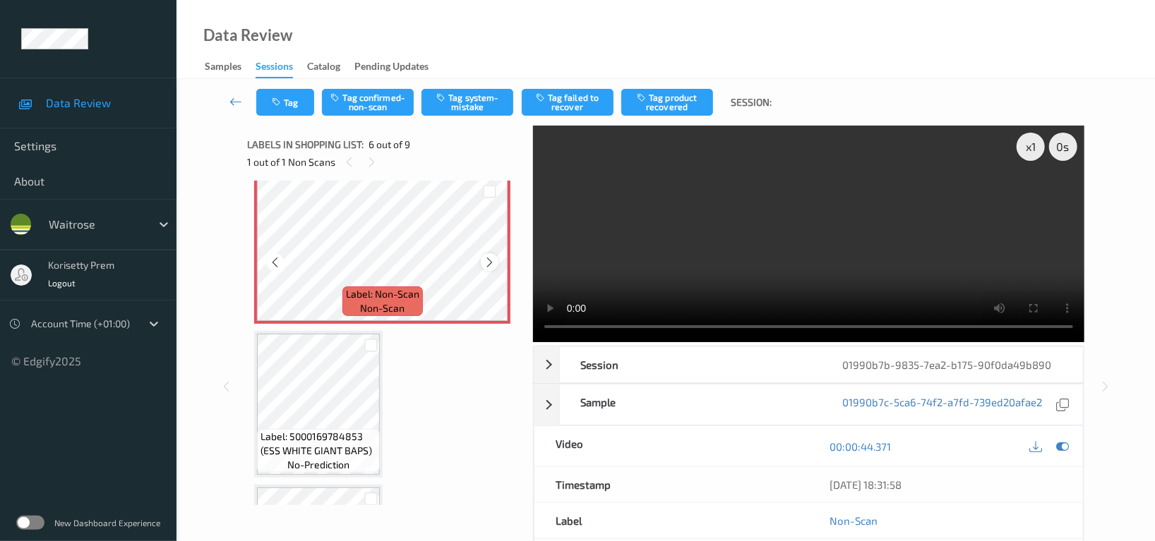
click at [491, 261] on icon at bounding box center [489, 262] width 12 height 13
click at [1064, 445] on icon at bounding box center [1062, 446] width 13 height 13
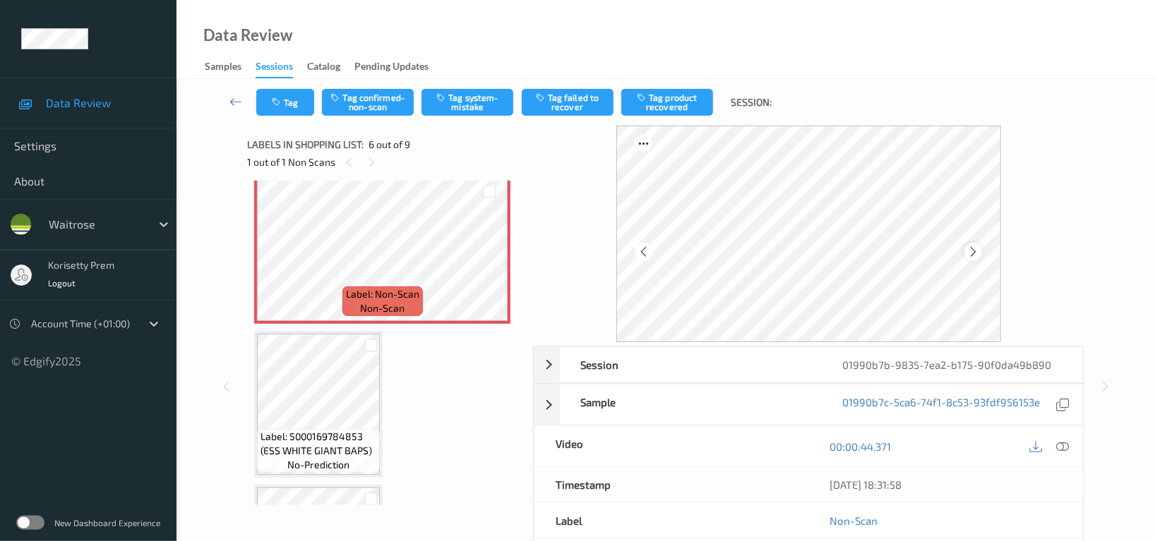
click at [971, 253] on icon at bounding box center [973, 252] width 12 height 13
click at [361, 104] on button "Tag confirmed-non-scan" at bounding box center [368, 102] width 92 height 27
click at [668, 104] on button "Tag product recovered" at bounding box center [667, 102] width 92 height 27
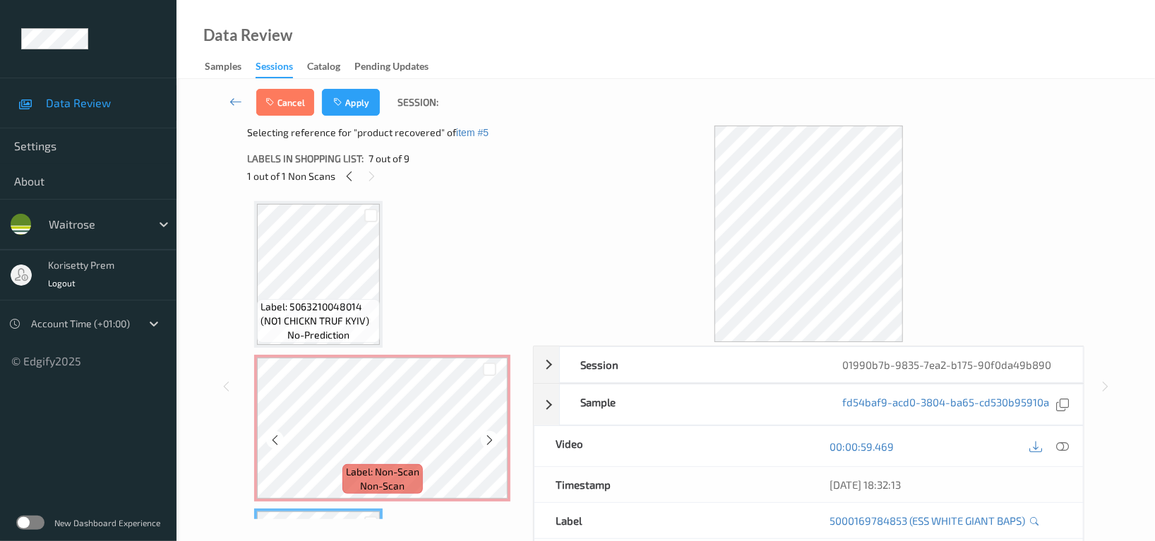
scroll to position [591, 0]
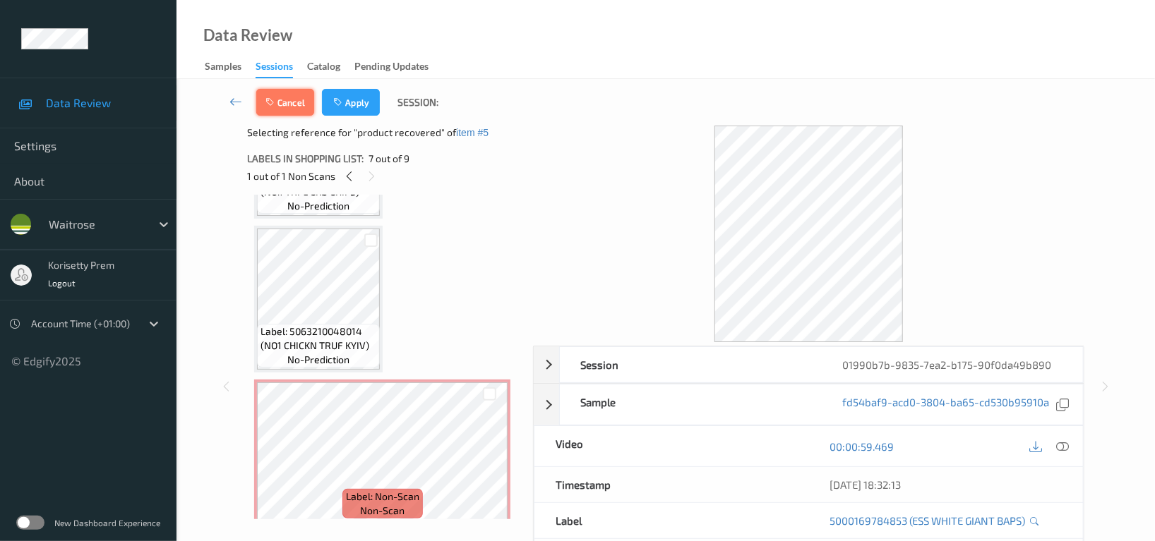
click at [284, 97] on button "Cancel" at bounding box center [285, 102] width 58 height 27
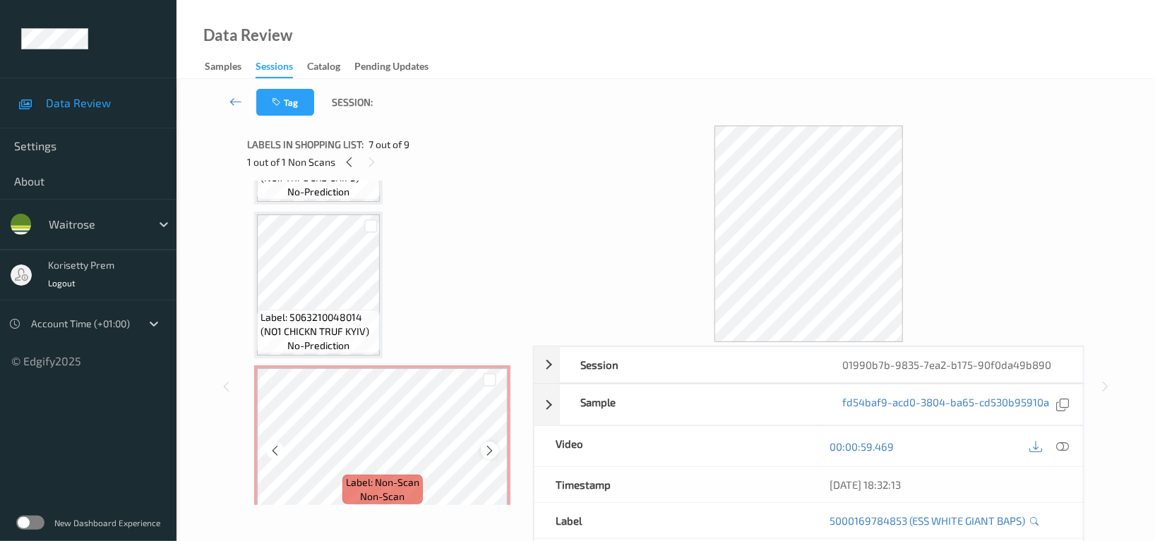
click at [487, 452] on icon at bounding box center [489, 451] width 12 height 13
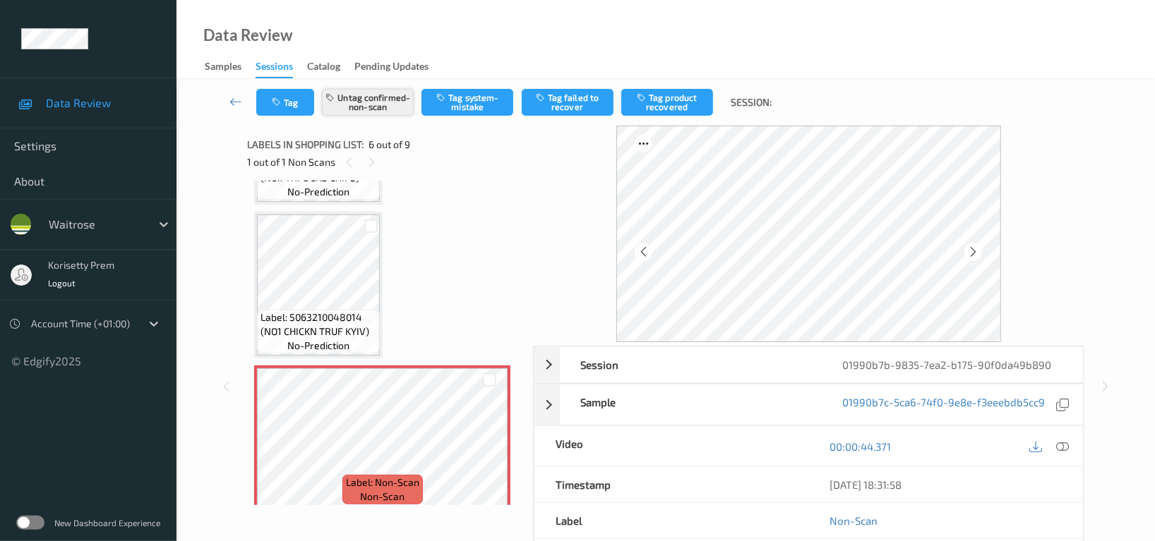
click at [369, 102] on button "Untag confirmed-non-scan" at bounding box center [368, 102] width 92 height 27
click at [373, 90] on button "Tag confirmed-non-scan" at bounding box center [368, 102] width 92 height 27
click at [668, 105] on button "Tag product recovered" at bounding box center [667, 102] width 92 height 27
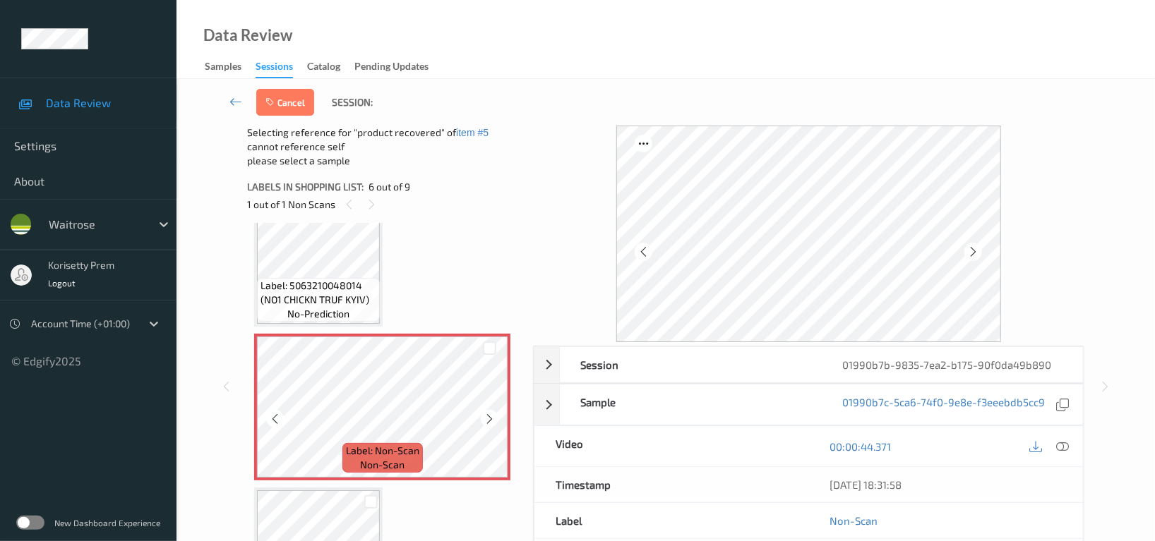
scroll to position [780, 0]
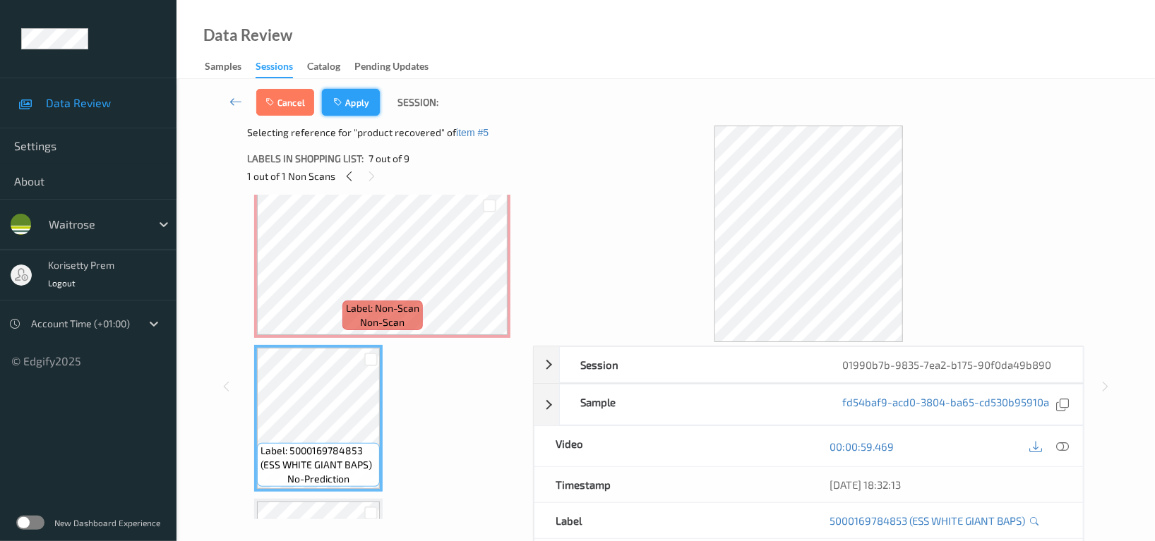
click at [350, 111] on button "Apply" at bounding box center [351, 102] width 58 height 27
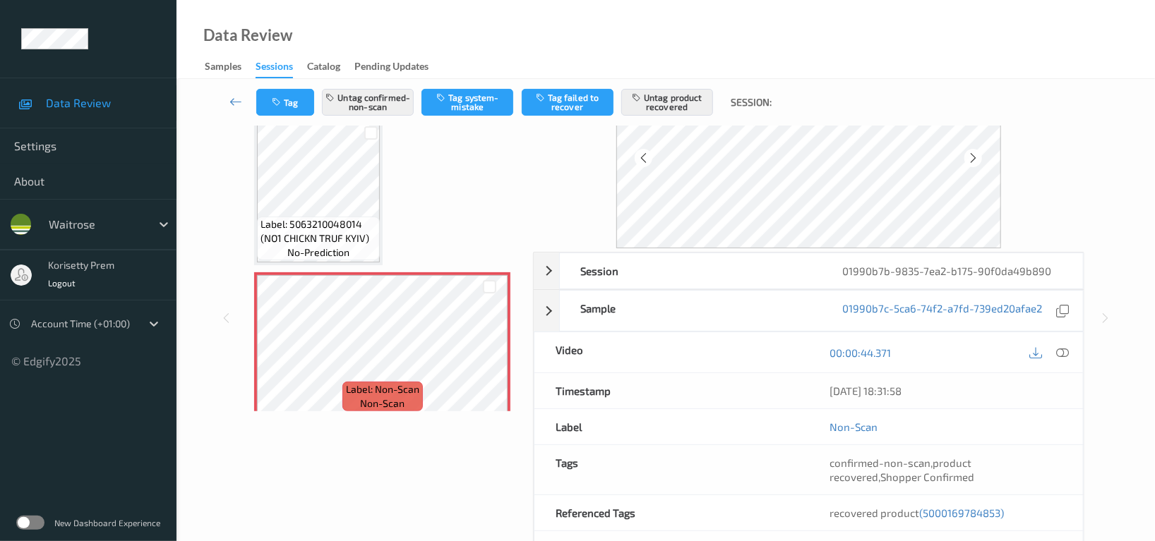
scroll to position [0, 0]
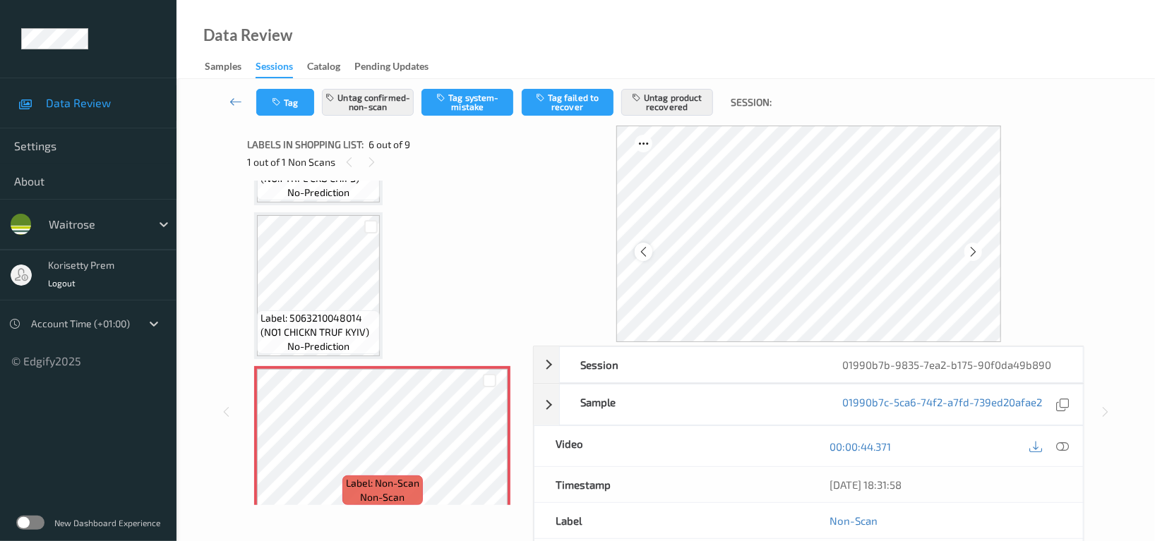
click at [644, 251] on icon at bounding box center [643, 252] width 12 height 13
click at [647, 251] on icon at bounding box center [643, 252] width 12 height 13
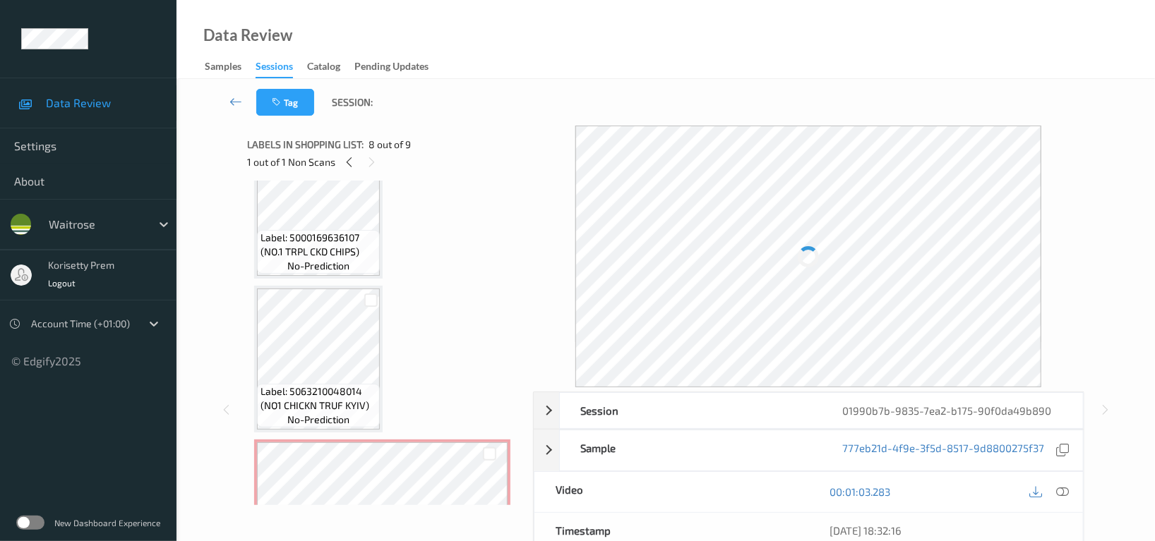
scroll to position [497, 0]
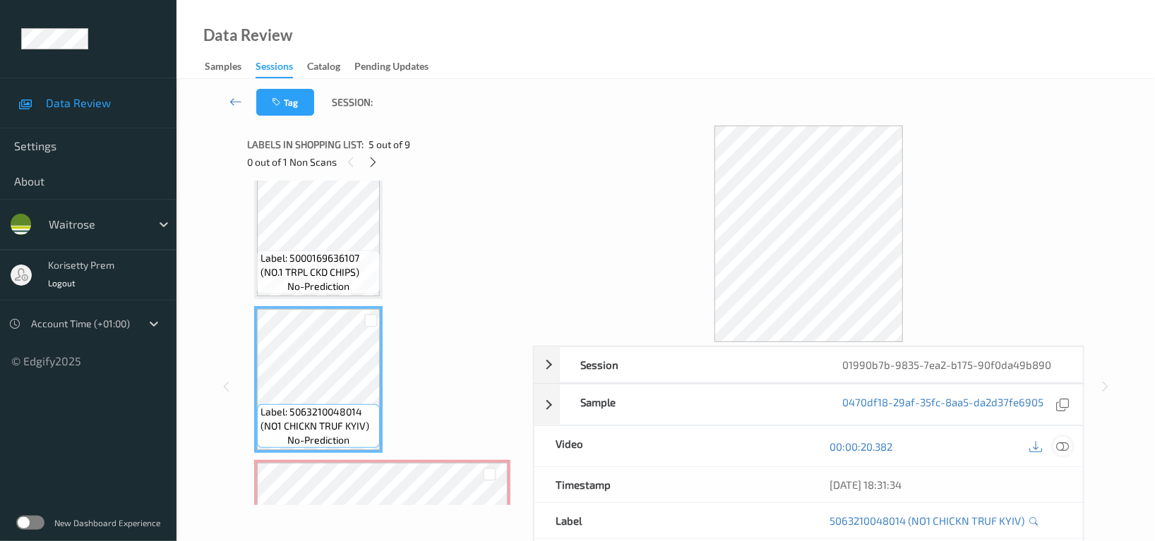
click at [1064, 441] on icon at bounding box center [1062, 446] width 13 height 13
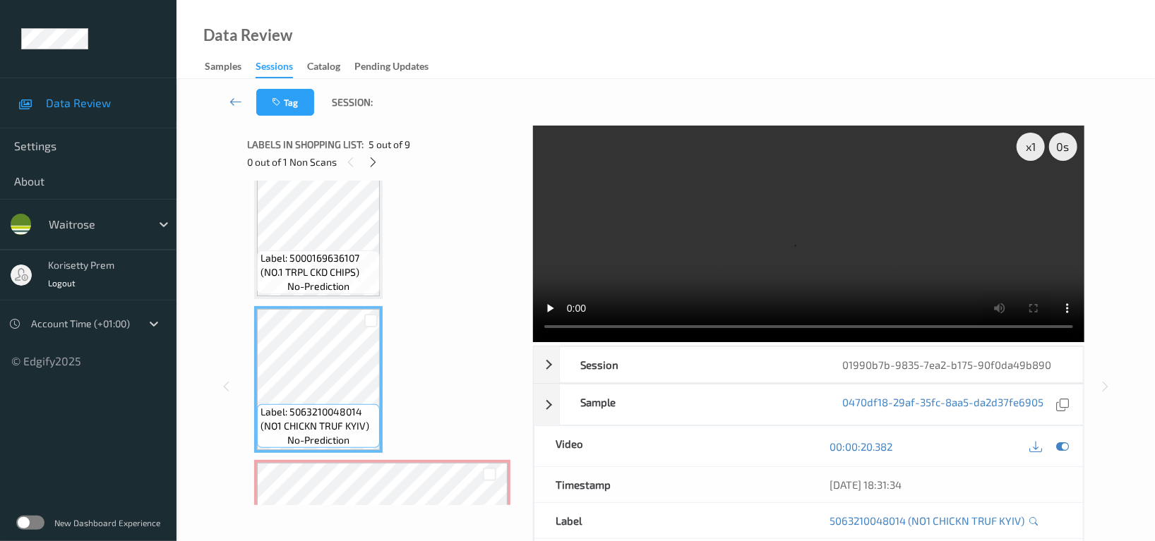
click at [707, 234] on video at bounding box center [808, 234] width 551 height 217
click at [863, 251] on video at bounding box center [808, 234] width 551 height 217
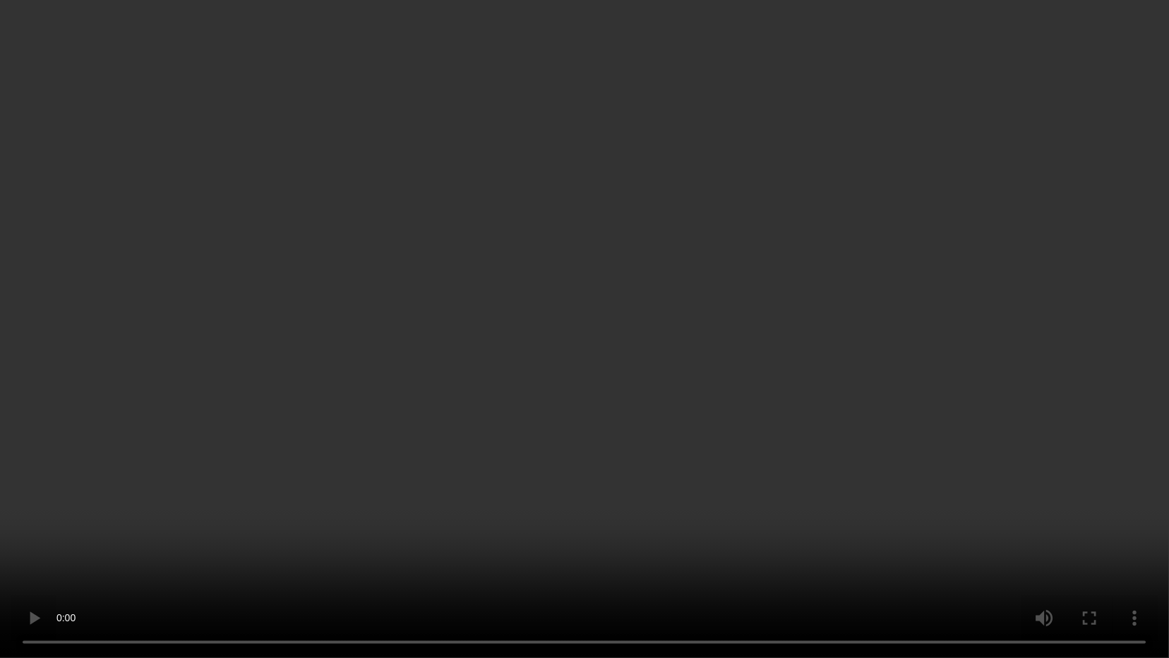
click at [327, 519] on video at bounding box center [584, 329] width 1169 height 658
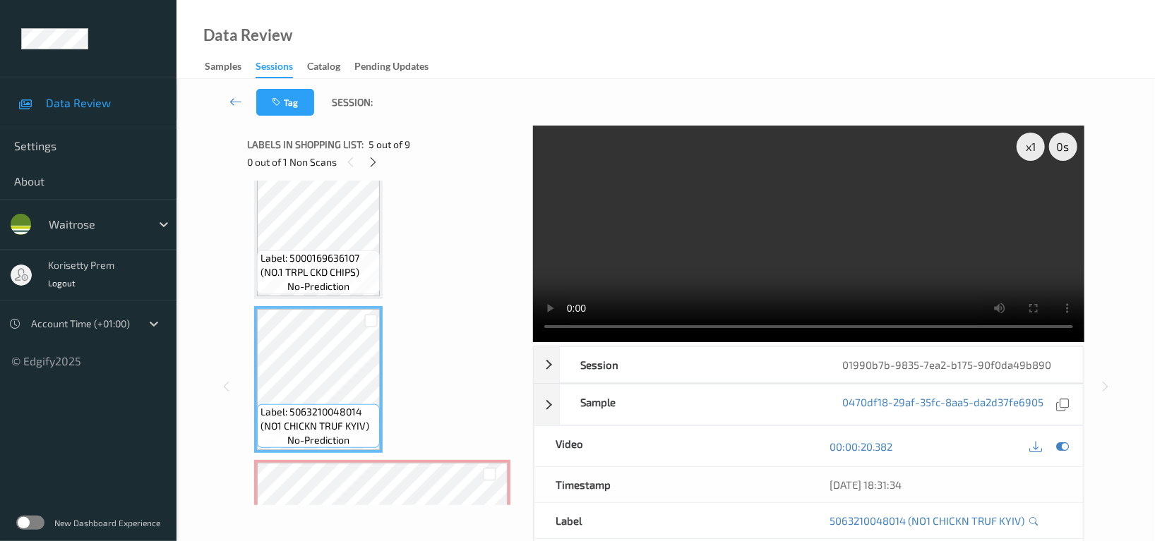
click at [910, 283] on video at bounding box center [808, 234] width 551 height 217
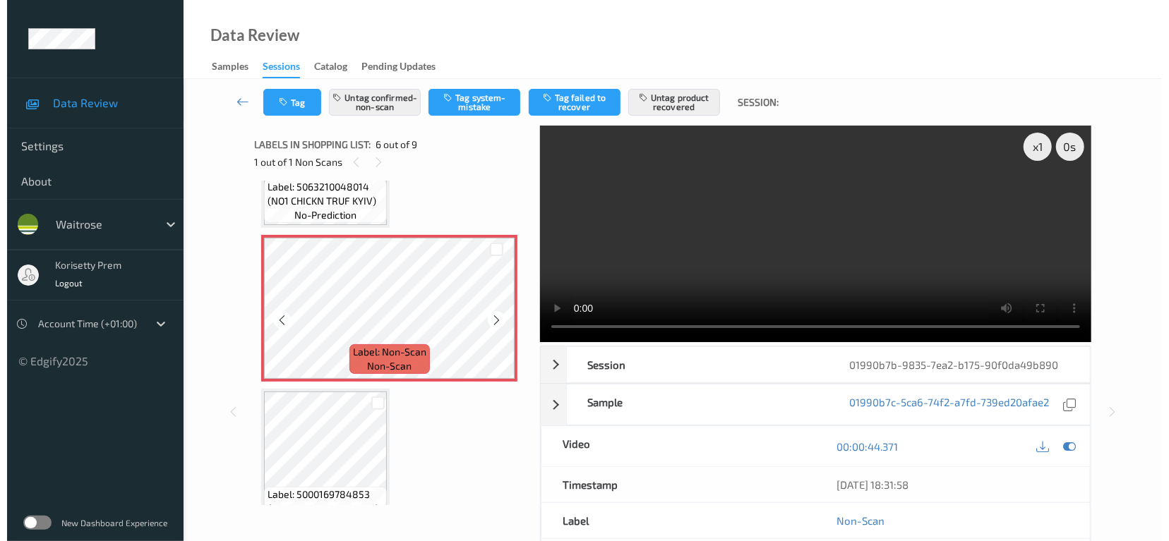
scroll to position [685, 0]
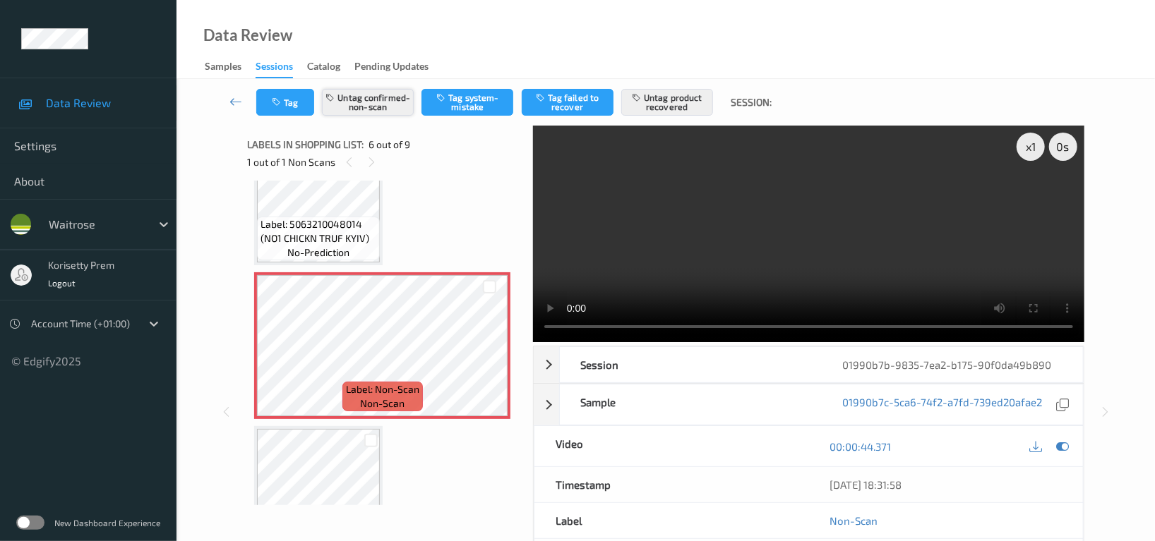
click at [361, 94] on button "Untag confirmed-non-scan" at bounding box center [368, 102] width 92 height 27
click at [663, 102] on button "Untag product recovered" at bounding box center [667, 102] width 92 height 27
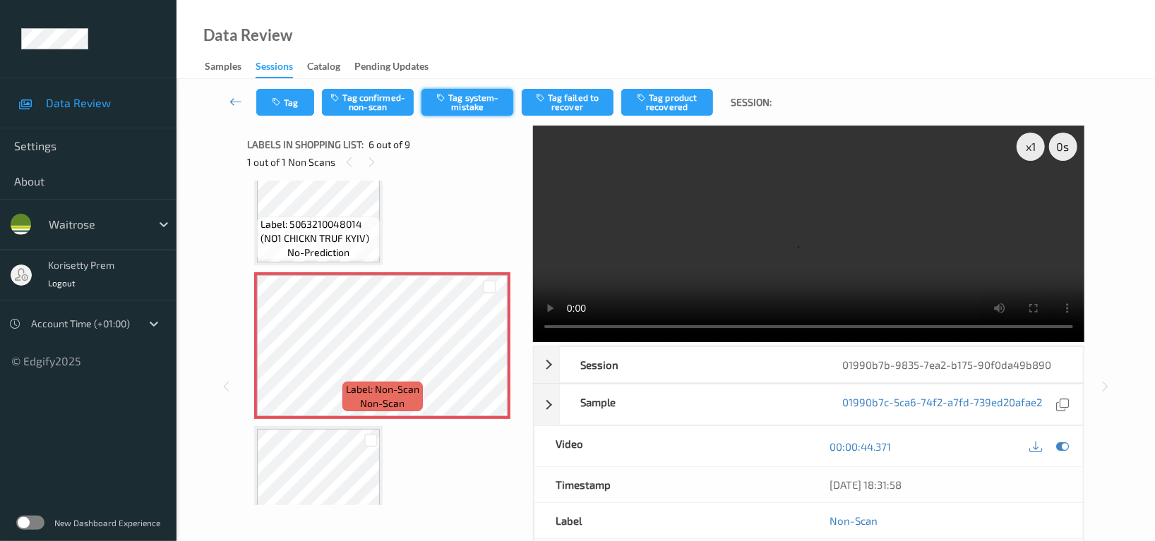
click at [470, 100] on button "Tag system-mistake" at bounding box center [467, 102] width 92 height 27
click at [282, 101] on icon "button" at bounding box center [278, 102] width 12 height 10
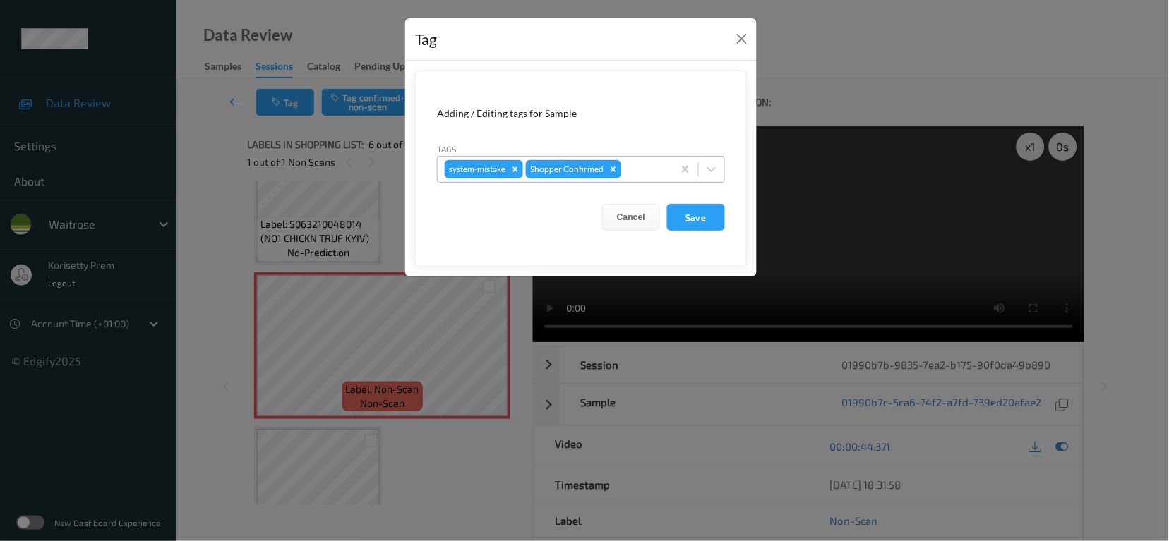
click at [627, 173] on div at bounding box center [645, 169] width 42 height 17
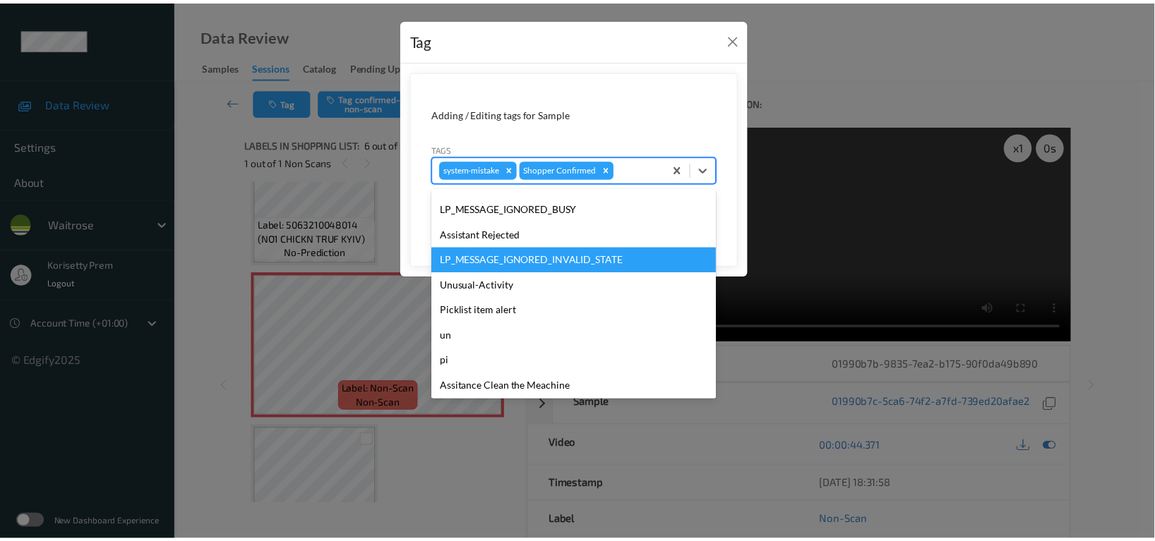
scroll to position [301, 0]
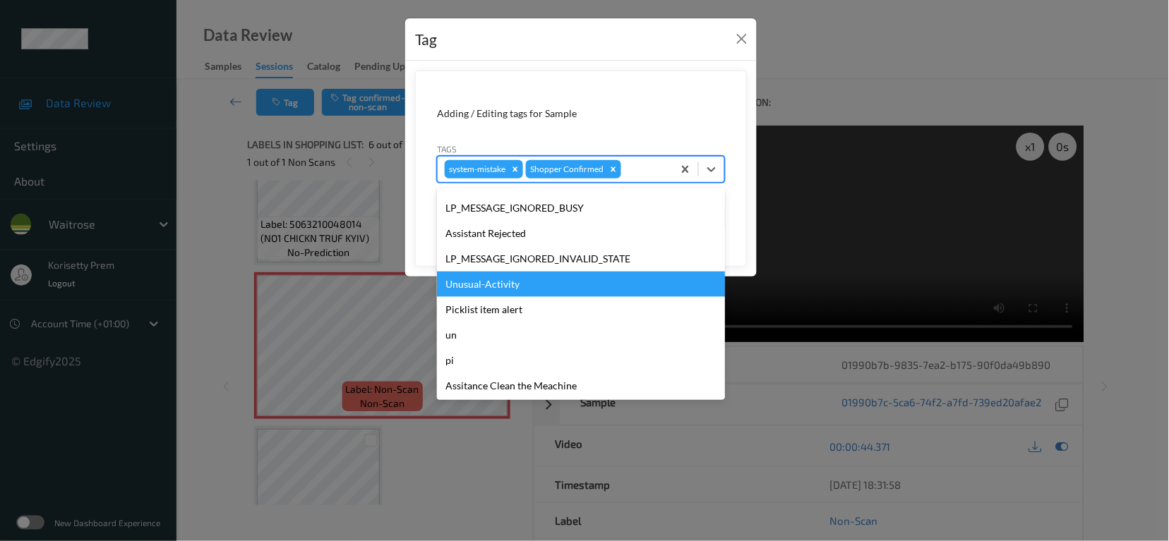
click at [486, 287] on div "Unusual-Activity" at bounding box center [581, 284] width 288 height 25
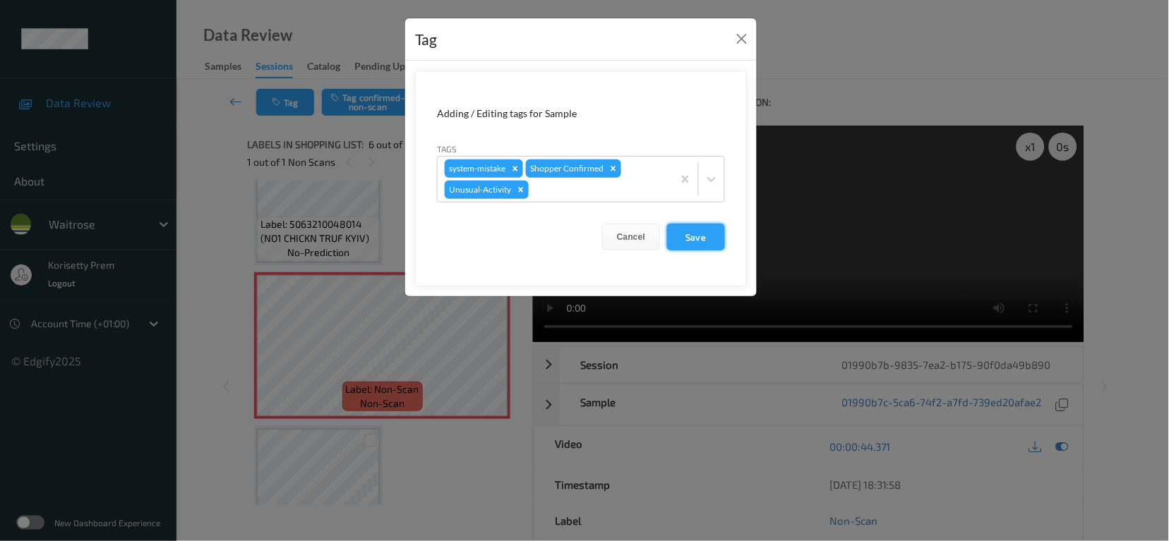
click at [698, 235] on button "Save" at bounding box center [696, 237] width 58 height 27
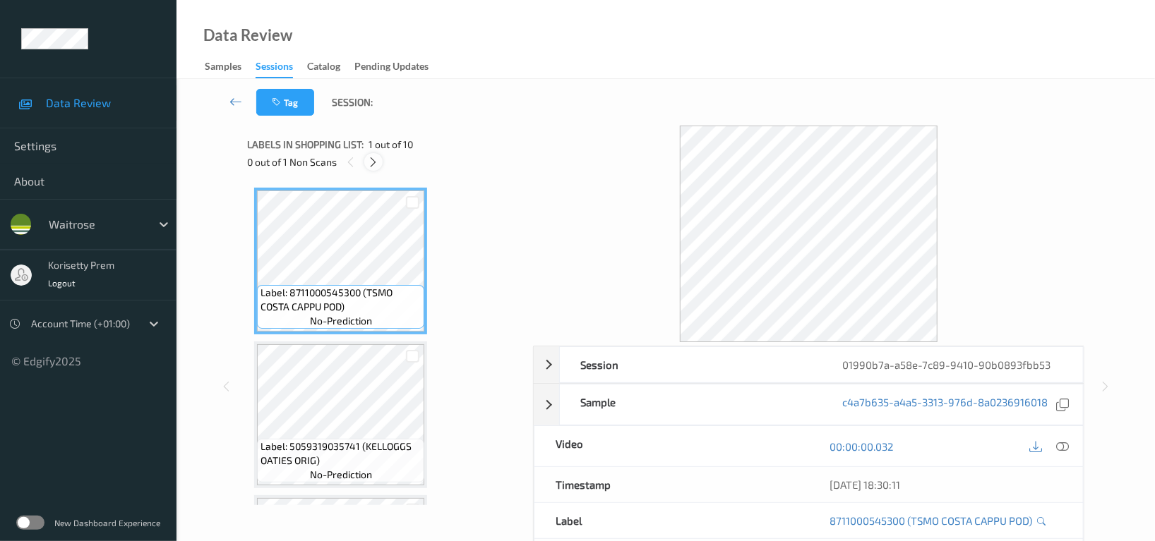
click at [368, 160] on icon at bounding box center [374, 162] width 12 height 13
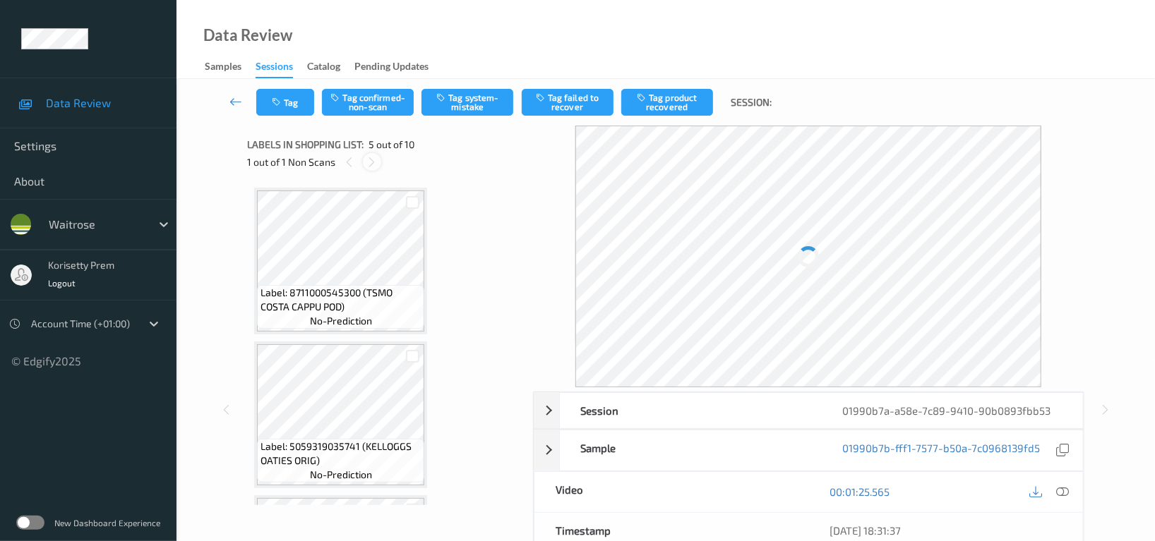
scroll to position [467, 0]
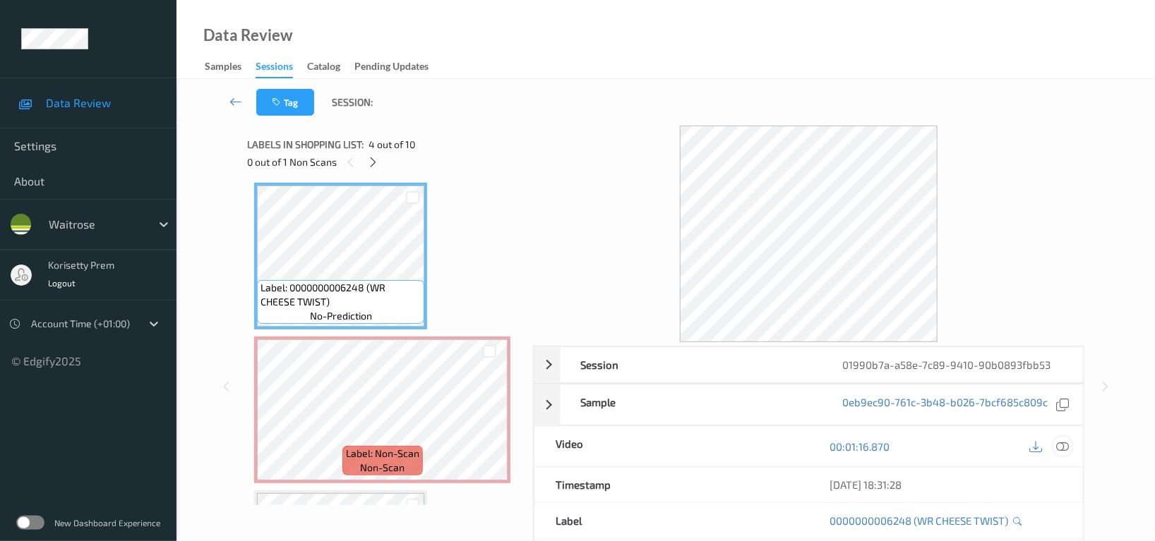
click at [1058, 444] on icon at bounding box center [1062, 446] width 13 height 13
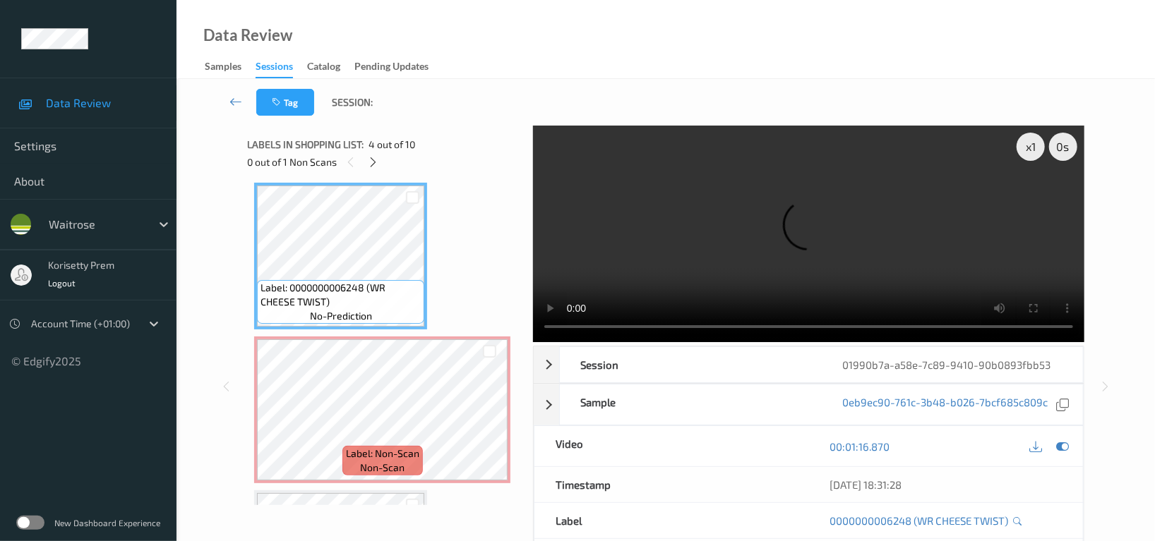
click at [685, 211] on video at bounding box center [808, 234] width 551 height 217
click at [848, 255] on video at bounding box center [808, 234] width 551 height 217
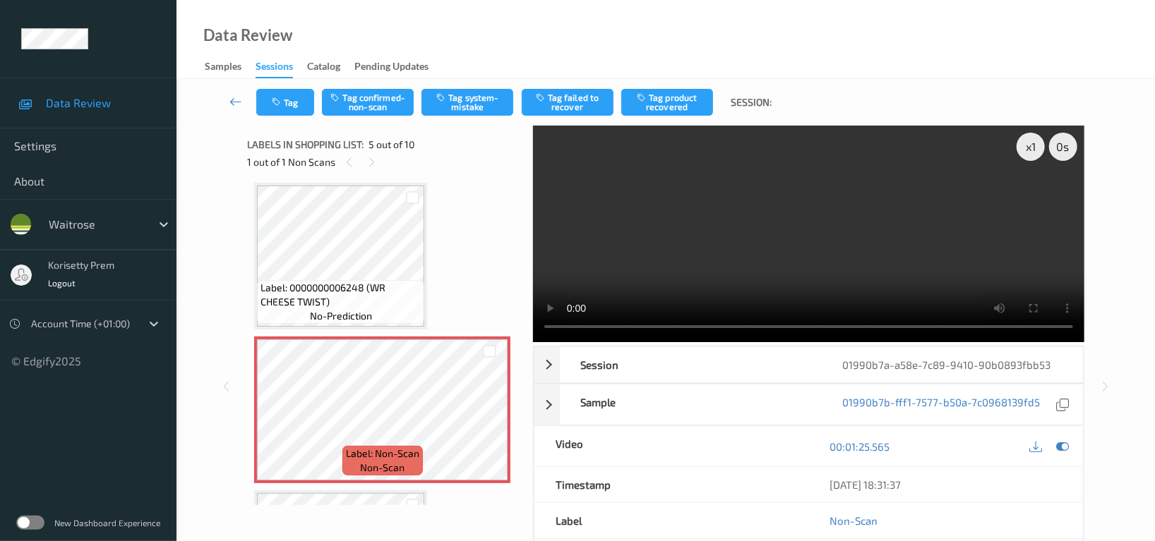
click at [764, 266] on video at bounding box center [808, 234] width 551 height 217
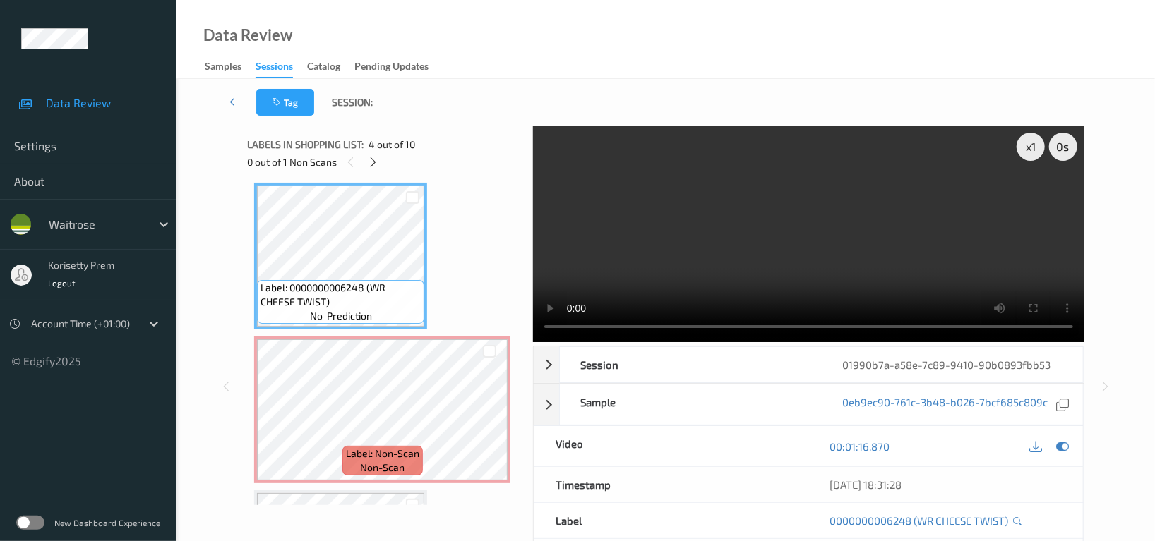
click at [805, 213] on video at bounding box center [808, 234] width 551 height 217
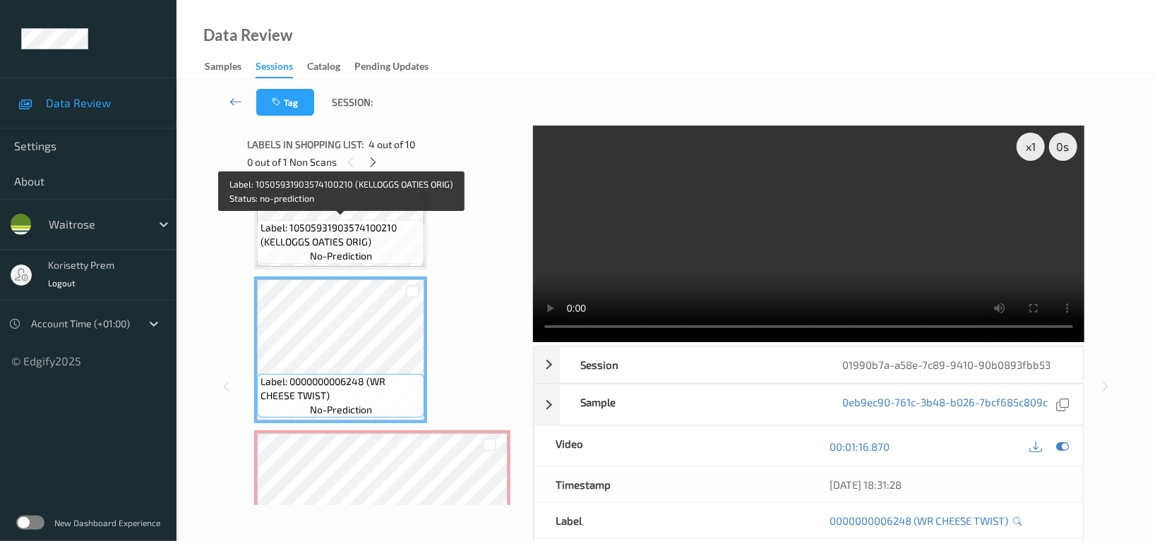
click at [311, 231] on span "Label: 10505931903574100210 (KELLOGGS OATIES ORIG)" at bounding box center [340, 235] width 160 height 28
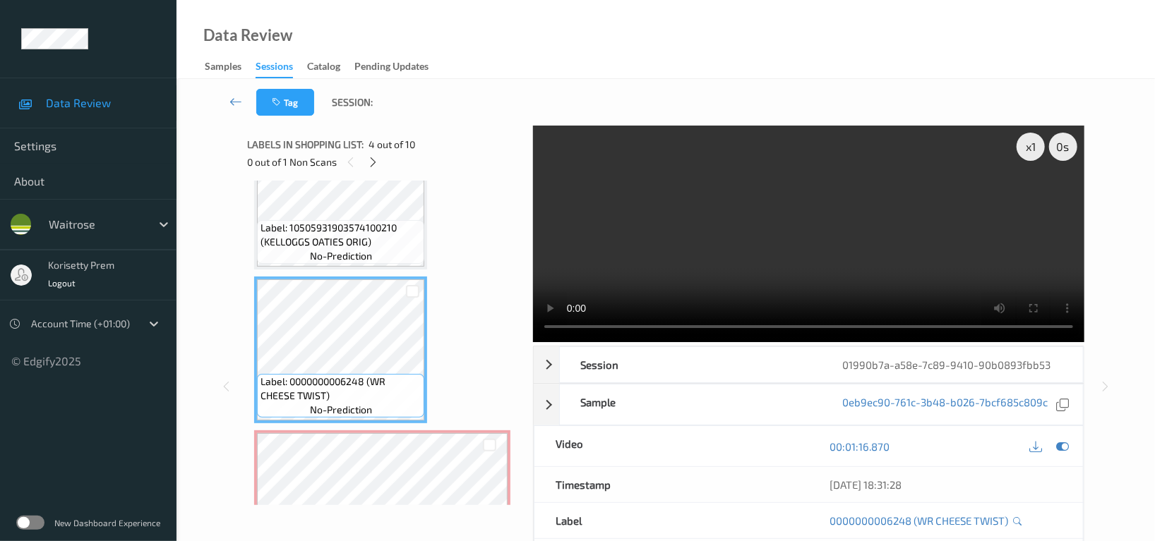
click at [862, 208] on video at bounding box center [808, 234] width 551 height 217
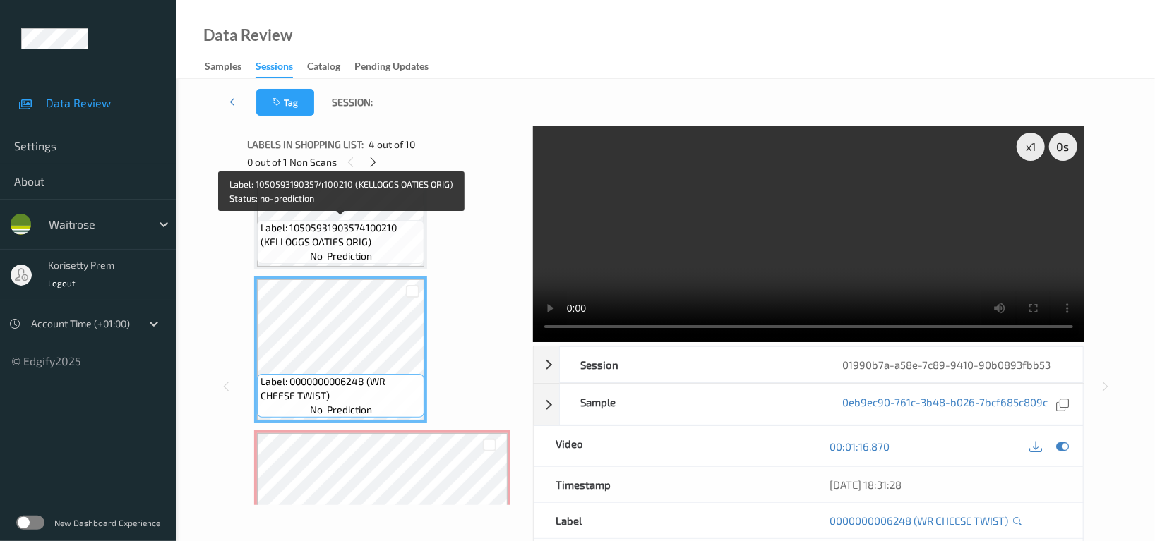
click at [337, 234] on span "Label: 10505931903574100210 (KELLOGGS OATIES ORIG)" at bounding box center [340, 235] width 160 height 28
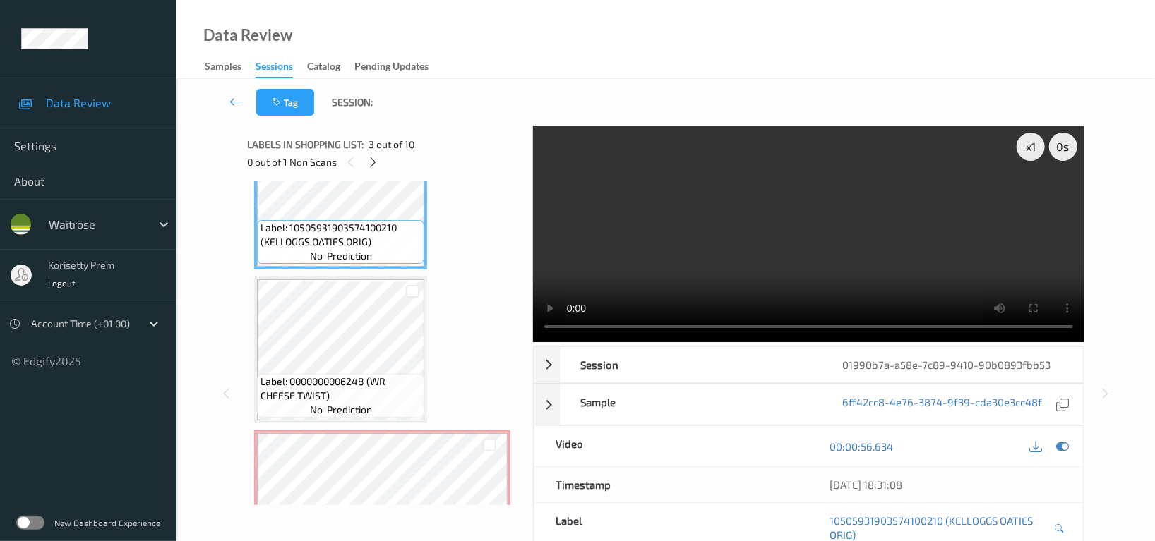
click at [822, 242] on video at bounding box center [808, 234] width 551 height 217
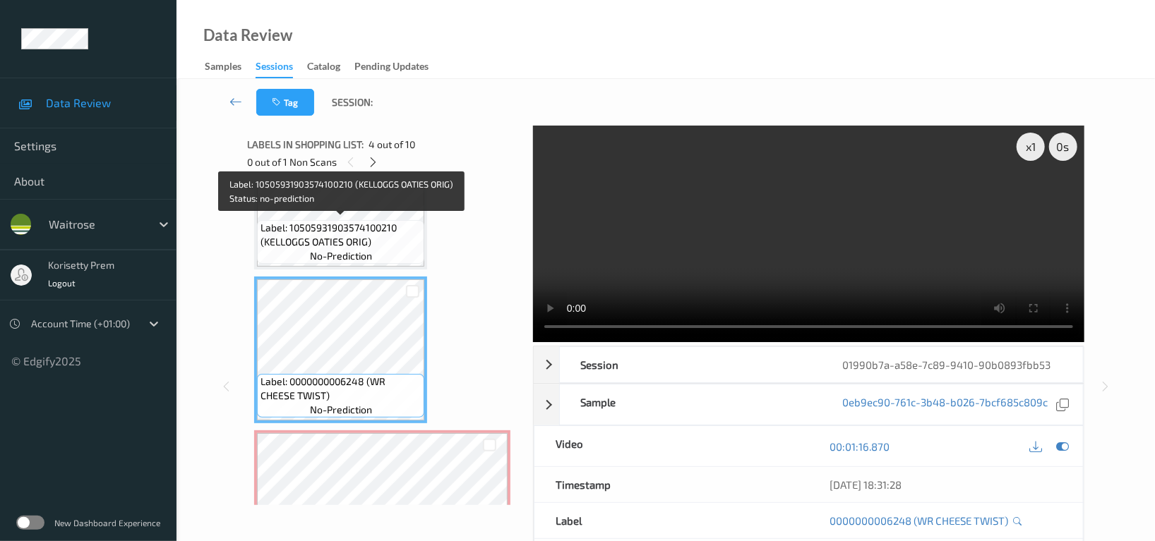
click at [356, 245] on span "Label: 10505931903574100210 (KELLOGGS OATIES ORIG)" at bounding box center [340, 235] width 160 height 28
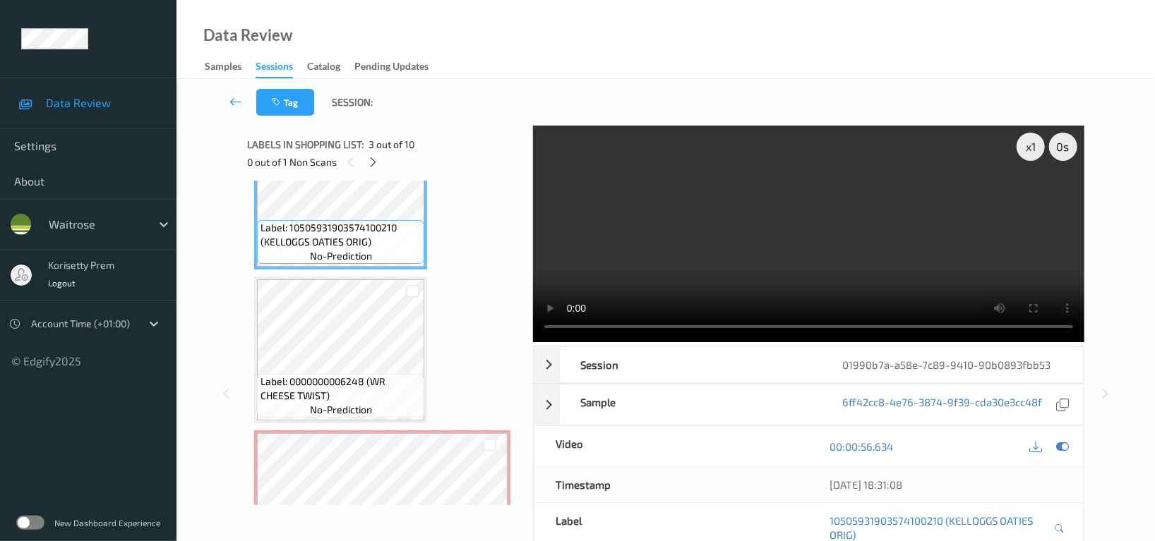
click at [910, 243] on video at bounding box center [808, 234] width 551 height 217
click at [811, 220] on video at bounding box center [808, 234] width 551 height 217
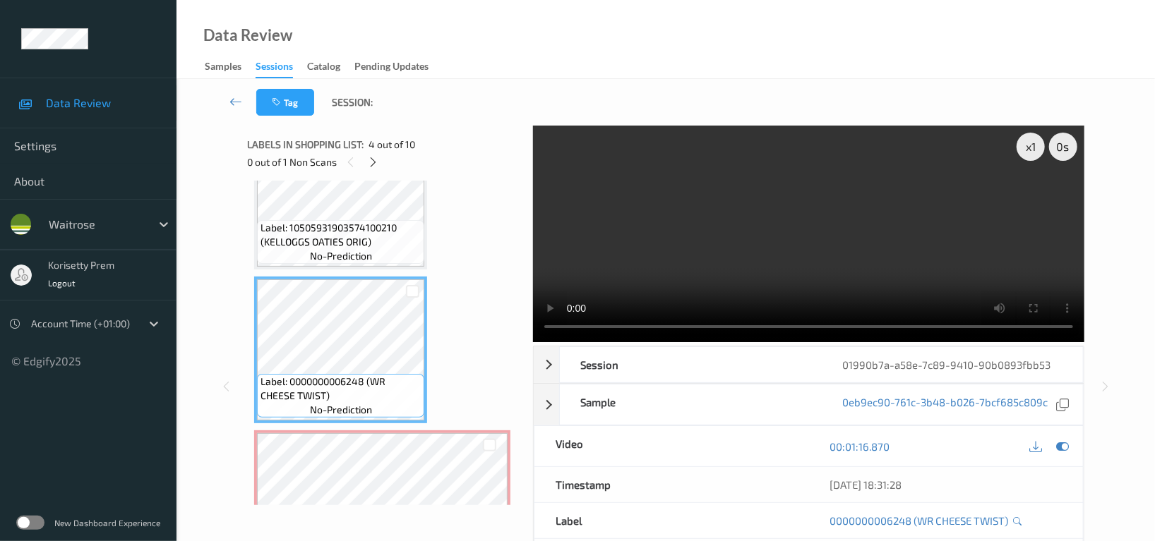
click at [718, 229] on video at bounding box center [808, 234] width 551 height 217
click at [707, 235] on video at bounding box center [808, 234] width 551 height 217
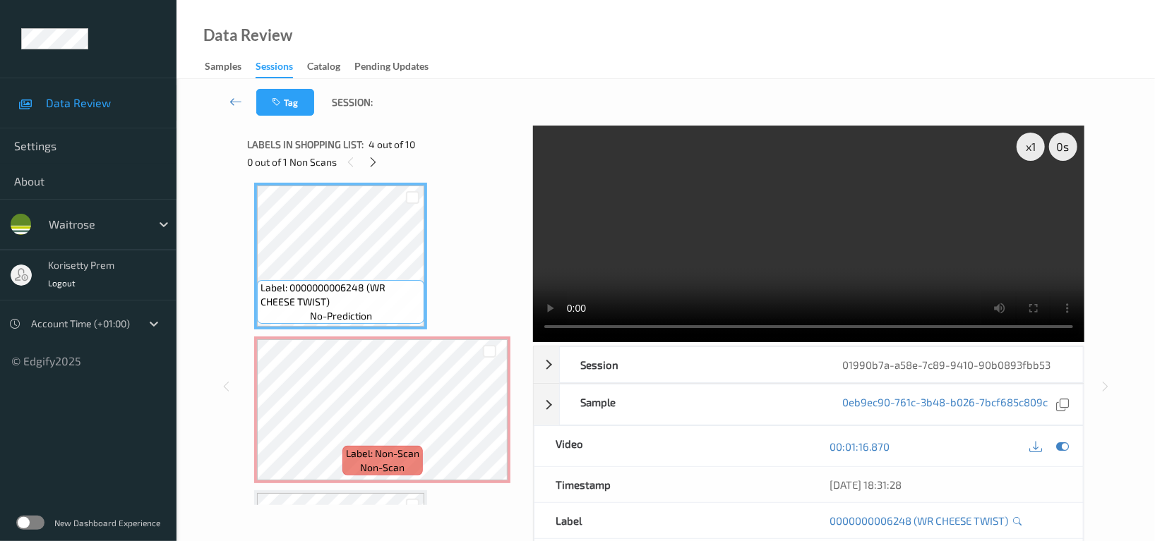
click at [771, 275] on video at bounding box center [808, 234] width 551 height 217
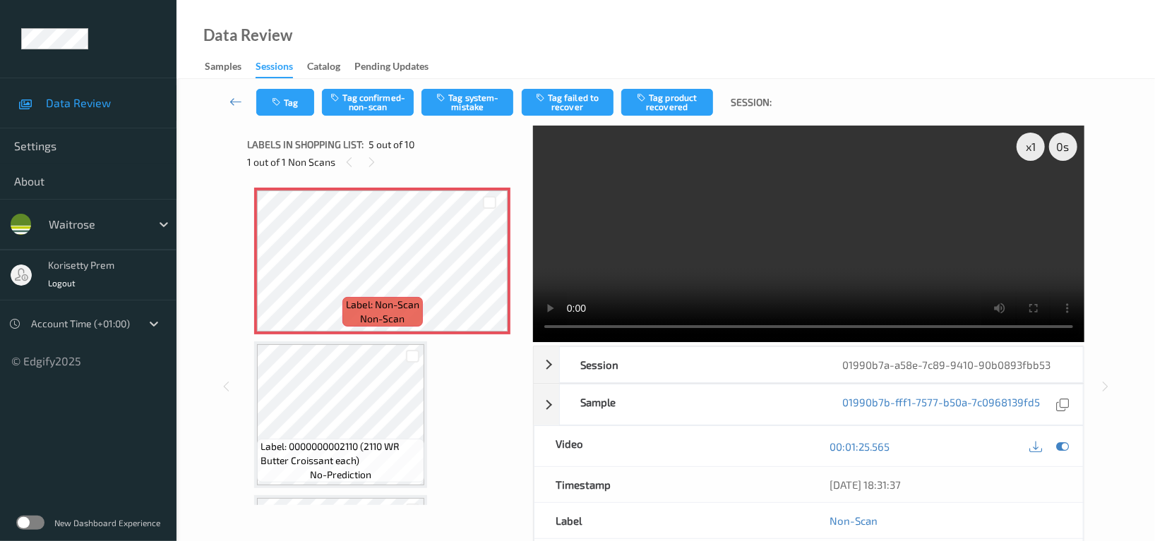
scroll to position [655, 0]
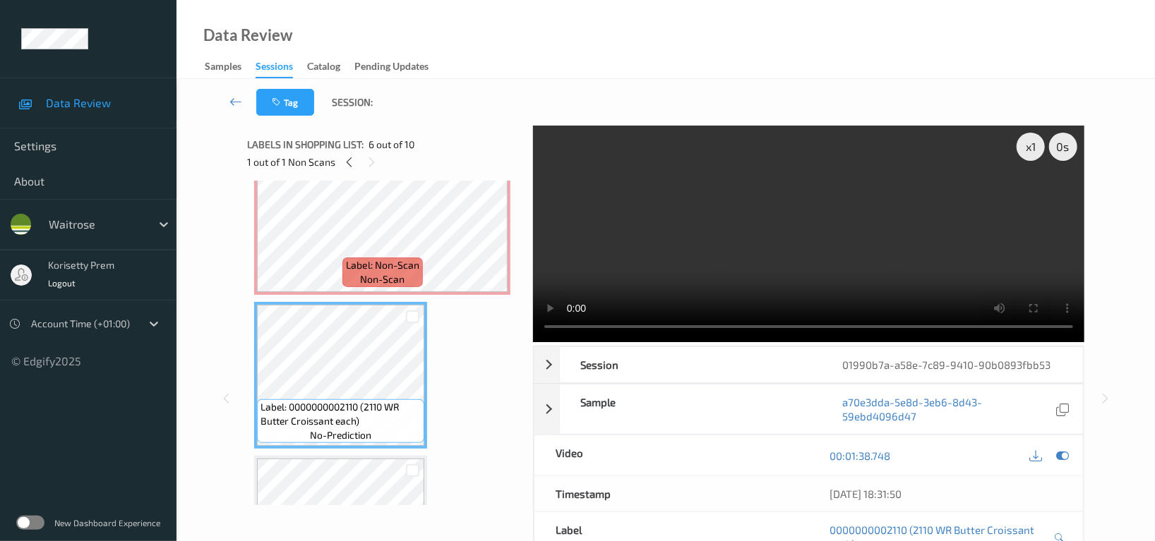
click at [822, 246] on video at bounding box center [808, 234] width 551 height 217
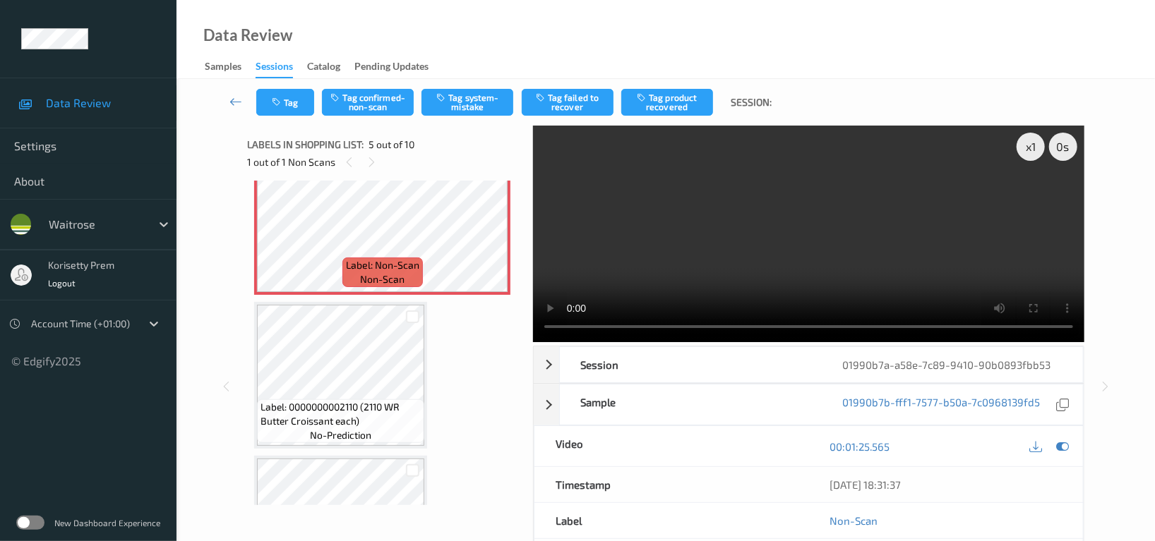
click at [663, 229] on video at bounding box center [808, 234] width 551 height 217
click at [479, 102] on button "Tag system-mistake" at bounding box center [467, 102] width 92 height 27
click at [260, 95] on button "Tag" at bounding box center [285, 102] width 58 height 27
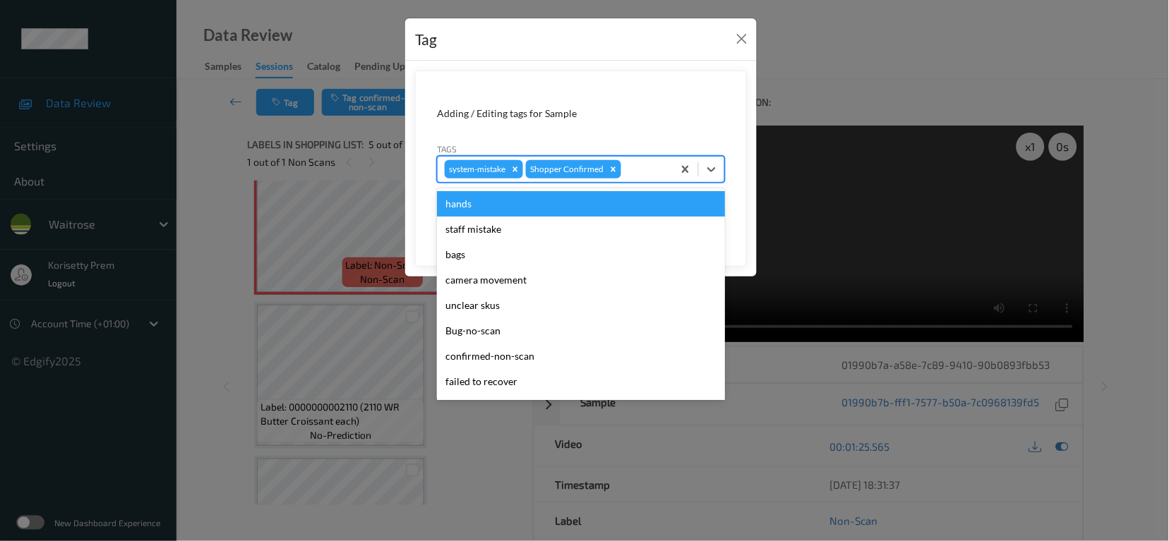
click at [651, 157] on div "system-mistake Shopper Confirmed" at bounding box center [581, 169] width 288 height 27
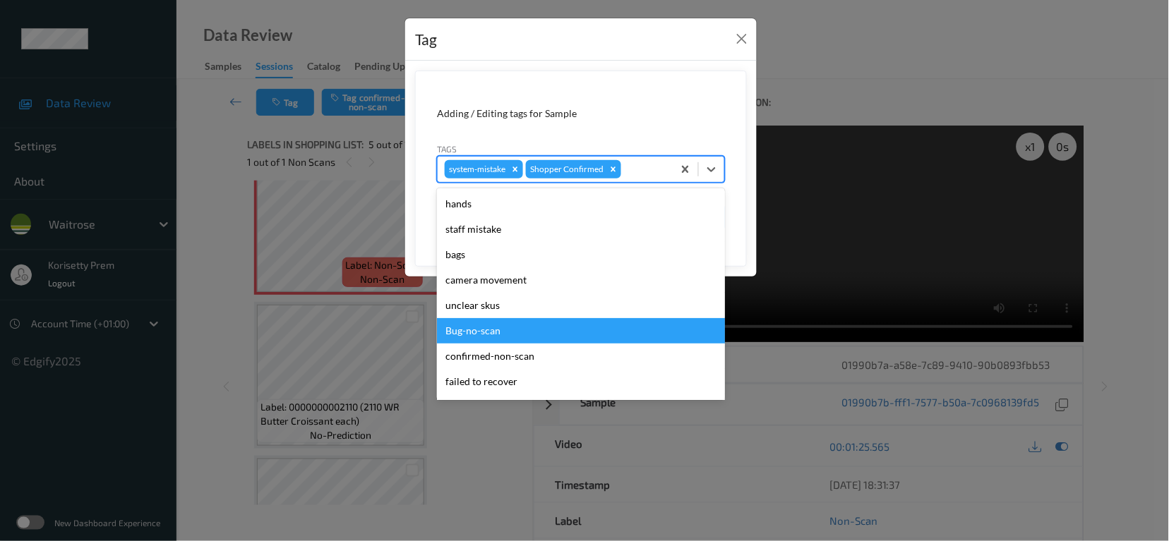
scroll to position [301, 0]
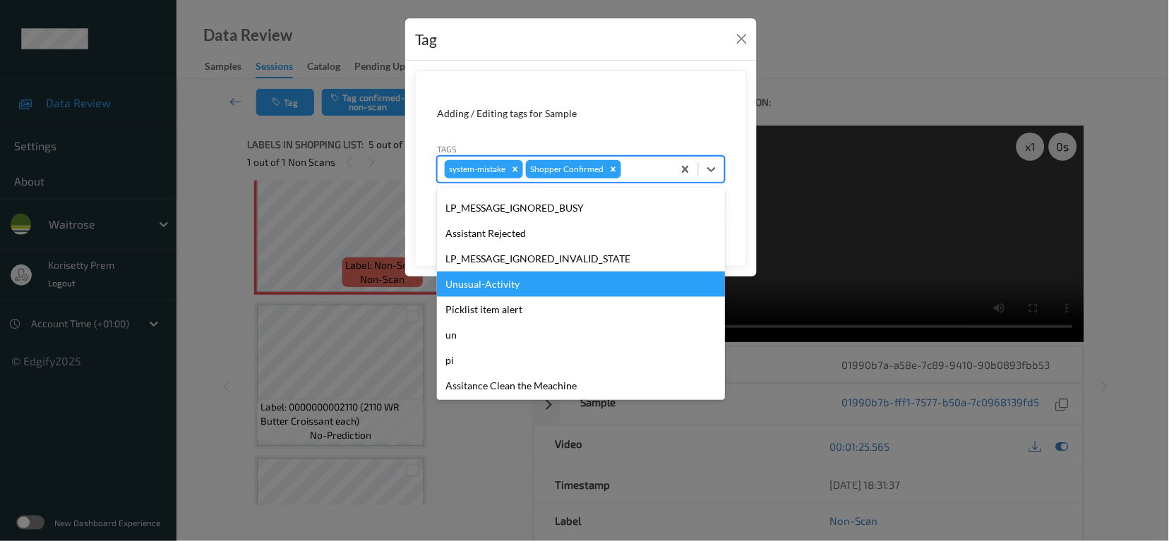
click at [495, 287] on div "Unusual-Activity" at bounding box center [581, 284] width 288 height 25
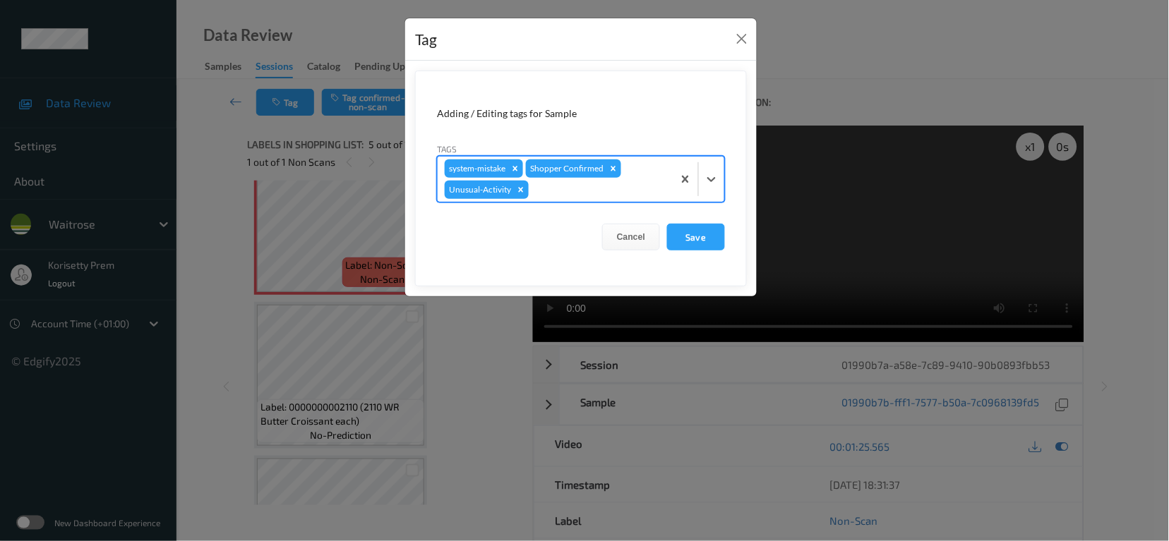
click at [566, 194] on div at bounding box center [598, 189] width 134 height 17
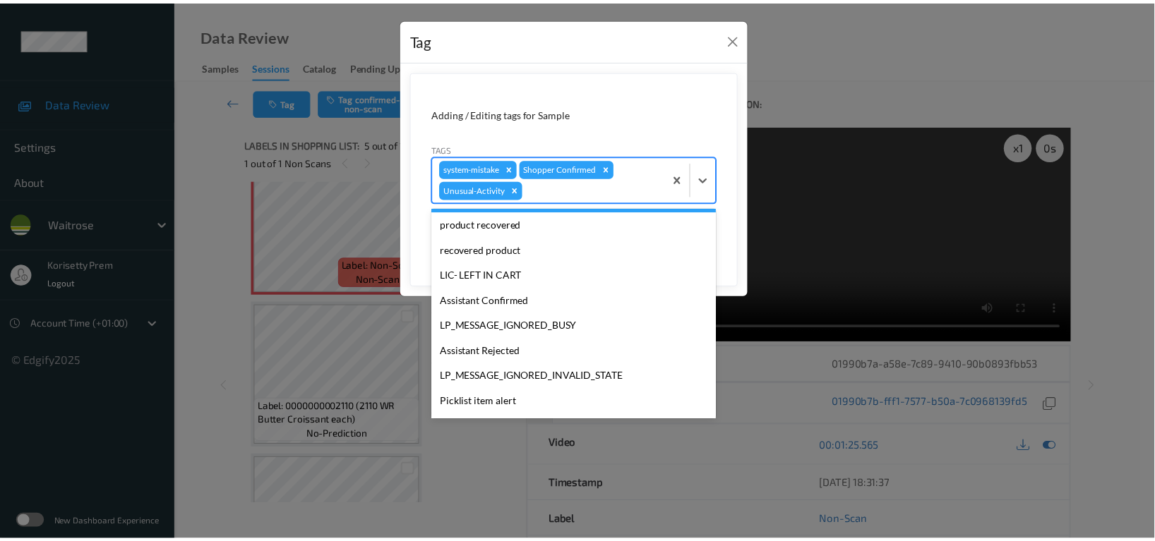
scroll to position [276, 0]
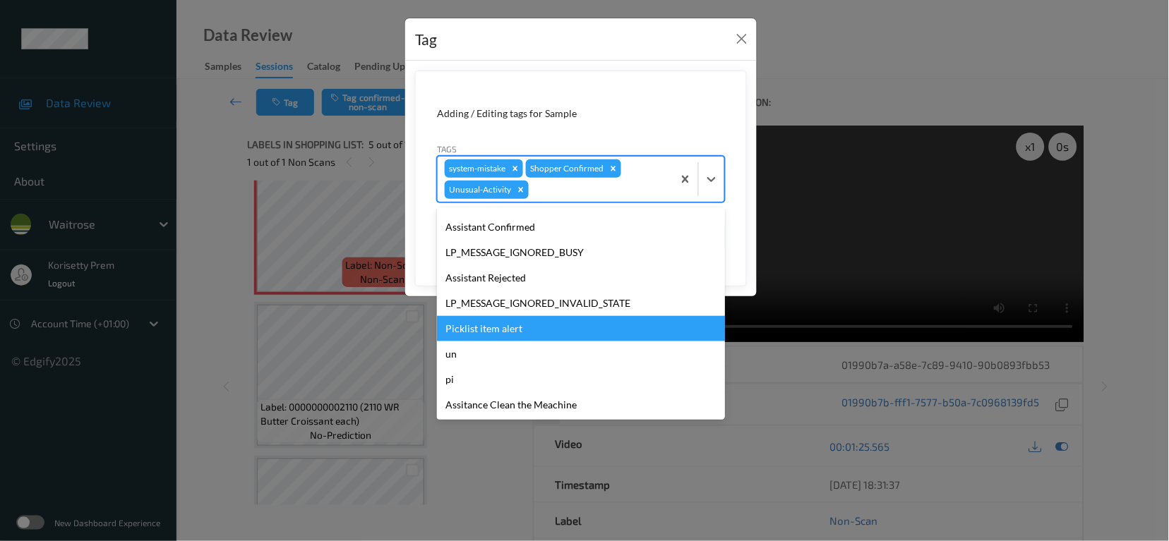
click at [491, 327] on div "Picklist item alert" at bounding box center [581, 328] width 288 height 25
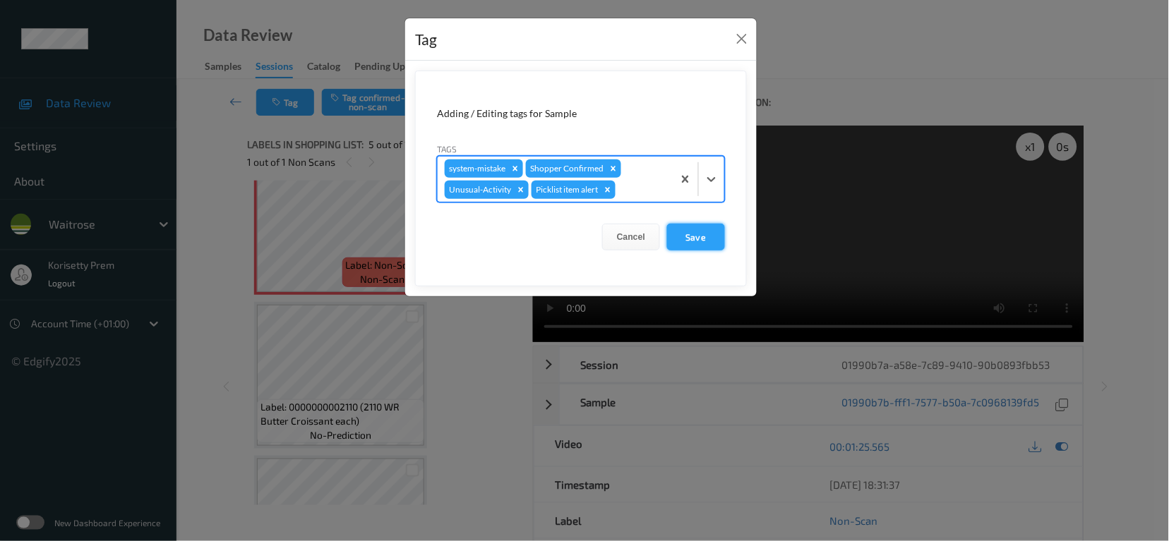
click at [692, 231] on button "Save" at bounding box center [696, 237] width 58 height 27
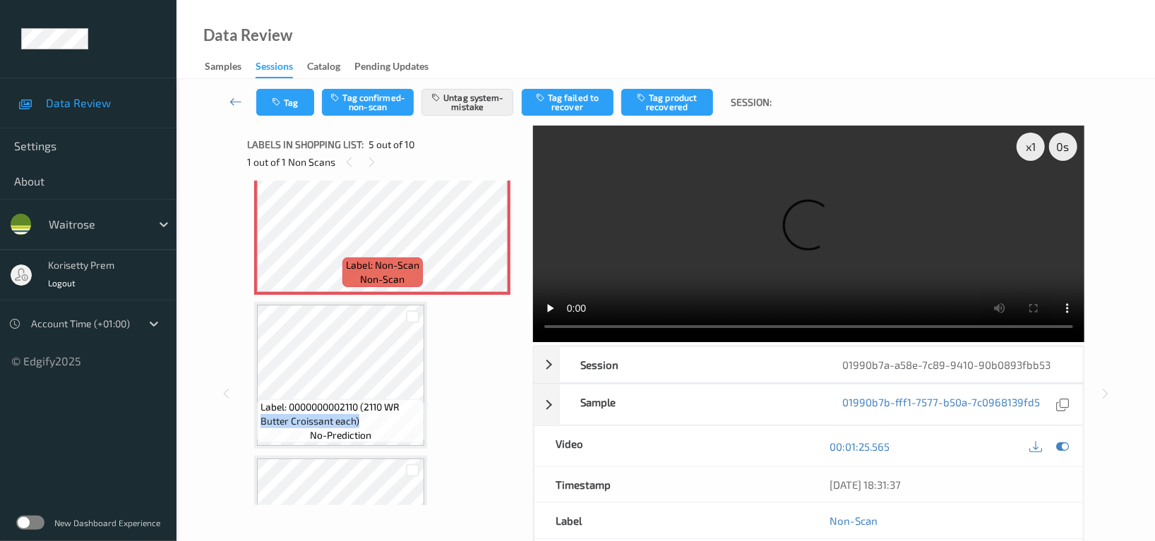
drag, startPoint x: 263, startPoint y: 420, endPoint x: 358, endPoint y: 412, distance: 95.6
click at [358, 412] on span "Label: 0000000002110 (2110 WR Butter Croissant each)" at bounding box center [340, 414] width 160 height 28
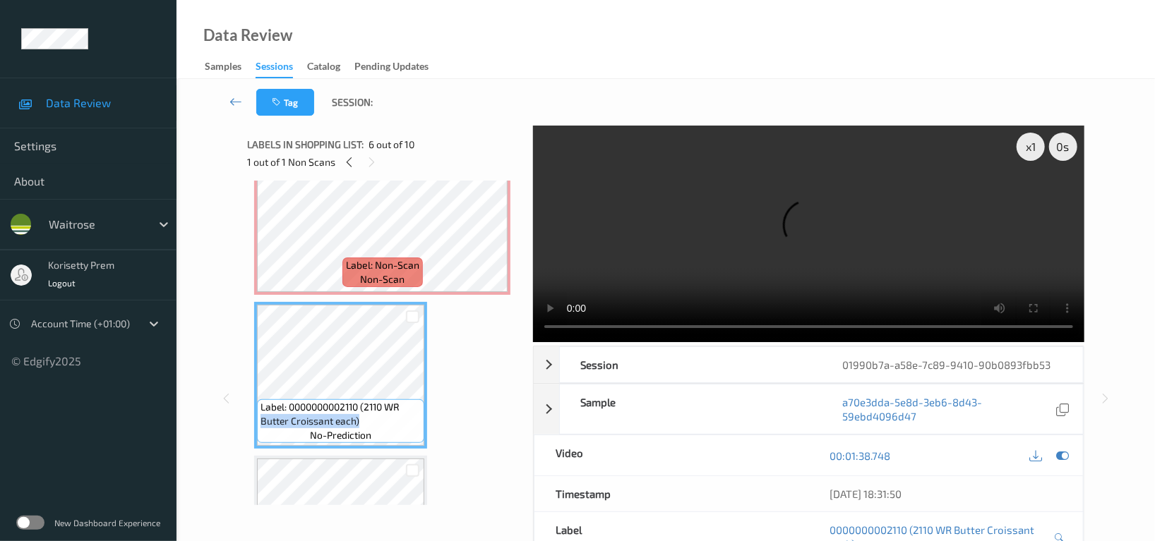
copy span "Butter Croissant each)"
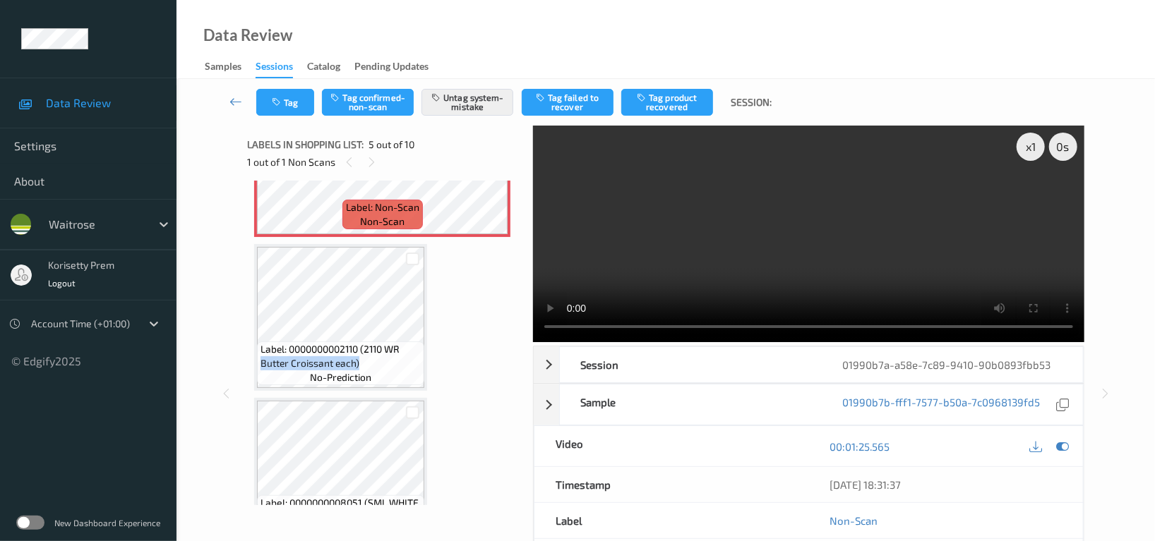
scroll to position [749, 0]
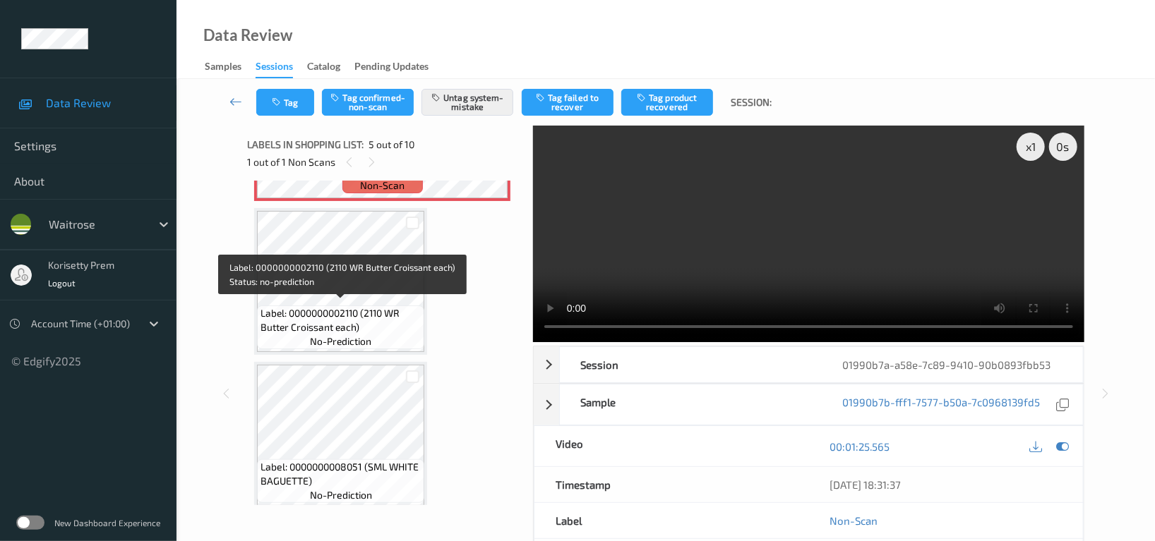
click at [287, 306] on span "Label: 0000000002110 (2110 WR Butter Croissant each)" at bounding box center [340, 320] width 160 height 28
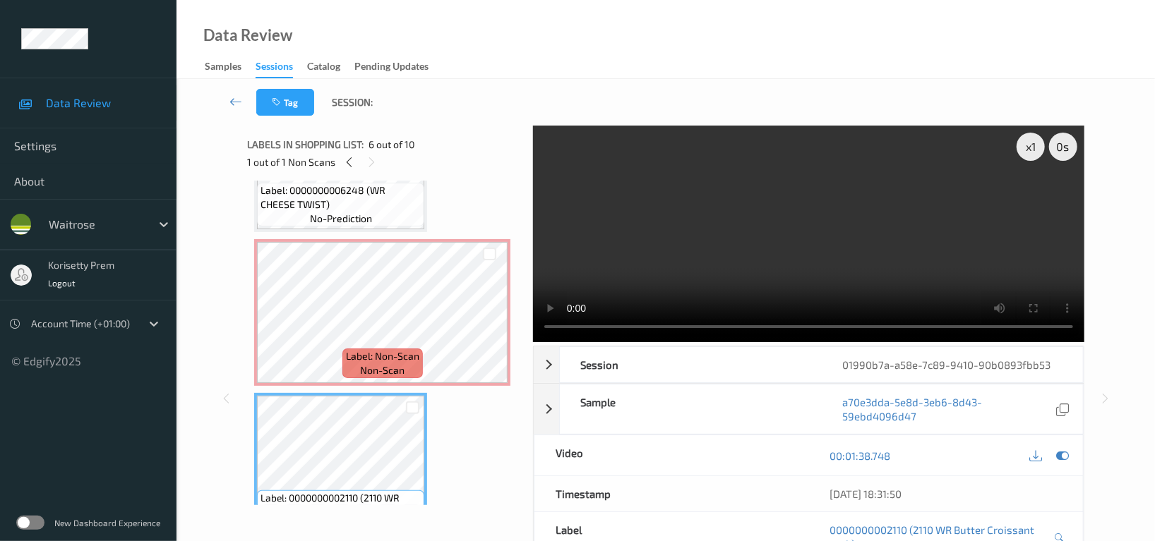
scroll to position [561, 0]
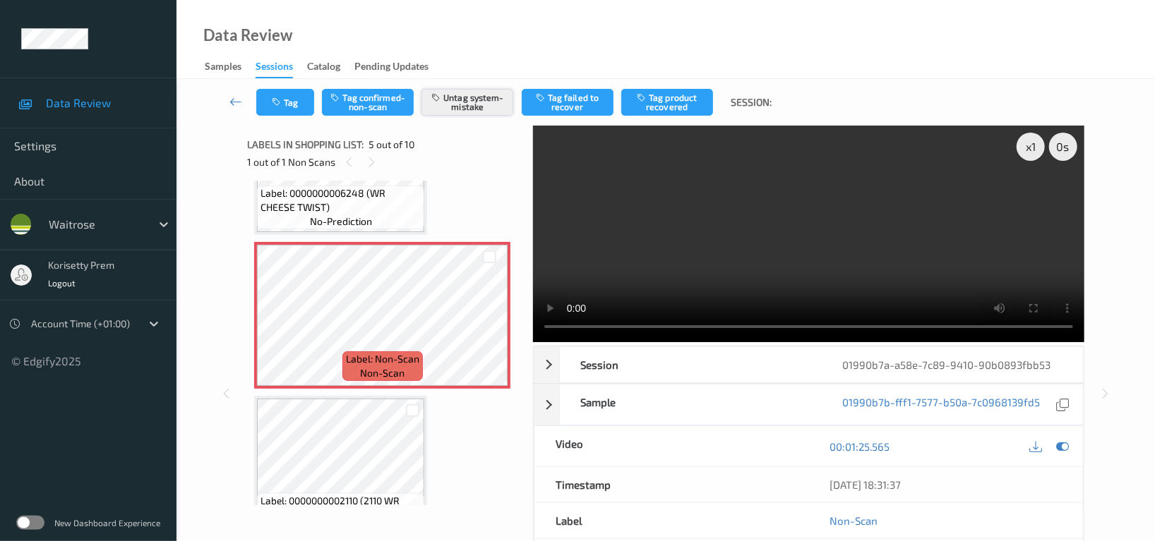
click at [468, 100] on button "Untag system-mistake" at bounding box center [467, 102] width 92 height 27
click at [282, 101] on icon "button" at bounding box center [278, 102] width 12 height 10
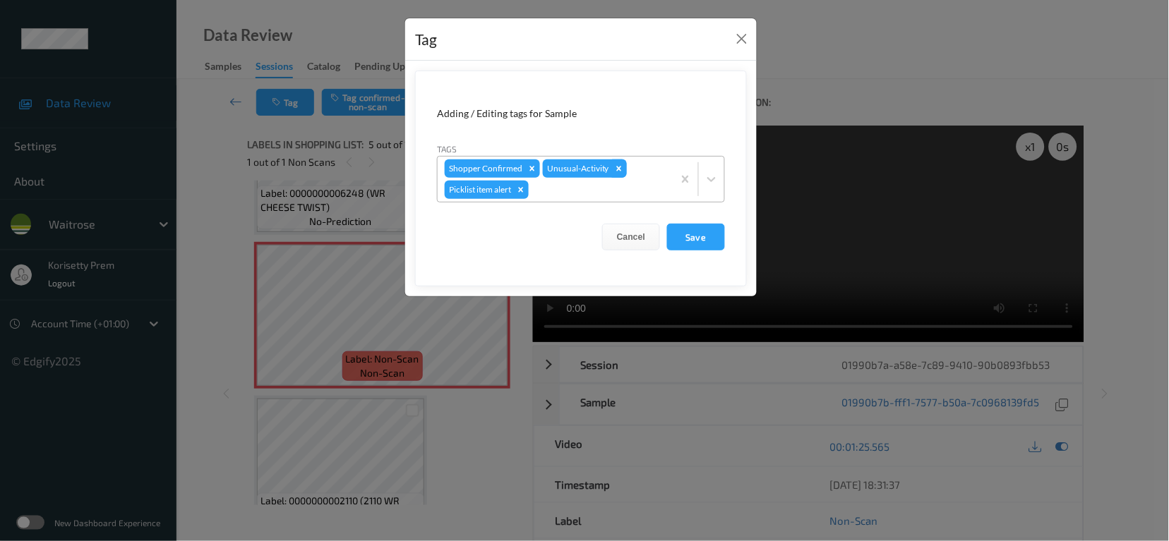
click at [617, 170] on icon "Remove Unusual-Activity" at bounding box center [619, 168] width 5 height 5
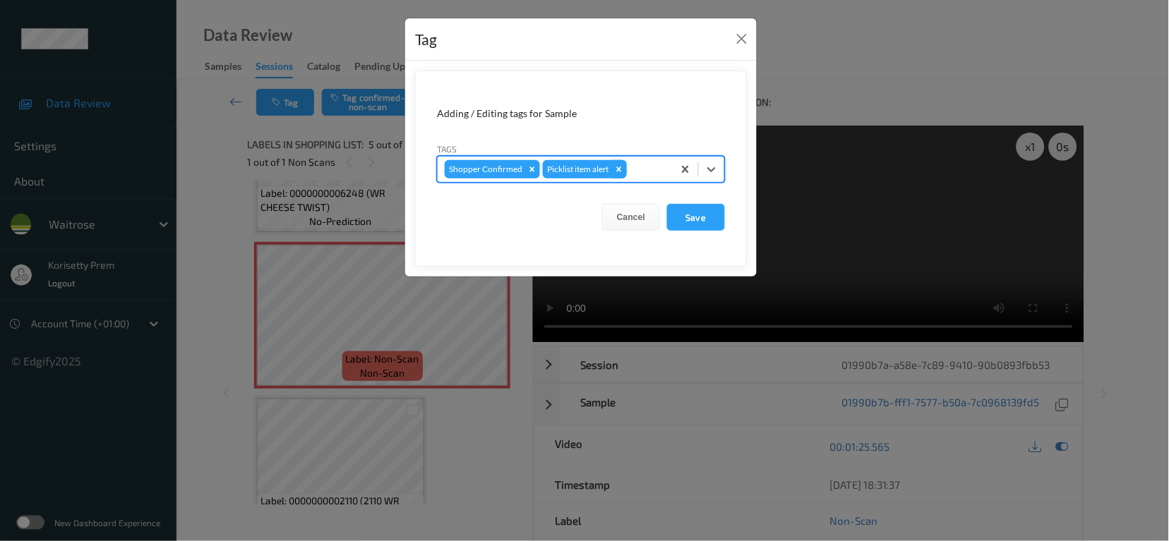
click at [620, 169] on icon "Remove Picklist item alert" at bounding box center [619, 169] width 5 height 5
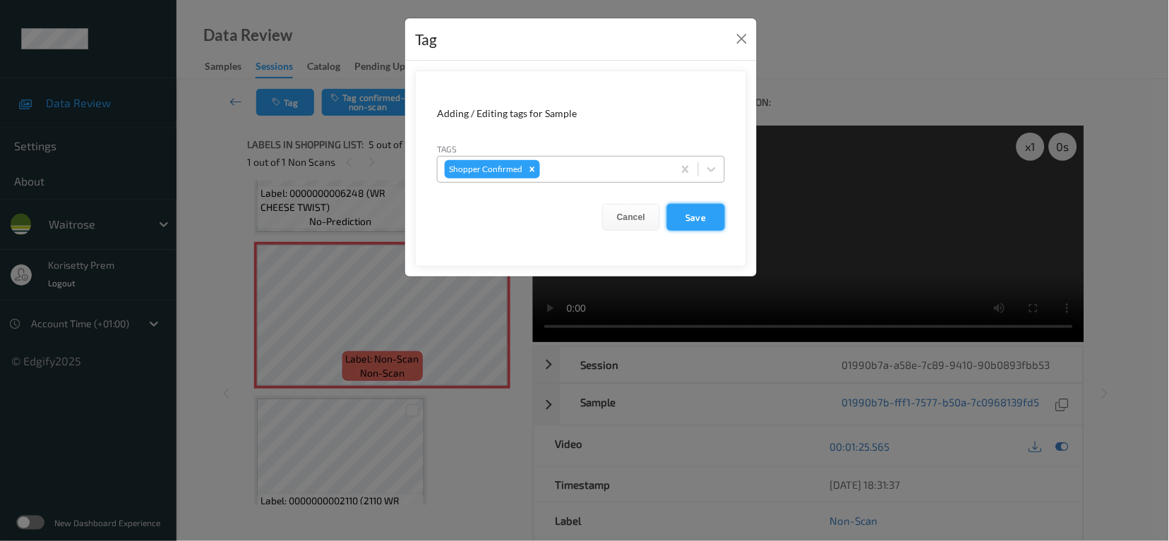
click at [695, 212] on button "Save" at bounding box center [696, 217] width 58 height 27
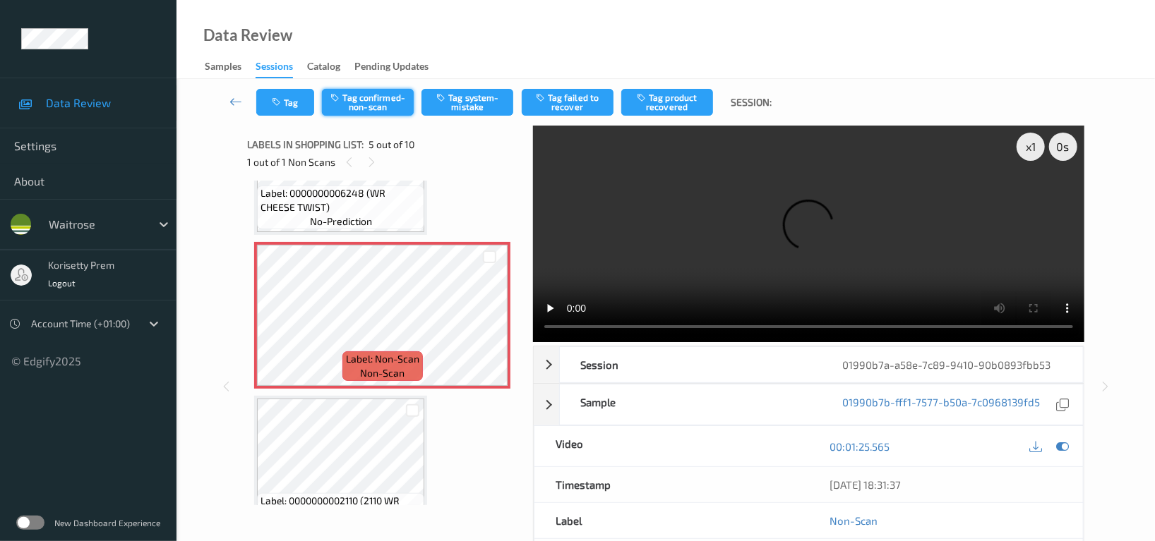
click at [368, 109] on button "Tag confirmed-non-scan" at bounding box center [368, 102] width 92 height 27
click at [678, 99] on button "Tag product recovered" at bounding box center [667, 102] width 92 height 27
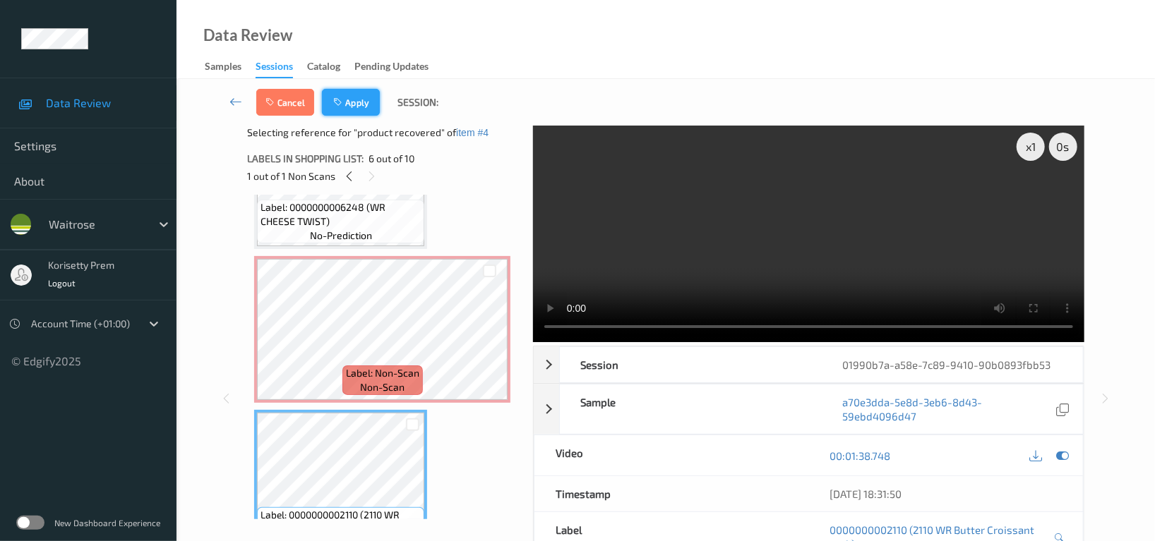
click at [333, 98] on icon "button" at bounding box center [339, 102] width 12 height 10
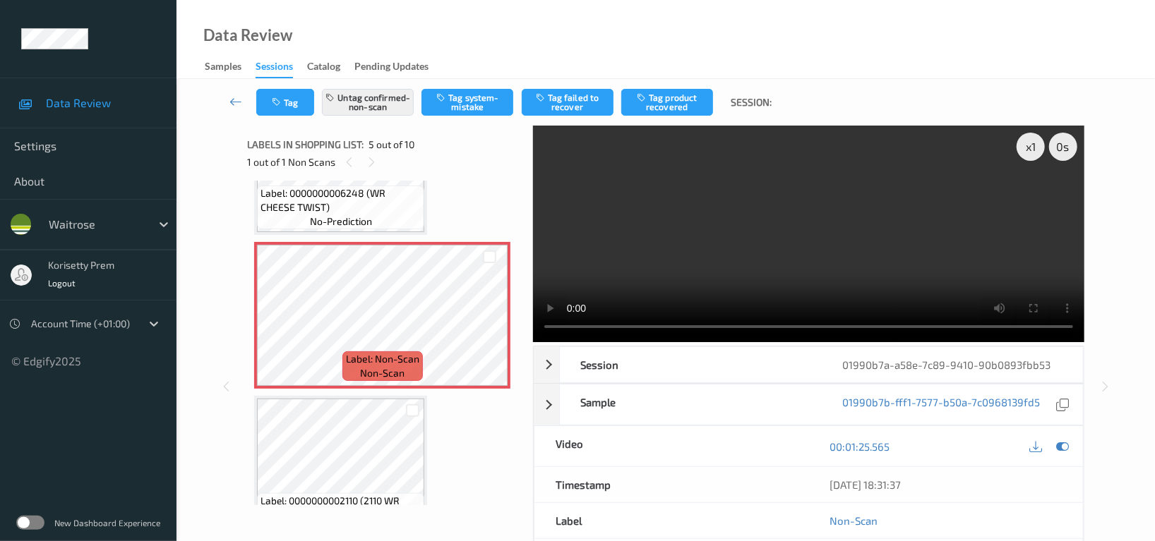
scroll to position [467, 0]
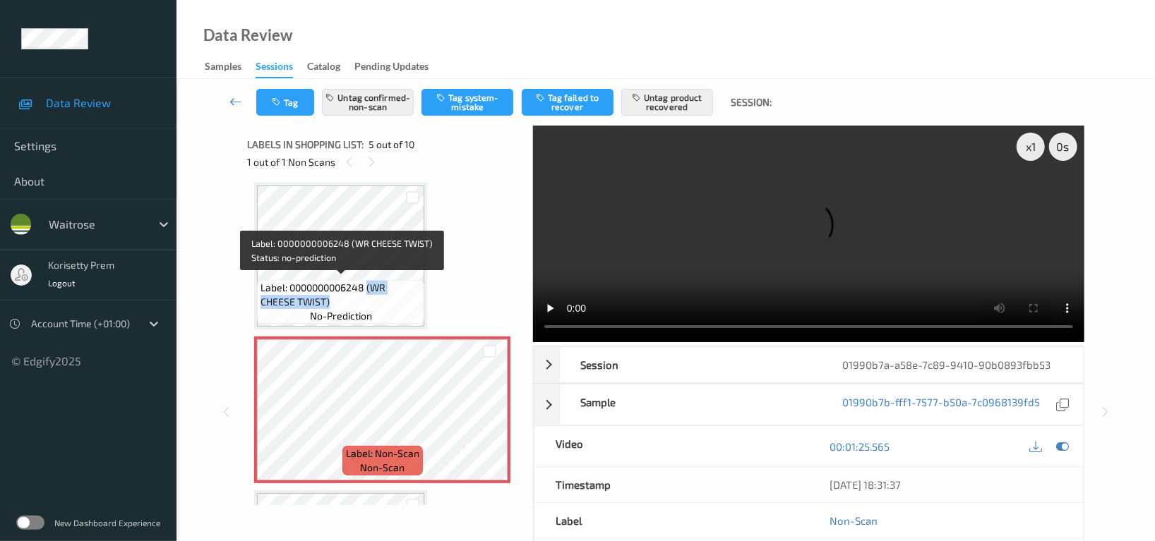
drag, startPoint x: 369, startPoint y: 282, endPoint x: 369, endPoint y: 298, distance: 15.5
click at [369, 298] on span "Label: 0000000006248 (WR CHEESE TWIST)" at bounding box center [340, 295] width 160 height 28
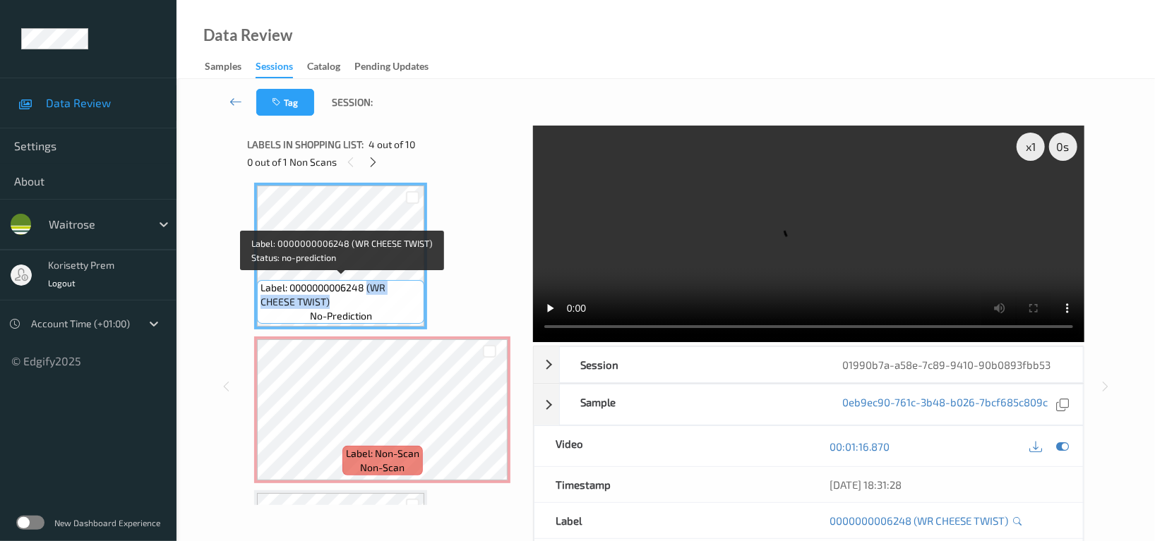
copy span "(WR CHEESE TWIST)"
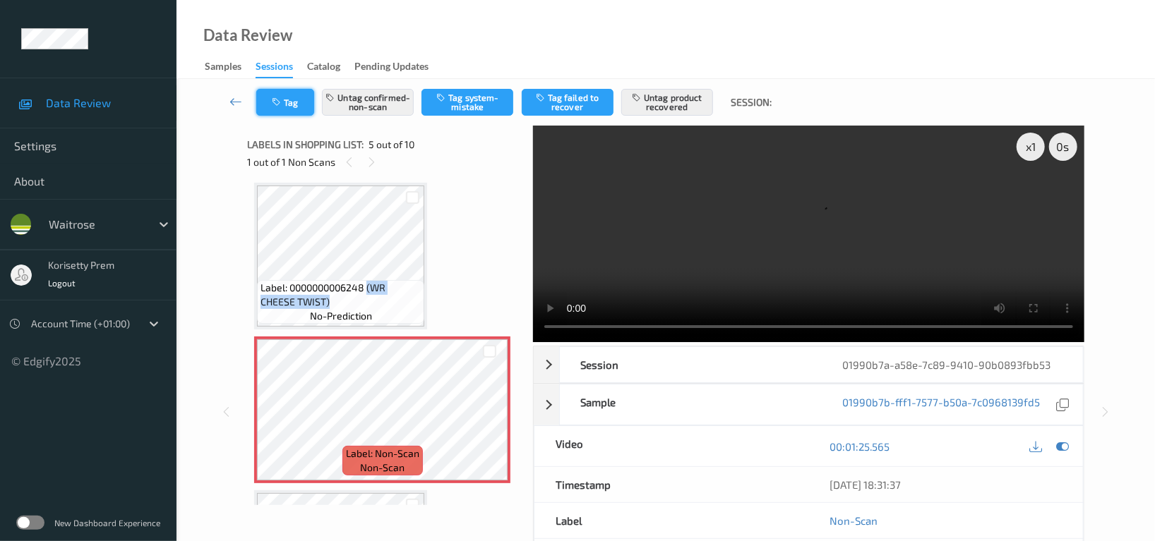
click at [300, 113] on button "Tag" at bounding box center [285, 102] width 58 height 27
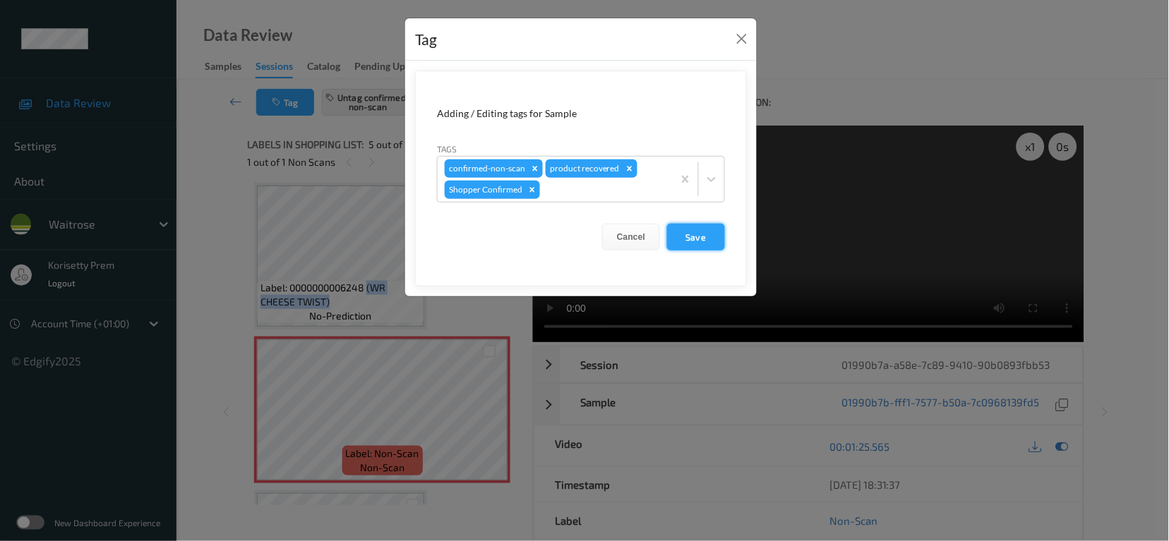
click at [692, 236] on button "Save" at bounding box center [696, 237] width 58 height 27
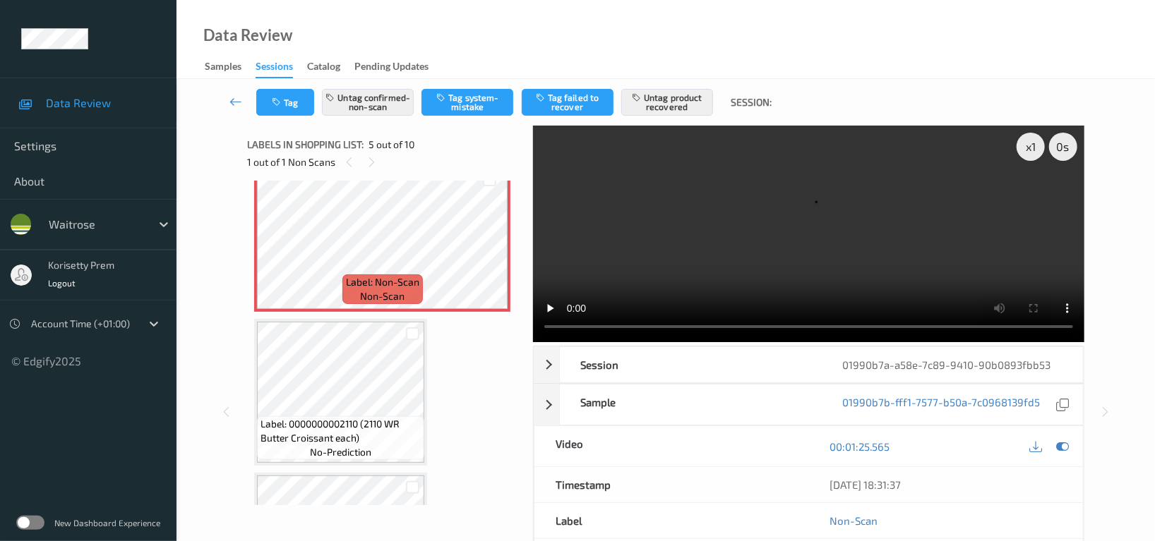
scroll to position [749, 0]
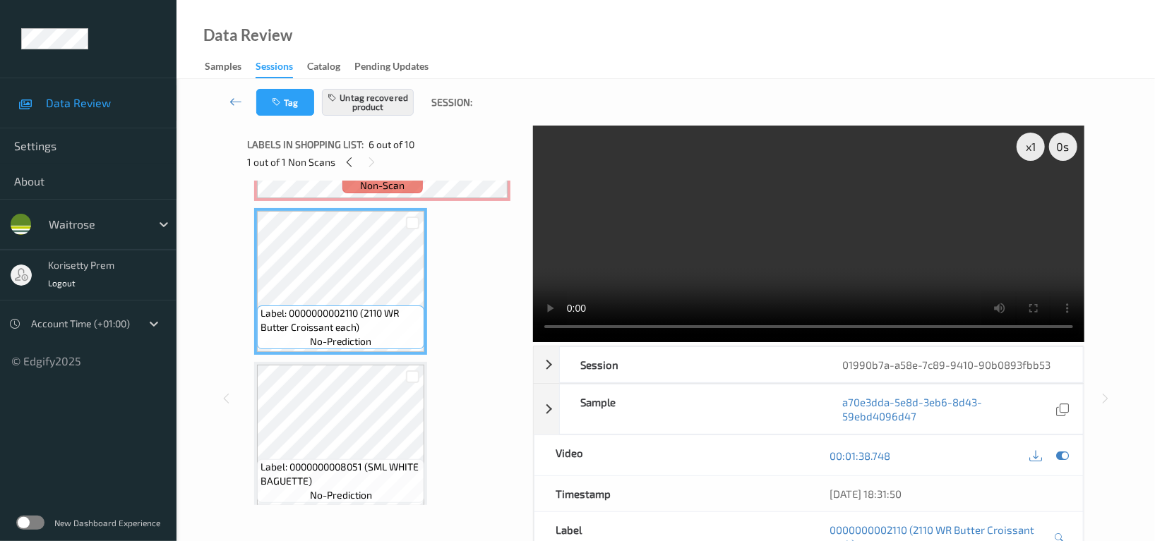
scroll to position [620, 0]
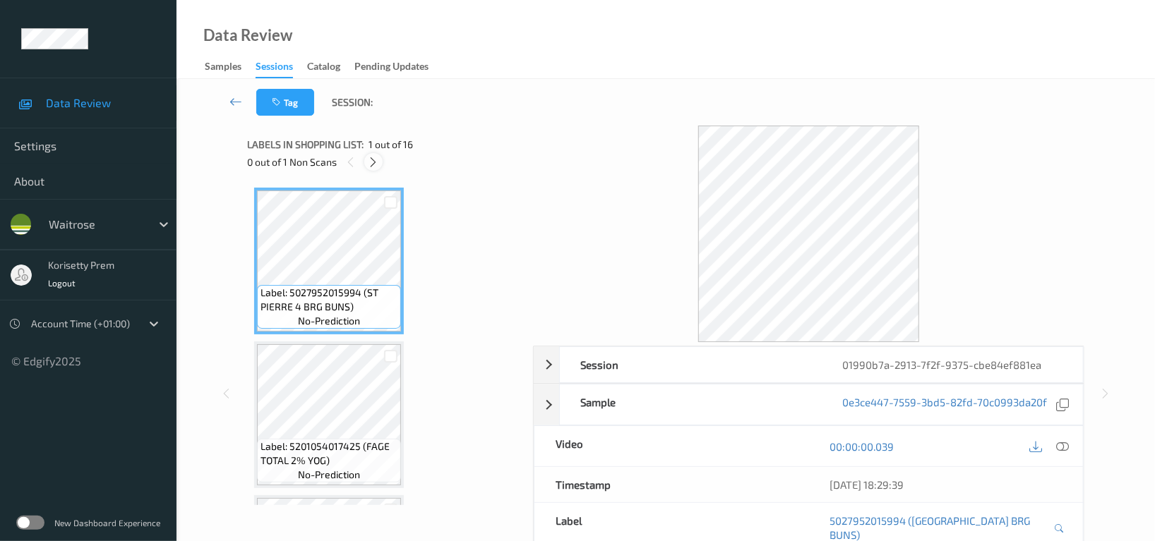
click at [370, 156] on icon at bounding box center [374, 162] width 12 height 13
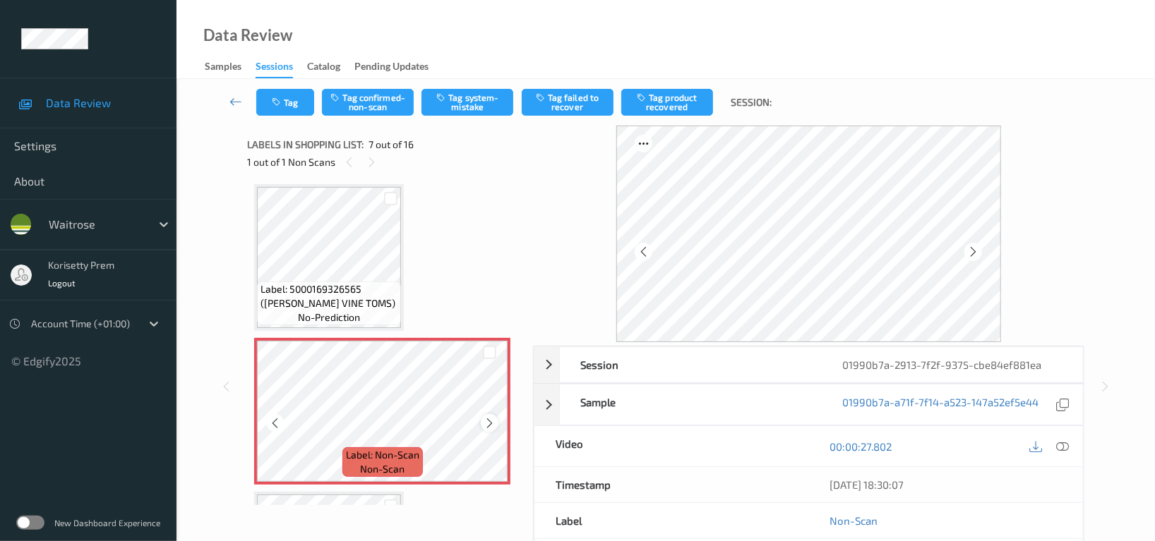
click at [486, 421] on icon at bounding box center [489, 423] width 12 height 13
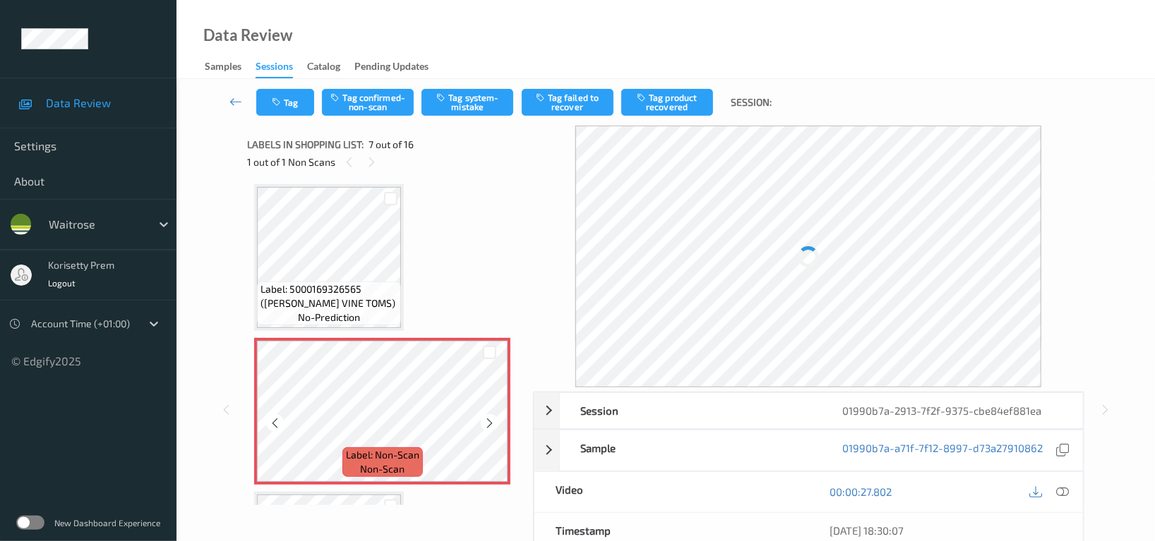
click at [486, 421] on icon at bounding box center [489, 423] width 12 height 13
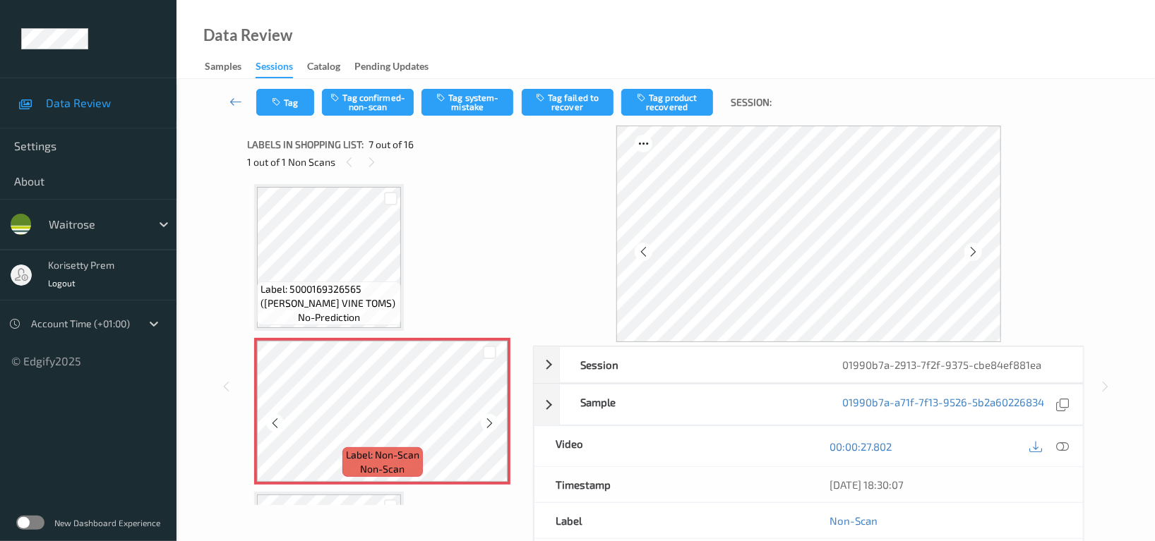
click at [486, 421] on icon at bounding box center [489, 423] width 12 height 13
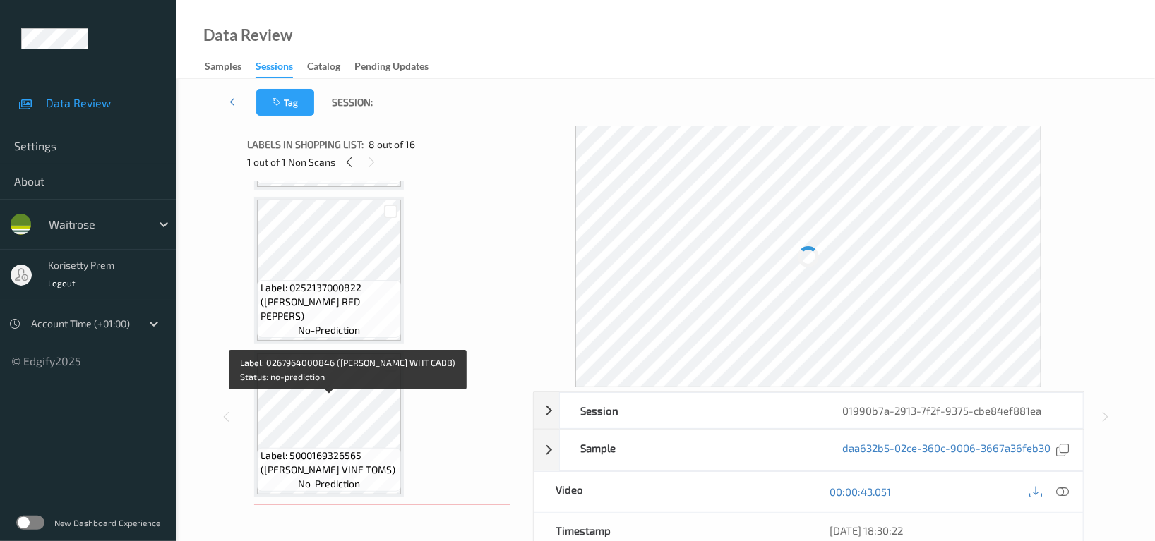
scroll to position [585, 0]
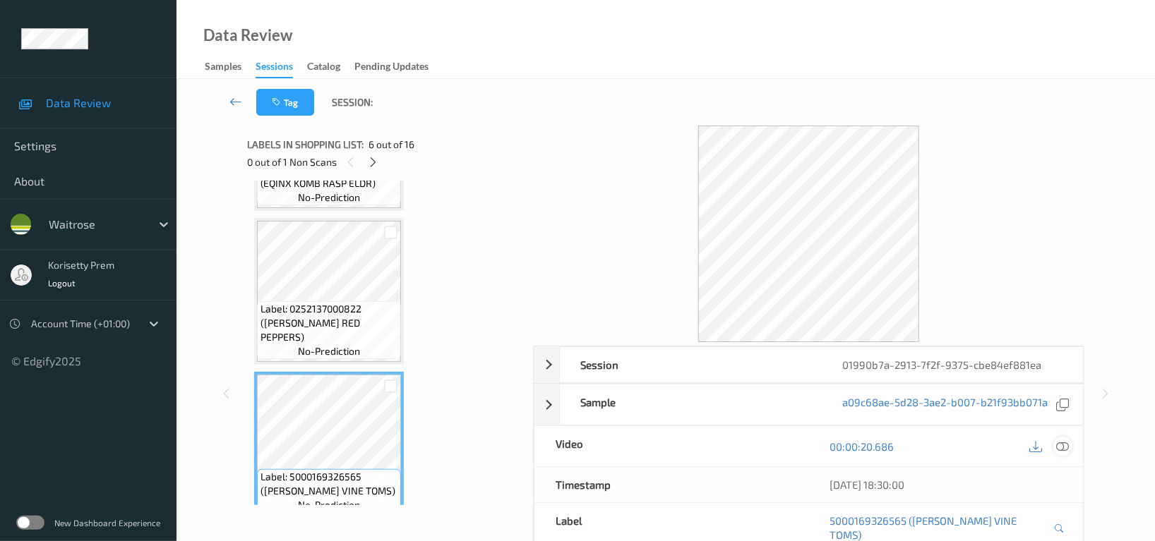
click at [1057, 447] on icon at bounding box center [1062, 446] width 13 height 13
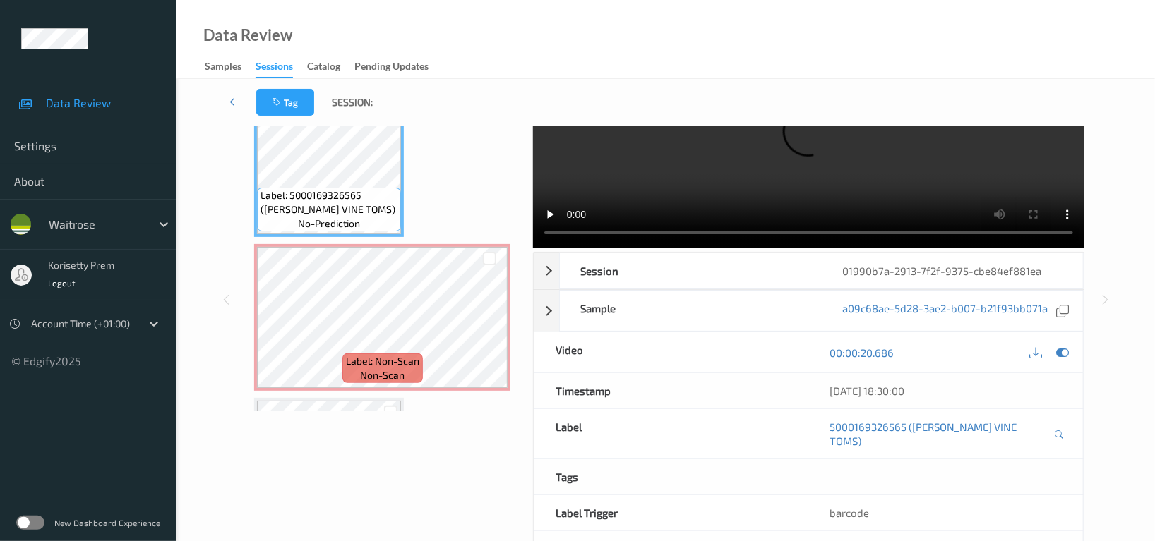
scroll to position [0, 0]
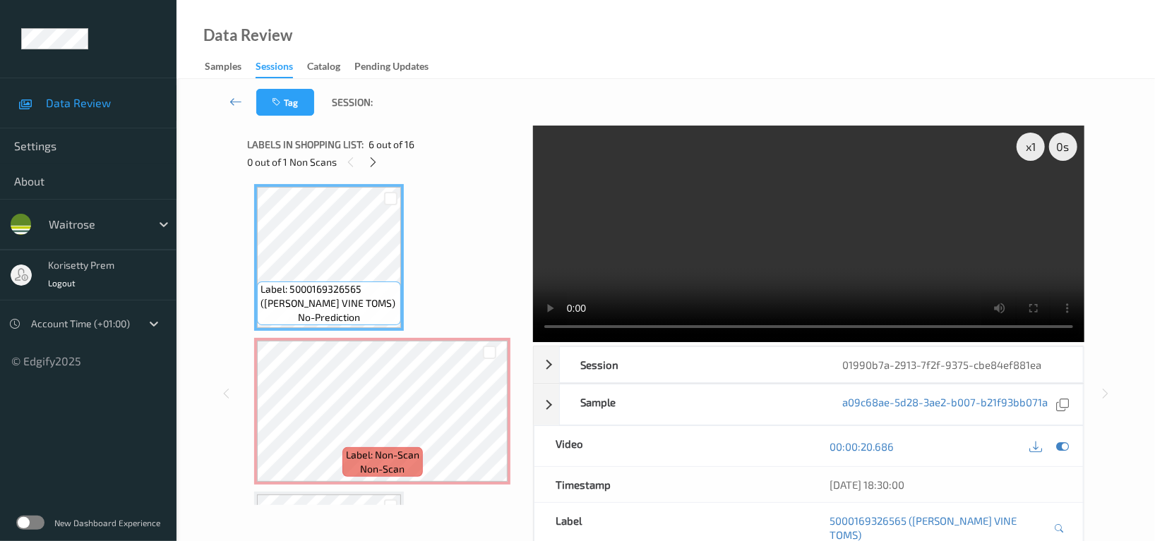
click at [771, 263] on video at bounding box center [808, 234] width 551 height 217
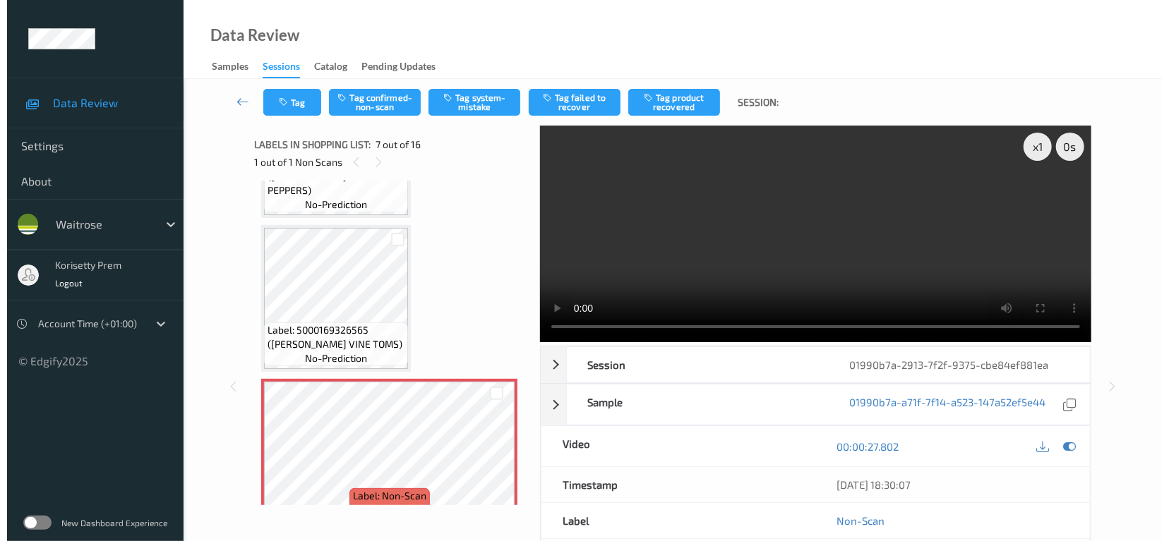
scroll to position [679, 0]
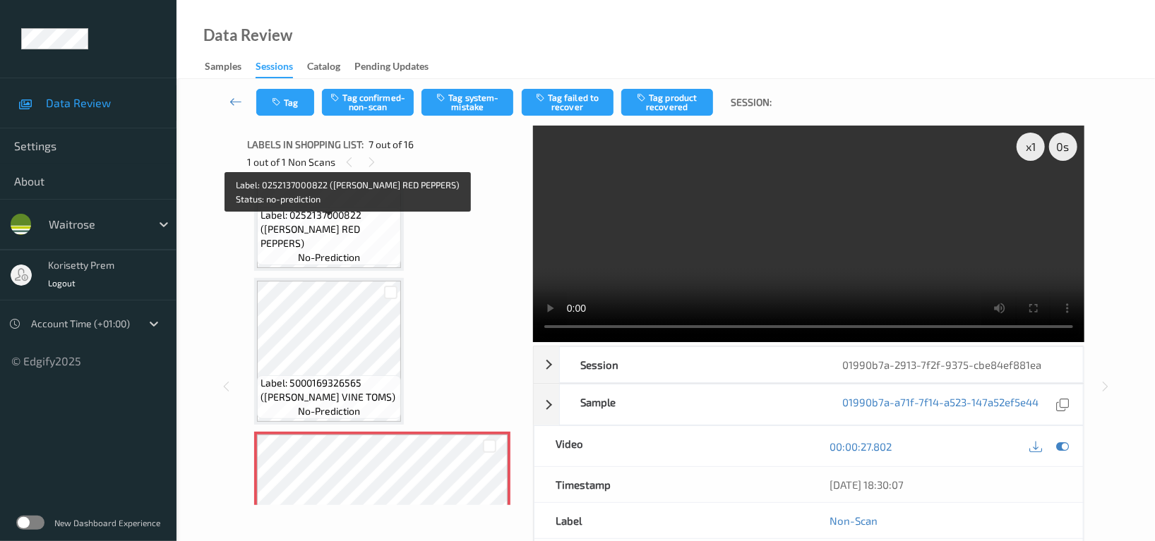
click at [328, 223] on span "Label: 0252137000822 ([PERSON_NAME] RED PEPPERS)" at bounding box center [328, 229] width 137 height 42
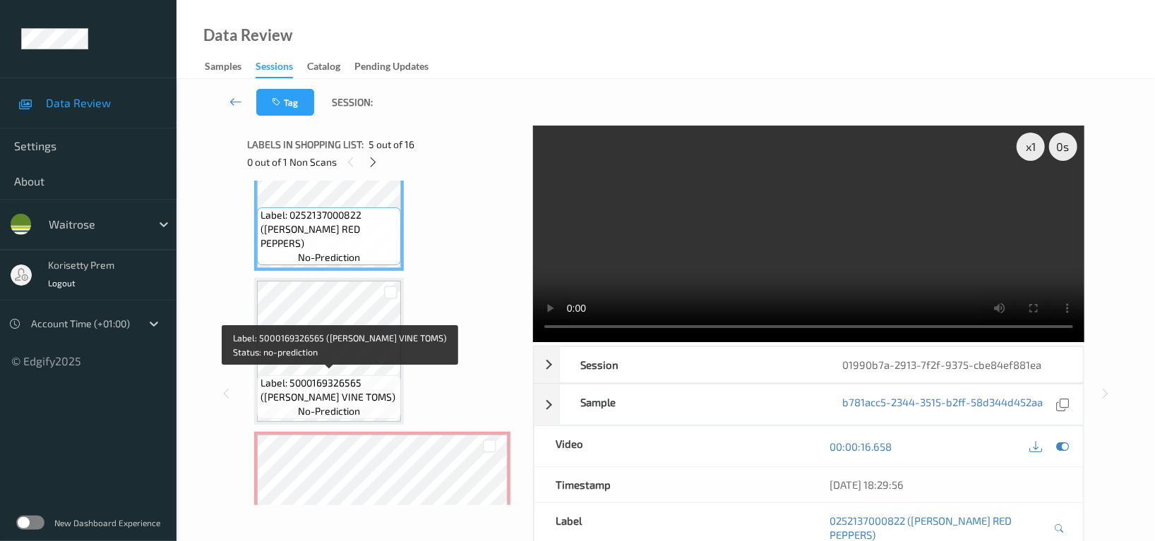
click at [325, 376] on span "Label: 5000169326565 ([PERSON_NAME] VINE TOMS)" at bounding box center [328, 390] width 137 height 28
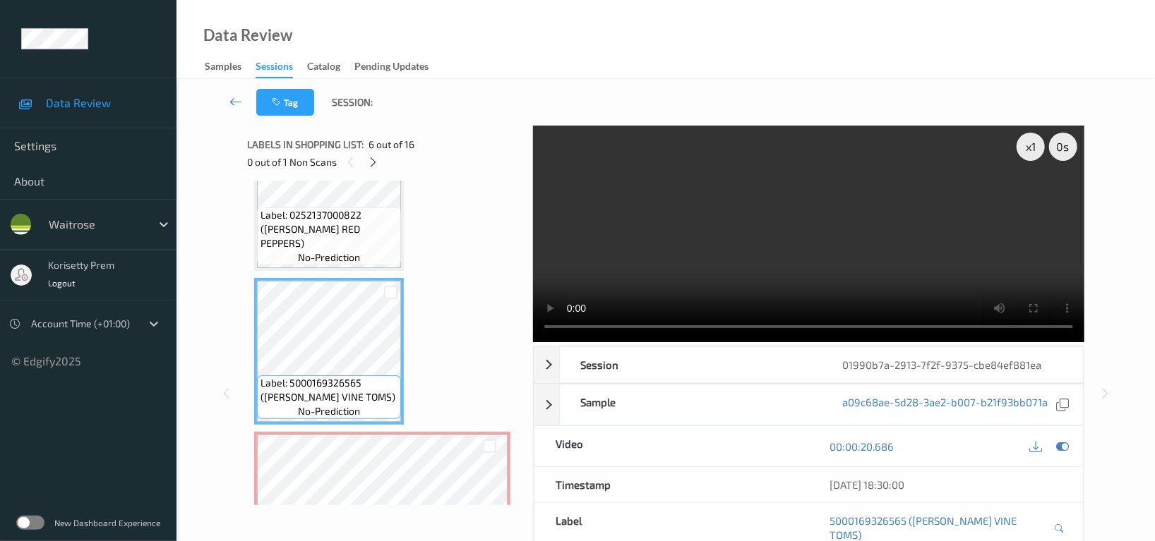
click at [321, 236] on span "Label: 0252137000822 ([PERSON_NAME] RED PEPPERS)" at bounding box center [328, 229] width 137 height 42
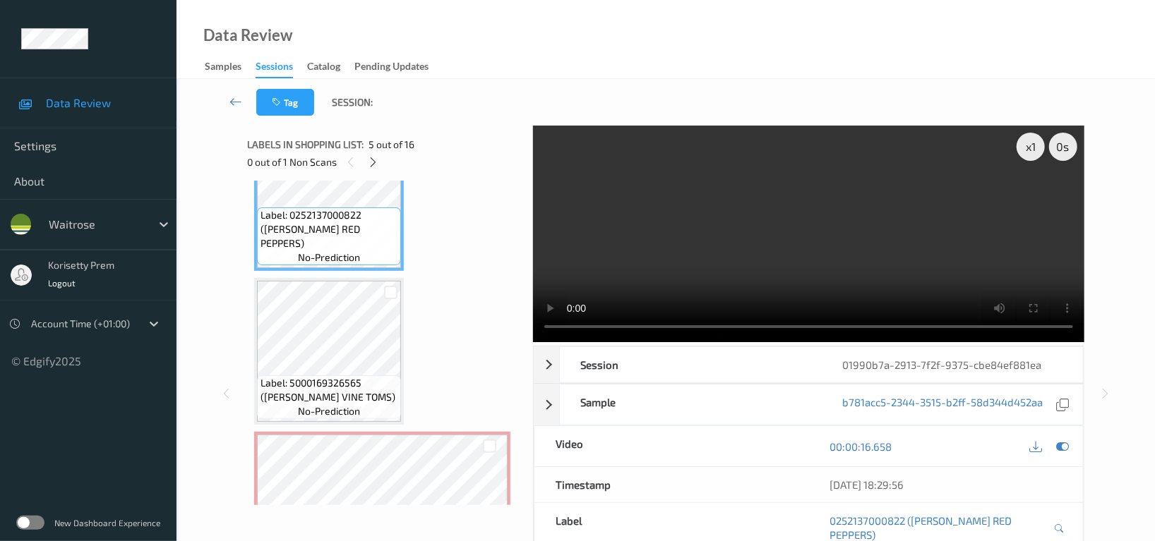
click at [724, 226] on video at bounding box center [808, 234] width 551 height 217
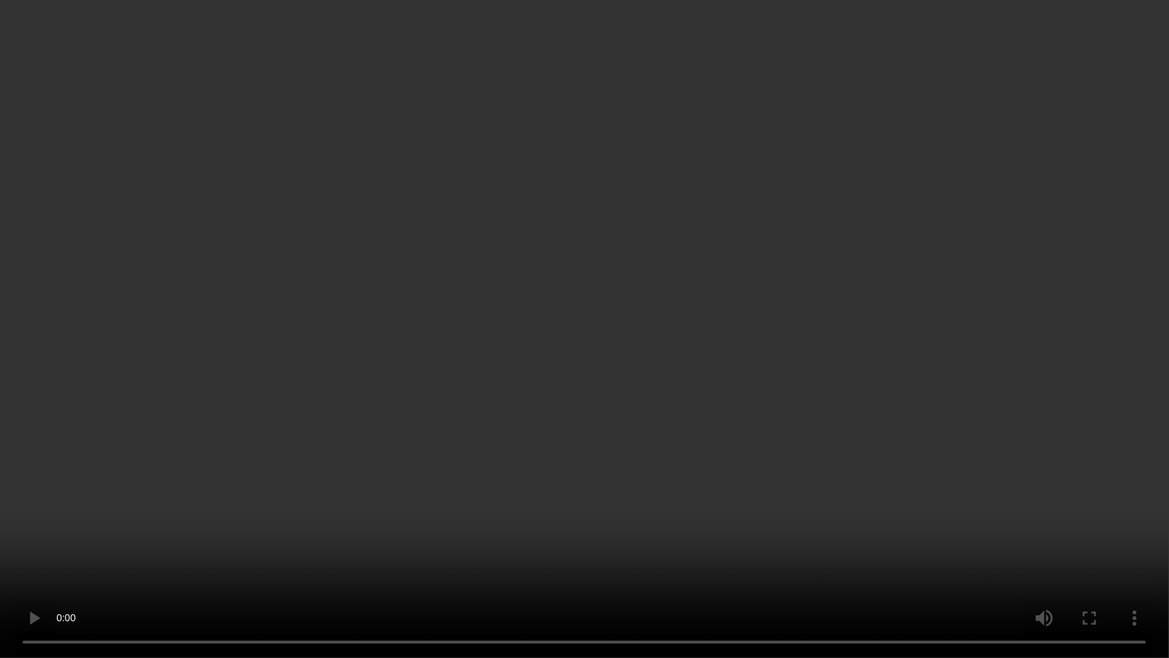
click at [876, 361] on video at bounding box center [584, 329] width 1169 height 658
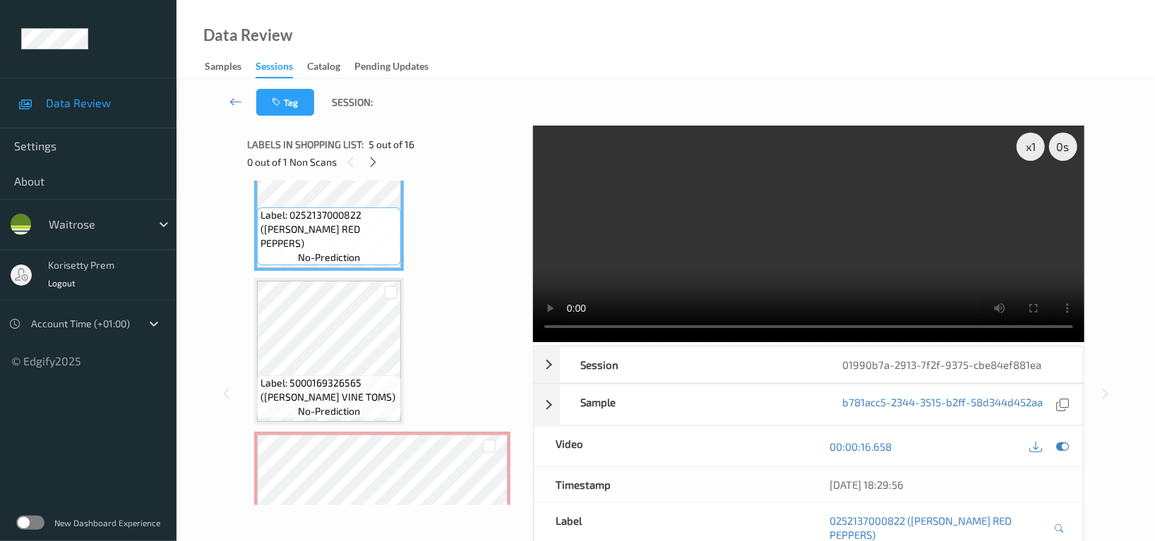
click at [678, 267] on video at bounding box center [808, 234] width 551 height 217
click at [798, 236] on video at bounding box center [808, 234] width 551 height 217
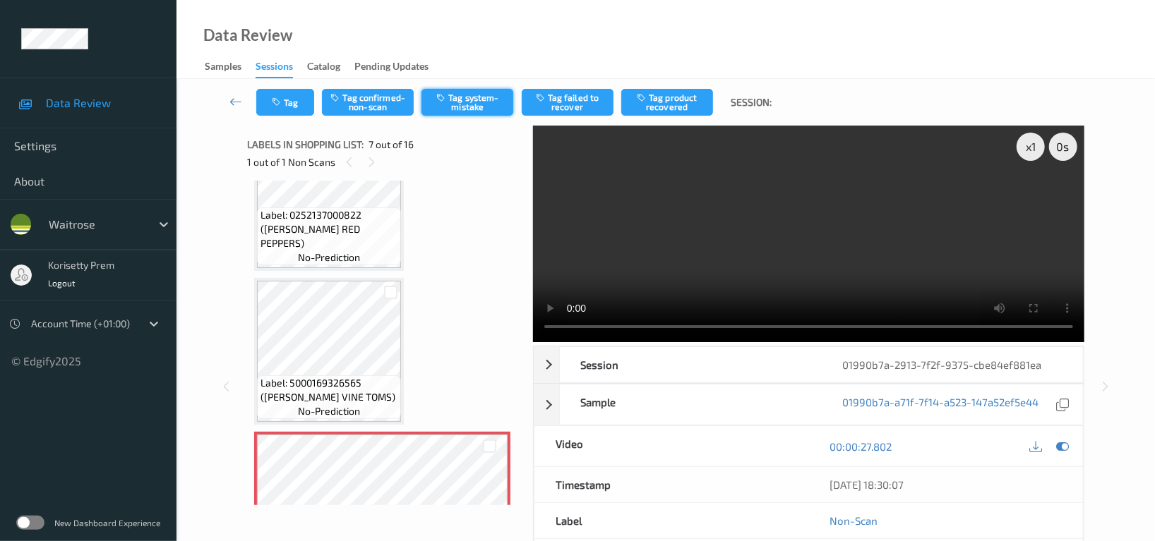
click at [498, 96] on button "Tag system-mistake" at bounding box center [467, 102] width 92 height 27
click at [292, 102] on button "Tag" at bounding box center [285, 102] width 58 height 27
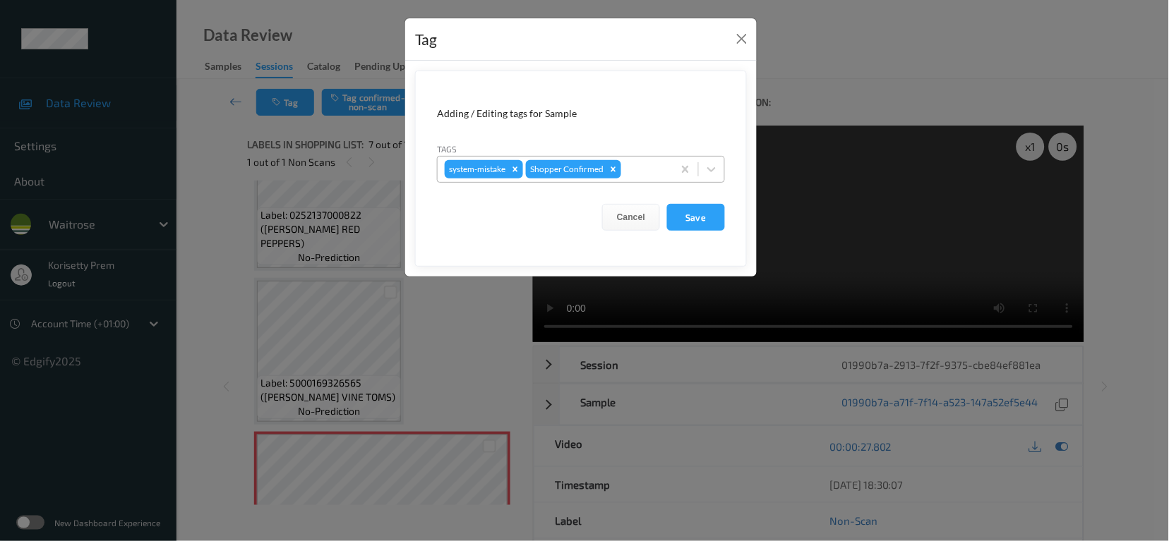
click at [639, 169] on div at bounding box center [645, 169] width 42 height 17
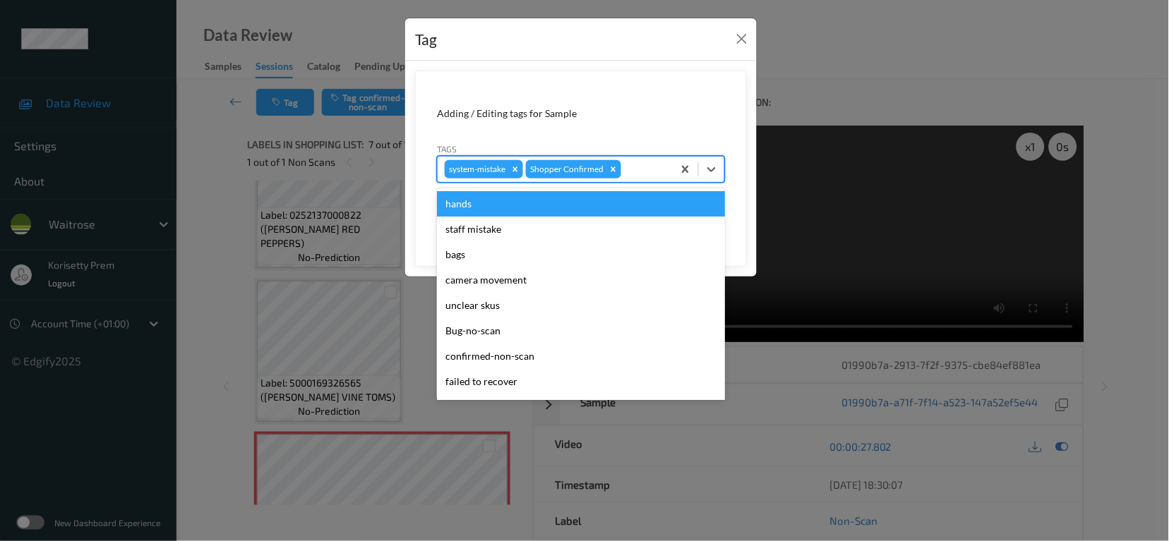
click at [654, 111] on div "Adding / Editing tags for Sample" at bounding box center [581, 114] width 288 height 14
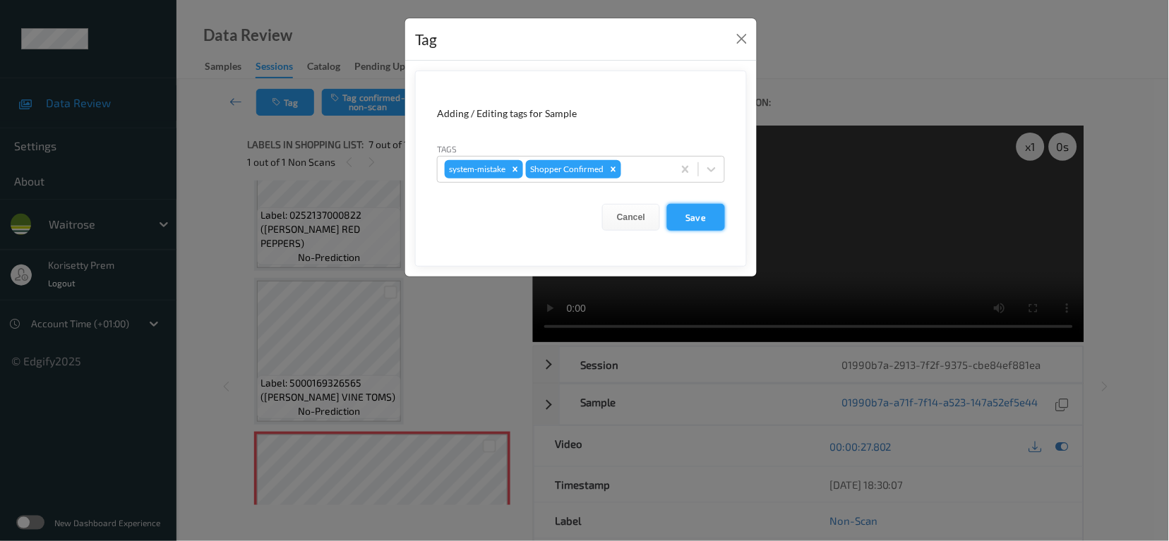
click at [691, 217] on button "Save" at bounding box center [696, 217] width 58 height 27
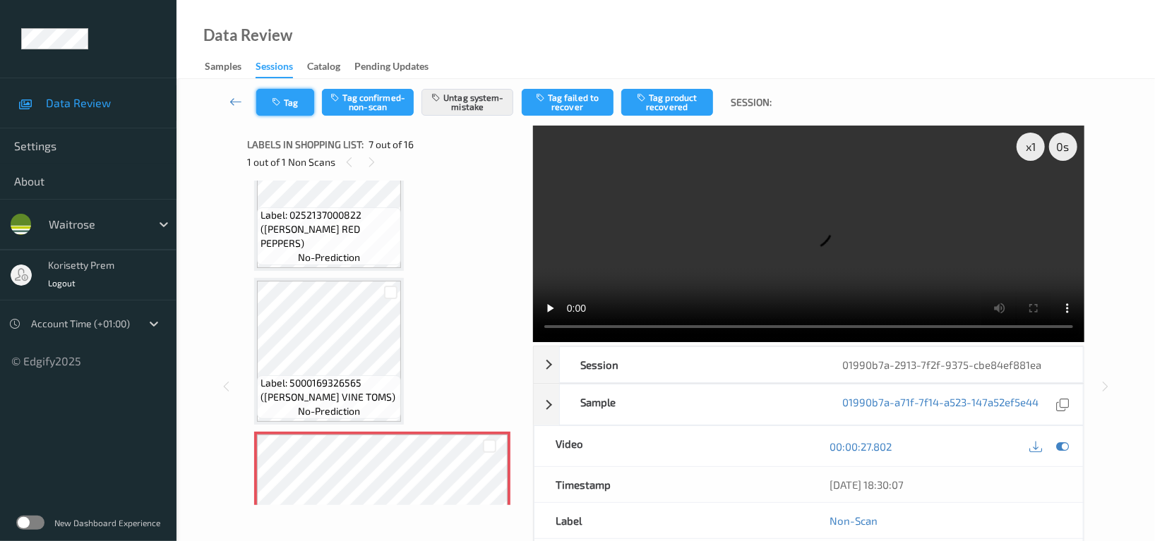
click at [301, 105] on button "Tag" at bounding box center [285, 102] width 58 height 27
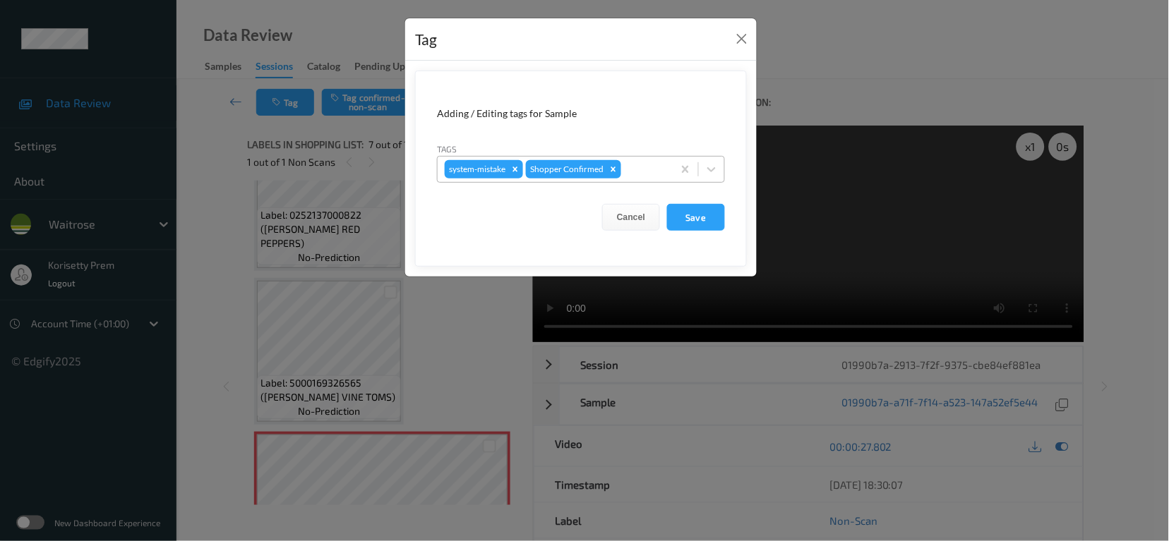
click at [639, 169] on div at bounding box center [645, 169] width 42 height 17
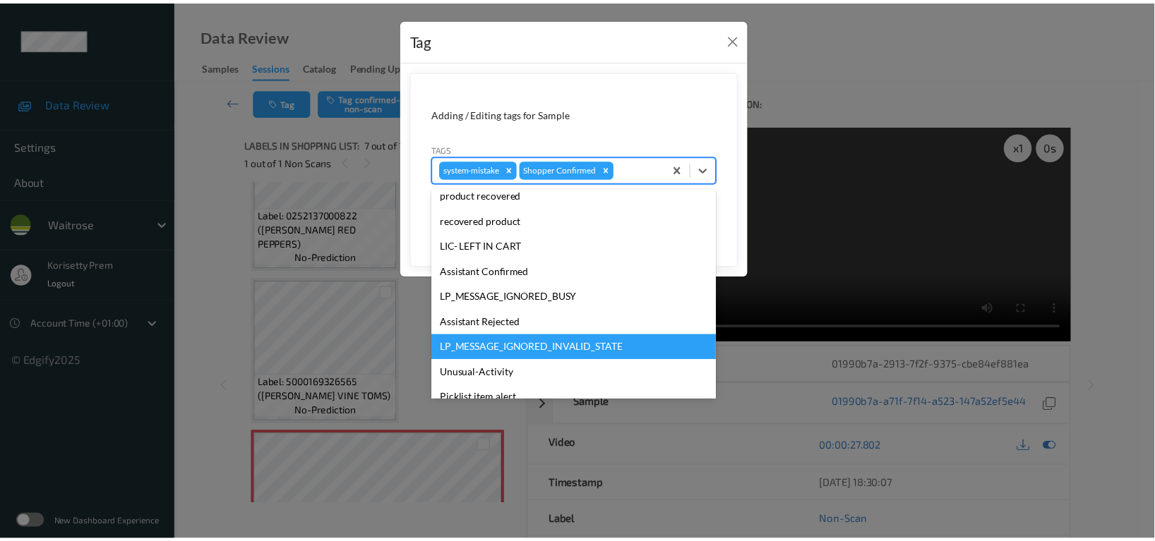
scroll to position [301, 0]
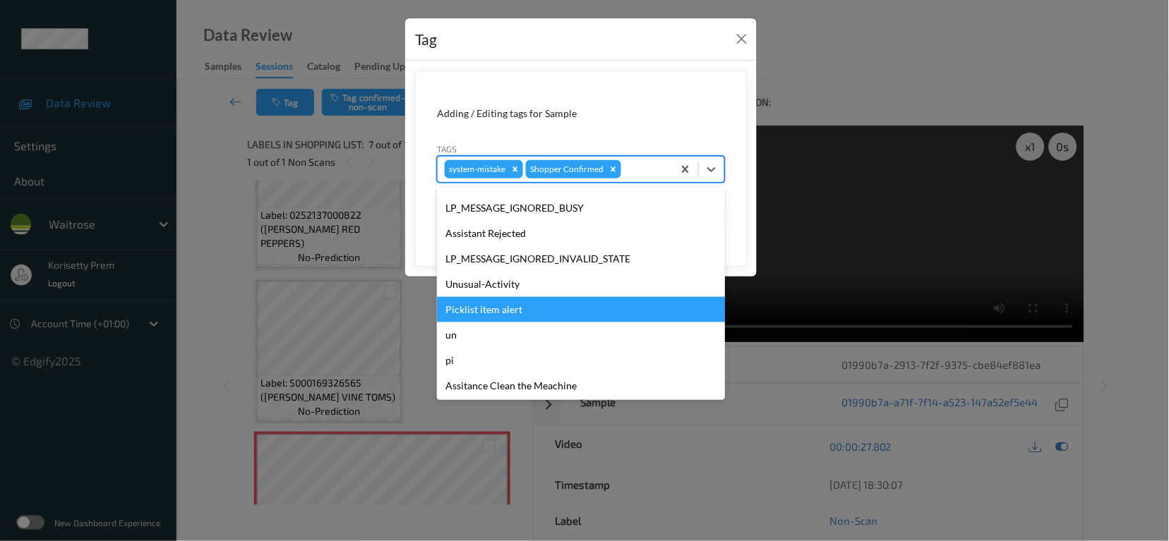
click at [489, 292] on div "Unusual-Activity" at bounding box center [581, 284] width 288 height 25
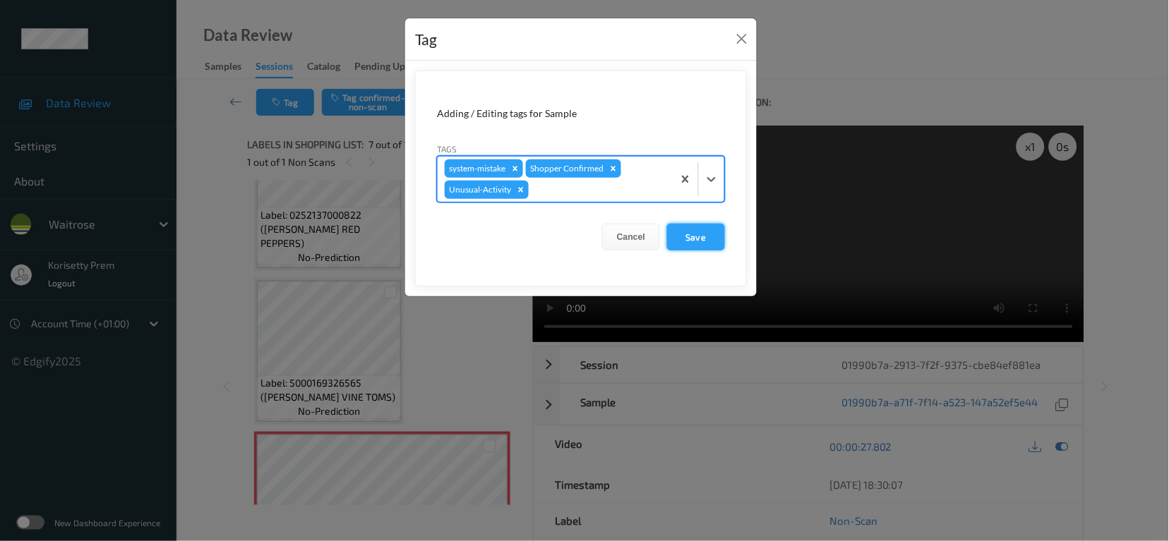
click at [685, 231] on button "Save" at bounding box center [696, 237] width 58 height 27
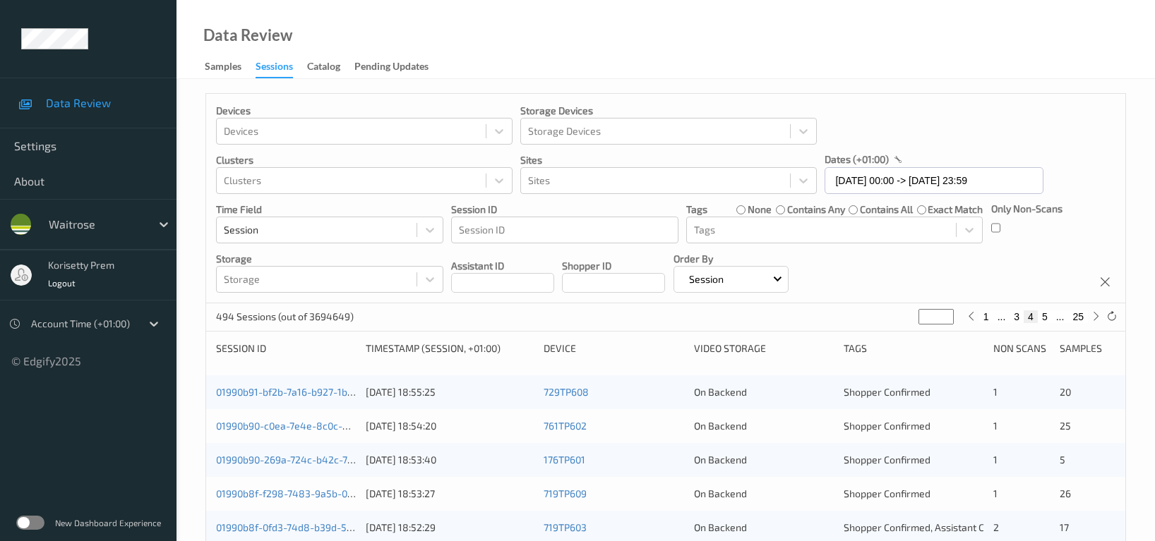
scroll to position [570, 0]
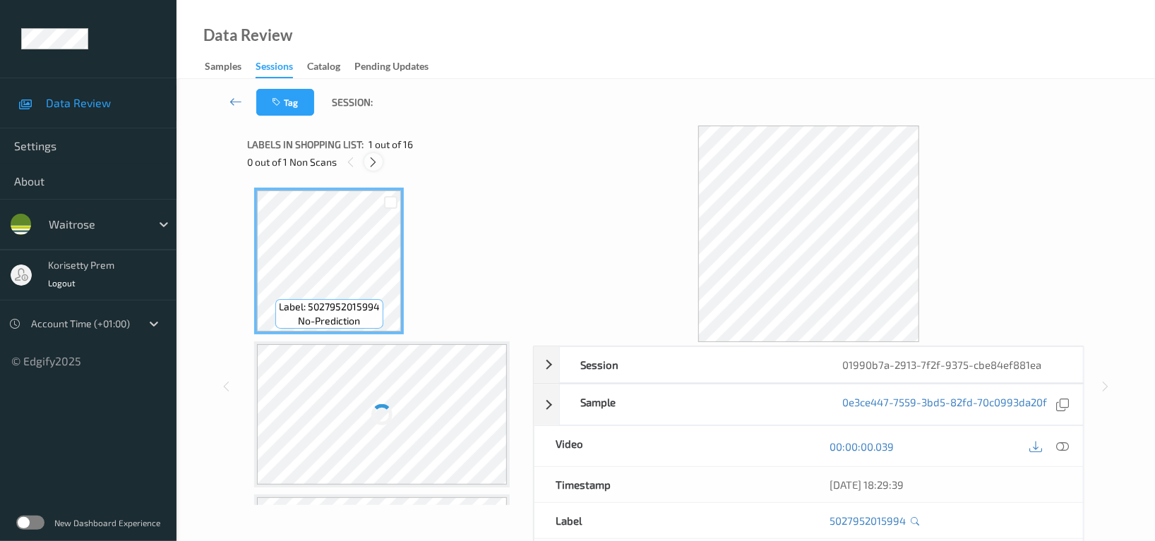
click at [373, 161] on icon at bounding box center [374, 162] width 12 height 13
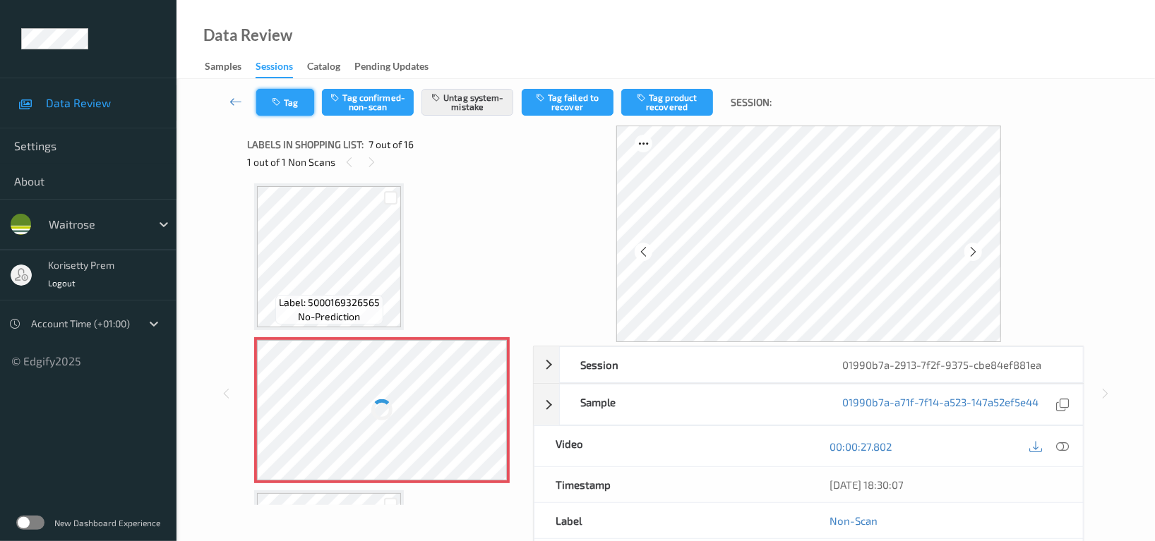
click at [289, 106] on button "Tag" at bounding box center [285, 102] width 58 height 27
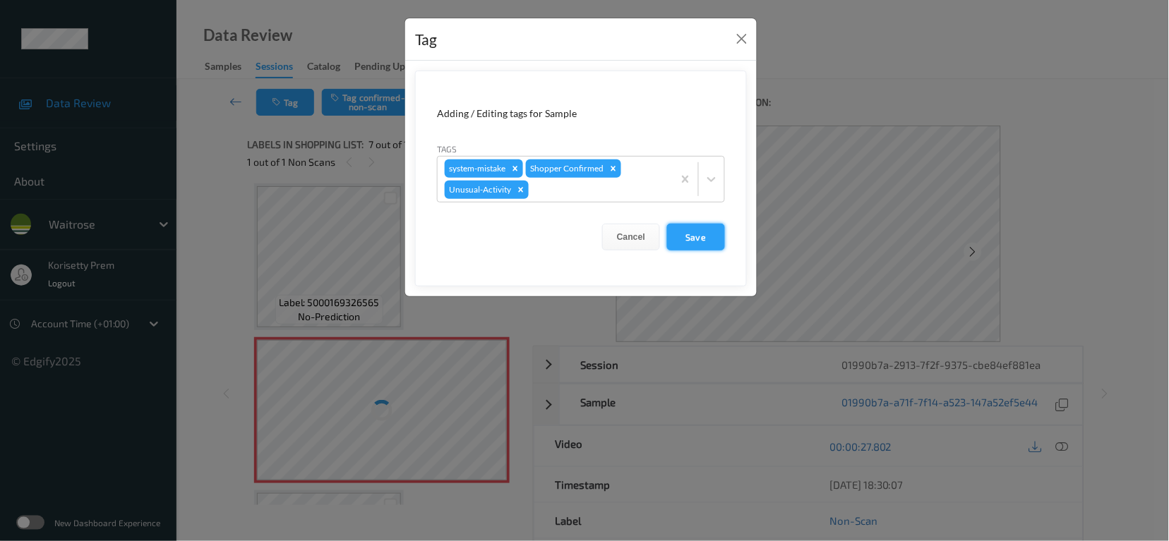
click at [704, 234] on button "Save" at bounding box center [696, 237] width 58 height 27
